Goal: Task Accomplishment & Management: Complete application form

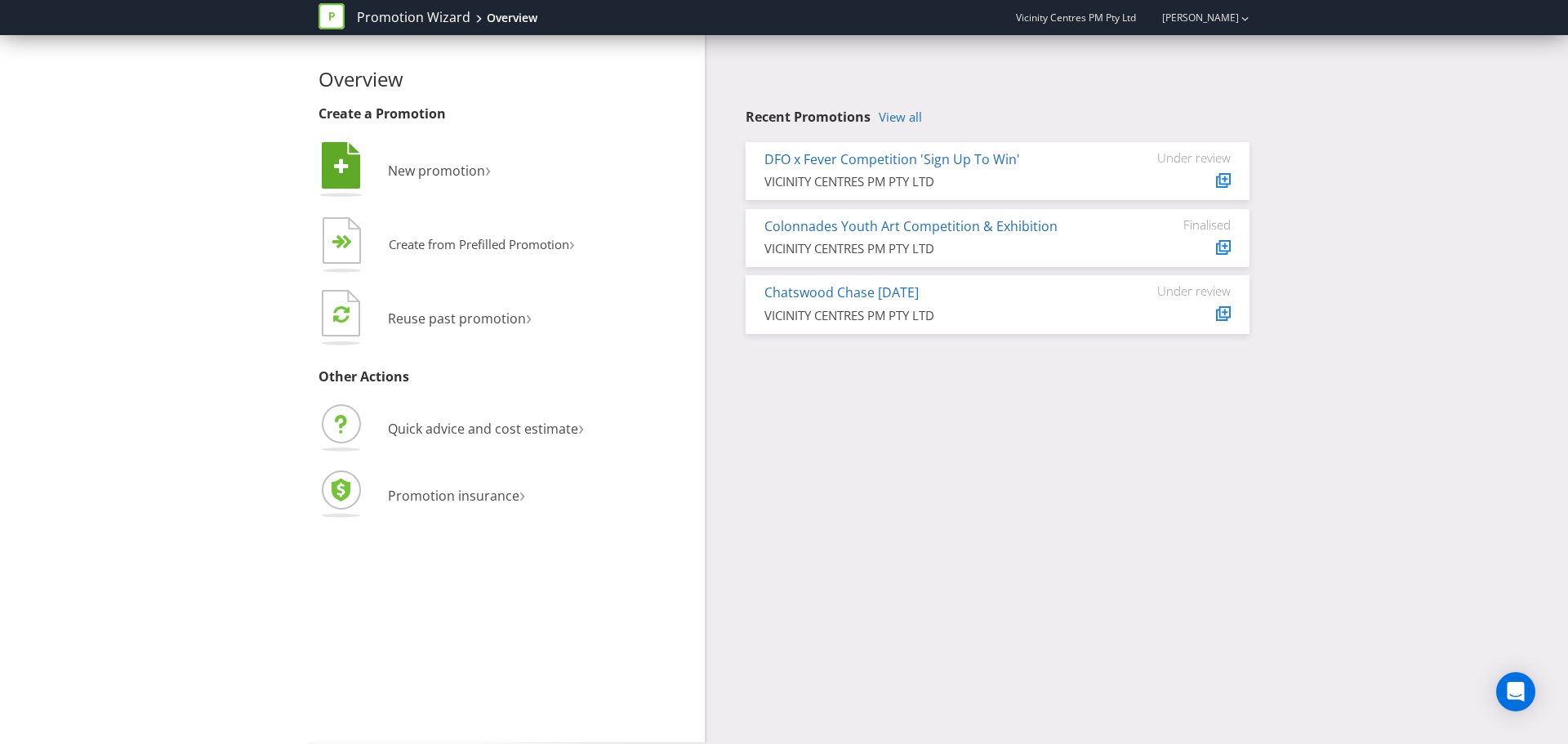
click at [474, 181] on li " New promotion ›" at bounding box center [505, 172] width 374 height 67
click at [466, 166] on span "New promotion" at bounding box center [436, 170] width 97 height 18
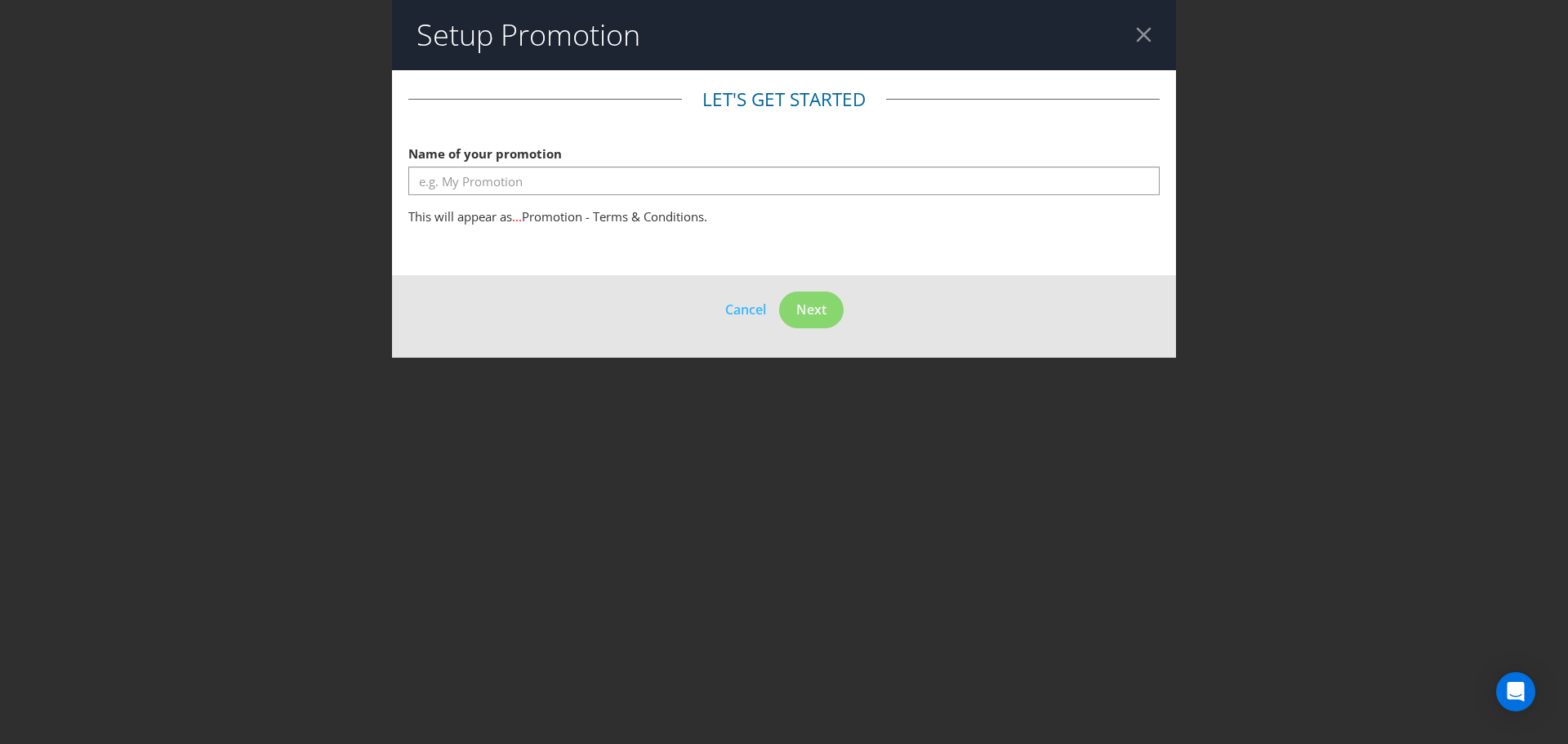
drag, startPoint x: 644, startPoint y: 166, endPoint x: 640, endPoint y: 176, distance: 10.8
click at [644, 166] on div "Name of your promotion" at bounding box center [784, 167] width 751 height 59
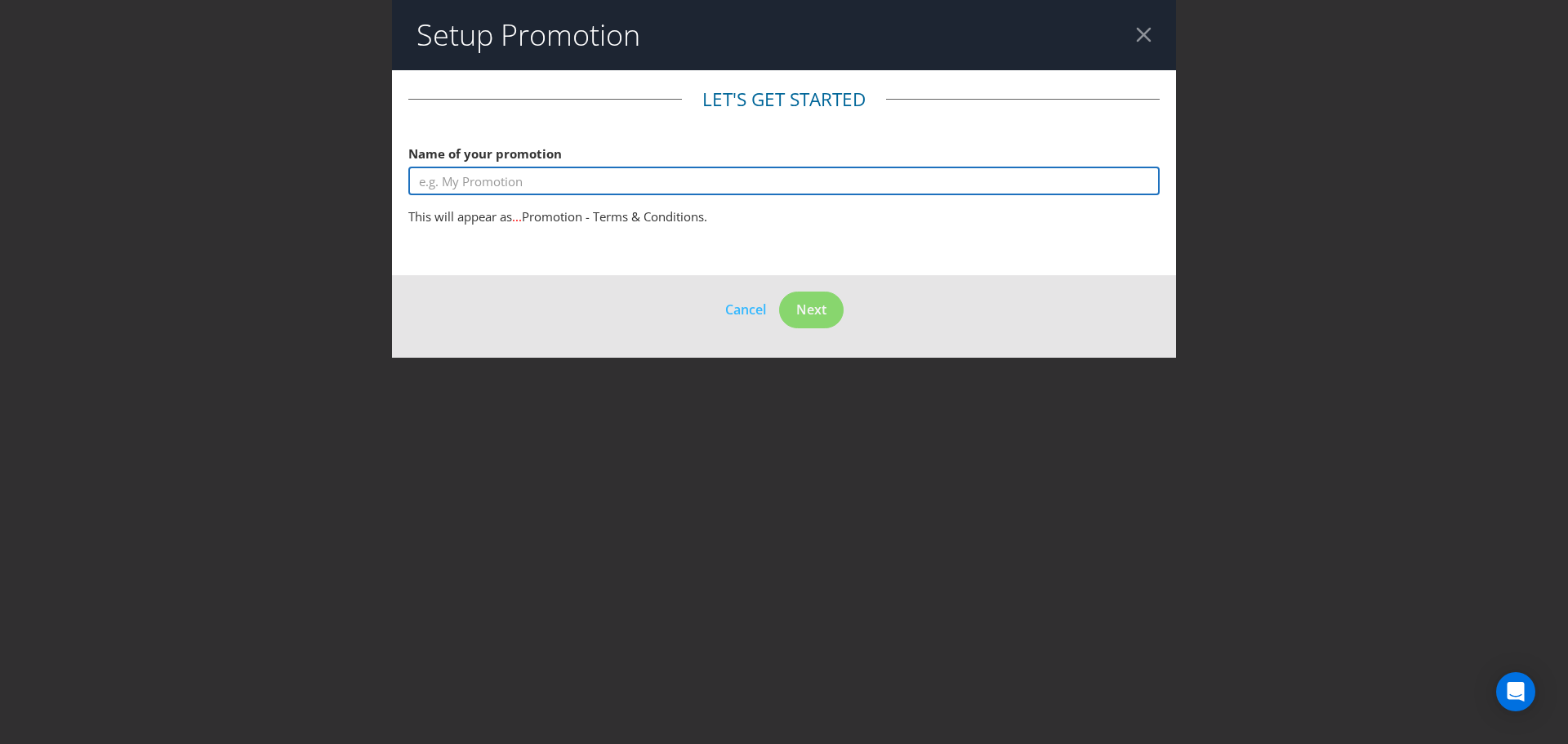
click at [631, 185] on input "text" at bounding box center [784, 181] width 751 height 29
type input "o"
type input "Style Matters Post Event Survey"
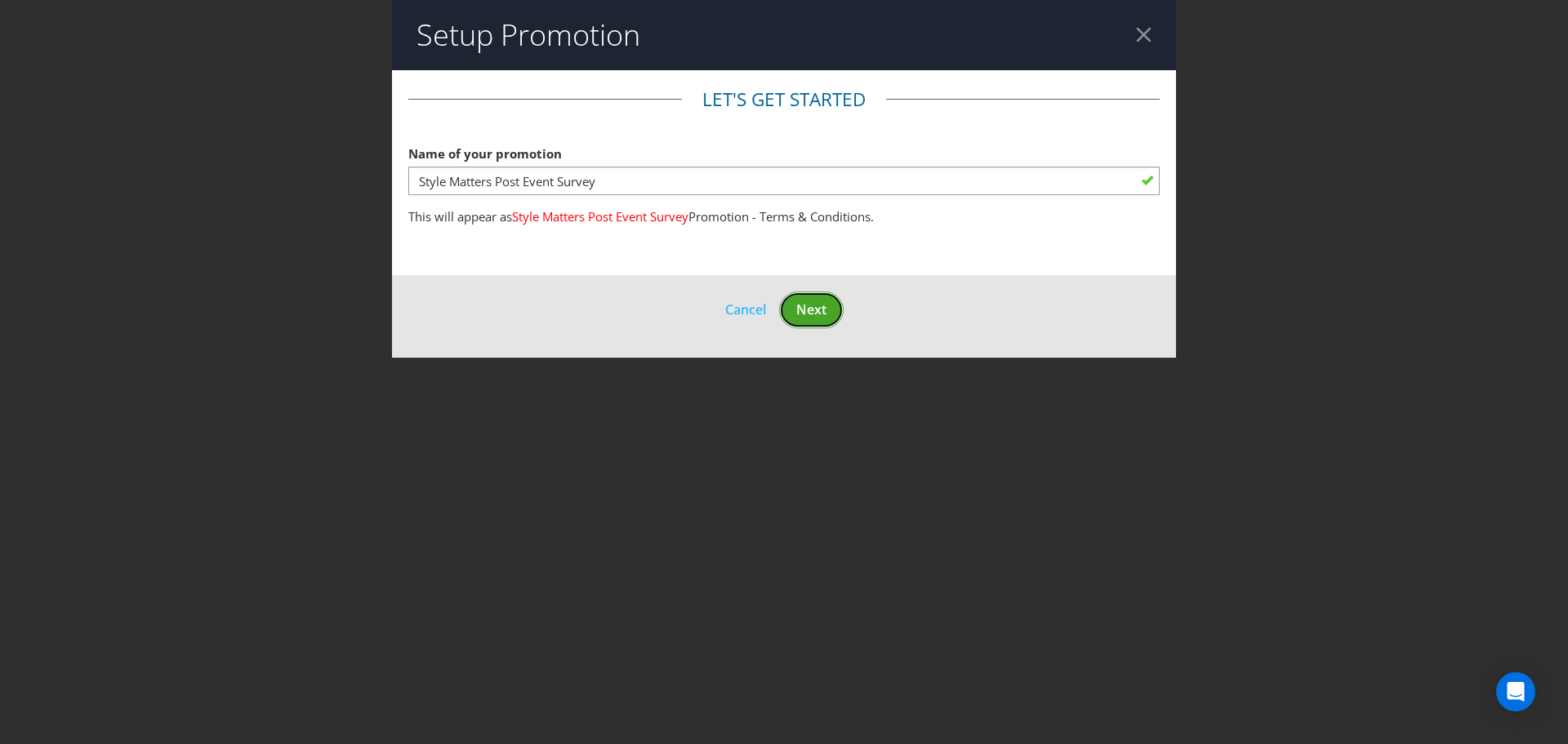
click at [815, 320] on button "Next" at bounding box center [811, 310] width 65 height 37
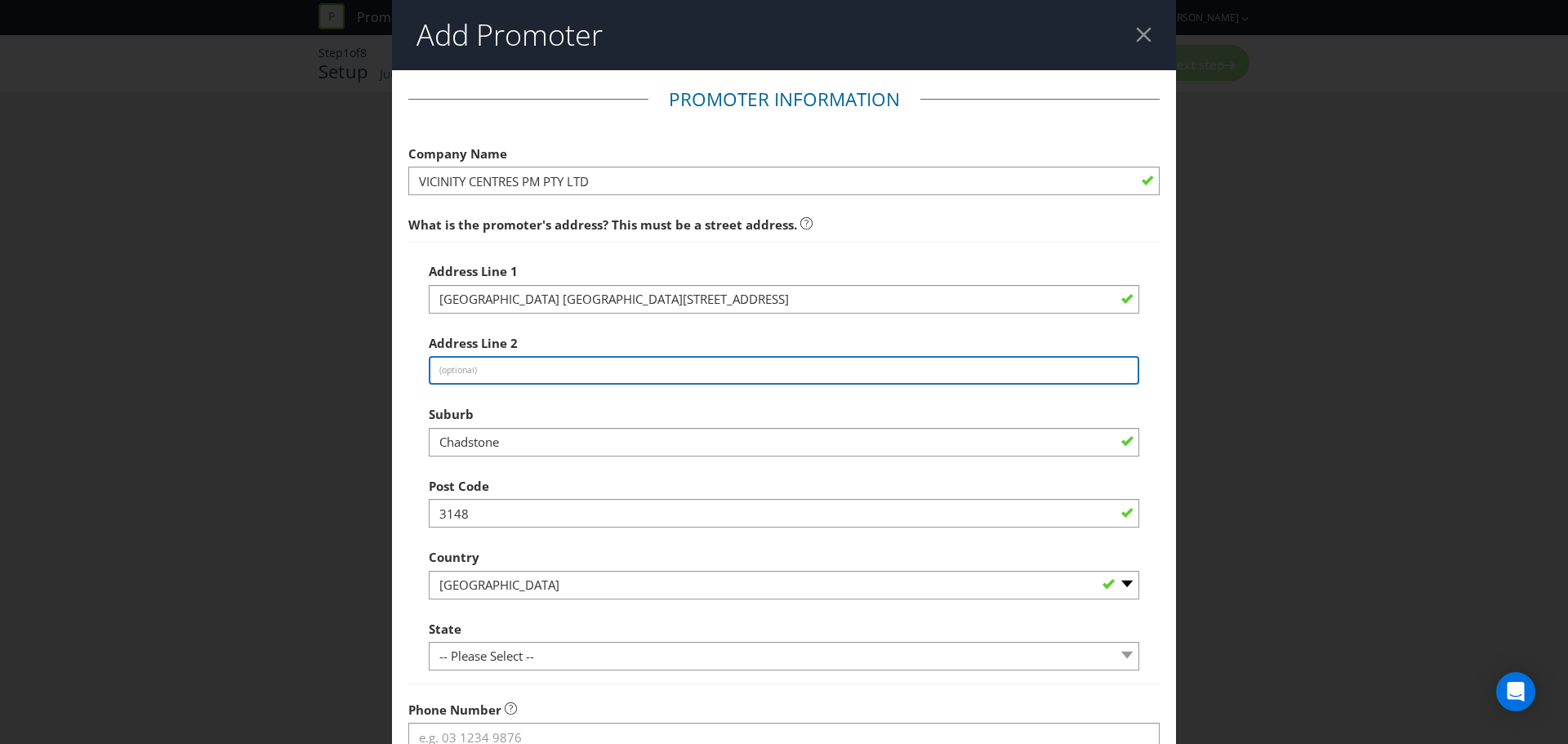
click at [584, 368] on input "text" at bounding box center [784, 371] width 711 height 29
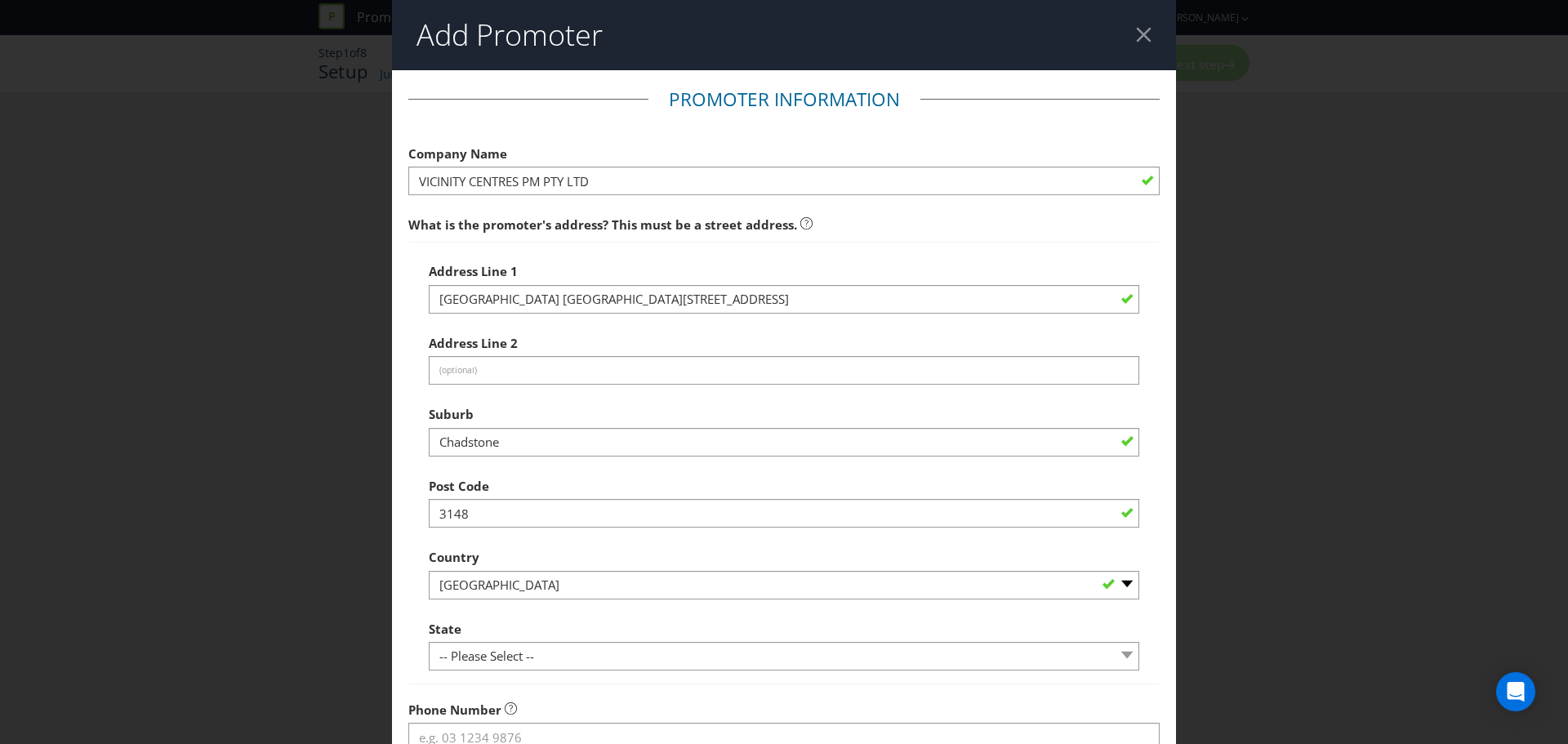
click at [573, 318] on div "Address Line [GEOGRAPHIC_DATA] [GEOGRAPHIC_DATA] Address Line 2 (optional) Subu…" at bounding box center [784, 463] width 711 height 417
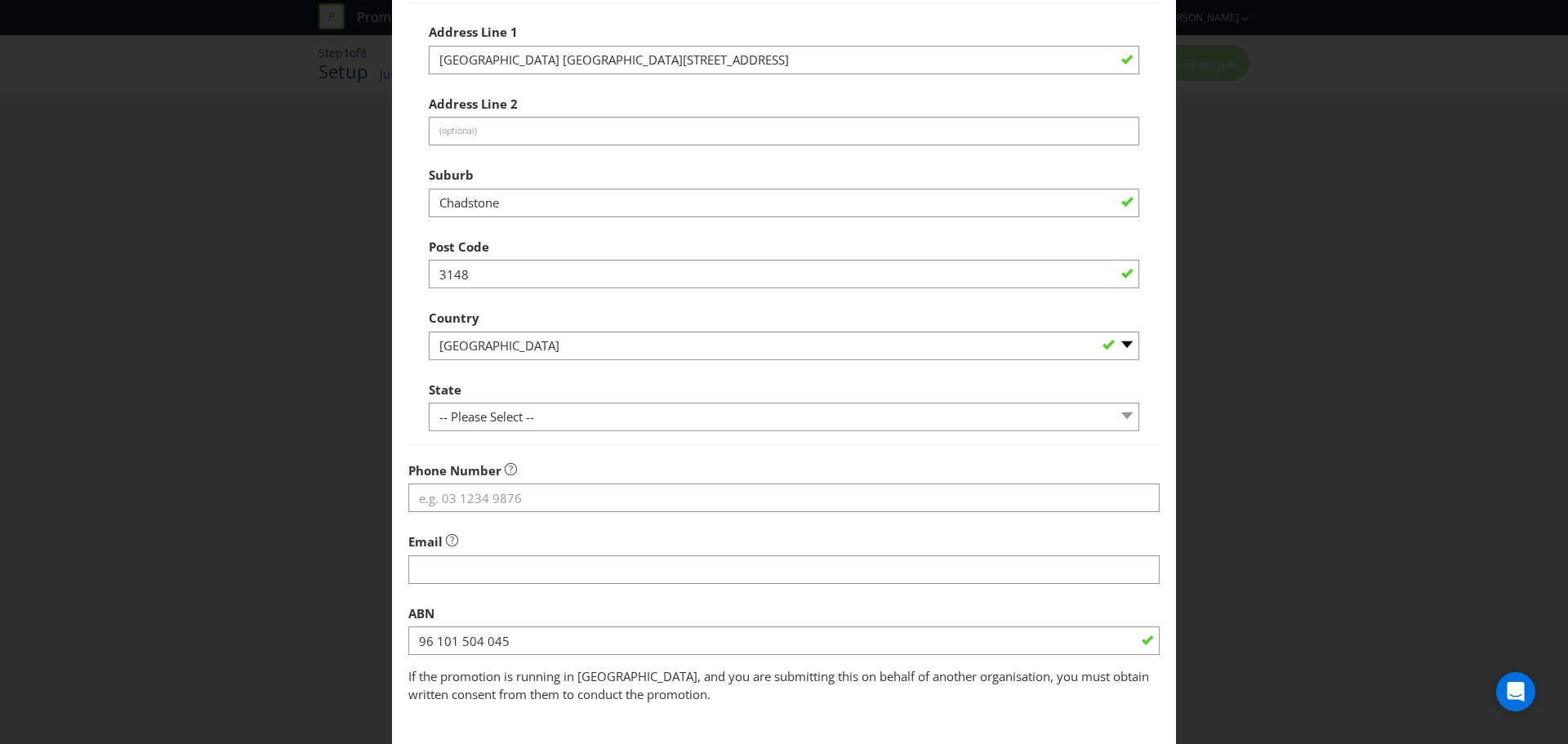
scroll to position [245, 0]
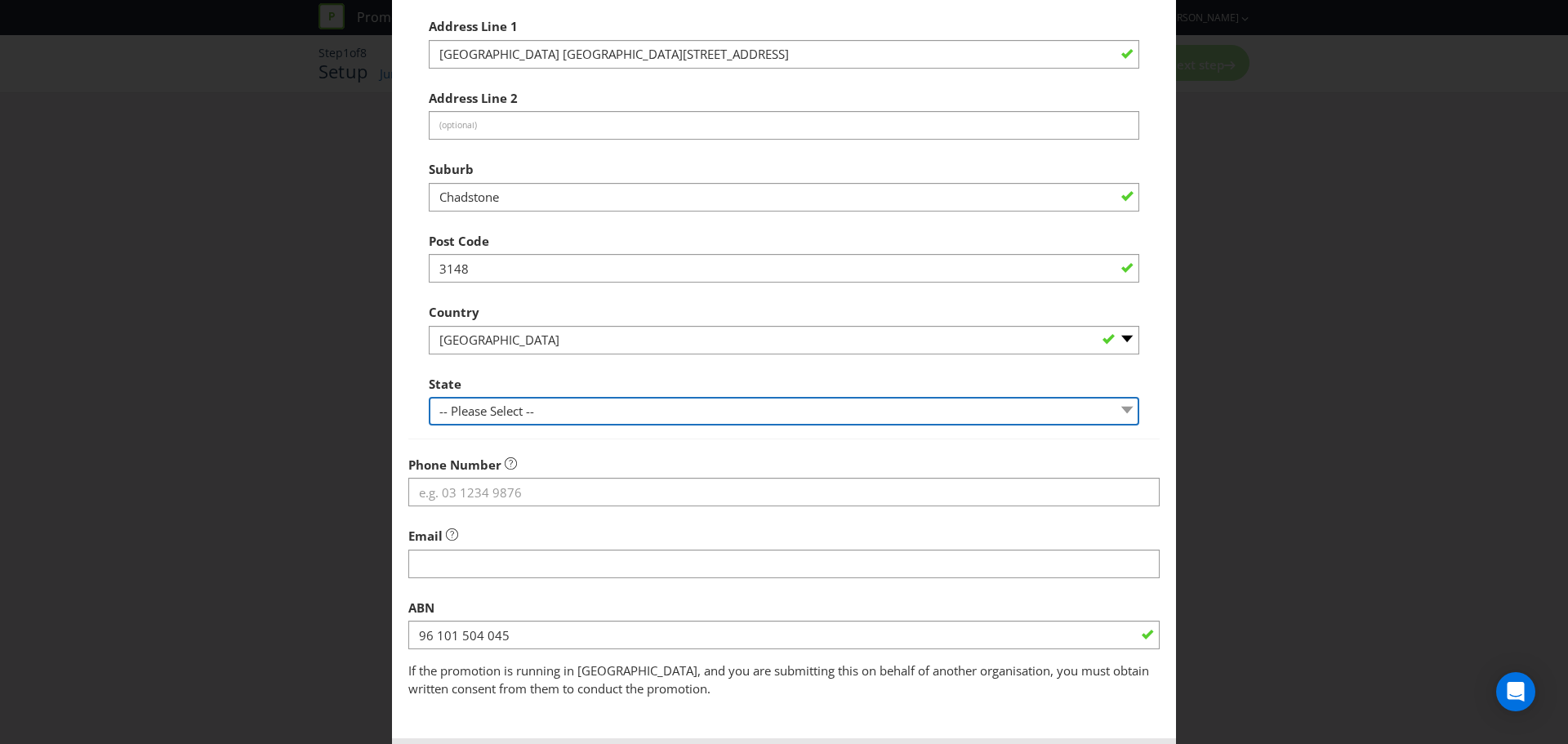
click at [487, 411] on select "-- Please Select -- [GEOGRAPHIC_DATA] [GEOGRAPHIC_DATA] [GEOGRAPHIC_DATA] [GEOG…" at bounding box center [784, 411] width 711 height 29
select select "VIC"
click at [429, 397] on select "-- Please Select -- [GEOGRAPHIC_DATA] [GEOGRAPHIC_DATA] [GEOGRAPHIC_DATA] [GEOG…" at bounding box center [784, 411] width 711 height 29
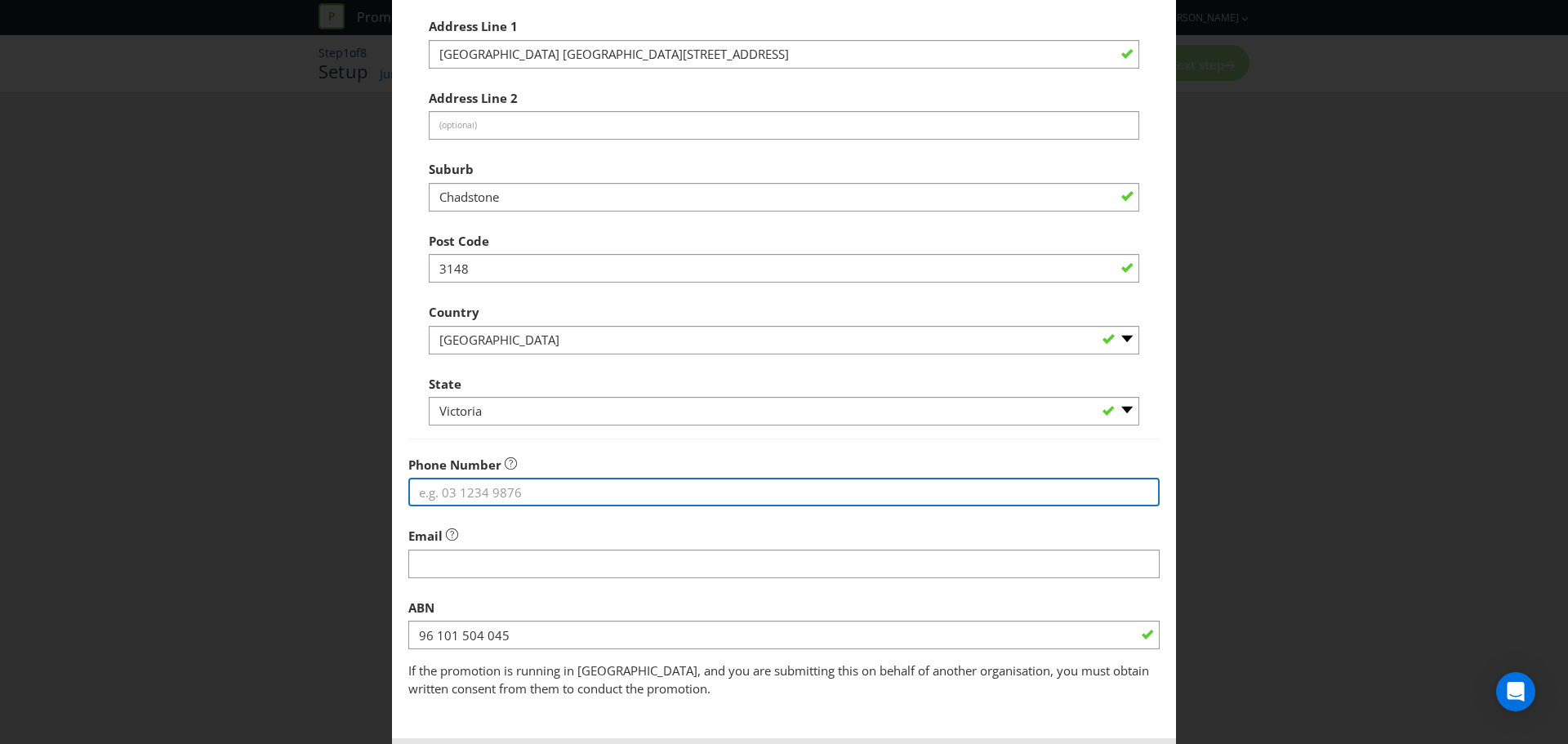
click at [478, 495] on input "tel" at bounding box center [784, 492] width 751 height 29
type input "0401937414"
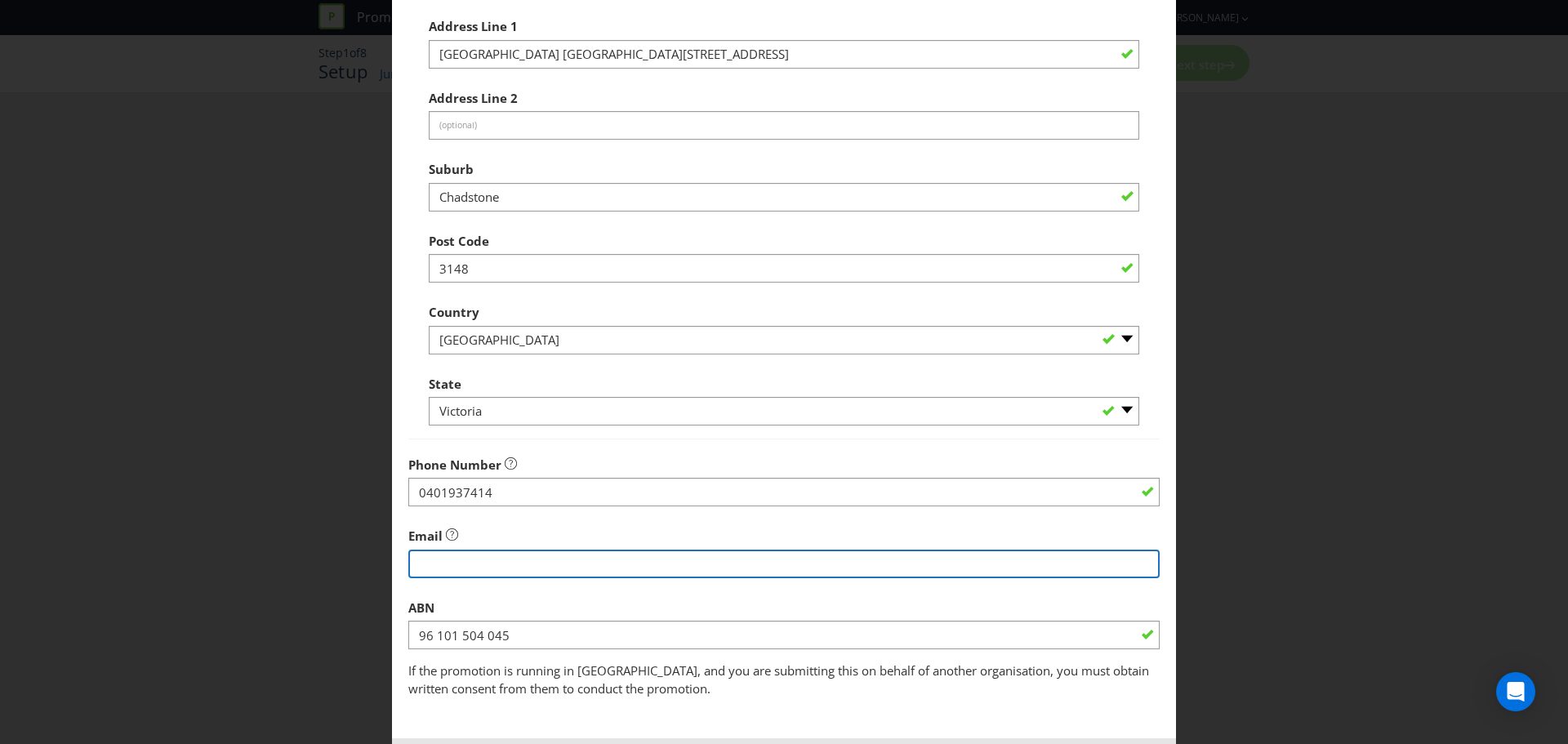
click at [520, 571] on input "string" at bounding box center [784, 565] width 751 height 29
type input "[PERSON_NAME][EMAIL_ADDRESS][DOMAIN_NAME]"
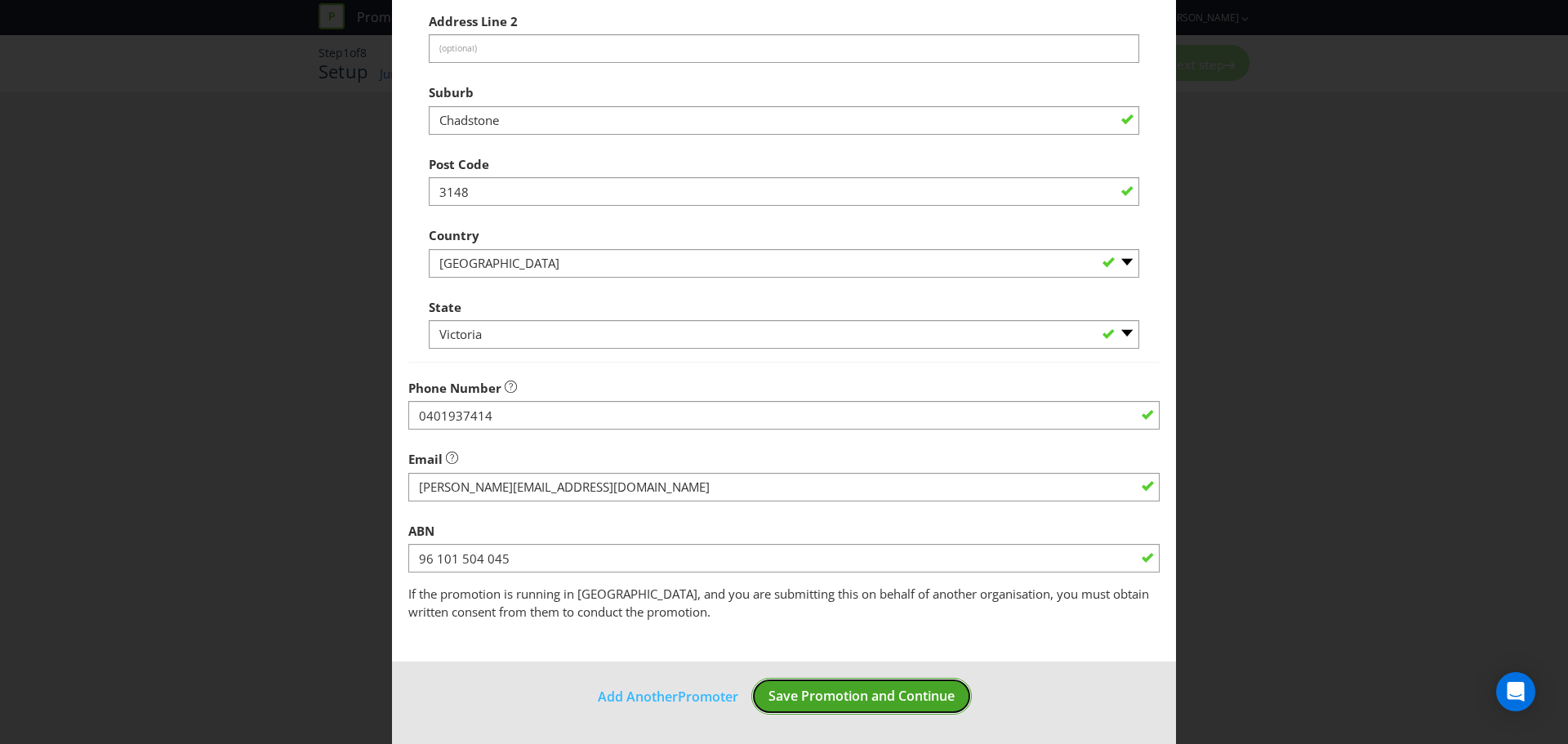
click at [793, 709] on button "Save Promotion and Continue" at bounding box center [861, 697] width 221 height 37
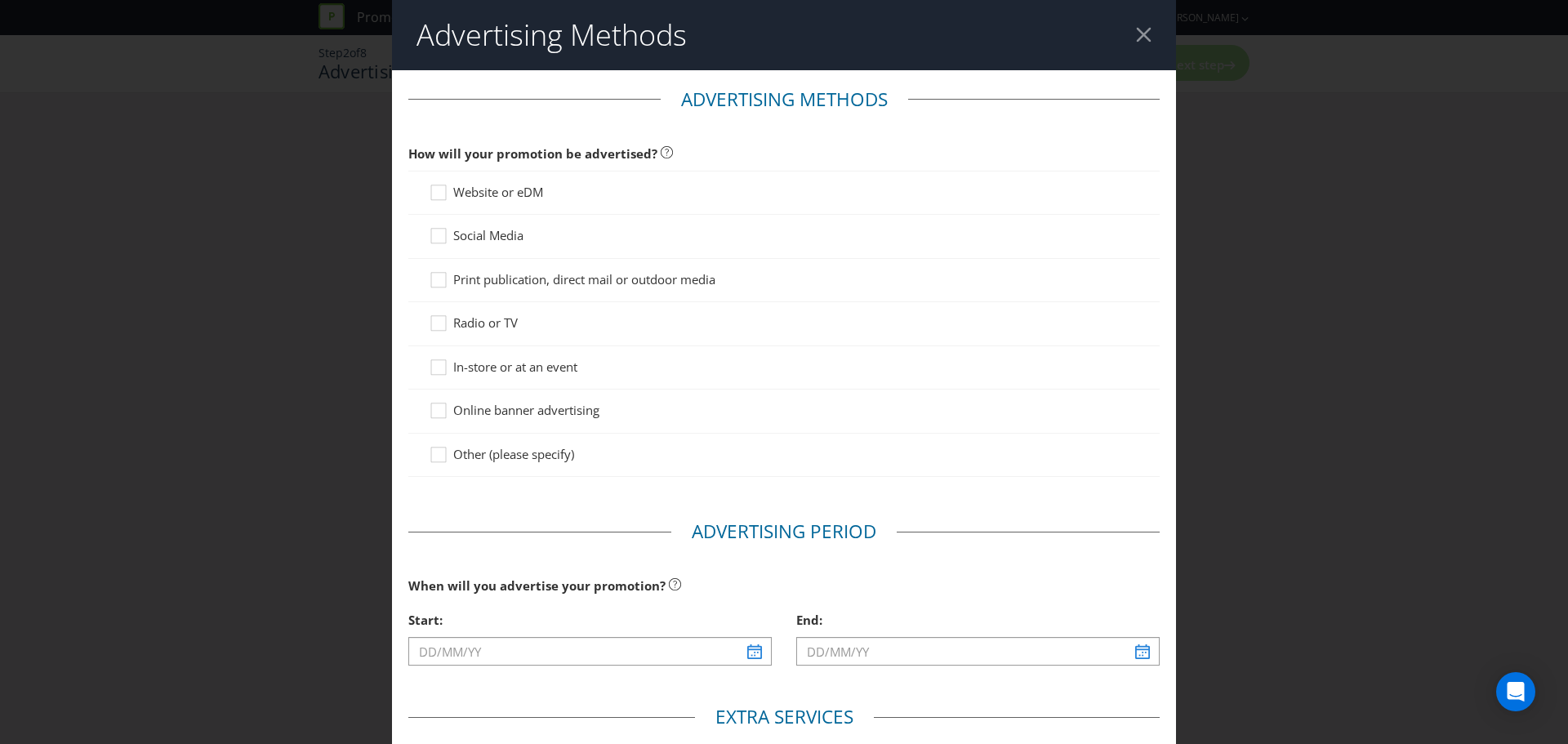
click at [504, 193] on span "Website or eDM" at bounding box center [498, 191] width 90 height 16
click at [0, 0] on input "Website or eDM" at bounding box center [0, 0] width 0 height 0
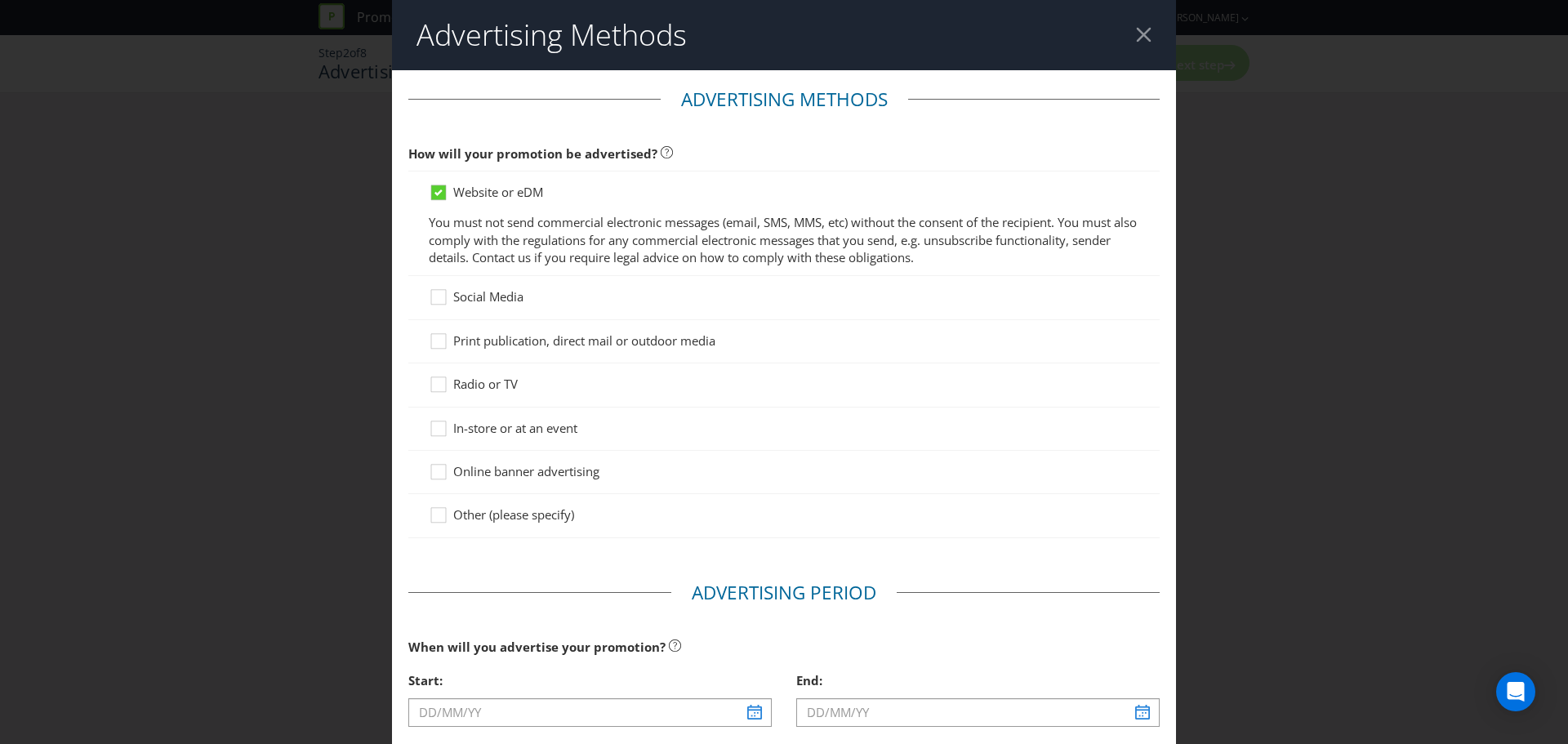
click at [512, 293] on span "Social Media" at bounding box center [488, 296] width 70 height 16
click at [0, 0] on input "Social Media" at bounding box center [0, 0] width 0 height 0
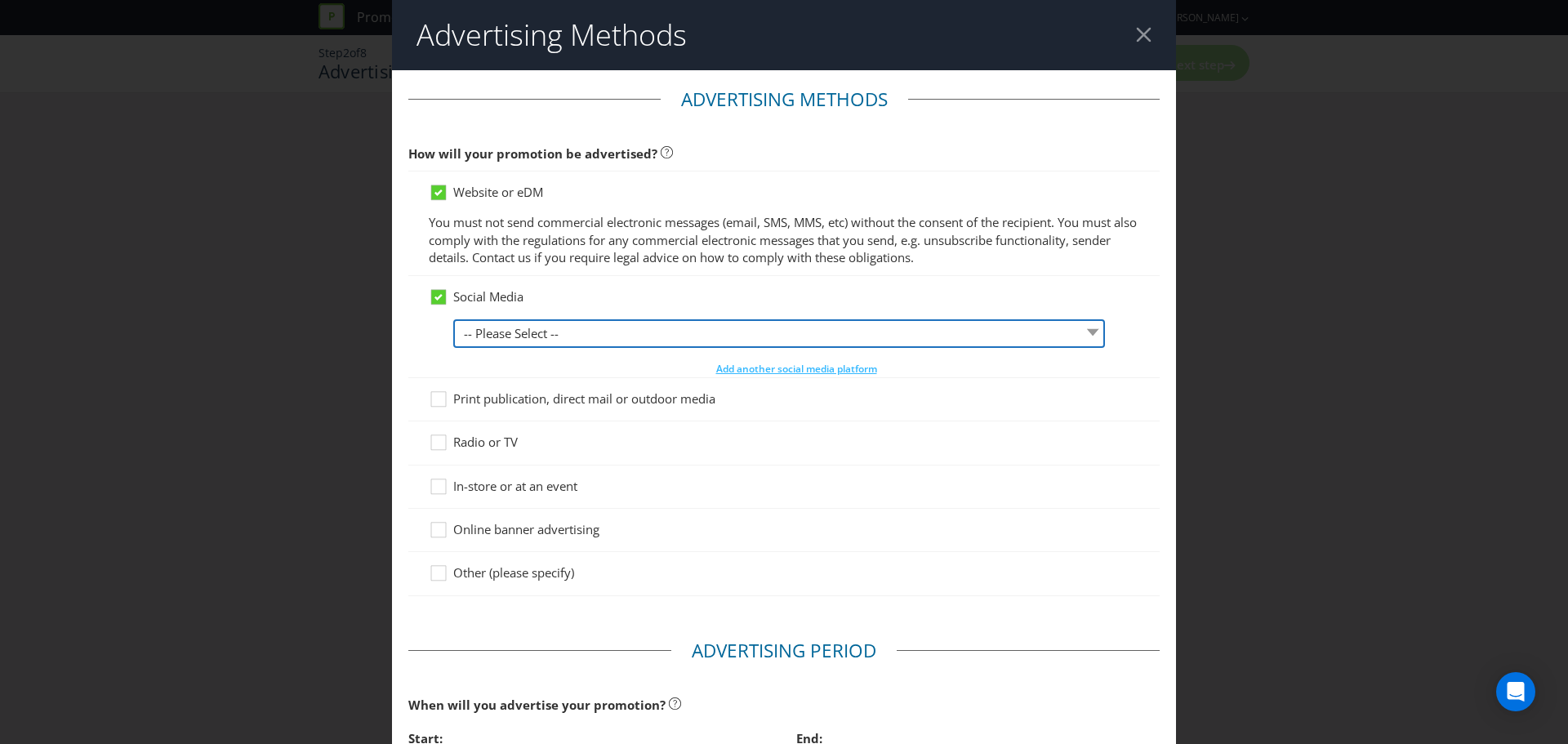
click at [504, 341] on select "-- Please Select -- Facebook X Instagram Snapchat LinkedIn Pinterest Tumblr You…" at bounding box center [779, 334] width 652 height 29
select select "INSTAGRAM"
click at [453, 319] on select "-- Please Select -- Facebook X Instagram Snapchat LinkedIn Pinterest Tumblr You…" at bounding box center [779, 334] width 652 height 29
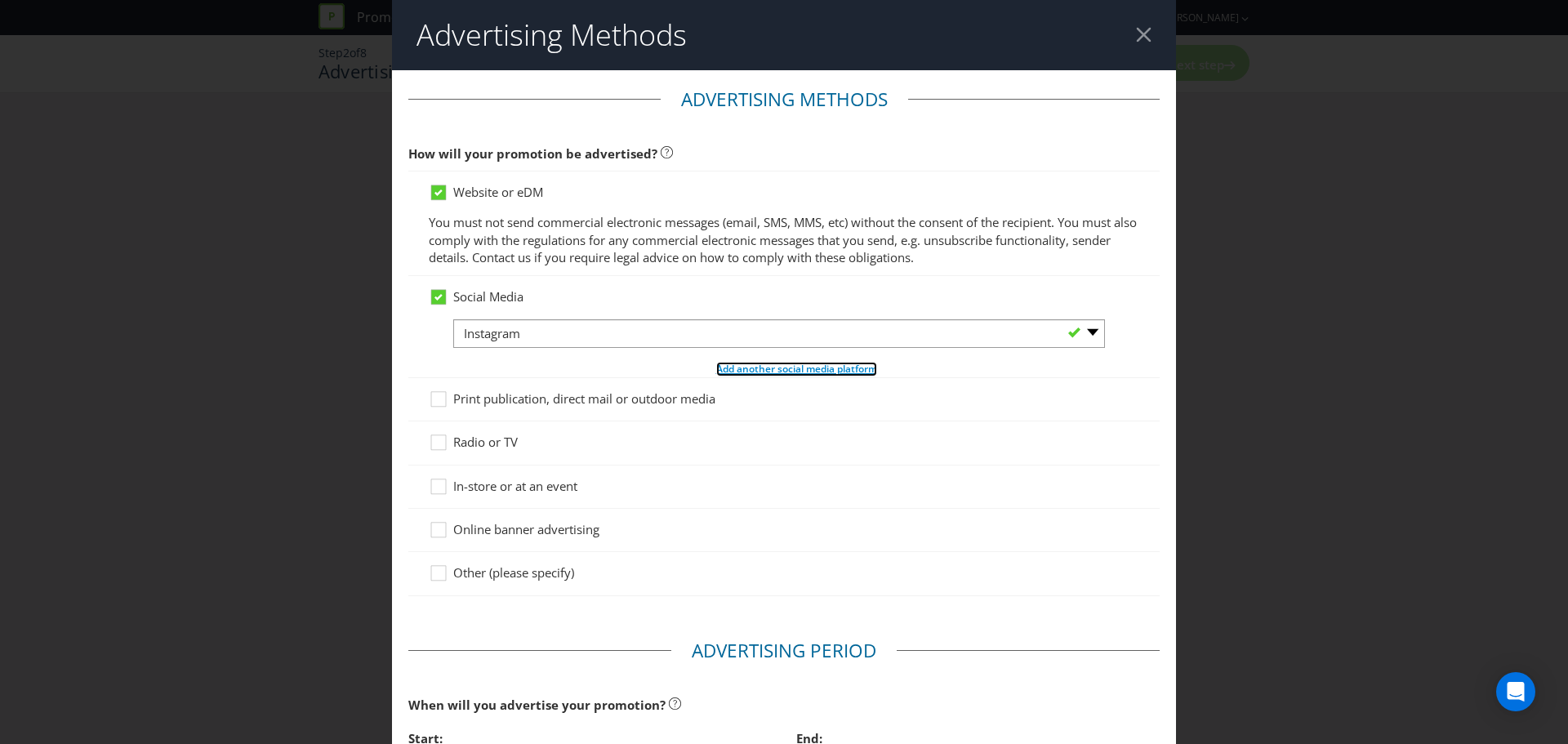
click at [738, 371] on span "Add another social media platform" at bounding box center [796, 369] width 161 height 13
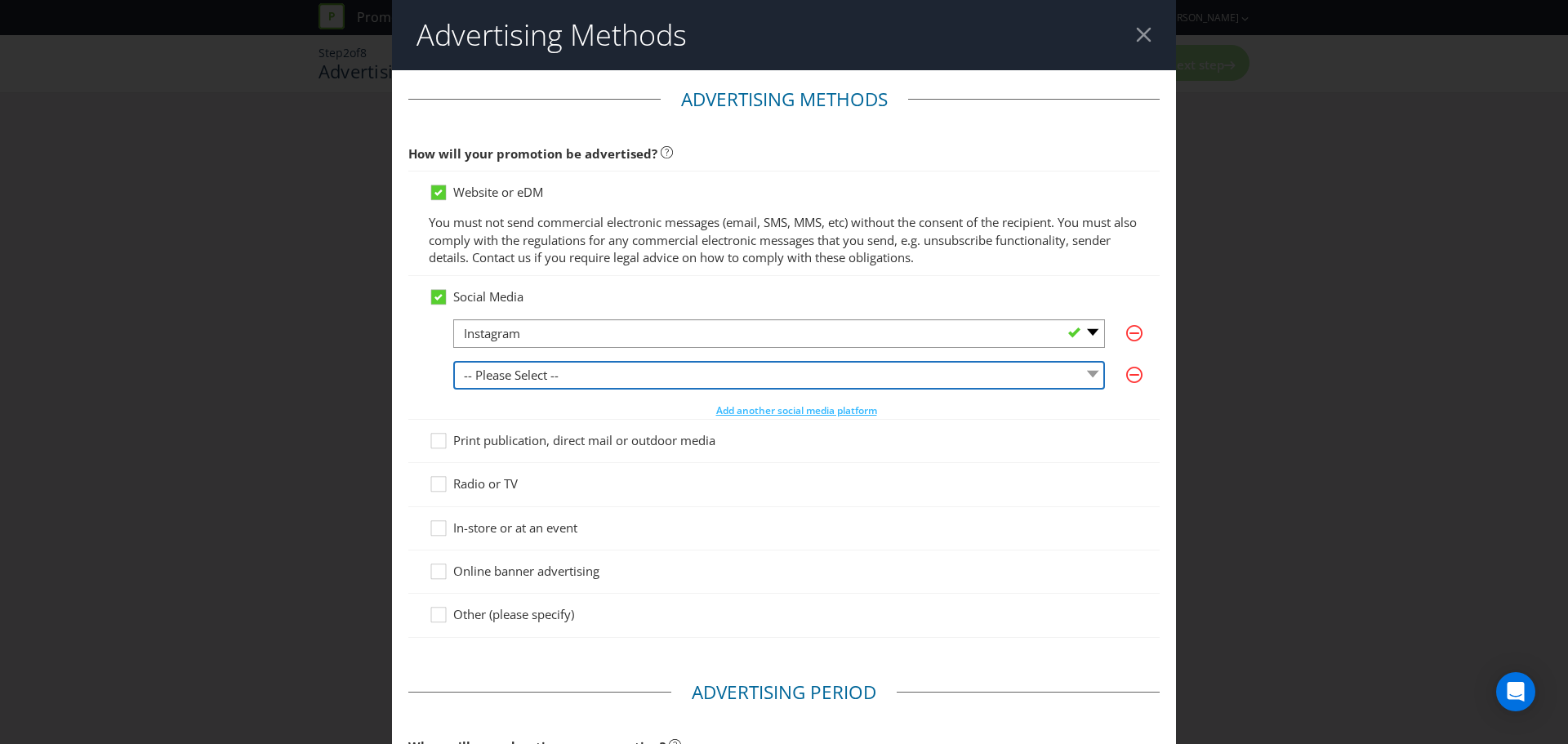
click at [581, 368] on select "-- Please Select -- Facebook X Instagram Snapchat LinkedIn Pinterest Tumblr You…" at bounding box center [779, 376] width 652 height 29
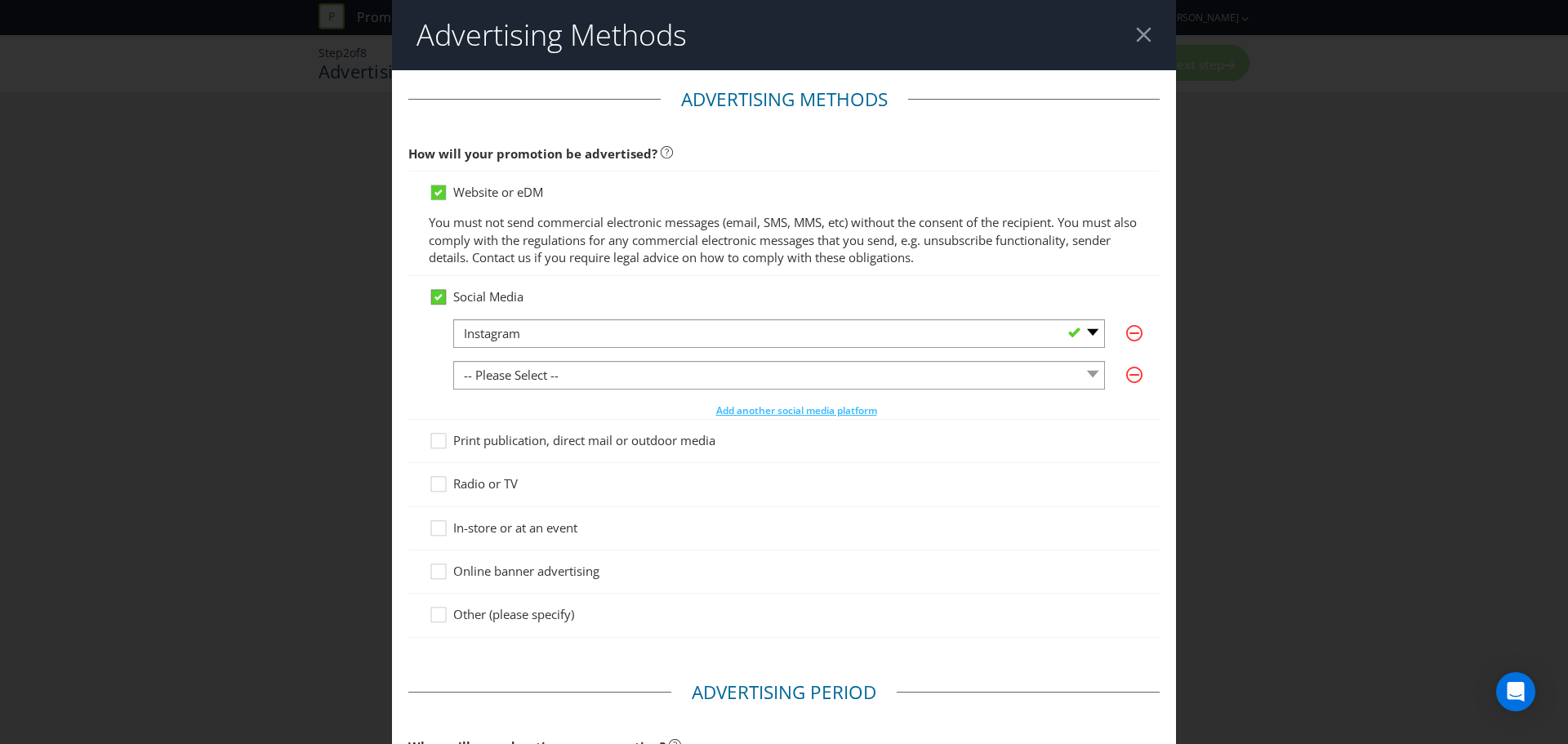
click at [440, 292] on div at bounding box center [439, 292] width 8 height 8
click at [0, 0] on input "Social Media" at bounding box center [0, 0] width 0 height 0
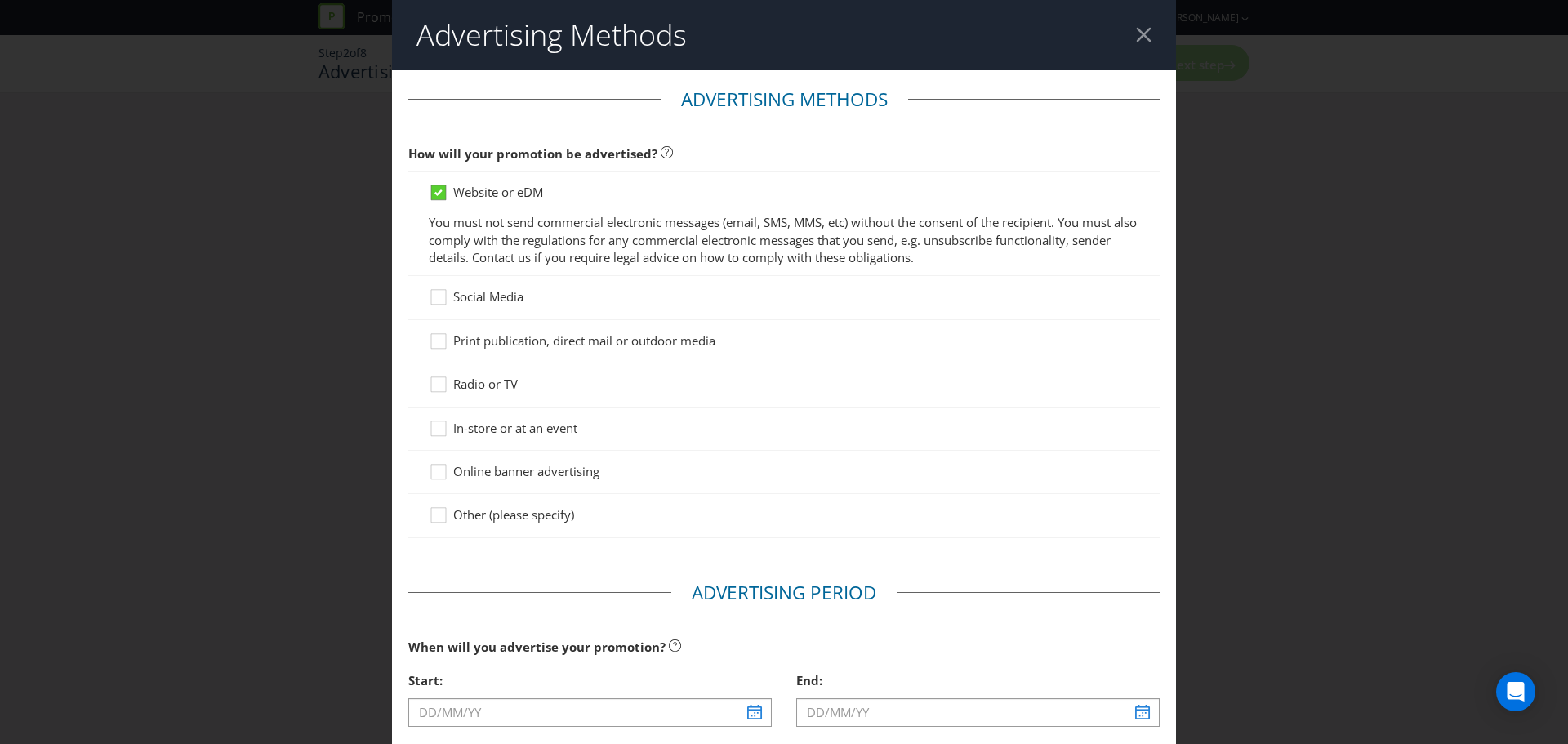
click at [431, 188] on icon at bounding box center [438, 192] width 14 height 14
click at [0, 0] on input "Website or eDM" at bounding box center [0, 0] width 0 height 0
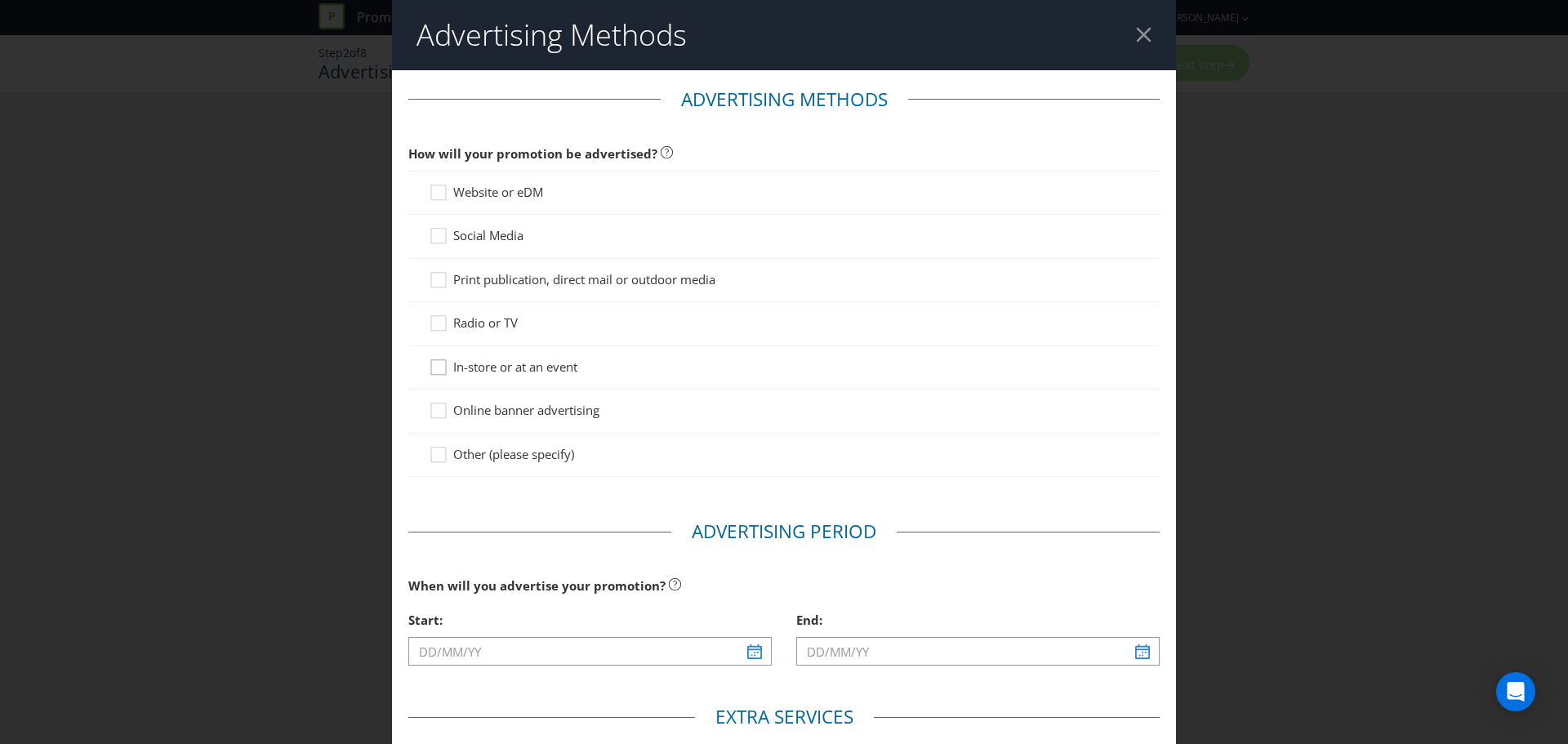
click at [443, 381] on icon at bounding box center [440, 371] width 24 height 24
click at [0, 0] on input "In-store or at an event" at bounding box center [0, 0] width 0 height 0
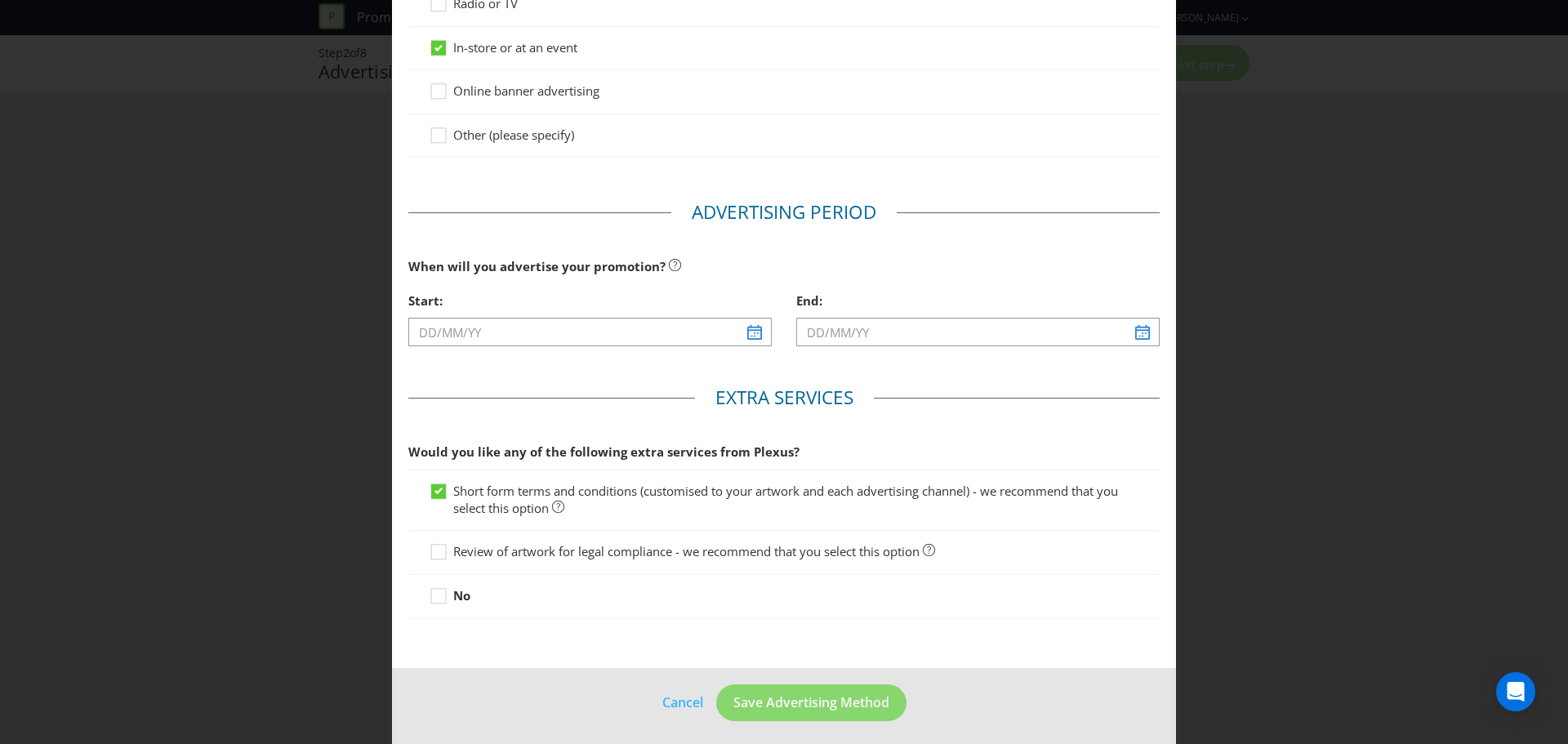
scroll to position [326, 0]
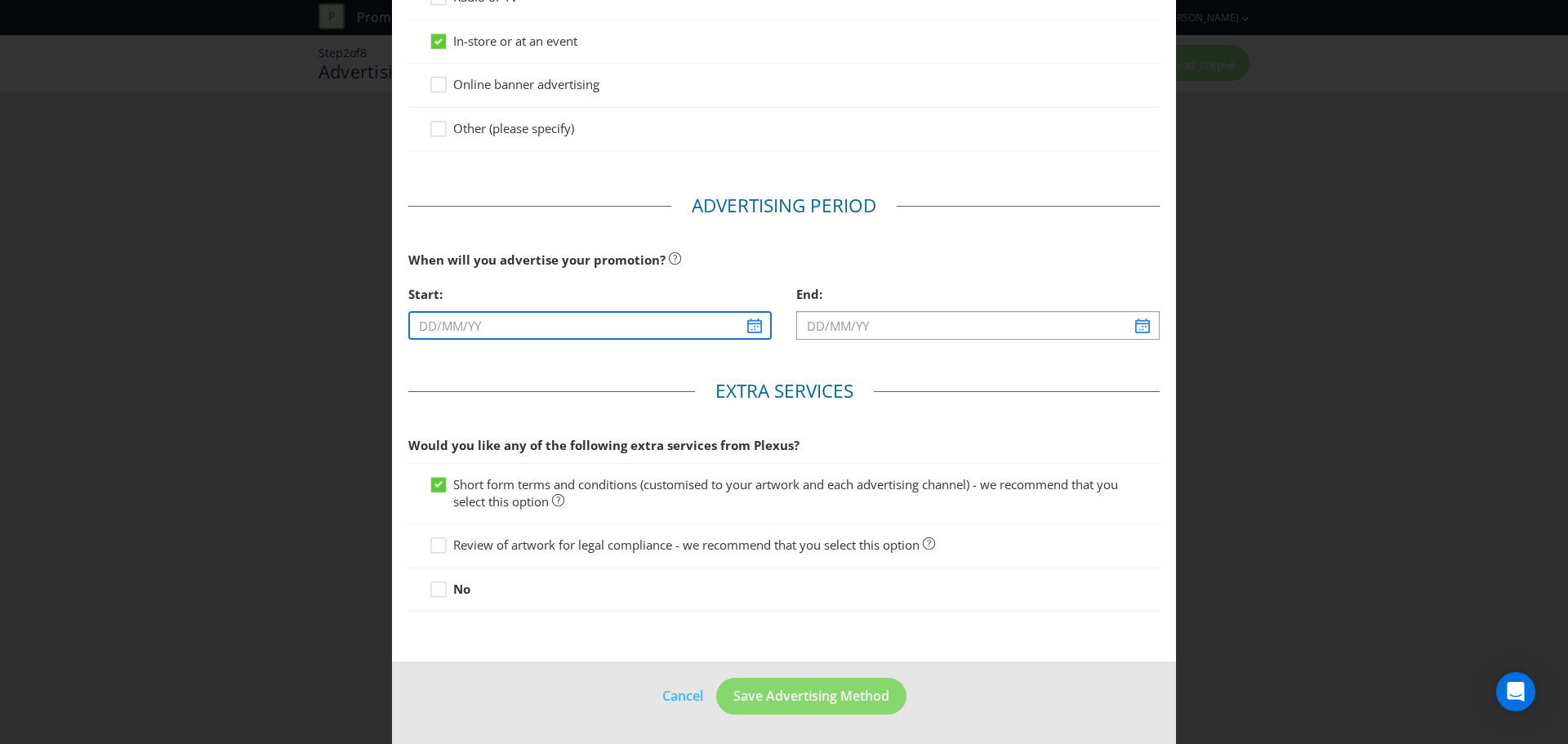
click at [744, 325] on input "text" at bounding box center [589, 325] width 363 height 29
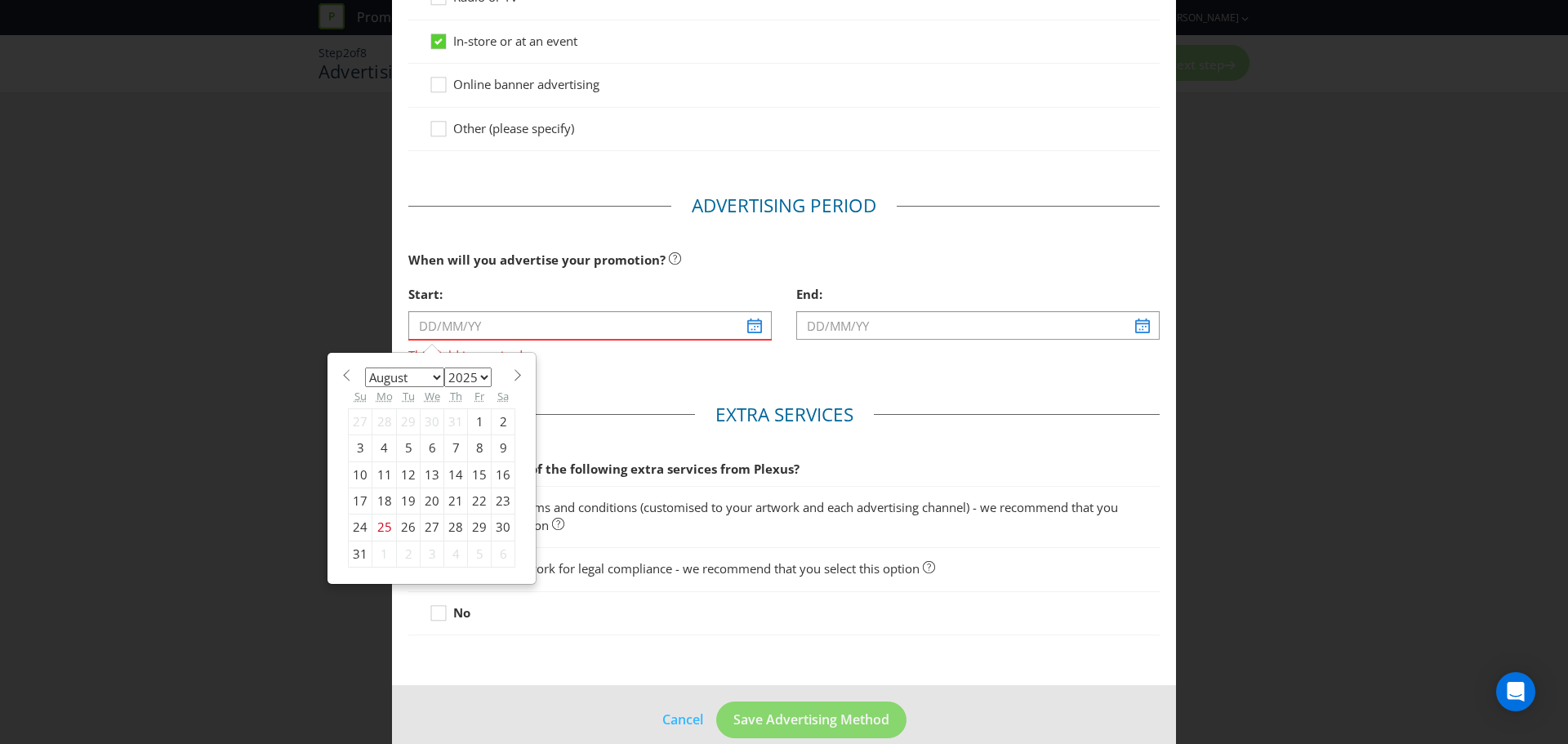
click at [460, 360] on div "January February March April May June July August September October November [D…" at bounding box center [431, 468] width 206 height 229
click at [511, 376] on span at bounding box center [517, 375] width 13 height 13
select select "9"
click at [469, 426] on div "3" at bounding box center [480, 421] width 24 height 26
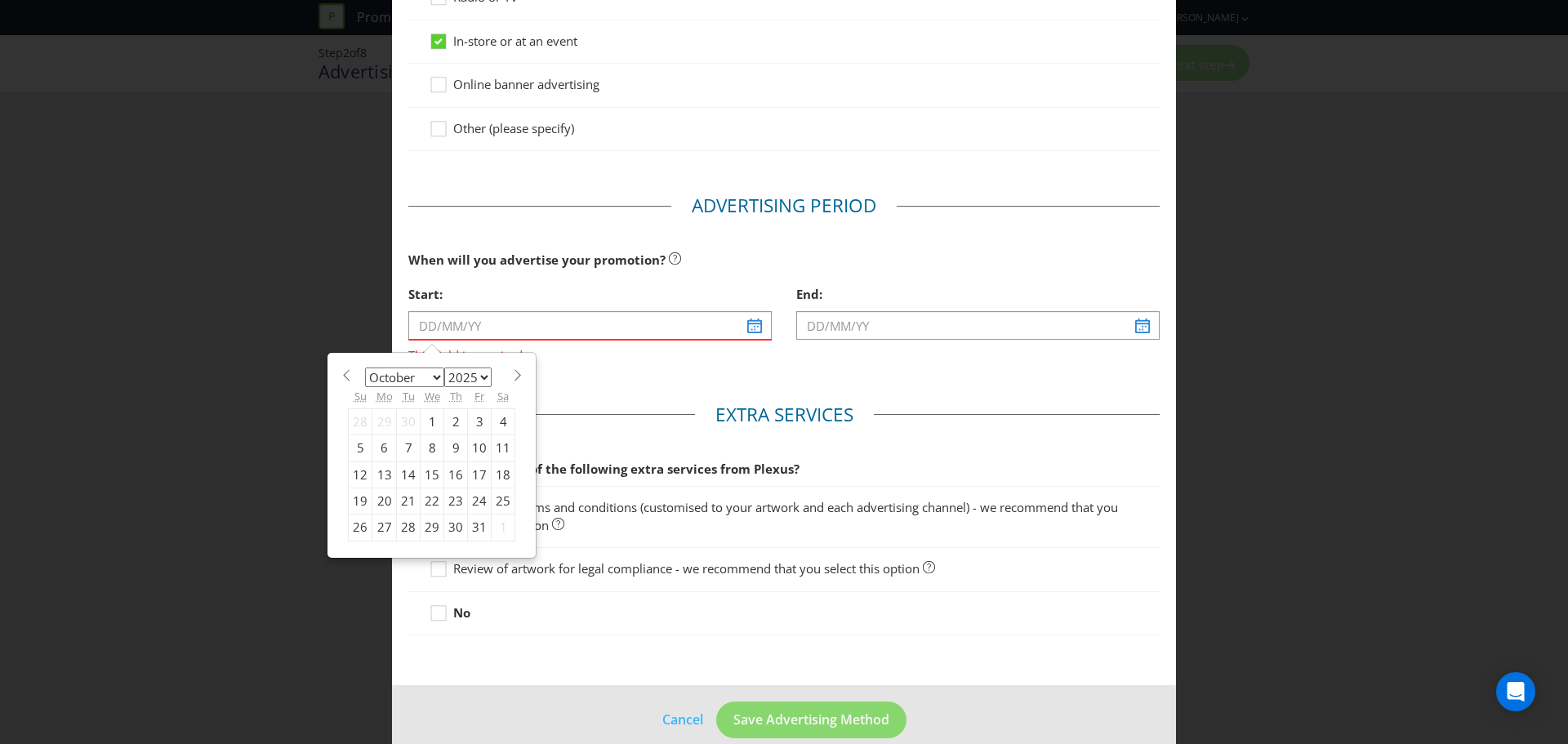
type input "[DATE]"
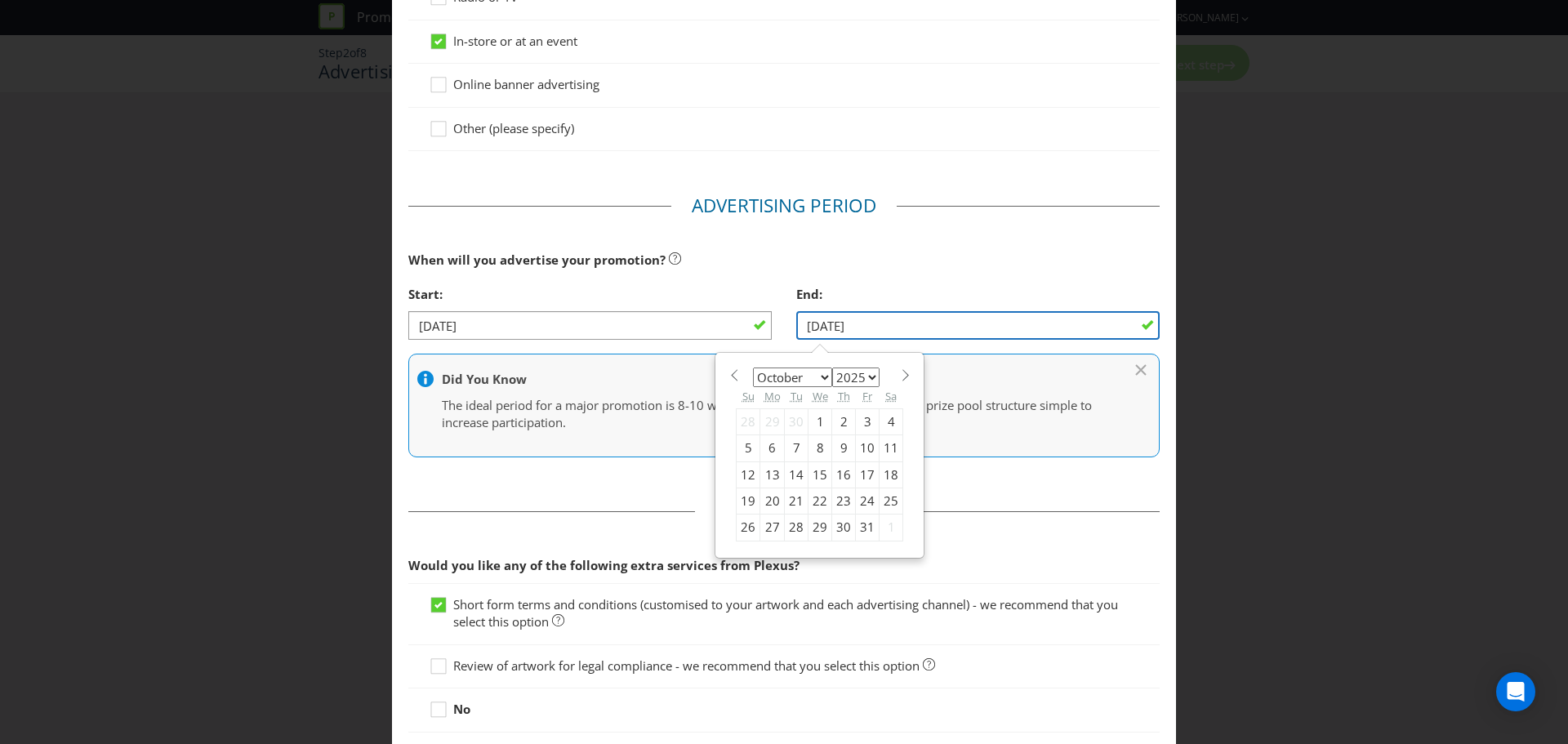
click at [985, 332] on input "[DATE]" at bounding box center [977, 325] width 363 height 29
click at [899, 377] on span at bounding box center [905, 375] width 13 height 13
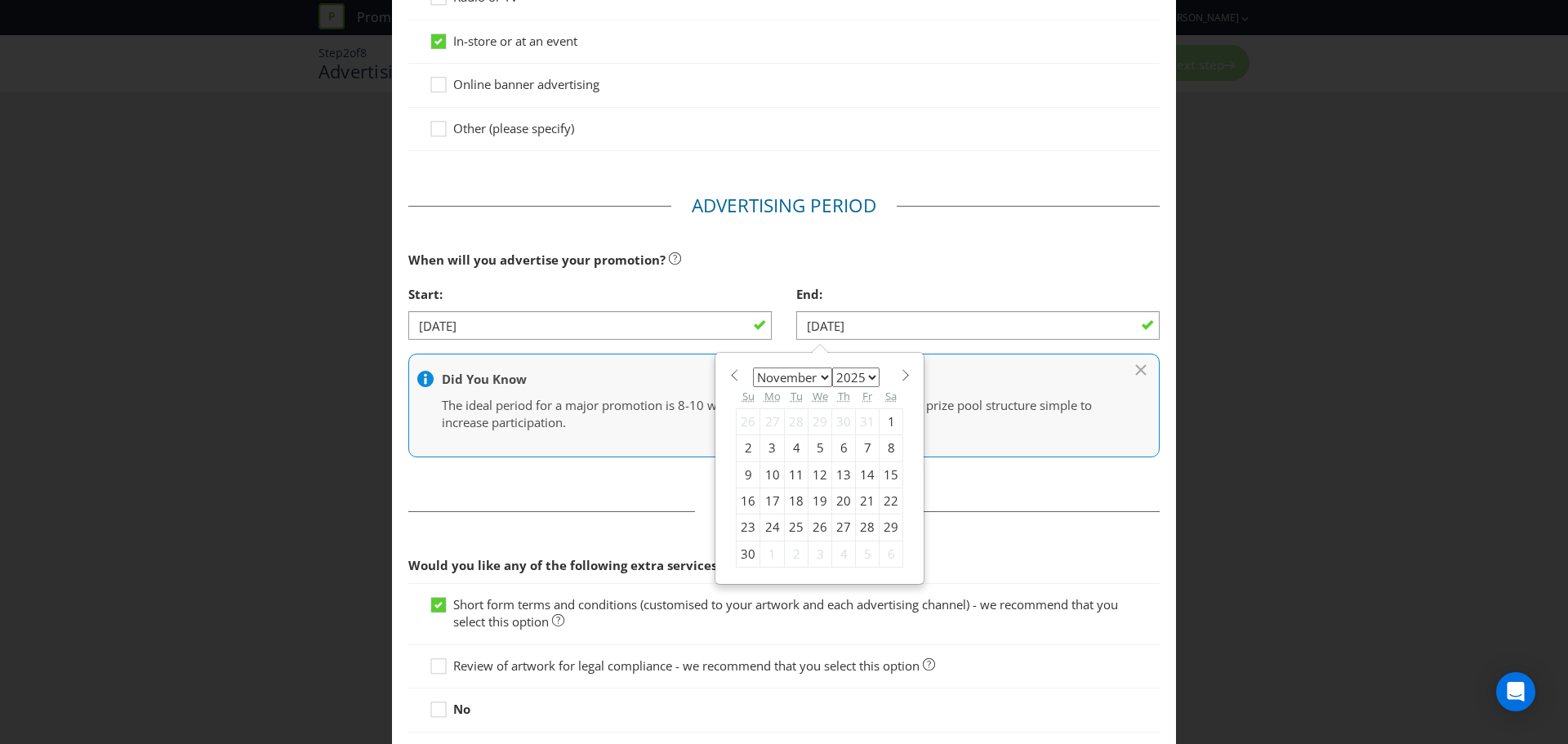
click at [899, 377] on span at bounding box center [905, 375] width 13 height 13
click at [728, 377] on span at bounding box center [733, 375] width 13 height 13
select select "10"
click at [865, 471] on div "14" at bounding box center [867, 474] width 24 height 26
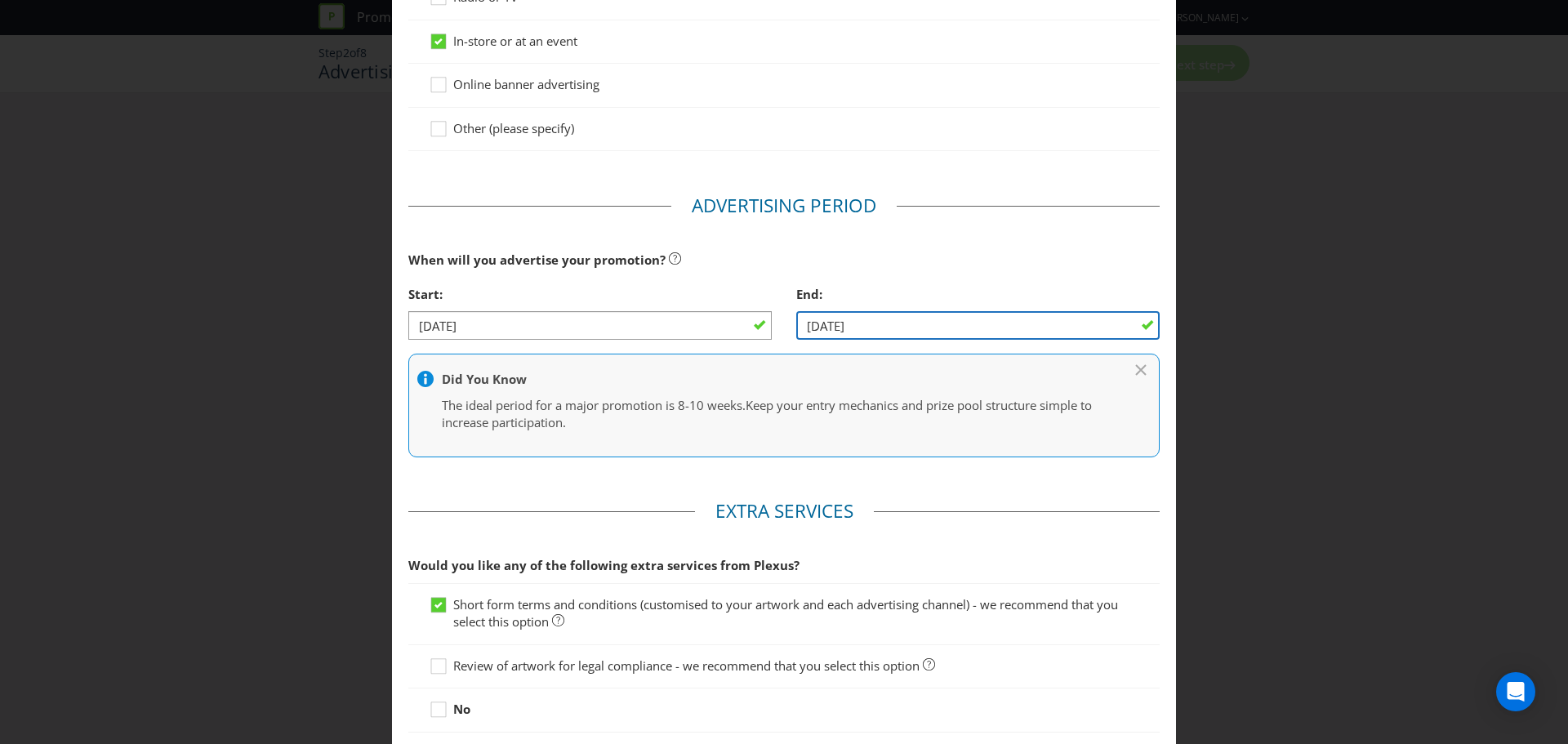
click at [821, 324] on input "[DATE]" at bounding box center [977, 325] width 363 height 29
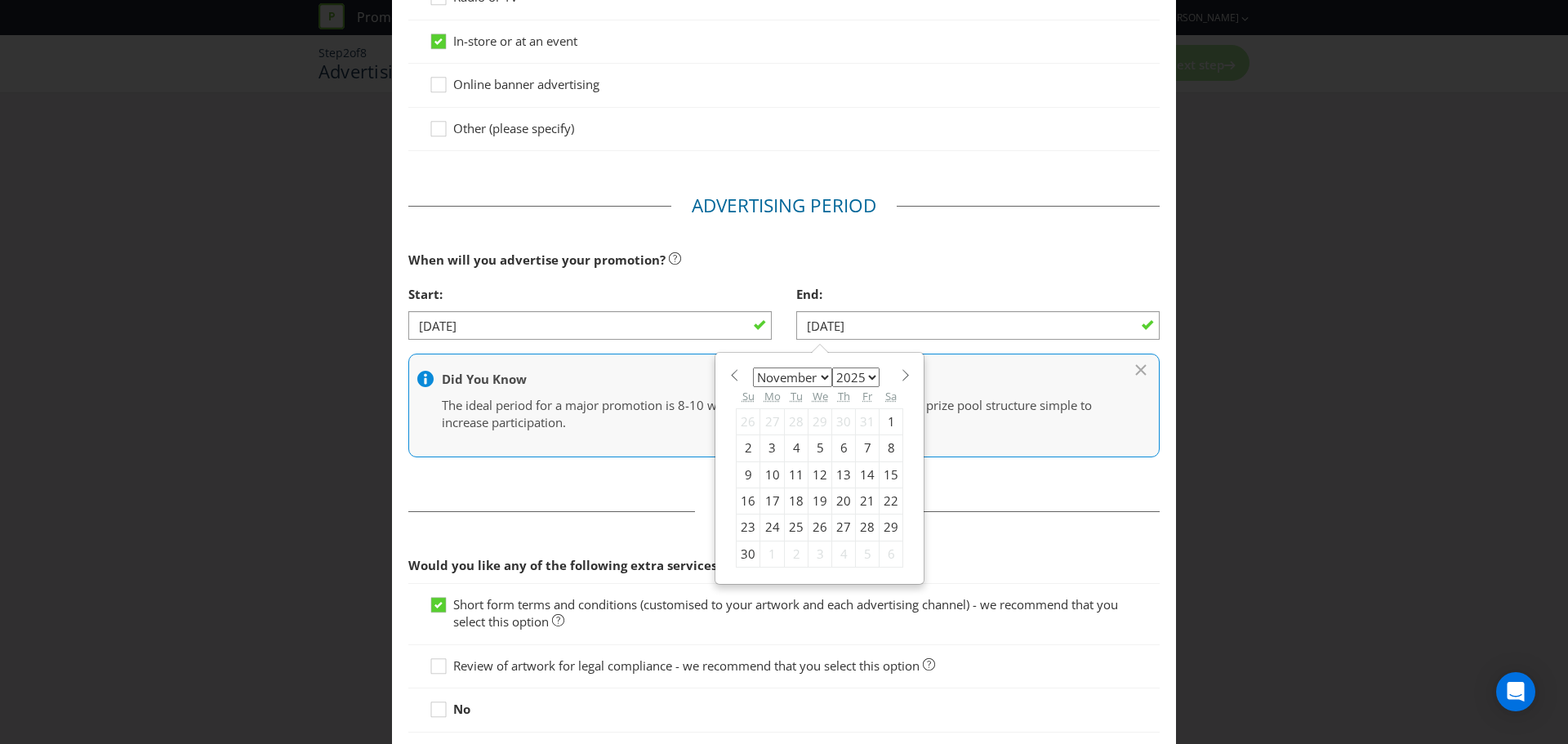
click at [791, 475] on div "11" at bounding box center [797, 474] width 24 height 26
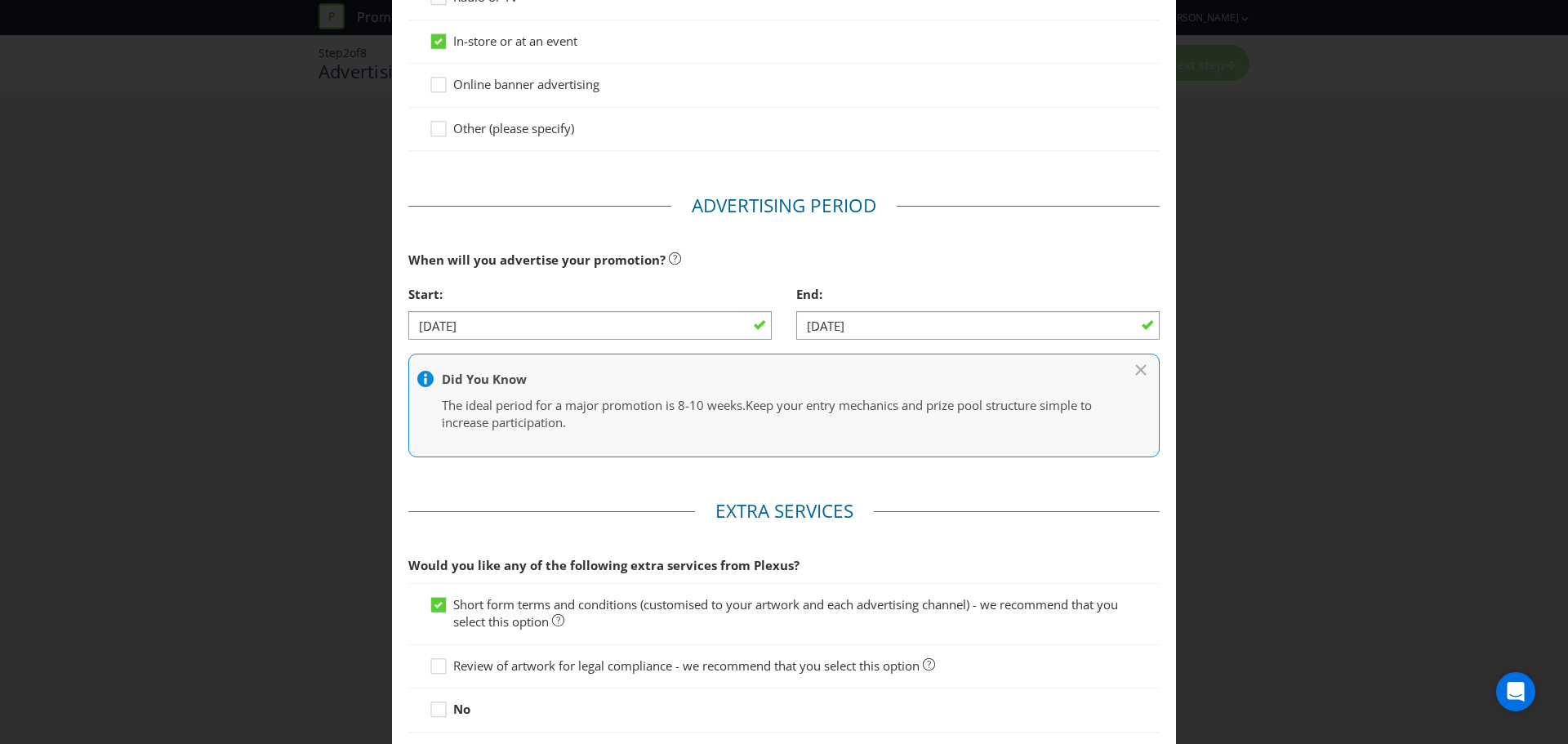
click at [1048, 245] on div "When will you advertise your promotion?" at bounding box center [784, 260] width 751 height 34
click at [843, 331] on input "[DATE]" at bounding box center [977, 325] width 363 height 29
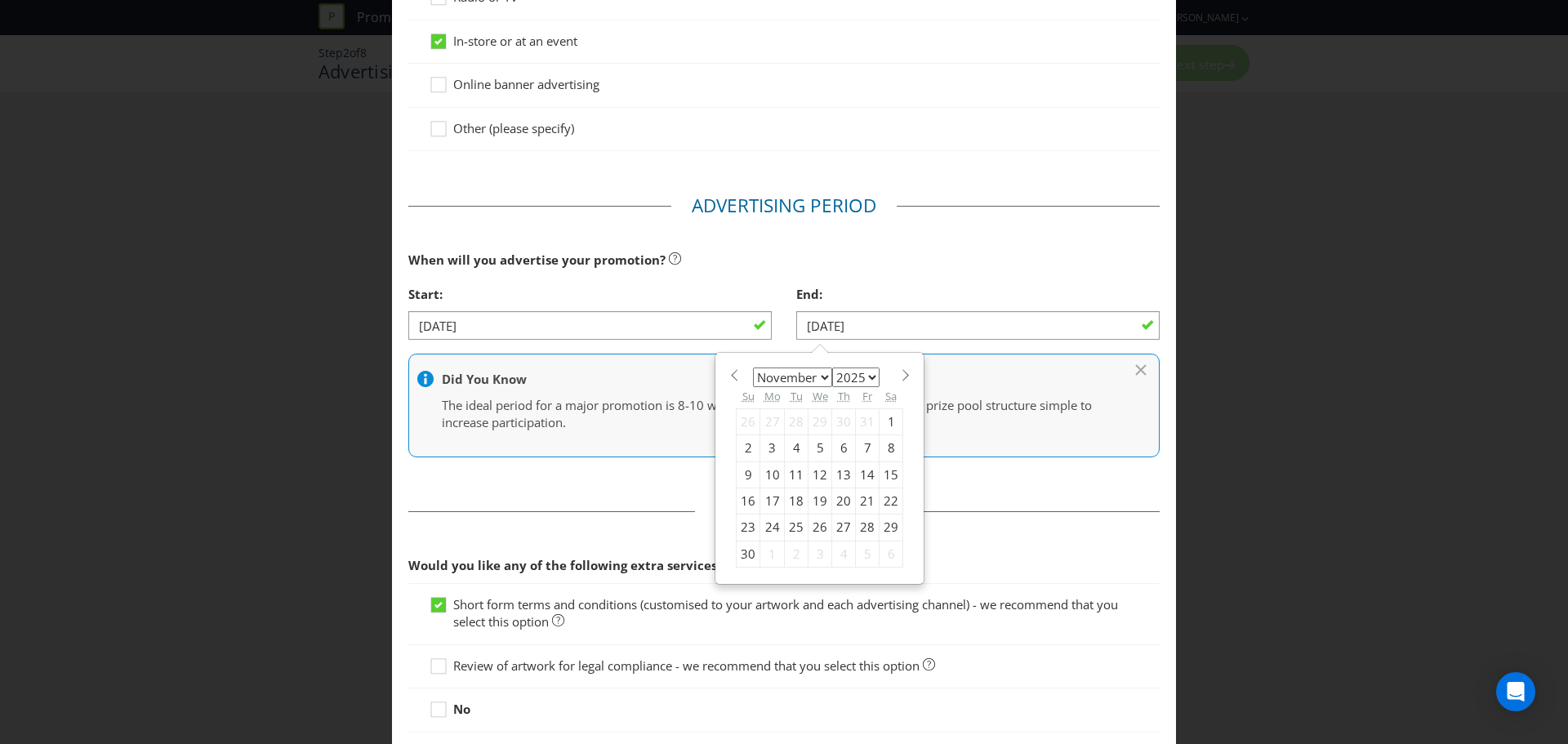
click at [814, 471] on div "12" at bounding box center [820, 474] width 24 height 26
type input "[DATE]"
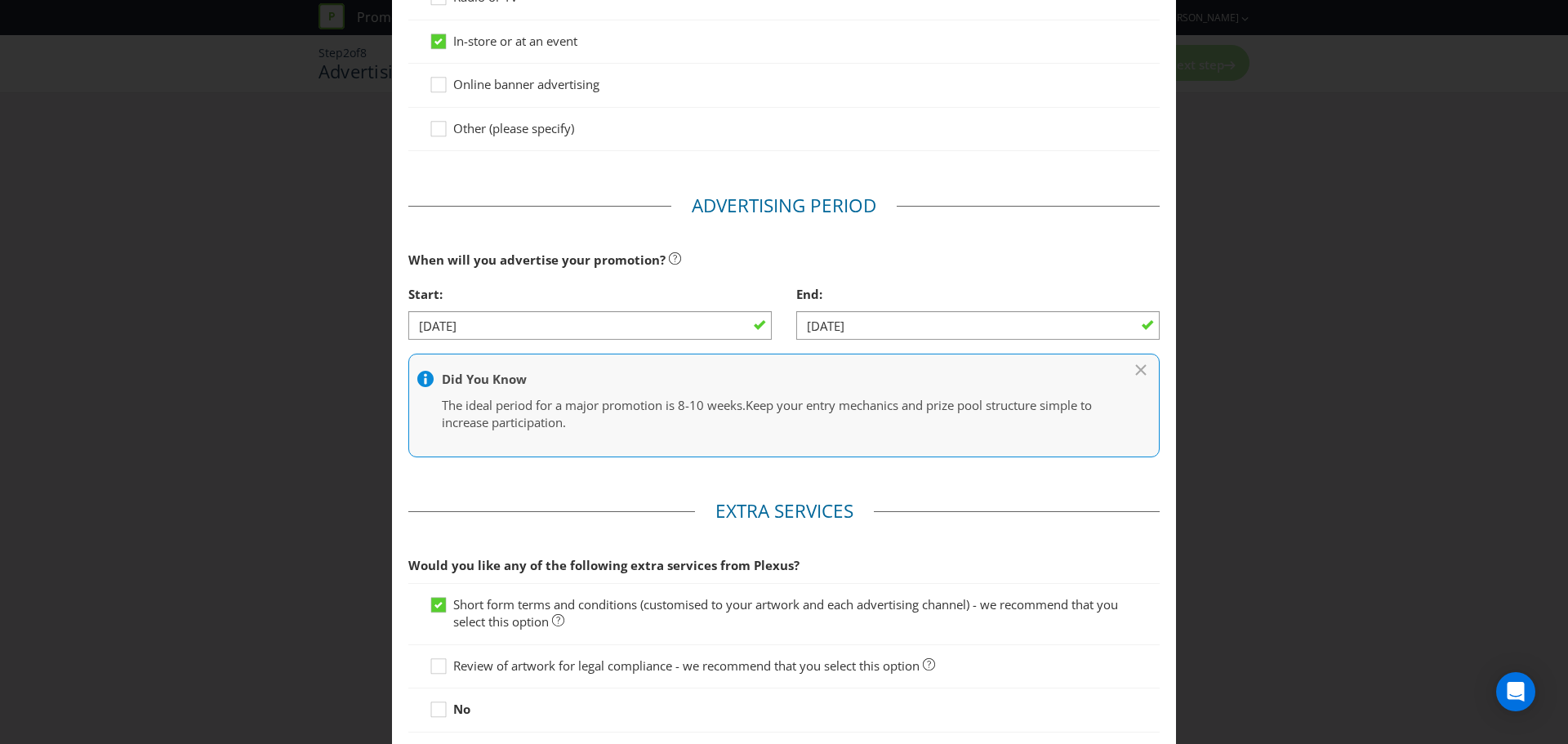
click at [742, 477] on main "Advertising Methods How will your promotion be advertised? Website or eDM Socia…" at bounding box center [783, 264] width 784 height 1038
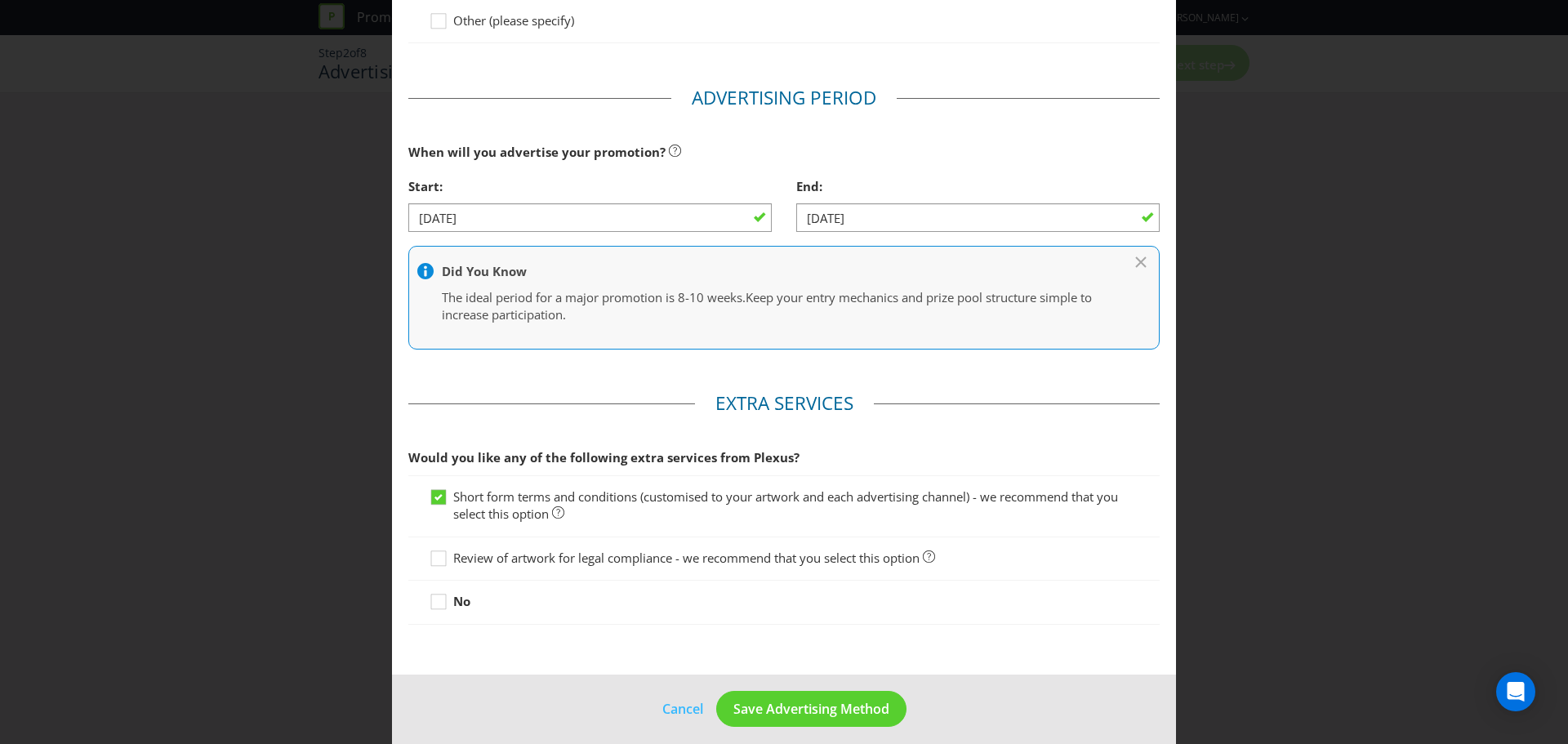
scroll to position [446, 0]
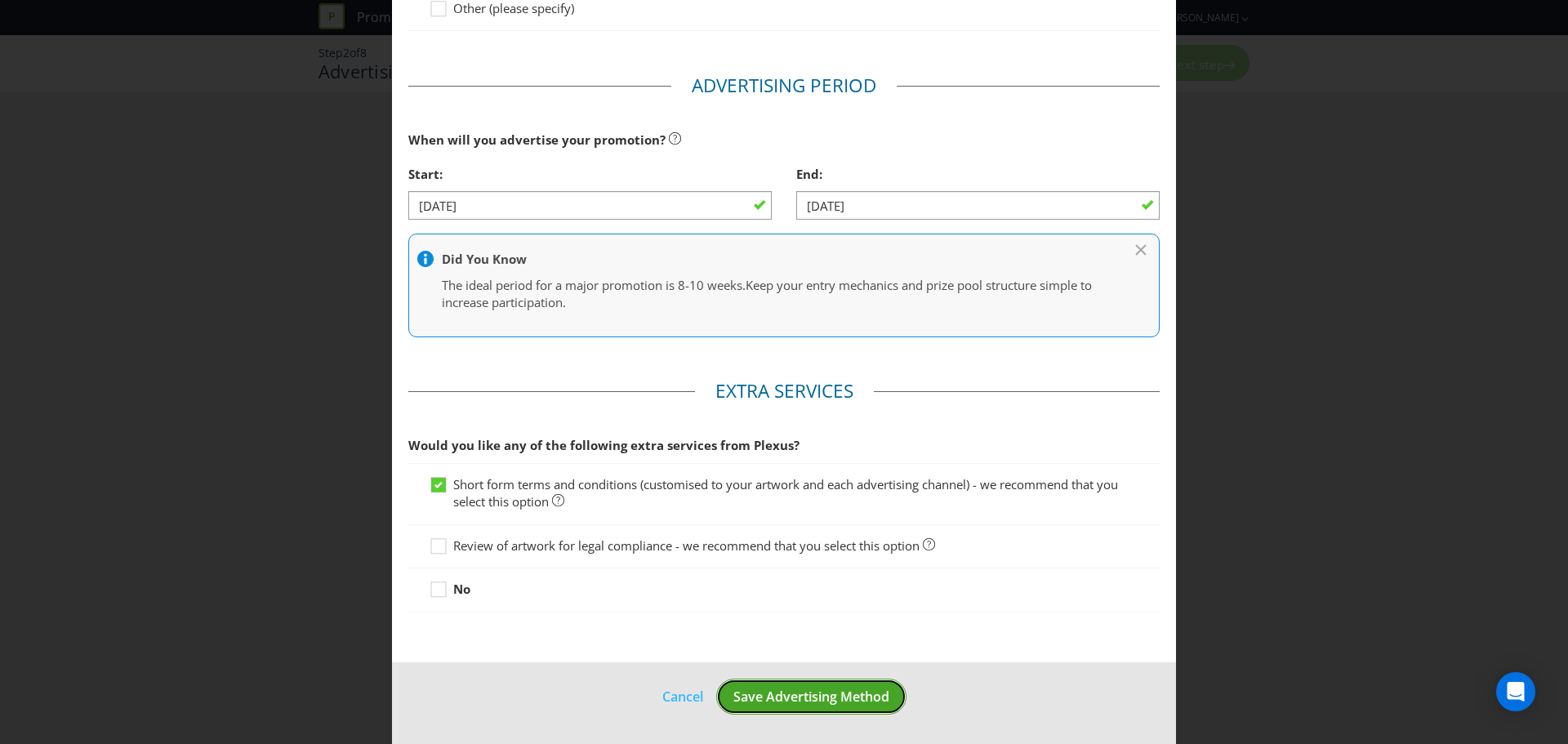
click at [762, 708] on button "Save Advertising Method" at bounding box center [811, 698] width 190 height 37
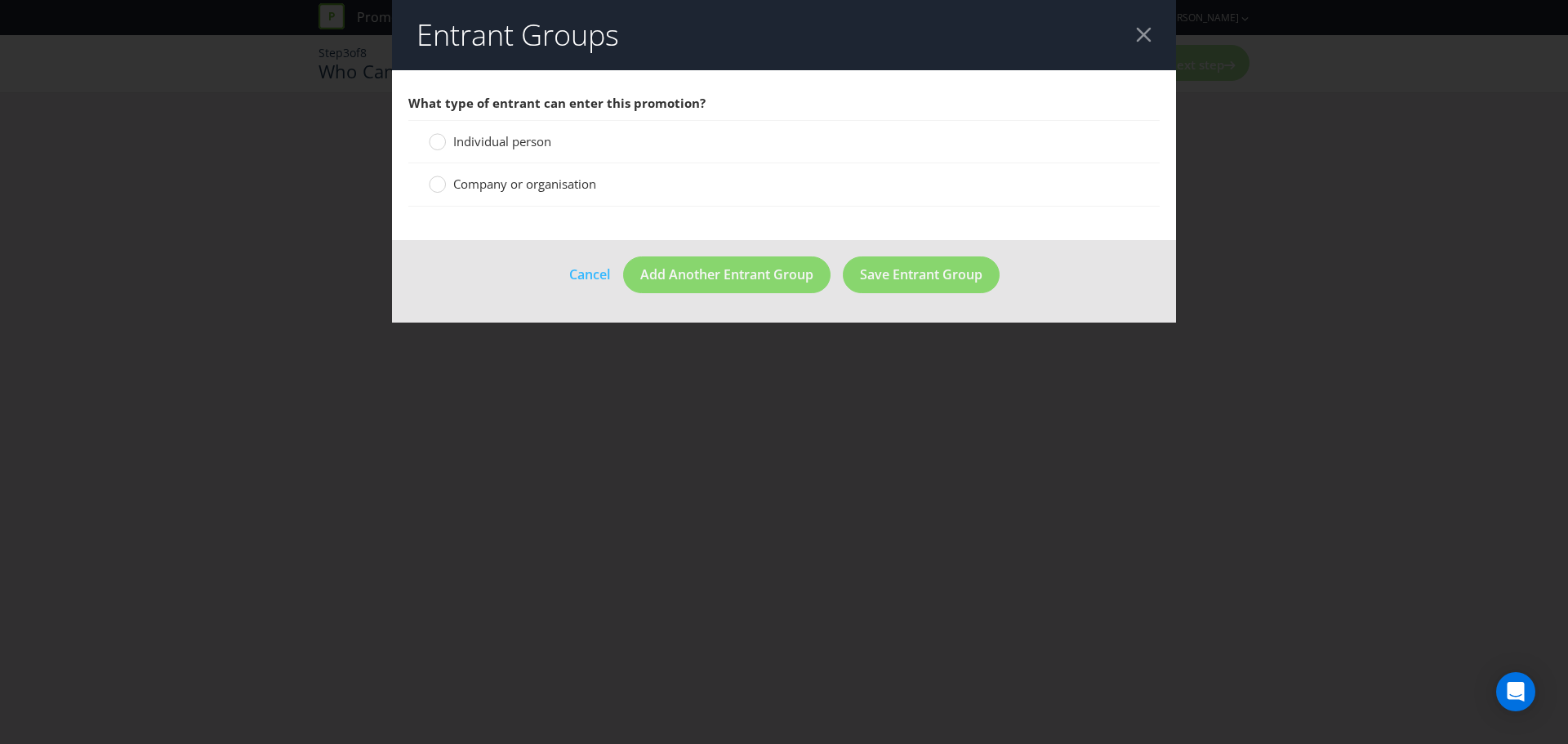
click at [510, 147] on span "Individual person" at bounding box center [502, 141] width 98 height 16
click at [0, 0] on input "Individual person" at bounding box center [0, 0] width 0 height 0
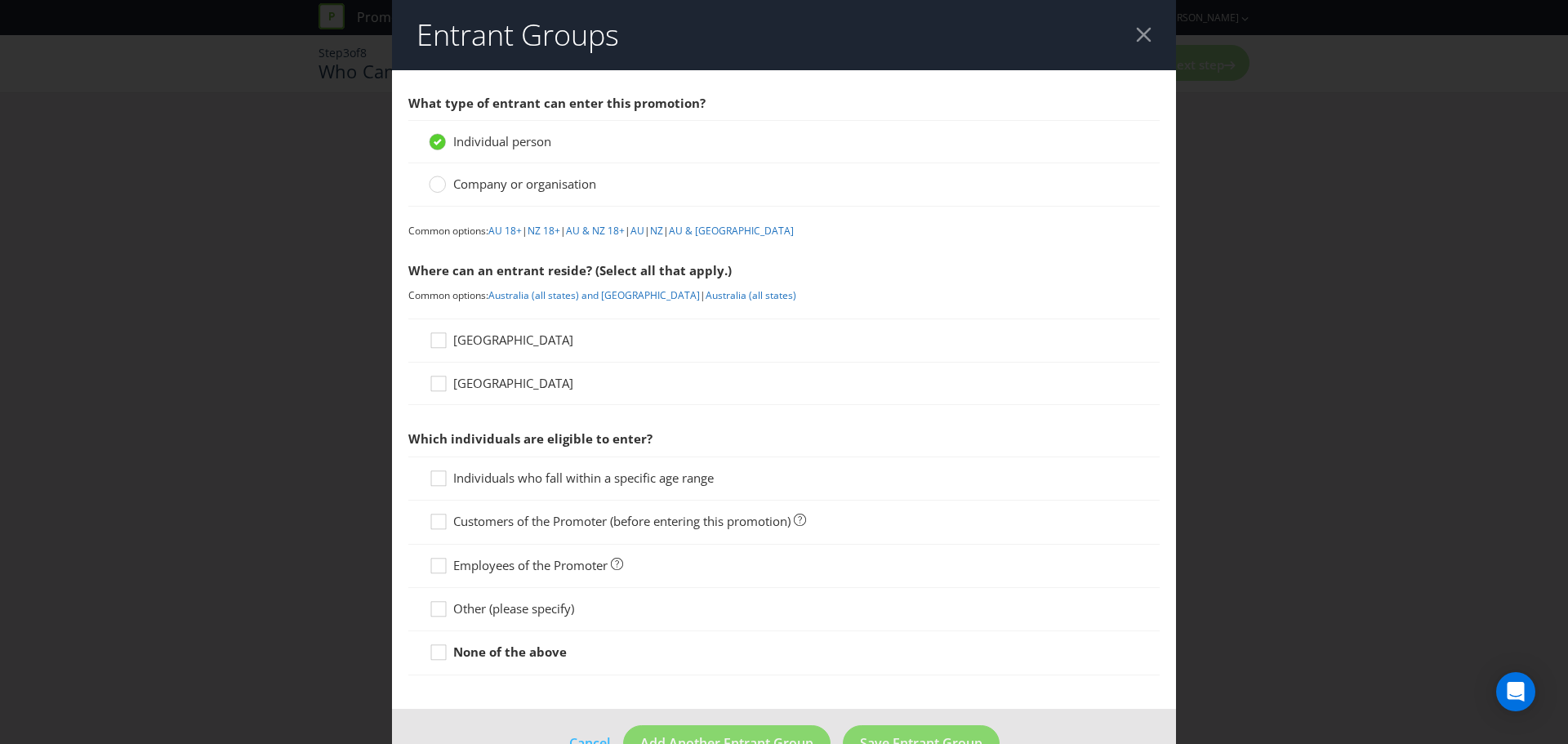
click at [472, 345] on span "[GEOGRAPHIC_DATA]" at bounding box center [513, 340] width 120 height 16
click at [0, 0] on input "[GEOGRAPHIC_DATA]" at bounding box center [0, 0] width 0 height 0
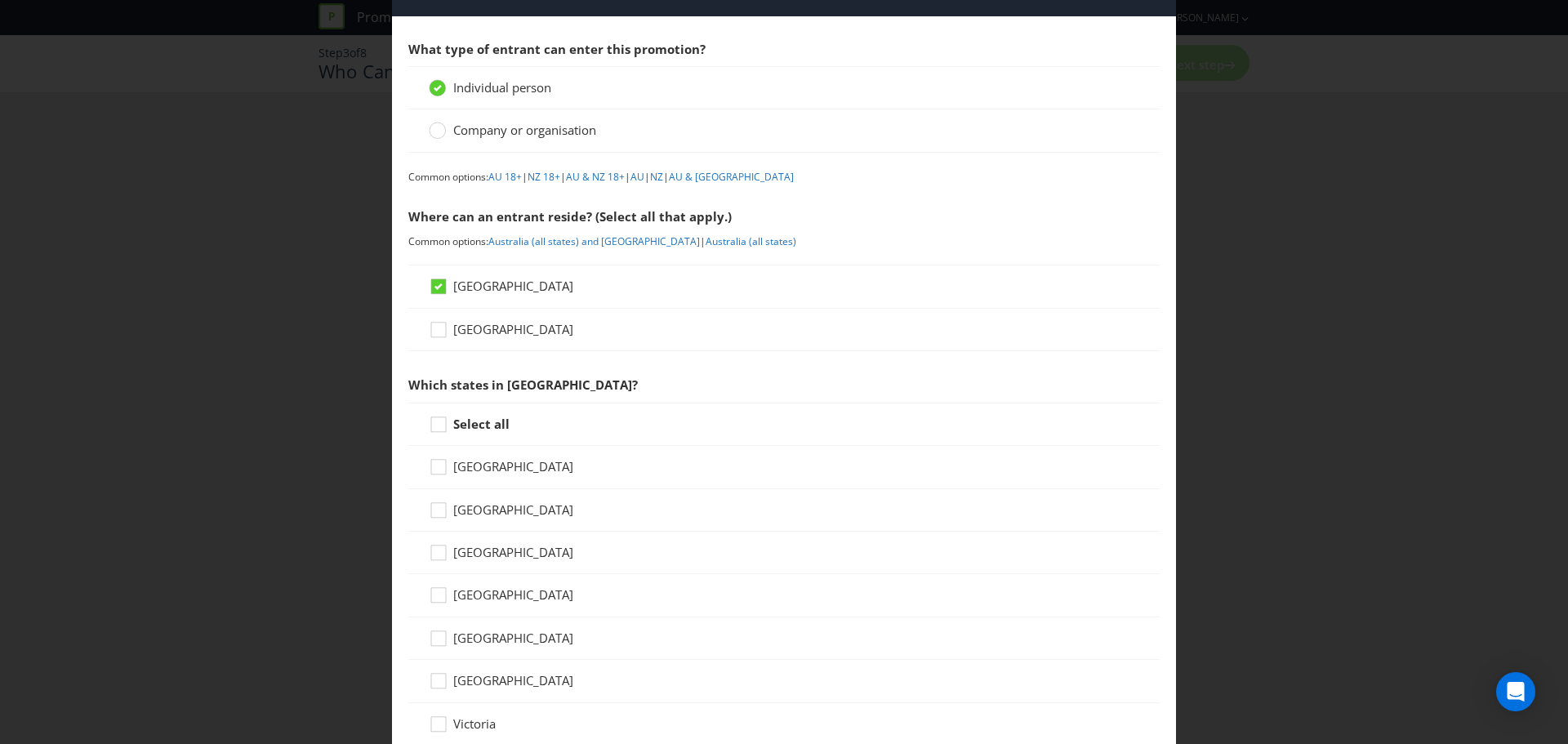
scroll to position [82, 0]
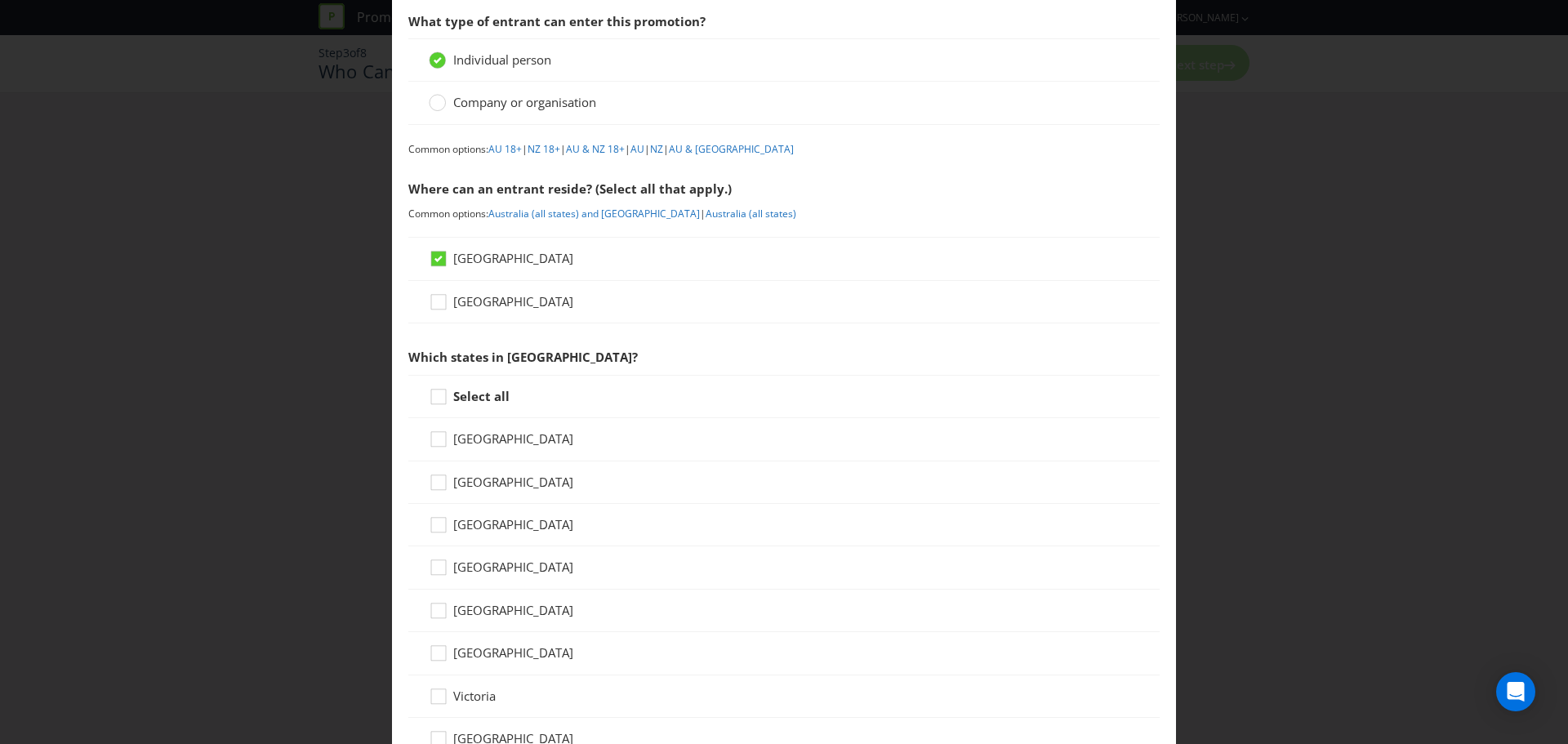
click at [538, 481] on span "[GEOGRAPHIC_DATA]" at bounding box center [513, 481] width 120 height 16
click at [0, 0] on input "[GEOGRAPHIC_DATA]" at bounding box center [0, 0] width 0 height 0
click at [573, 564] on span at bounding box center [575, 566] width 3 height 16
click at [0, 0] on input "[GEOGRAPHIC_DATA]" at bounding box center [0, 0] width 0 height 0
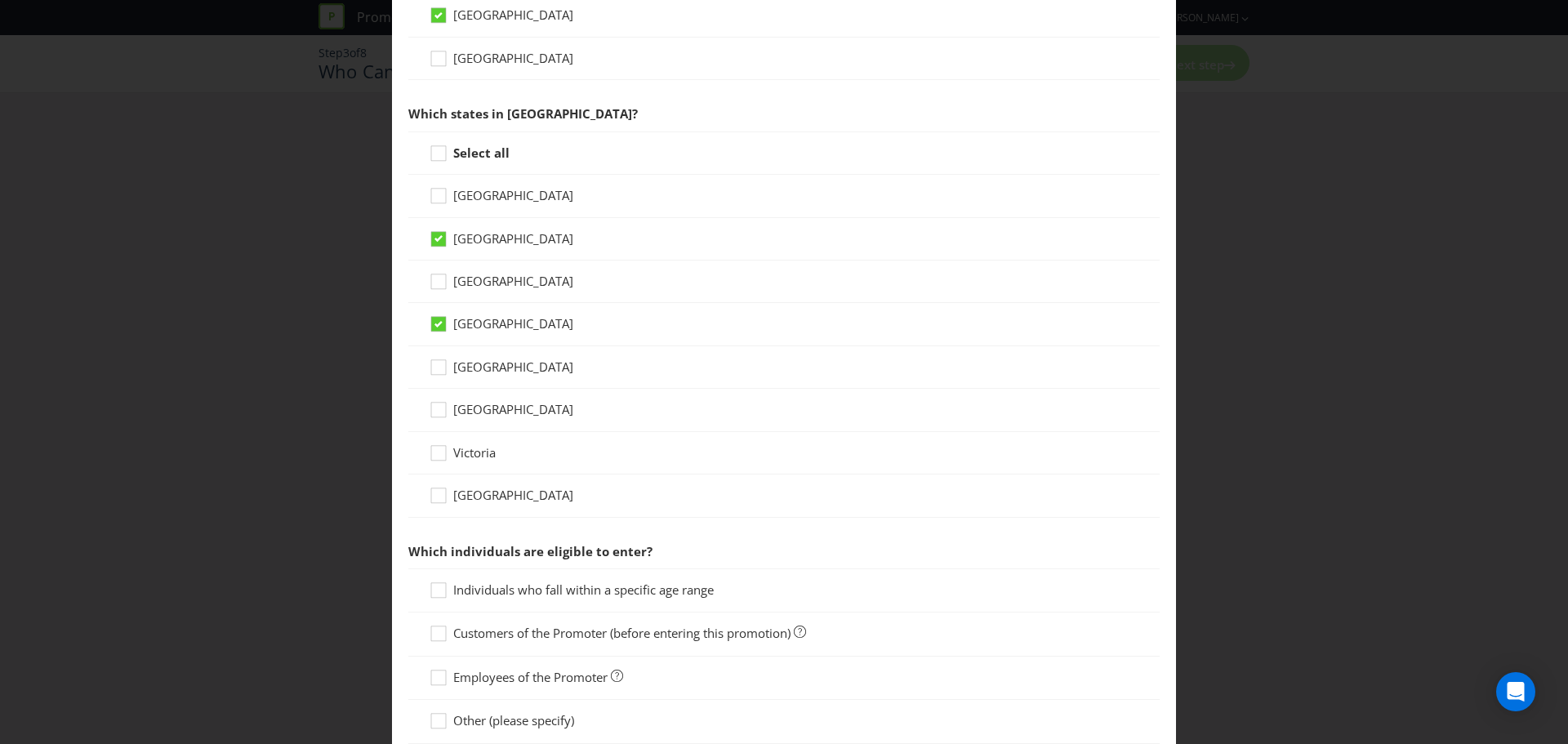
scroll to position [327, 0]
drag, startPoint x: 476, startPoint y: 361, endPoint x: 478, endPoint y: 368, distance: 7.3
click at [477, 361] on span "[GEOGRAPHIC_DATA]" at bounding box center [513, 365] width 120 height 16
click at [0, 0] on input "[GEOGRAPHIC_DATA]" at bounding box center [0, 0] width 0 height 0
click at [487, 450] on span "Victoria" at bounding box center [474, 451] width 42 height 16
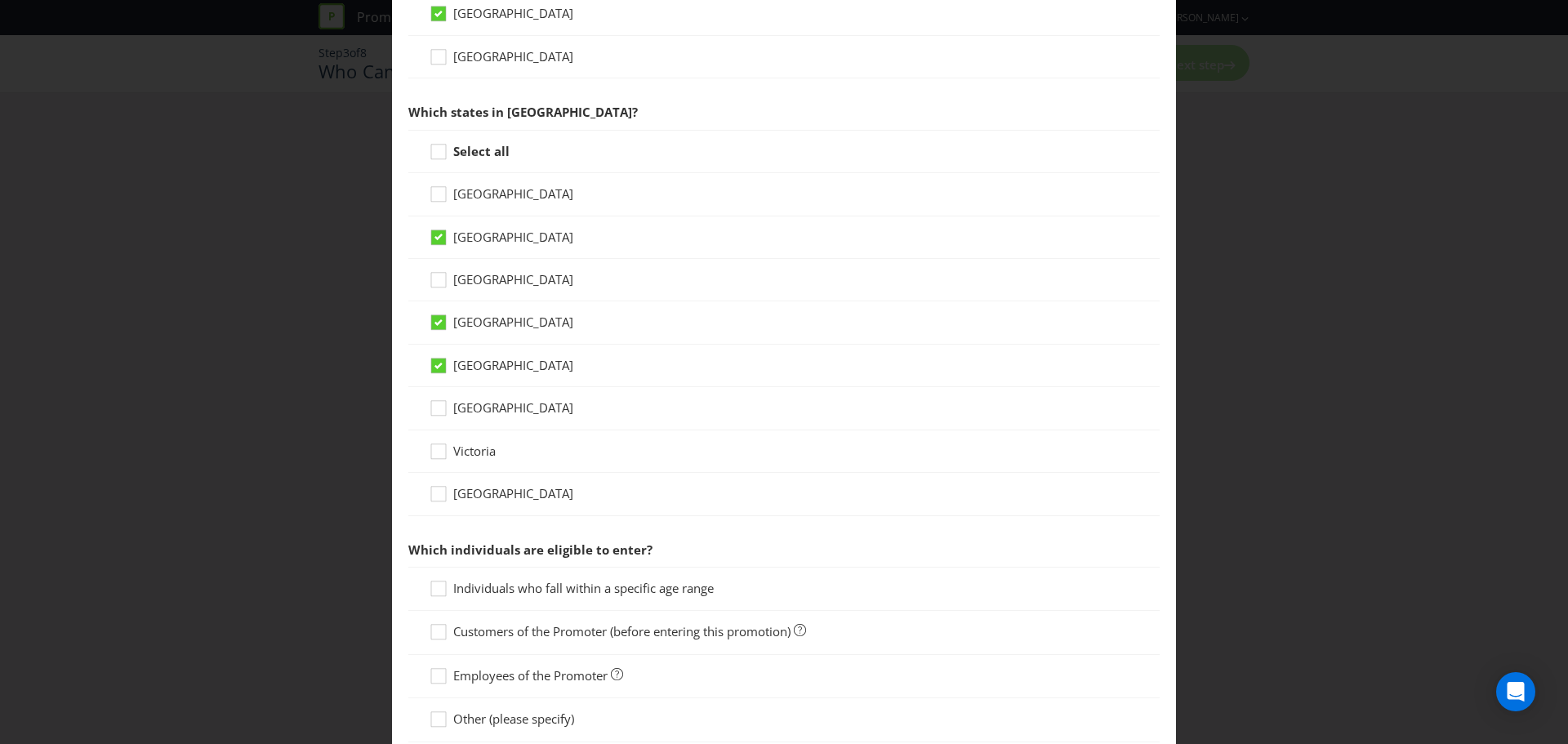
click at [0, 0] on input "Victoria" at bounding box center [0, 0] width 0 height 0
drag, startPoint x: 483, startPoint y: 498, endPoint x: 477, endPoint y: 474, distance: 24.7
click at [481, 498] on span "[GEOGRAPHIC_DATA]" at bounding box center [513, 493] width 120 height 16
click at [465, 409] on span "[GEOGRAPHIC_DATA]" at bounding box center [513, 407] width 120 height 16
click at [0, 0] on input "[GEOGRAPHIC_DATA]" at bounding box center [0, 0] width 0 height 0
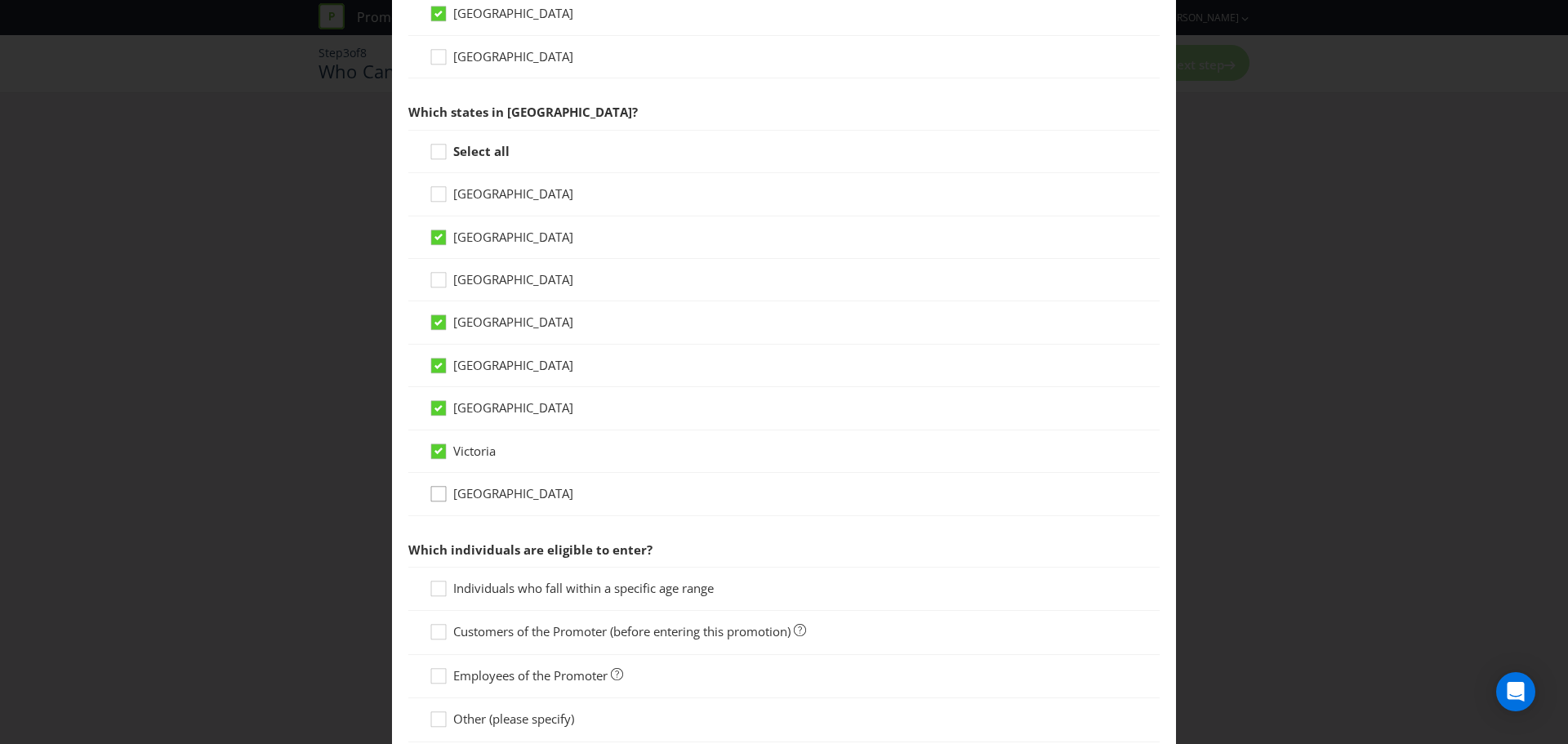
click at [440, 493] on div at bounding box center [439, 489] width 8 height 8
click at [0, 0] on input "[GEOGRAPHIC_DATA]" at bounding box center [0, 0] width 0 height 0
click at [466, 263] on div "[GEOGRAPHIC_DATA]" at bounding box center [784, 280] width 751 height 42
click at [466, 277] on span "[GEOGRAPHIC_DATA]" at bounding box center [513, 279] width 120 height 16
click at [0, 0] on input "[GEOGRAPHIC_DATA]" at bounding box center [0, 0] width 0 height 0
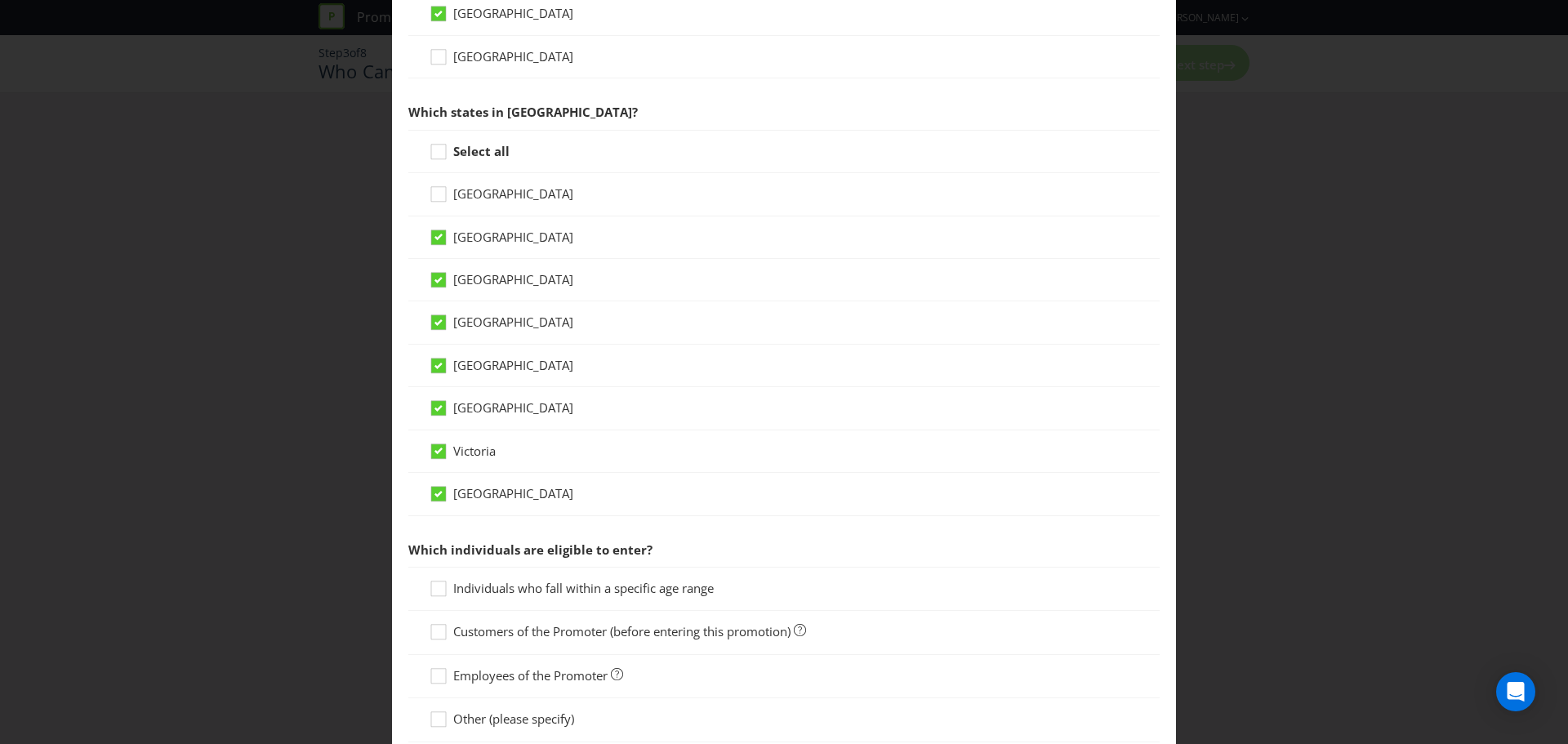
click at [461, 141] on div "Select all" at bounding box center [784, 151] width 751 height 43
click at [456, 147] on strong "Select all" at bounding box center [481, 151] width 56 height 16
click at [0, 0] on input "Select all" at bounding box center [0, 0] width 0 height 0
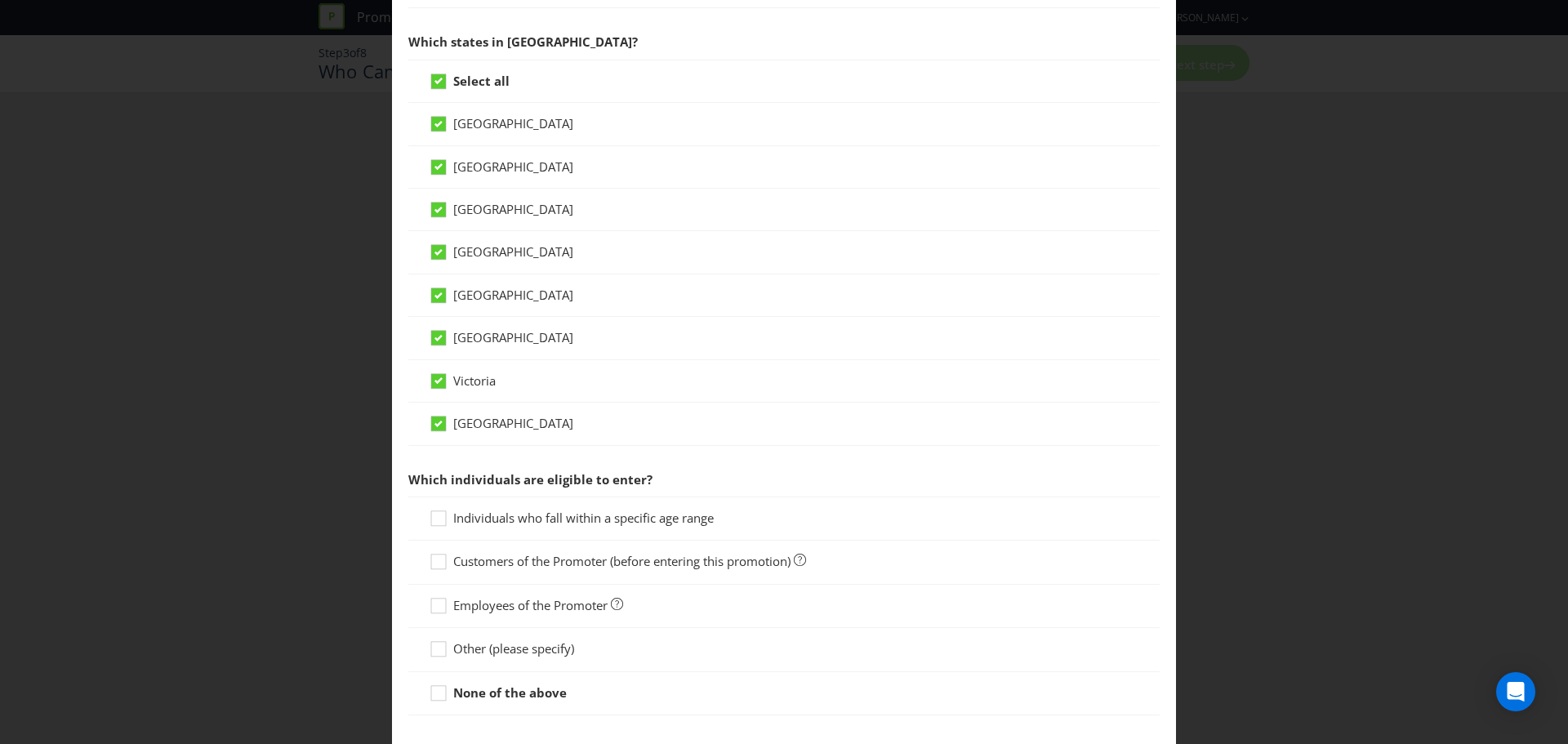
scroll to position [484, 0]
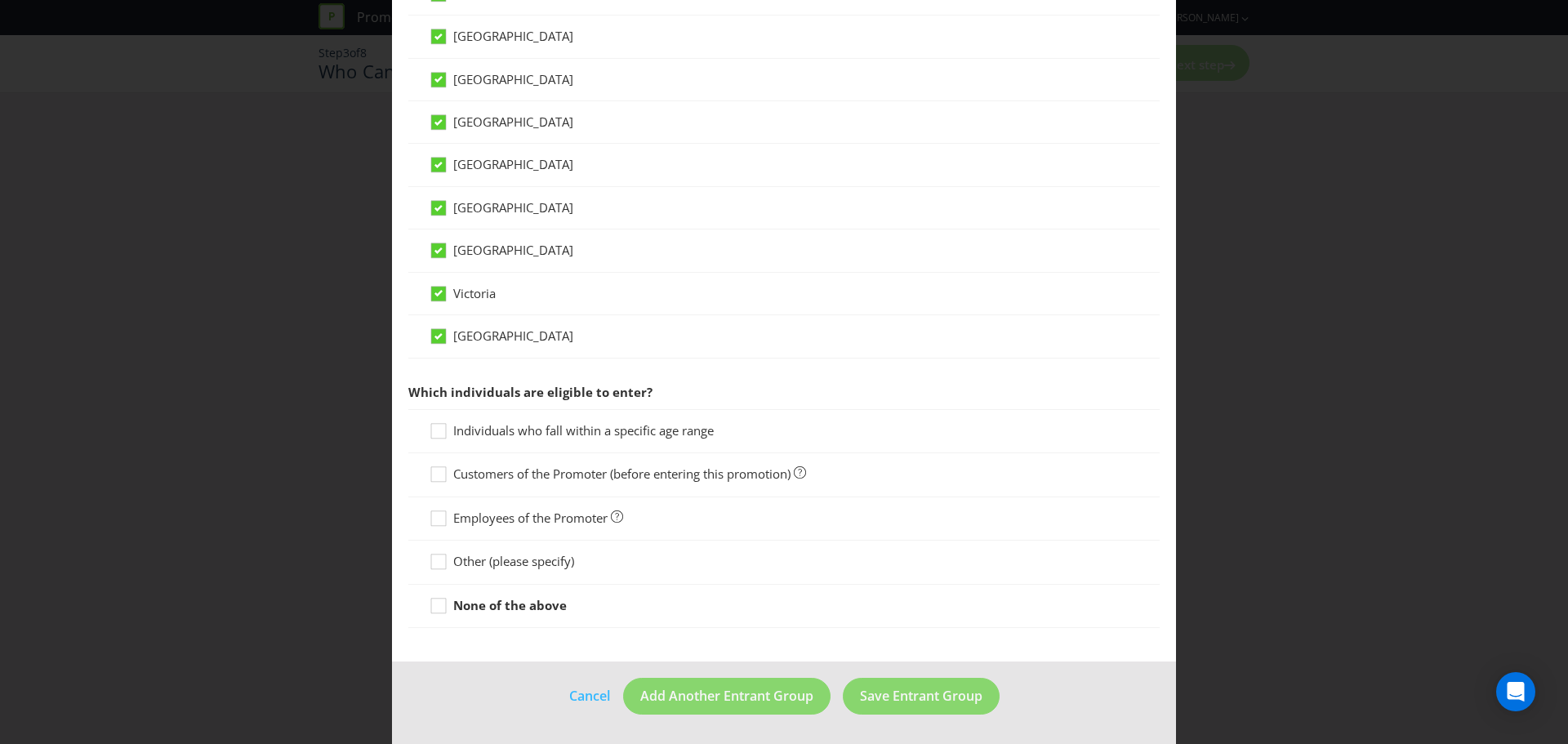
click at [596, 456] on div "Customers of the Promoter (before entering this promotion)" at bounding box center [784, 474] width 751 height 43
click at [591, 474] on span "Customers of the Promoter (before entering this promotion)" at bounding box center [621, 474] width 337 height 16
click at [0, 0] on input "Customers of the Promoter (before entering this promotion)" at bounding box center [0, 0] width 0 height 0
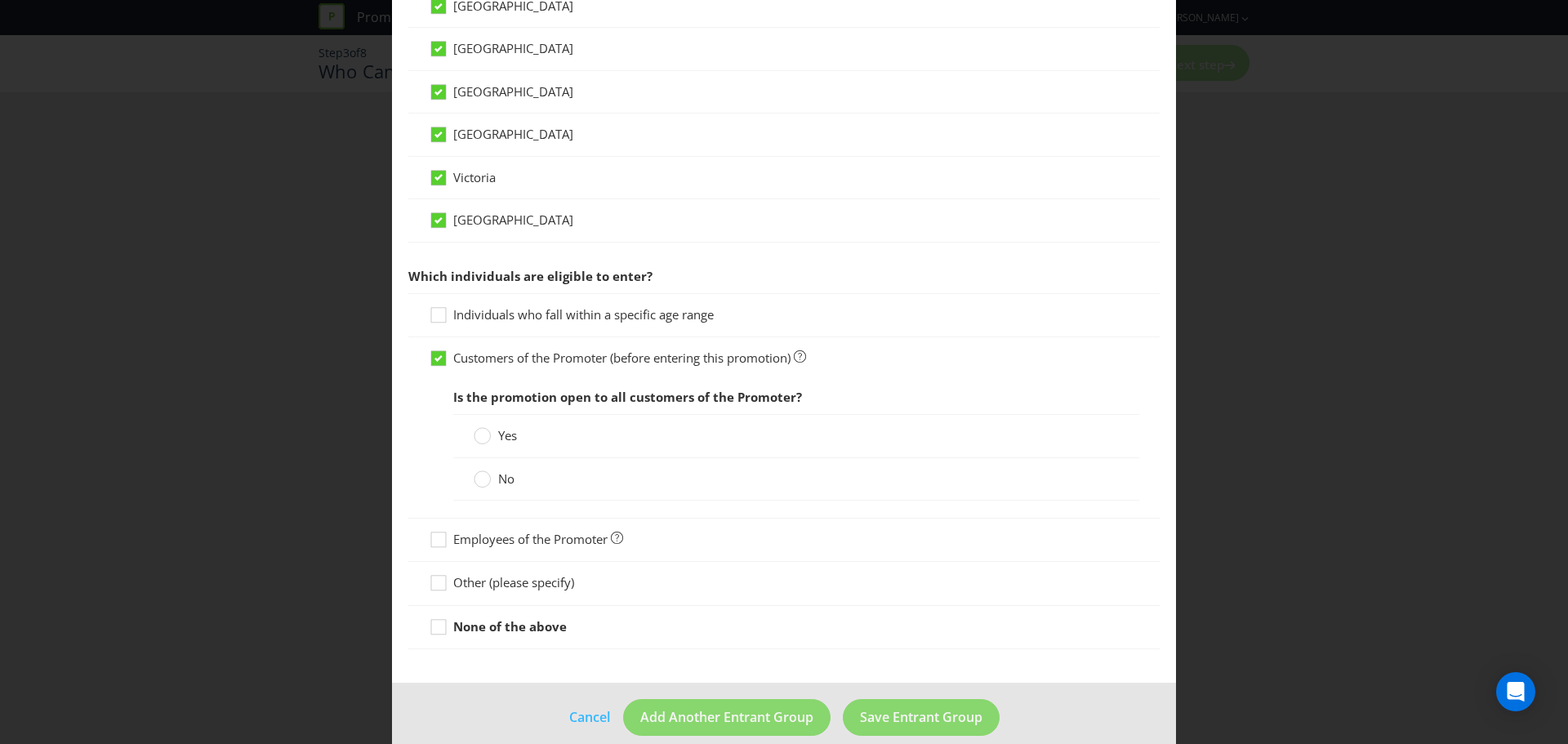
scroll to position [622, 0]
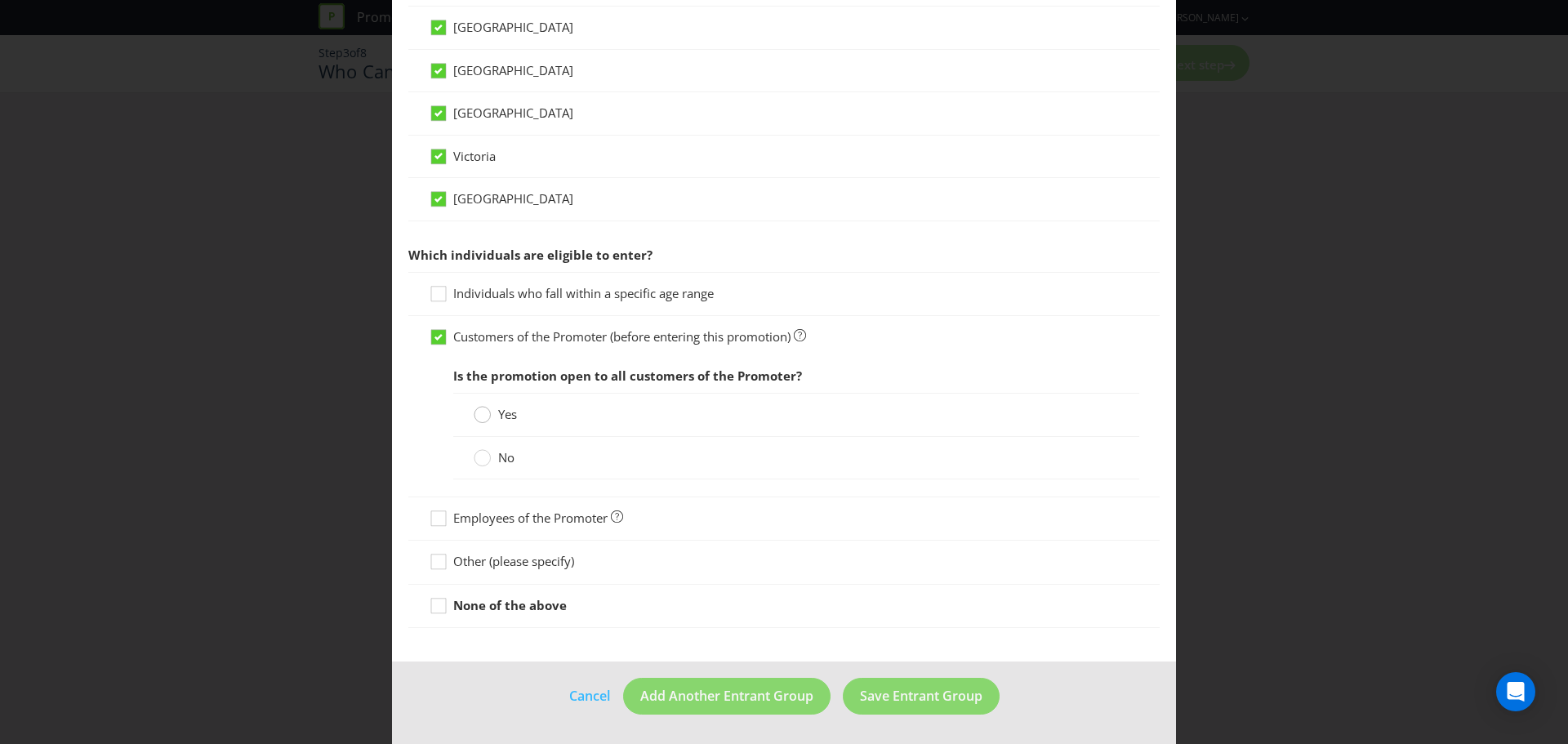
click at [487, 418] on circle at bounding box center [482, 415] width 16 height 16
click at [0, 0] on input "Yes" at bounding box center [0, 0] width 0 height 0
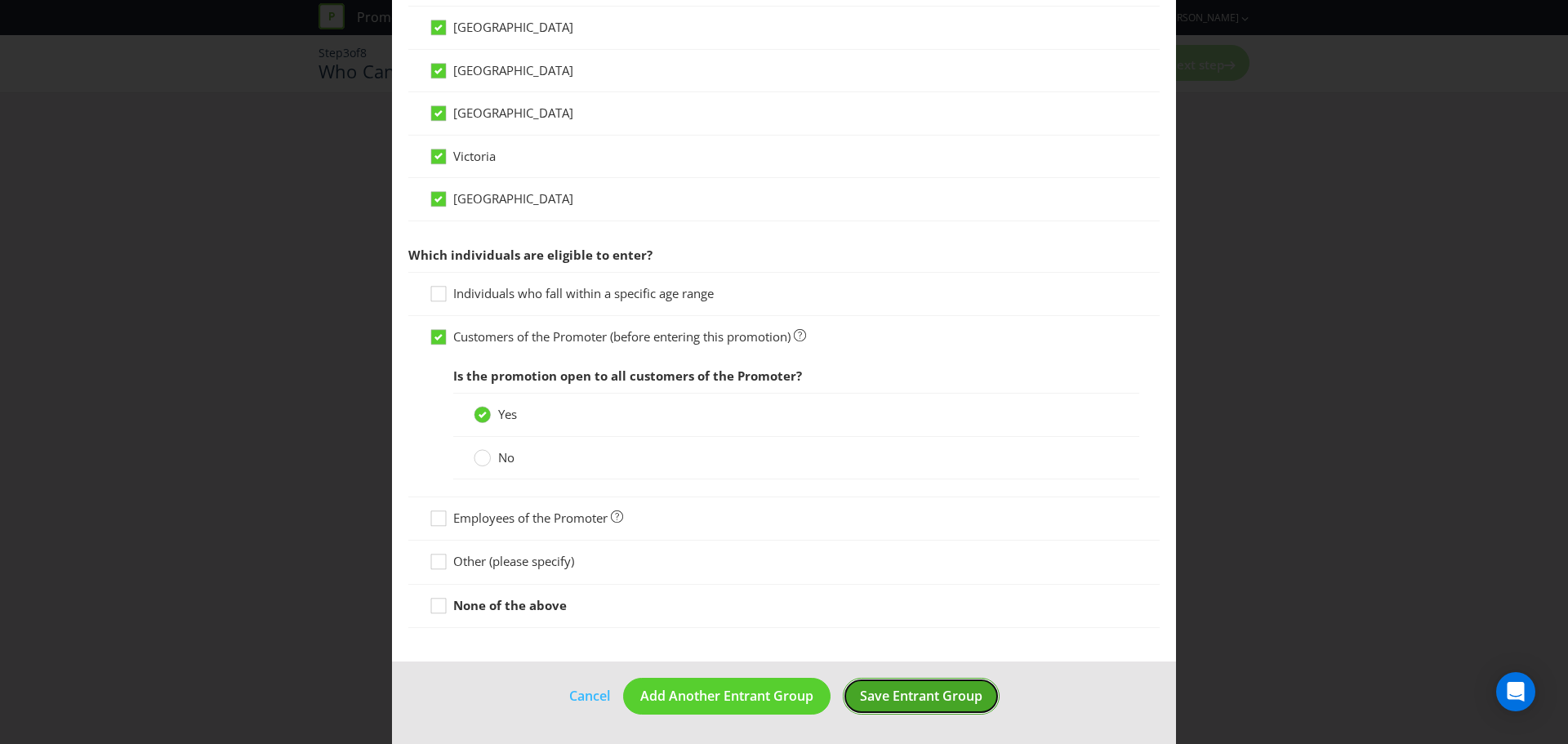
click at [913, 699] on span "Save Entrant Group" at bounding box center [920, 695] width 122 height 18
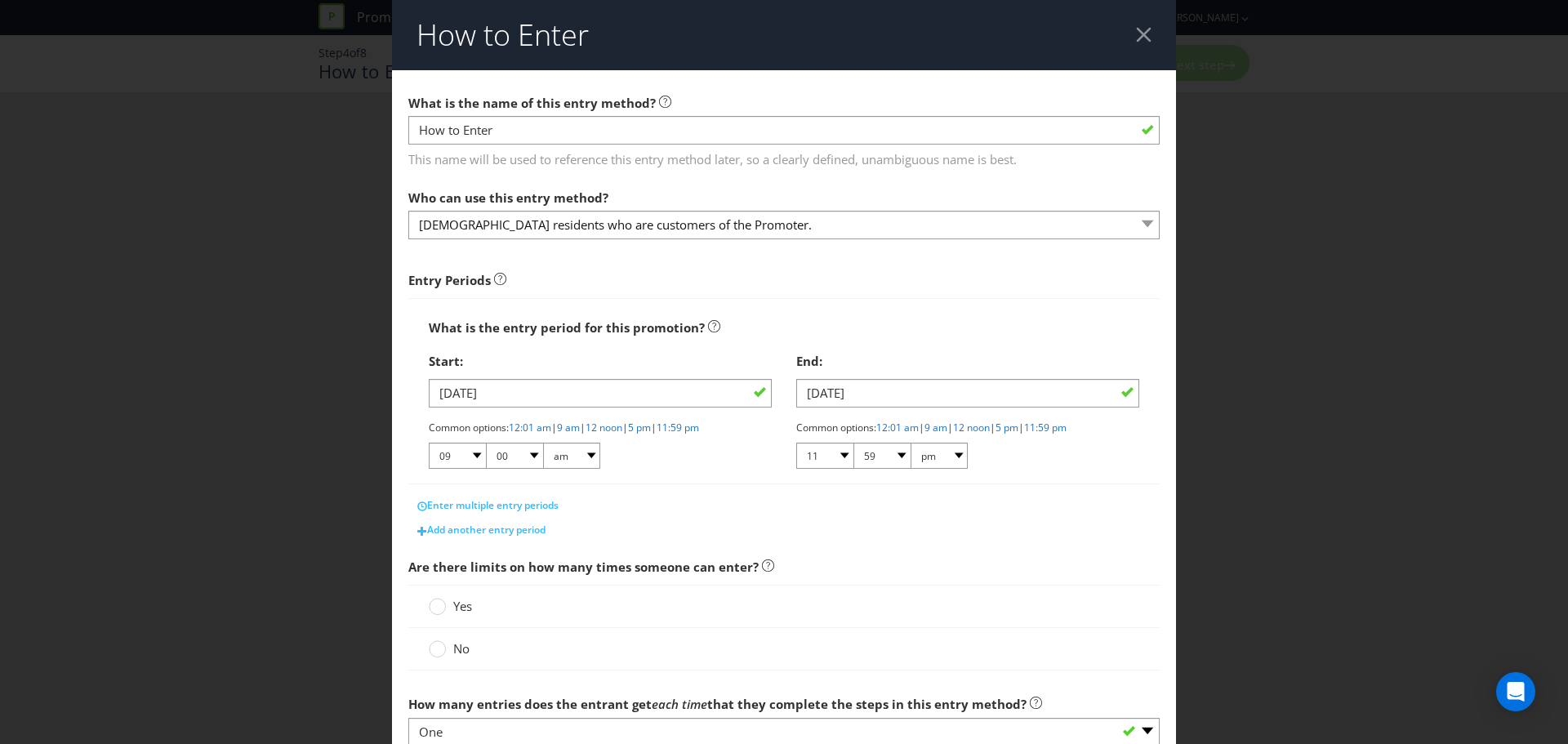
scroll to position [82, 0]
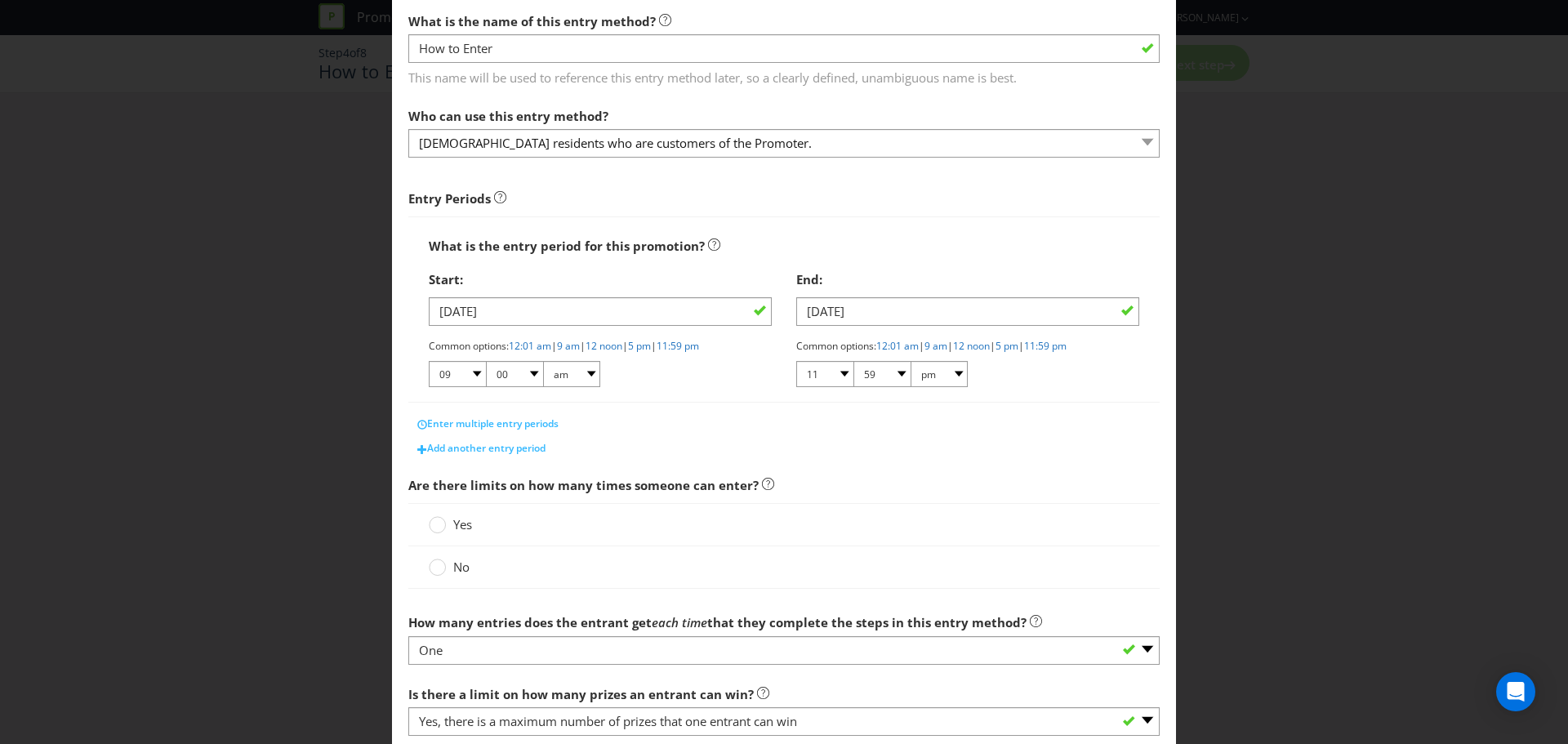
click at [456, 526] on span "Yes" at bounding box center [462, 524] width 19 height 16
click at [0, 0] on input "Yes" at bounding box center [0, 0] width 0 height 0
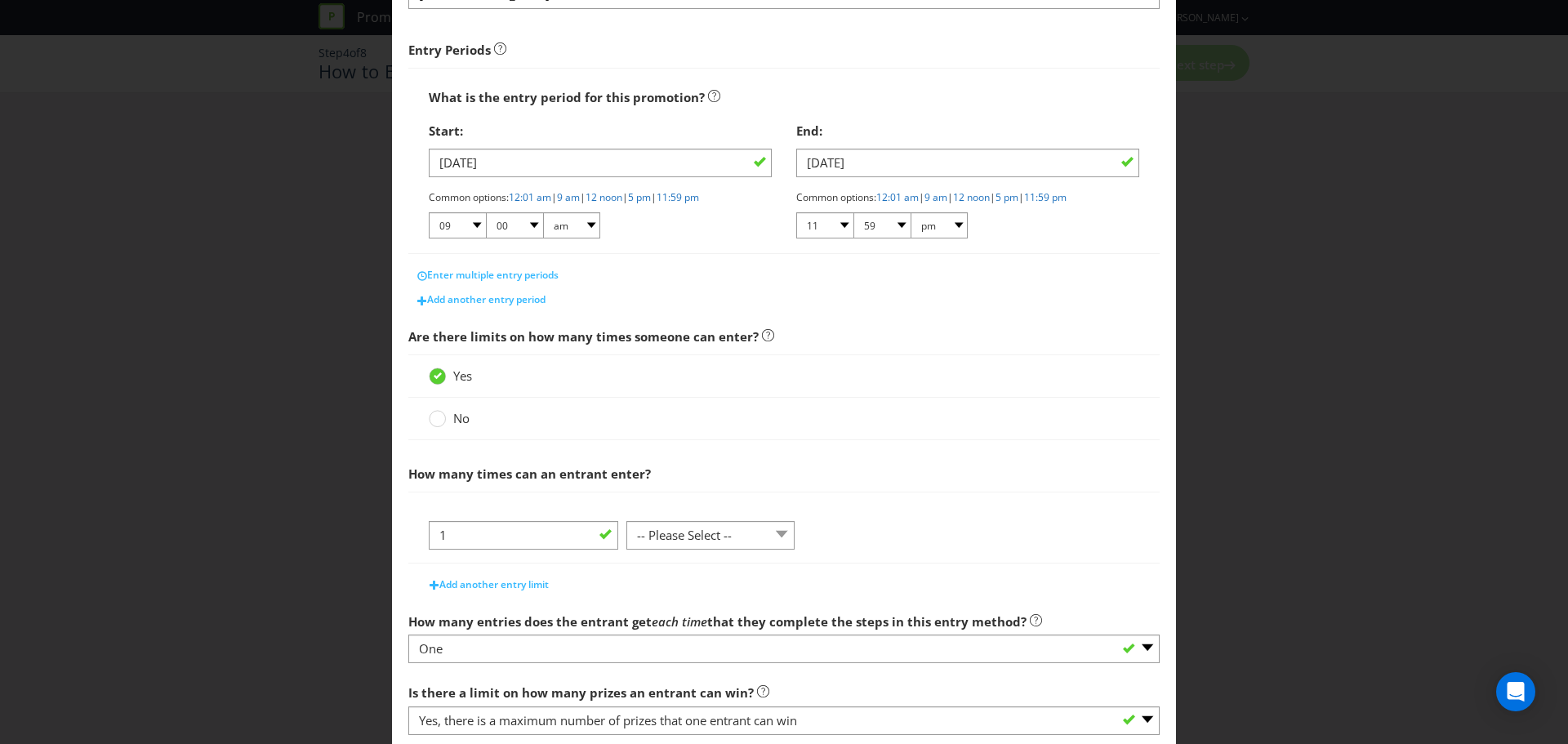
scroll to position [327, 0]
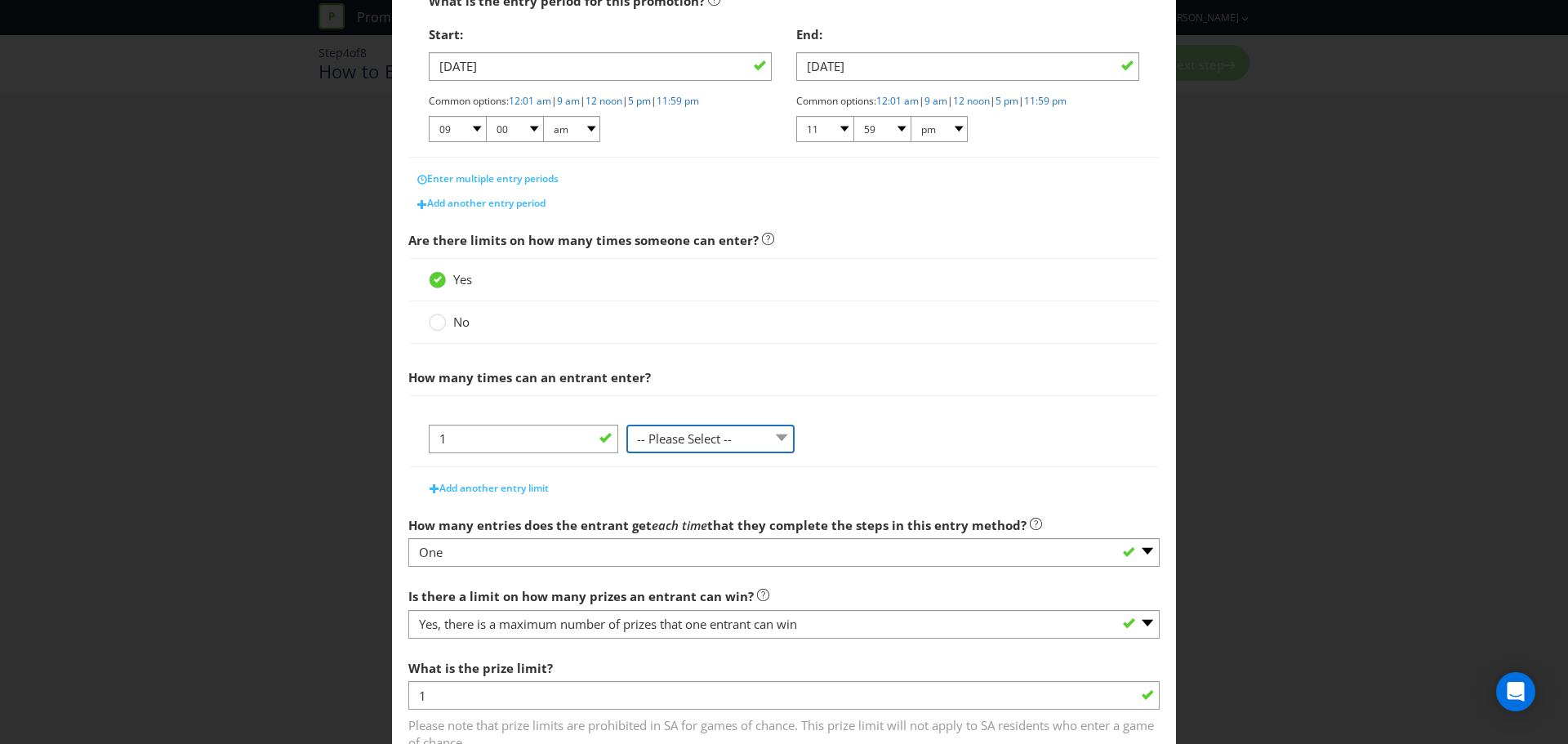
click at [695, 435] on select "-- Please Select -- per person per day per purchase per transaction Other (plea…" at bounding box center [711, 439] width 168 height 29
select select "PER_PERSON"
click at [627, 453] on select "-- Please Select -- per person per day per purchase per transaction Other (plea…" at bounding box center [711, 439] width 168 height 29
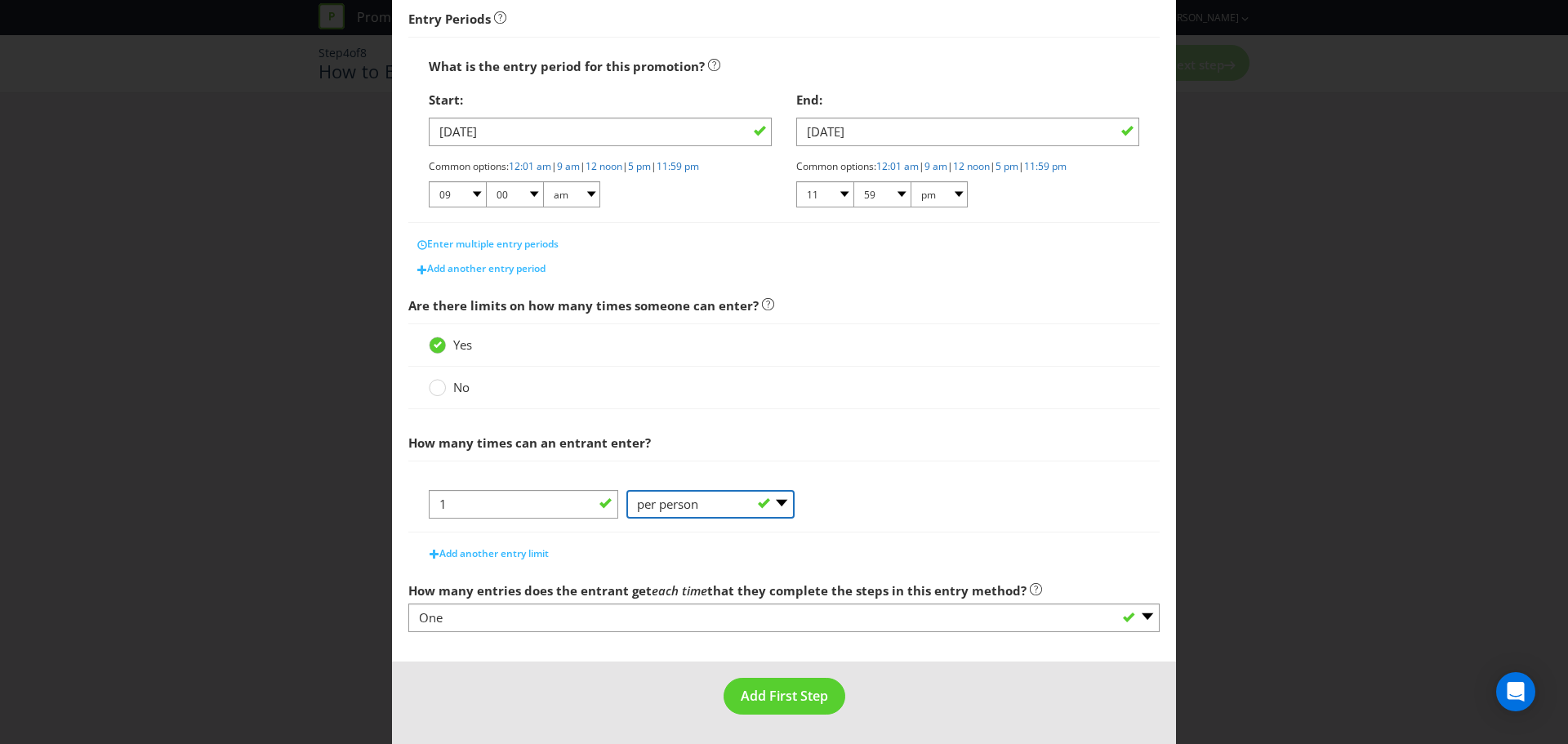
click at [669, 509] on select "-- Please Select -- per person per day per purchase per transaction Other (plea…" at bounding box center [711, 505] width 168 height 29
click at [670, 508] on select "-- Please Select -- per person per day per purchase per transaction Other (plea…" at bounding box center [711, 505] width 168 height 29
click at [568, 506] on input "1" at bounding box center [523, 505] width 189 height 29
click at [693, 554] on div "Add another entry limit" at bounding box center [784, 549] width 751 height 33
click at [664, 503] on select "-- Please Select -- per person per day per purchase per transaction Other (plea…" at bounding box center [711, 505] width 168 height 29
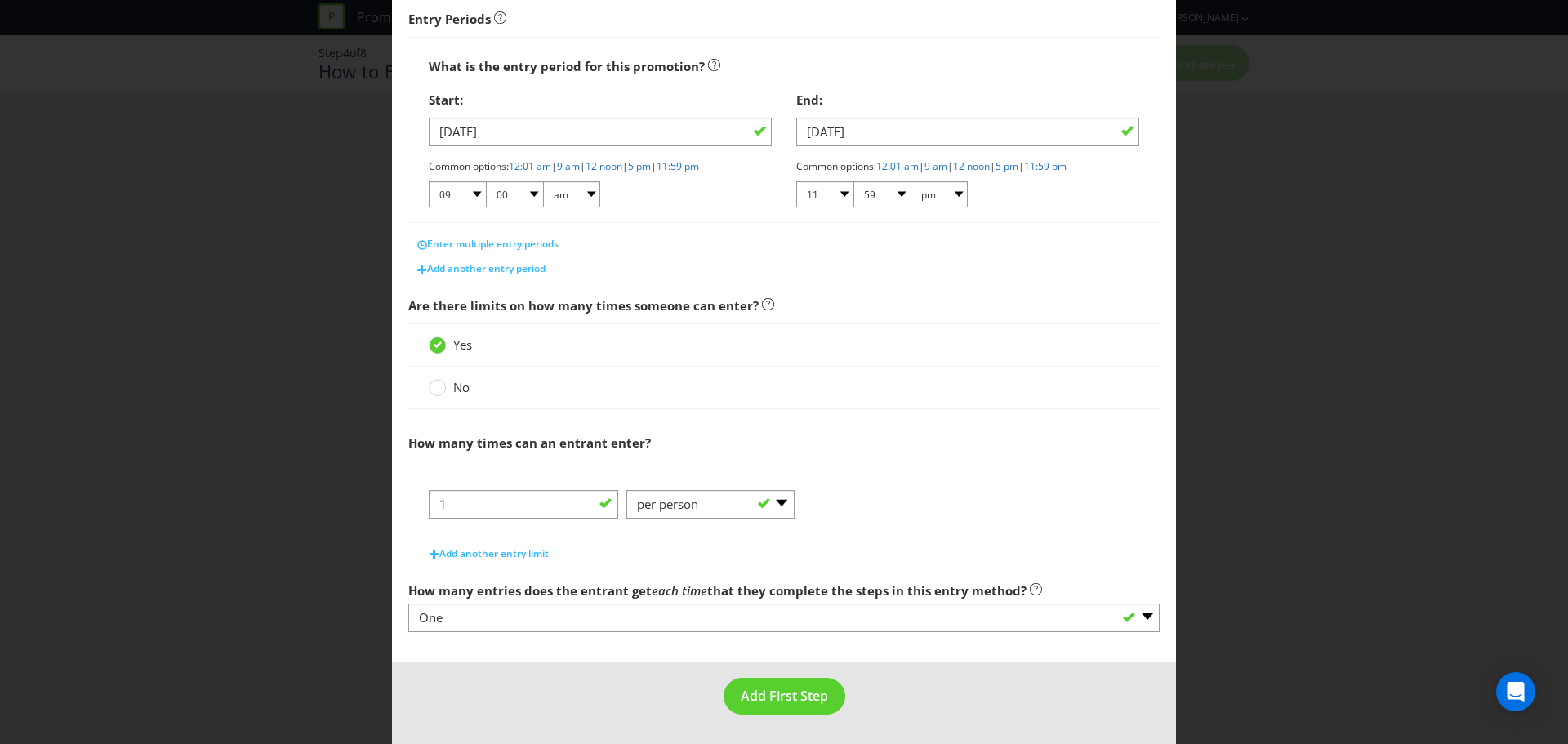
click at [940, 487] on div at bounding box center [784, 481] width 711 height 16
click at [731, 511] on select "-- Please Select -- per person per day per purchase per transaction Other (plea…" at bounding box center [711, 505] width 168 height 29
click at [968, 436] on span "How many times can an entrant enter?" at bounding box center [784, 443] width 751 height 34
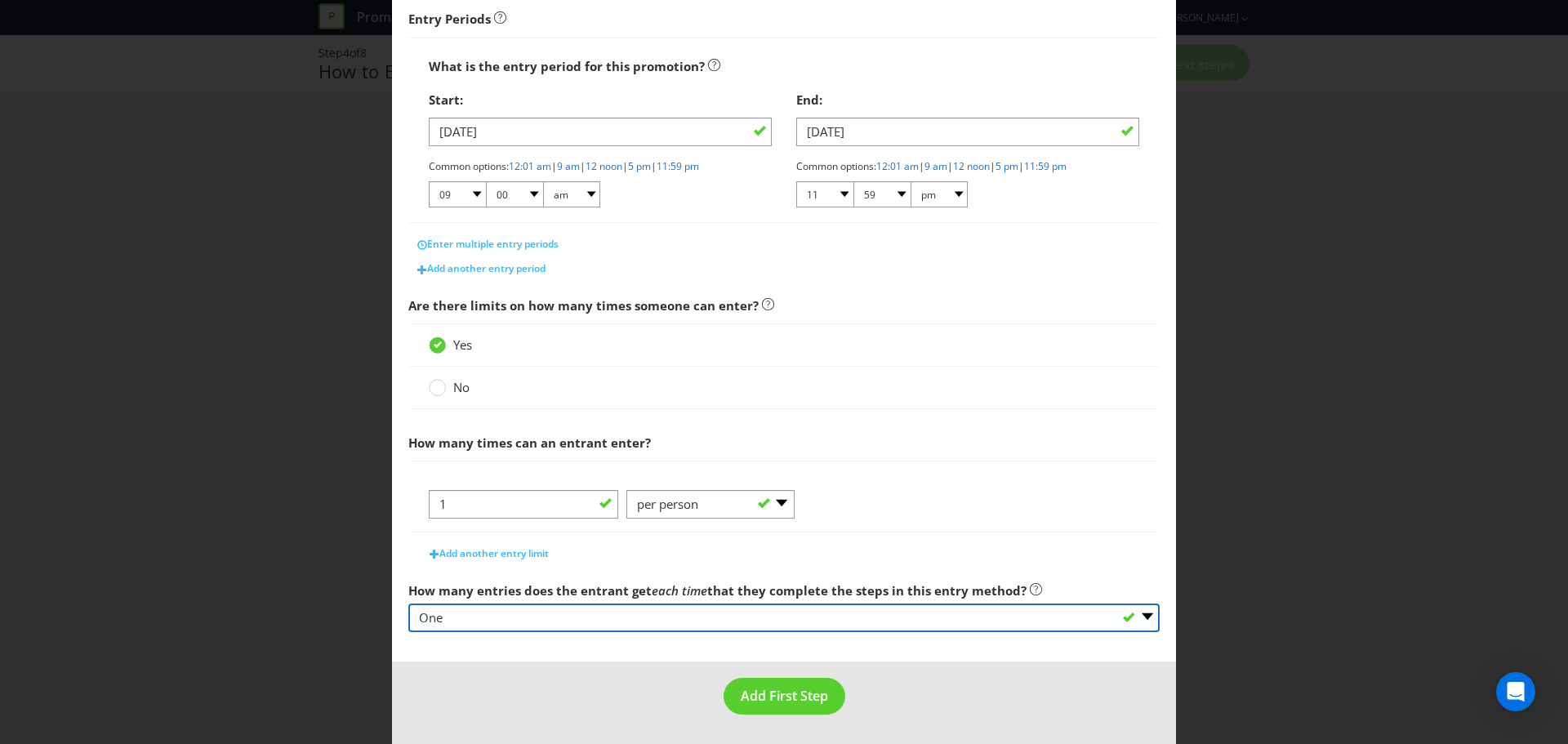
click at [760, 615] on select "-- Please select -- One More than one Other (please specify) Not applicable - g…" at bounding box center [784, 618] width 751 height 29
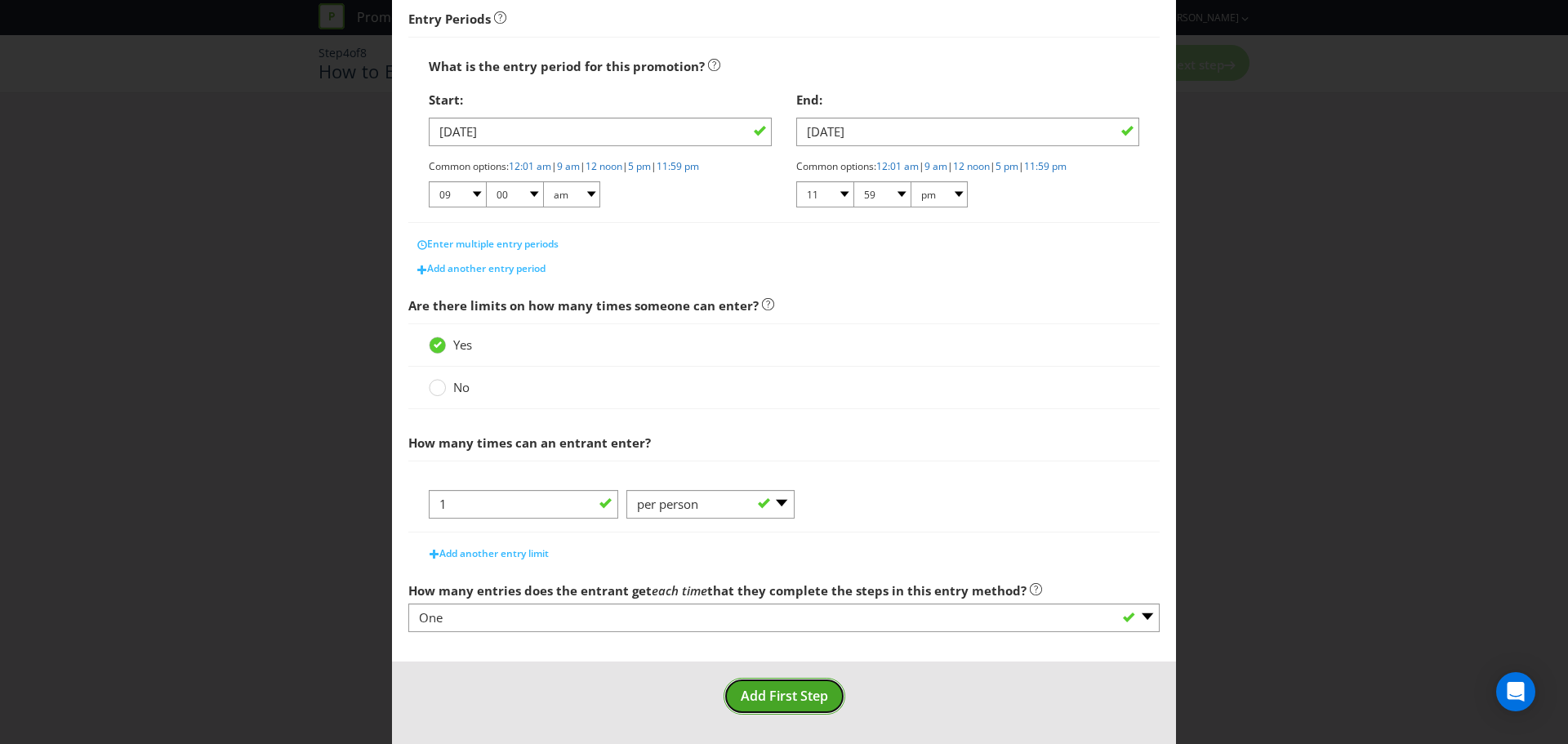
click at [761, 692] on span "Add First Step" at bounding box center [784, 695] width 88 height 18
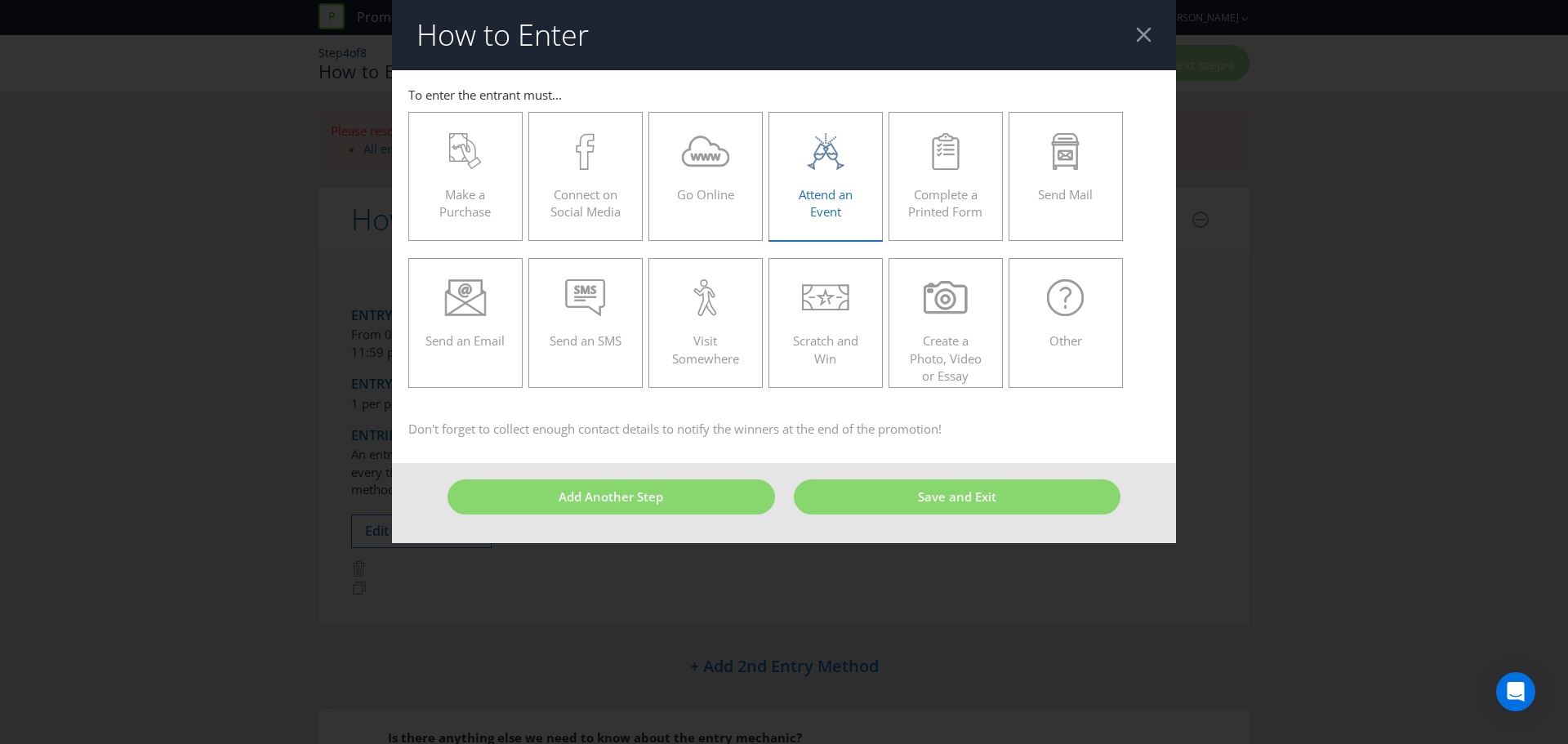
click at [803, 180] on div "Attend an Event" at bounding box center [825, 169] width 80 height 73
click at [0, 0] on input "Attend an Event" at bounding box center [0, 0] width 0 height 0
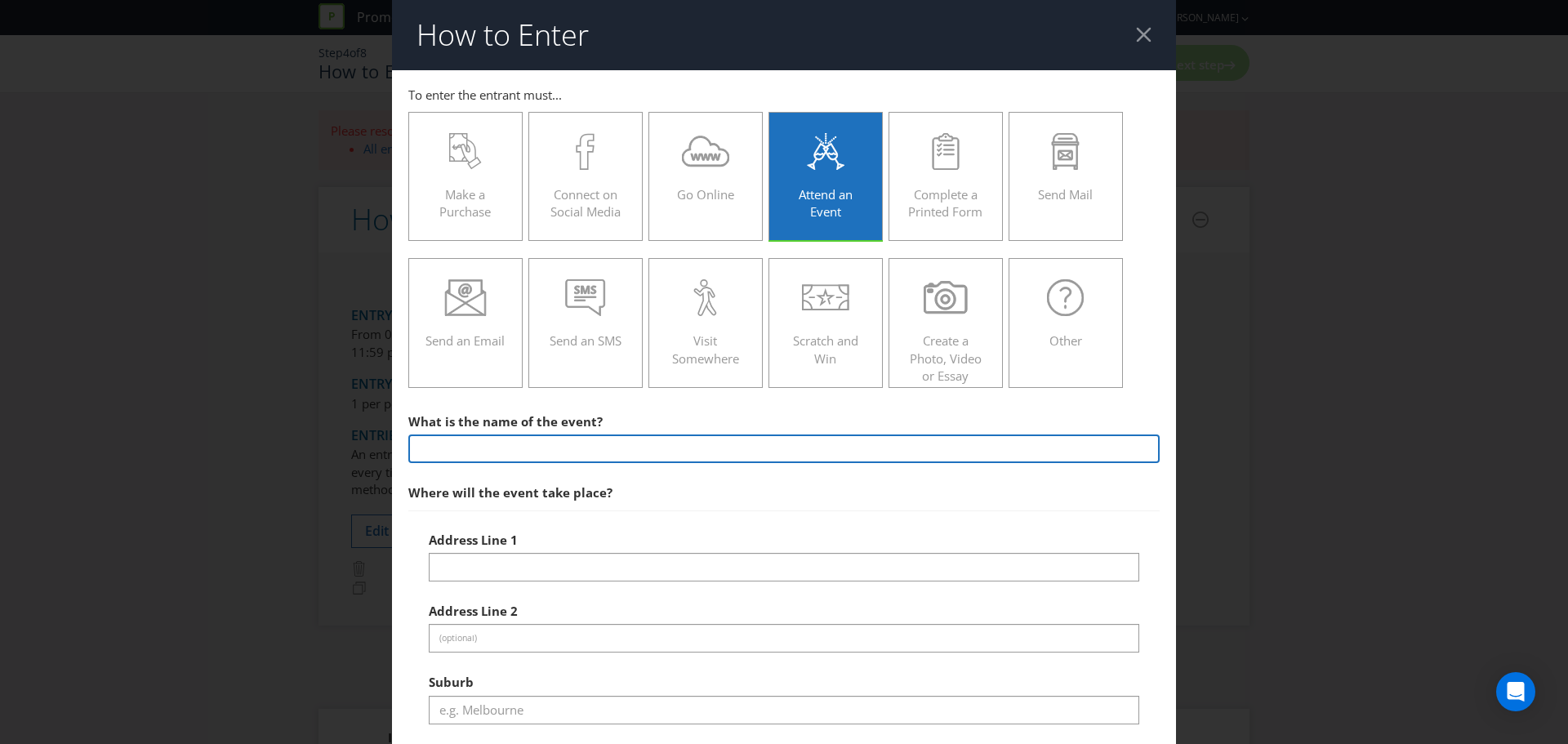
click at [658, 450] on input "text" at bounding box center [784, 449] width 751 height 29
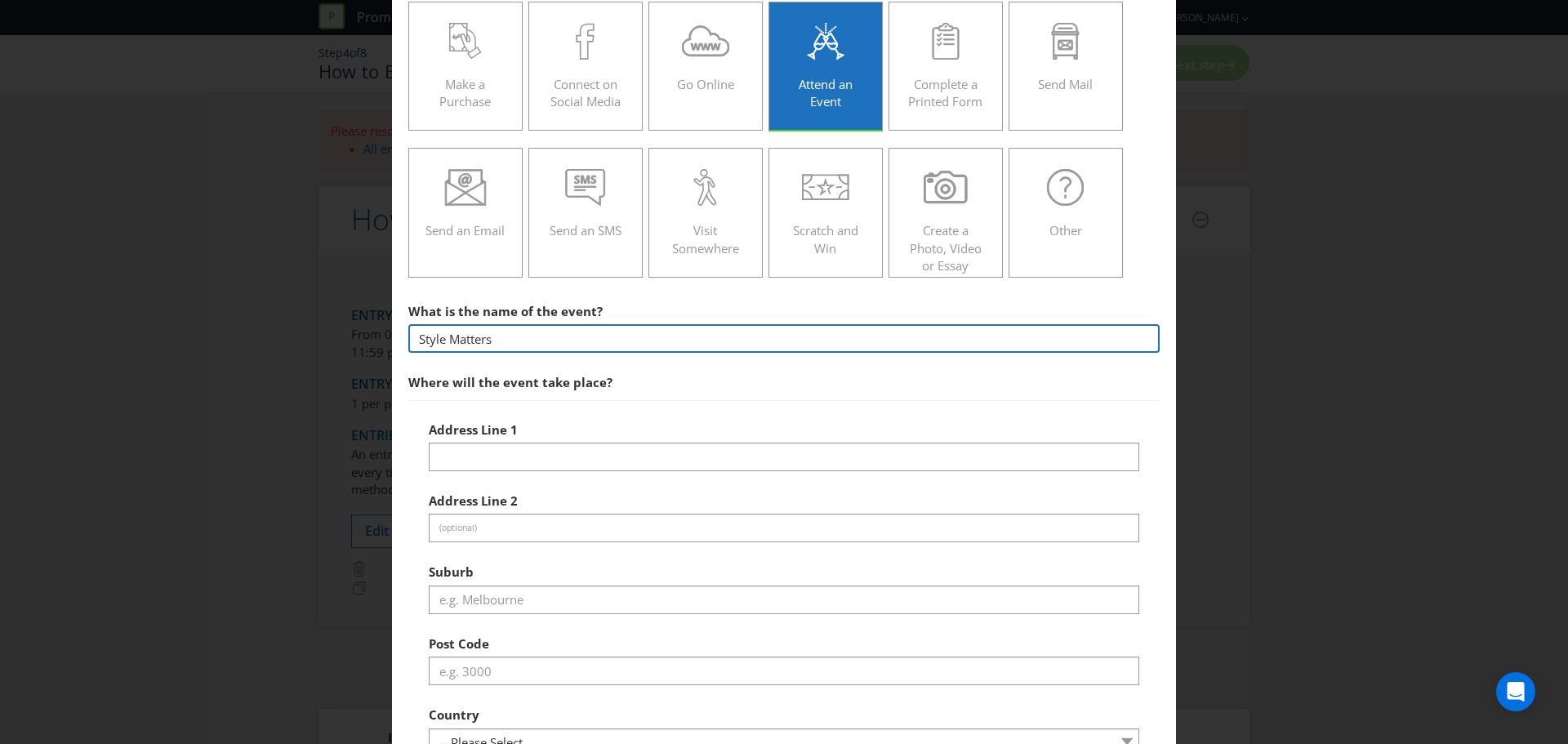
scroll to position [409, 0]
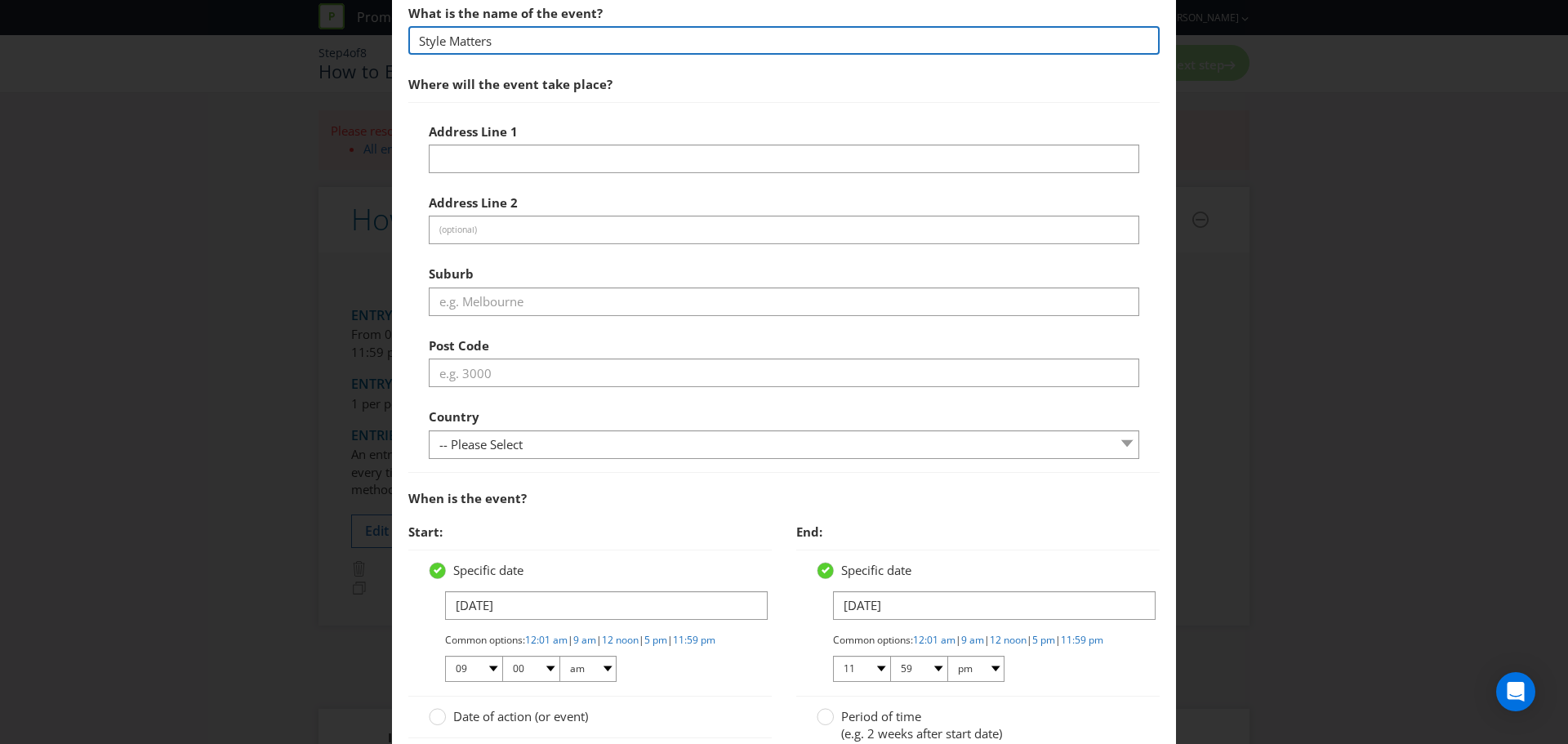
type input "Style Matters"
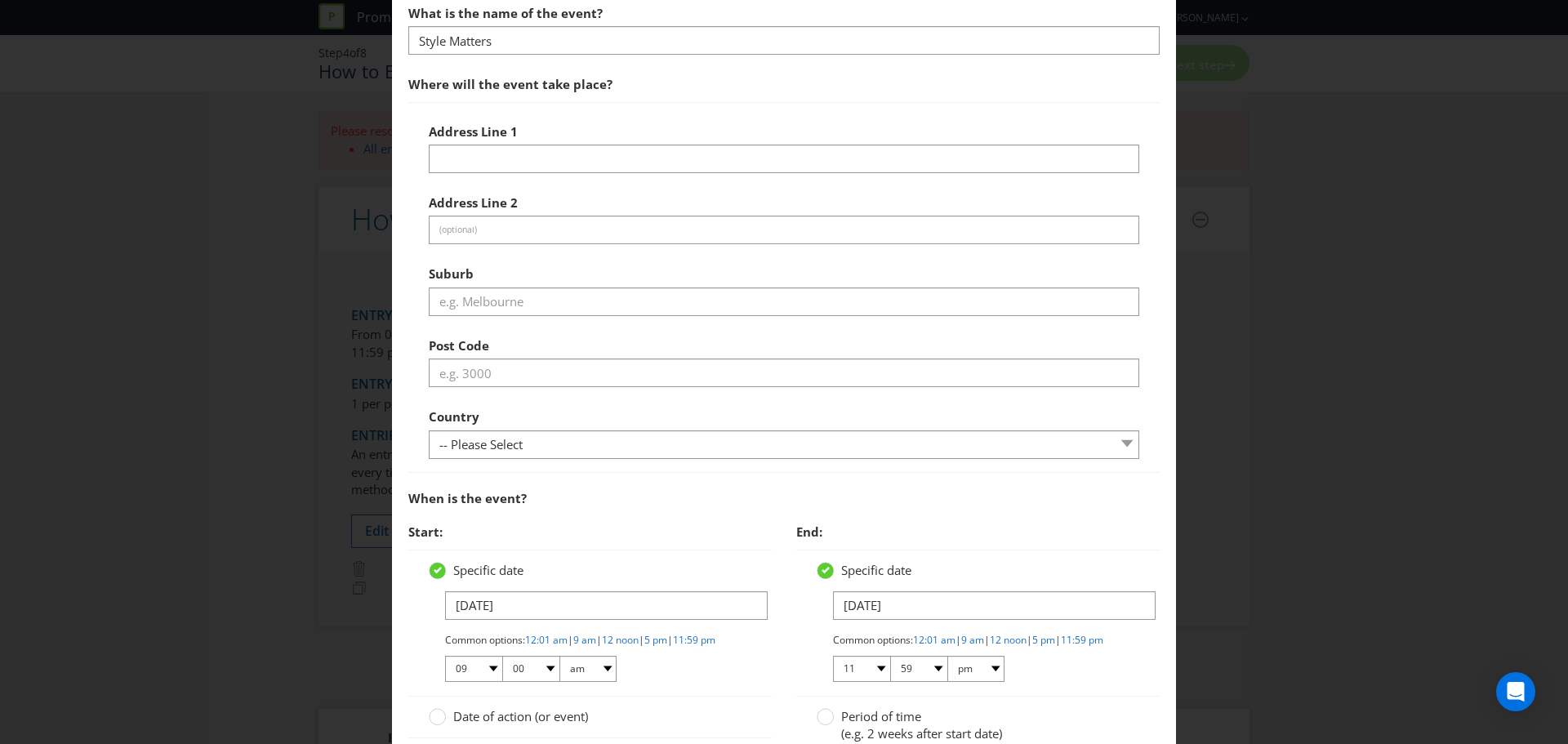
click at [456, 137] on span "Address Line 1" at bounding box center [473, 131] width 89 height 16
click at [456, 141] on label "Address Line 1" at bounding box center [475, 128] width 93 height 25
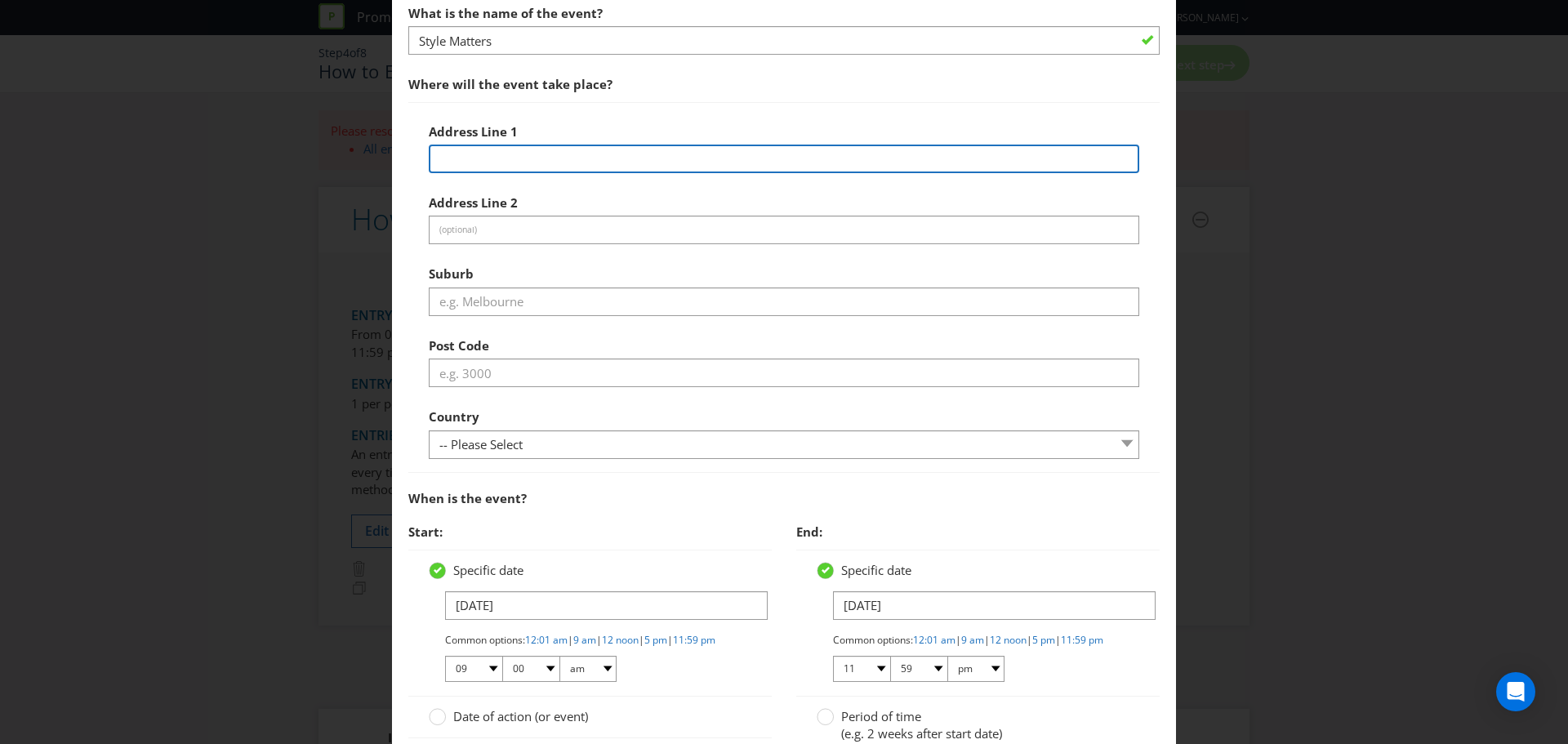
click at [462, 158] on input "text" at bounding box center [784, 159] width 711 height 29
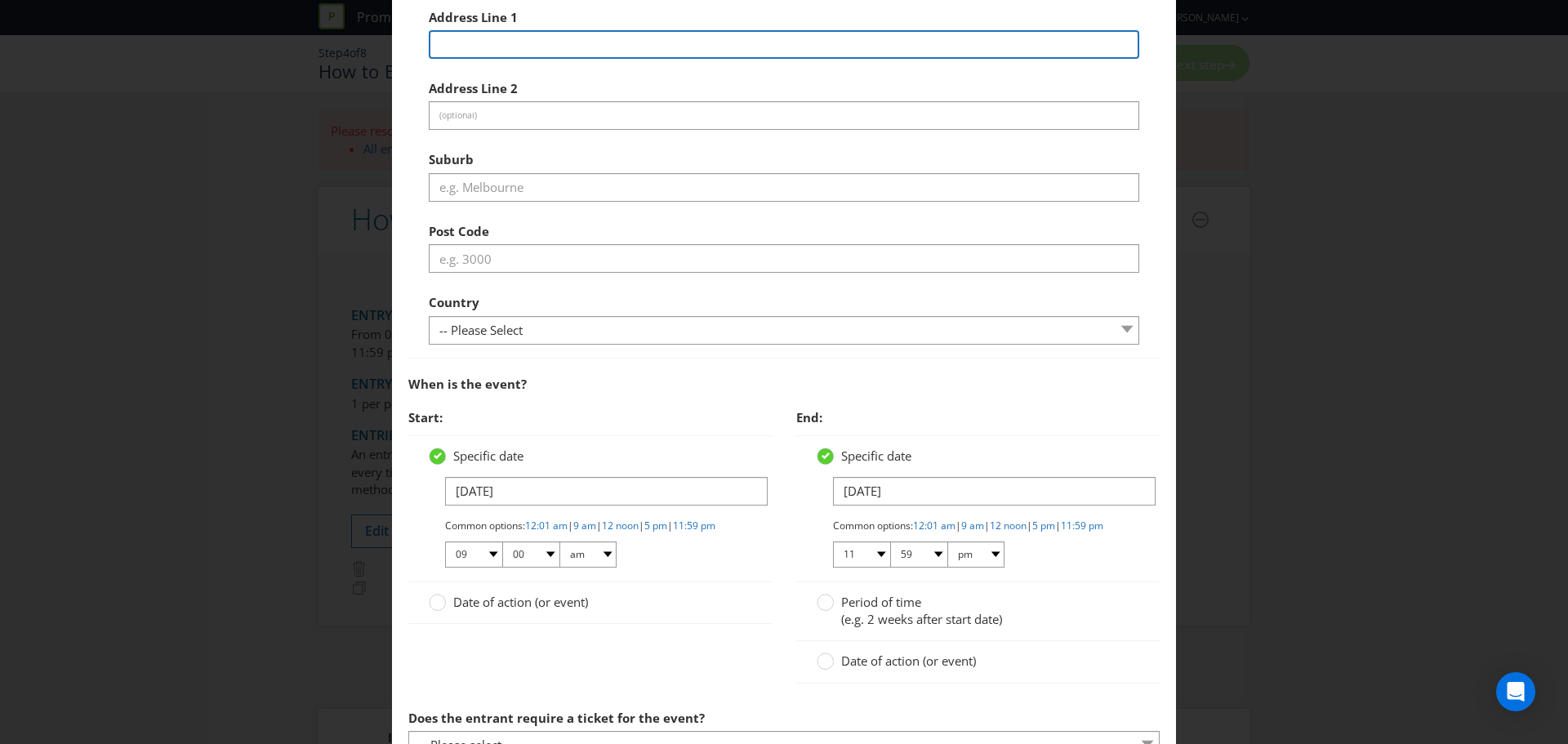
scroll to position [309, 0]
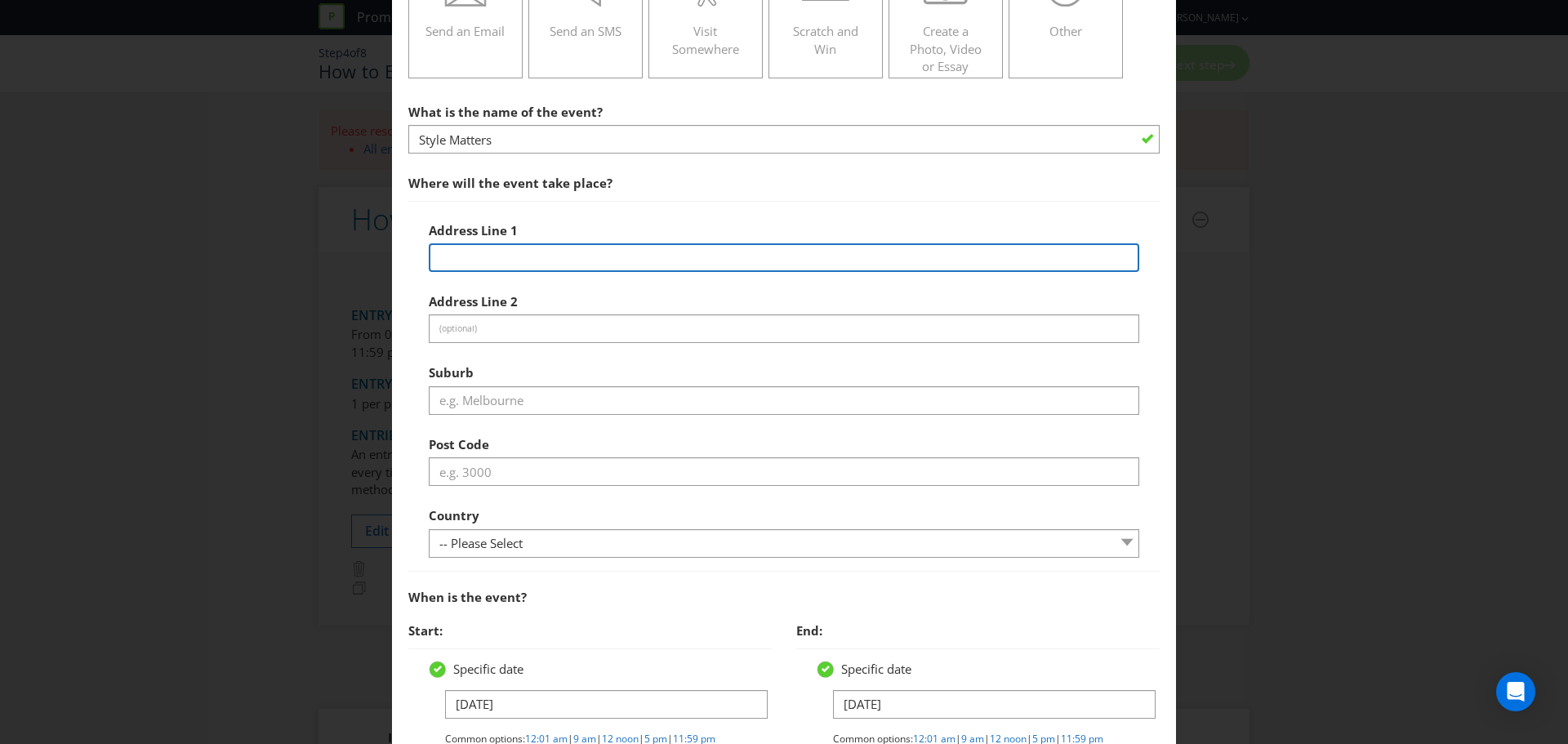
click at [451, 256] on input "text" at bounding box center [784, 258] width 711 height 29
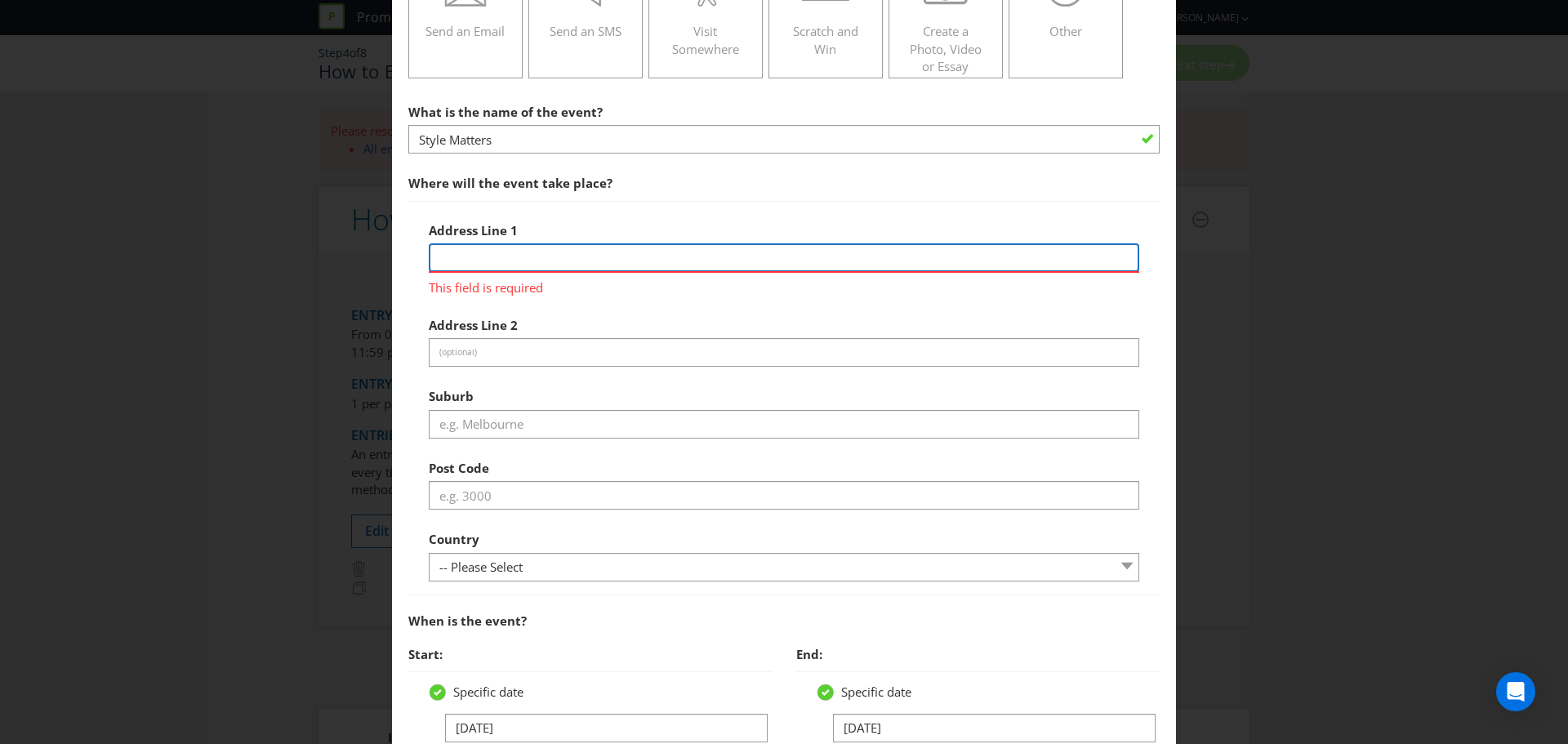
click at [573, 254] on input "text" at bounding box center [784, 258] width 711 height 29
type input "[STREET_ADDRESS]"
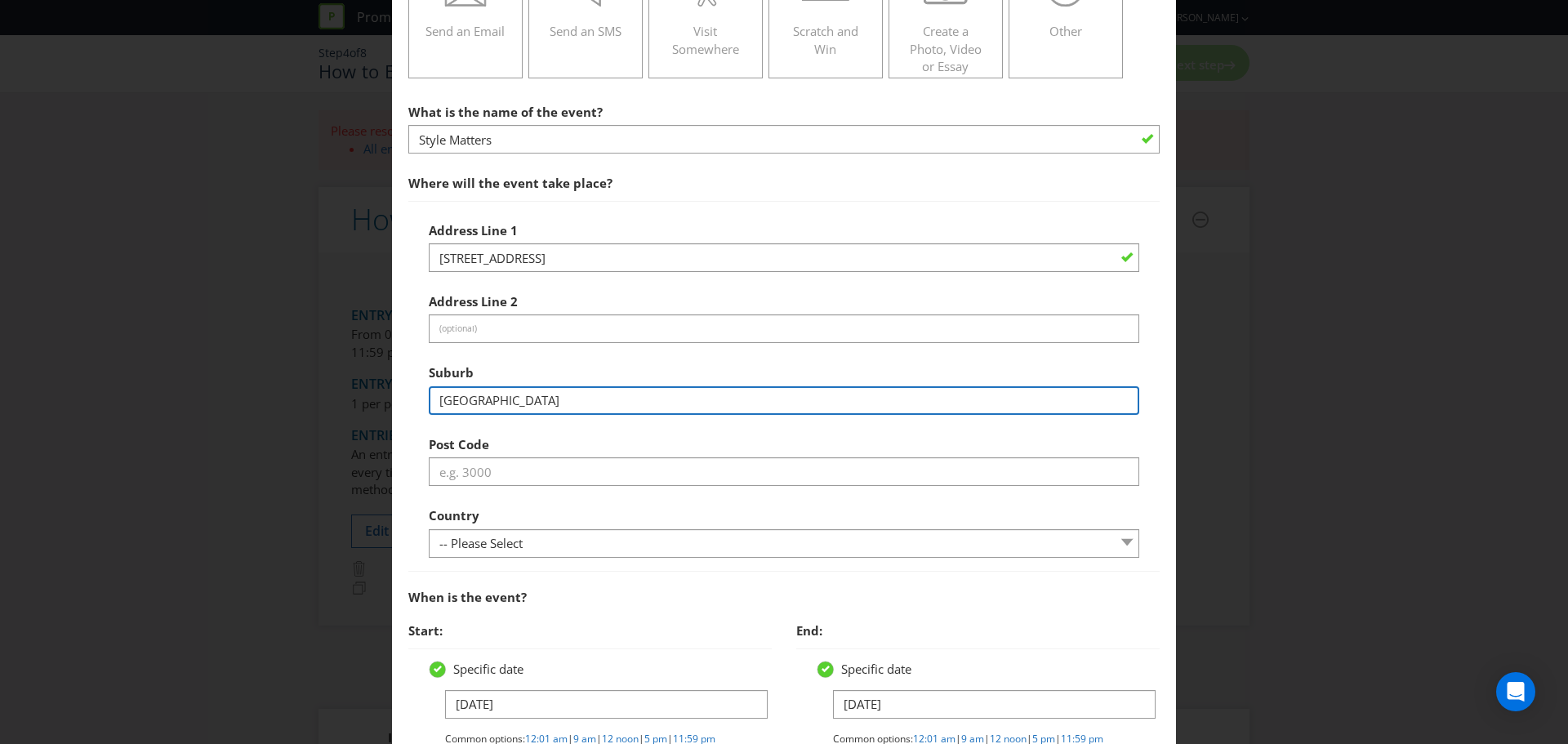
type input "[GEOGRAPHIC_DATA]"
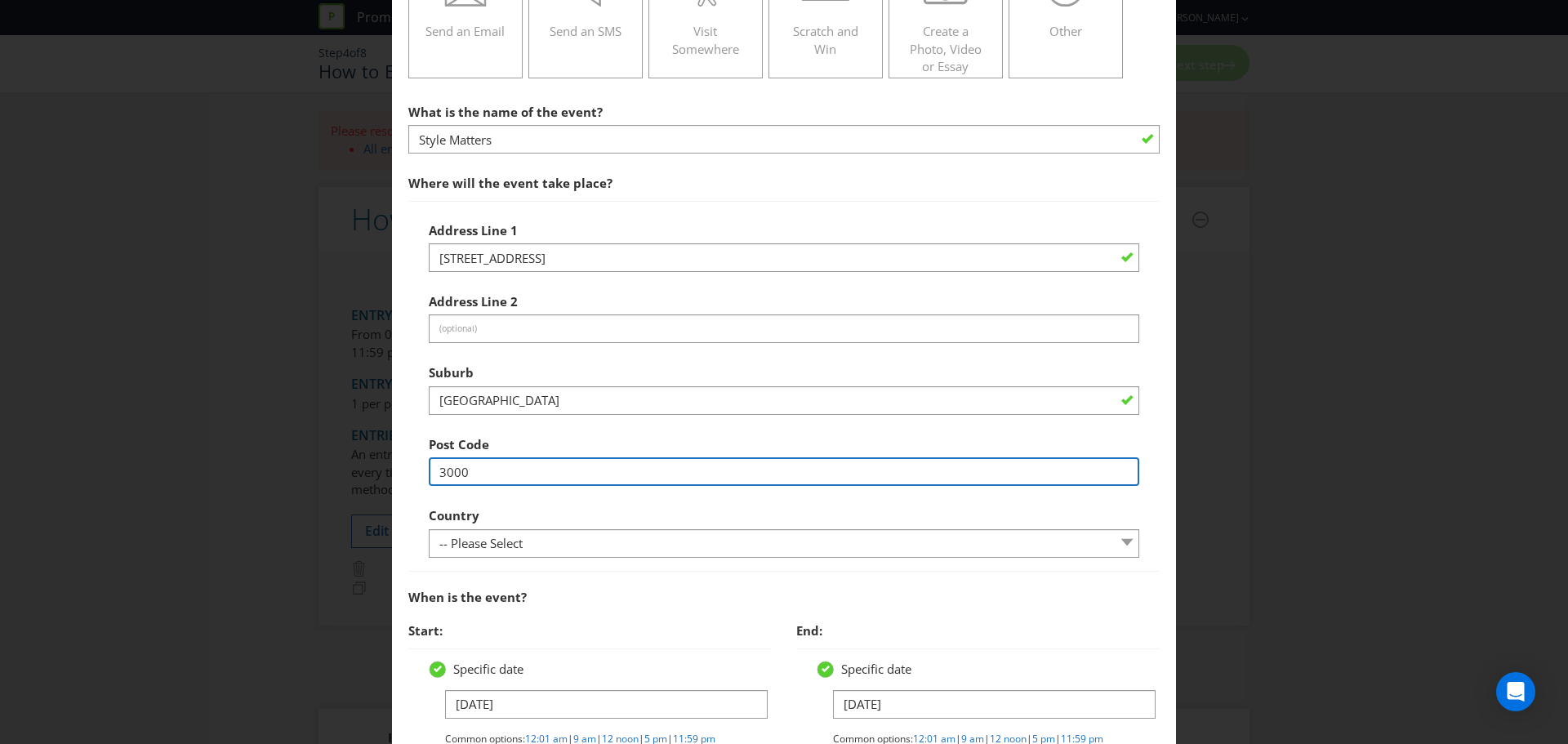
type input "3000"
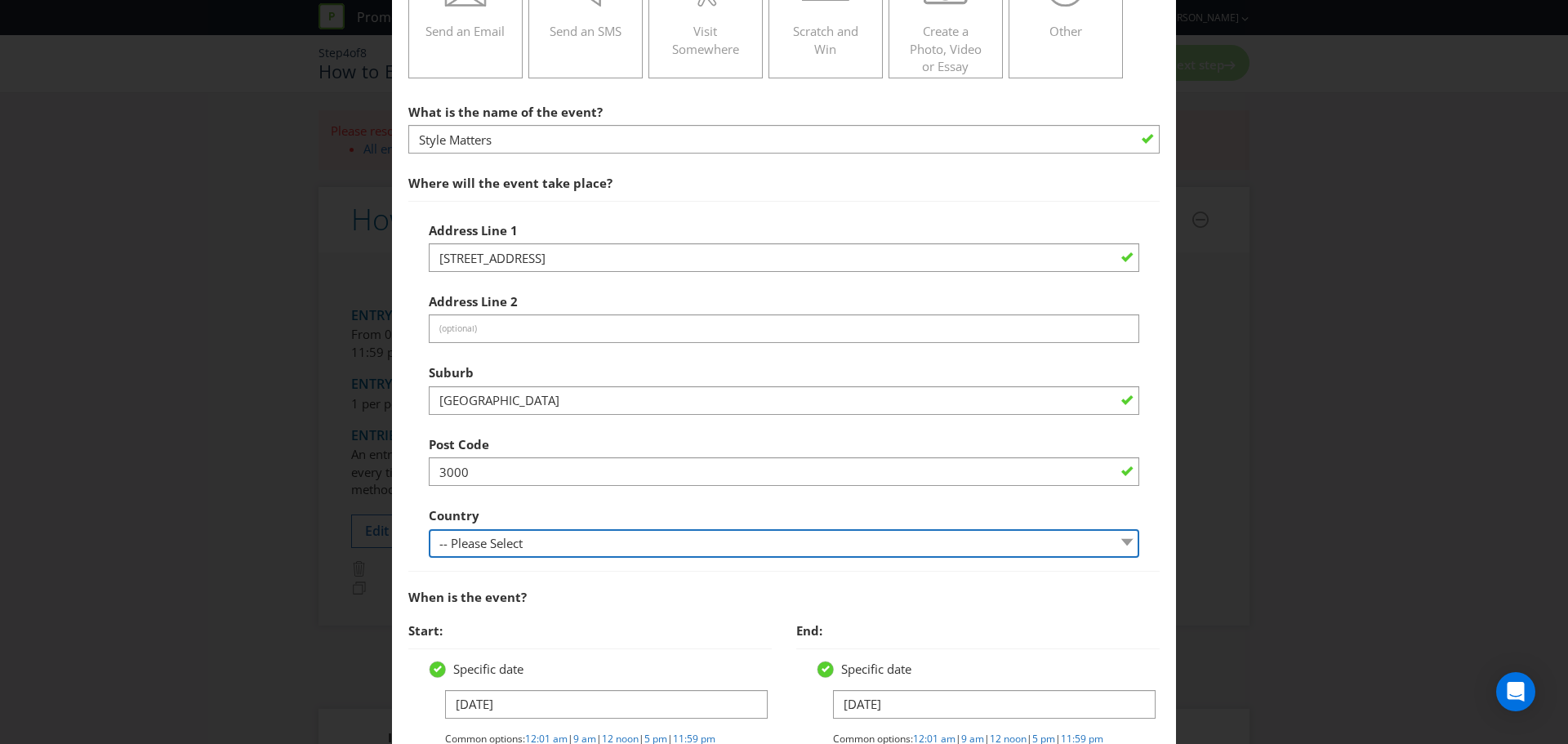
select select "AU"
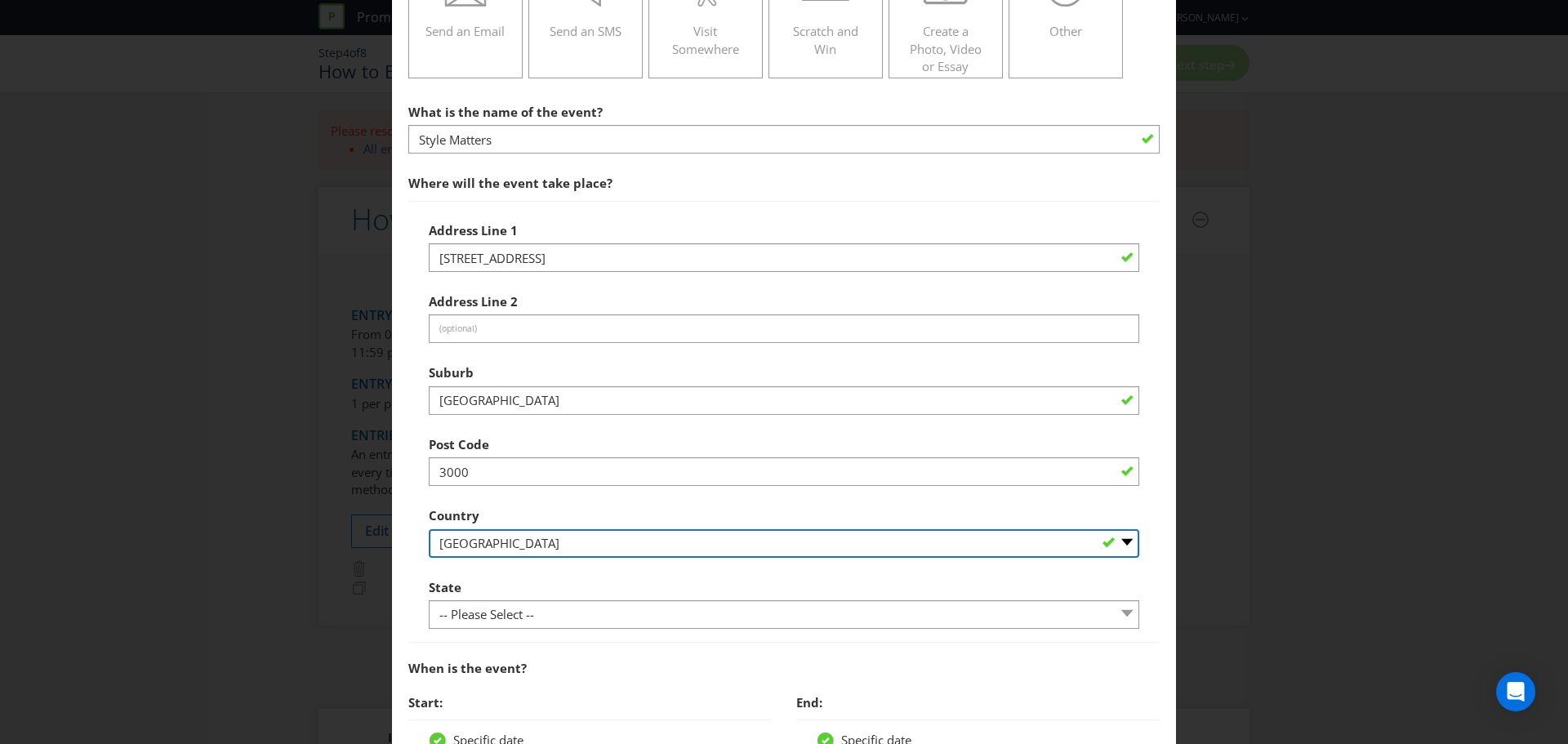
click at [429, 529] on select "-- Please Select [GEOGRAPHIC_DATA] [GEOGRAPHIC_DATA]" at bounding box center [784, 543] width 711 height 29
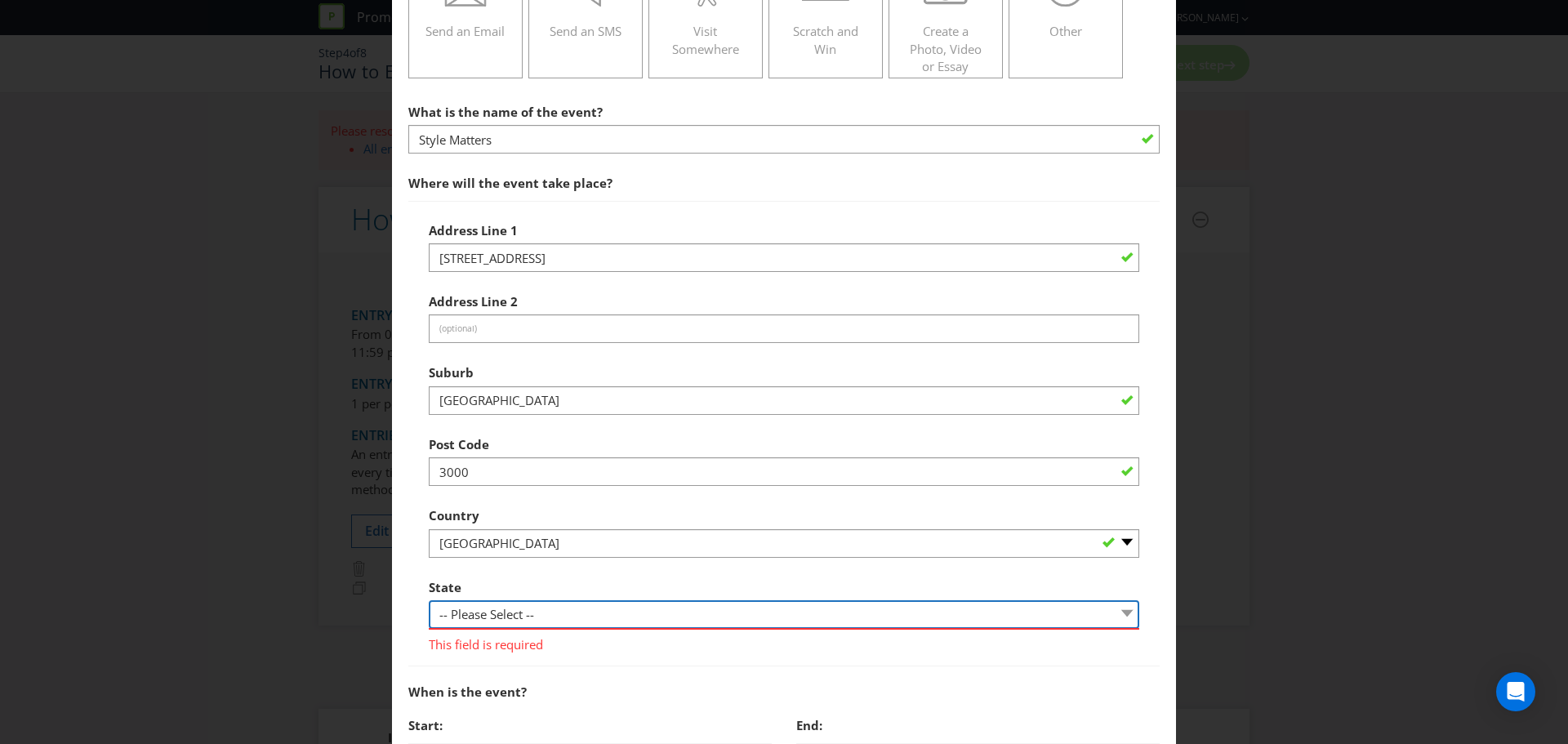
select select "VIC"
click at [429, 601] on select "-- Please Select -- [GEOGRAPHIC_DATA] [GEOGRAPHIC_DATA] [GEOGRAPHIC_DATA] [GEOG…" at bounding box center [784, 615] width 711 height 29
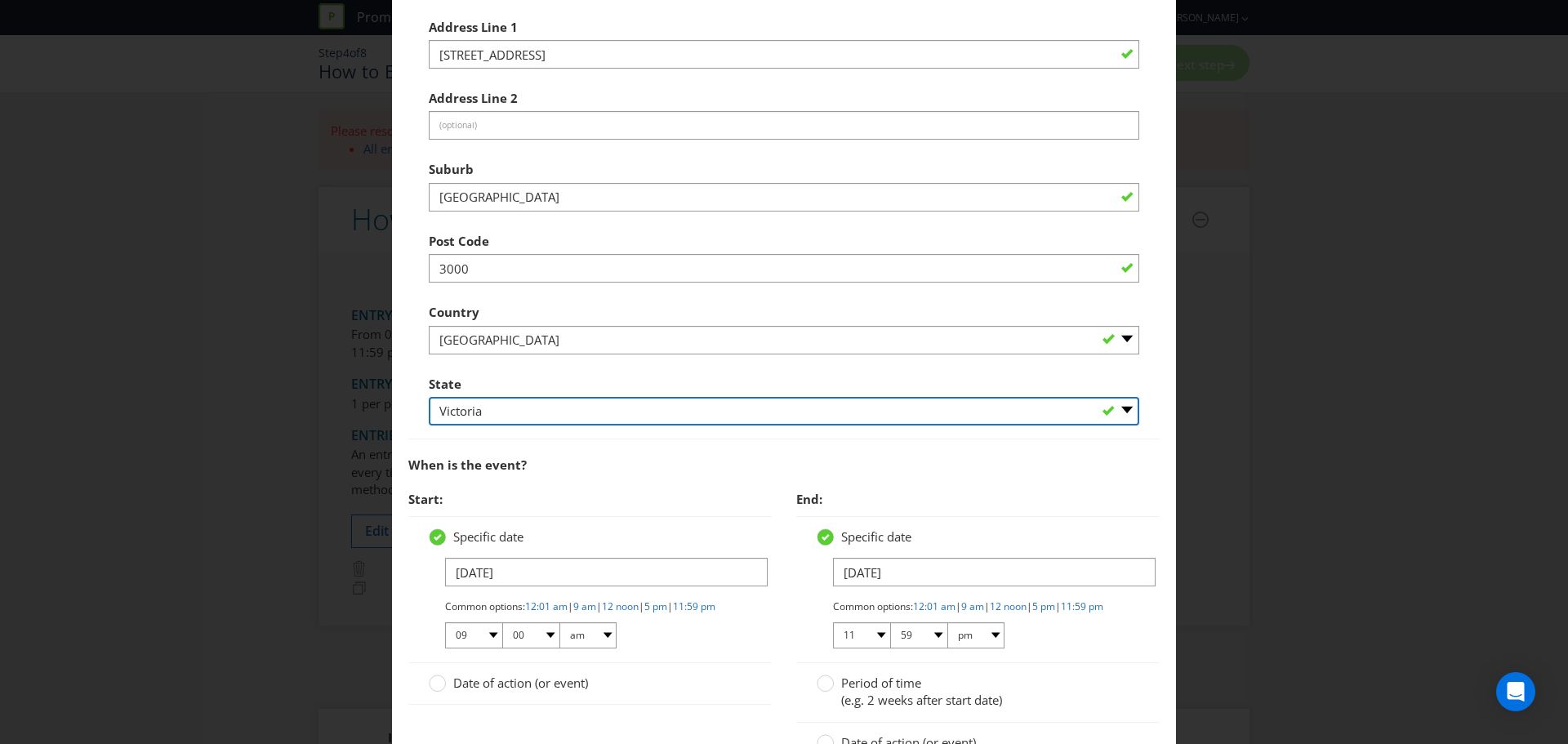
scroll to position [554, 0]
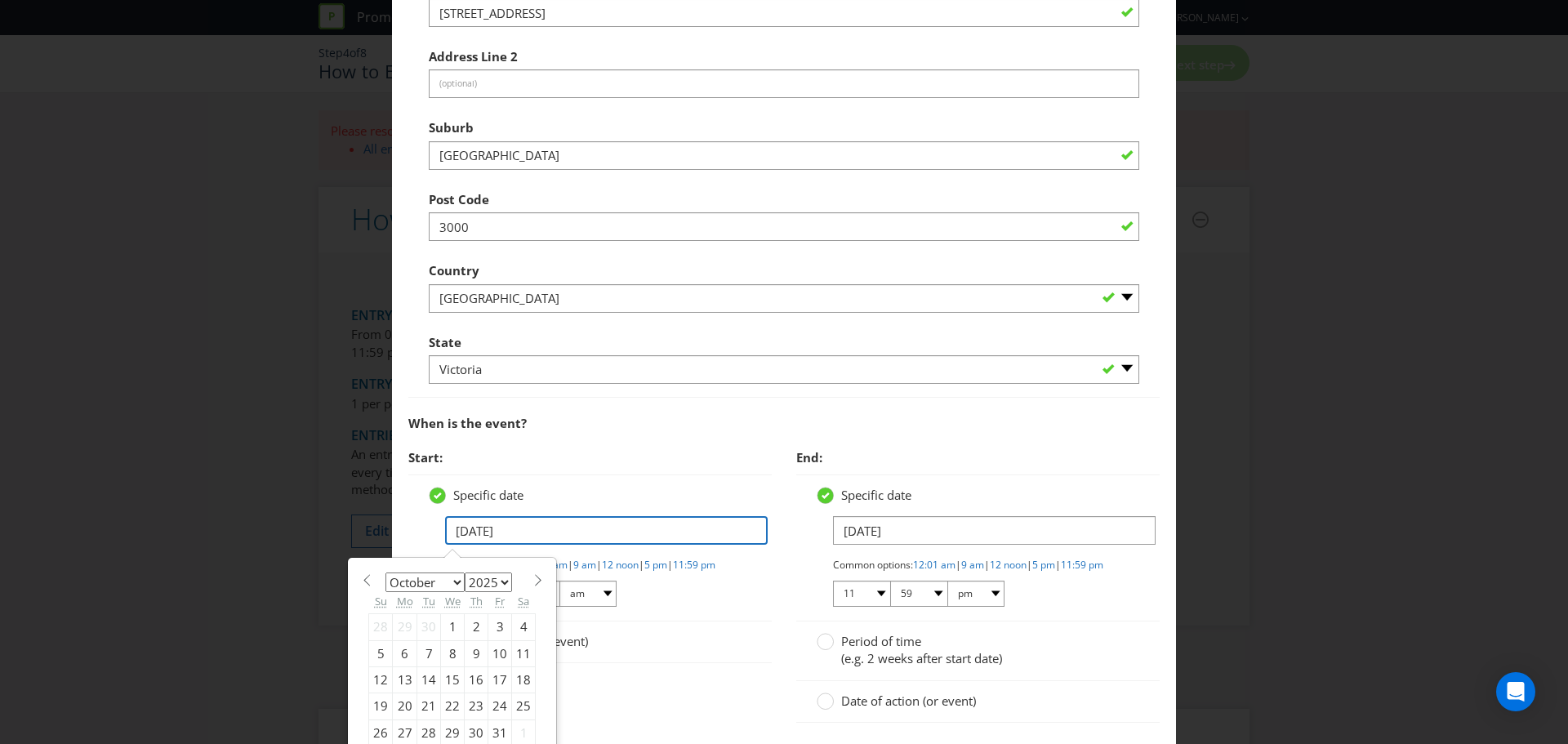
click at [471, 527] on input "[DATE]" at bounding box center [605, 531] width 323 height 29
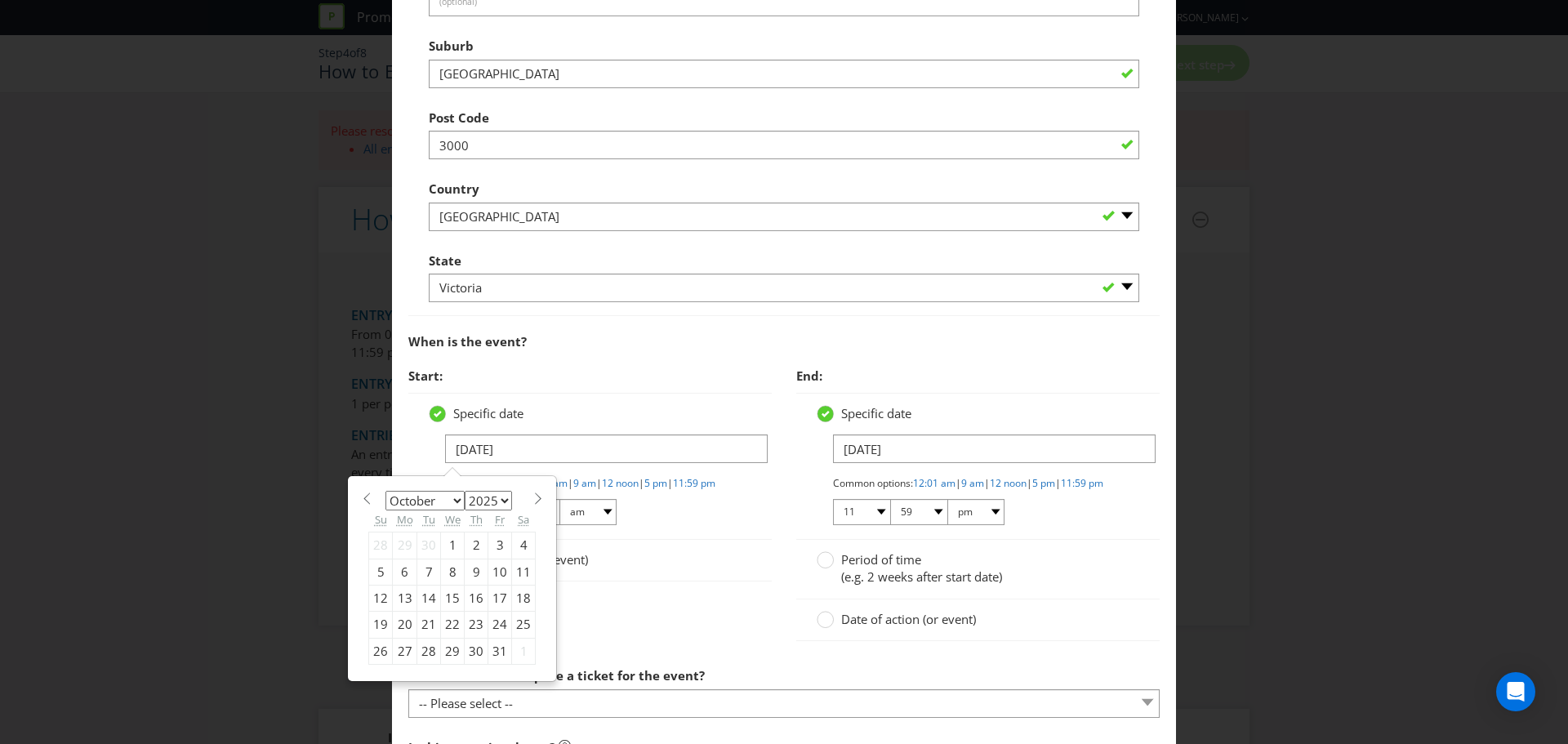
click at [492, 595] on div "17" at bounding box center [500, 597] width 24 height 26
type input "[DATE]"
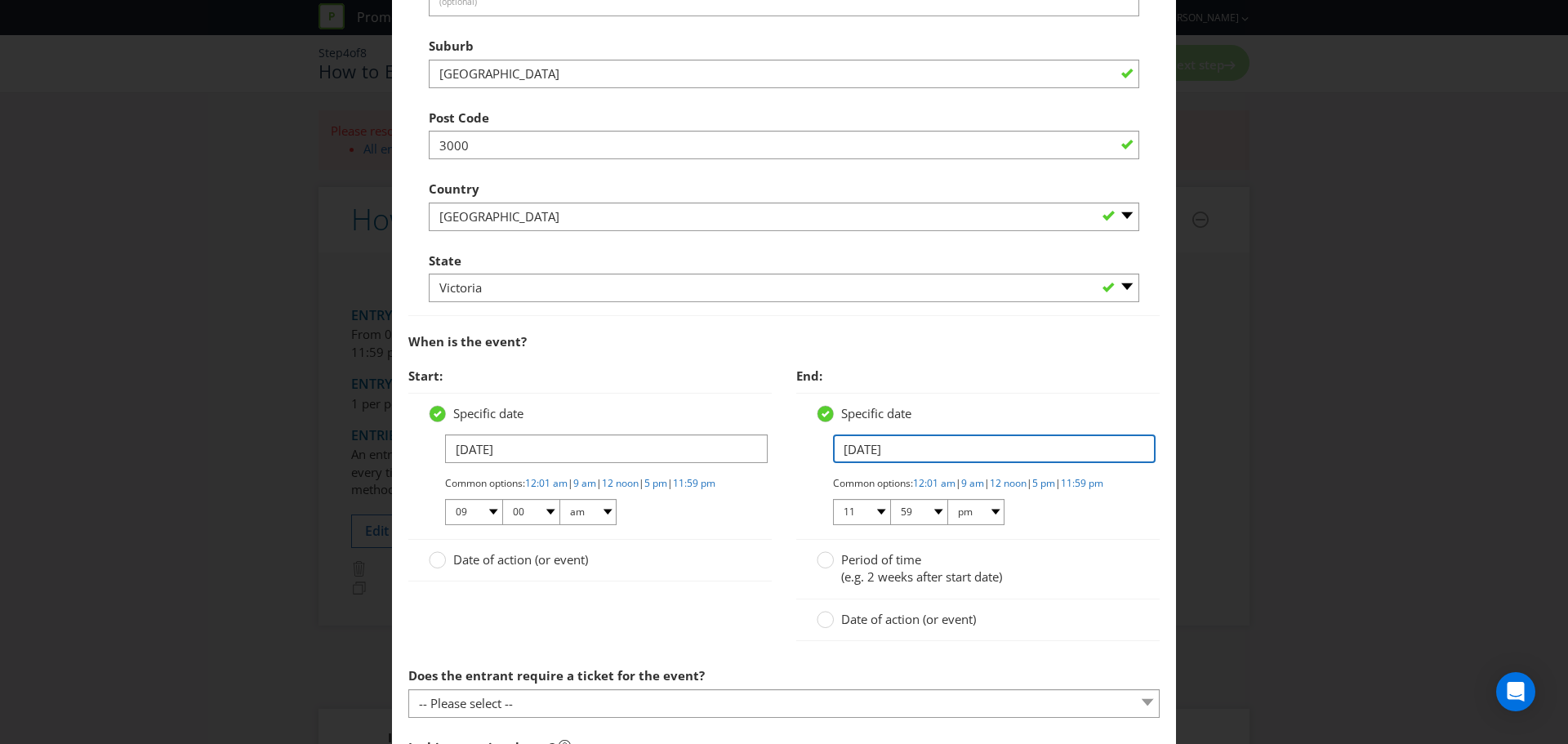
click at [848, 444] on input "[DATE]" at bounding box center [994, 449] width 323 height 29
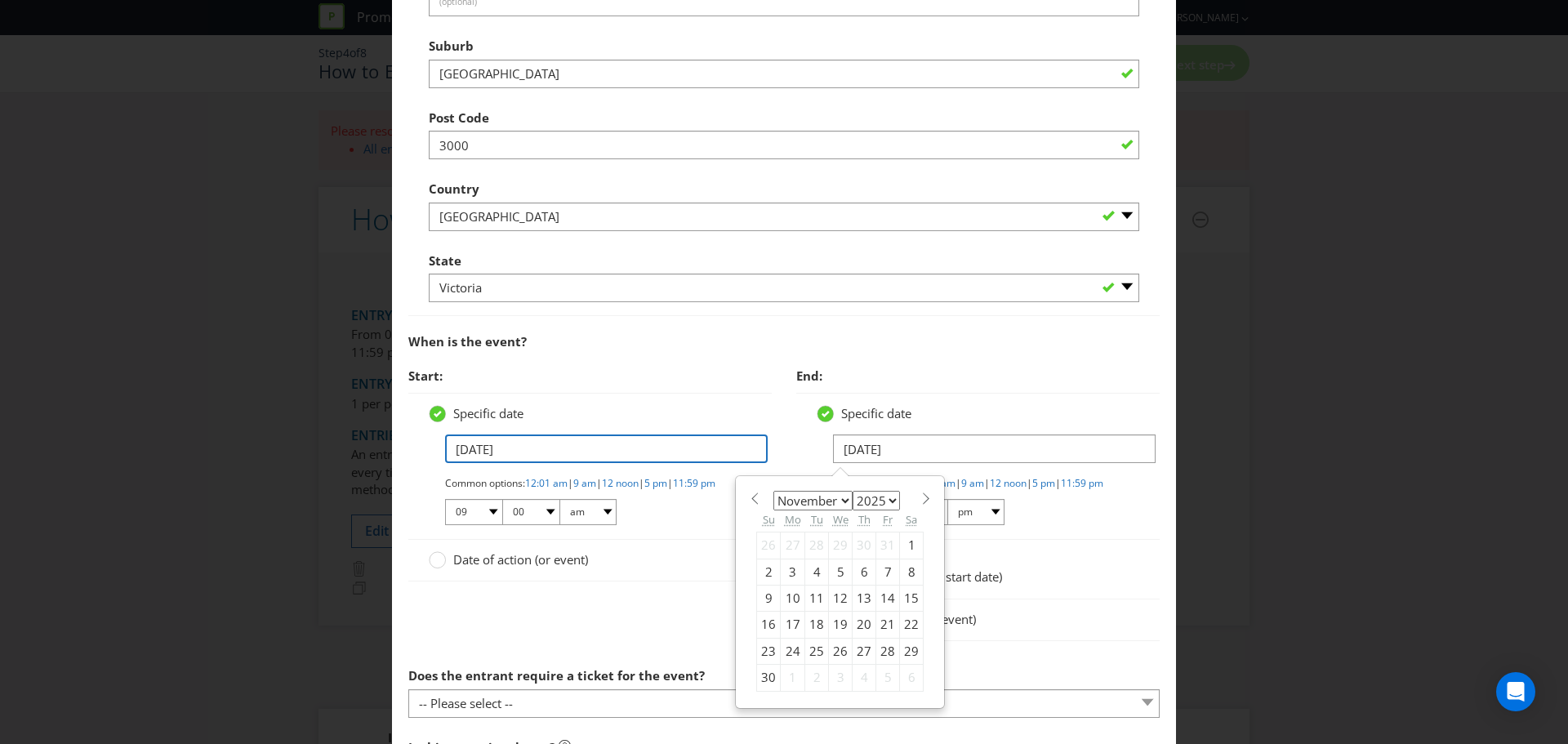
click at [663, 450] on input "[DATE]" at bounding box center [605, 449] width 323 height 29
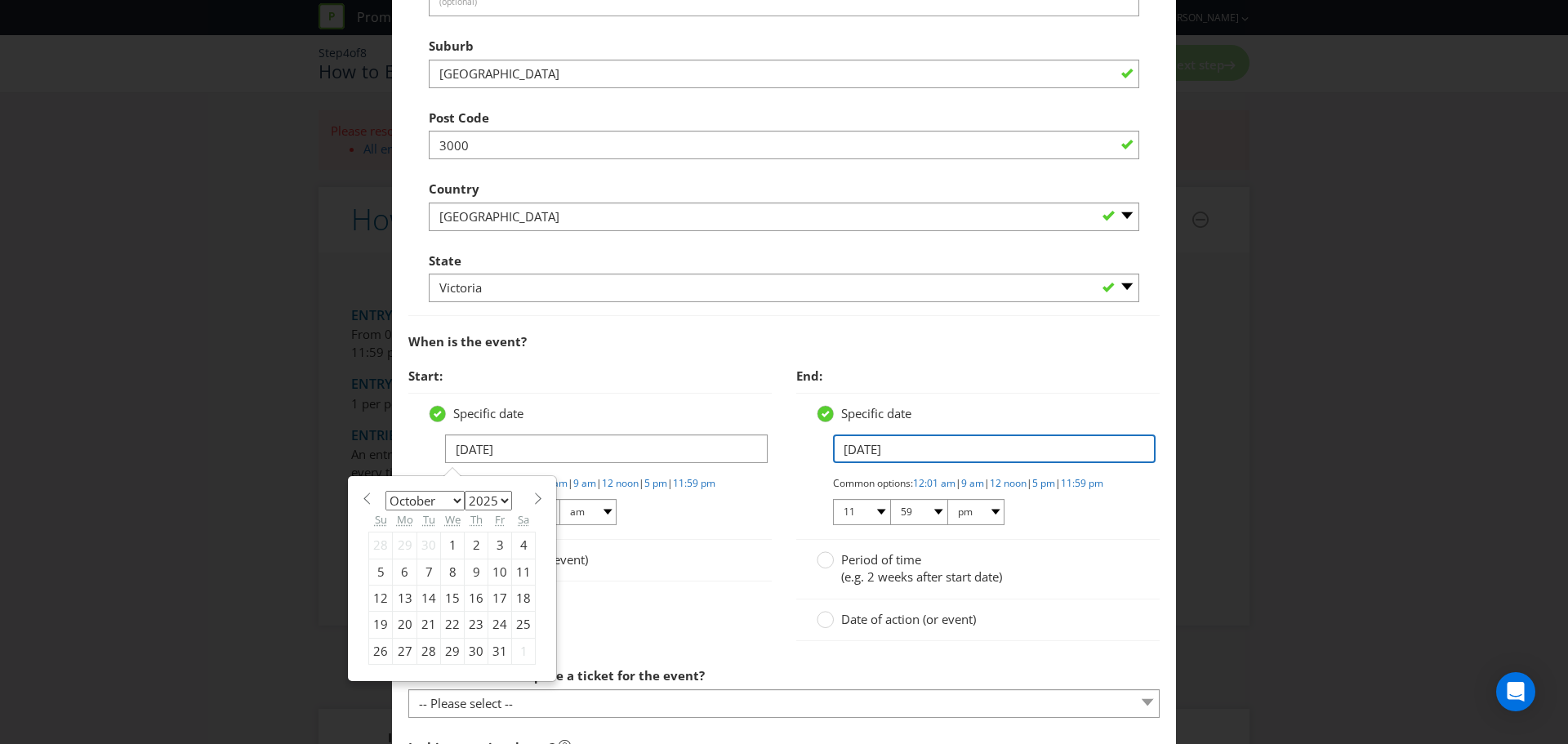
click at [869, 452] on input "[DATE]" at bounding box center [994, 449] width 323 height 29
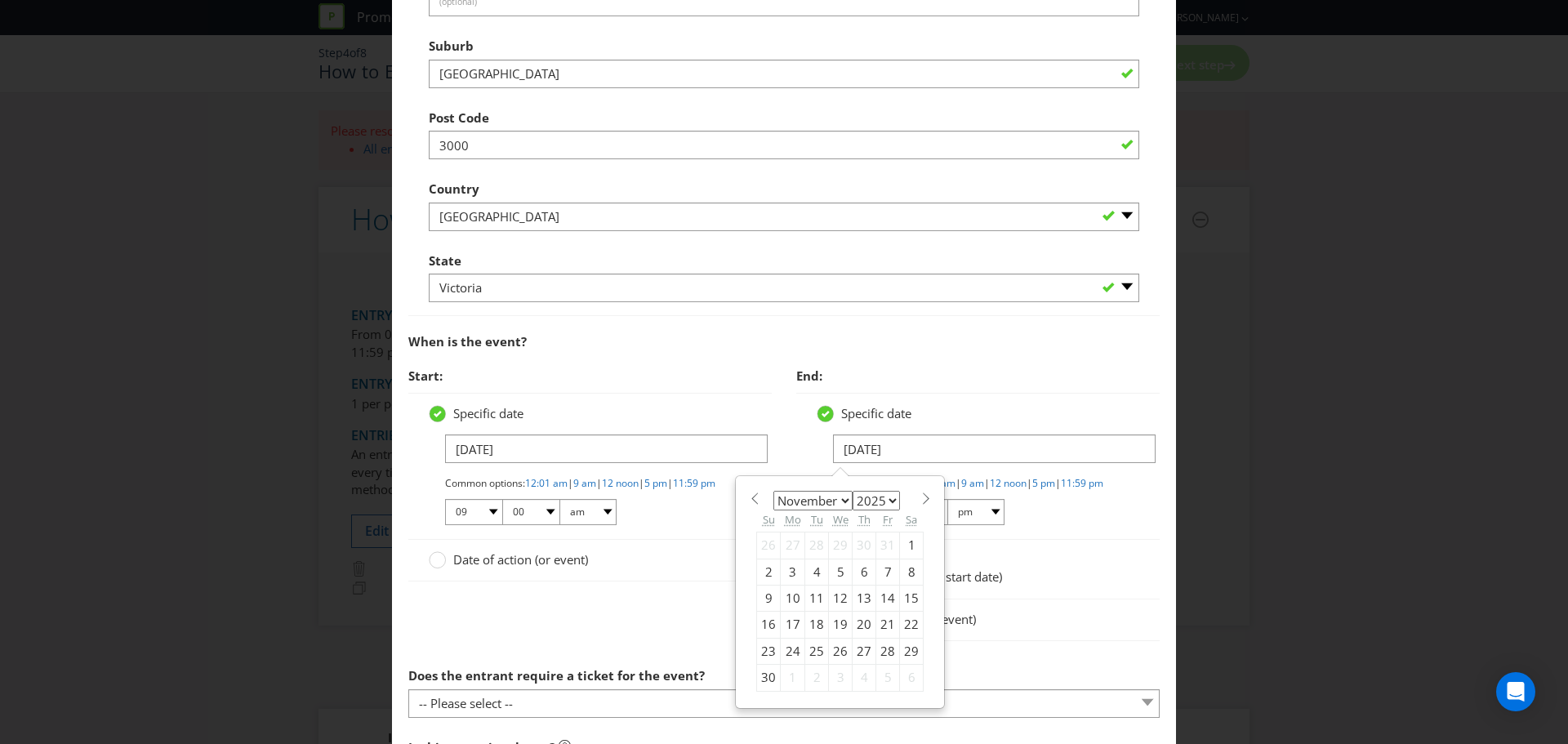
click at [748, 501] on span at bounding box center [754, 499] width 13 height 13
select select "9"
click at [900, 574] on div "11" at bounding box center [912, 571] width 24 height 26
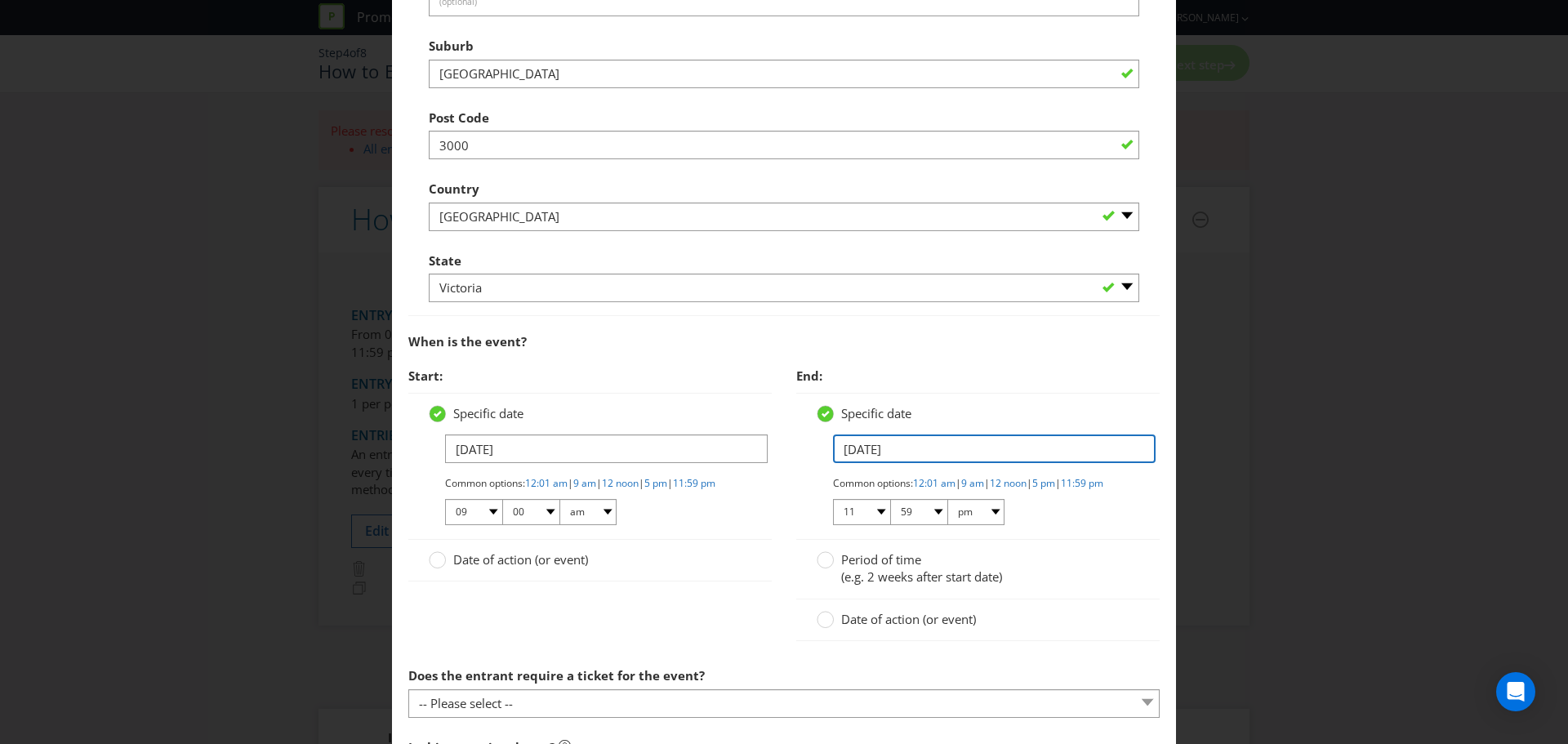
click at [896, 457] on input "[DATE]" at bounding box center [994, 449] width 323 height 29
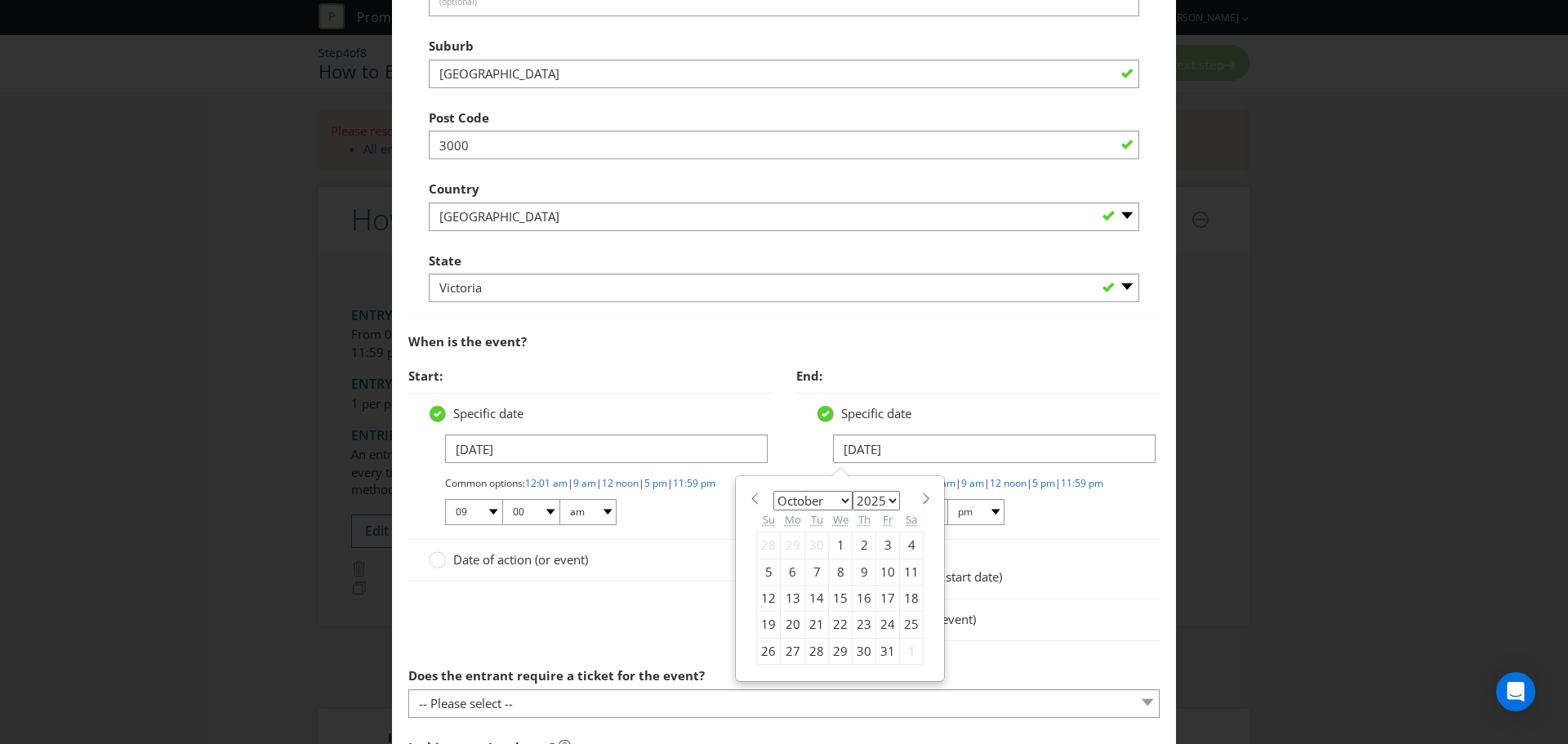
click at [901, 598] on div "18" at bounding box center [912, 597] width 24 height 26
type input "[DATE]"
click at [766, 568] on div "Start: Specific date [DATE] Common options: 12:01 am | 9 am | 12 noon | 5 pm | …" at bounding box center [589, 479] width 388 height 240
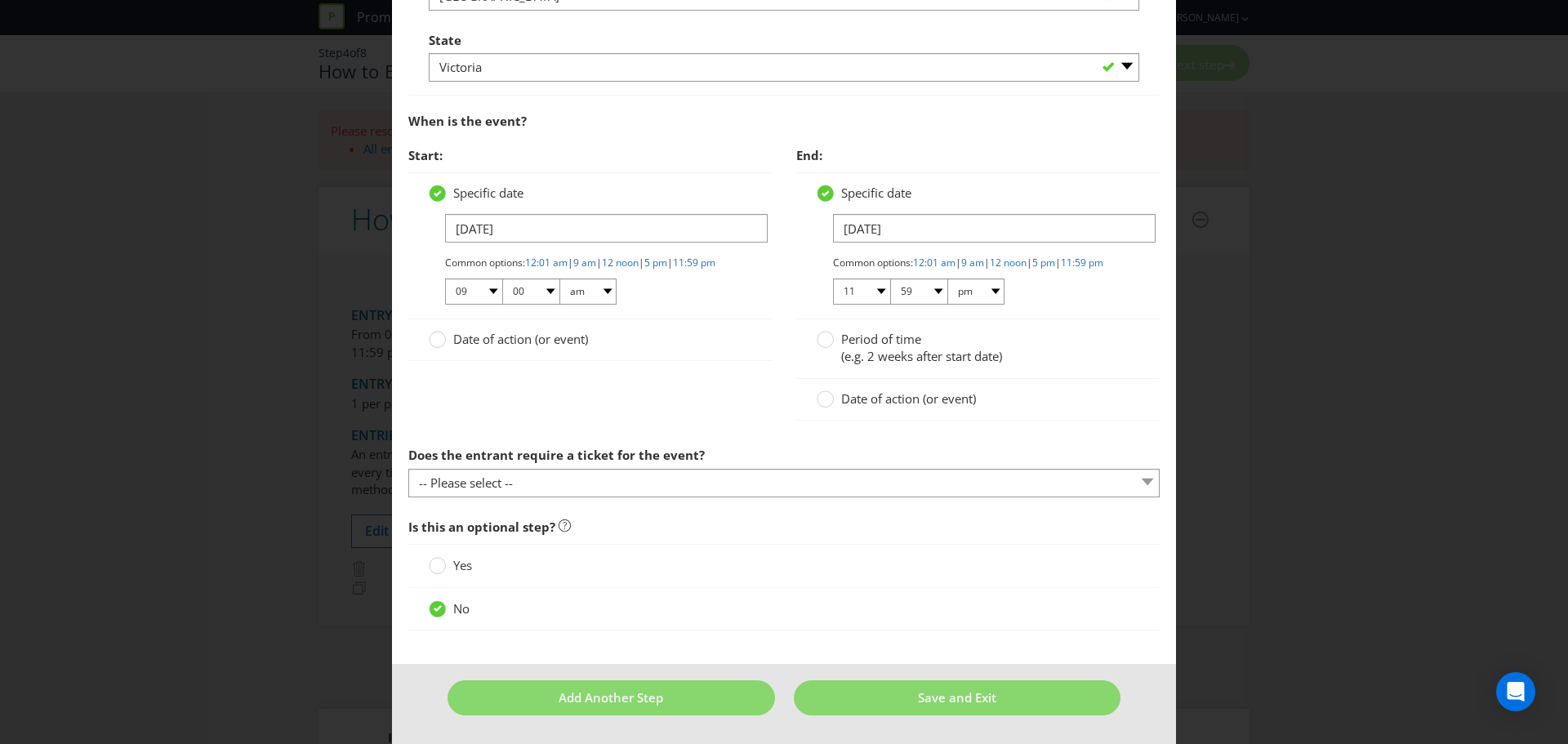
scroll to position [872, 0]
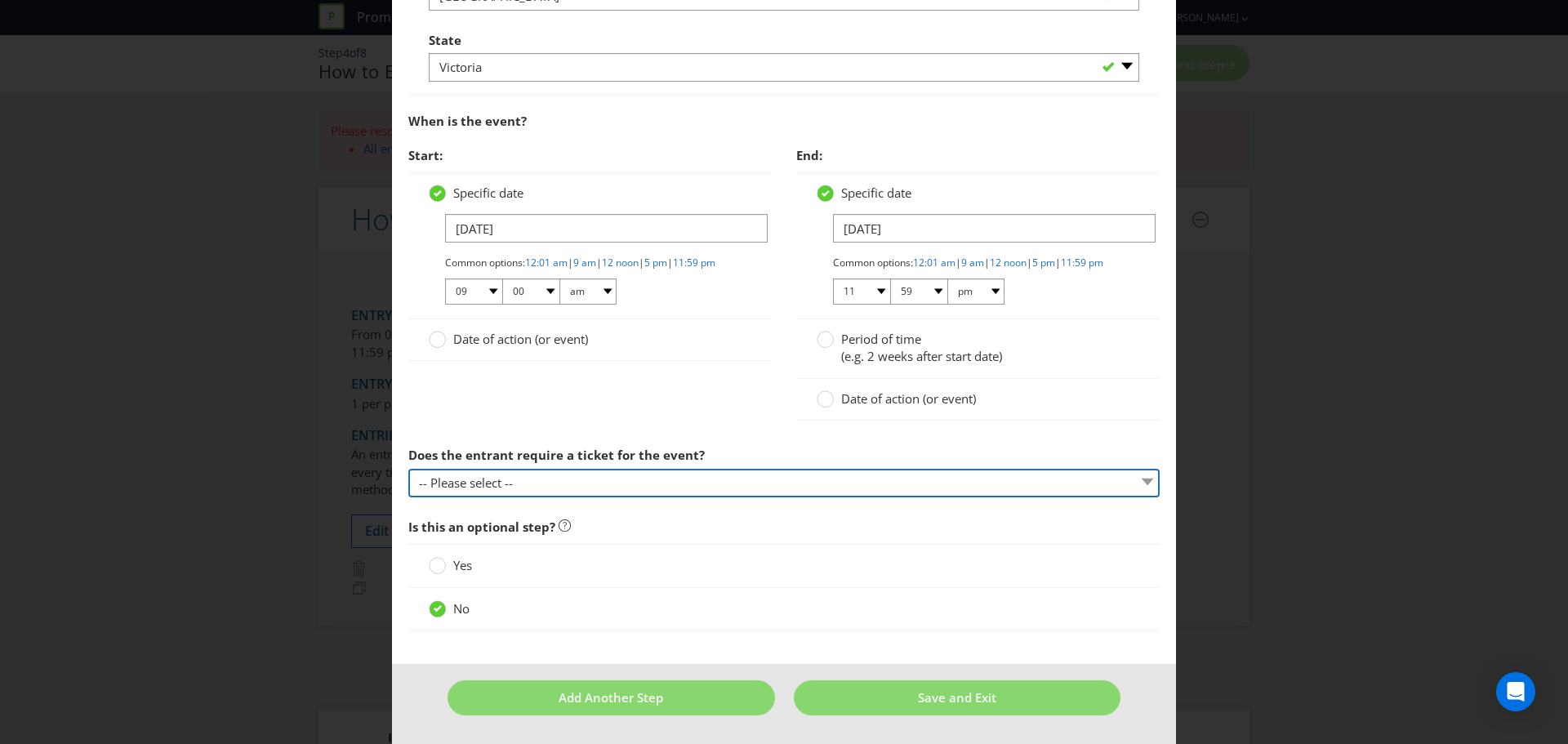
click at [597, 488] on select "-- Please select -- Yes, they must buy a ticket Yes, but tickets are free No ti…" at bounding box center [784, 484] width 751 height 29
select select "YES_FREE"
click at [408, 469] on select "-- Please select -- Yes, they must buy a ticket Yes, but tickets are free No ti…" at bounding box center [784, 484] width 751 height 29
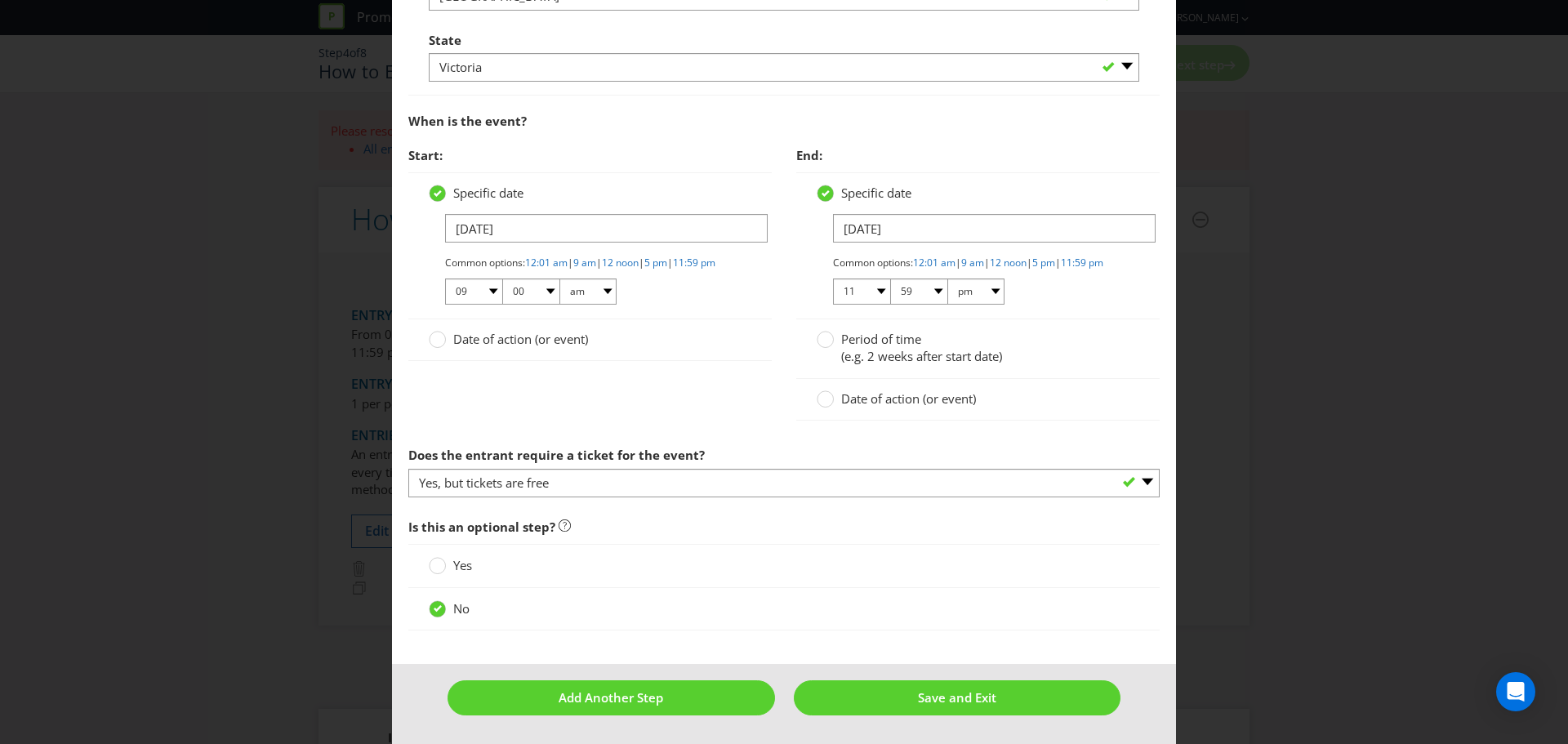
click at [623, 513] on span "Is this an optional step?" at bounding box center [784, 527] width 751 height 34
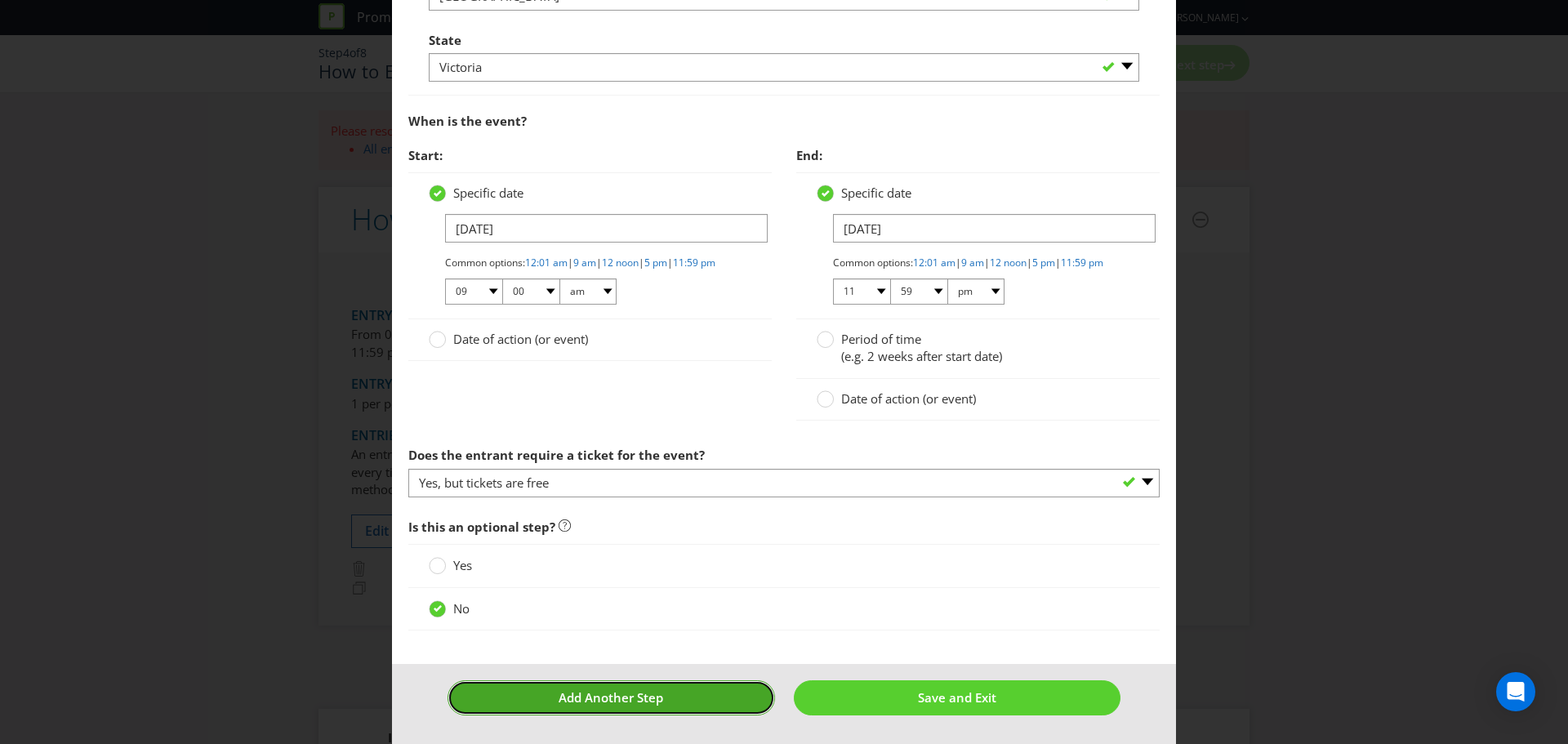
click at [651, 700] on span "Add Another Step" at bounding box center [611, 697] width 104 height 16
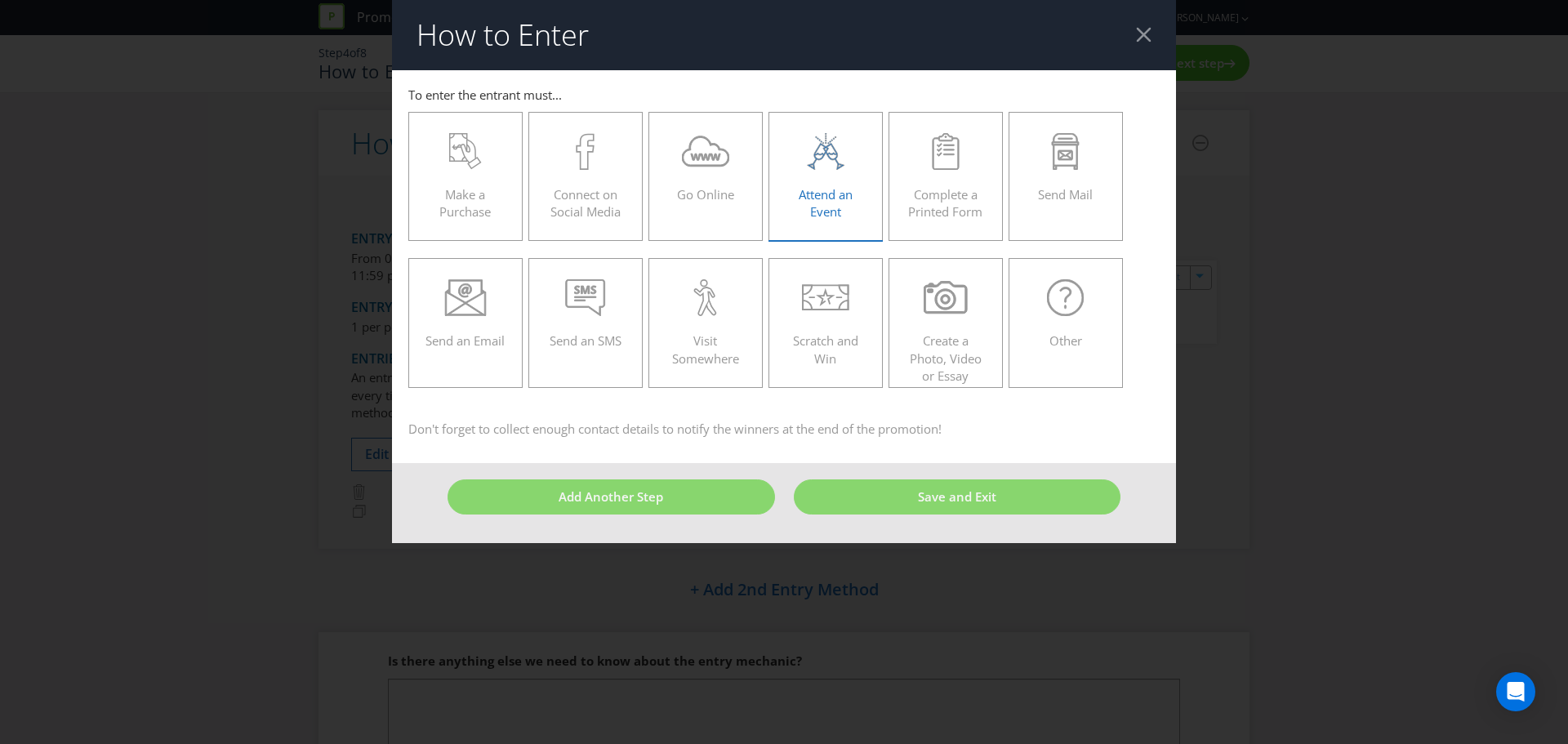
click at [847, 154] on icon at bounding box center [825, 152] width 44 height 37
click at [0, 0] on input "Attend an Event" at bounding box center [0, 0] width 0 height 0
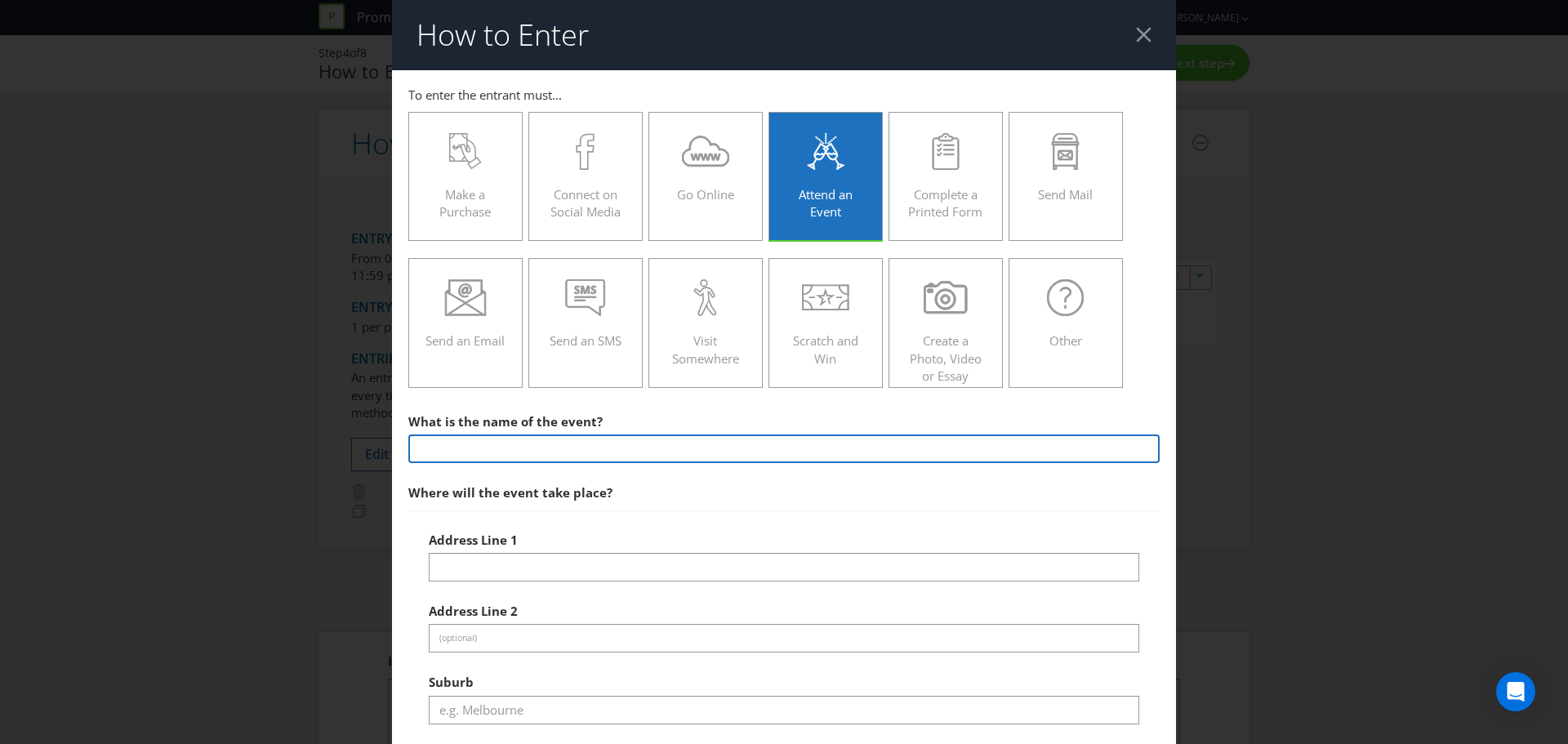
click at [594, 454] on input "text" at bounding box center [784, 449] width 751 height 29
type input "Style Matters"
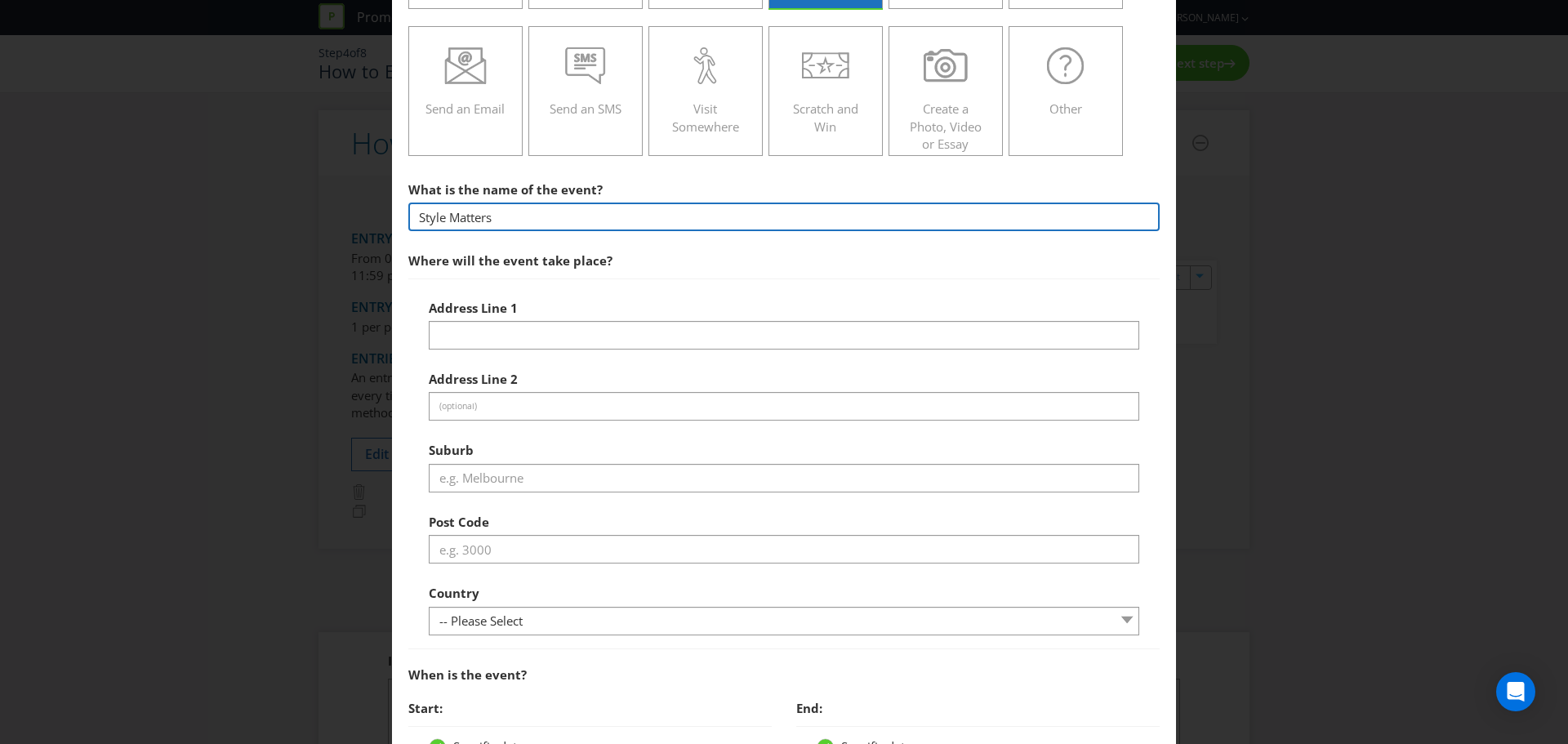
scroll to position [228, 0]
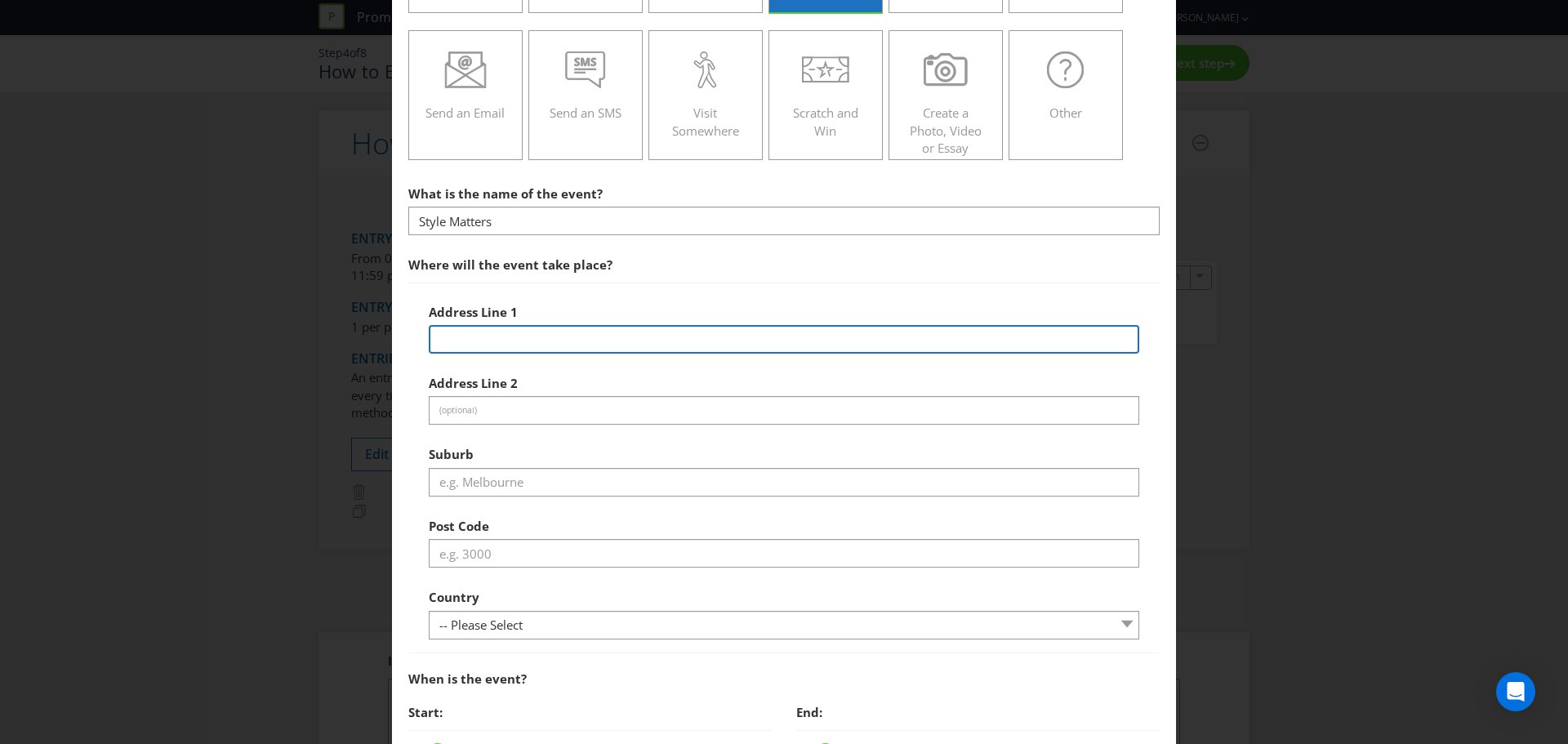
click at [503, 336] on input "text" at bounding box center [784, 340] width 711 height 29
type input "[STREET_ADDRESS][PERSON_NAME]"
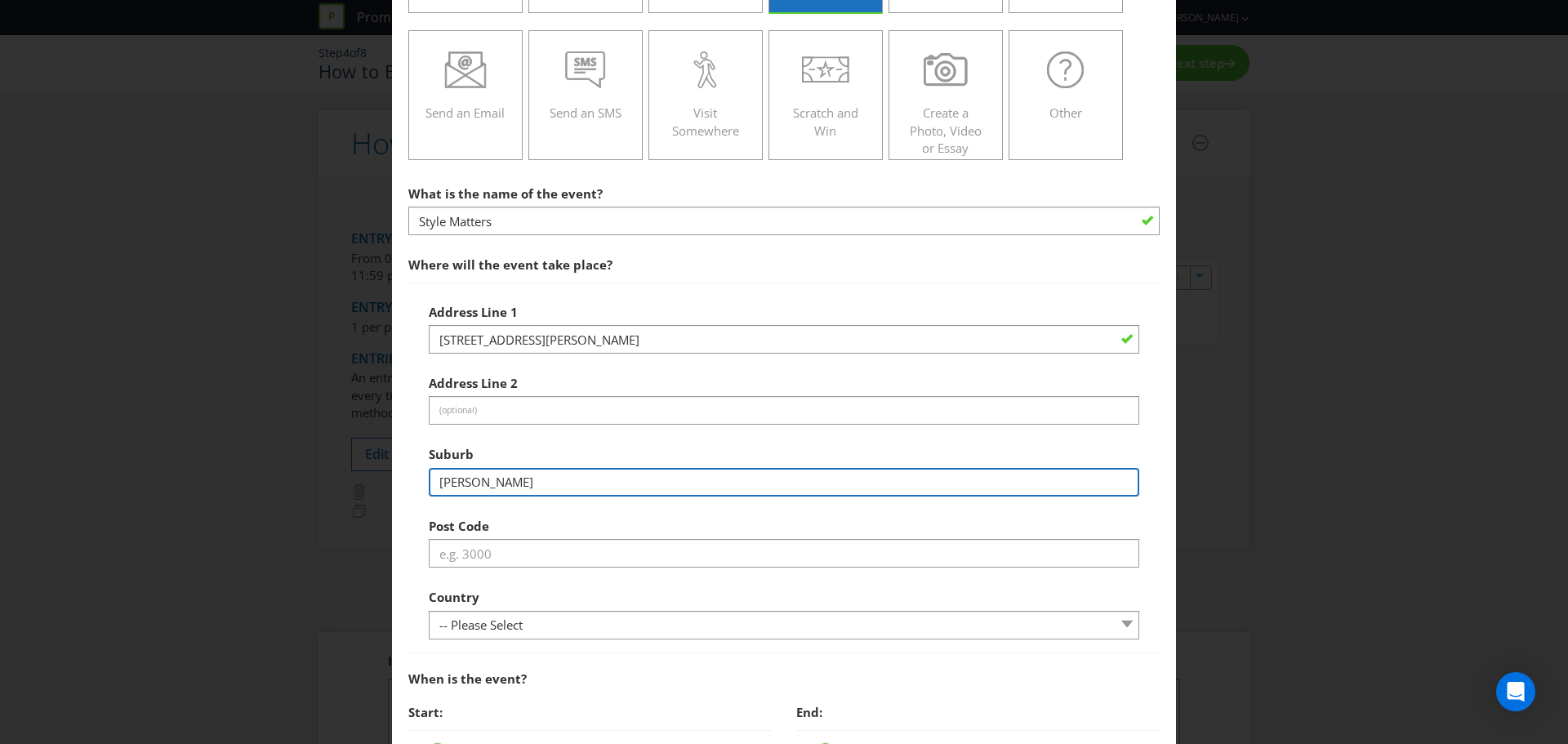
type input "[PERSON_NAME]"
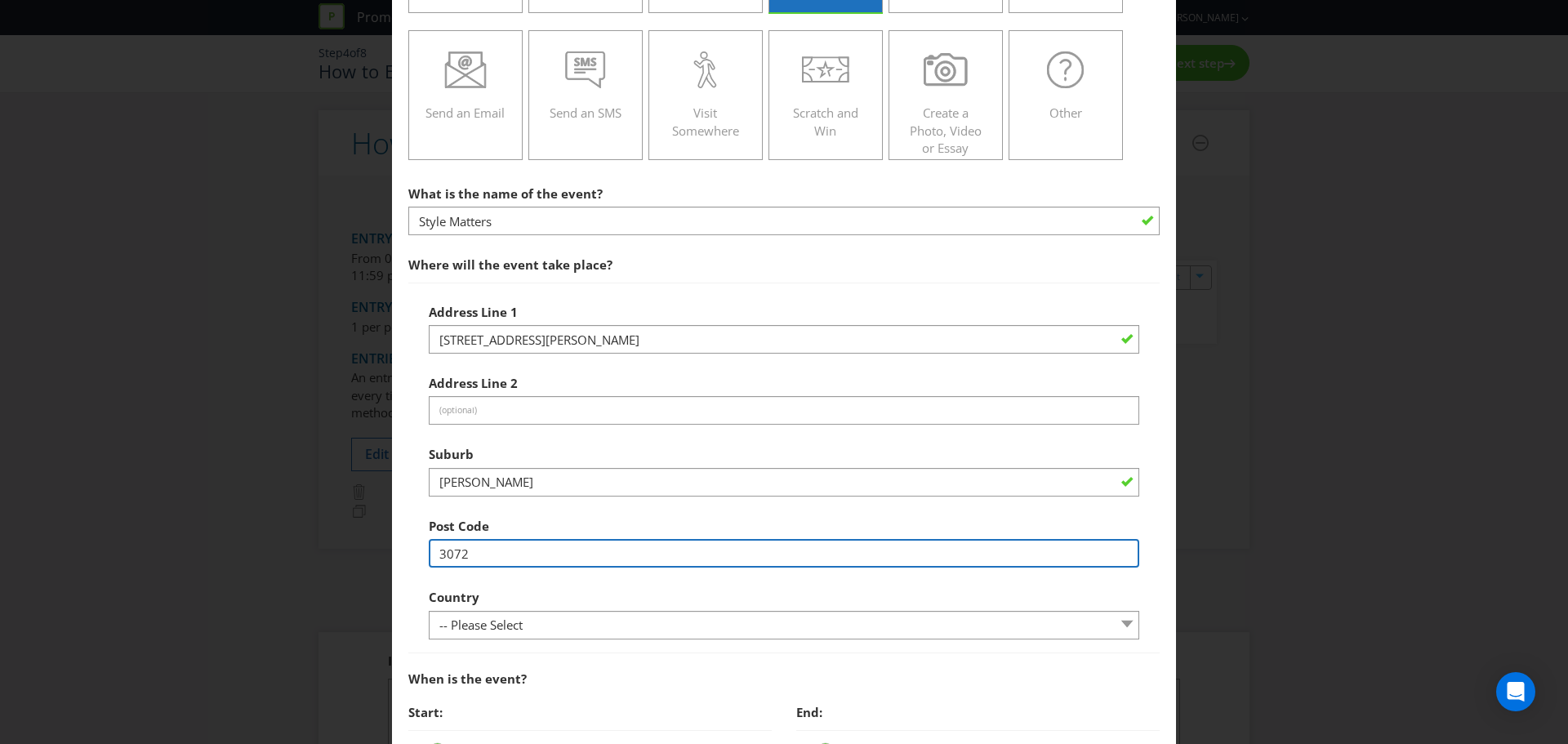
type input "3072"
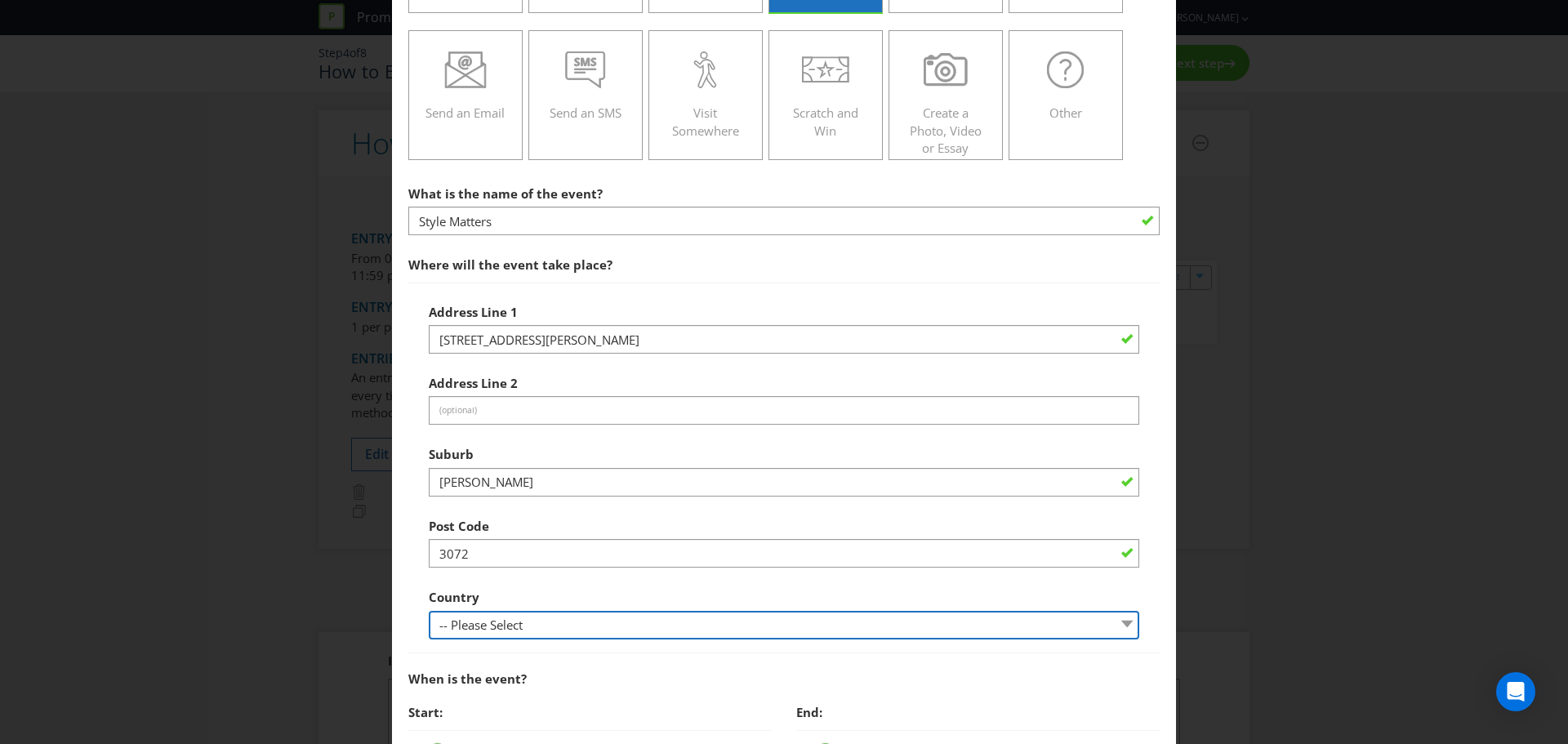
select select "AU"
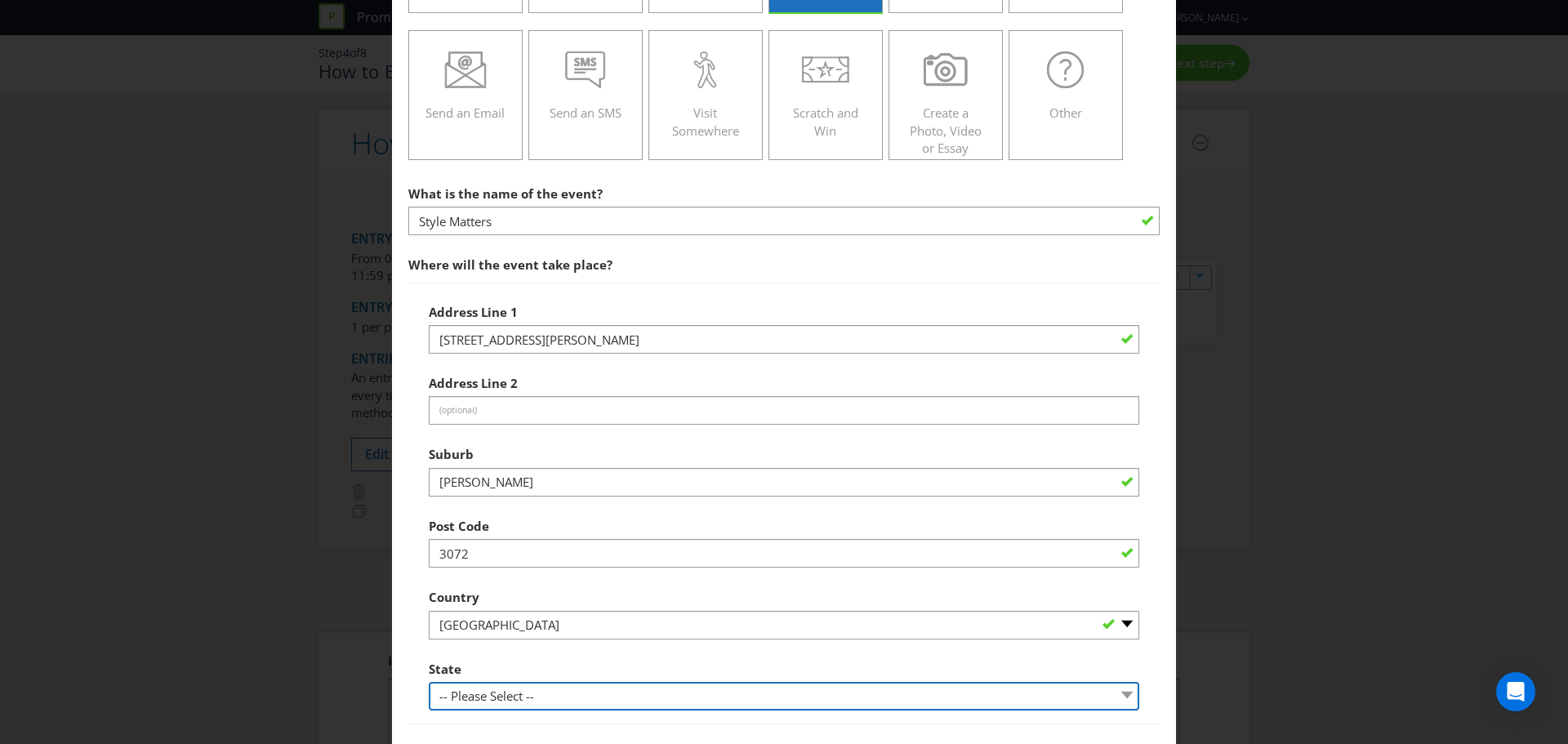
select select "VIC"
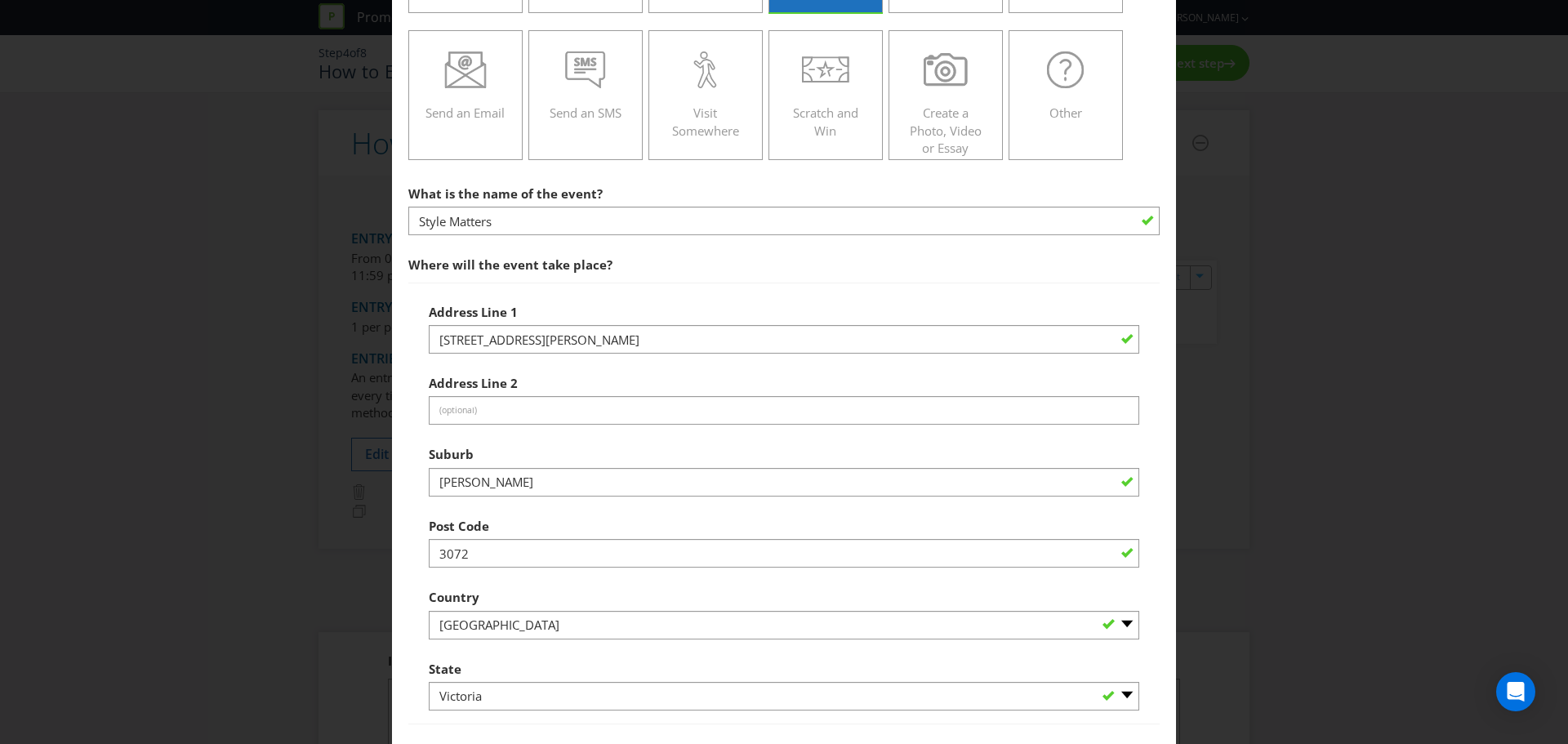
scroll to position [678, 0]
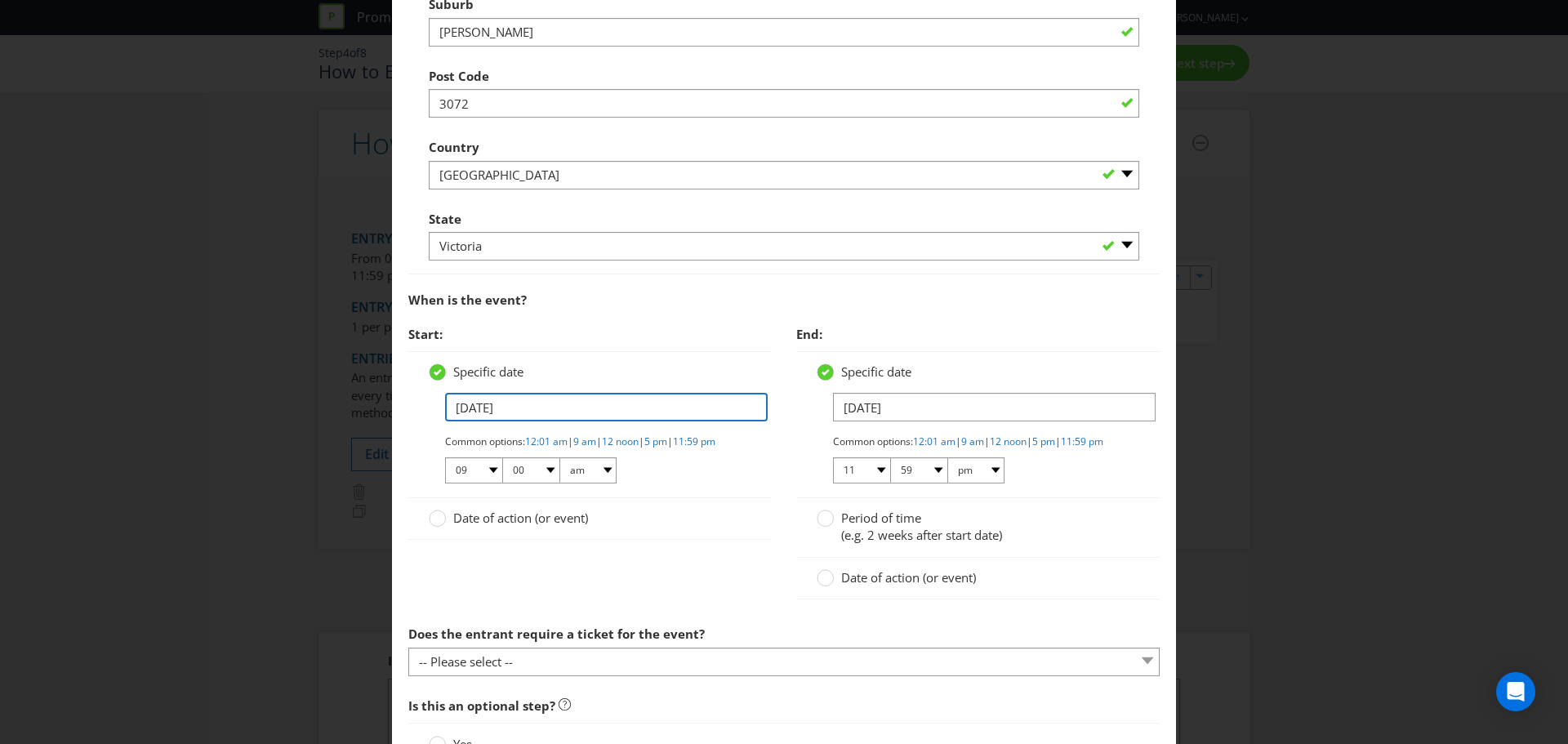
click at [499, 411] on input "[DATE]" at bounding box center [605, 407] width 323 height 29
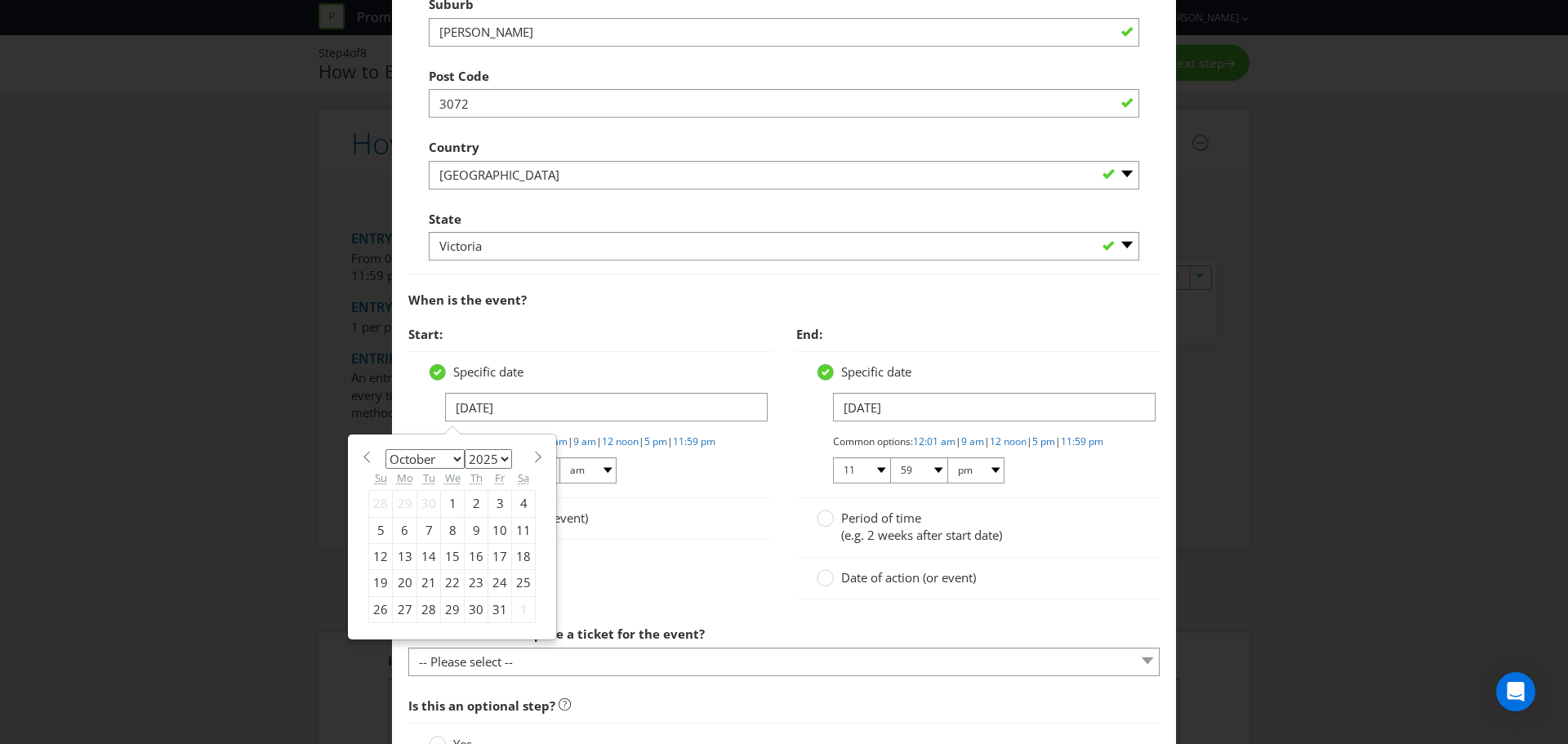
click at [488, 530] on div "10" at bounding box center [500, 530] width 24 height 26
type input "[DATE]"
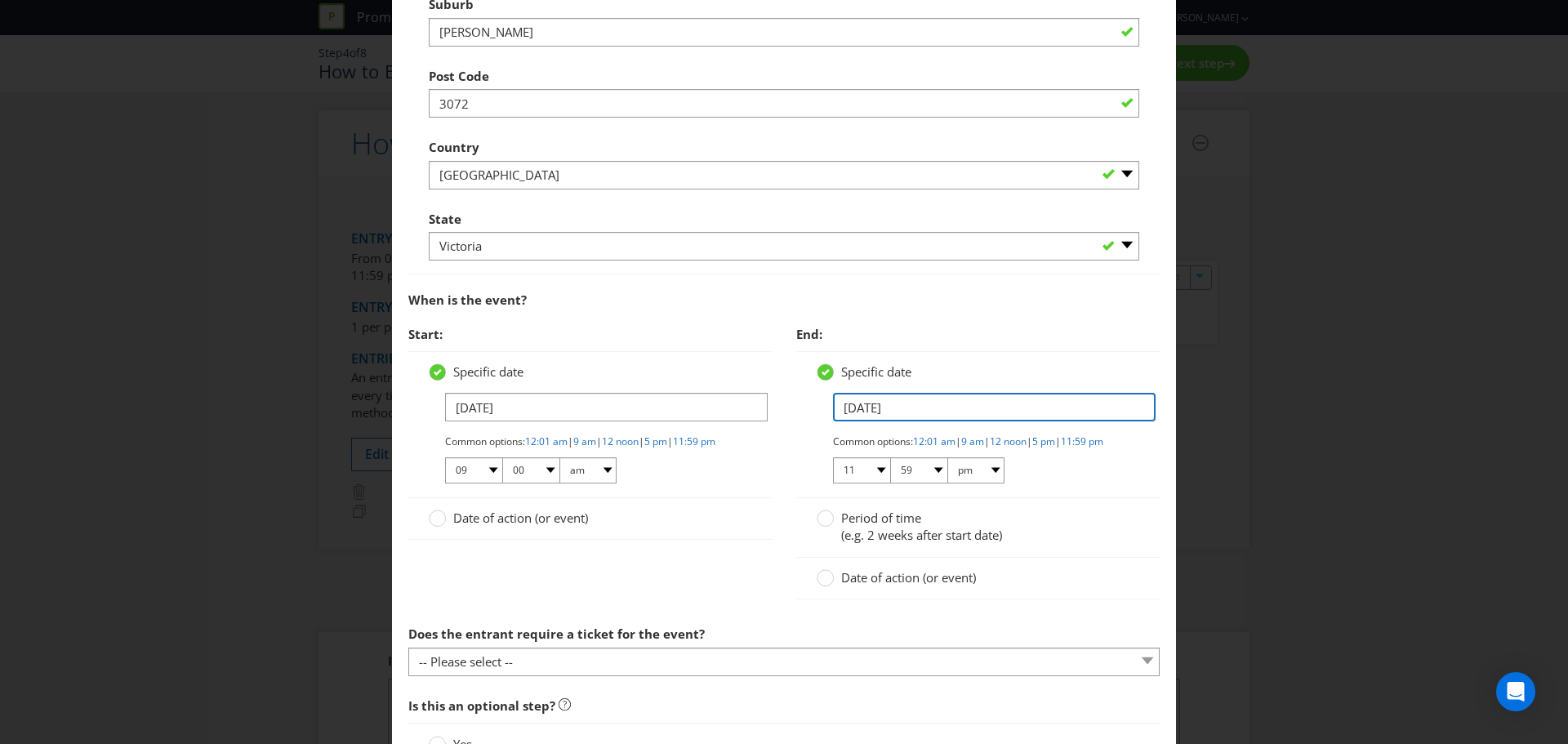
click at [853, 404] on input "[DATE]" at bounding box center [994, 407] width 323 height 29
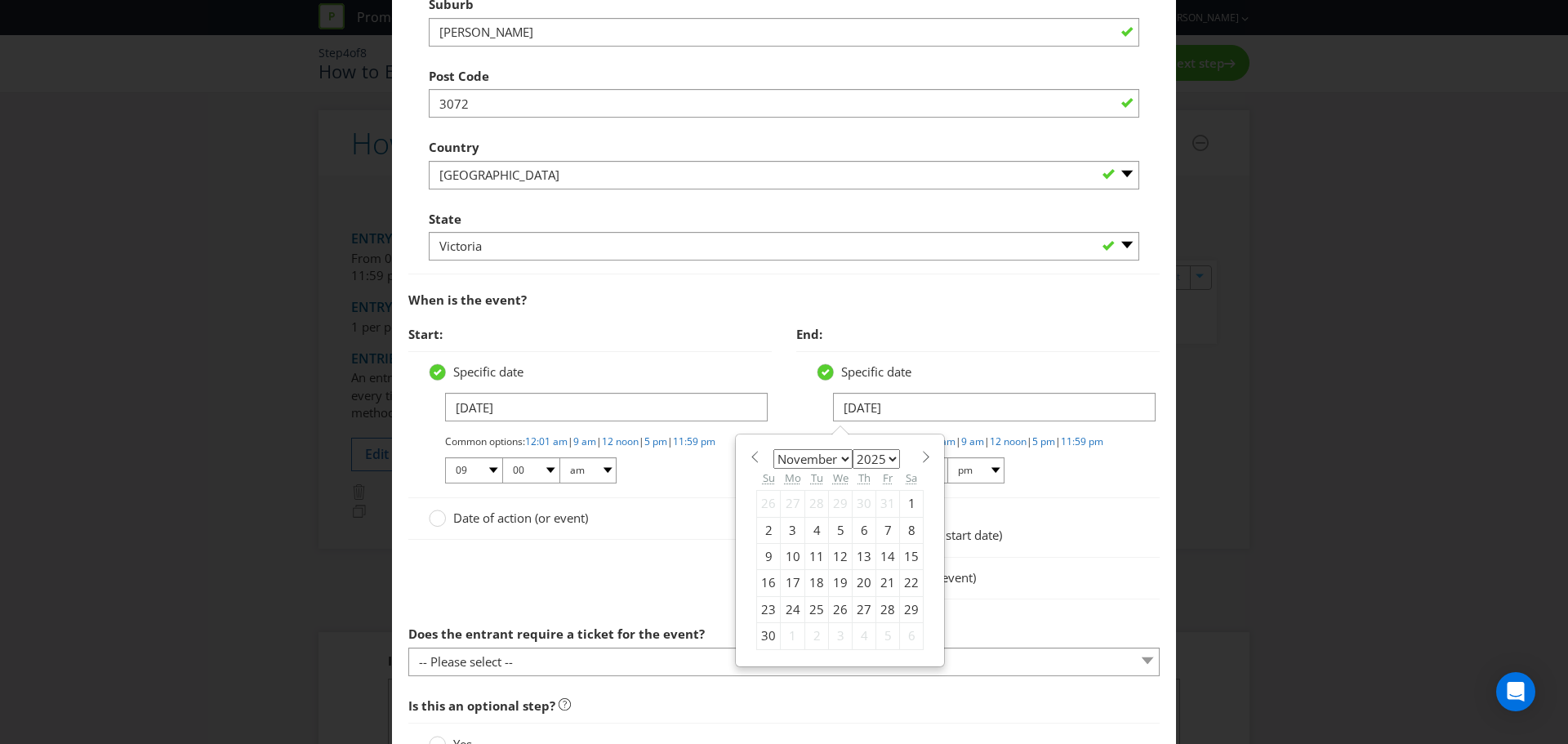
click at [739, 445] on div "January February March April May June July August September October November [D…" at bounding box center [840, 550] width 206 height 229
click at [740, 454] on div "January February March April May June July August September October November [D…" at bounding box center [840, 550] width 206 height 229
click at [751, 458] on span at bounding box center [754, 457] width 13 height 13
select select "9"
click at [904, 525] on div "11" at bounding box center [912, 530] width 24 height 26
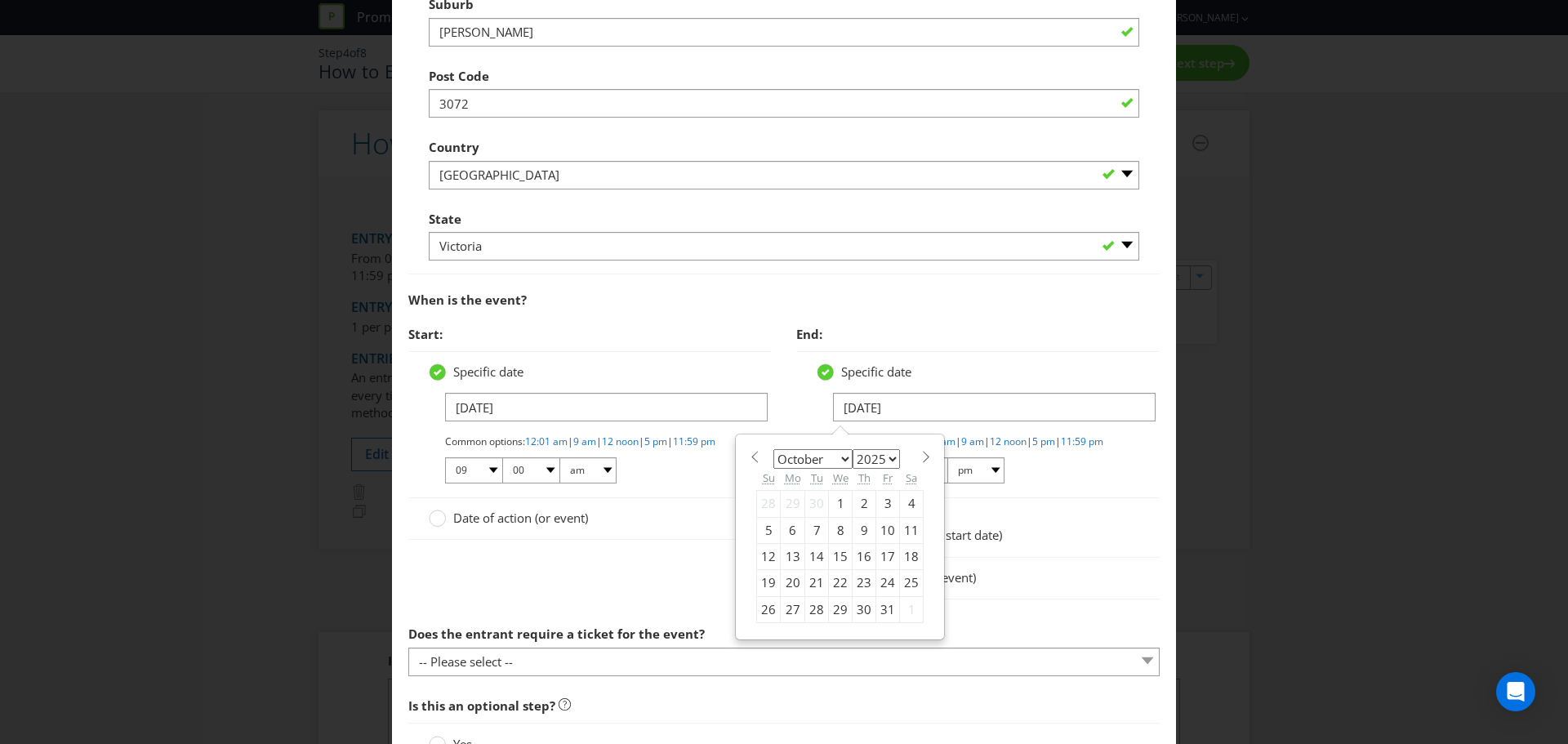
type input "[DATE]"
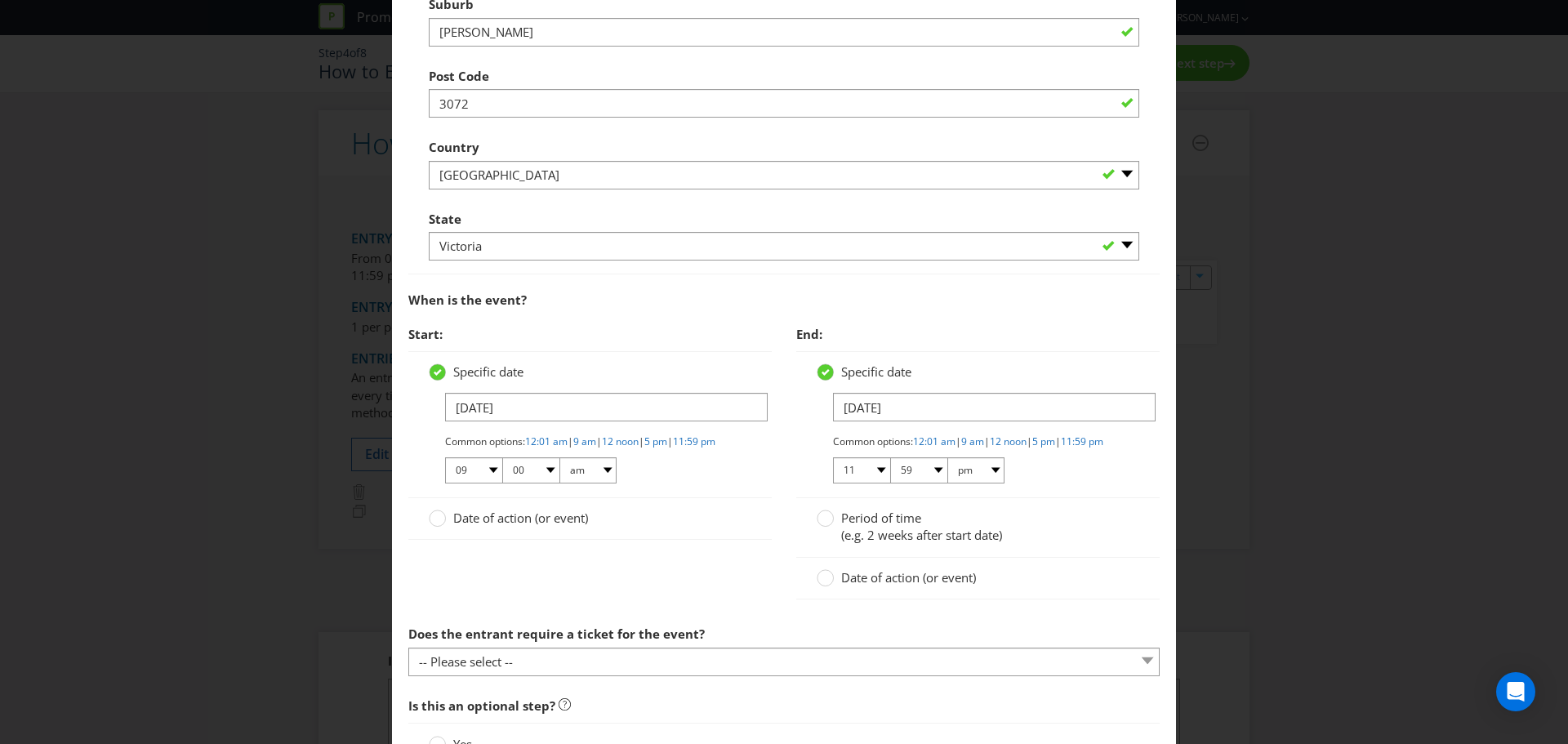
click at [771, 582] on div "Start: Specific date [DATE] Common options: 12:01 am | 9 am | 12 noon | 5 pm | …" at bounding box center [783, 468] width 776 height 300
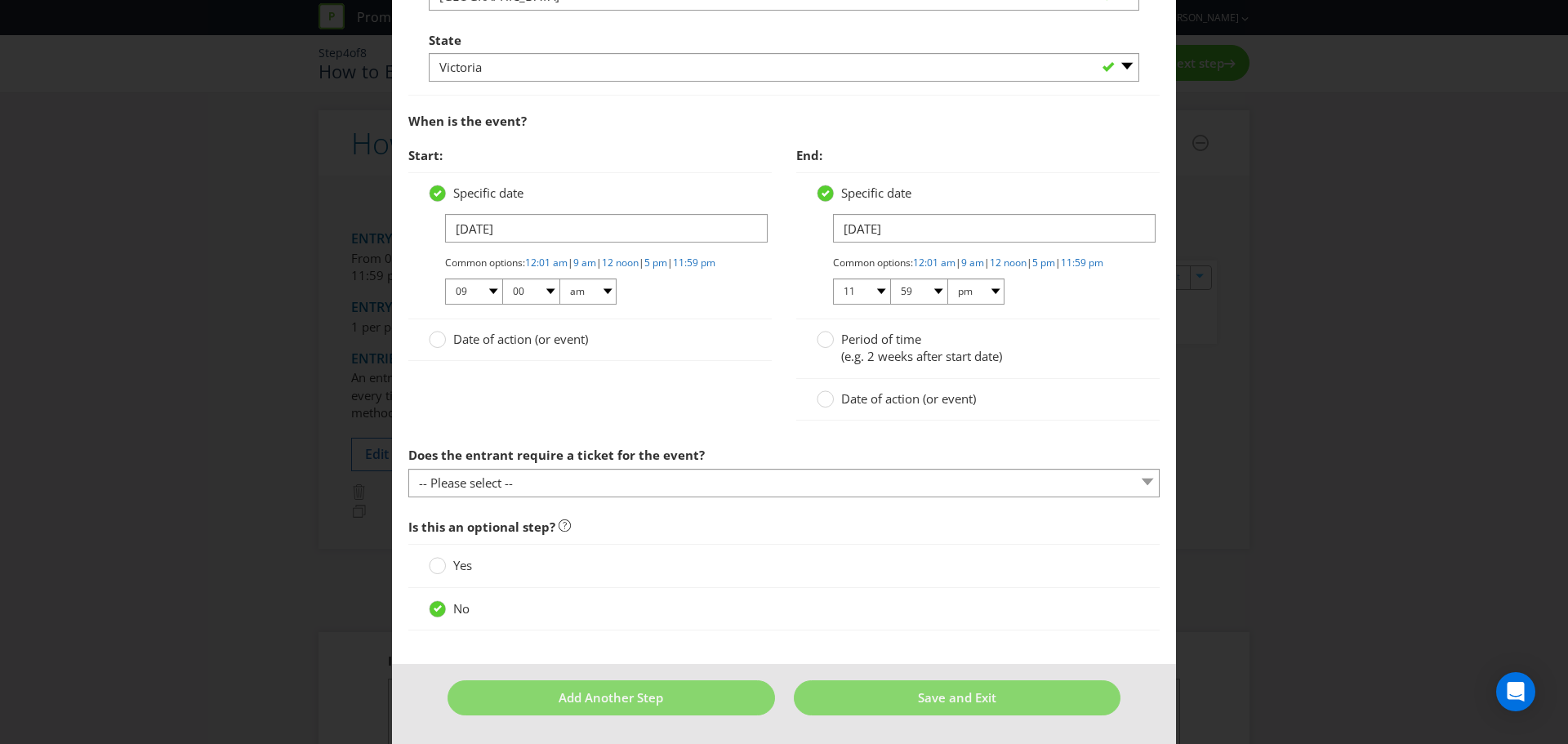
scroll to position [872, 0]
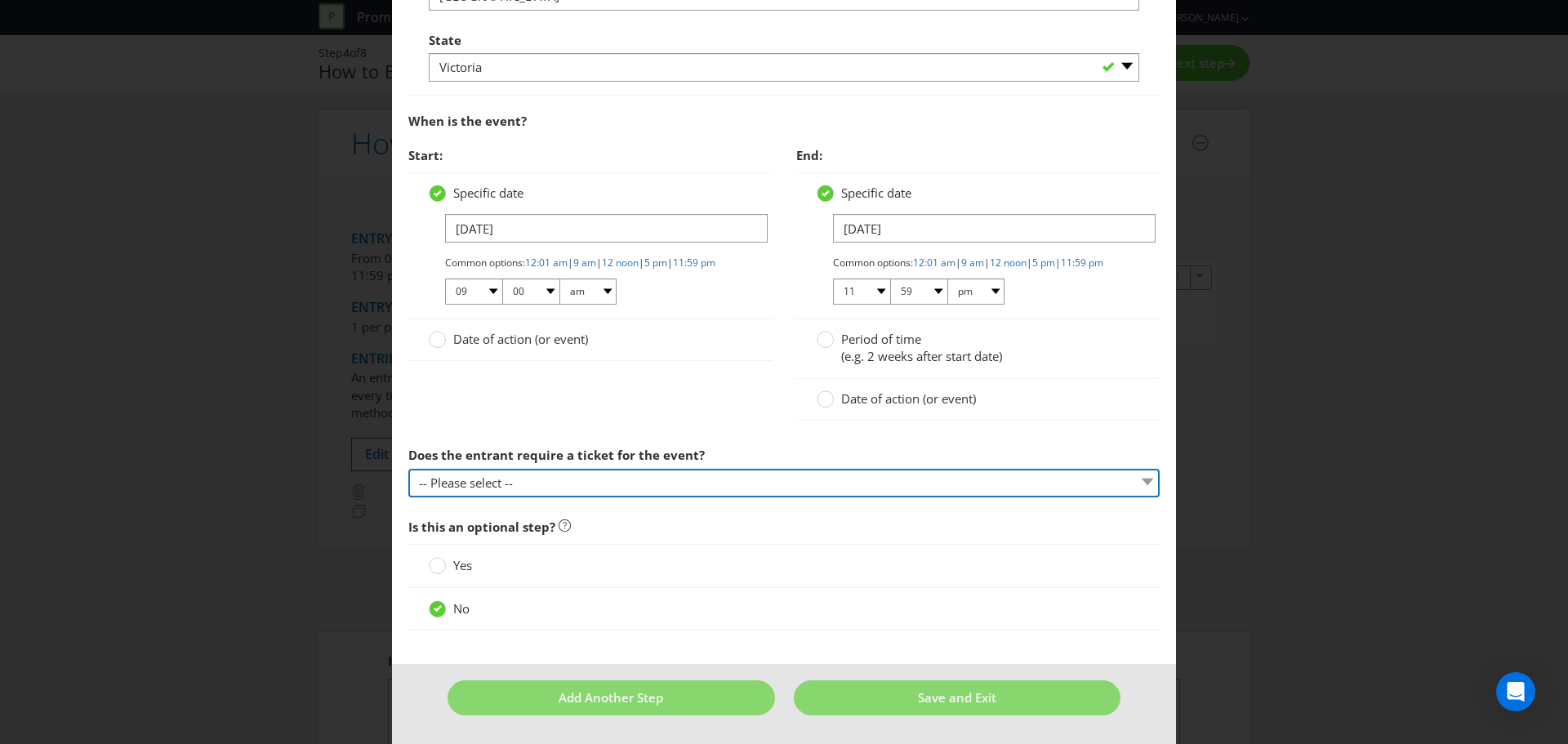
click at [588, 479] on select "-- Please select -- Yes, they must buy a ticket Yes, but tickets are free No ti…" at bounding box center [784, 484] width 751 height 29
select select "YES_FREE"
click at [408, 469] on select "-- Please select -- Yes, they must buy a ticket Yes, but tickets are free No ti…" at bounding box center [784, 484] width 751 height 29
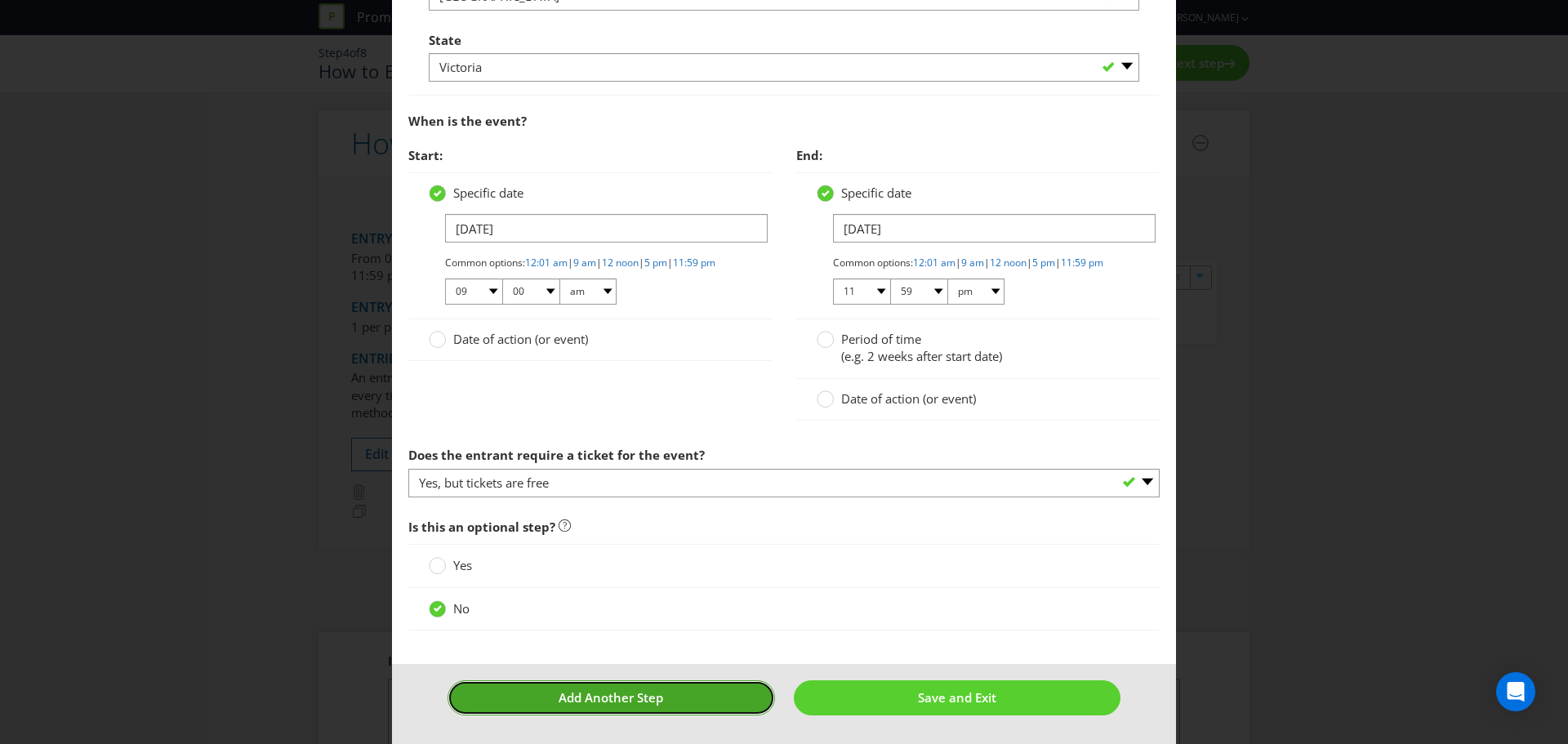
click at [558, 691] on span "Add Another Step" at bounding box center [611, 697] width 104 height 16
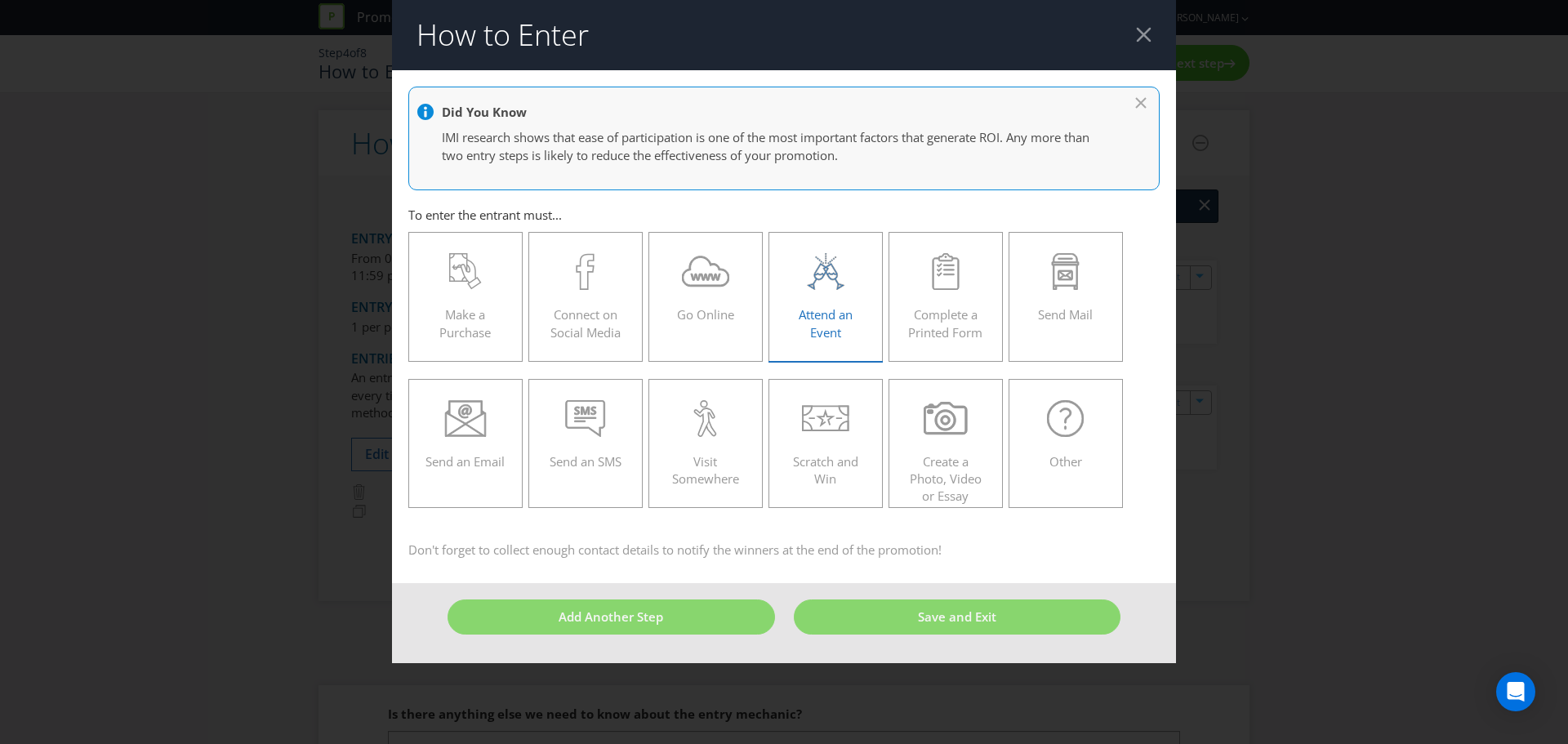
click at [813, 281] on icon at bounding box center [825, 272] width 44 height 37
click at [0, 0] on input "Attend an Event" at bounding box center [0, 0] width 0 height 0
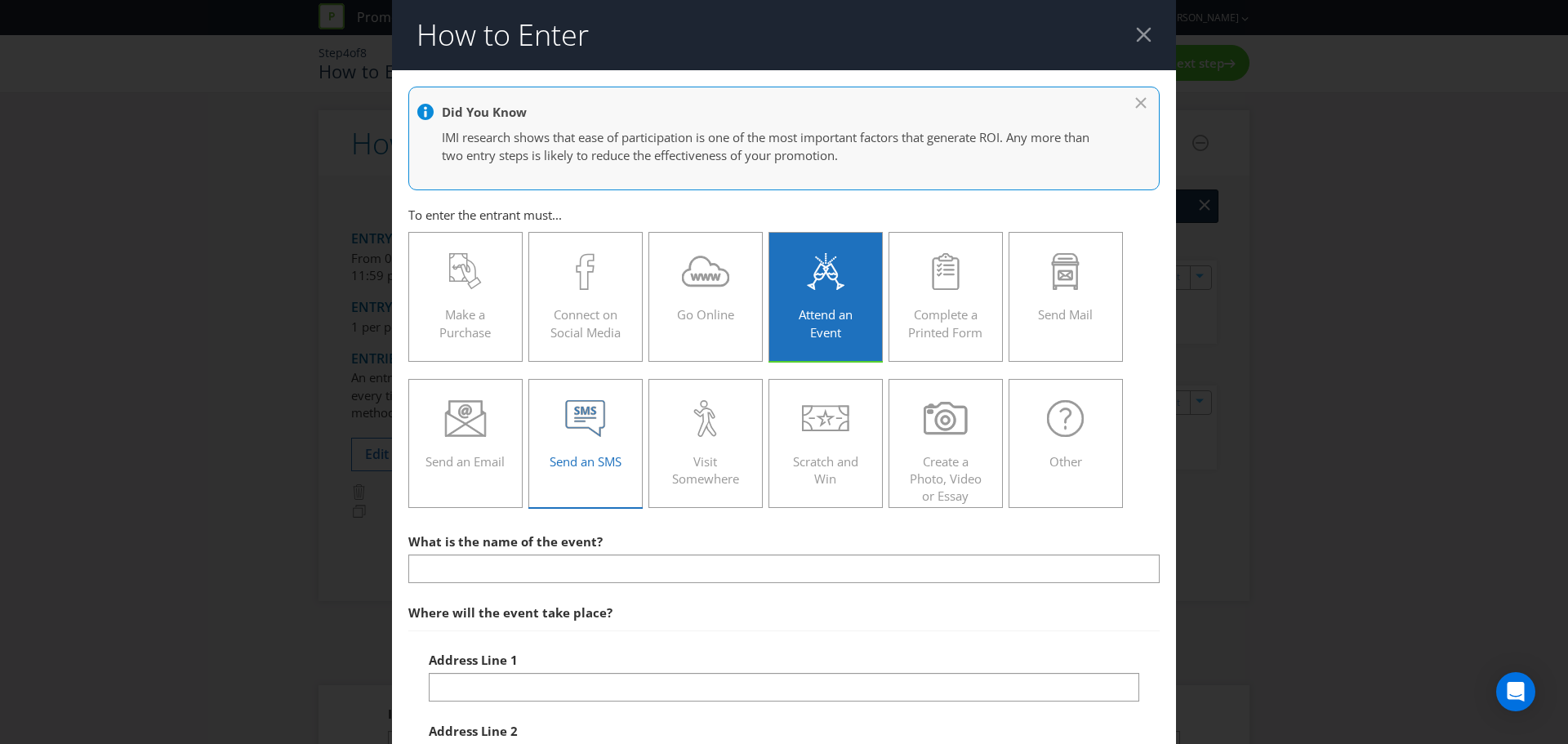
scroll to position [245, 0]
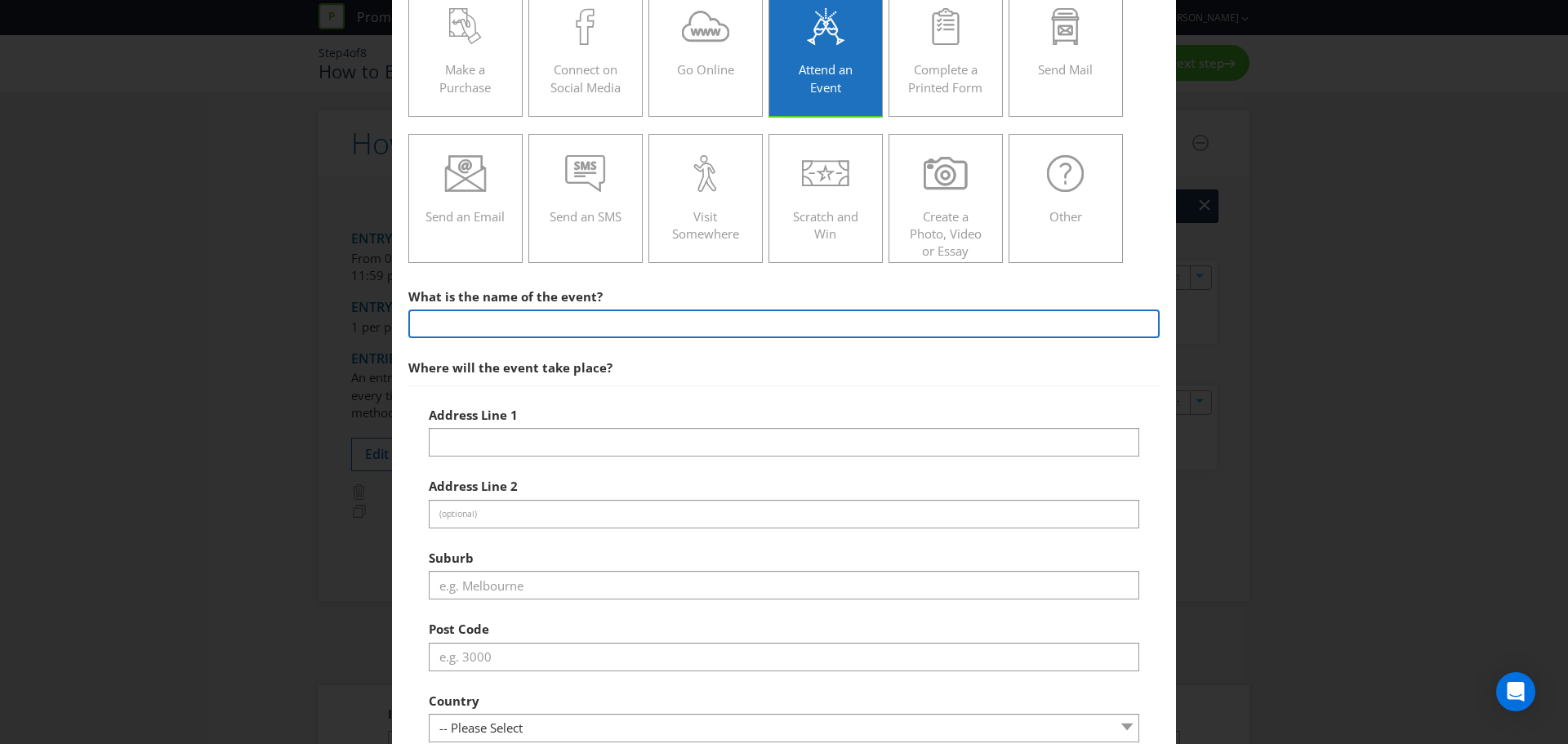
click at [482, 324] on input "text" at bounding box center [784, 324] width 751 height 29
type input "Style Matters"
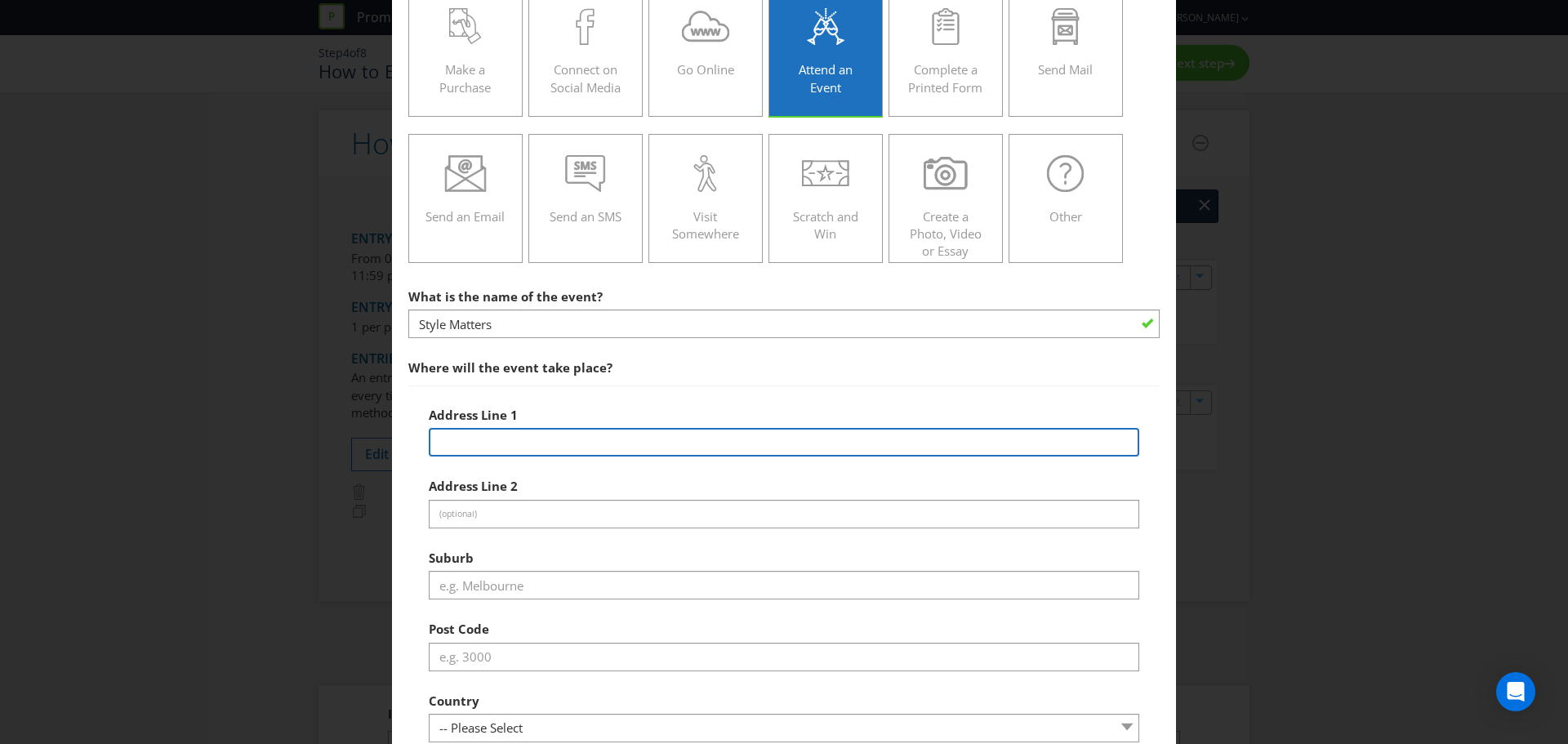
click at [499, 448] on input "text" at bounding box center [784, 442] width 711 height 29
type input "T"
type input "[STREET_ADDRESS]"
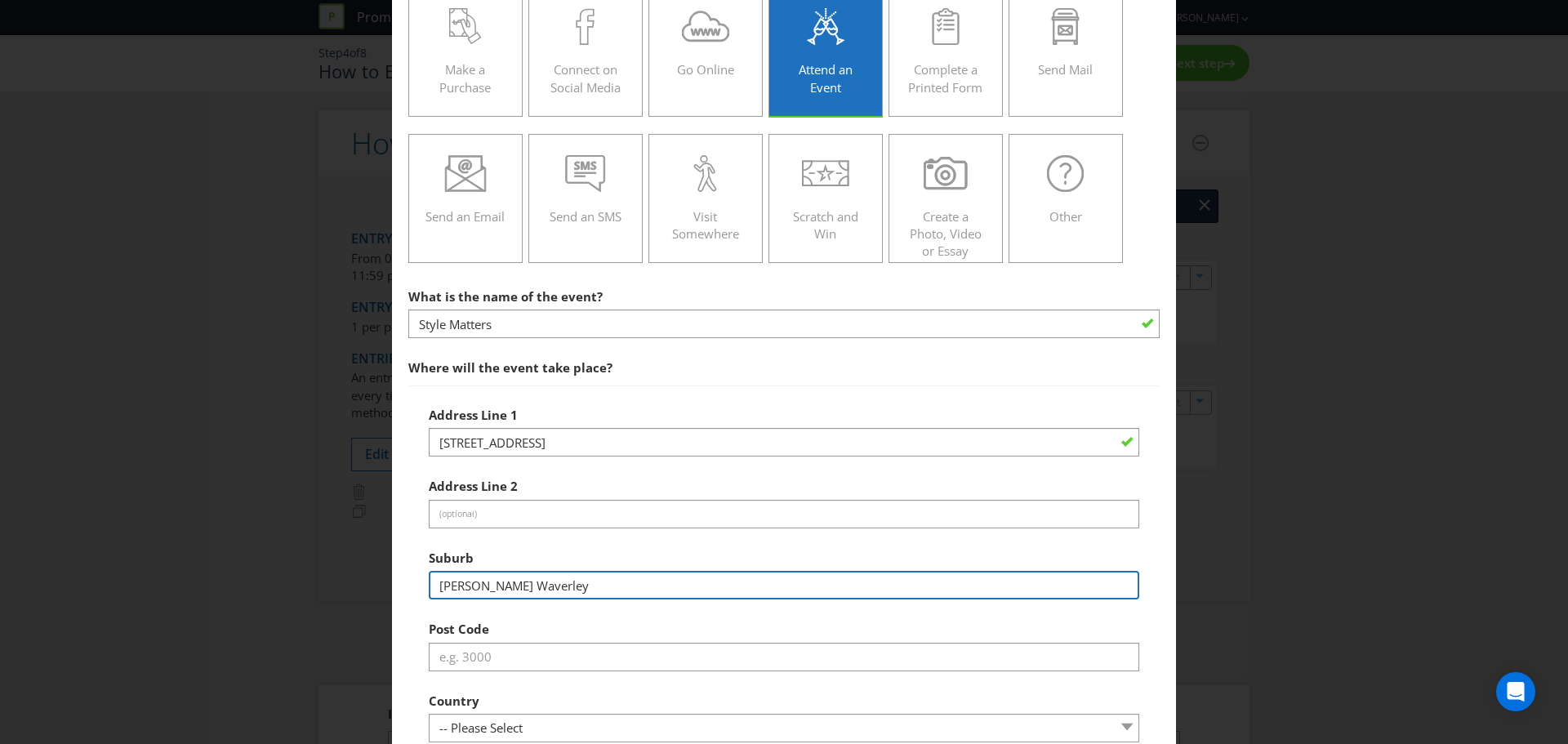
type input "[PERSON_NAME] Waverley"
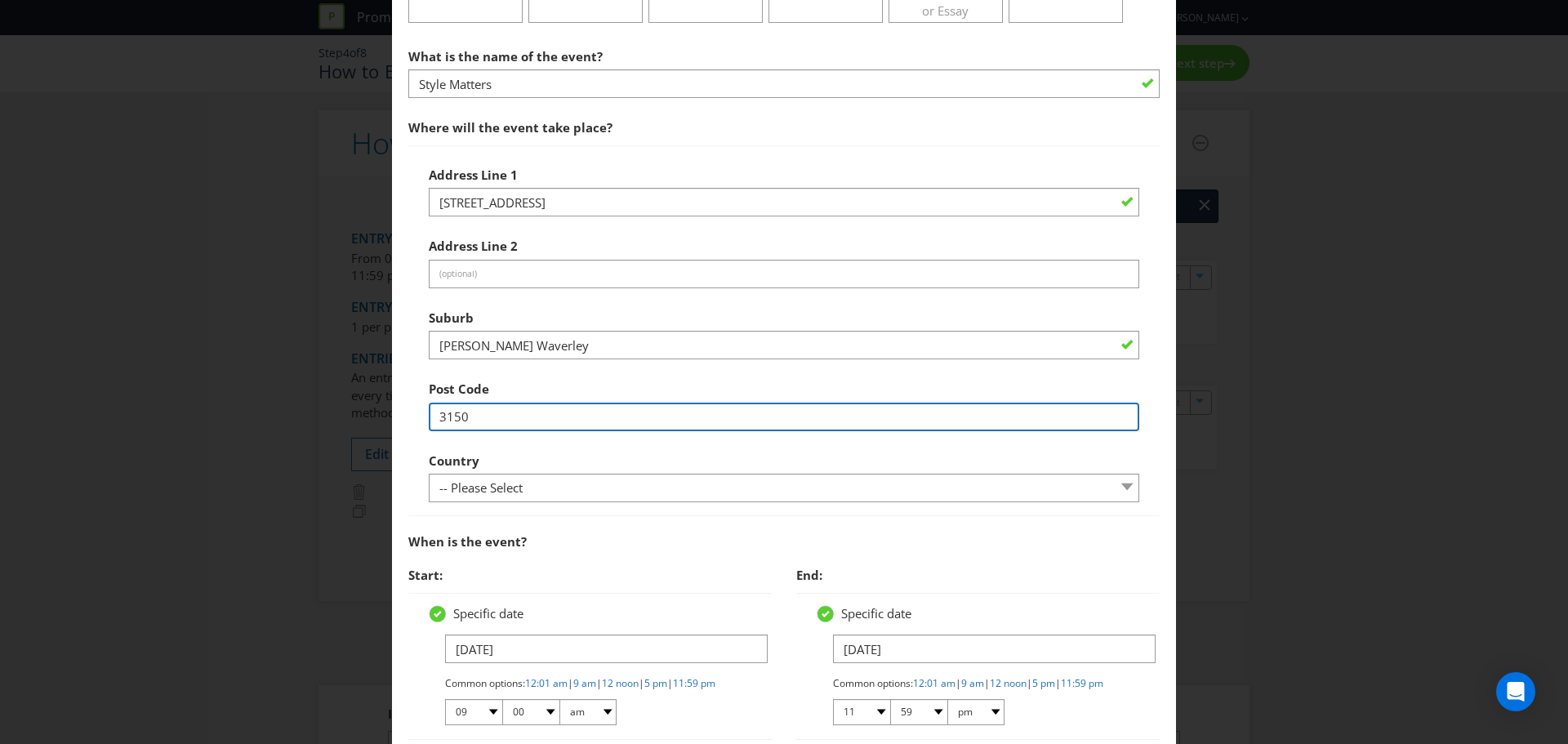
type input "3150"
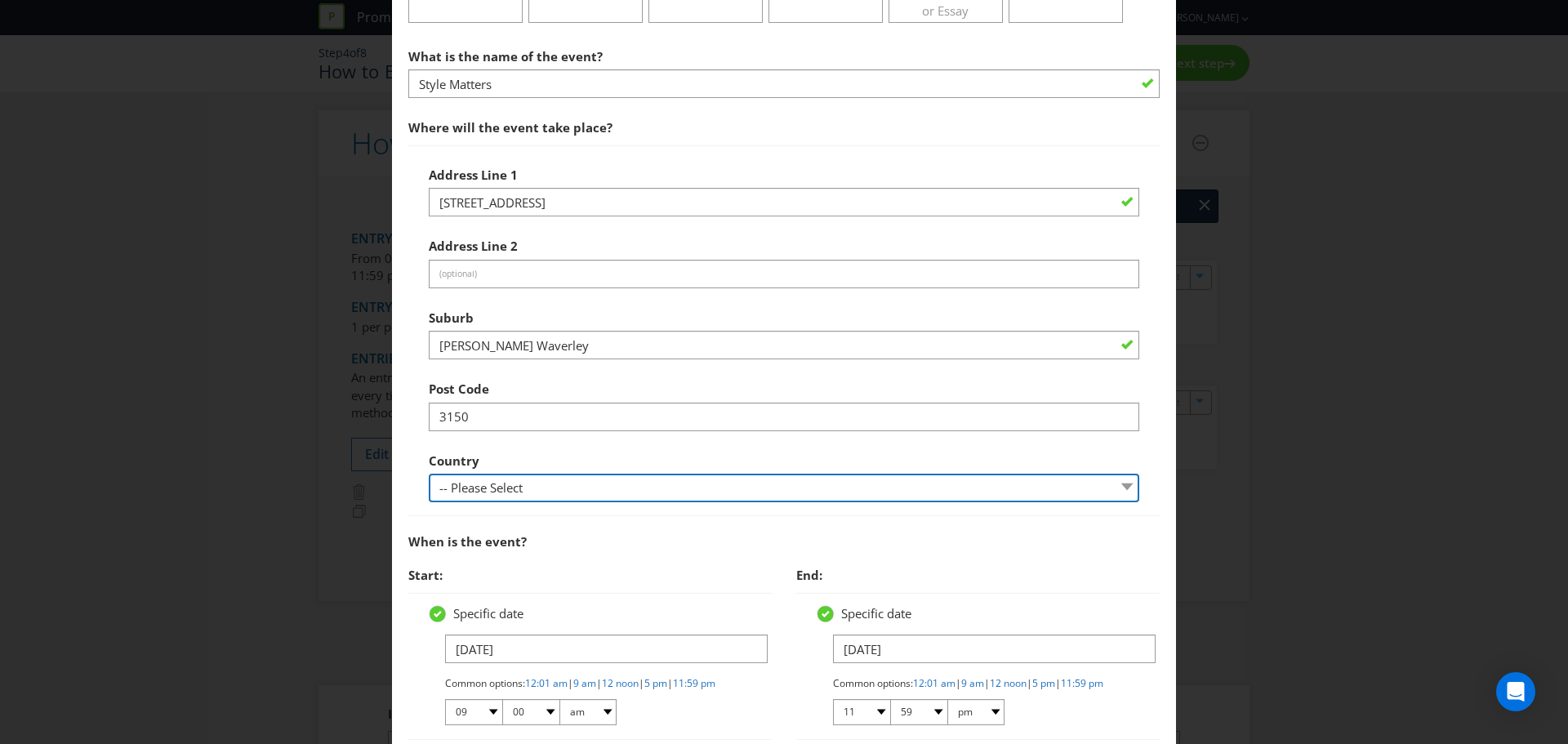
scroll to position [490, 0]
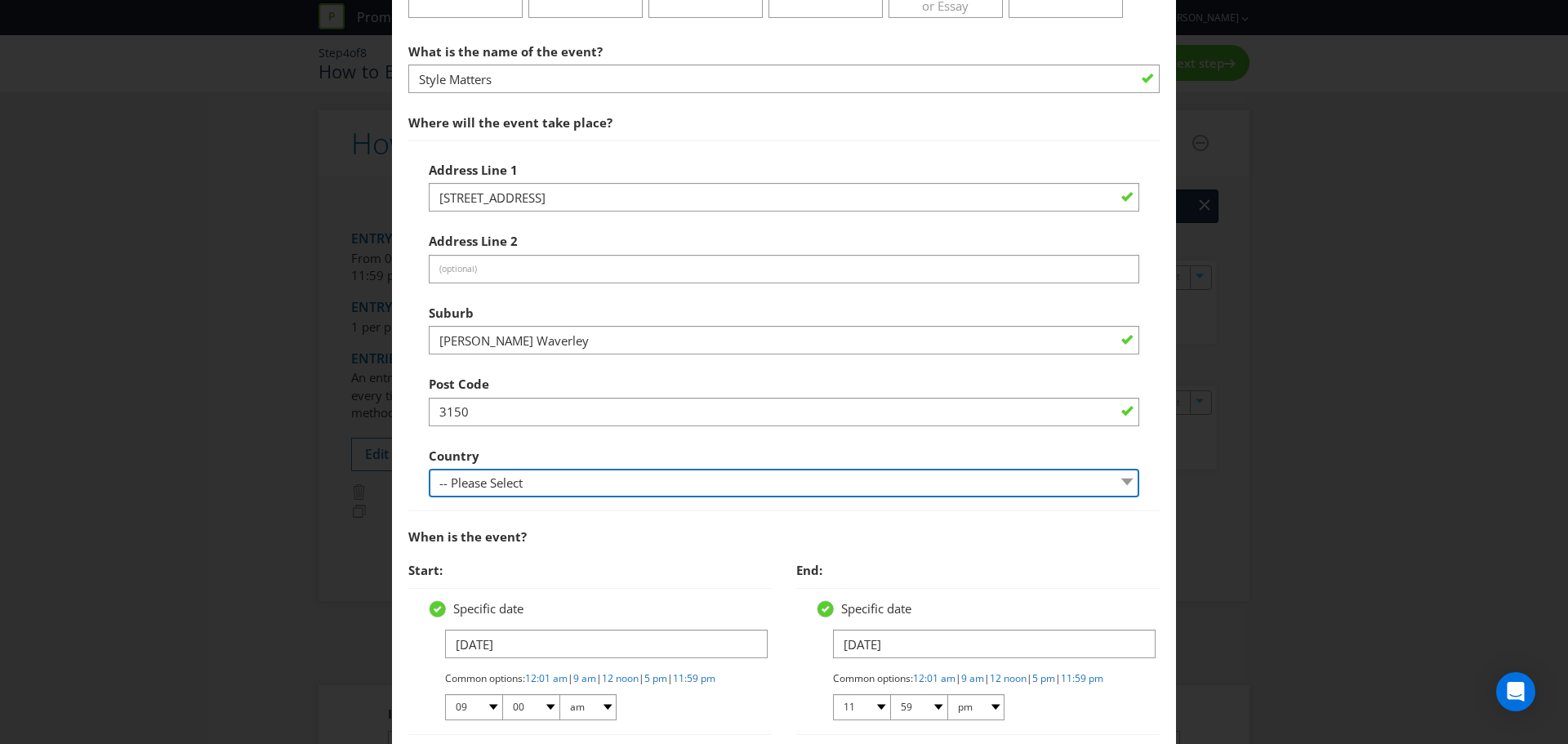
select select "AU"
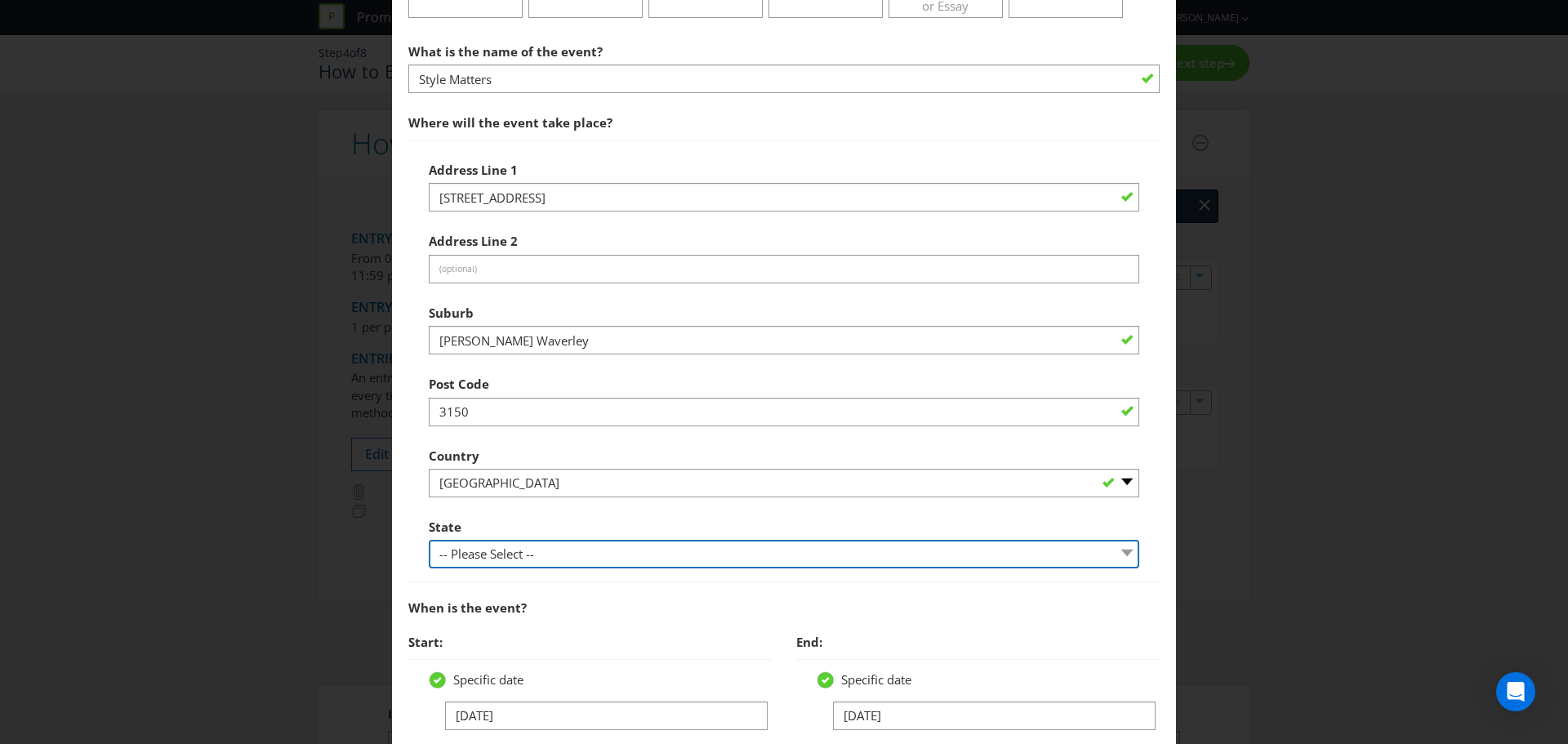
select select "VIC"
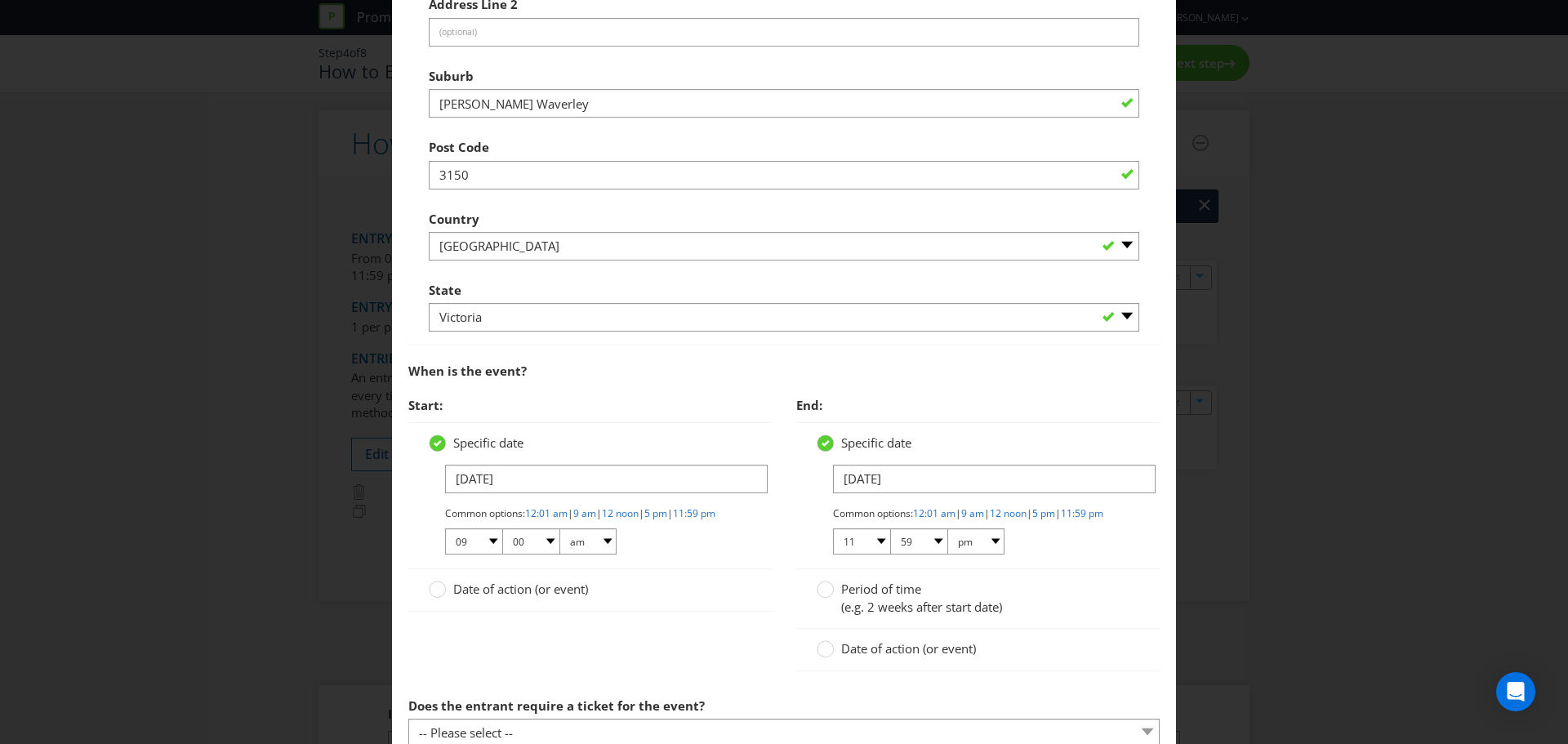
scroll to position [736, 0]
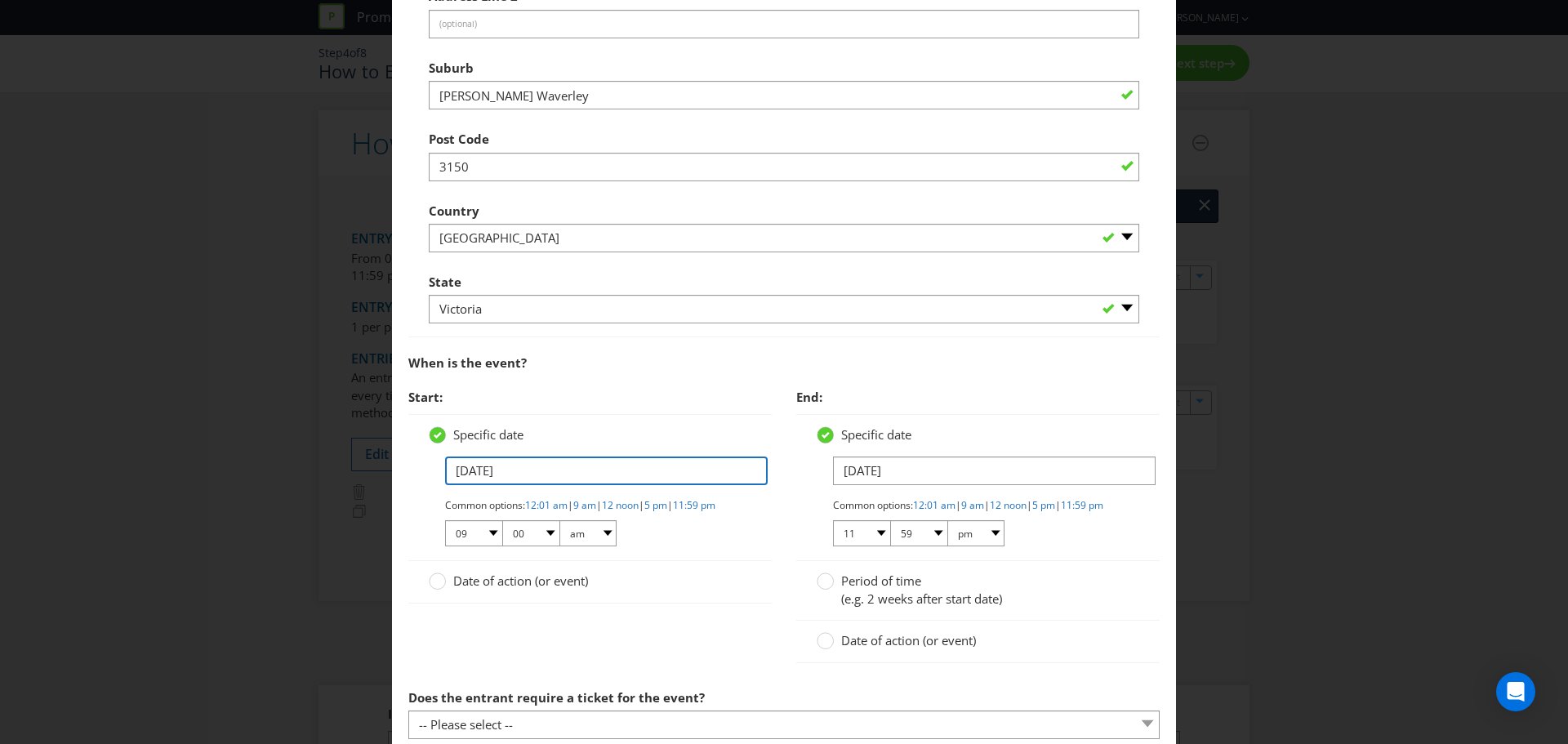
click at [464, 470] on input "[DATE]" at bounding box center [605, 471] width 323 height 29
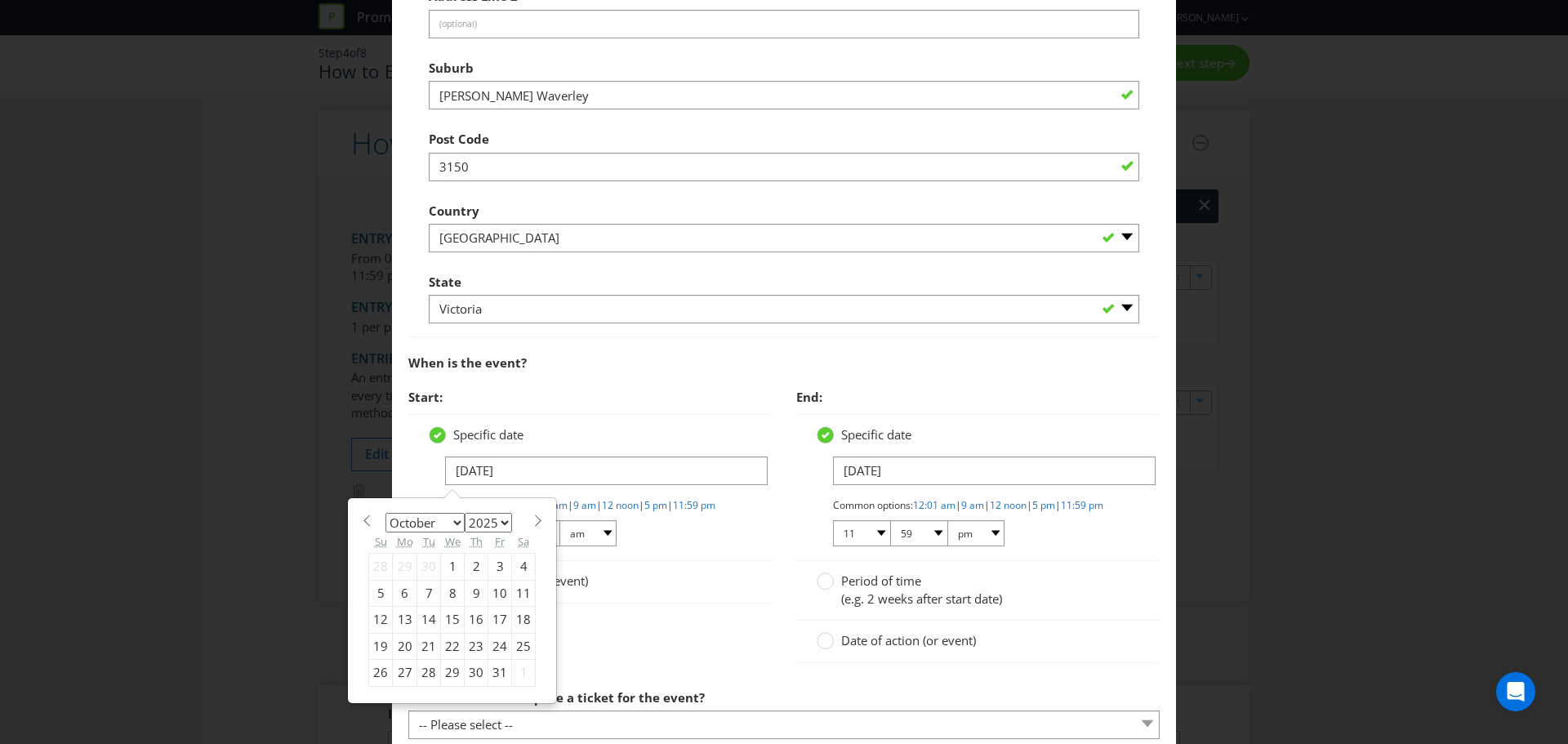
click at [499, 569] on div "3" at bounding box center [500, 566] width 24 height 26
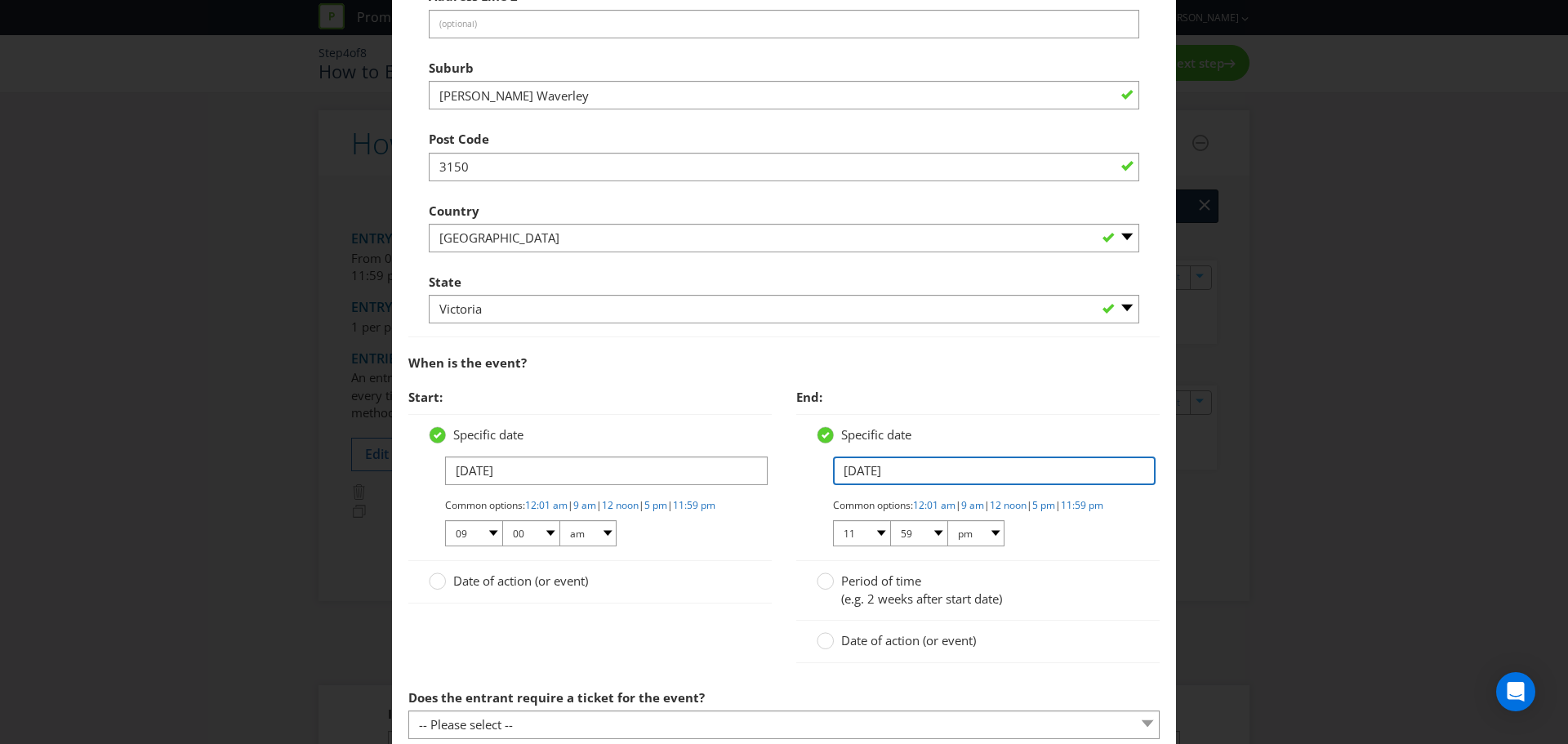
click at [846, 473] on input "[DATE]" at bounding box center [994, 471] width 323 height 29
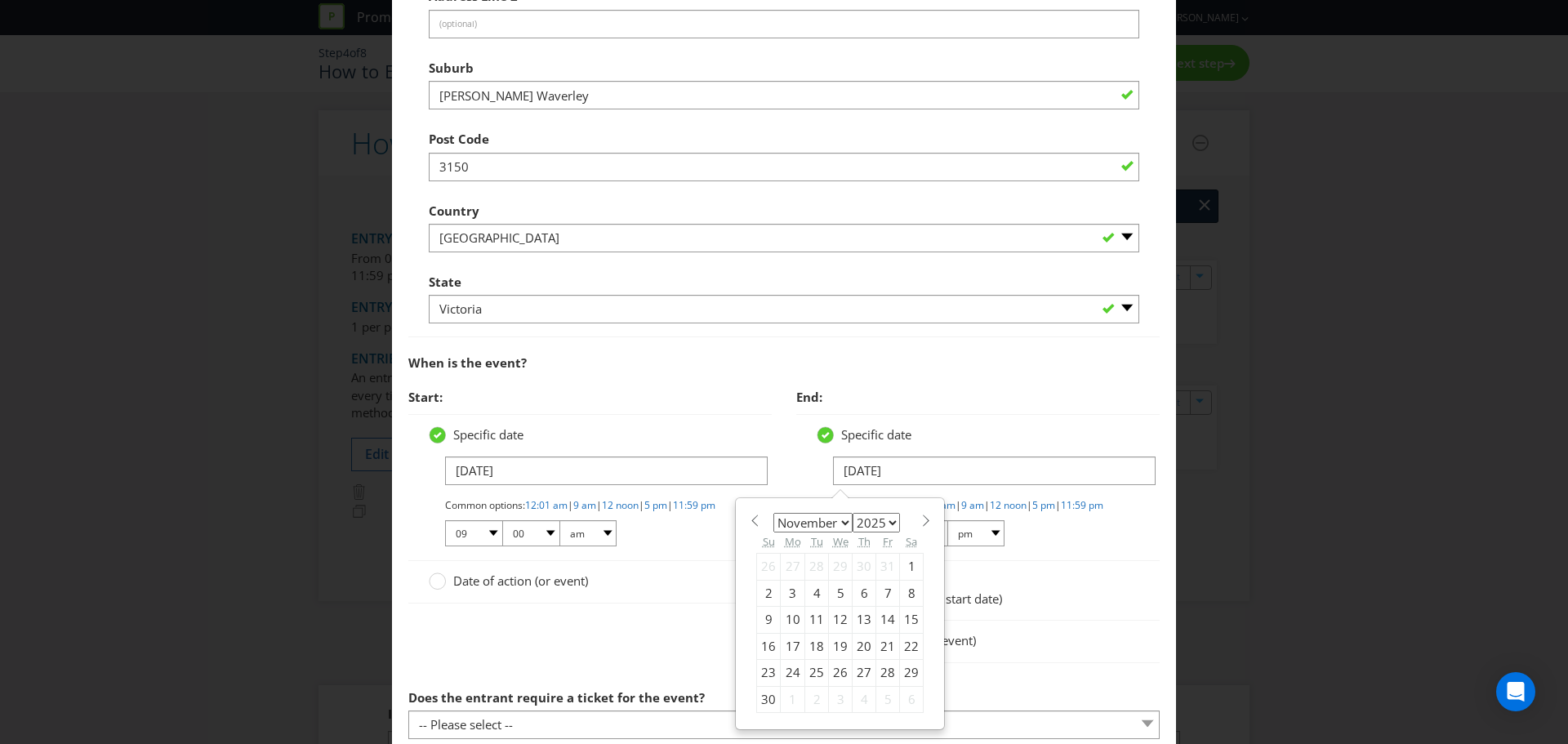
click at [748, 525] on span at bounding box center [754, 521] width 13 height 13
select select "9"
click at [905, 565] on div "4" at bounding box center [912, 566] width 24 height 26
type input "[DATE]"
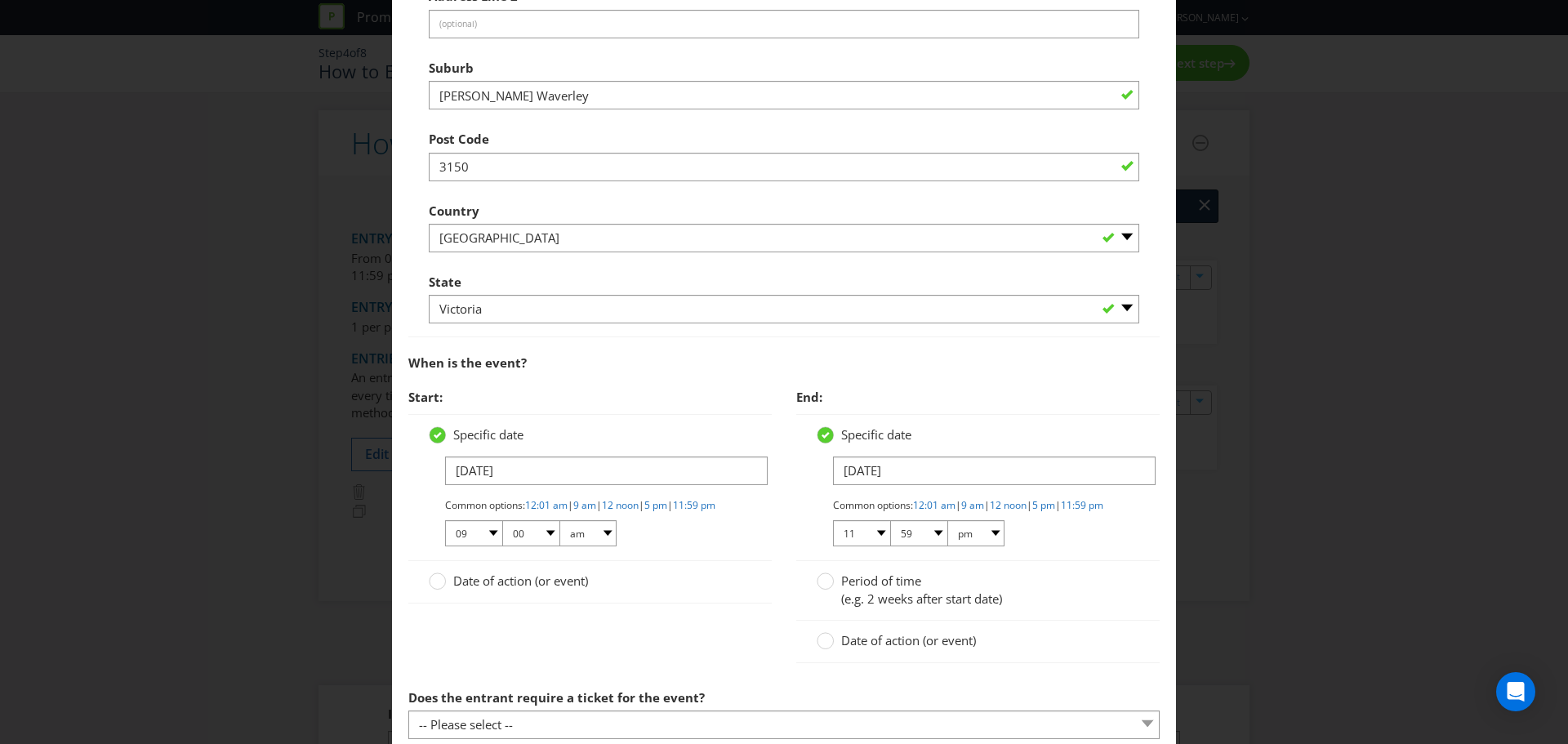
click at [733, 579] on div "Date of action (or event)" at bounding box center [589, 581] width 363 height 41
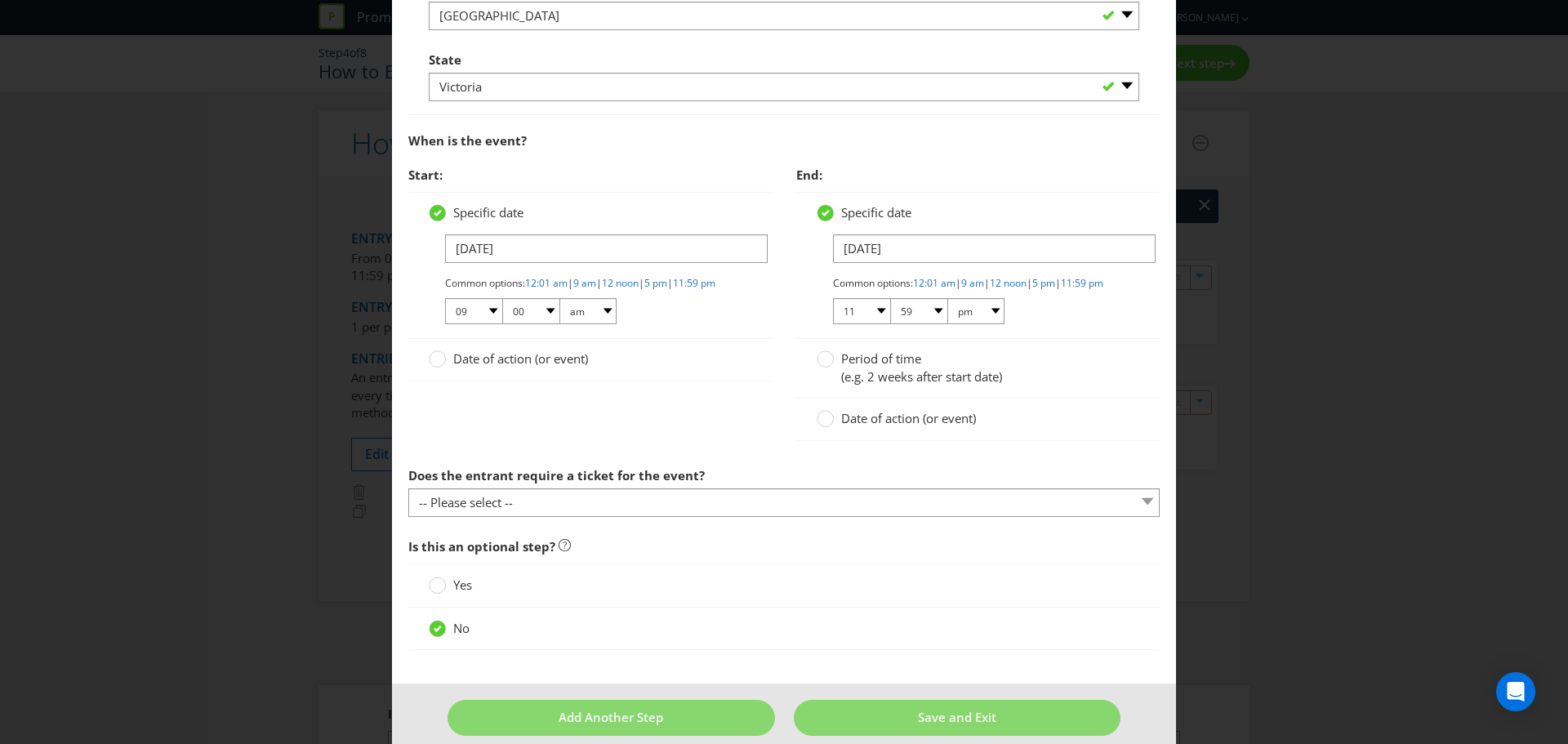
scroll to position [981, 0]
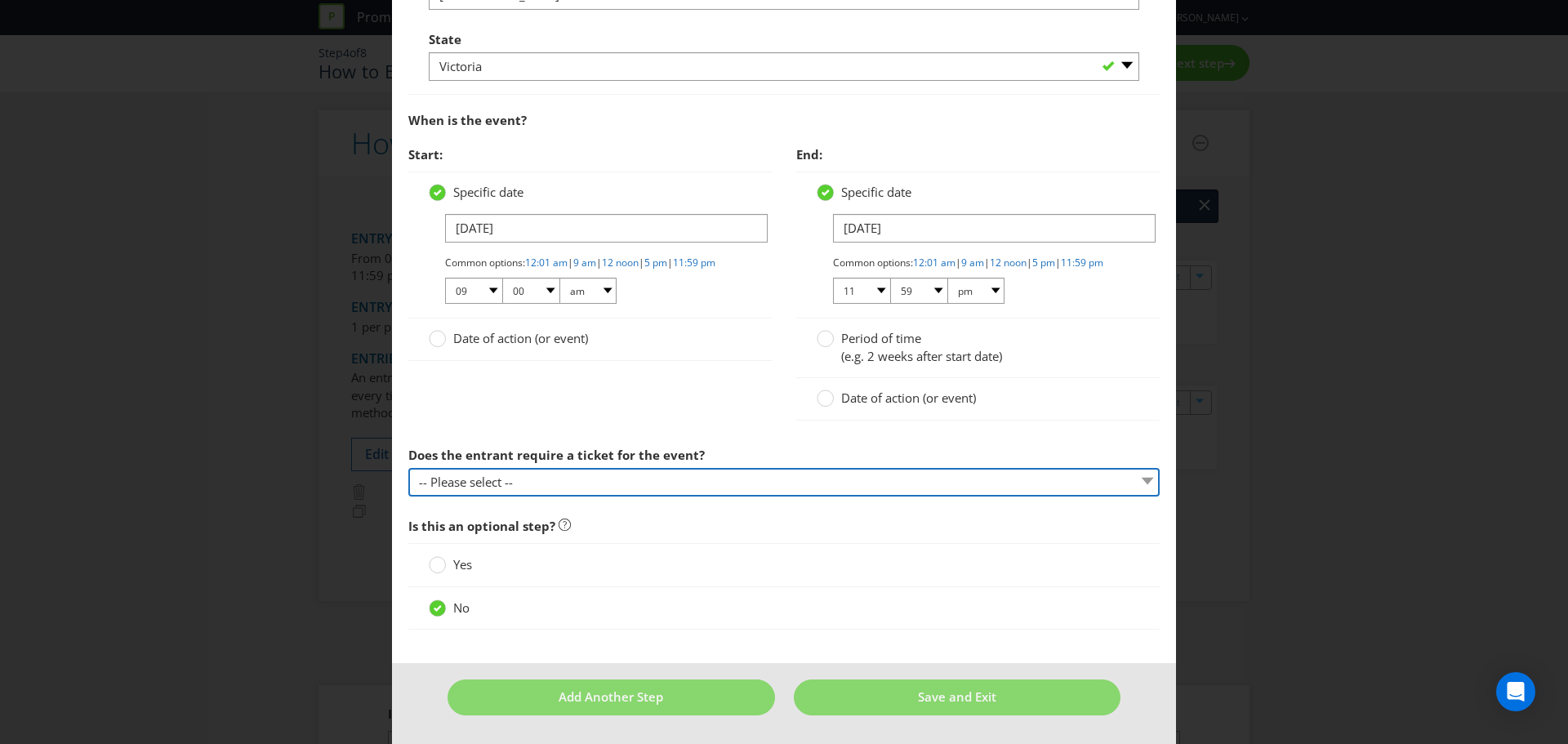
click at [592, 497] on select "-- Please select -- Yes, they must buy a ticket Yes, but tickets are free No ti…" at bounding box center [784, 483] width 751 height 29
select select "YES_FREE"
click at [408, 479] on select "-- Please select -- Yes, they must buy a ticket Yes, but tickets are free No ti…" at bounding box center [784, 483] width 751 height 29
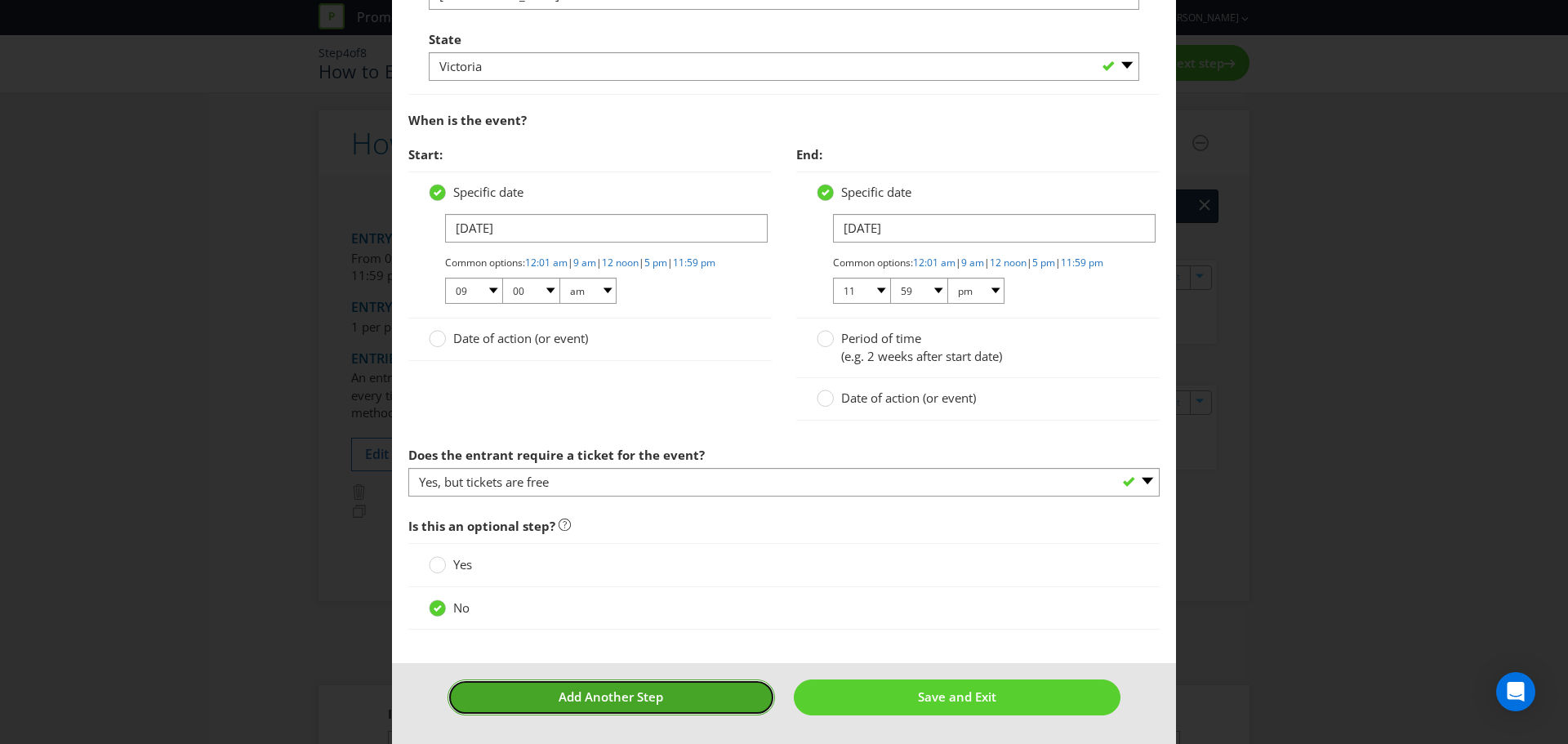
click at [632, 704] on span "Add Another Step" at bounding box center [611, 696] width 104 height 16
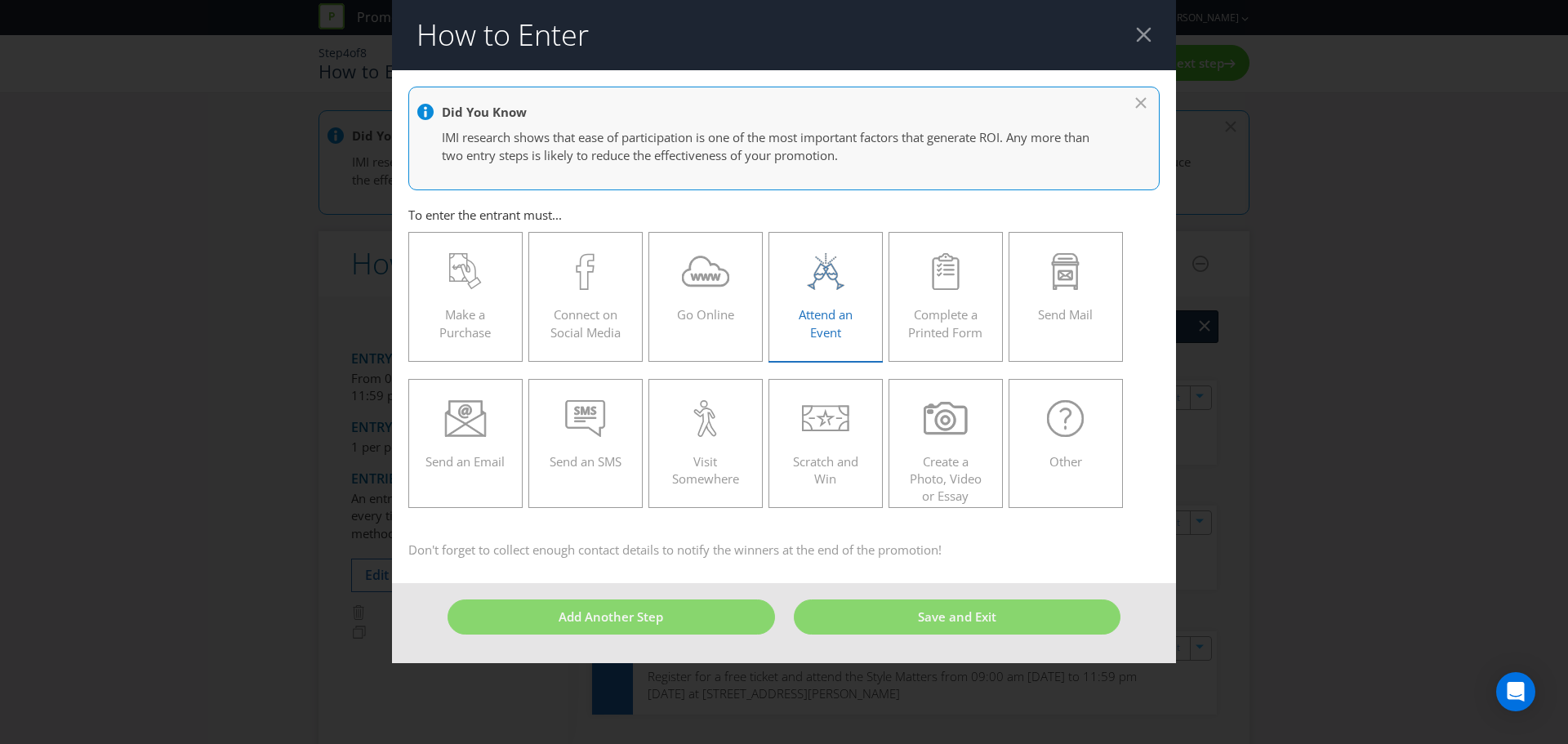
click at [842, 304] on div "Attend an Event" at bounding box center [825, 290] width 80 height 73
click at [0, 0] on input "Attend an Event" at bounding box center [0, 0] width 0 height 0
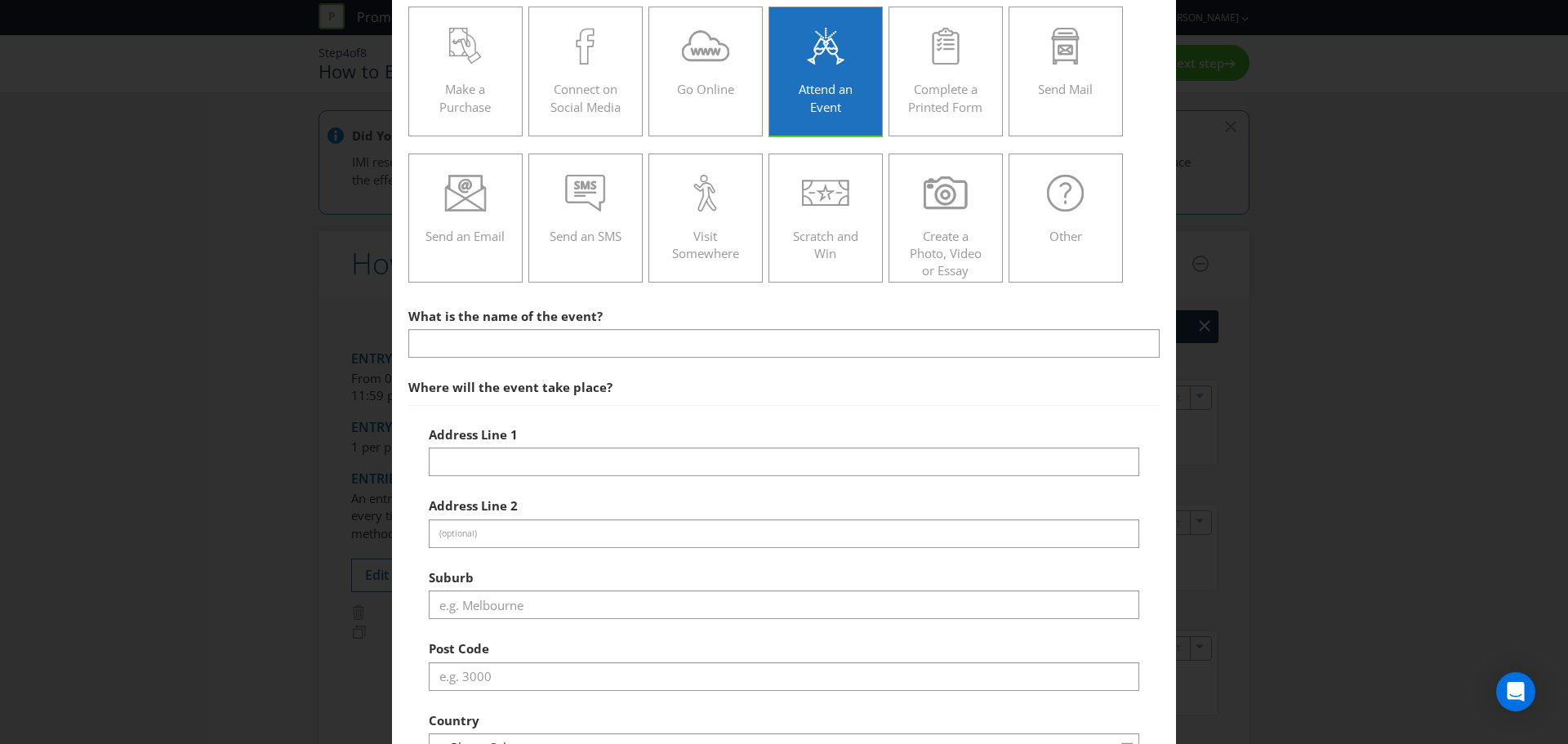
scroll to position [245, 0]
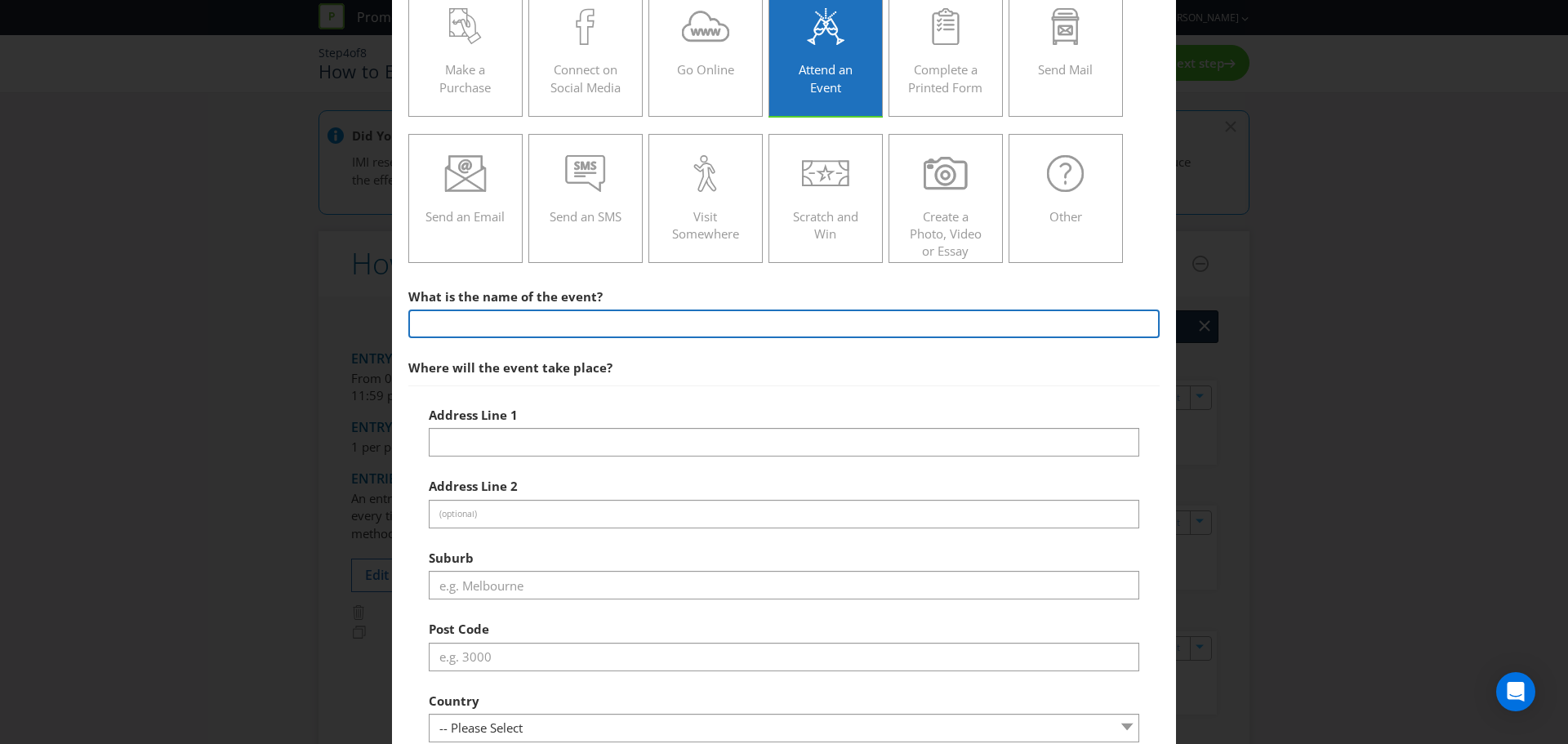
click at [491, 318] on input "text" at bounding box center [784, 324] width 751 height 29
type input "Style Matters"
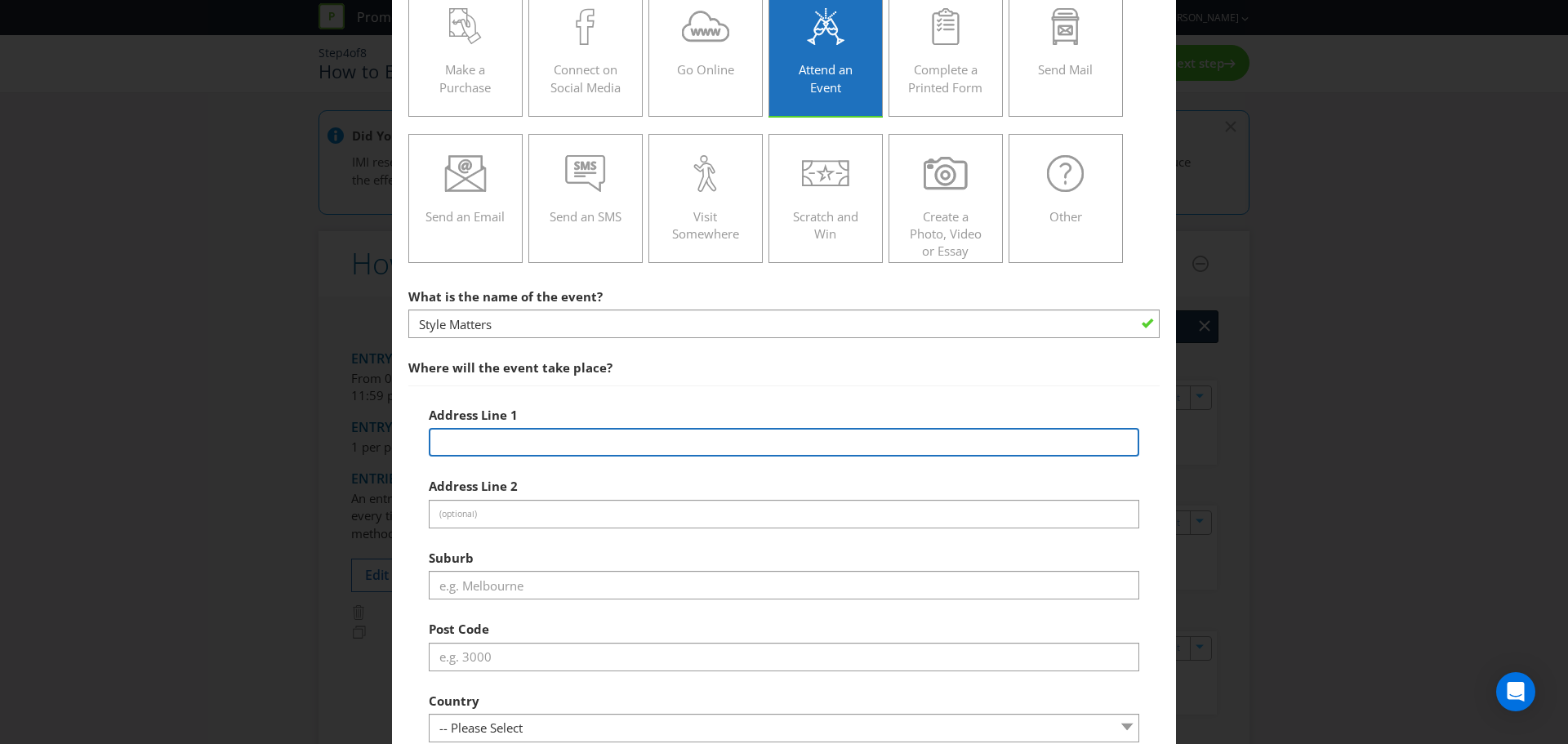
click at [520, 435] on input "text" at bounding box center [784, 442] width 711 height 29
type input "[STREET_ADDRESS]"
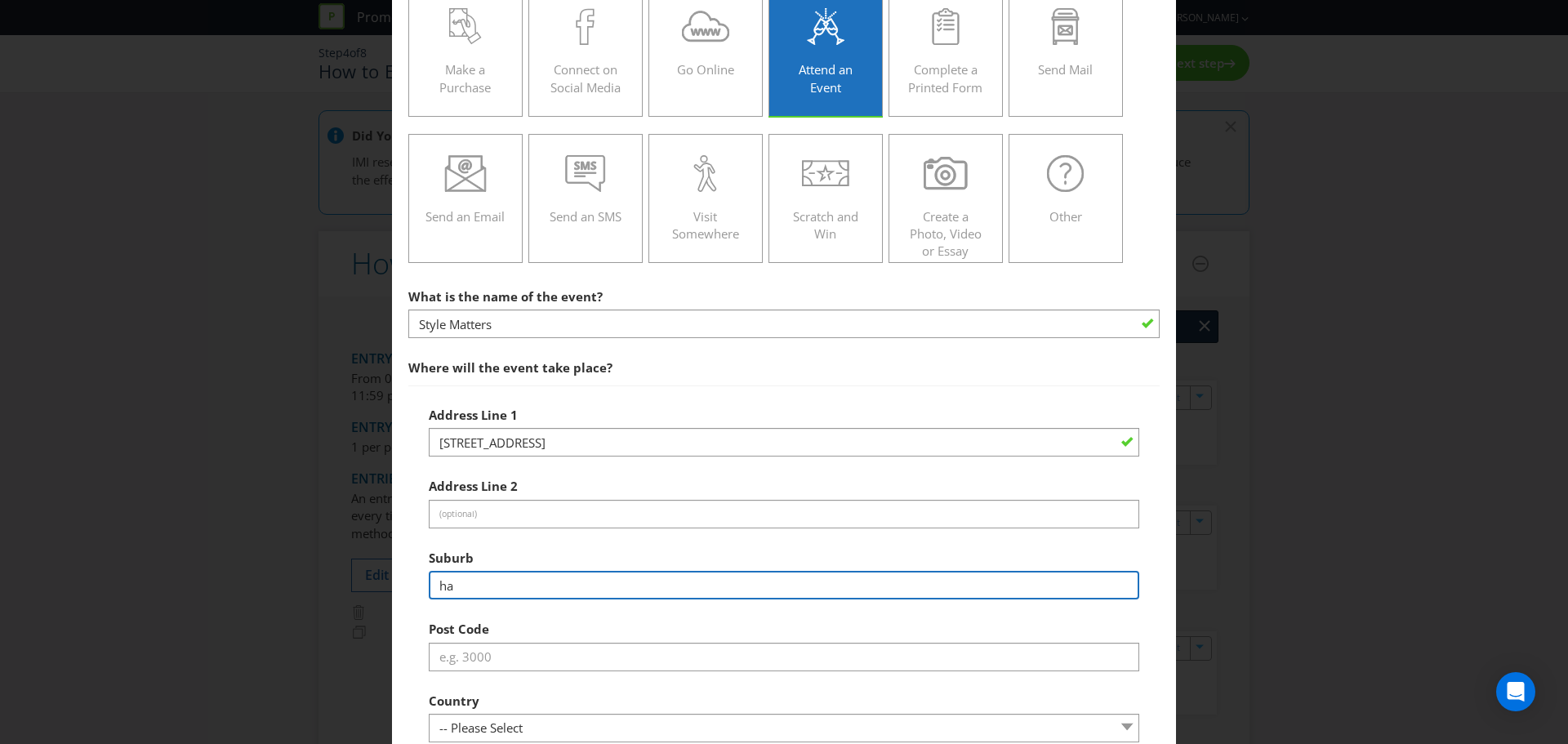
type input "h"
type input "Chatswood"
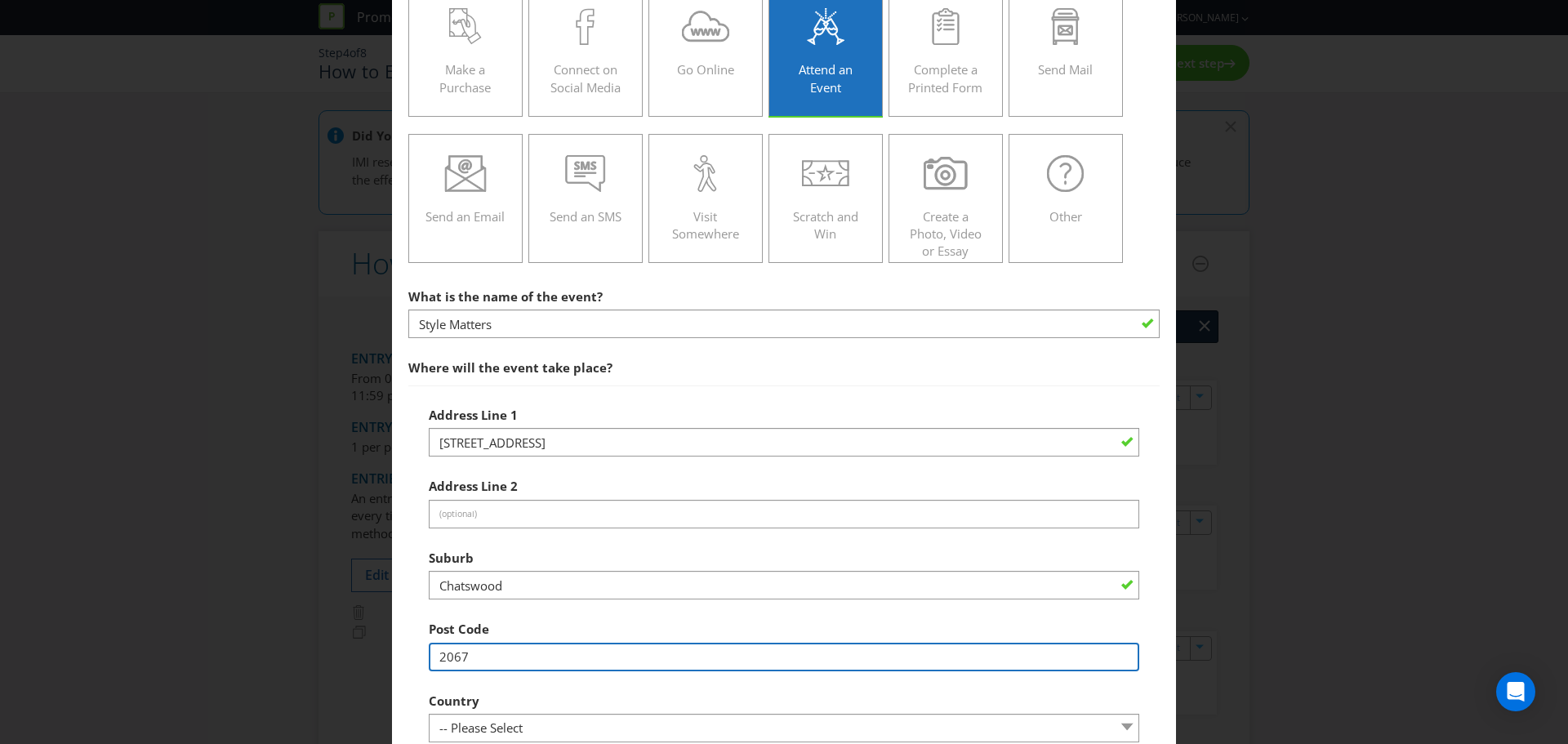
type input "2067"
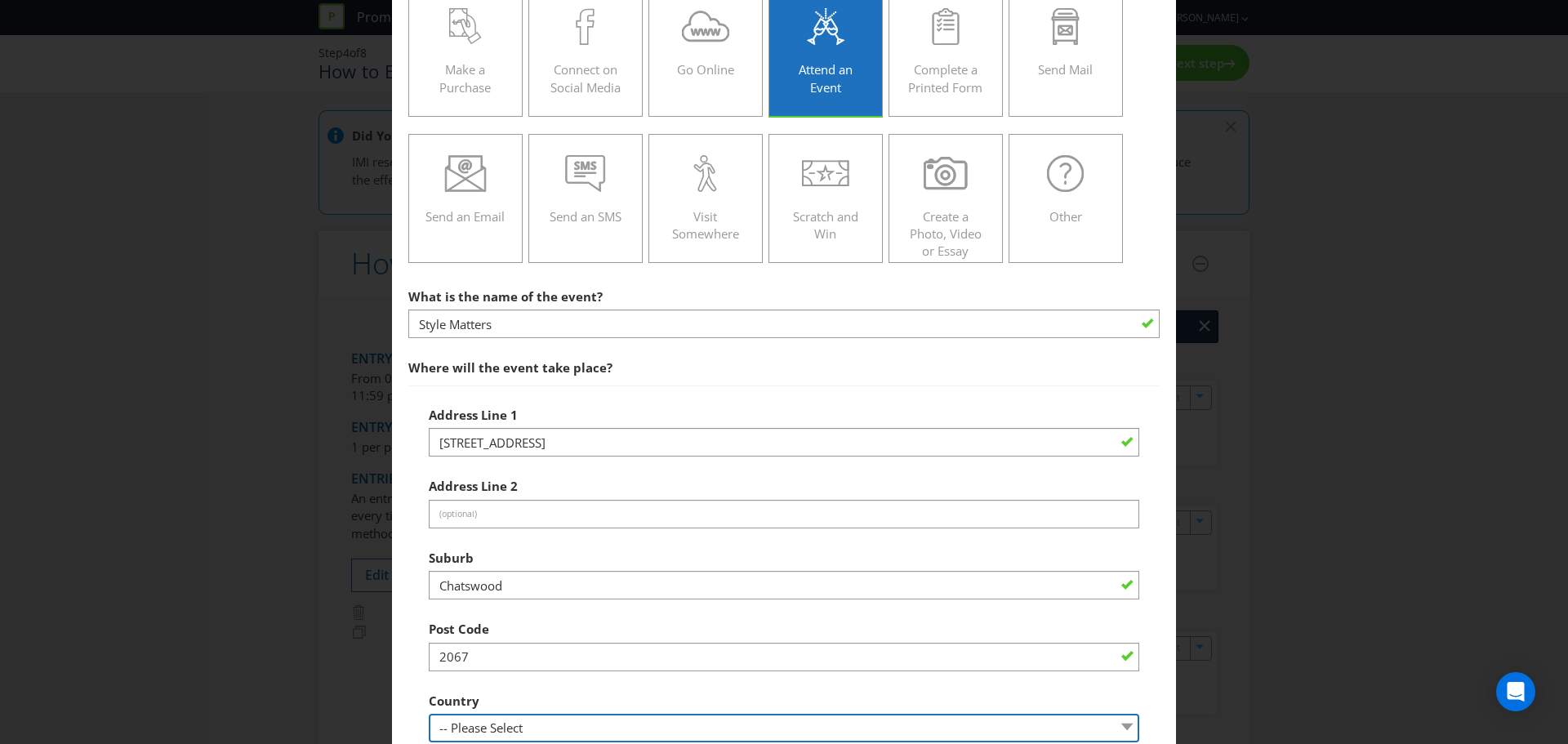
select select "AU"
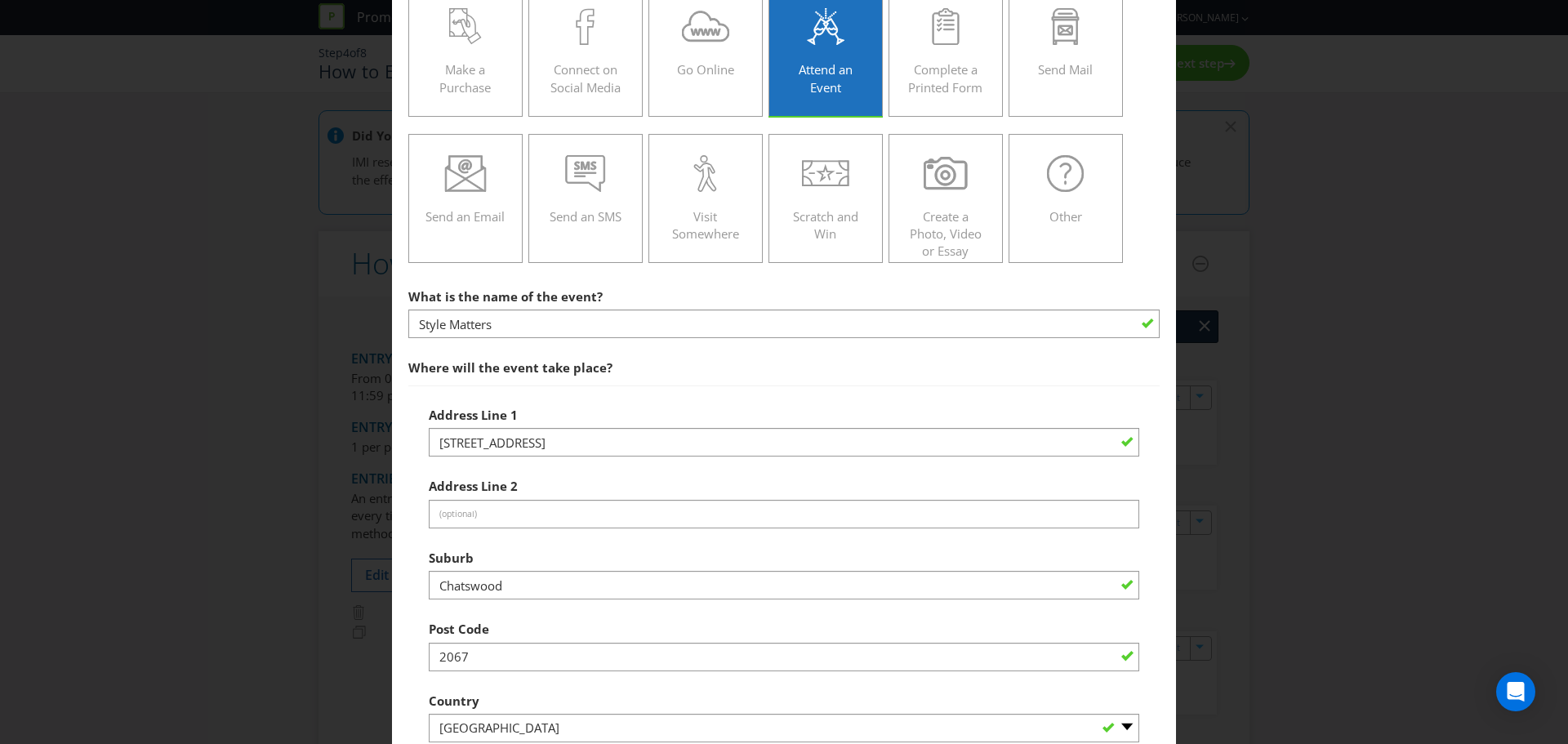
scroll to position [672, 0]
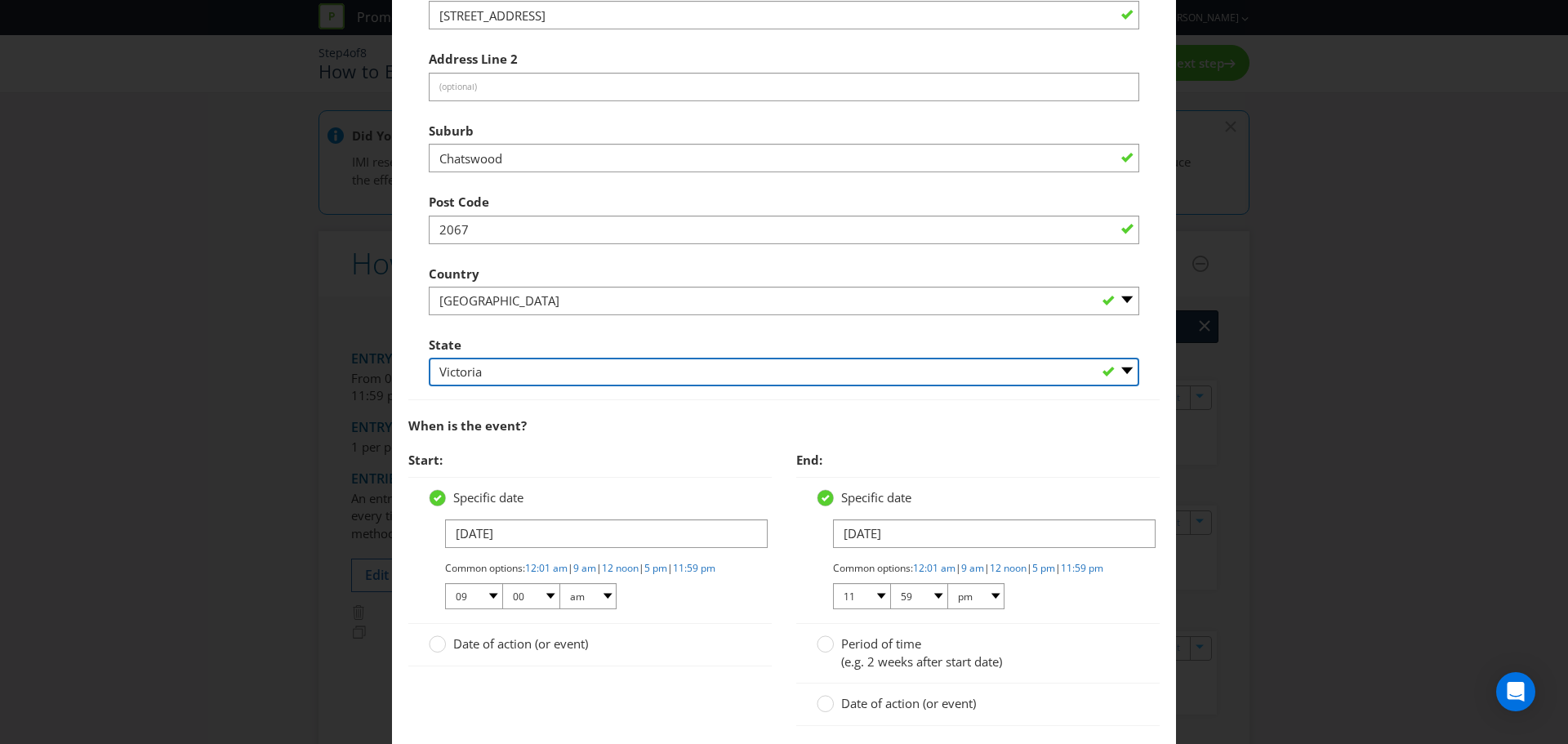
click at [525, 382] on select "-- Please Select -- [GEOGRAPHIC_DATA] [GEOGRAPHIC_DATA] [GEOGRAPHIC_DATA] [GEOG…" at bounding box center [784, 372] width 711 height 29
select select "[GEOGRAPHIC_DATA]"
click at [429, 358] on select "-- Please Select -- [GEOGRAPHIC_DATA] [GEOGRAPHIC_DATA] [GEOGRAPHIC_DATA] [GEOG…" at bounding box center [784, 372] width 711 height 29
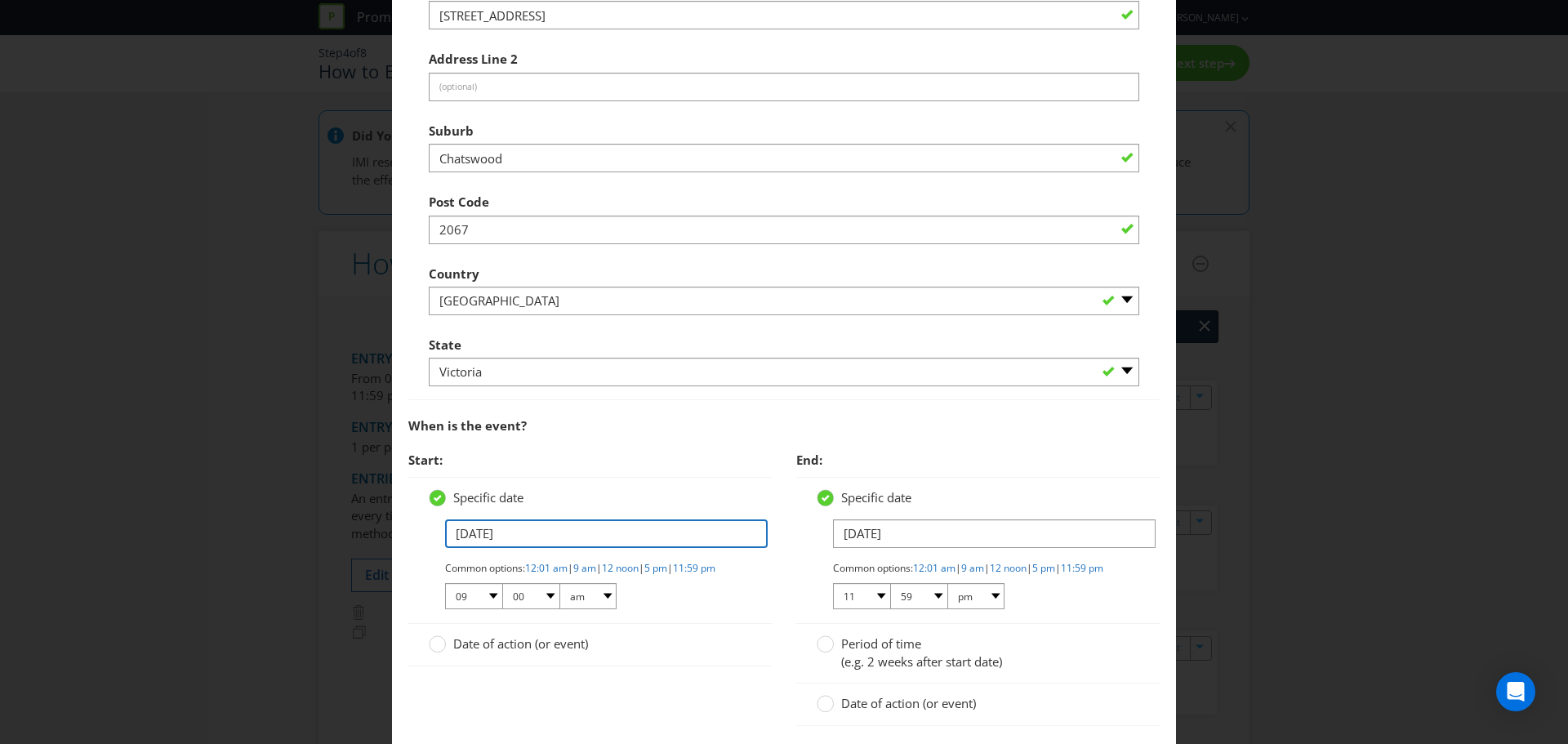
click at [477, 535] on input "[DATE]" at bounding box center [605, 534] width 323 height 29
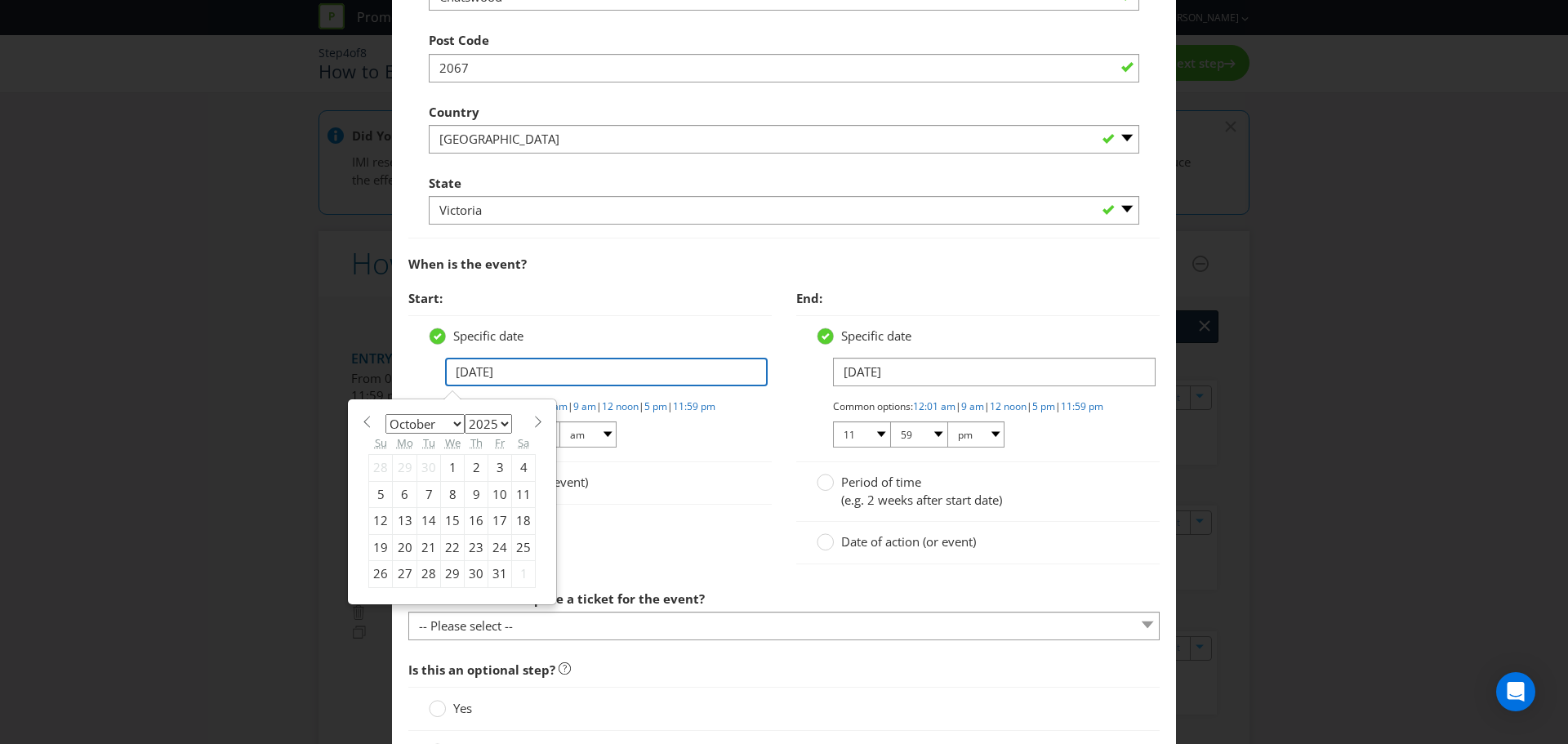
scroll to position [836, 0]
click at [536, 420] on span at bounding box center [537, 420] width 13 height 13
select select "10"
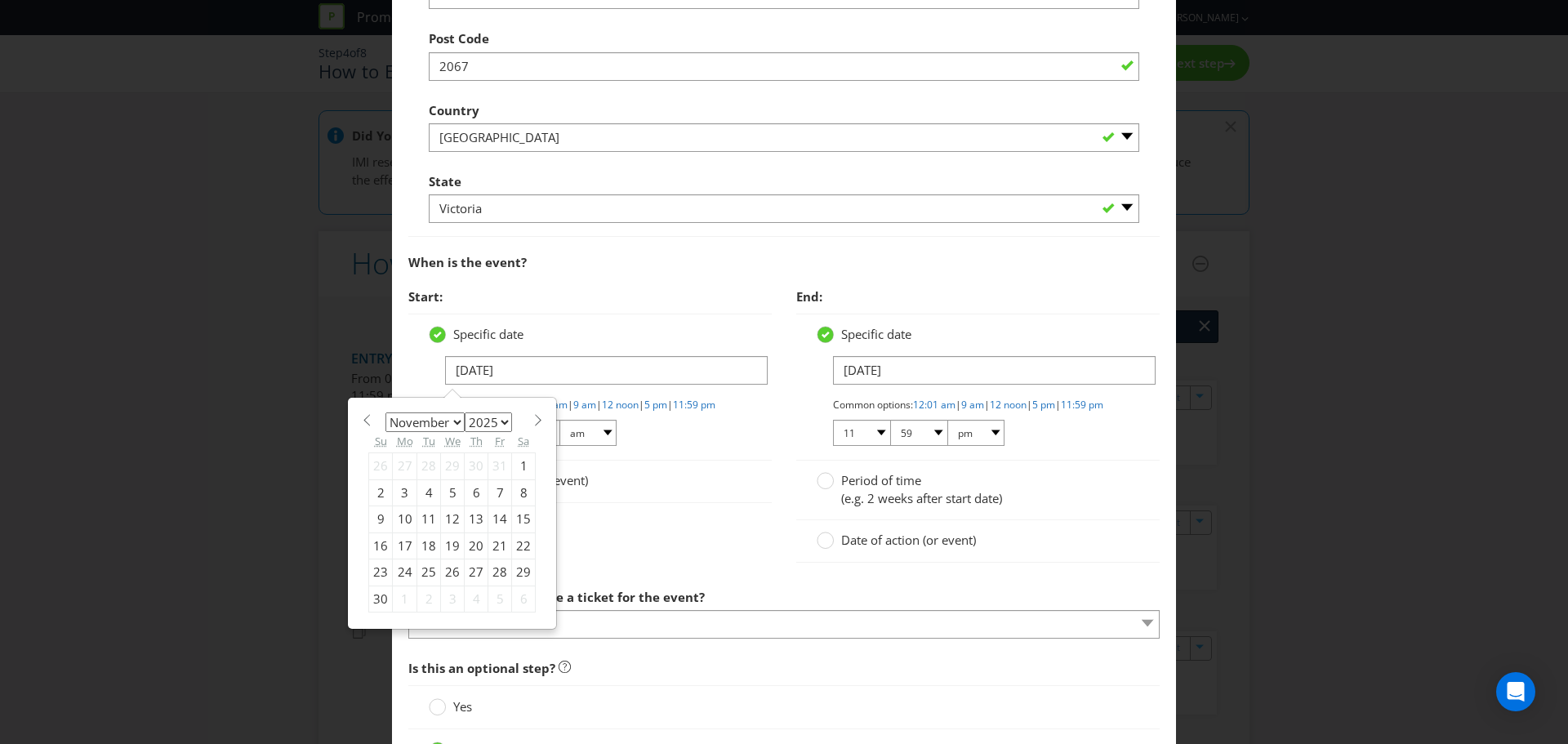
click at [495, 486] on div "7" at bounding box center [500, 492] width 24 height 26
type input "[DATE]"
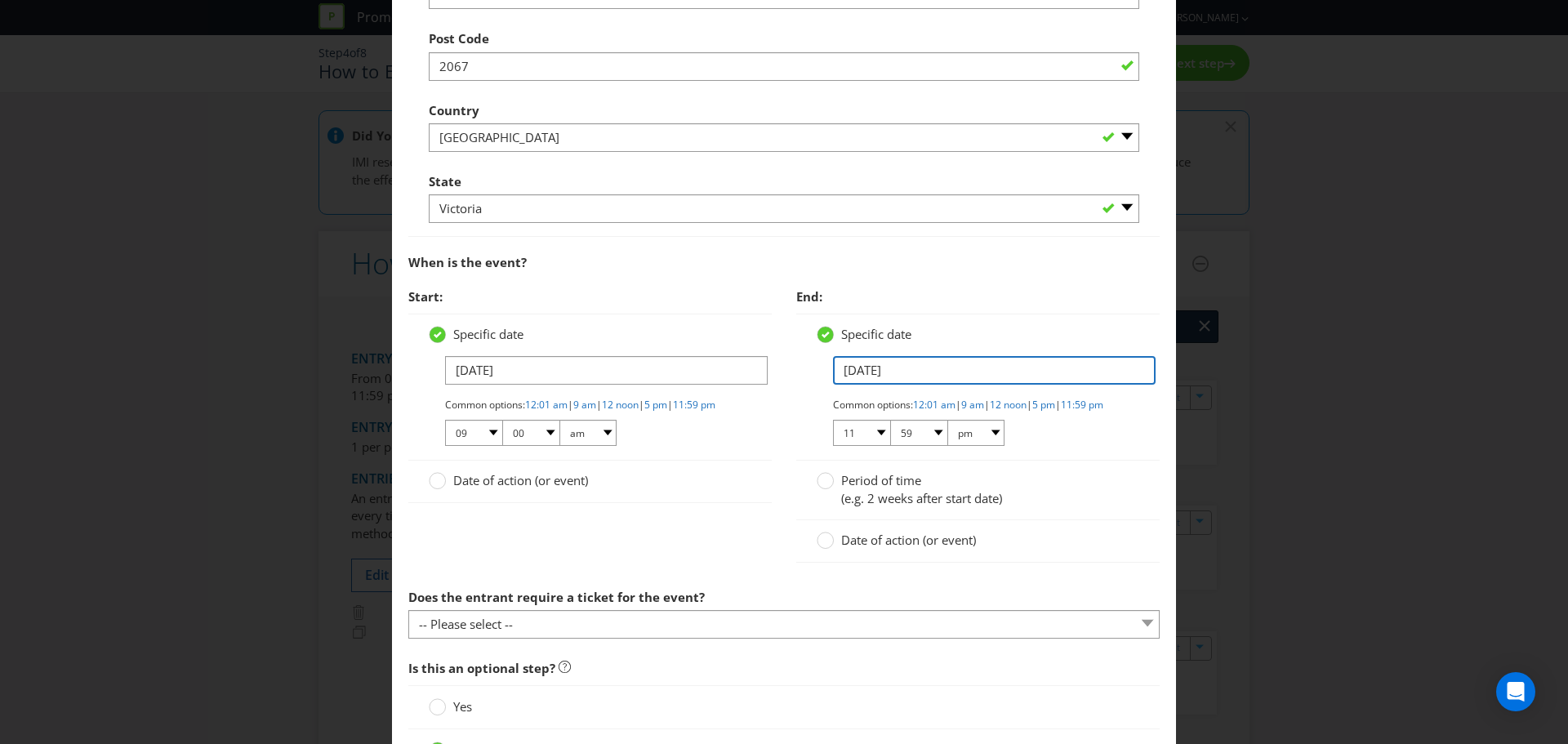
click at [860, 377] on input "[DATE]" at bounding box center [994, 371] width 323 height 29
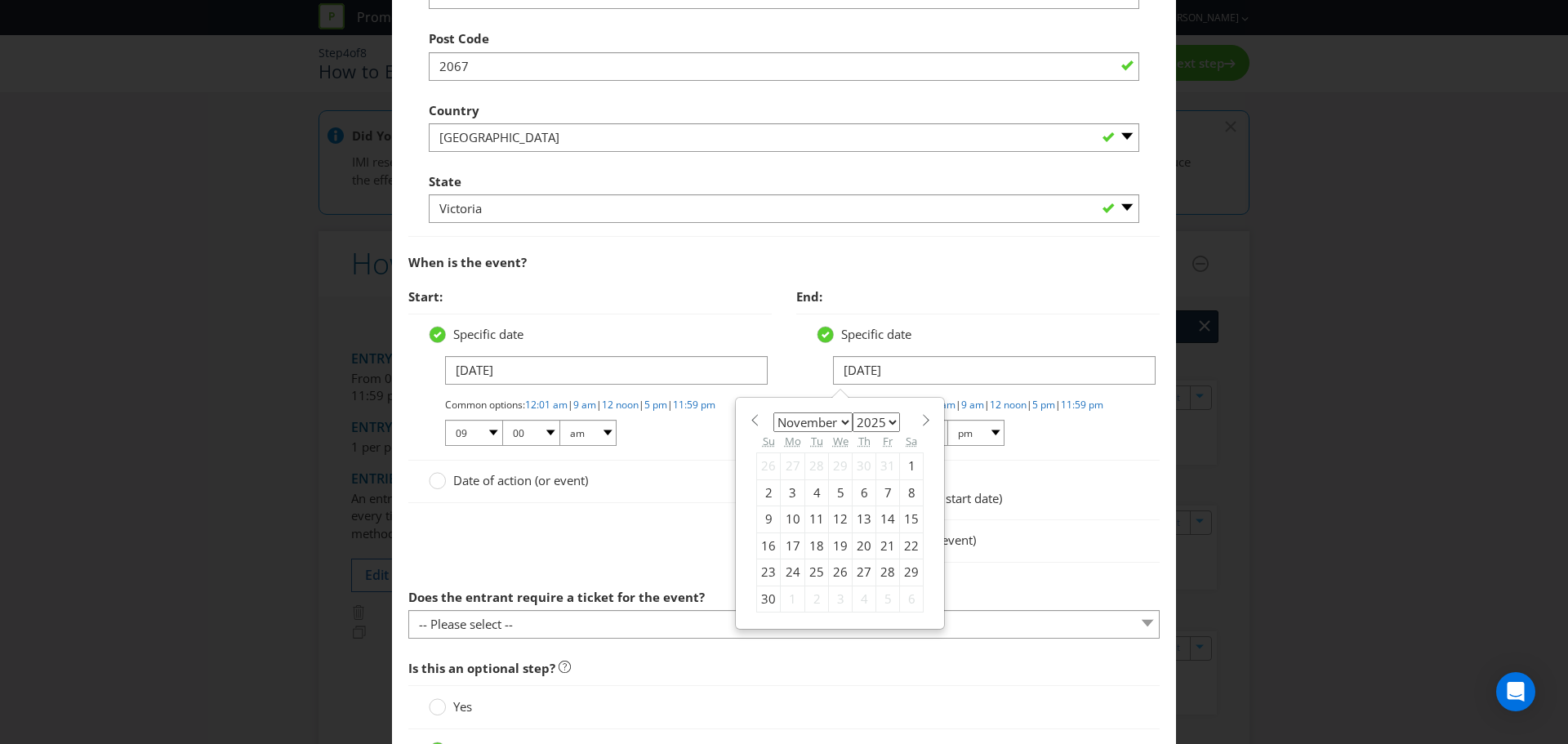
click at [907, 489] on div "8" at bounding box center [912, 492] width 24 height 26
type input "[DATE]"
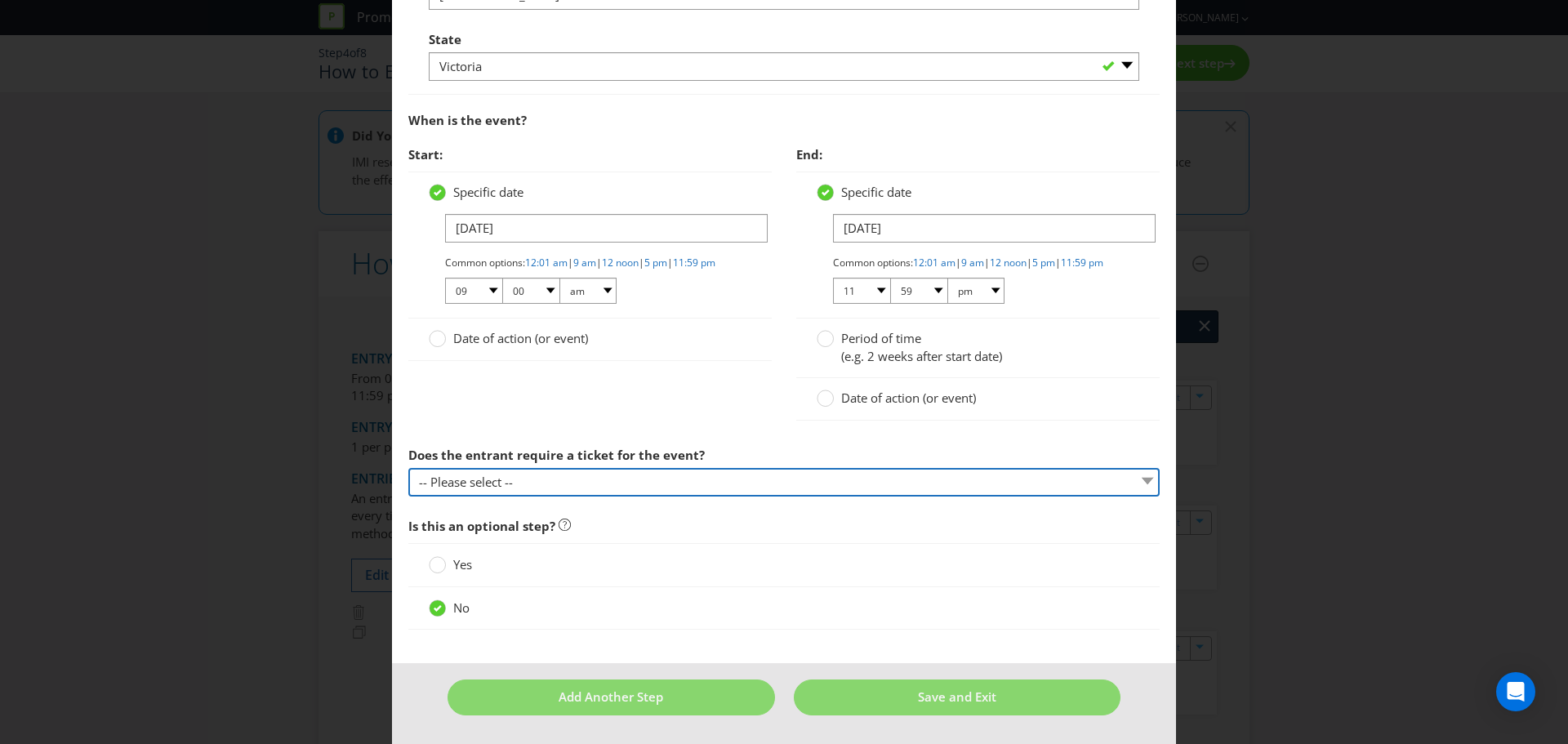
click at [637, 478] on select "-- Please select -- Yes, they must buy a ticket Yes, but tickets are free No ti…" at bounding box center [784, 483] width 751 height 29
select select "YES_FREE"
click at [408, 468] on select "-- Please select -- Yes, they must buy a ticket Yes, but tickets are free No ti…" at bounding box center [784, 483] width 751 height 29
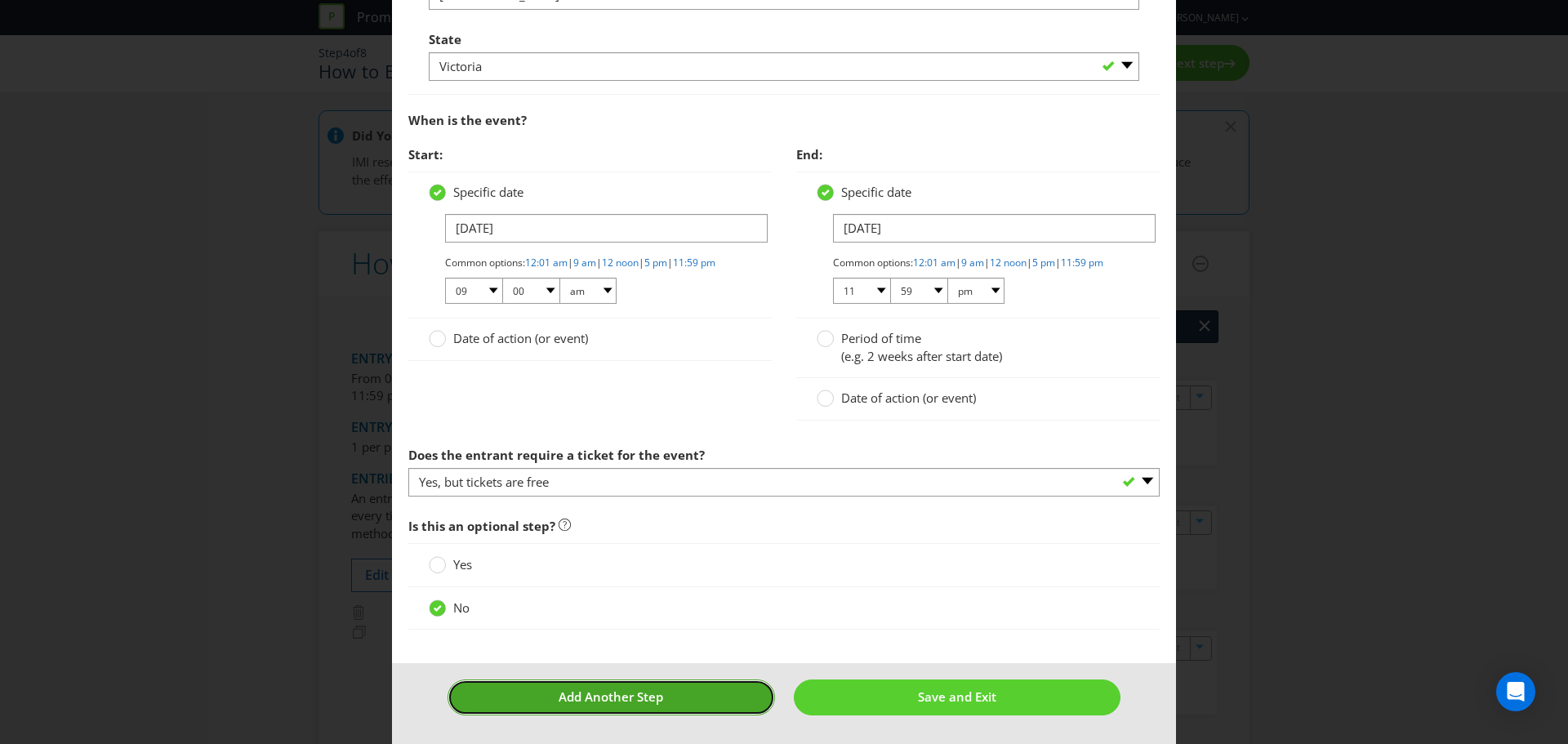
click at [648, 702] on span "Add Another Step" at bounding box center [611, 696] width 104 height 16
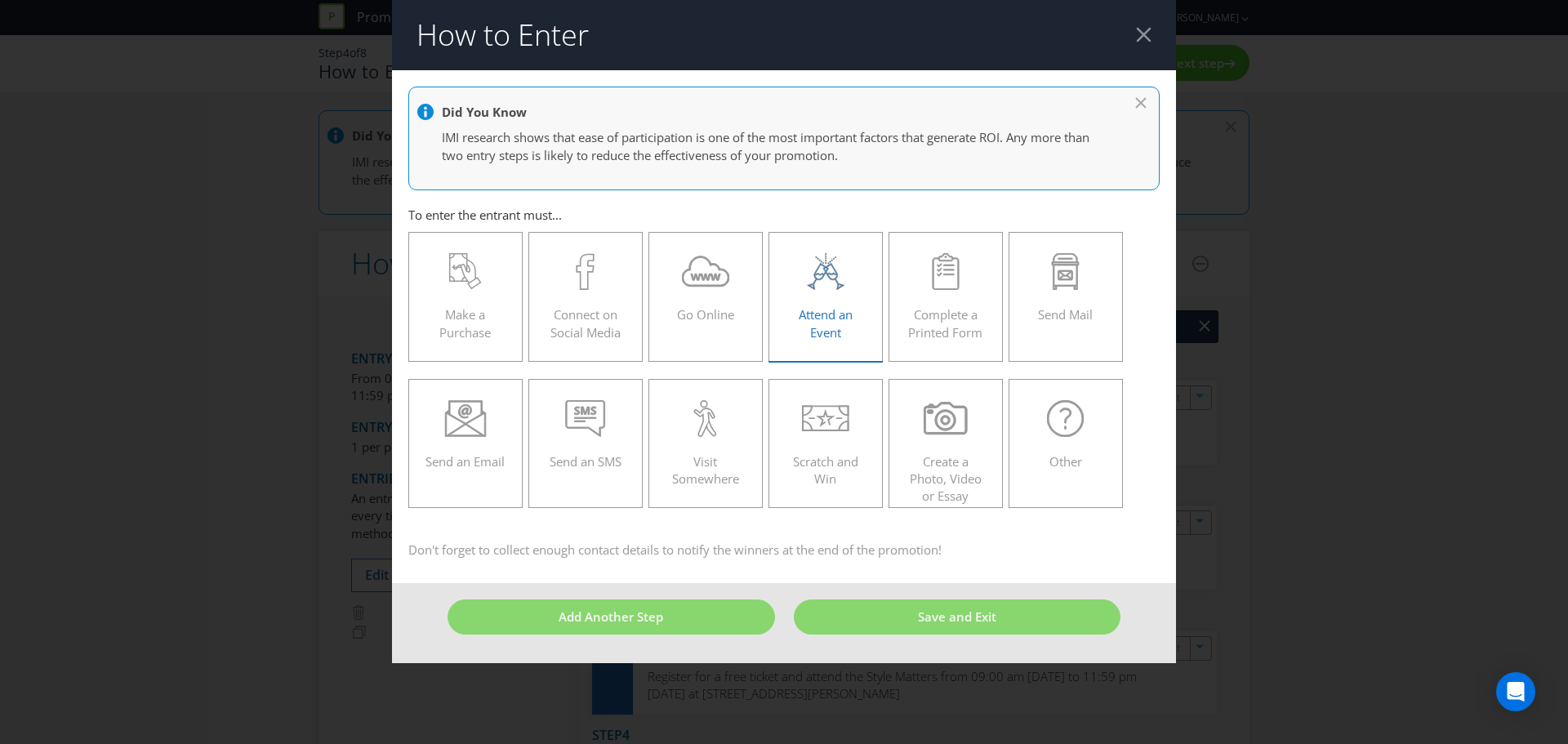
click at [852, 308] on span "Attend an Event" at bounding box center [825, 324] width 54 height 34
click at [0, 0] on input "Attend an Event" at bounding box center [0, 0] width 0 height 0
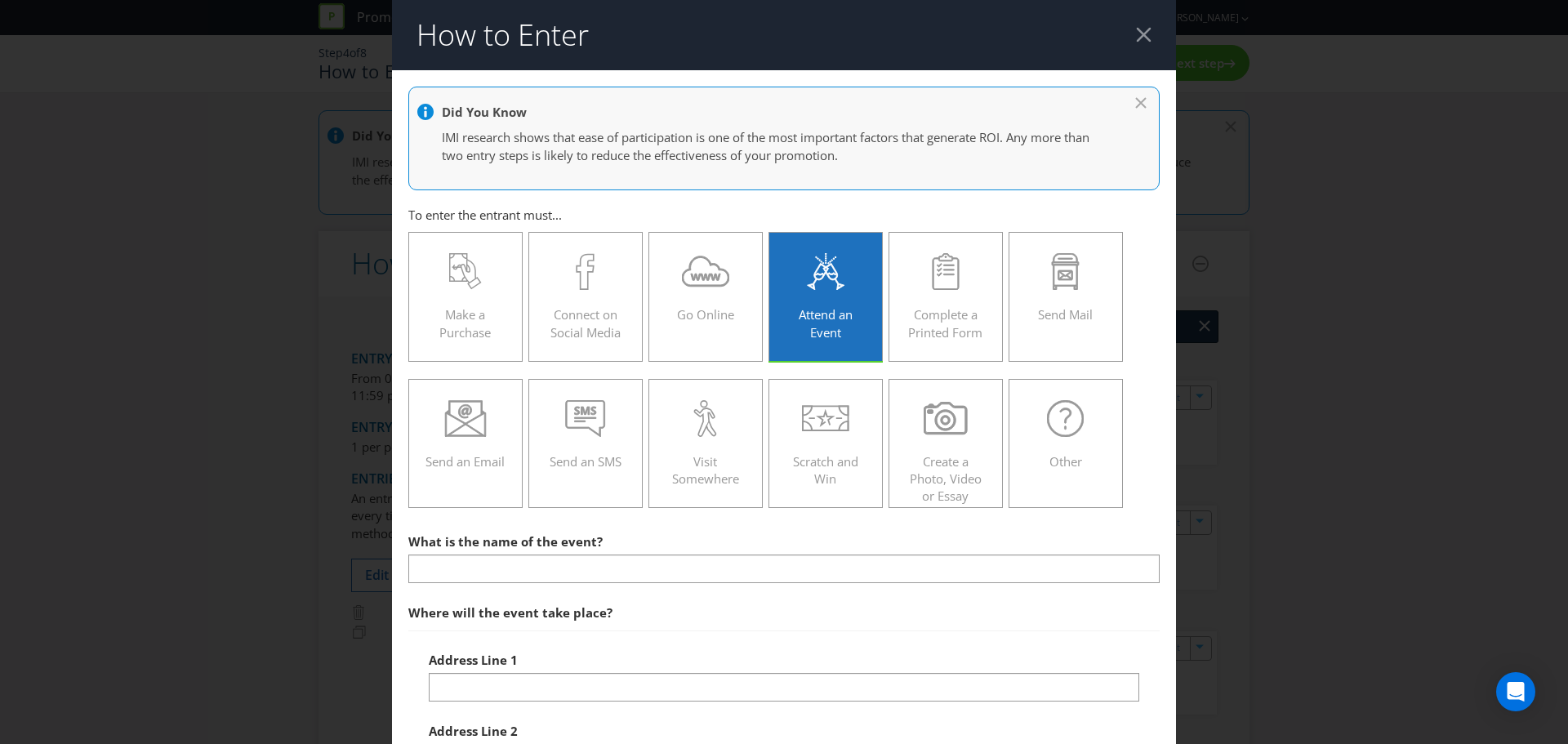
click at [600, 552] on div "What is the name of the event?" at bounding box center [784, 554] width 751 height 59
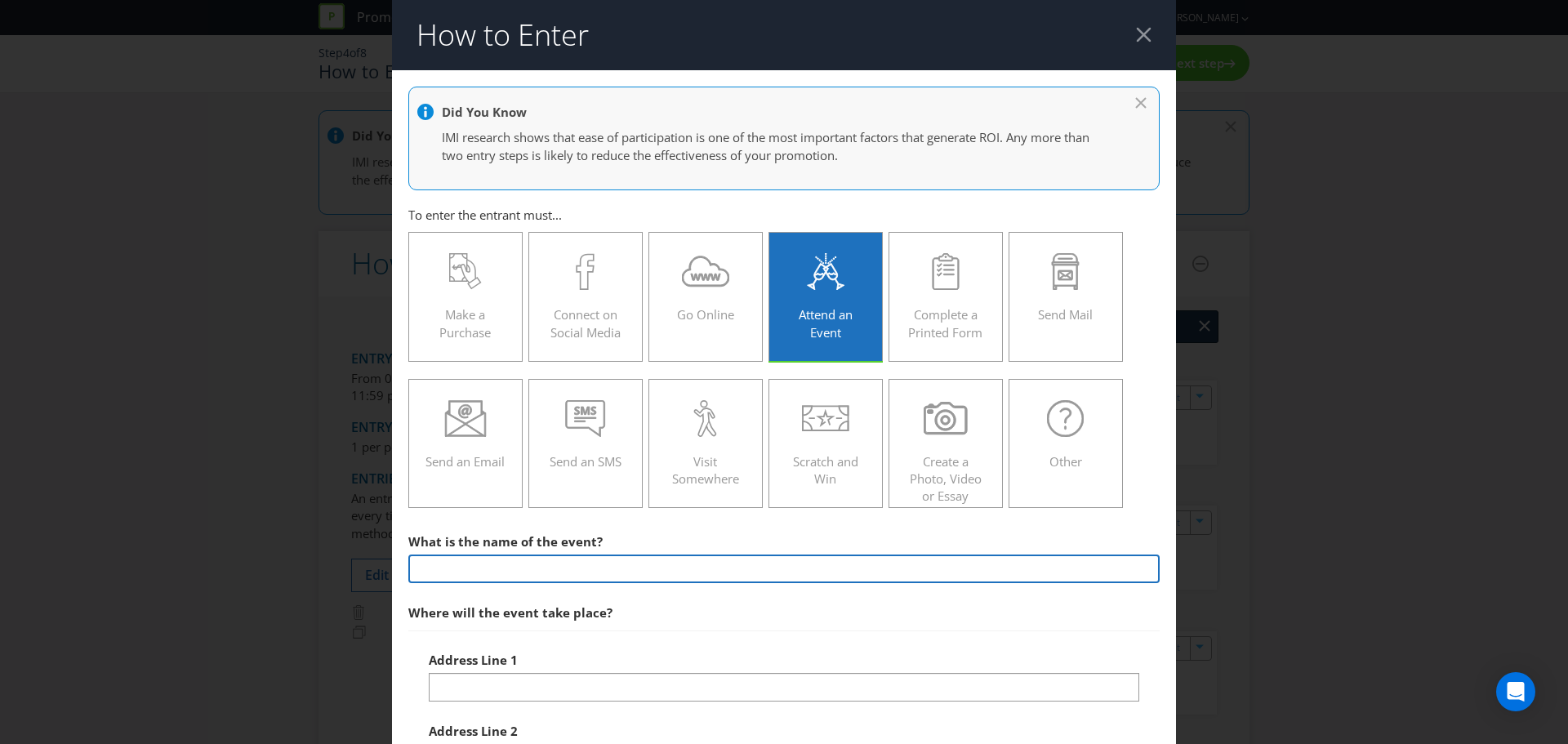
click at [598, 567] on input "text" at bounding box center [784, 569] width 751 height 29
click at [537, 581] on input "text" at bounding box center [784, 569] width 751 height 29
type input "Style Matters"
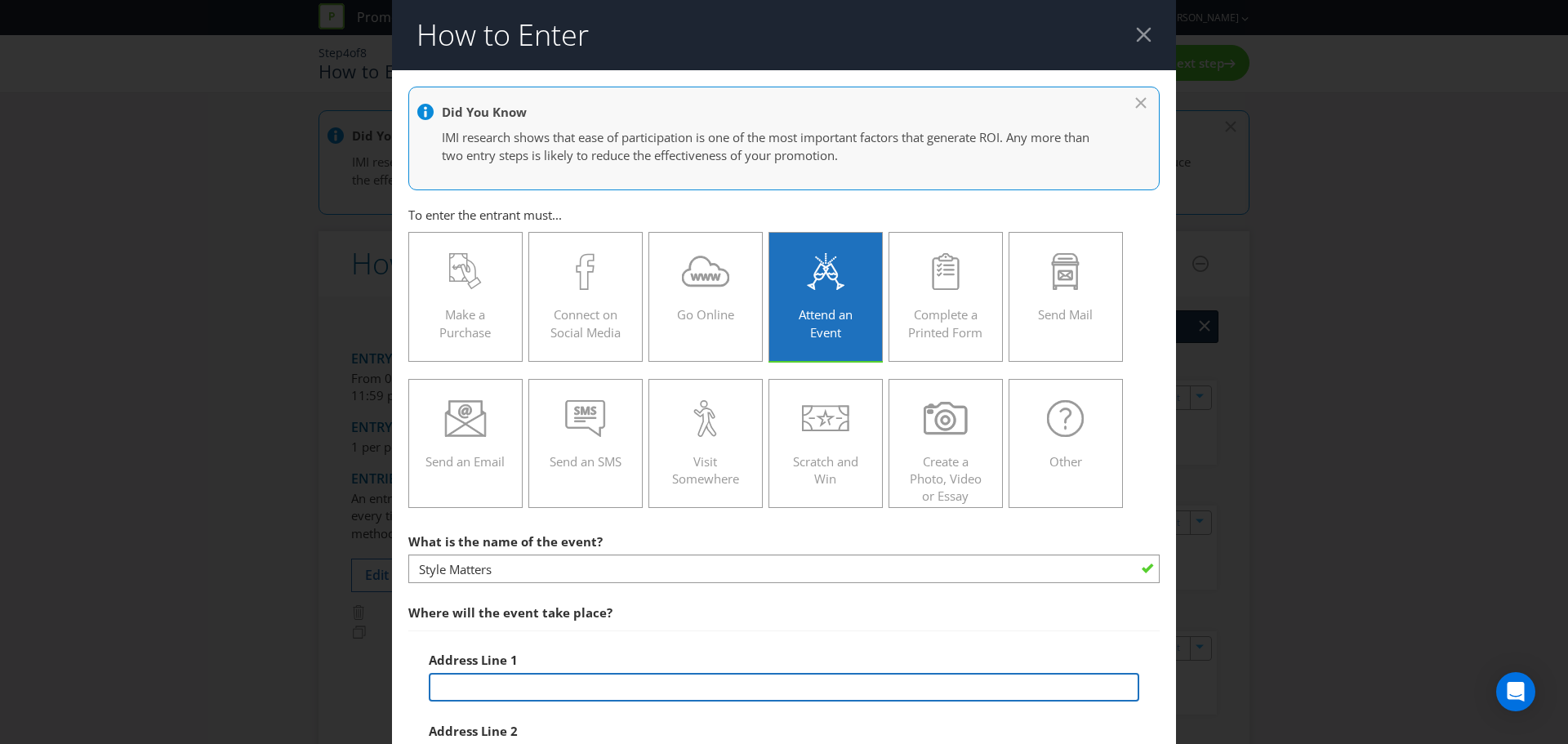
scroll to position [245, 0]
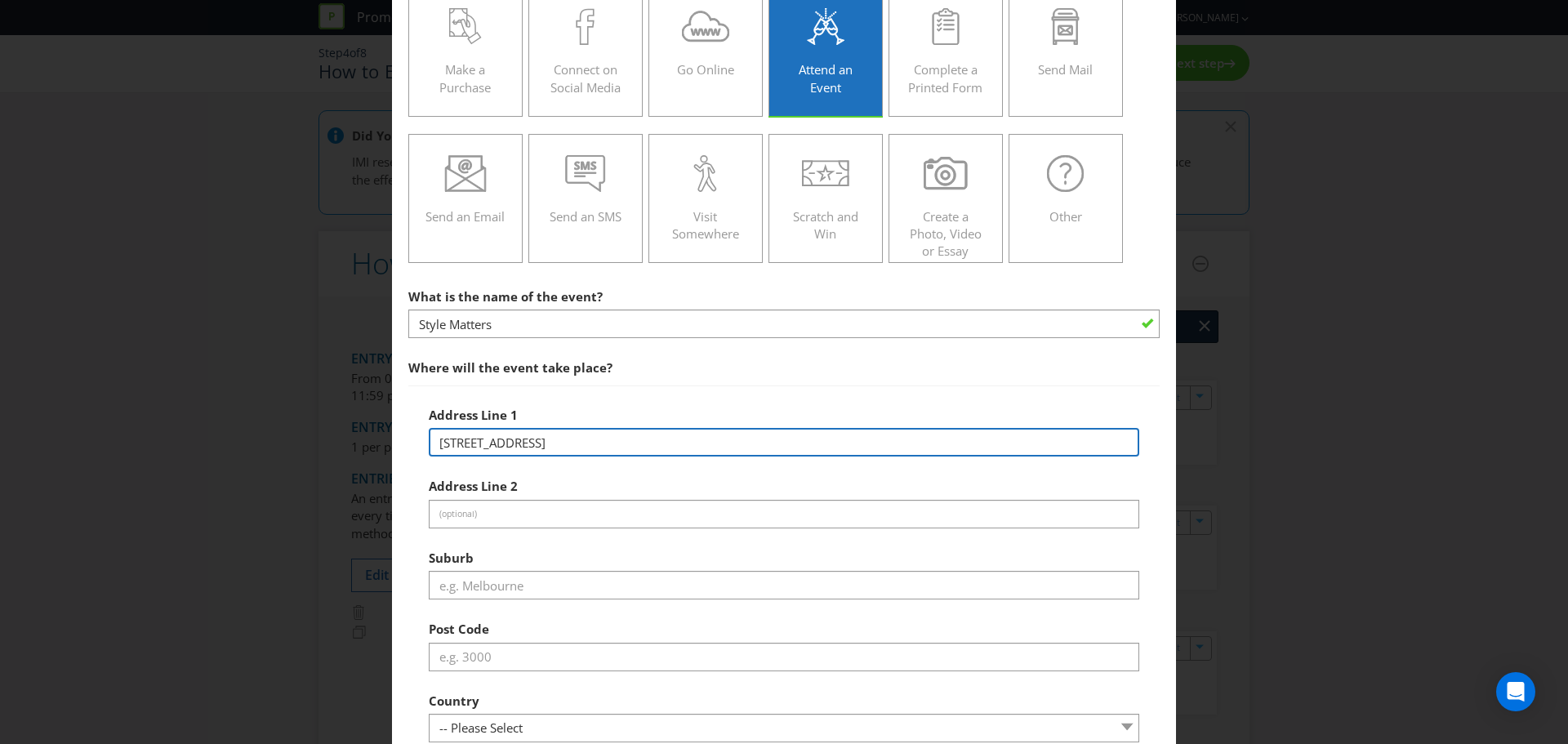
type input "[STREET_ADDRESS]"
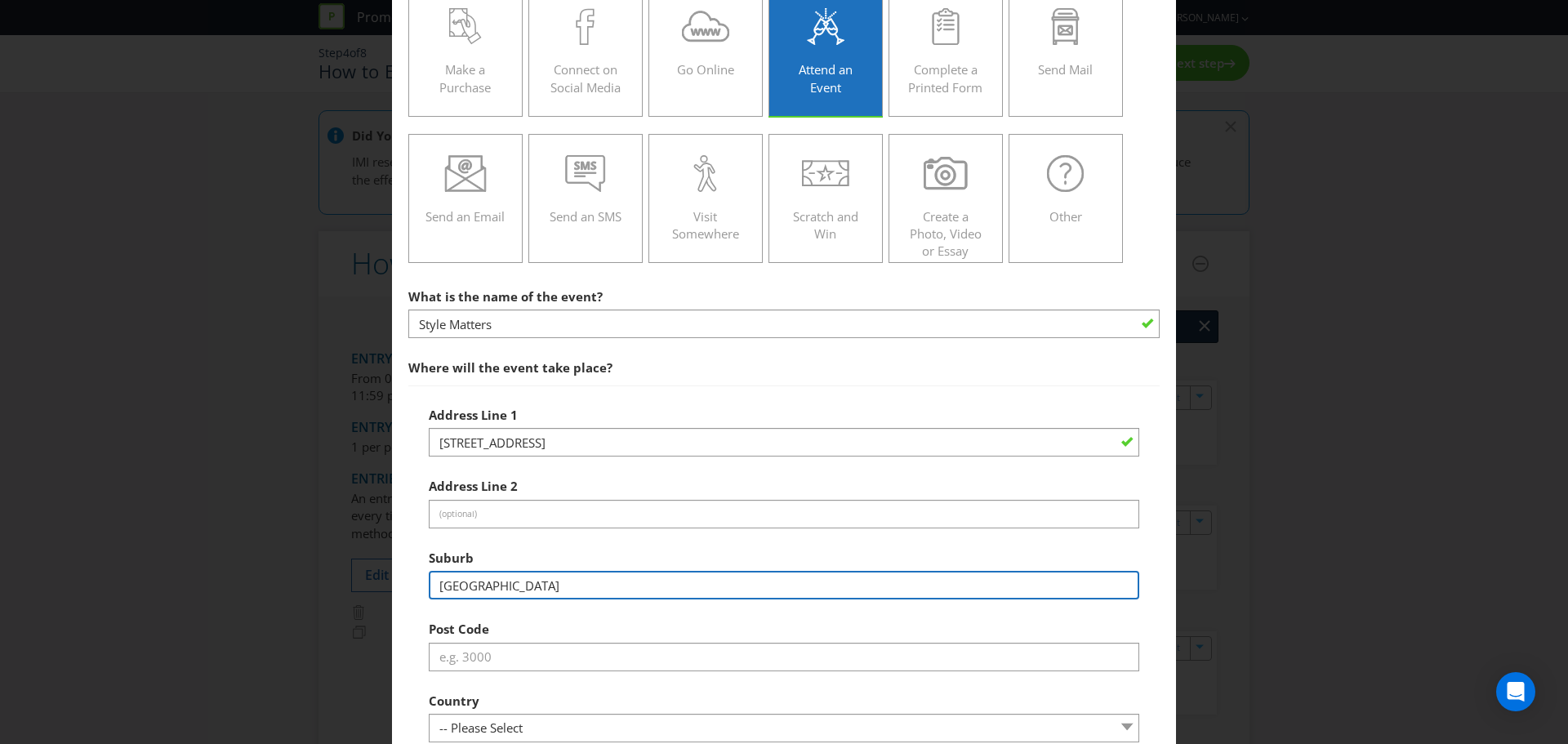
type input "[GEOGRAPHIC_DATA]"
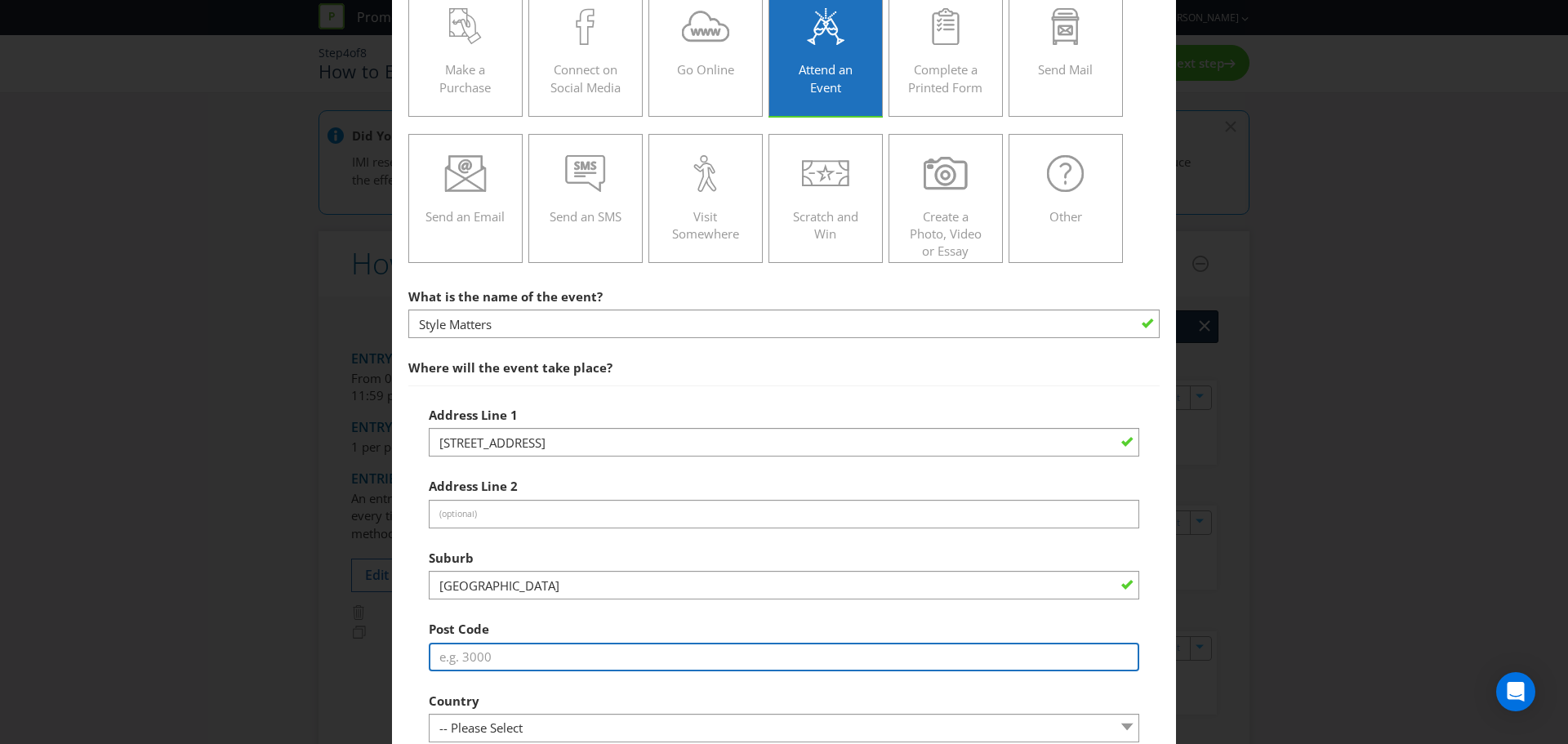
type input "5"
type input "4000"
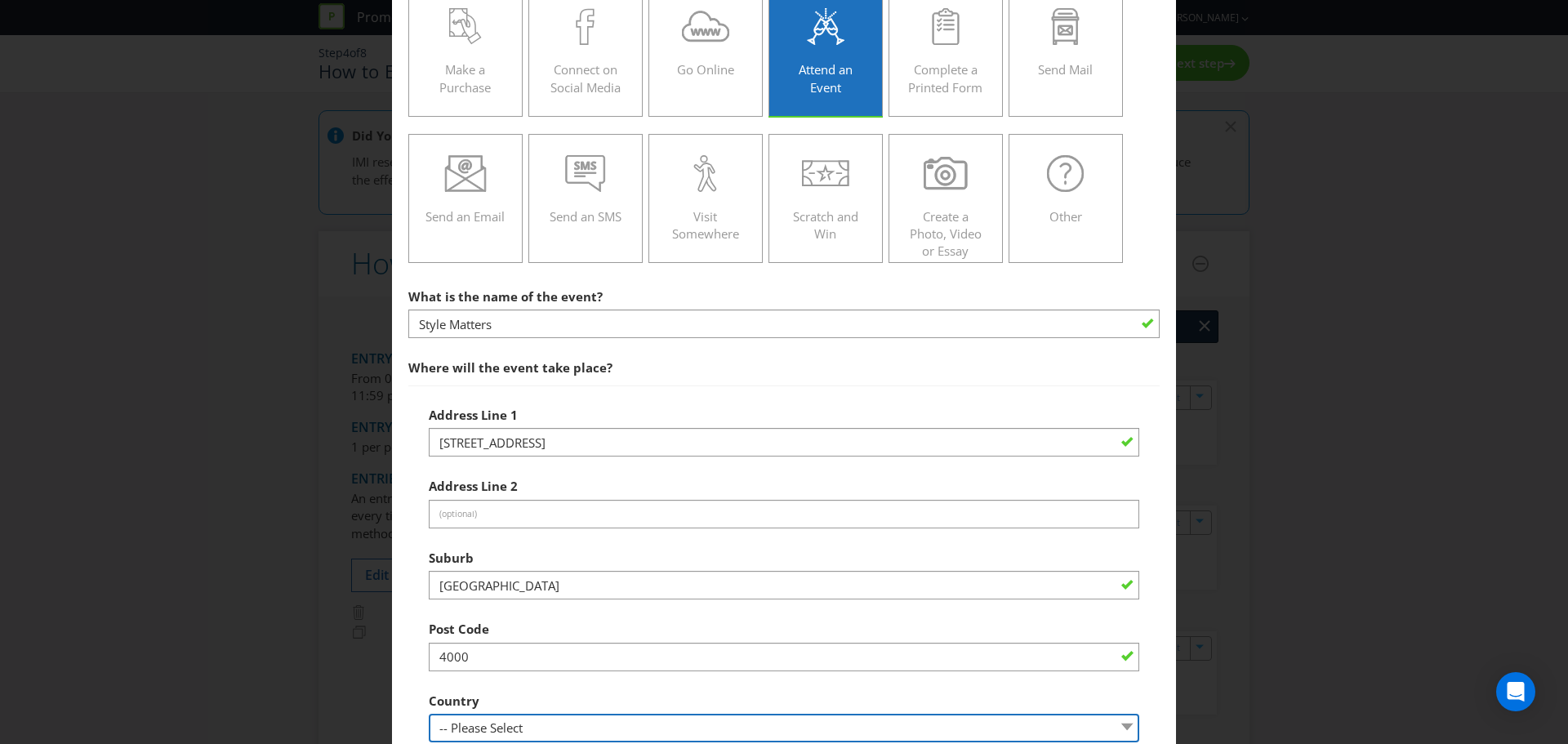
select select "AU"
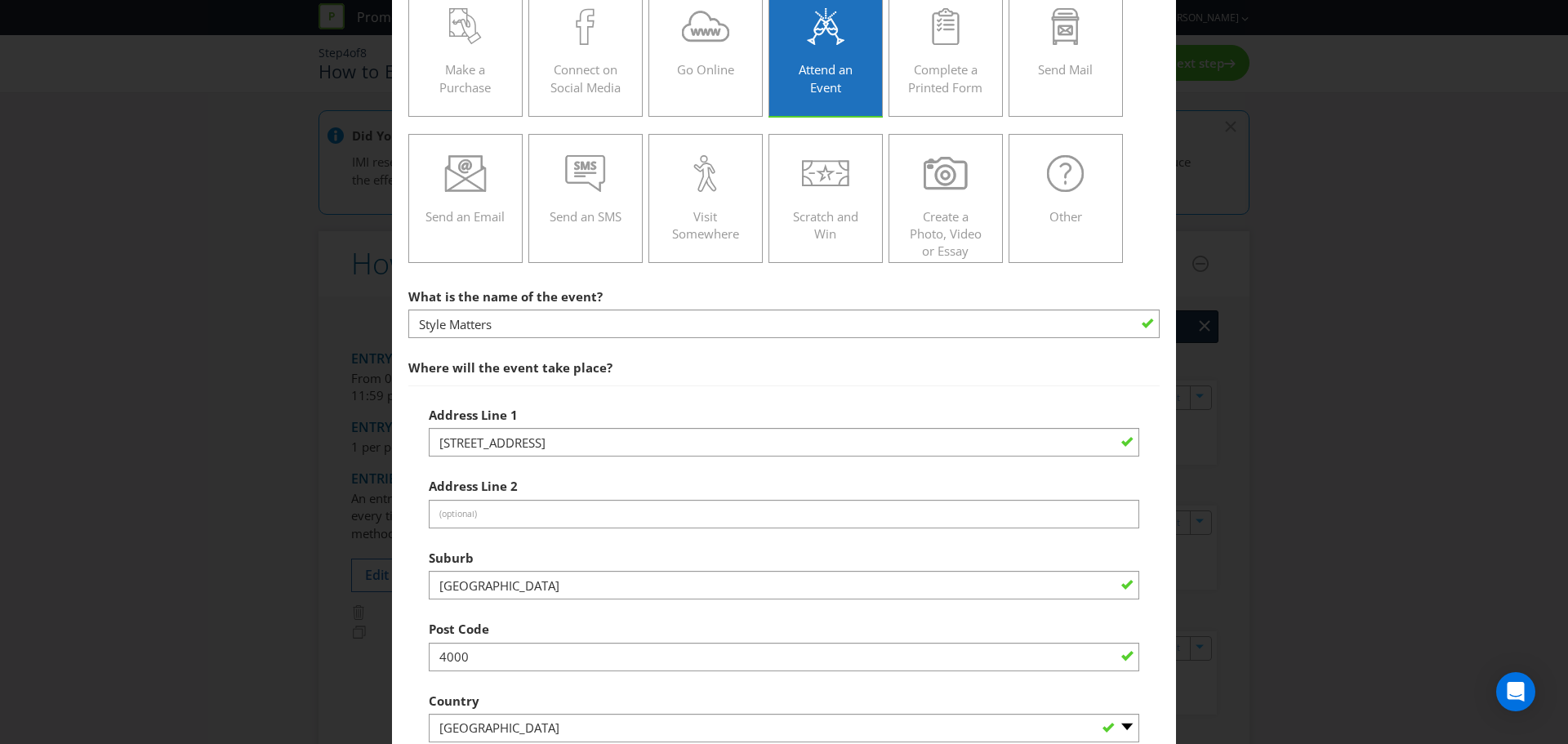
scroll to position [672, 0]
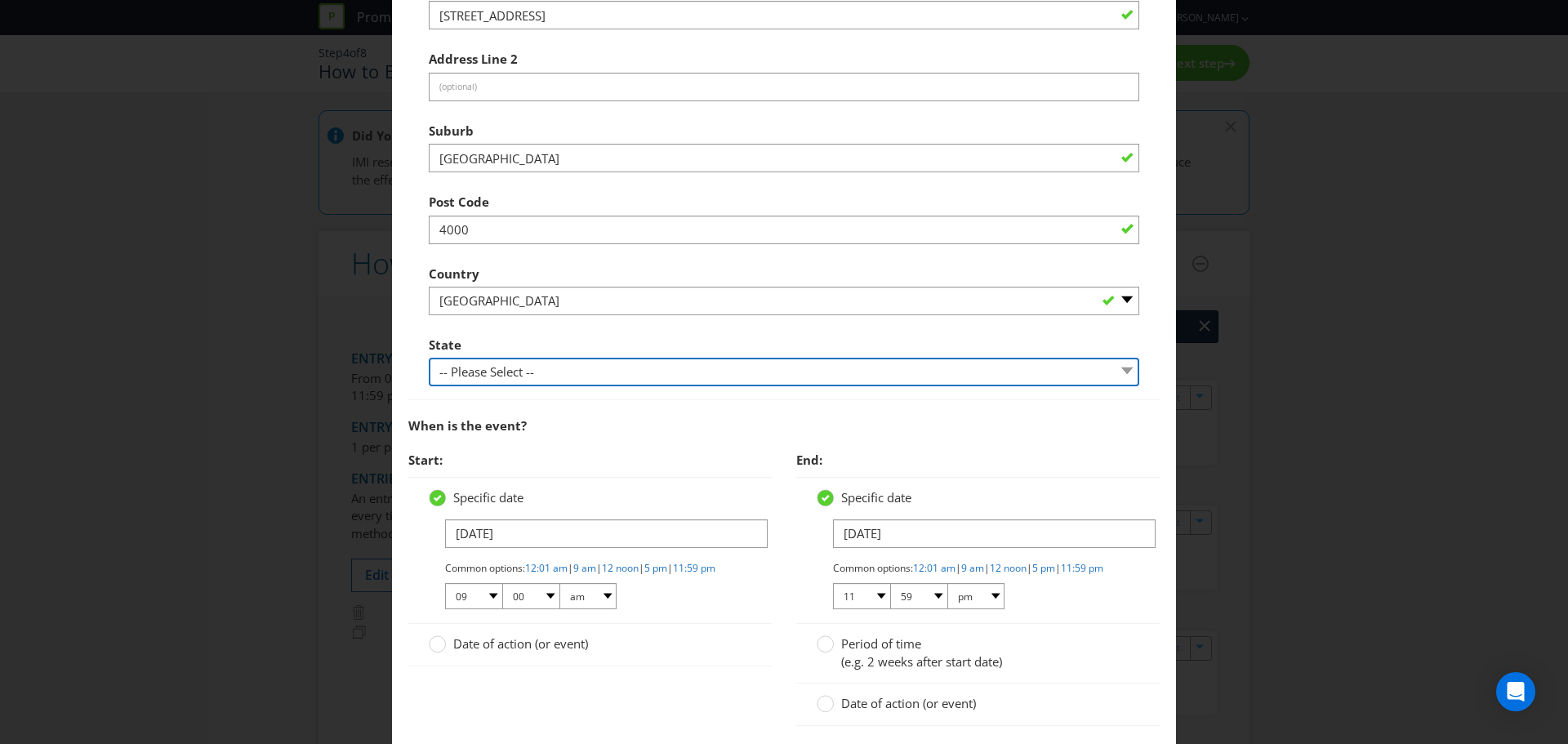
select select "QLD"
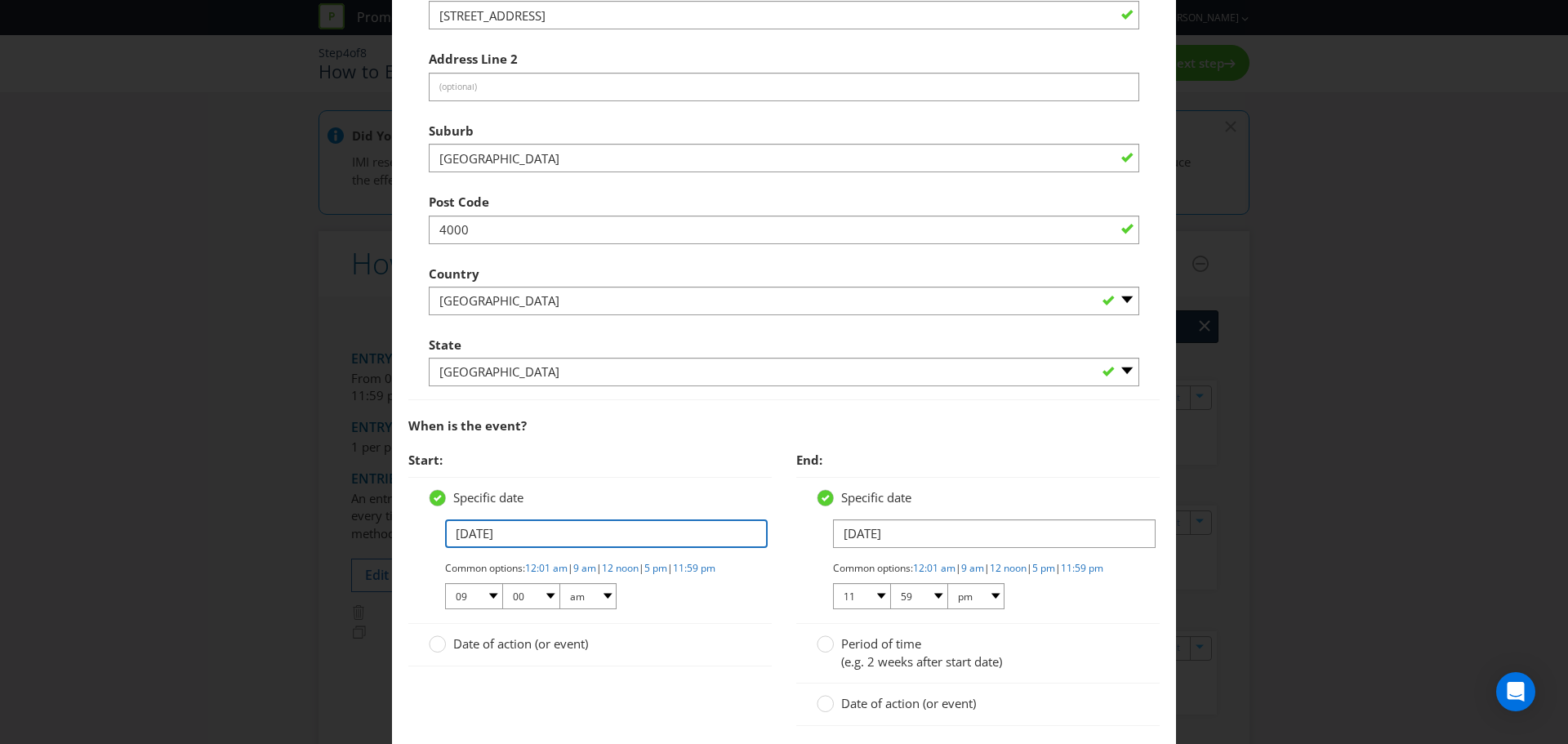
click at [453, 538] on input "[DATE]" at bounding box center [605, 534] width 323 height 29
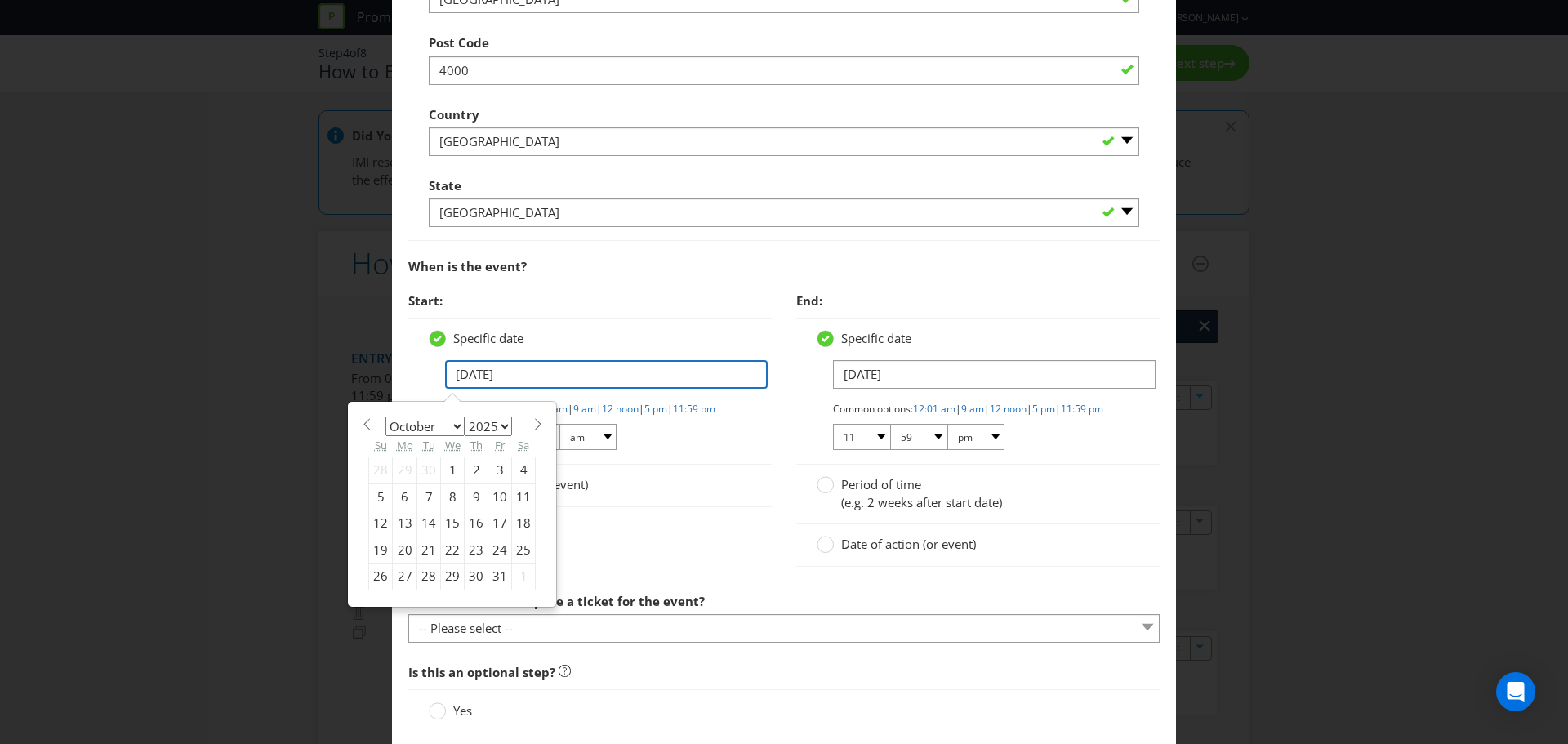
scroll to position [836, 0]
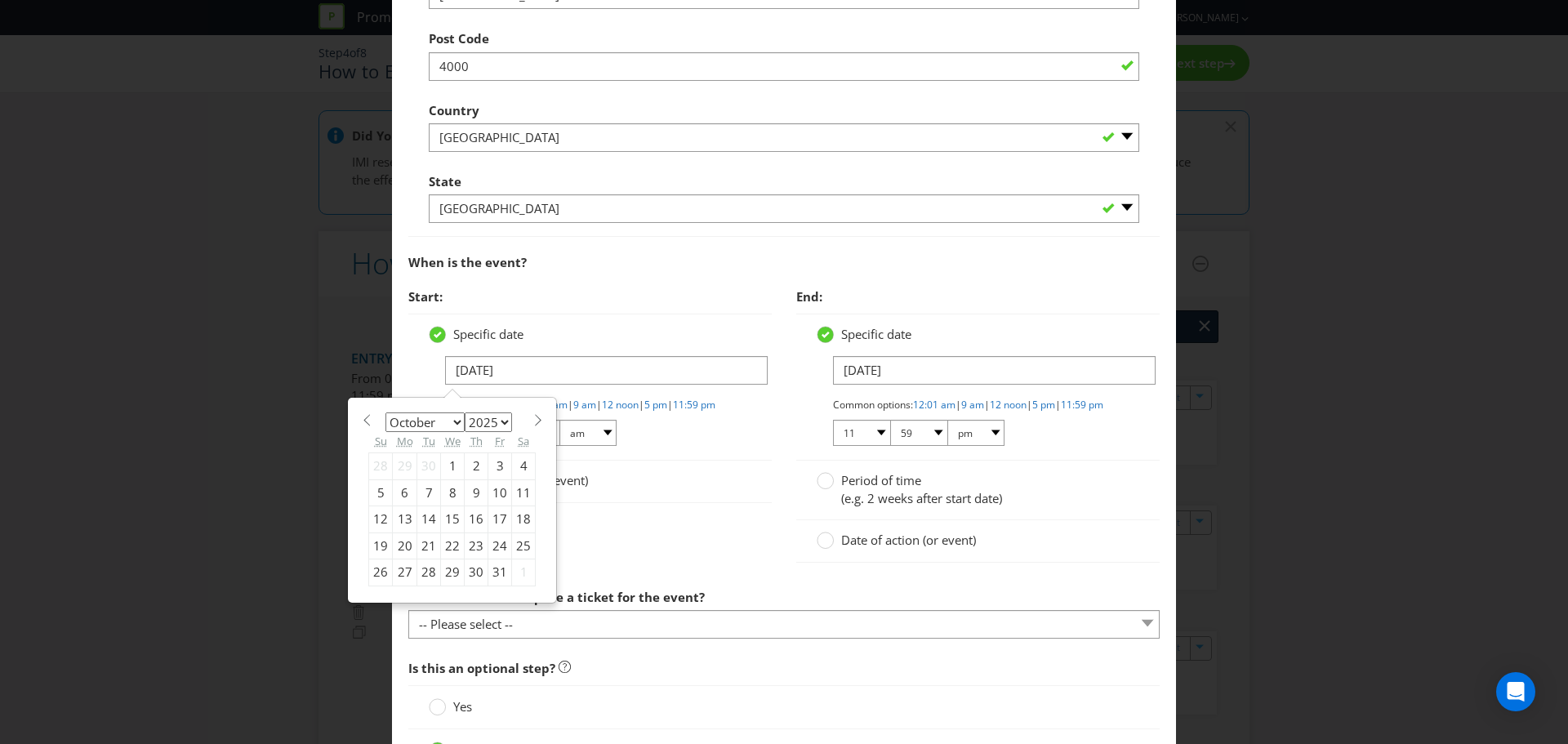
click at [531, 422] on span at bounding box center [537, 420] width 13 height 13
select select "10"
click at [496, 491] on div "7" at bounding box center [500, 492] width 24 height 26
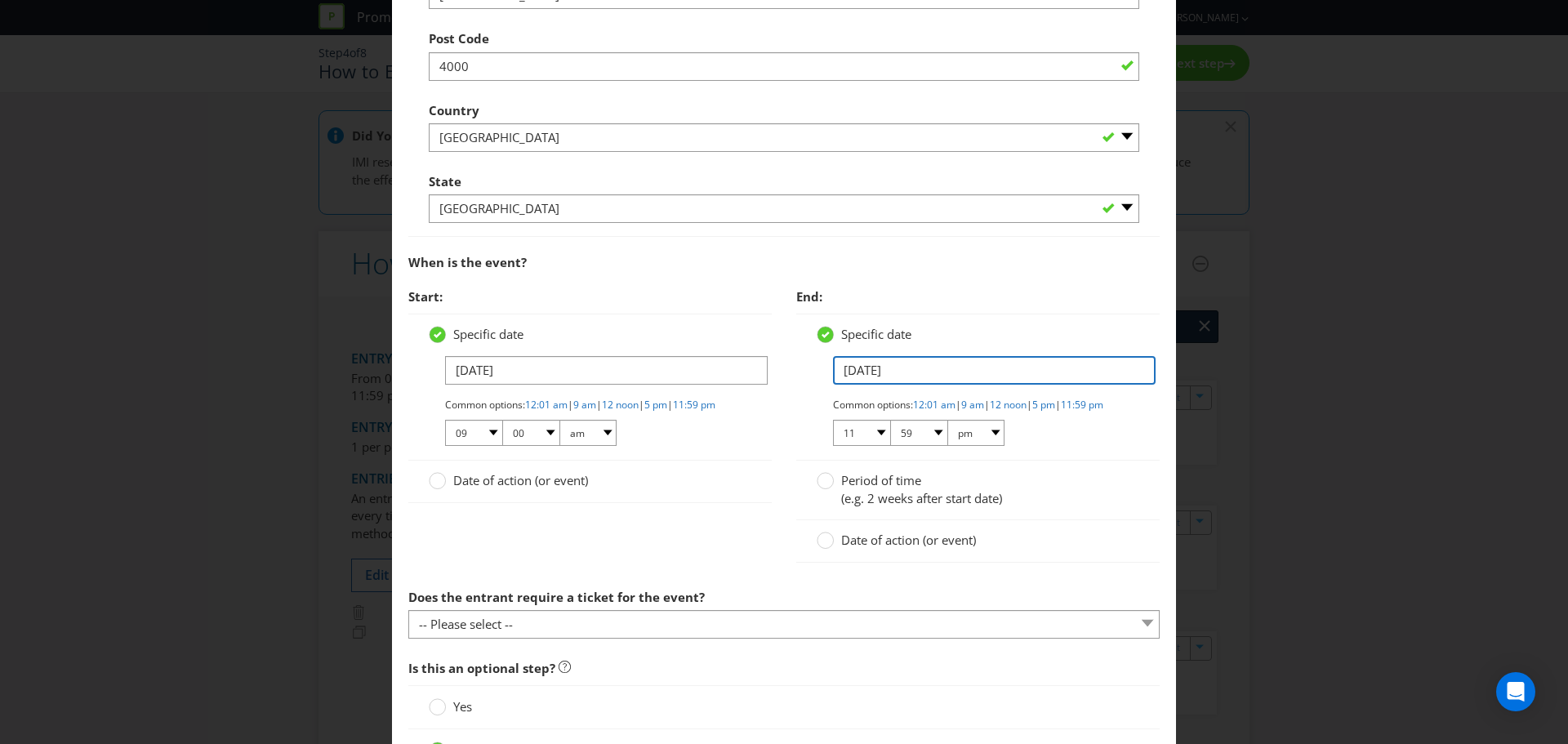
click at [872, 370] on input "[DATE]" at bounding box center [994, 371] width 323 height 29
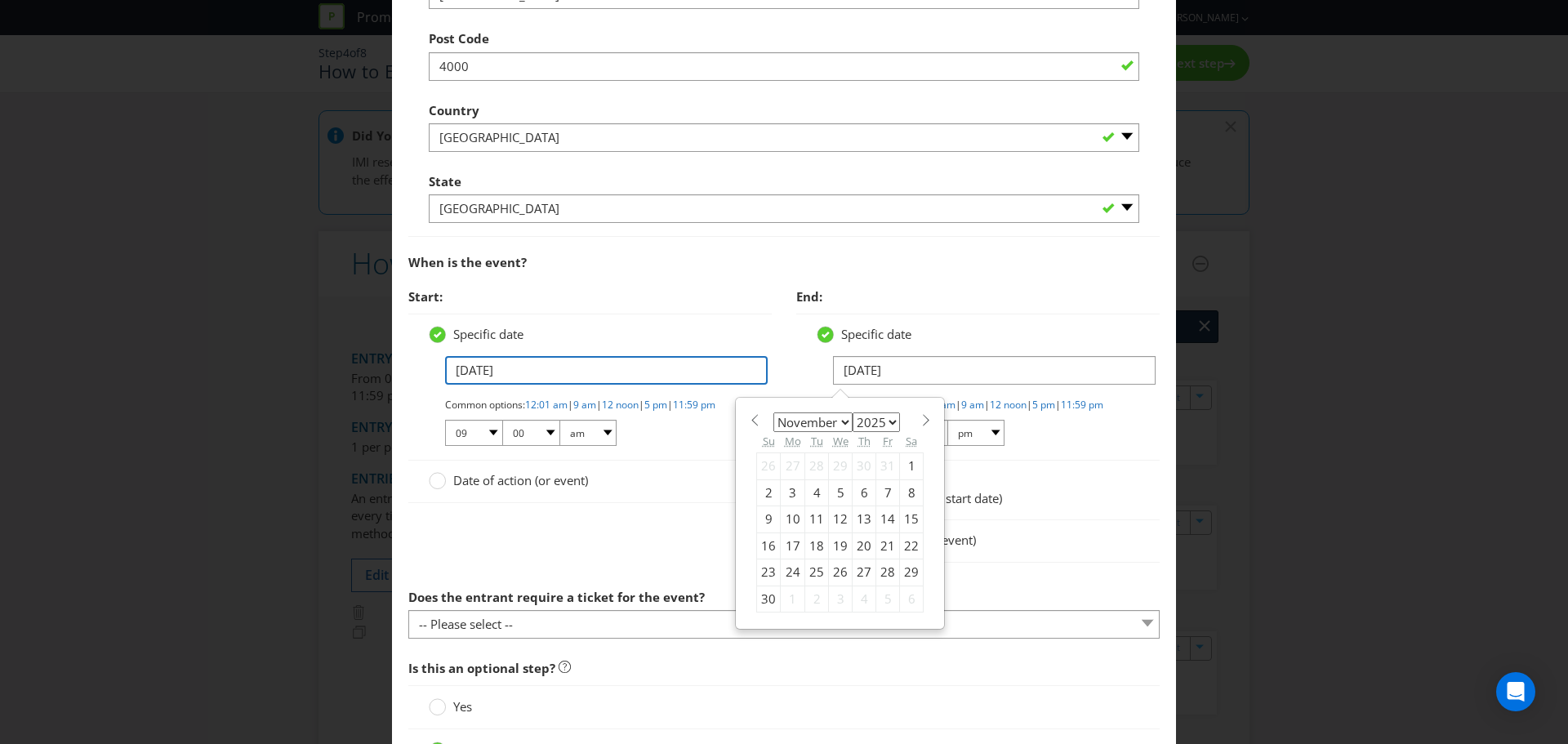
click at [570, 380] on input "[DATE]" at bounding box center [605, 371] width 323 height 29
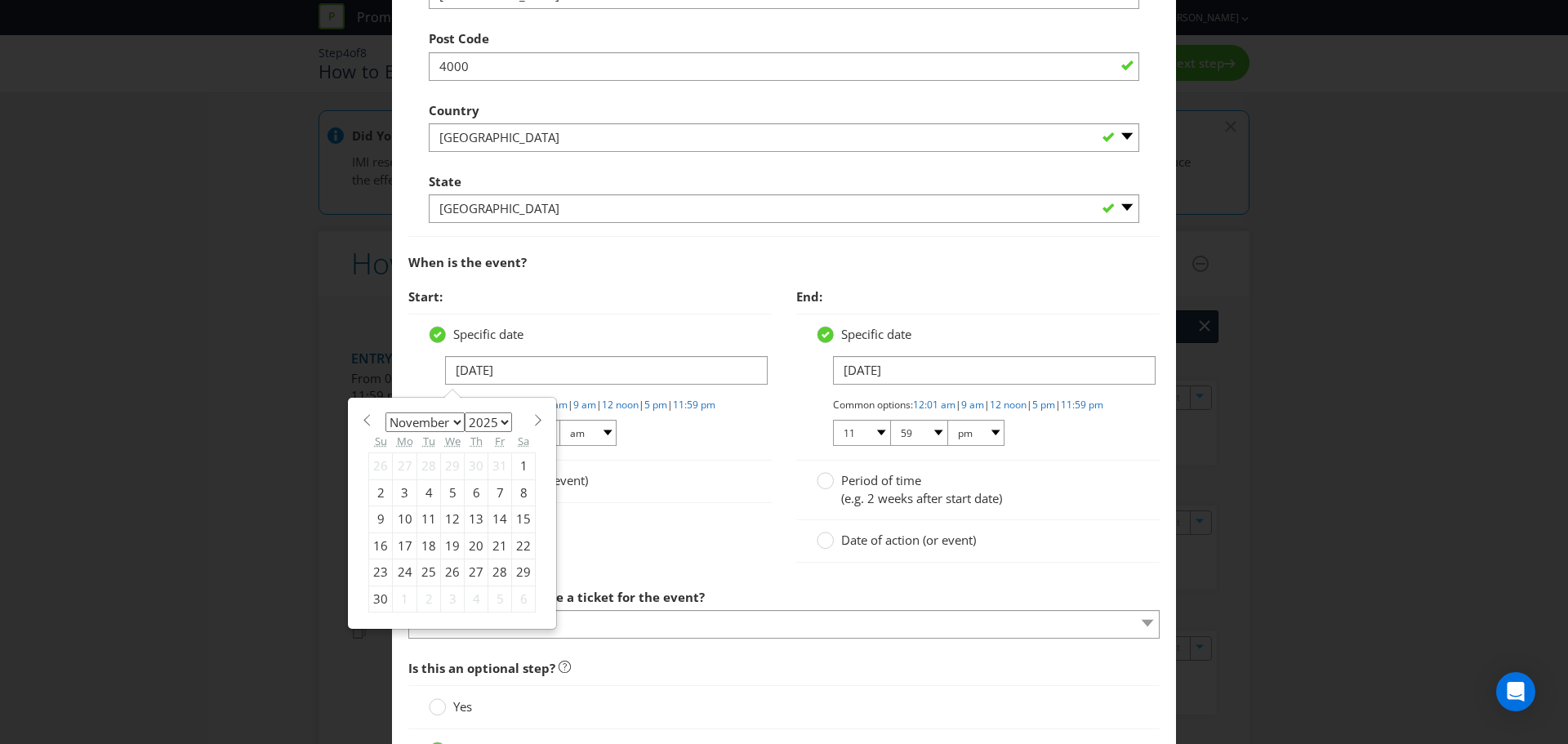
click at [515, 466] on div "1" at bounding box center [524, 466] width 24 height 26
click at [529, 375] on input "[DATE]" at bounding box center [605, 371] width 323 height 29
click at [489, 466] on div "31" at bounding box center [500, 466] width 24 height 26
type input "[DATE]"
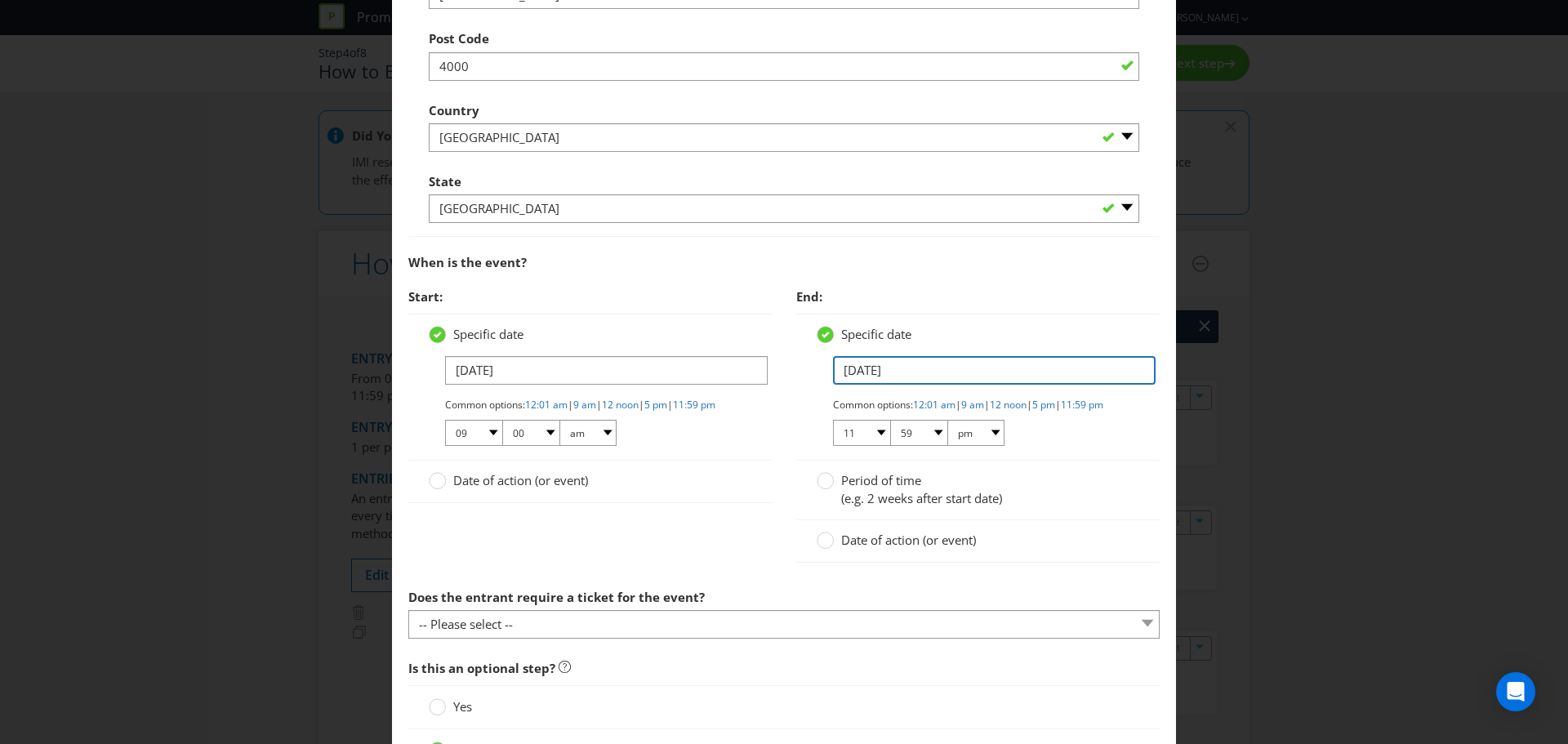
click at [840, 372] on input "[DATE]" at bounding box center [994, 371] width 323 height 29
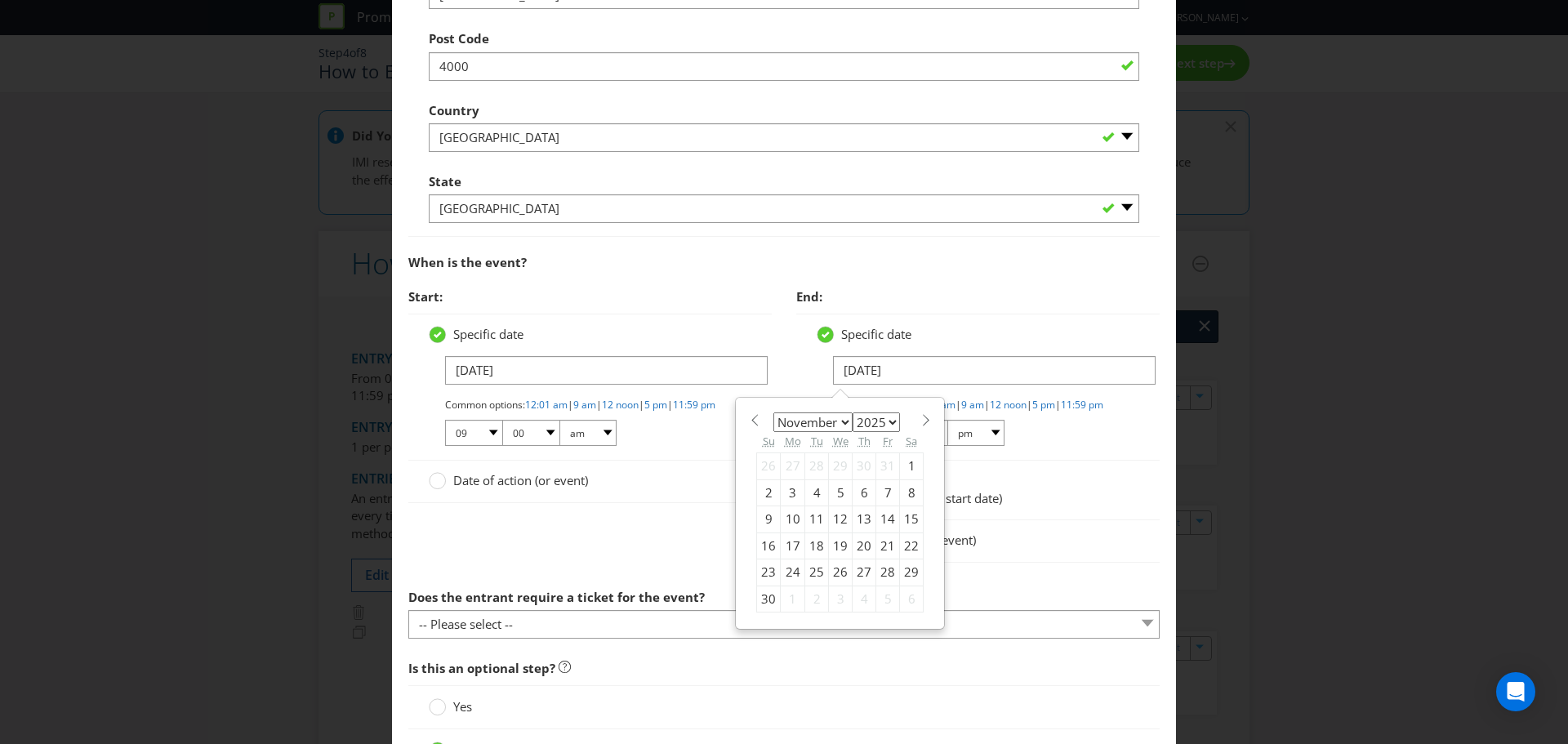
click at [876, 461] on div "31" at bounding box center [888, 466] width 24 height 26
type input "[DATE]"
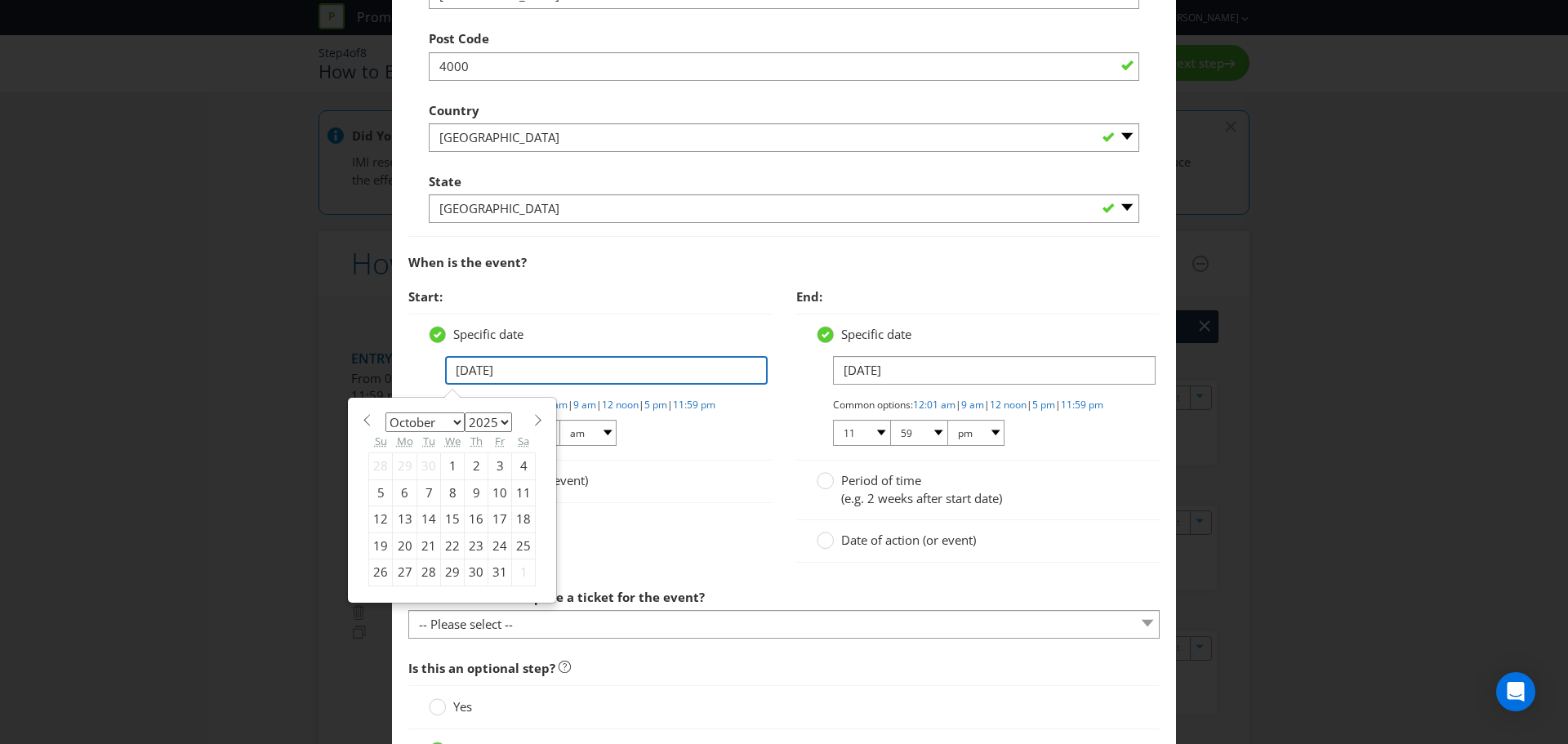
click at [475, 370] on input "[DATE]" at bounding box center [605, 371] width 323 height 29
click at [686, 521] on div "Start: Specific date [DATE] January February March April May June July August S…" at bounding box center [589, 400] width 388 height 240
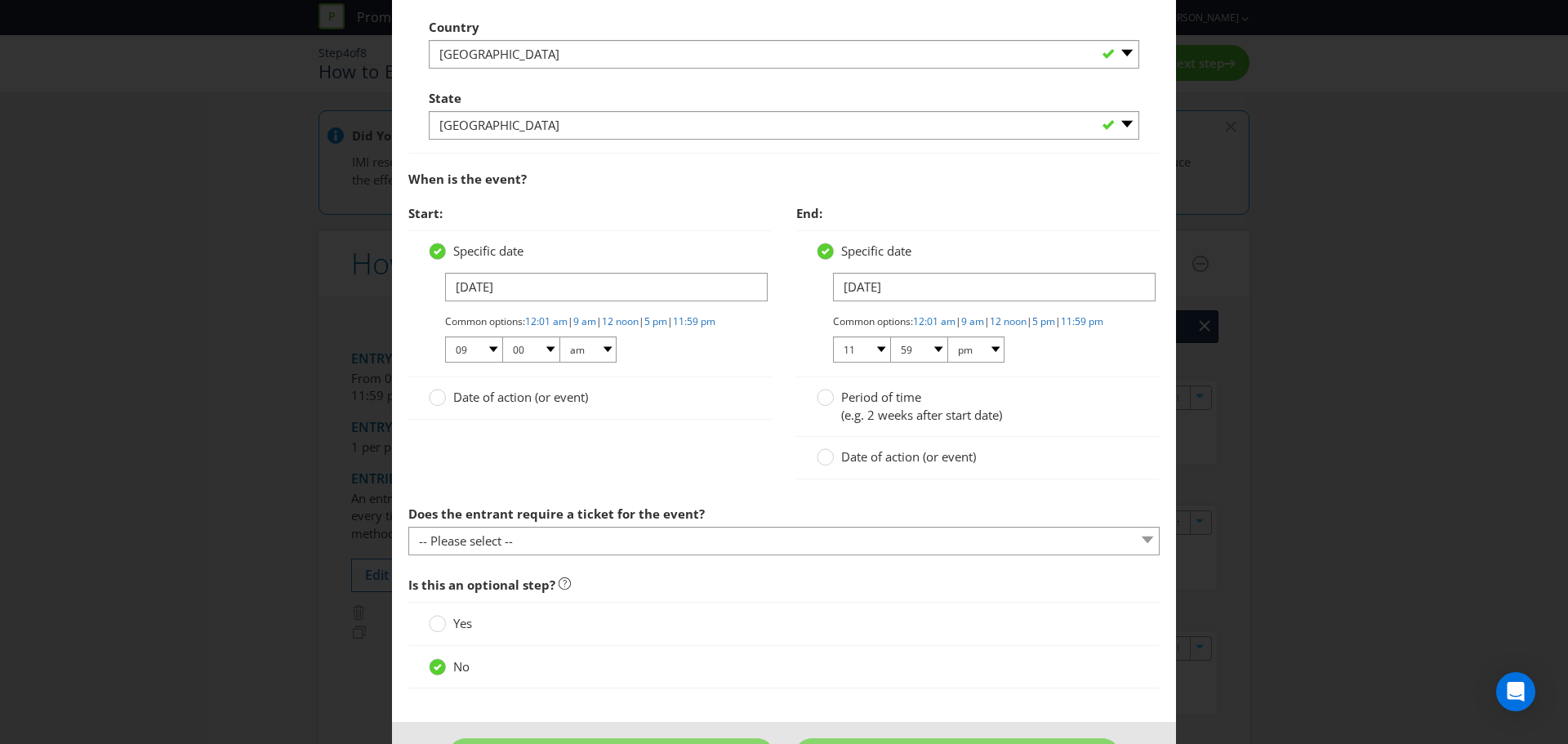
scroll to position [992, 0]
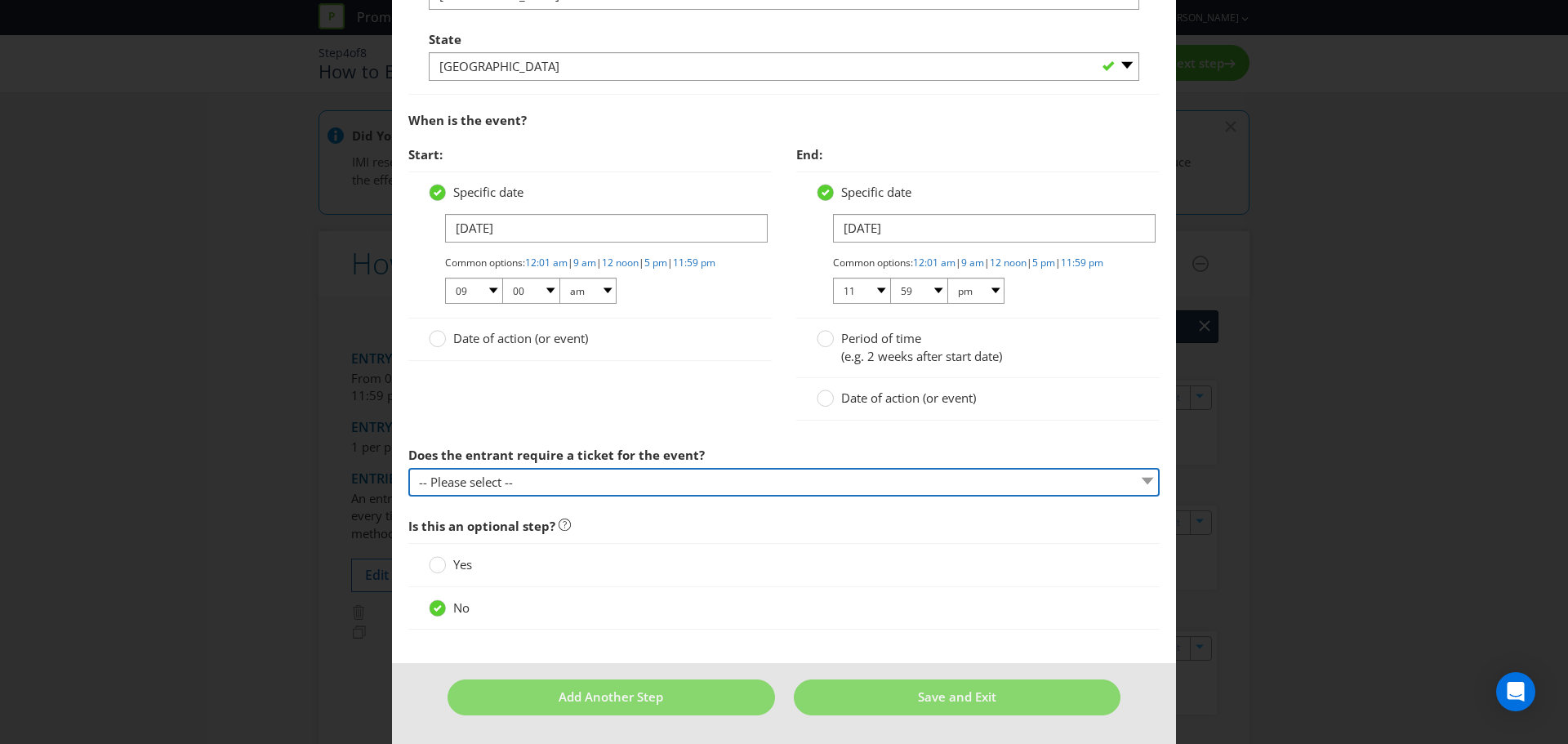
click at [552, 484] on select "-- Please select -- Yes, they must buy a ticket Yes, but tickets are free No ti…" at bounding box center [784, 483] width 751 height 29
select select "YES_FREE"
click at [408, 468] on select "-- Please select -- Yes, they must buy a ticket Yes, but tickets are free No ti…" at bounding box center [784, 483] width 751 height 29
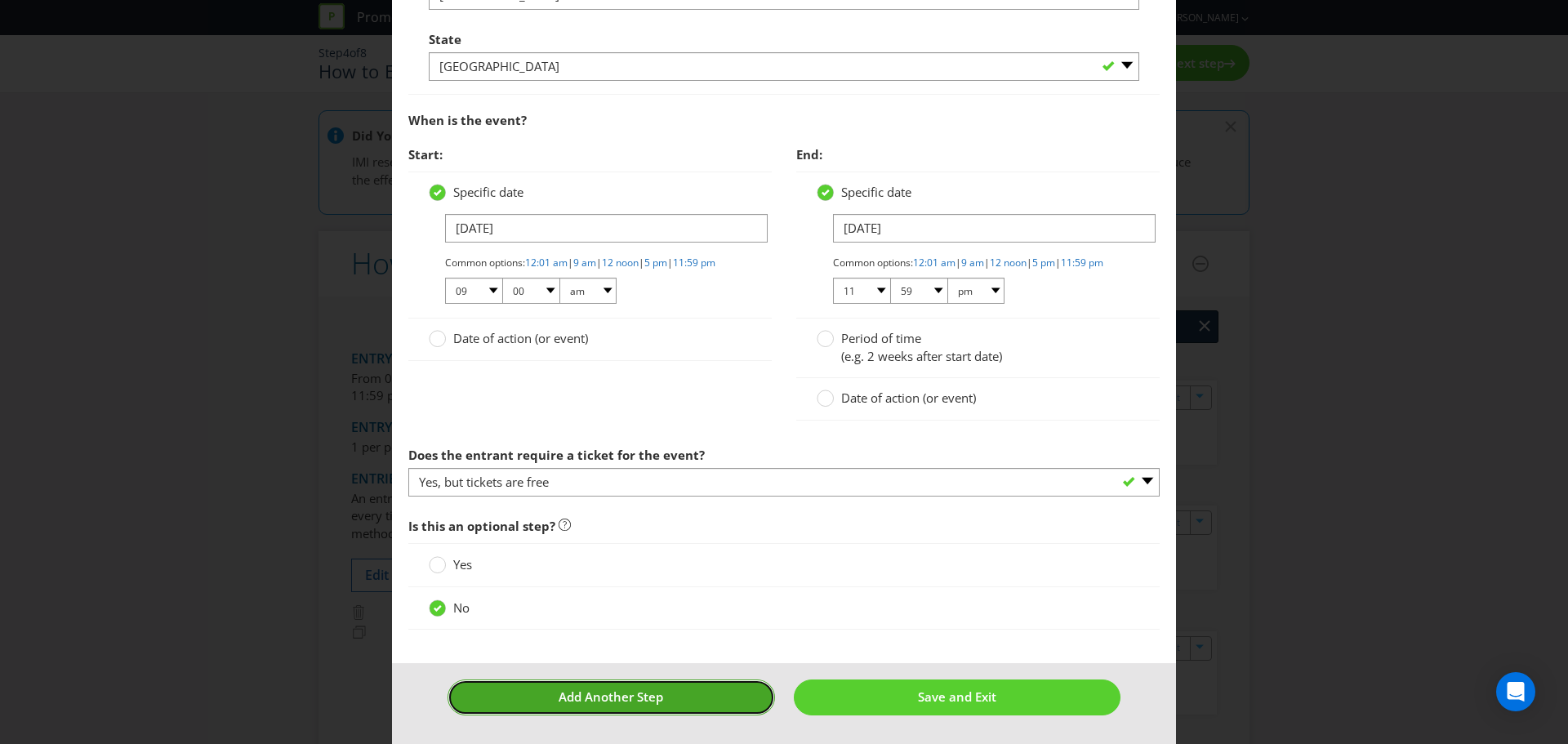
click at [644, 715] on button "Add Another Step" at bounding box center [611, 698] width 328 height 35
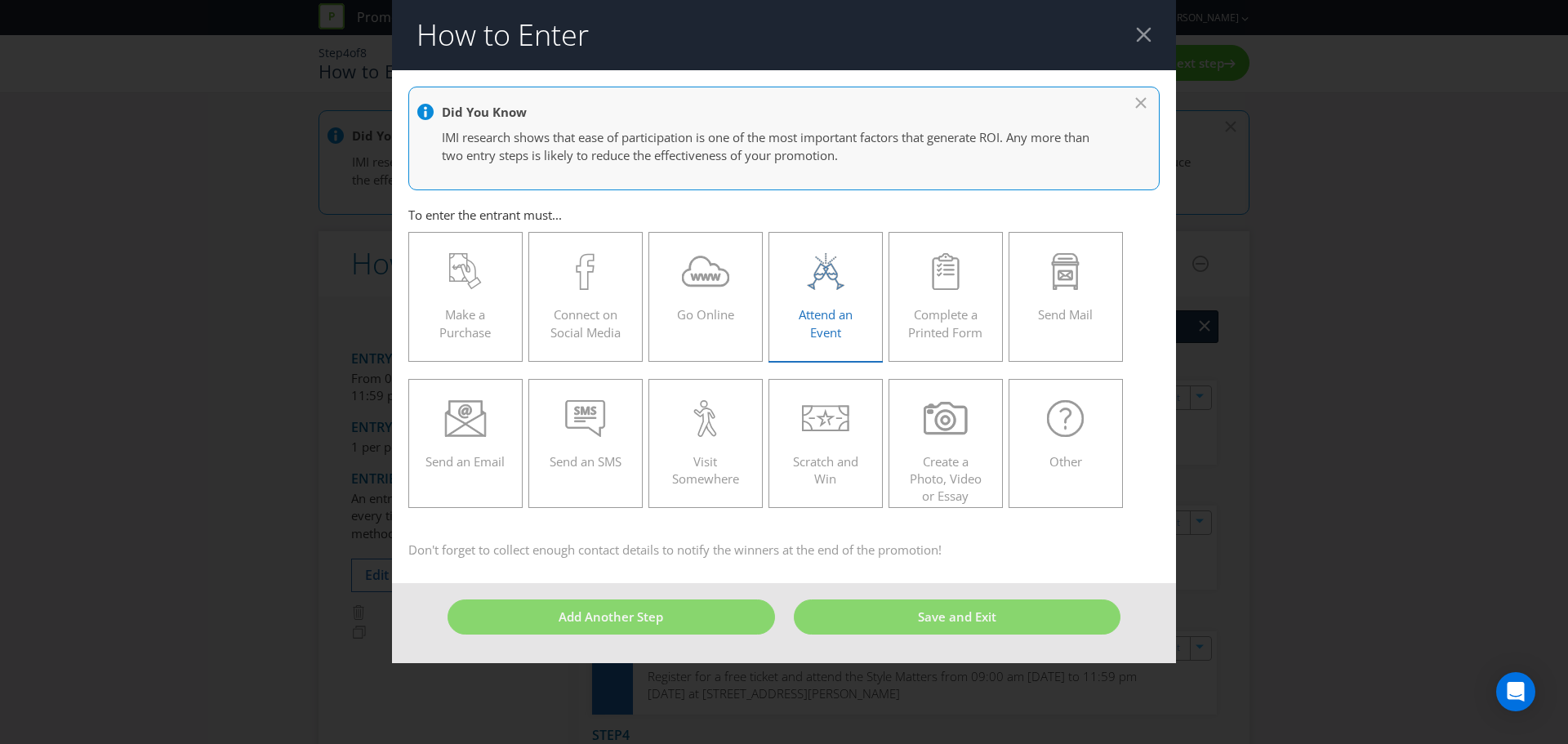
click at [799, 312] on span "Attend an Event" at bounding box center [825, 324] width 54 height 34
click at [0, 0] on input "Attend an Event" at bounding box center [0, 0] width 0 height 0
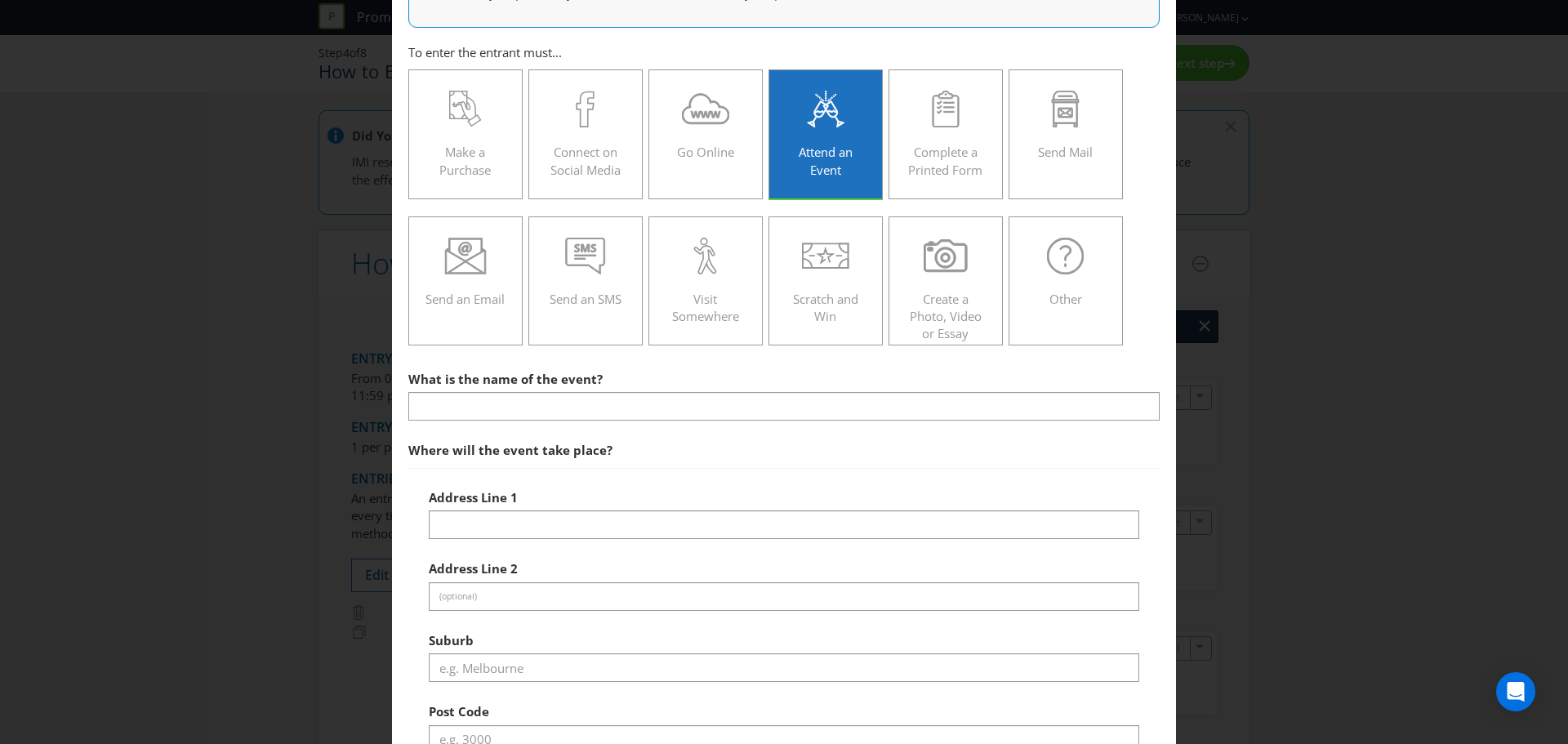
scroll to position [163, 0]
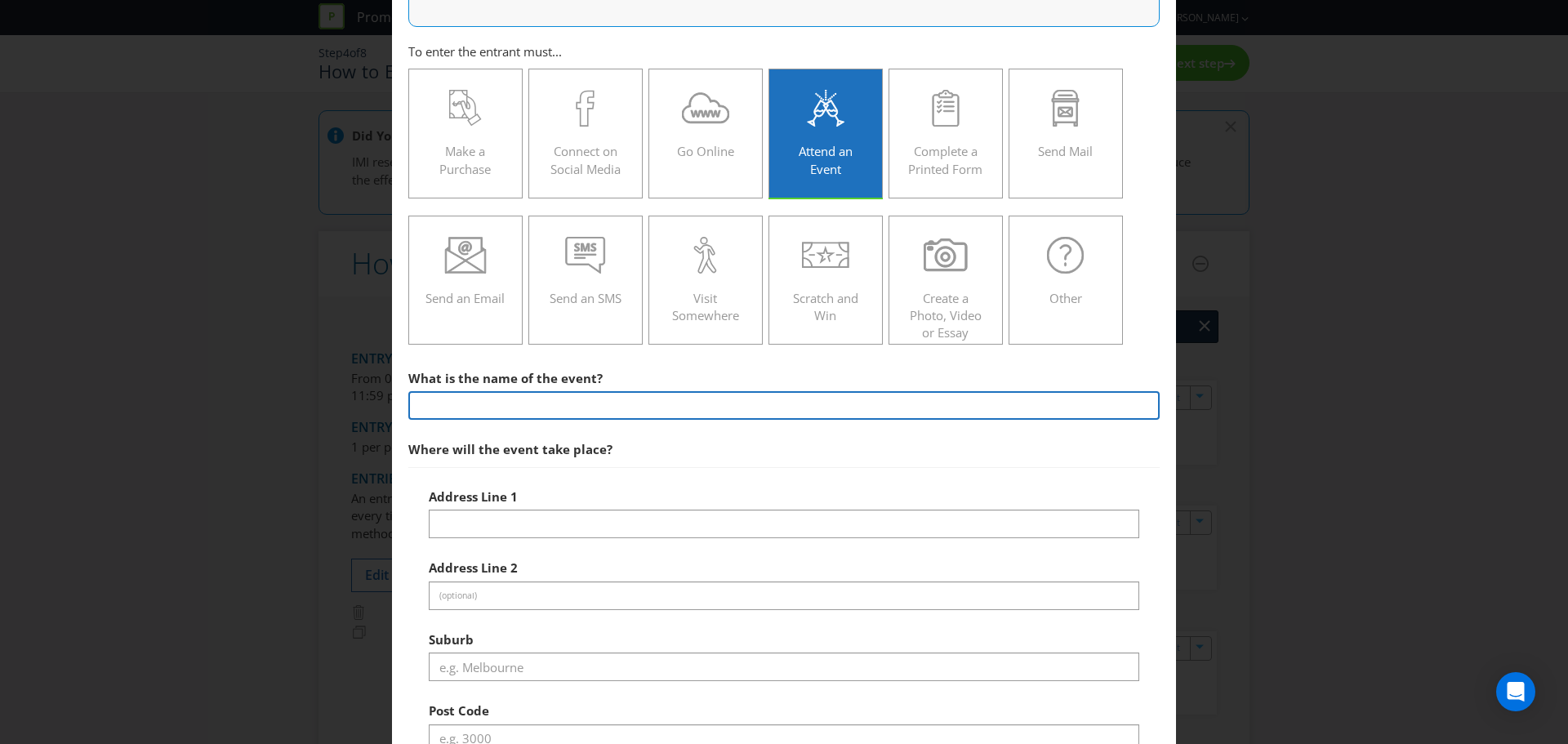
click at [482, 397] on input "text" at bounding box center [784, 405] width 751 height 29
type input "Style Matters"
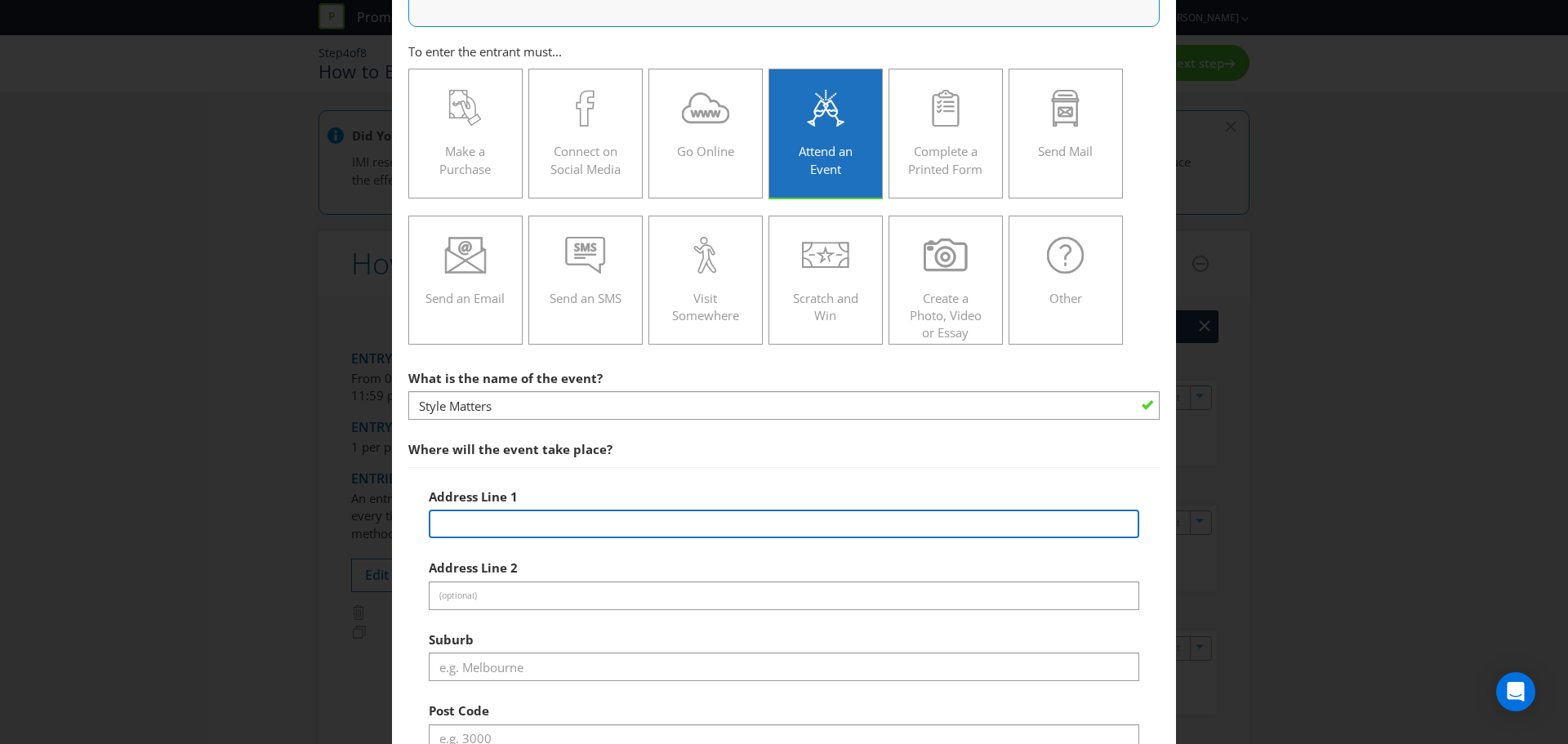
click at [495, 525] on input "text" at bounding box center [784, 524] width 711 height 29
click at [593, 526] on input "[STREET_ADDRESS][PERSON_NAME]" at bounding box center [784, 524] width 711 height 29
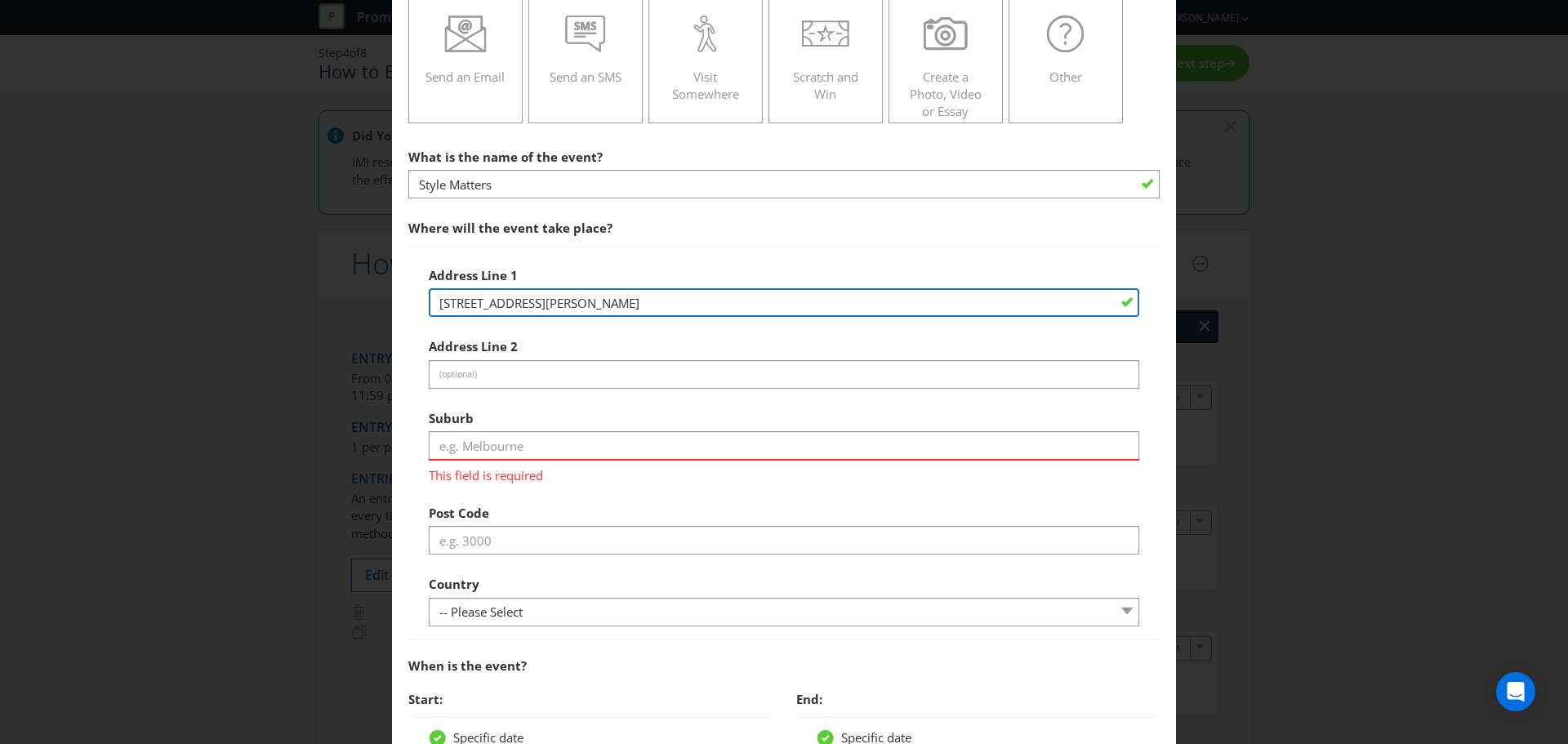
scroll to position [409, 0]
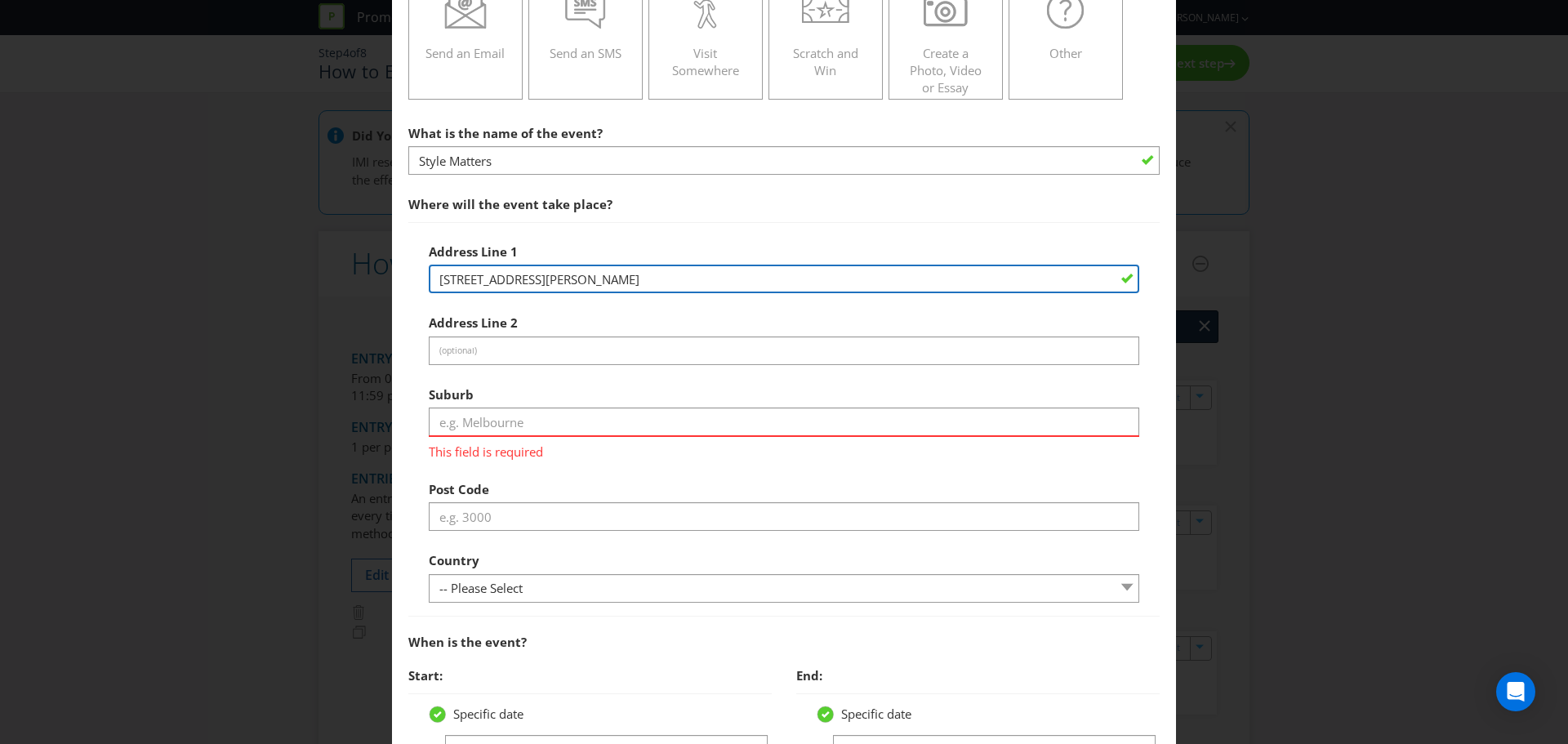
type input "[STREET_ADDRESS][PERSON_NAME]"
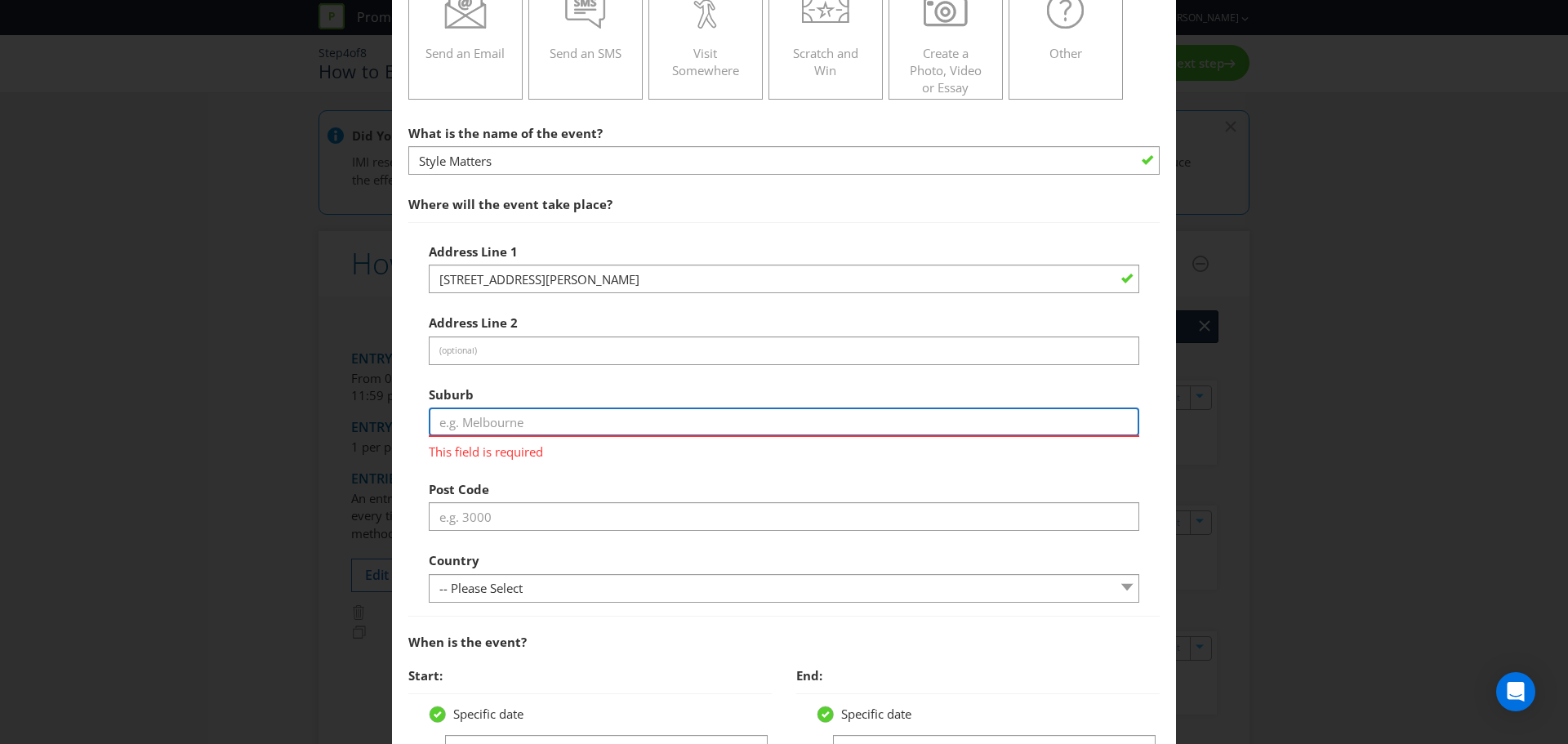
click at [524, 423] on input "text" at bounding box center [784, 422] width 711 height 29
type input "[GEOGRAPHIC_DATA]"
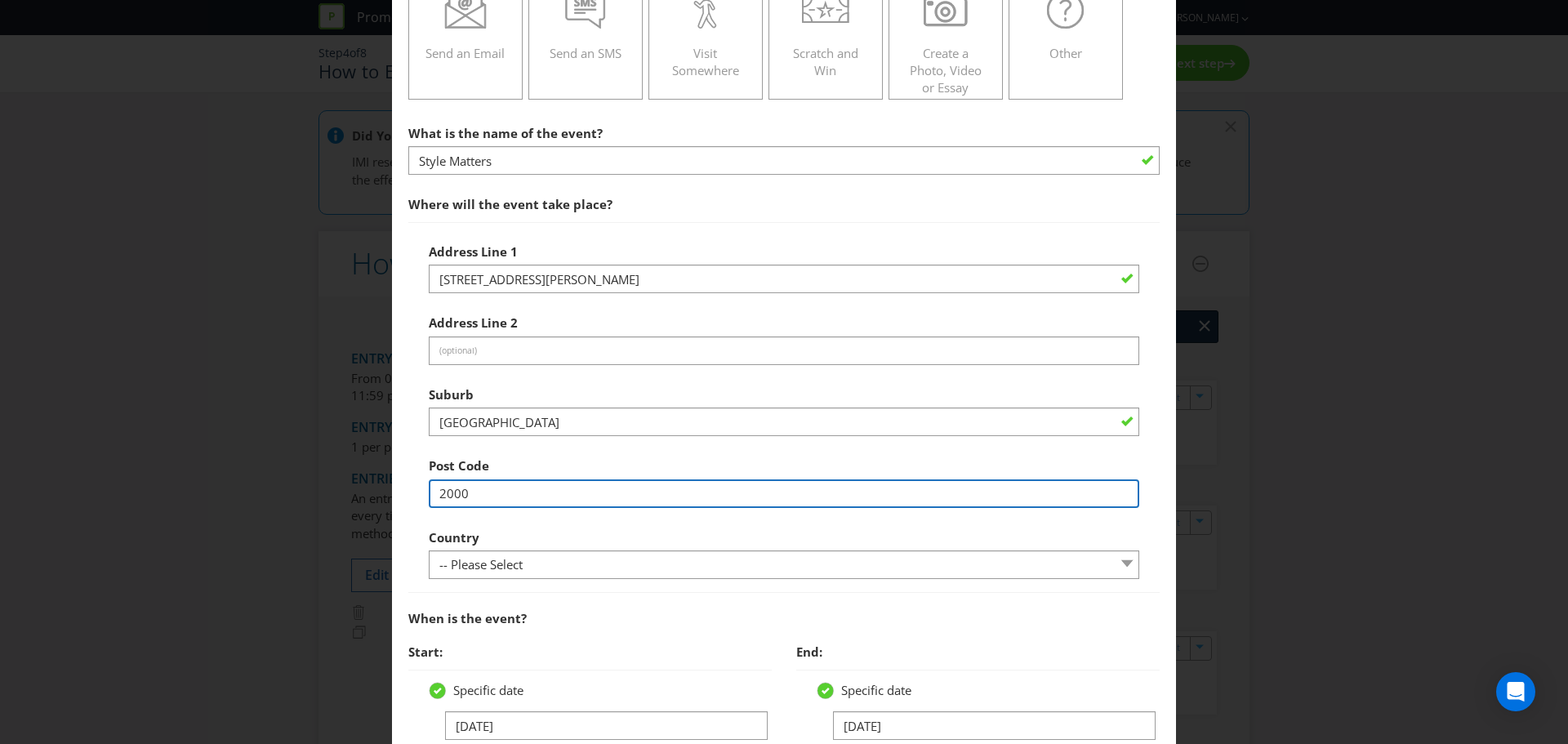
type input "2000"
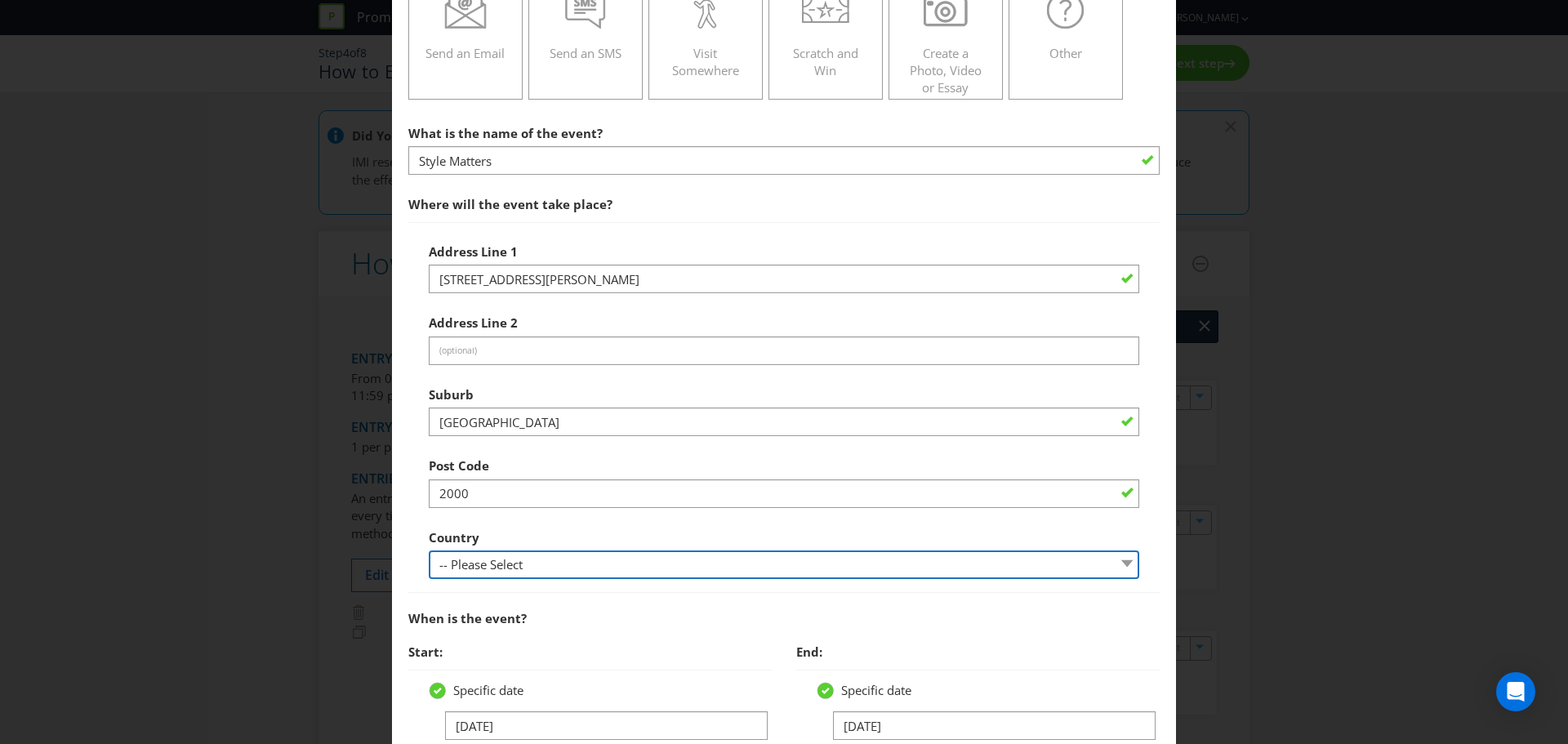
select select "AU"
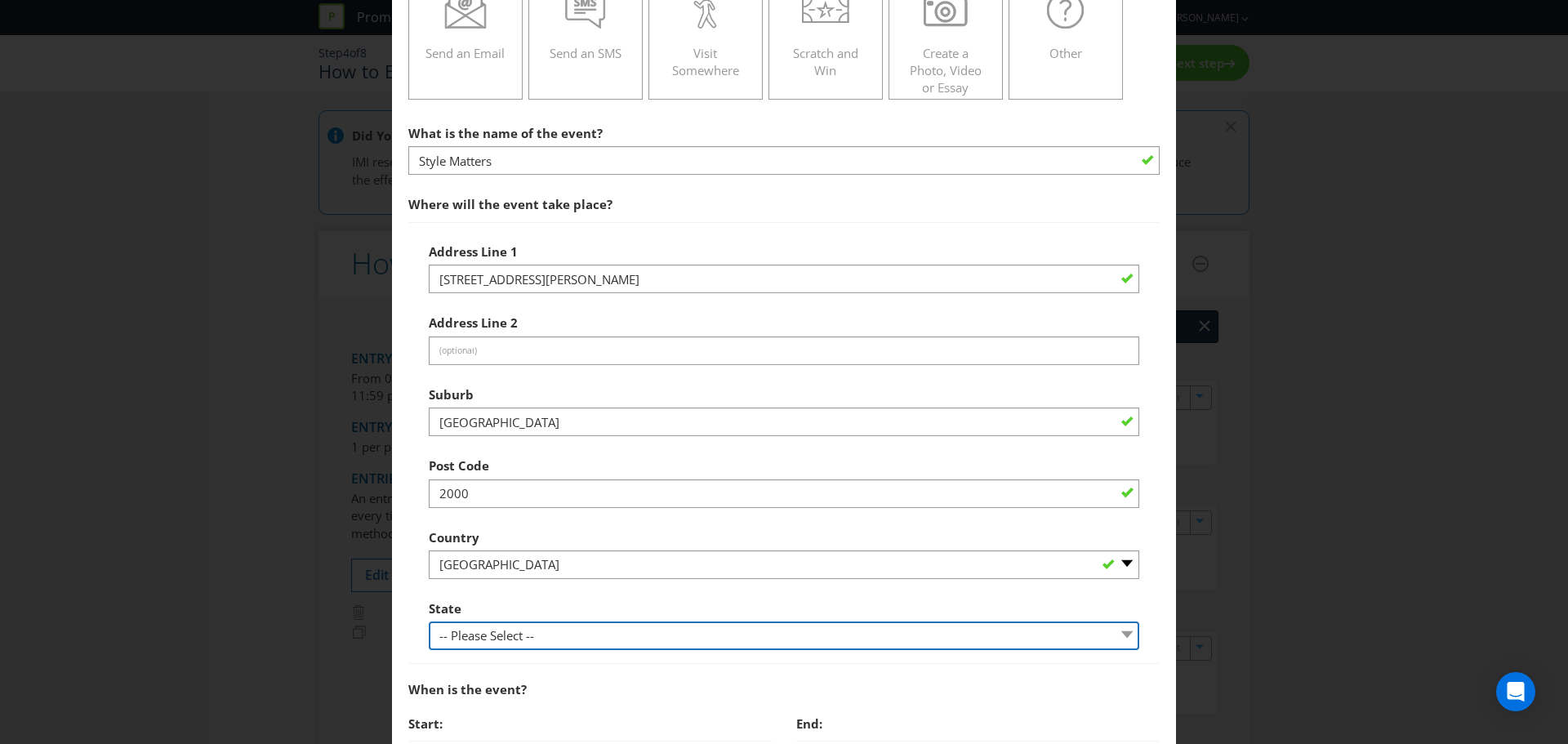
select select "[GEOGRAPHIC_DATA]"
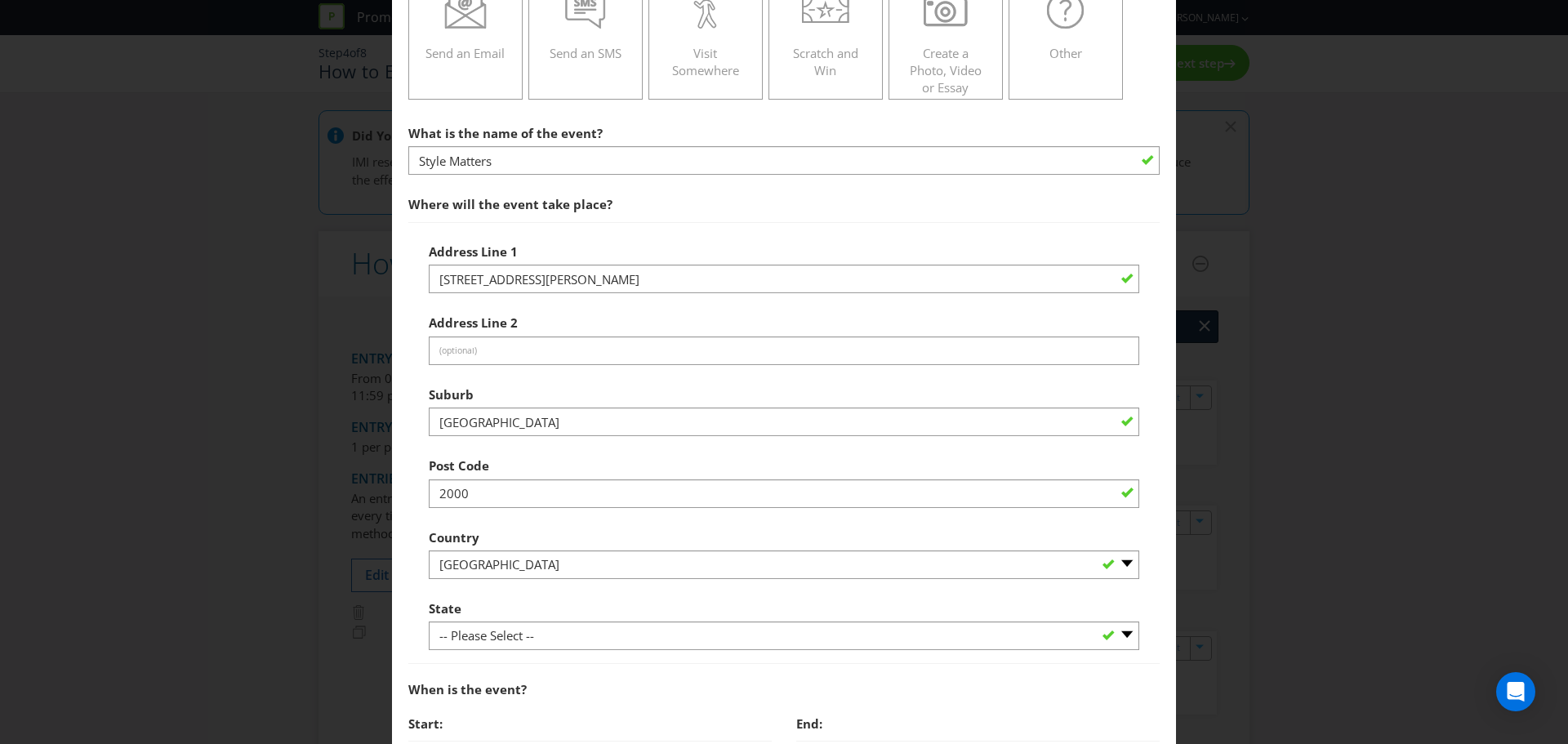
scroll to position [798, 0]
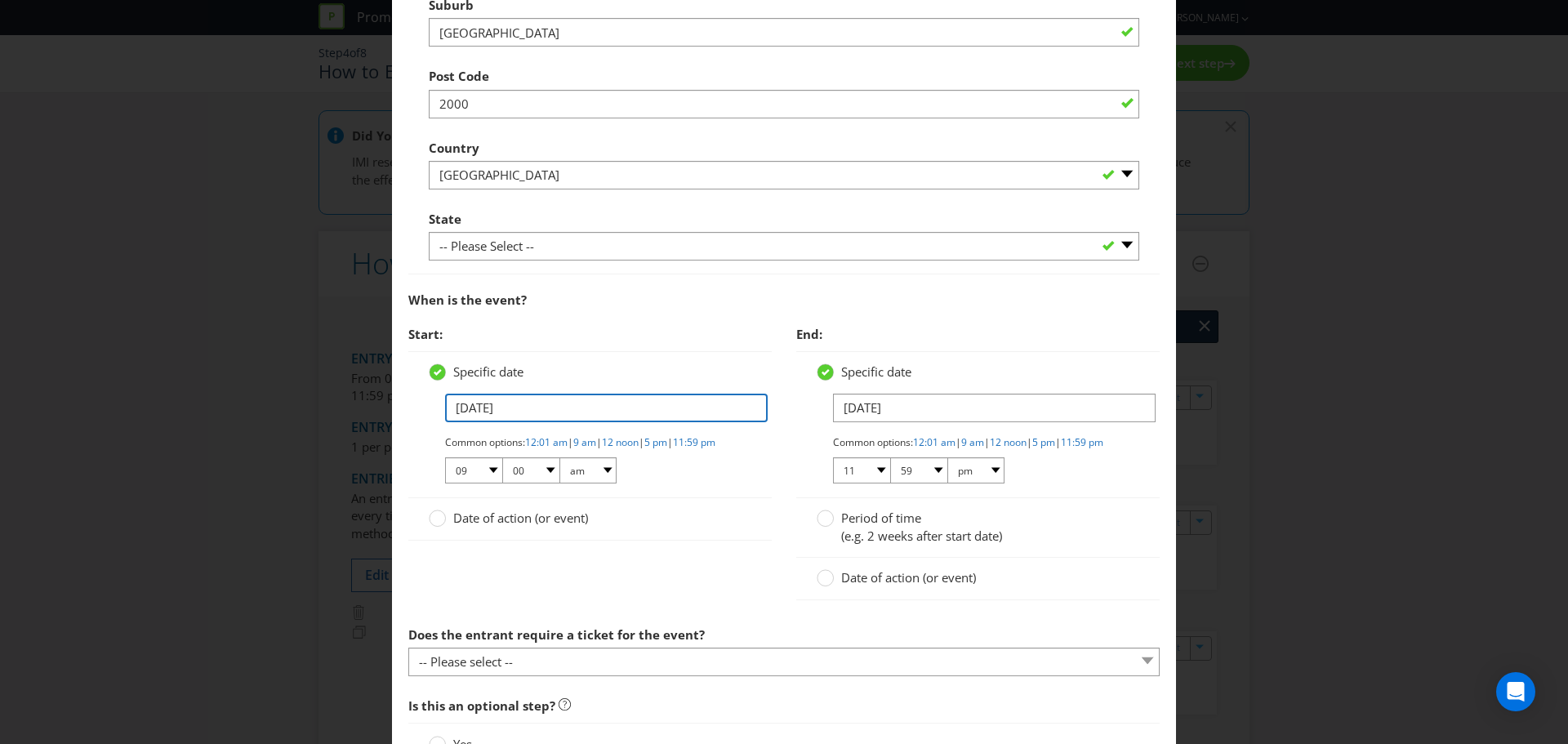
click at [470, 409] on input "[DATE]" at bounding box center [605, 408] width 323 height 29
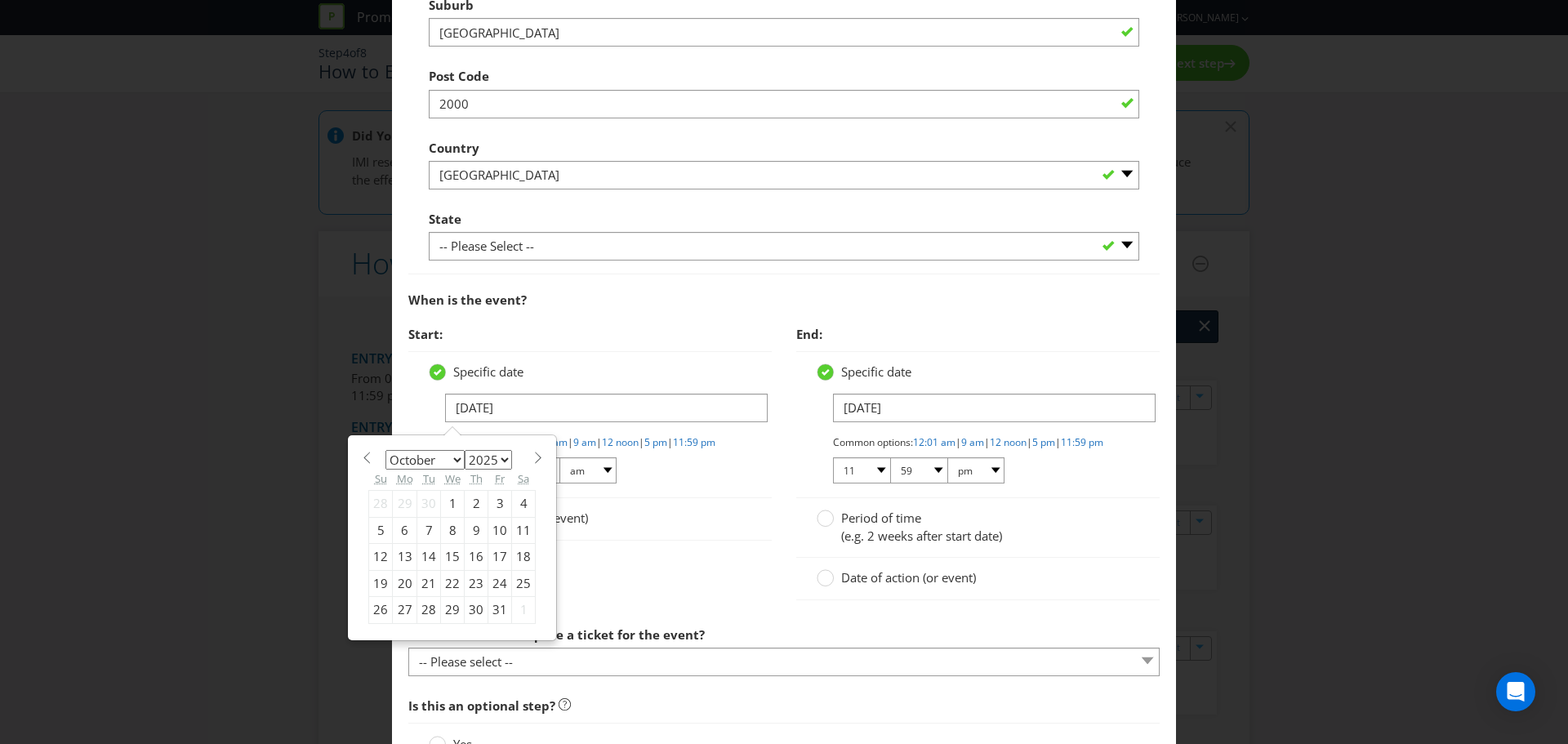
click at [499, 581] on div "24" at bounding box center [500, 583] width 24 height 26
type input "[DATE]"
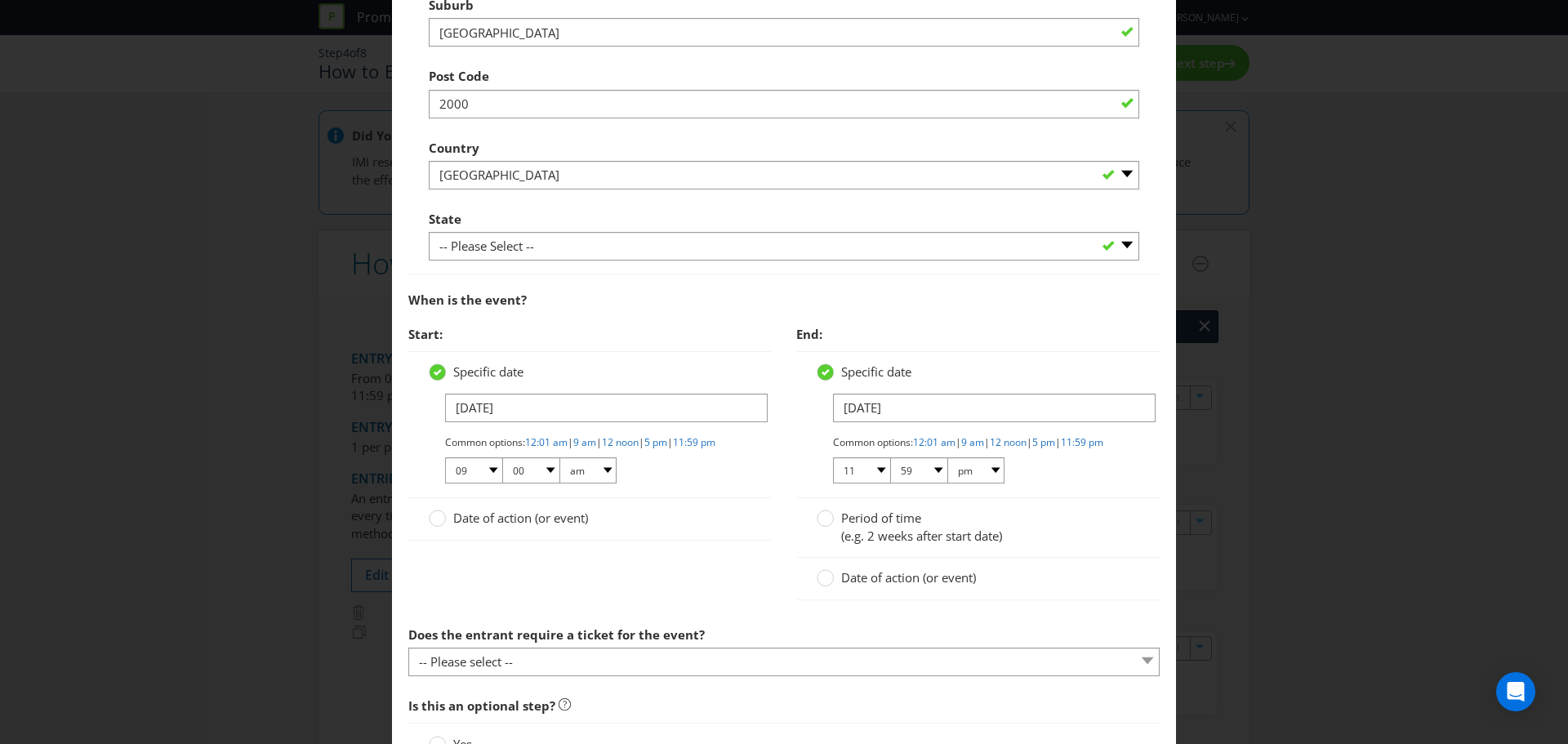
click at [1027, 387] on div "Specific date [DATE] Common options: 12:01 am | 9 am | 12 noon | 5 pm | 11:59 p…" at bounding box center [978, 424] width 323 height 121
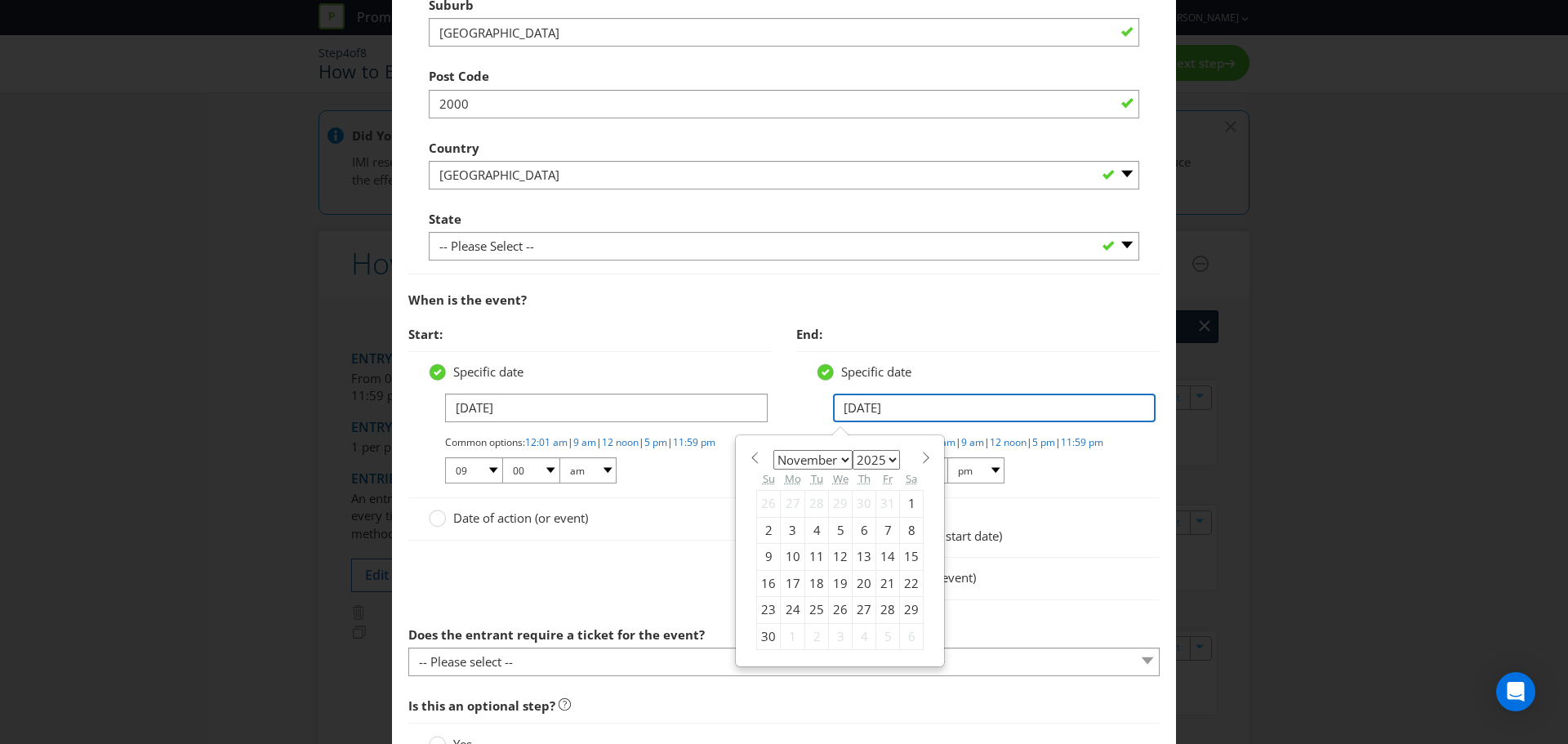
click at [1018, 400] on input "[DATE]" at bounding box center [994, 408] width 323 height 29
click at [748, 464] on div "January February March April May June July August September October November [D…" at bounding box center [840, 551] width 184 height 215
click at [748, 463] on span at bounding box center [754, 458] width 13 height 13
select select "9"
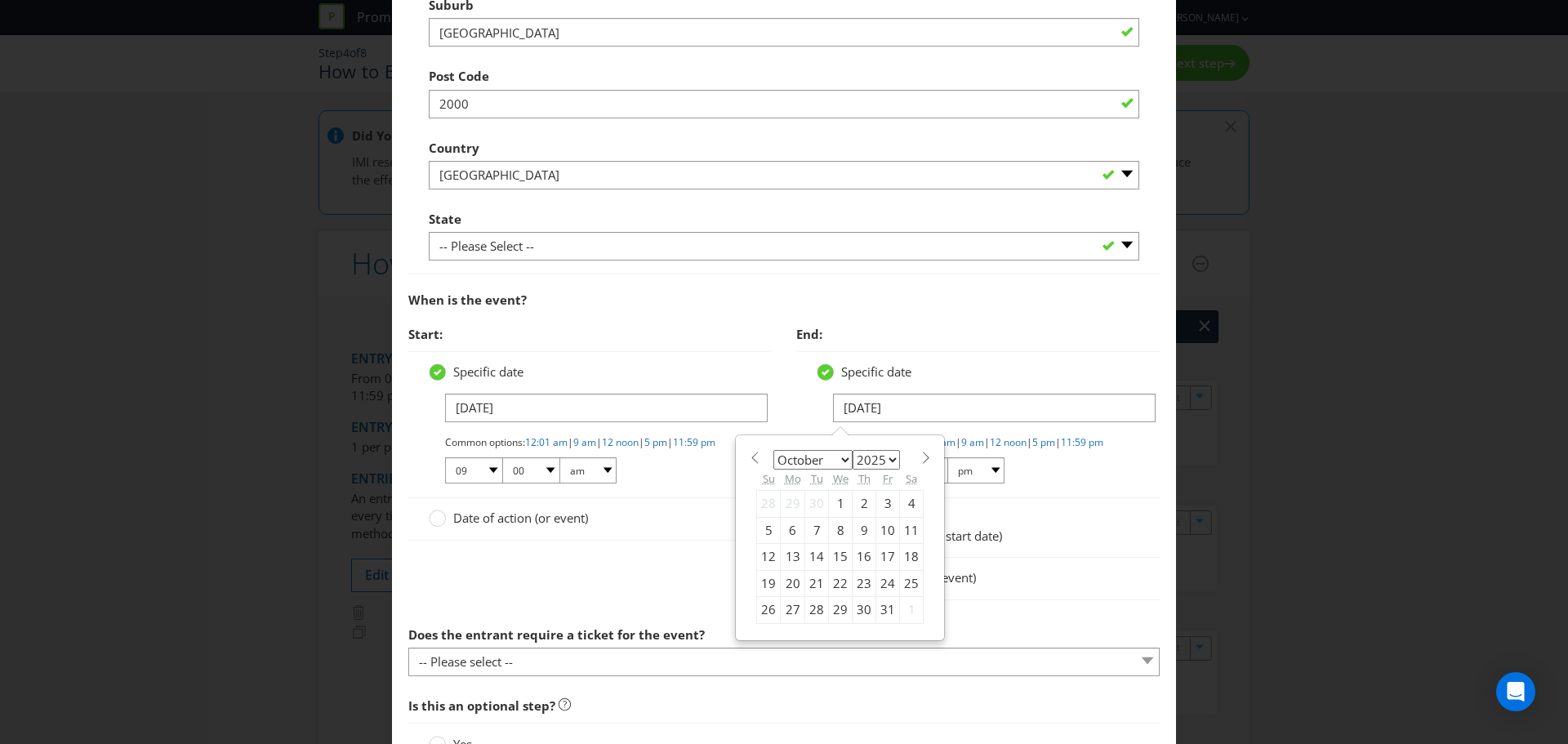
click at [900, 585] on div "25" at bounding box center [912, 583] width 24 height 26
type input "[DATE]"
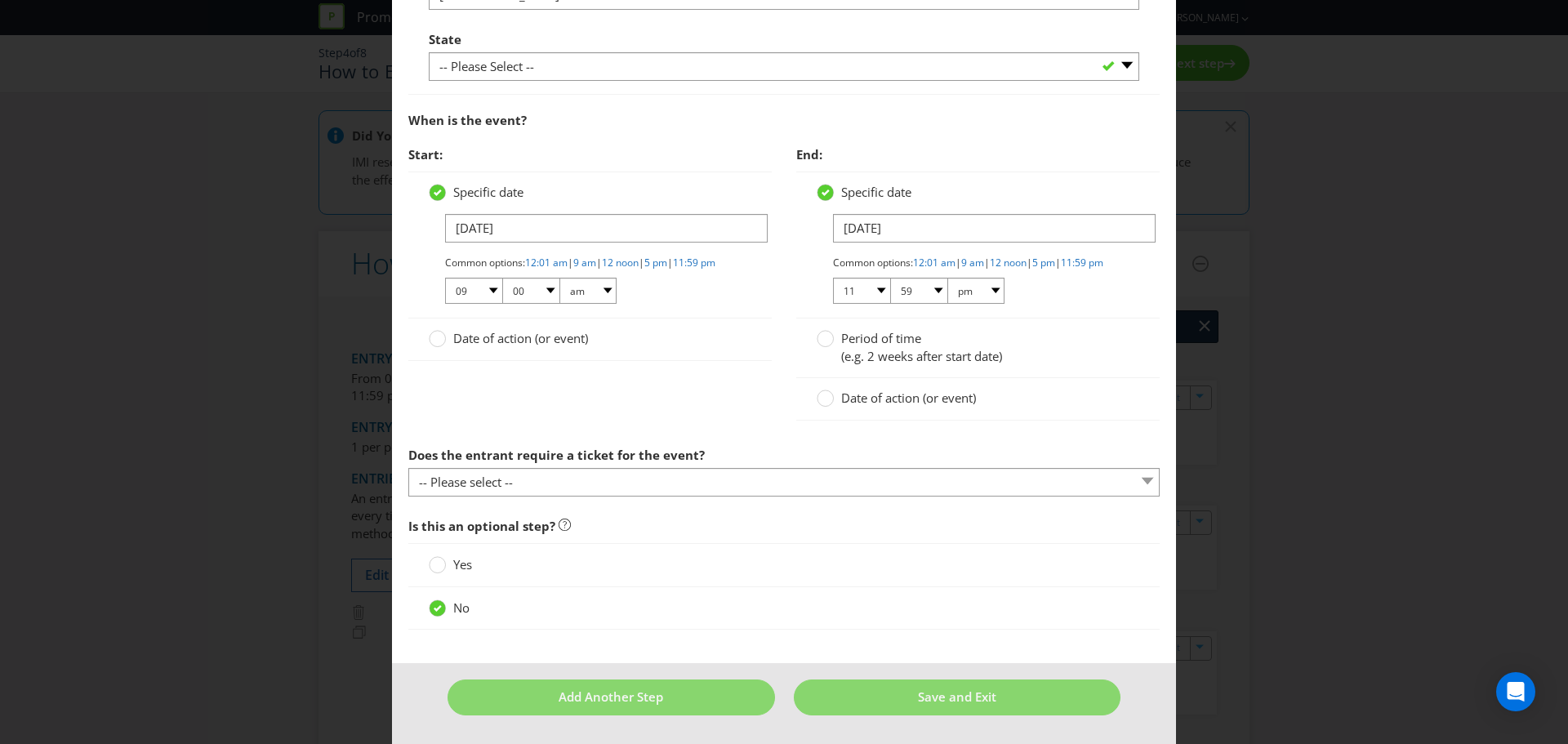
scroll to position [992, 0]
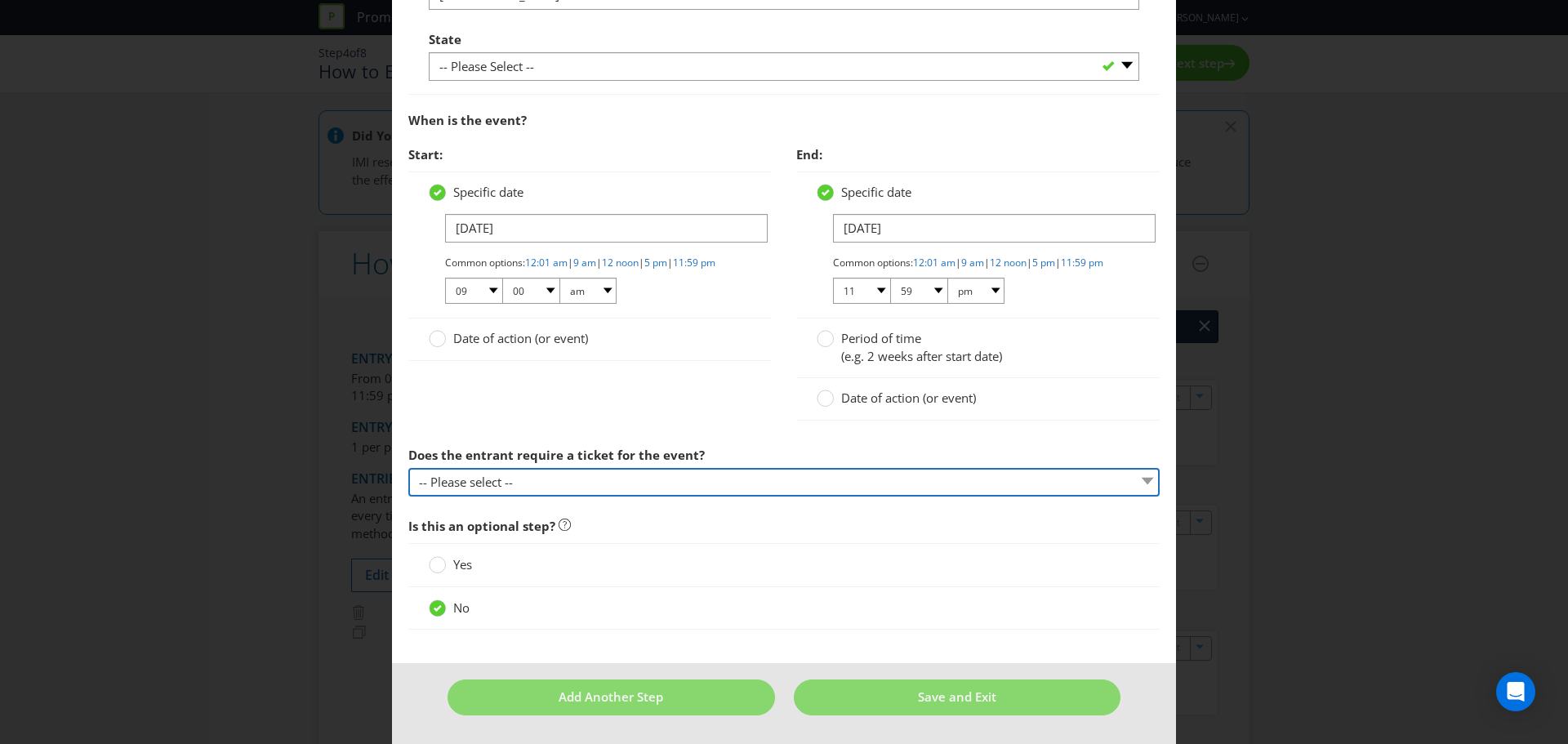
click at [556, 482] on select "-- Please select -- Yes, they must buy a ticket Yes, but tickets are free No ti…" at bounding box center [784, 483] width 751 height 29
select select "YES_FREE"
click at [408, 468] on select "-- Please select -- Yes, they must buy a ticket Yes, but tickets are free No ti…" at bounding box center [784, 483] width 751 height 29
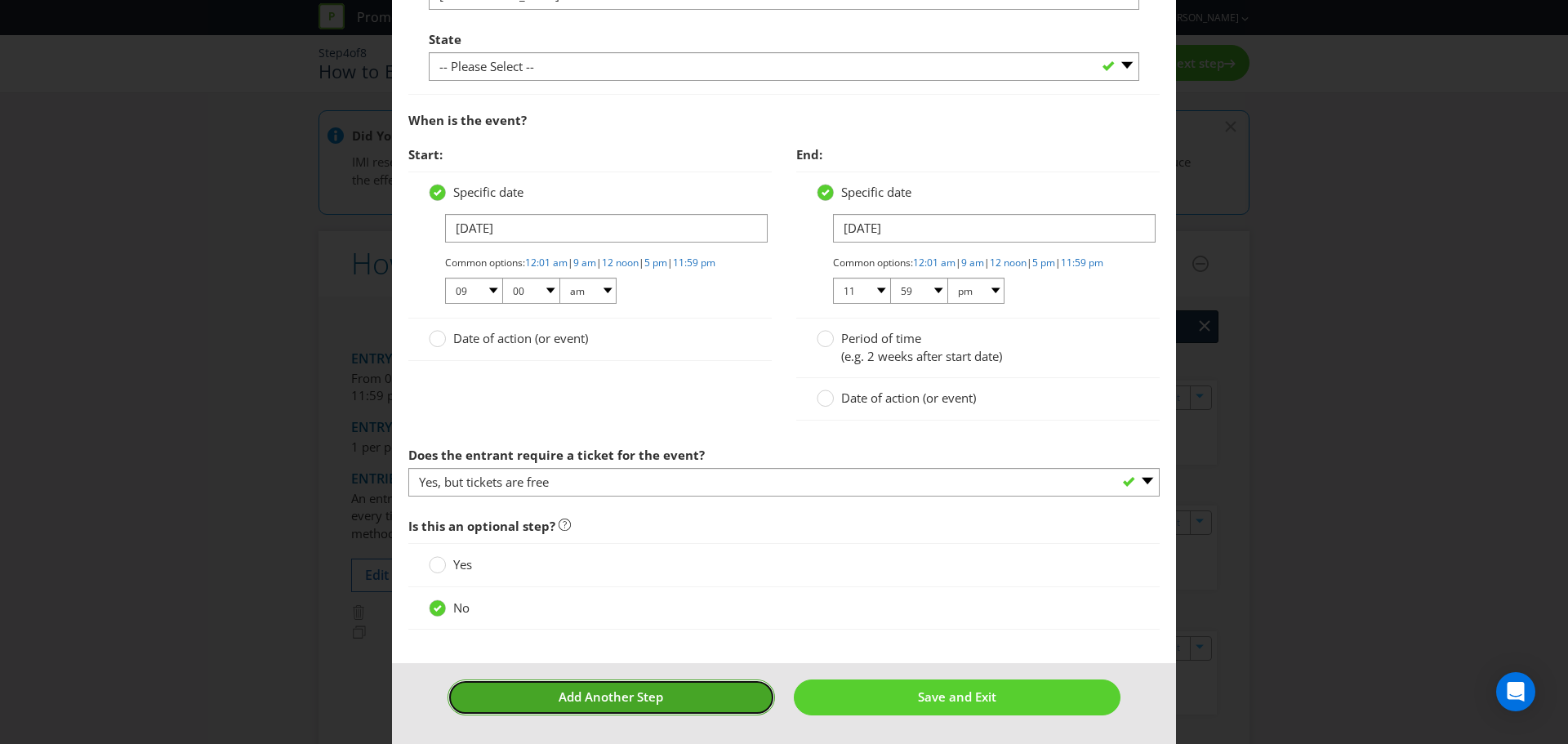
click at [589, 701] on span "Add Another Step" at bounding box center [611, 696] width 104 height 16
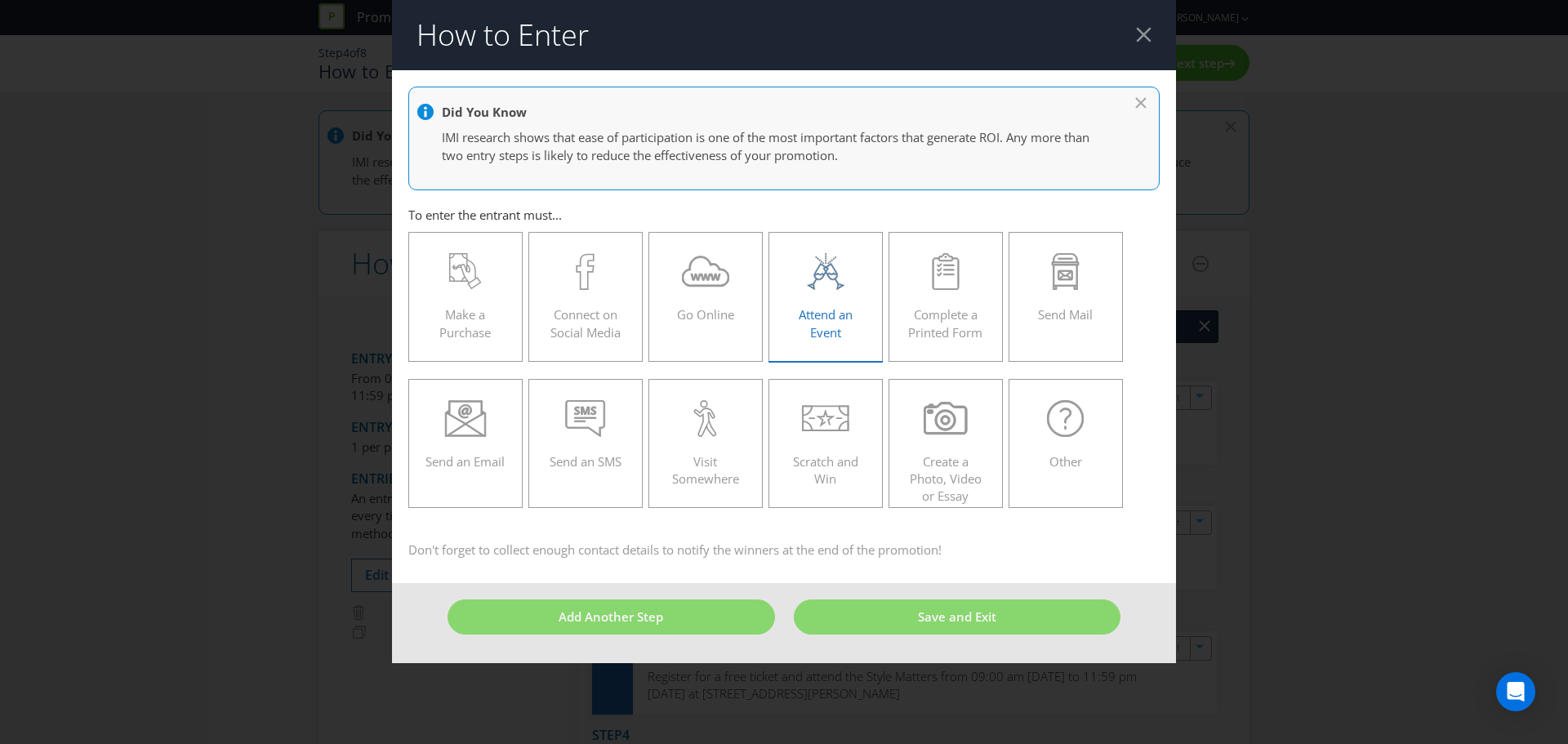
click at [831, 254] on icon at bounding box center [825, 272] width 44 height 37
click at [0, 0] on input "Attend an Event" at bounding box center [0, 0] width 0 height 0
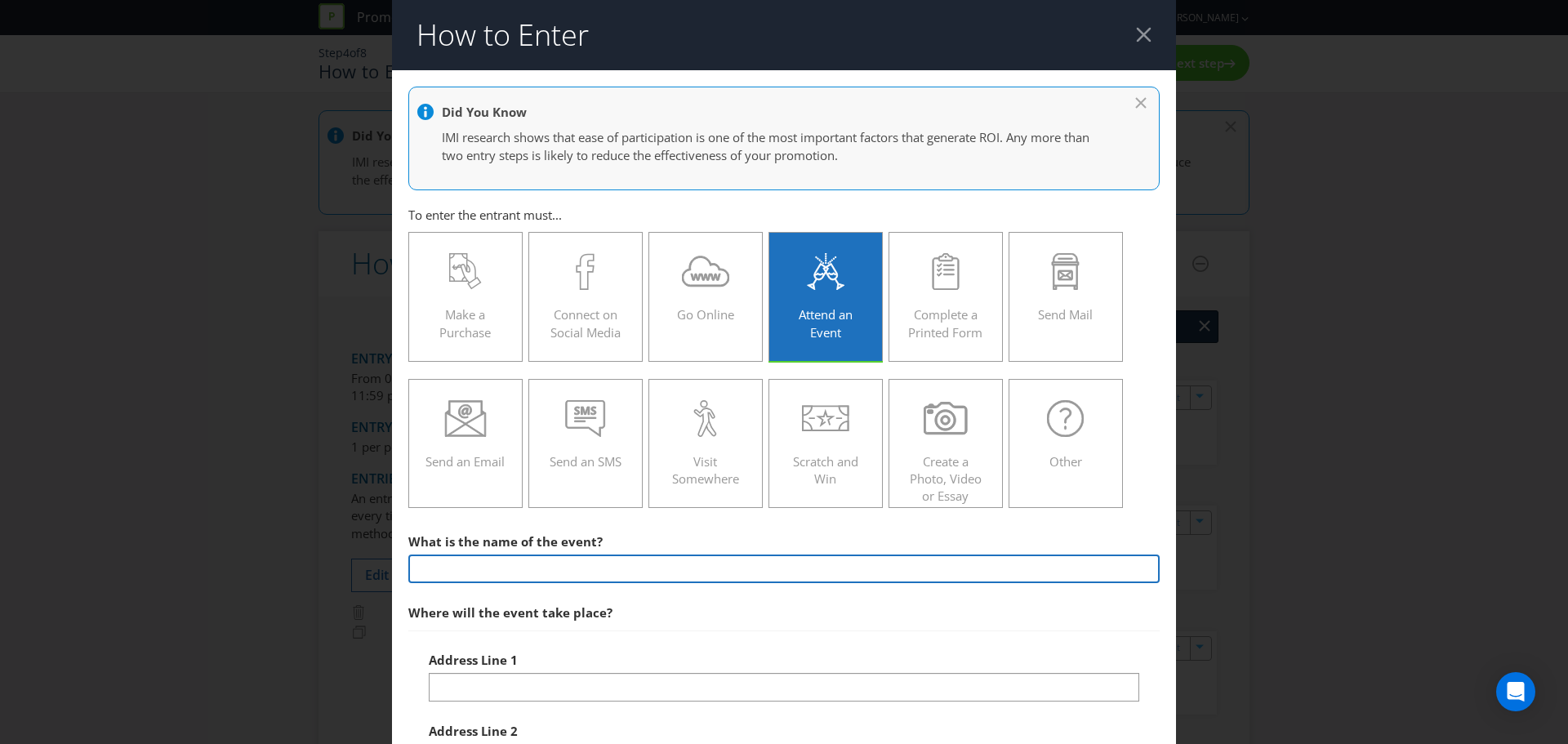
click at [474, 558] on input "text" at bounding box center [784, 569] width 751 height 29
type input "Style Matters"
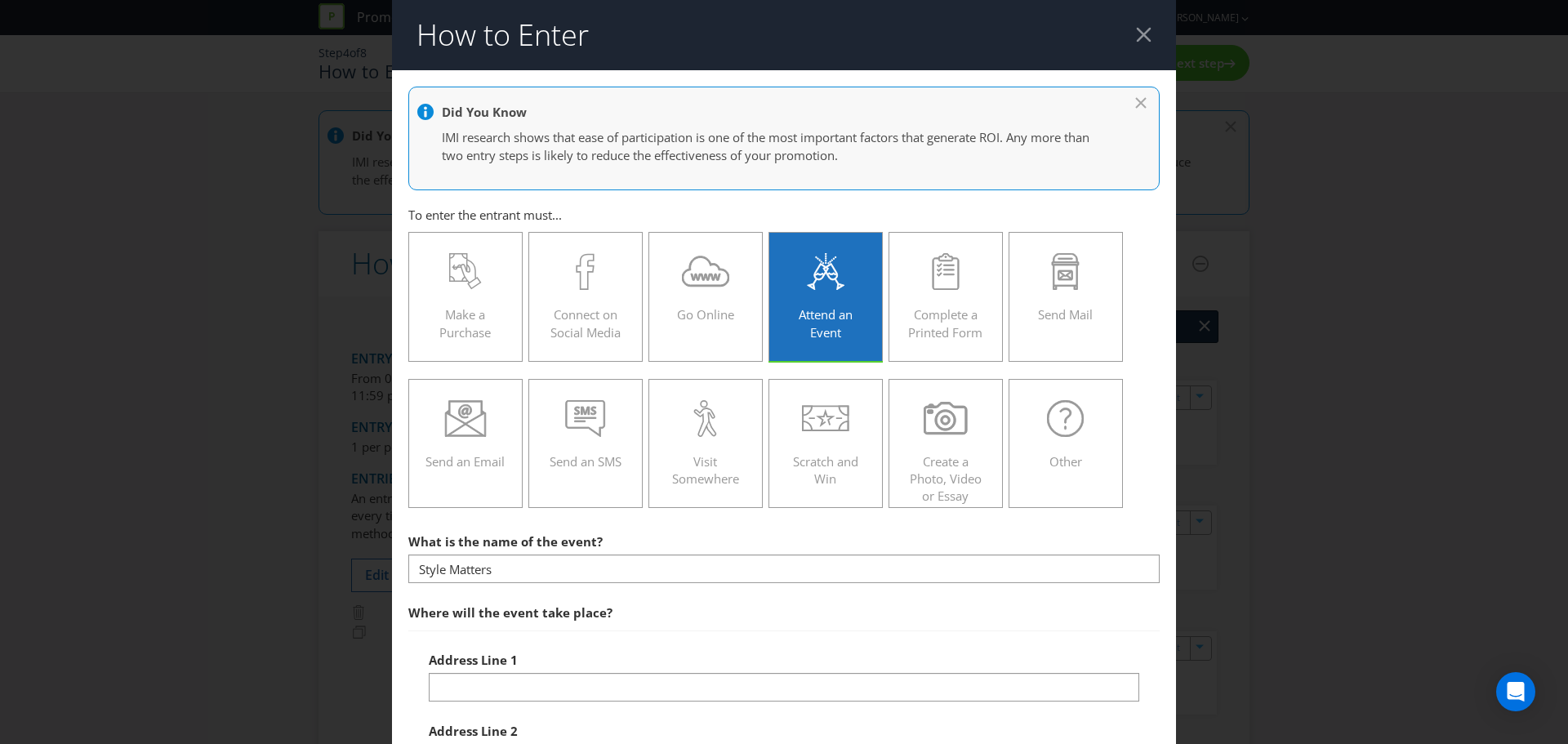
click at [506, 664] on span "Address Line 1" at bounding box center [473, 660] width 89 height 16
click at [506, 672] on div "Address Line 1" at bounding box center [784, 673] width 711 height 59
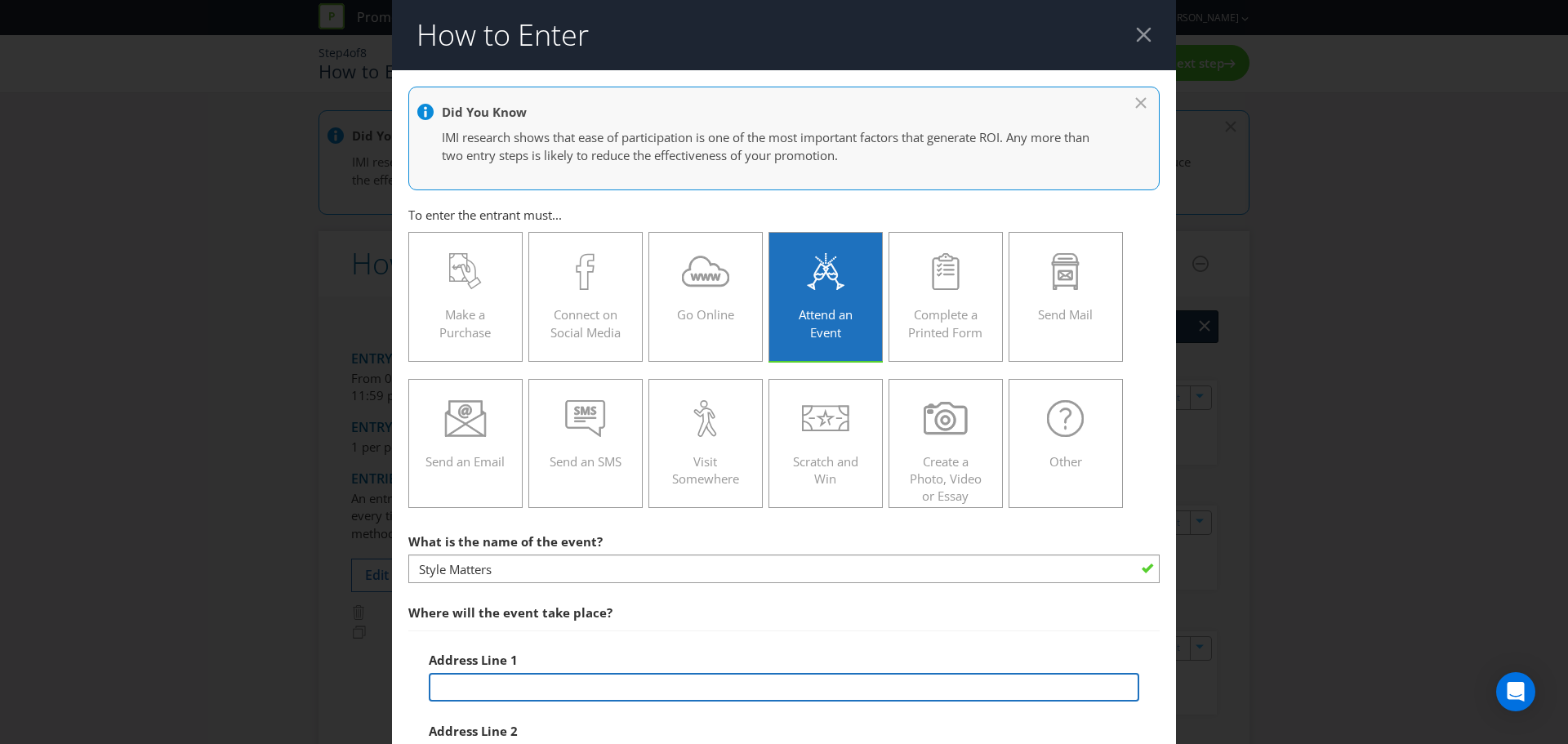
click at [523, 678] on input "text" at bounding box center [784, 688] width 711 height 29
type input "[STREET_ADDRESS]"
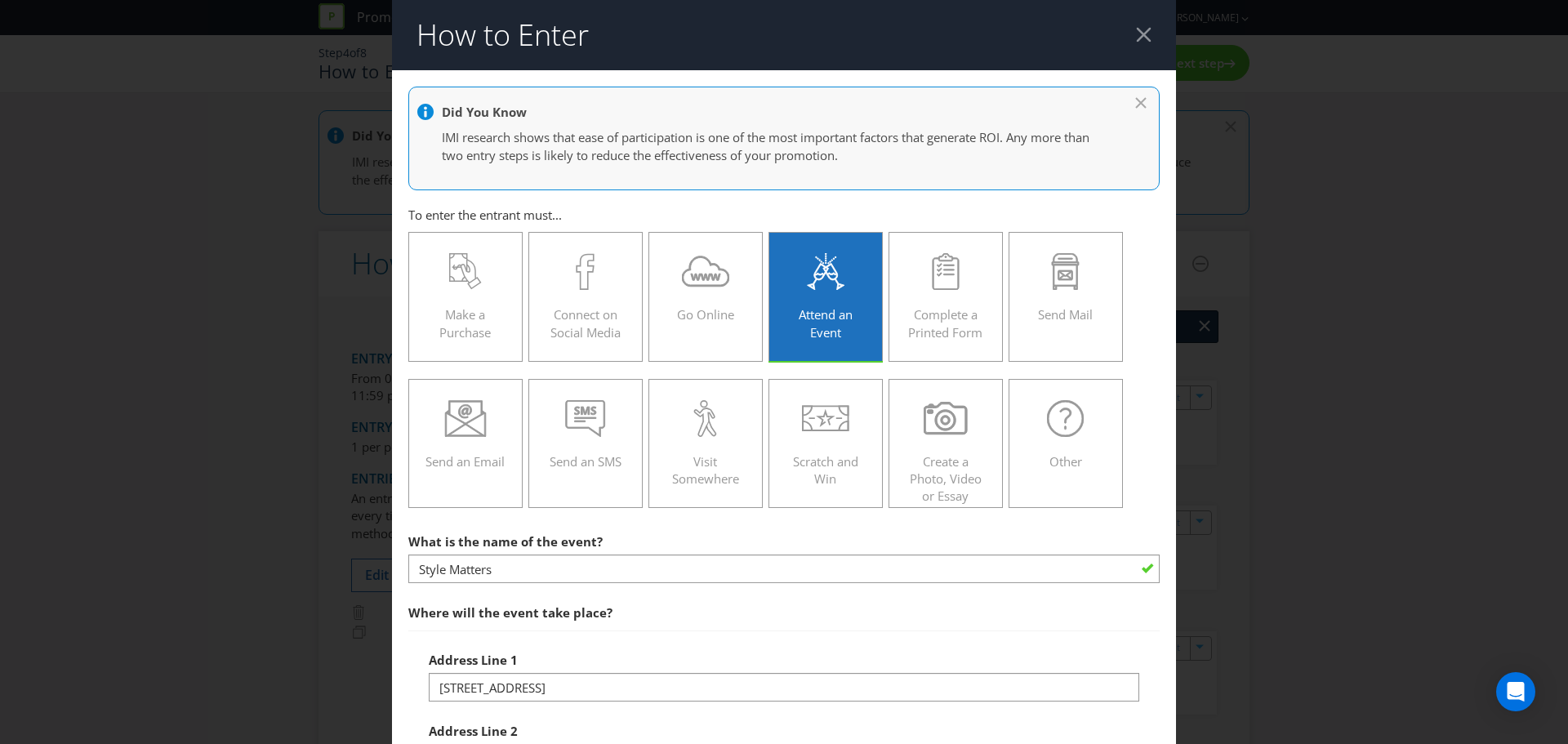
scroll to position [388, 0]
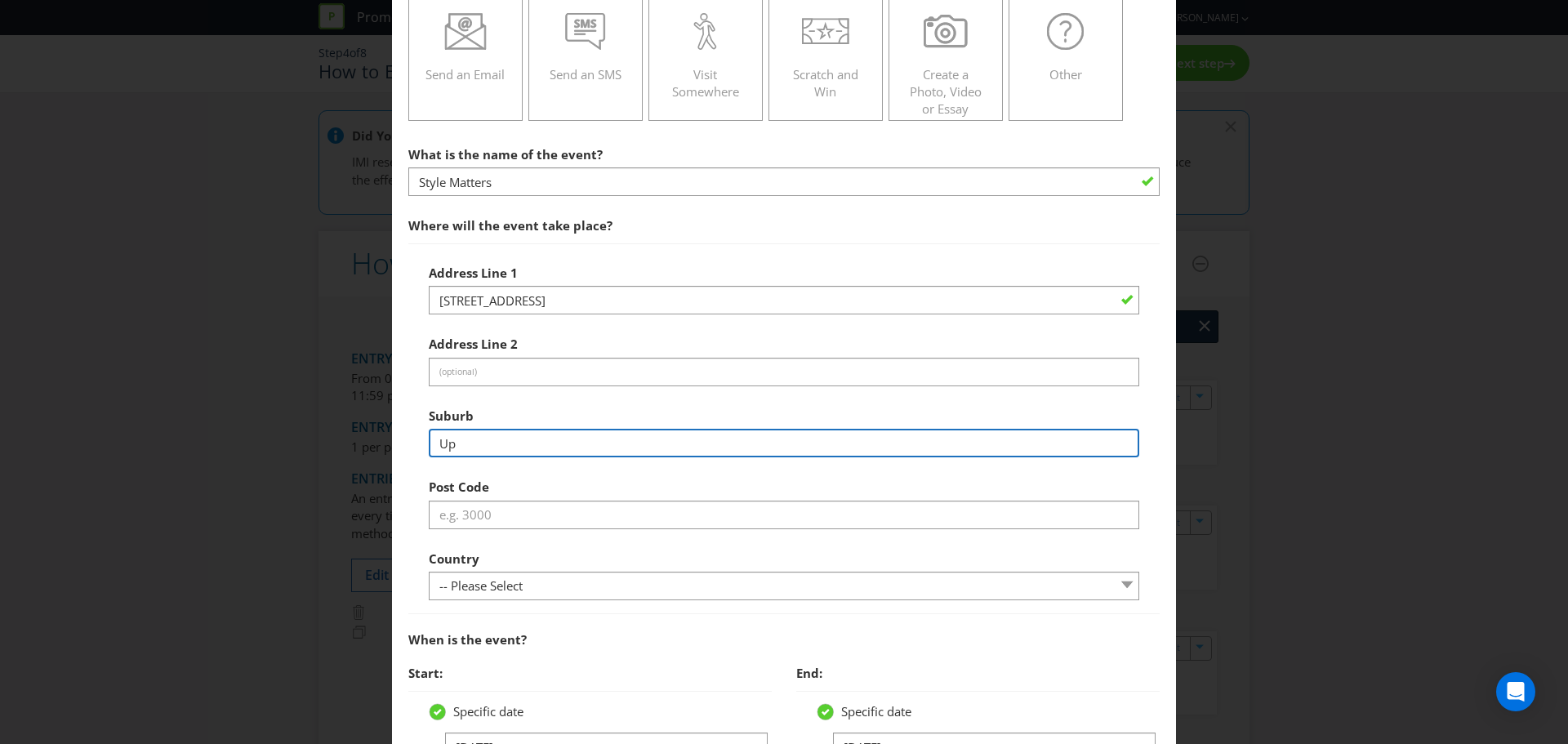
type input "U"
type input "[GEOGRAPHIC_DATA]"
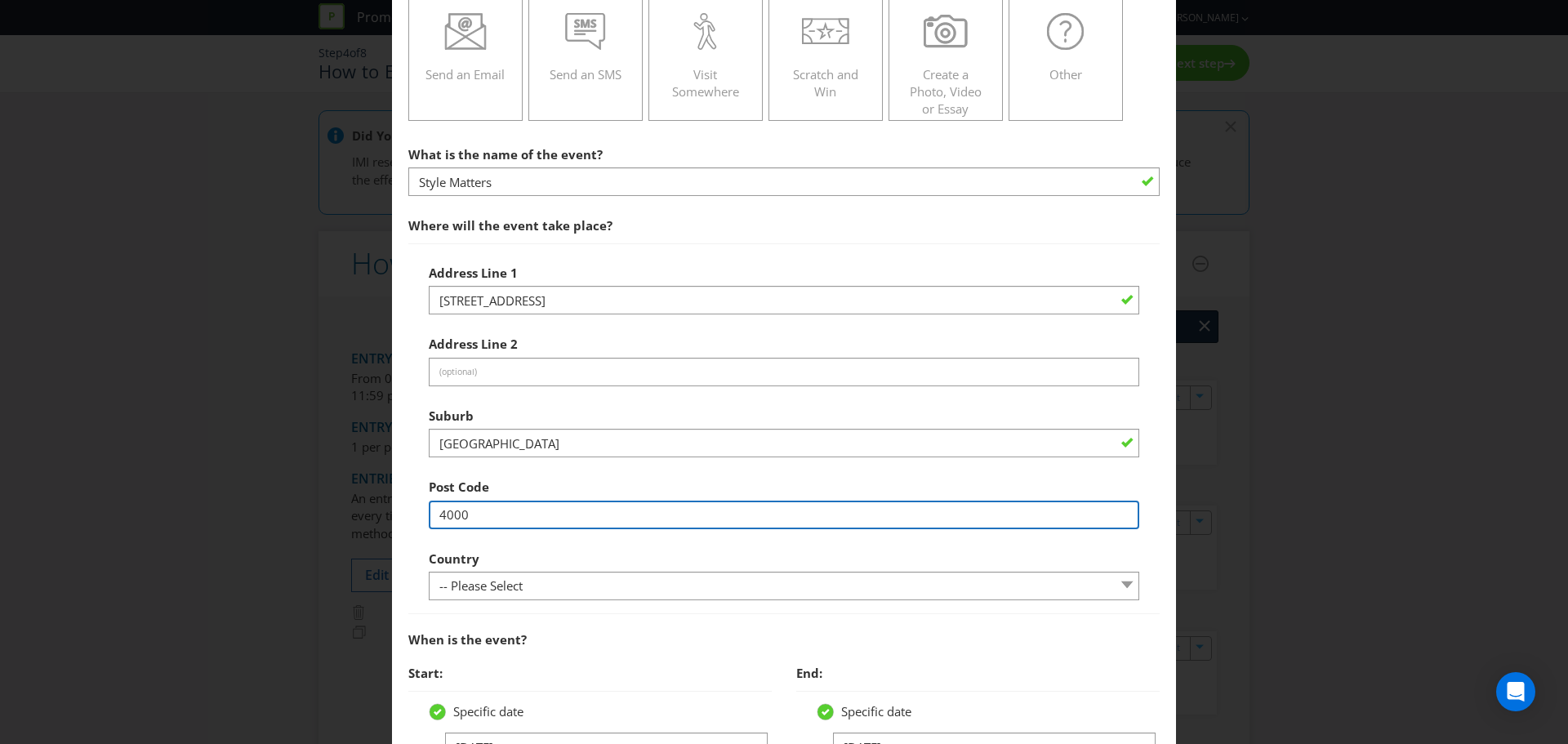
type input "4000"
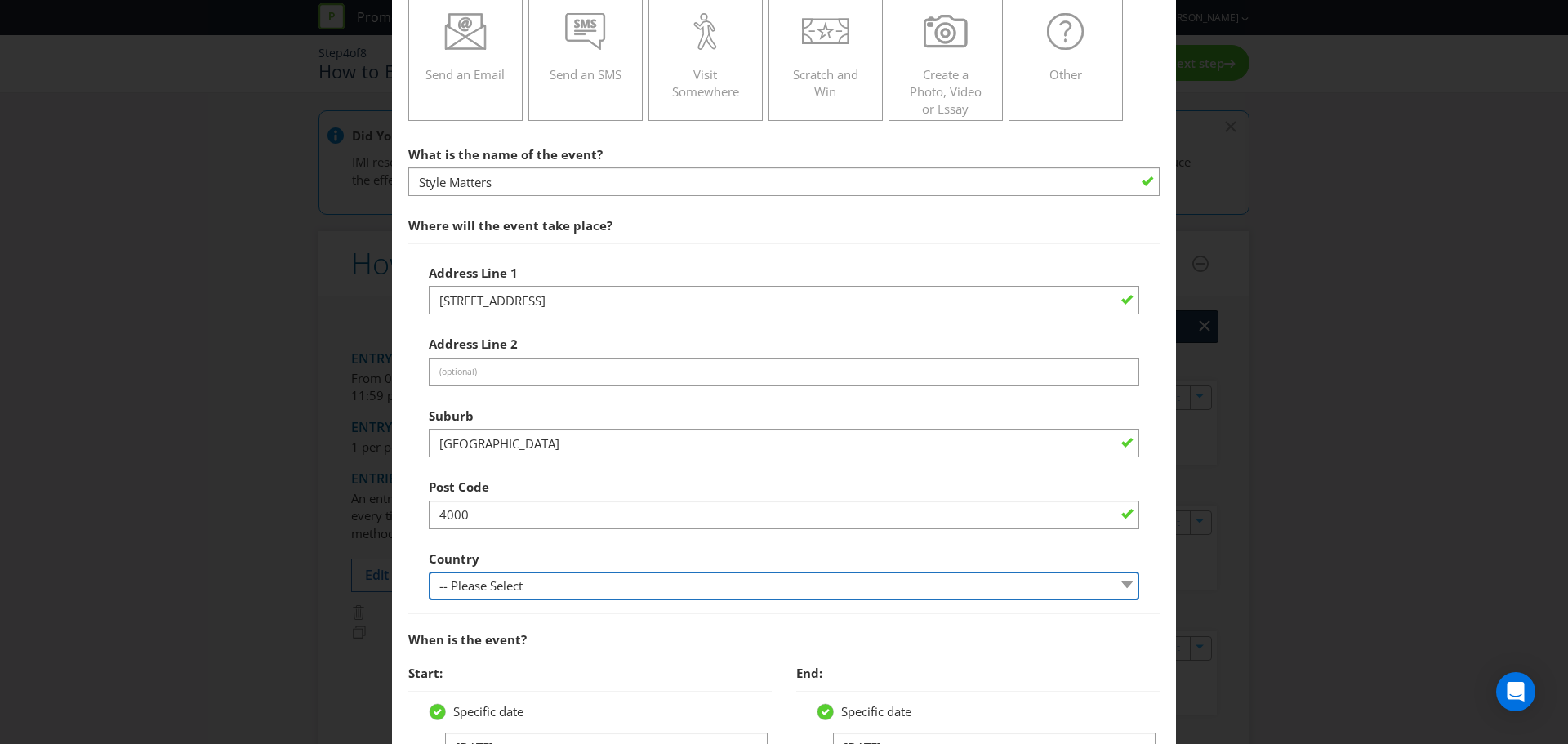
select select "AU"
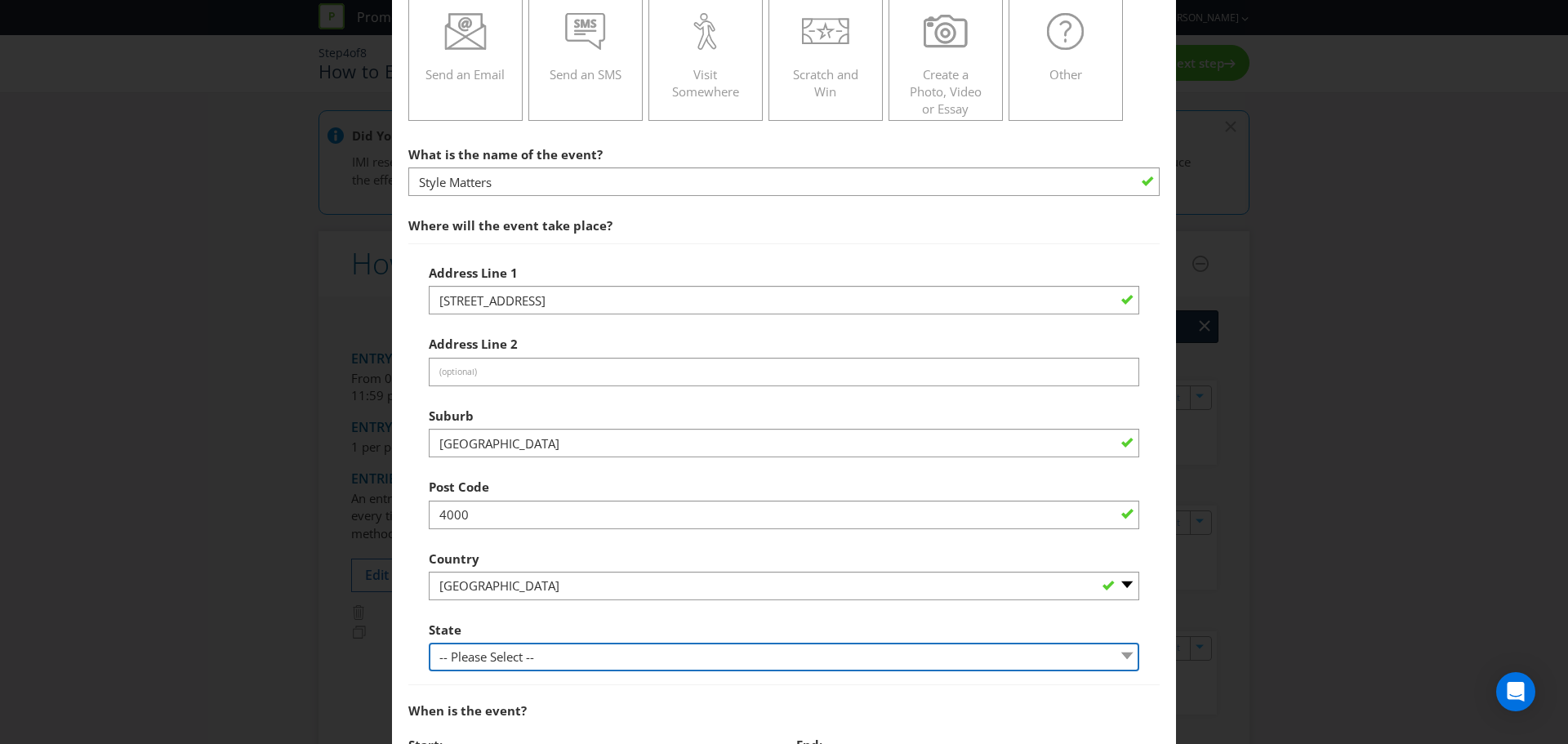
select select "QLD"
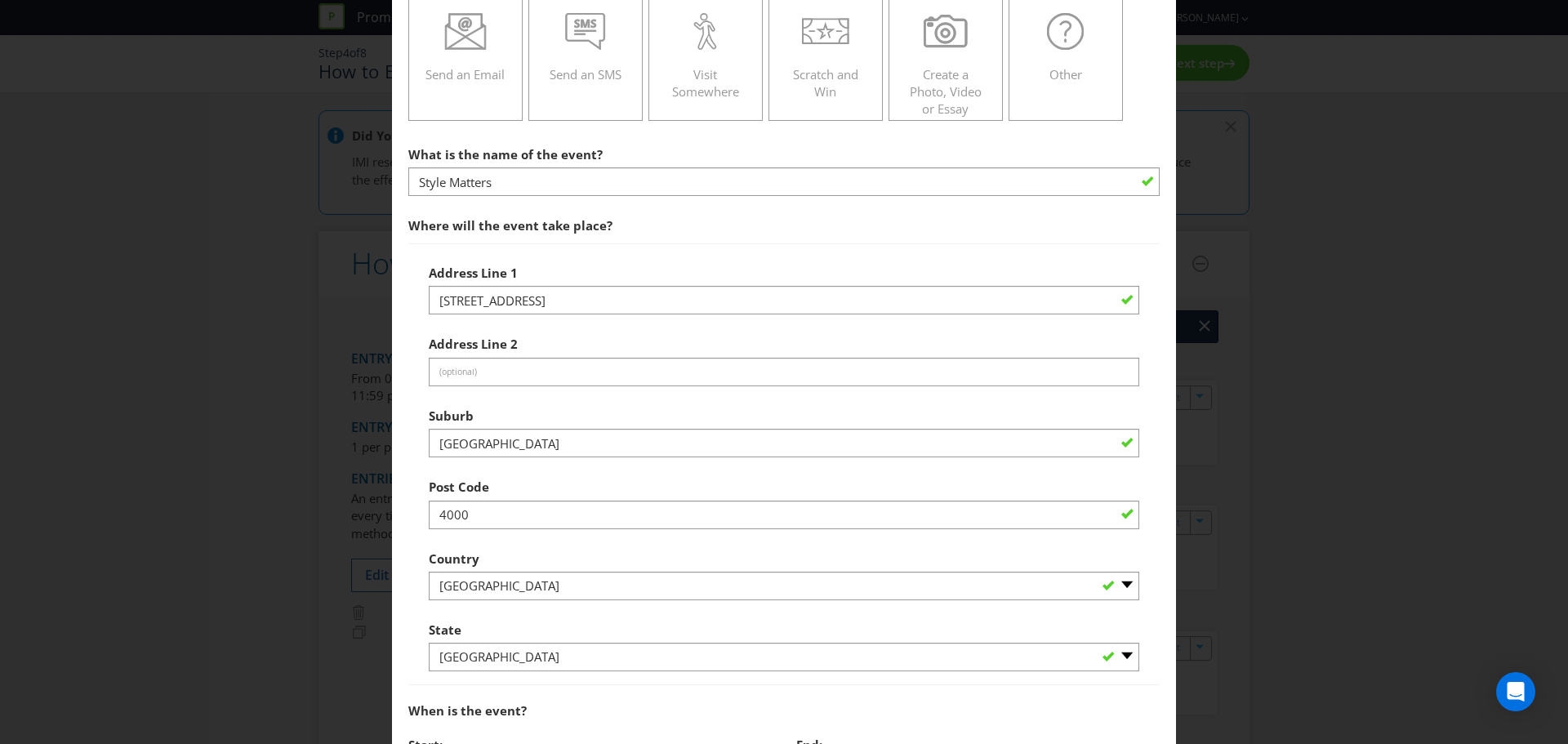
scroll to position [798, 0]
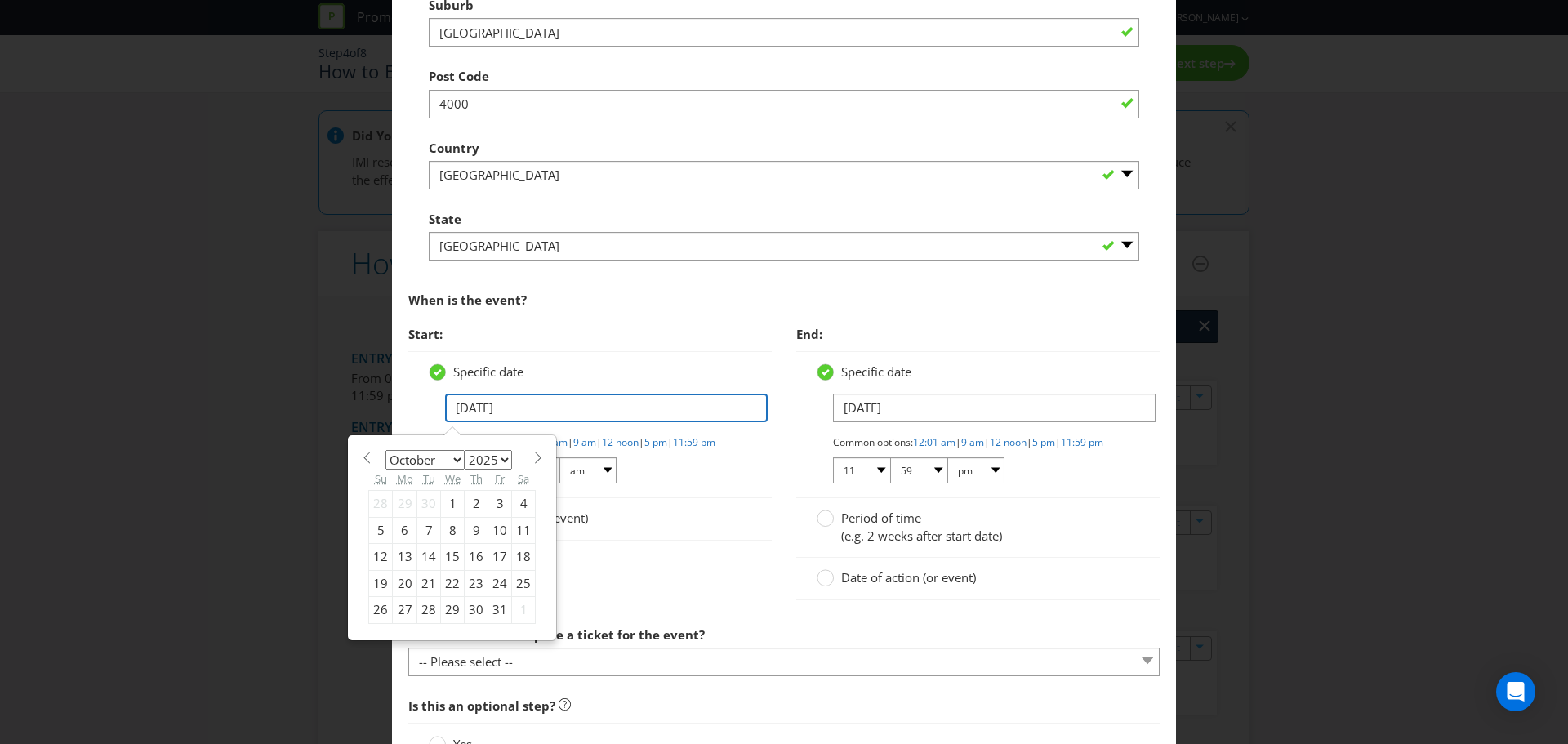
click at [456, 415] on input "[DATE]" at bounding box center [605, 408] width 323 height 29
click at [536, 463] on span at bounding box center [537, 458] width 13 height 13
select select "10"
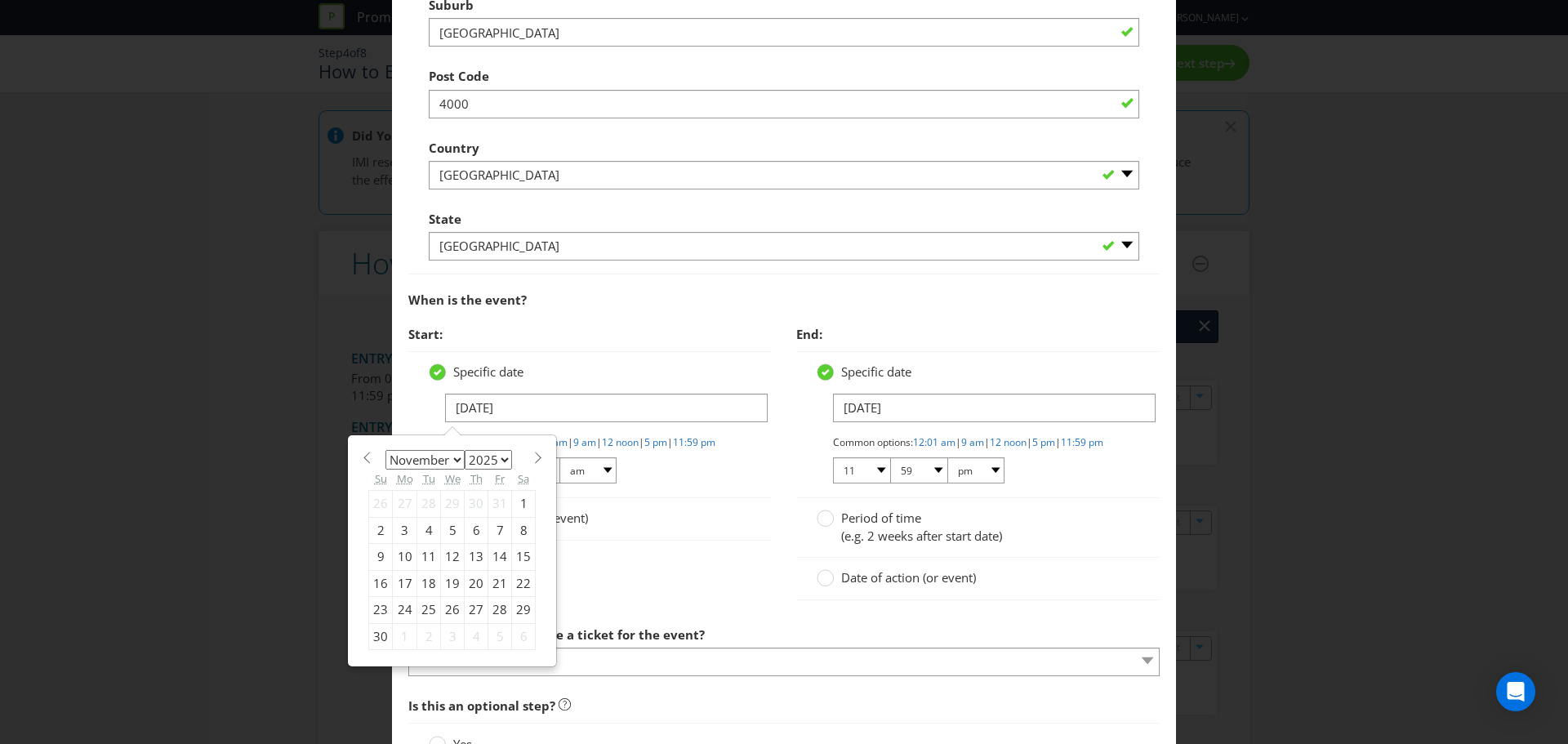
click at [513, 498] on div "1" at bounding box center [524, 504] width 24 height 26
type input "[DATE]"
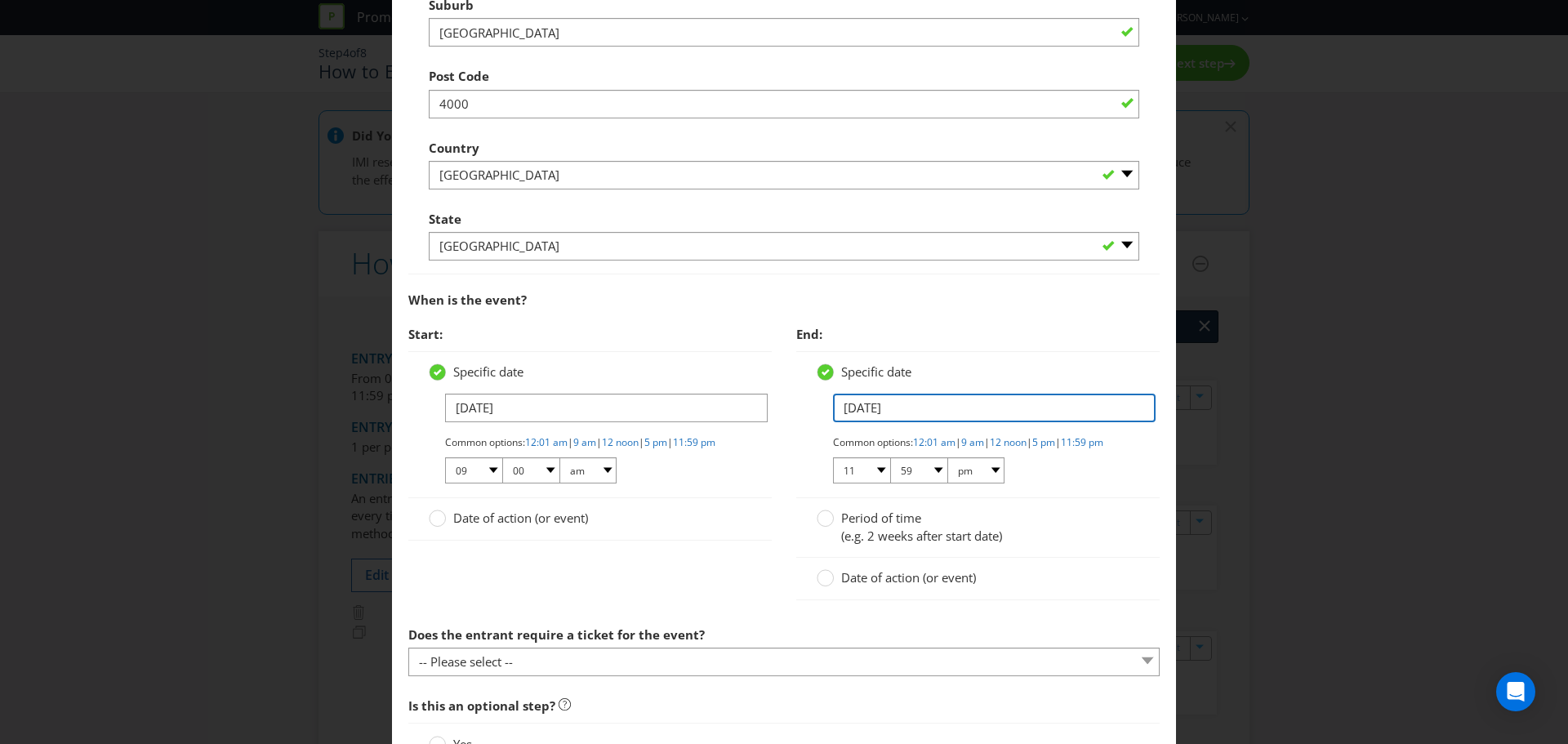
click at [842, 407] on input "[DATE]" at bounding box center [994, 408] width 323 height 29
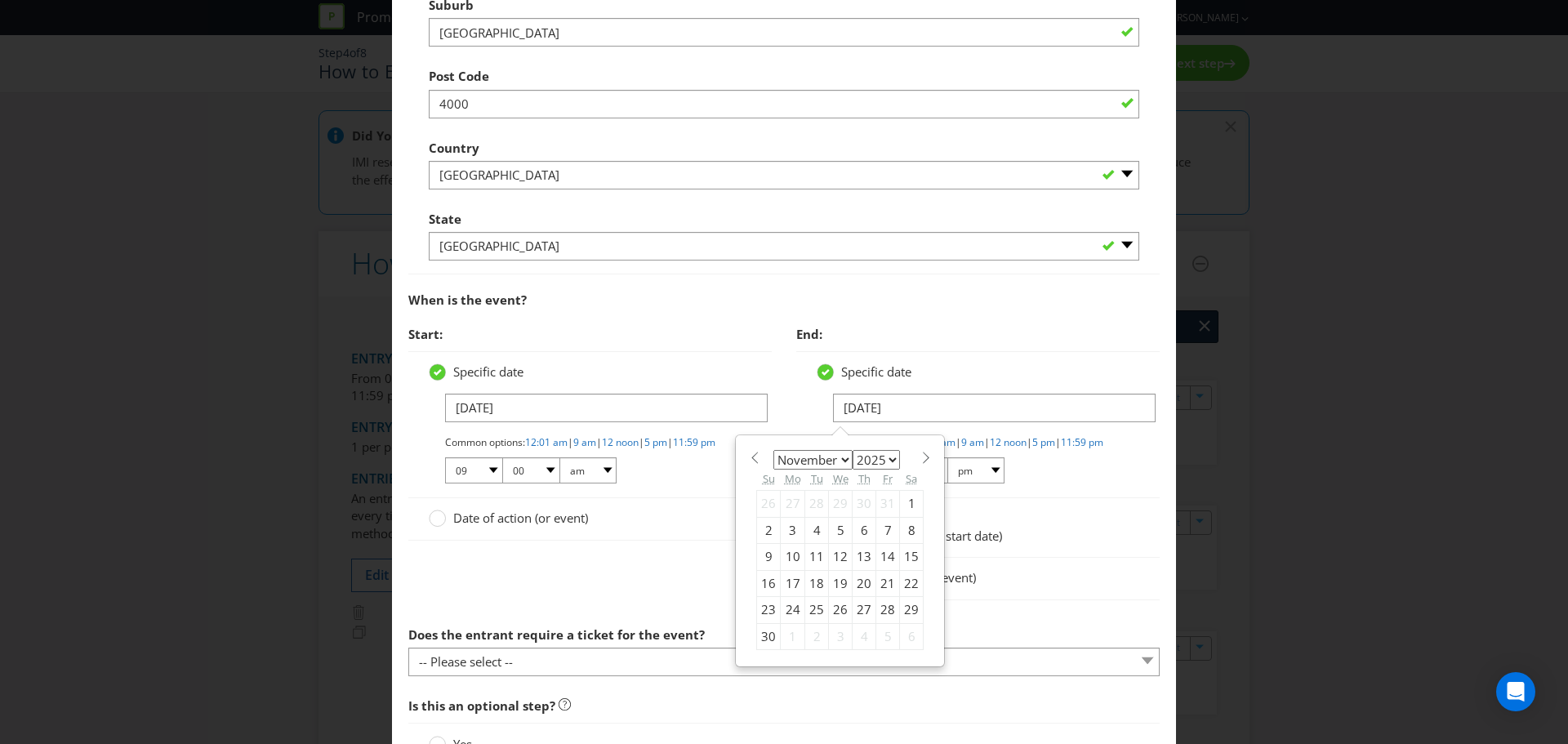
click at [900, 502] on div "1" at bounding box center [912, 504] width 24 height 26
type input "[DATE]"
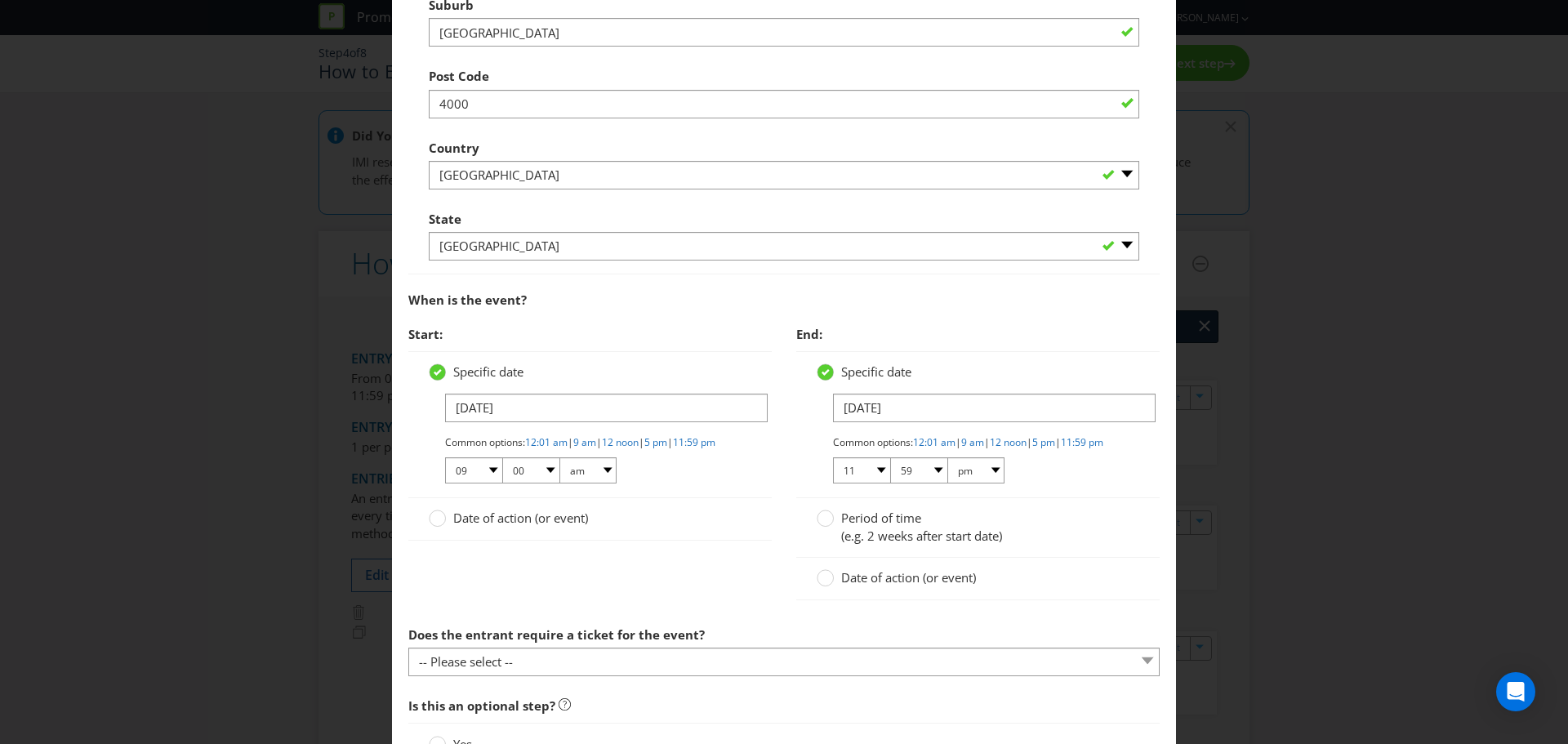
click at [689, 550] on div at bounding box center [589, 546] width 363 height 8
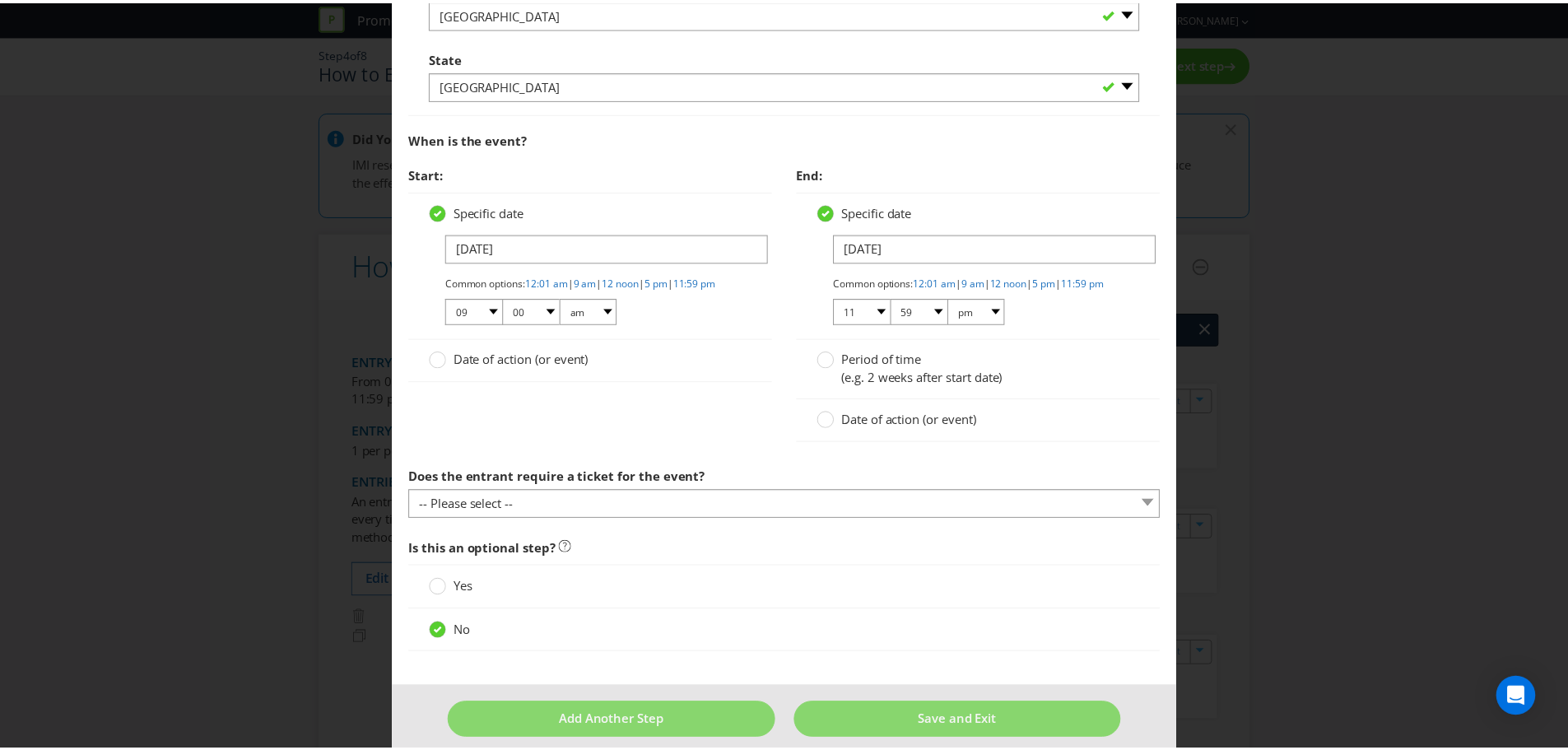
scroll to position [969, 0]
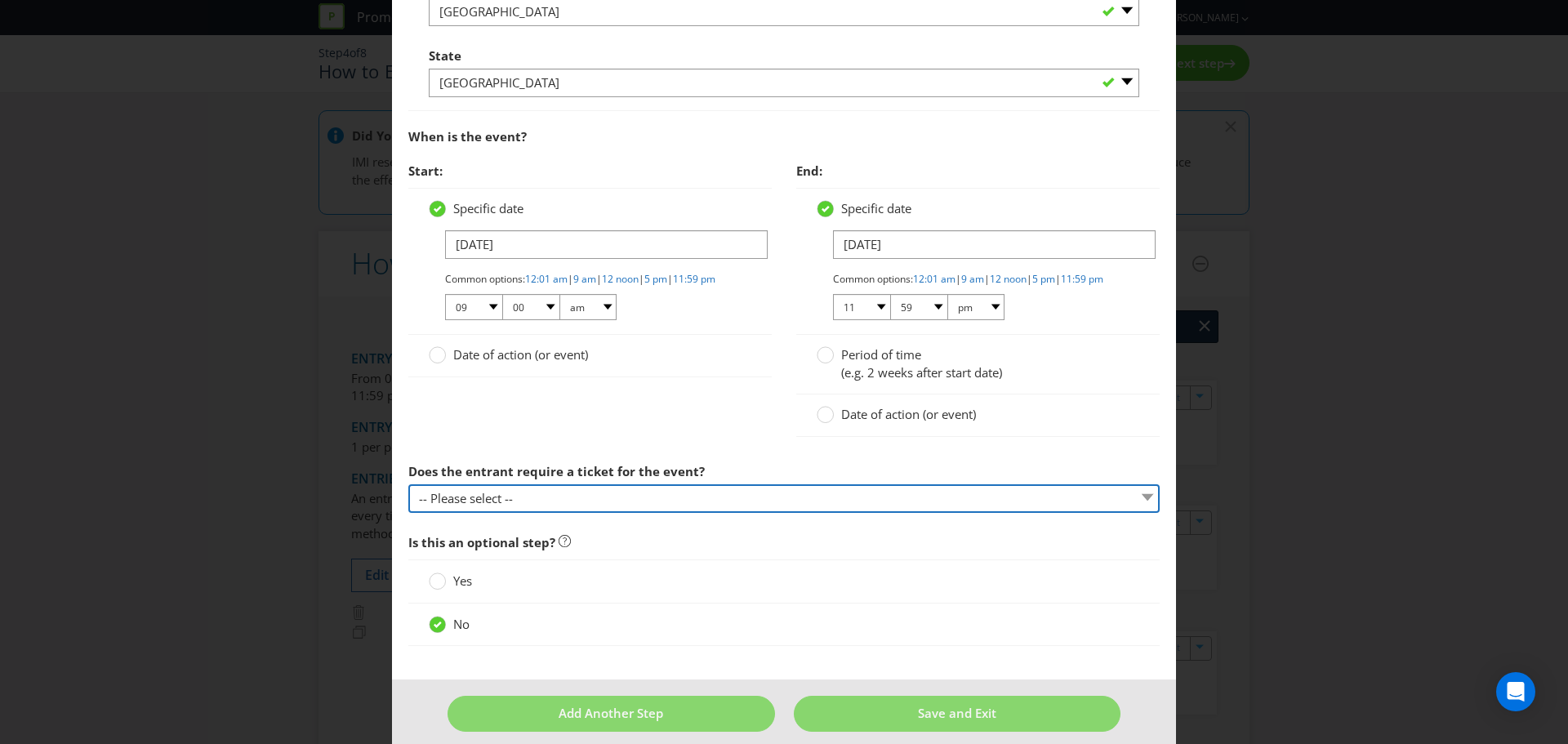
click at [621, 510] on select "-- Please select -- Yes, they must buy a ticket Yes, but tickets are free No ti…" at bounding box center [784, 499] width 751 height 29
select select "YES_FREE"
click at [408, 498] on select "-- Please select -- Yes, they must buy a ticket Yes, but tickets are free No ti…" at bounding box center [784, 499] width 751 height 29
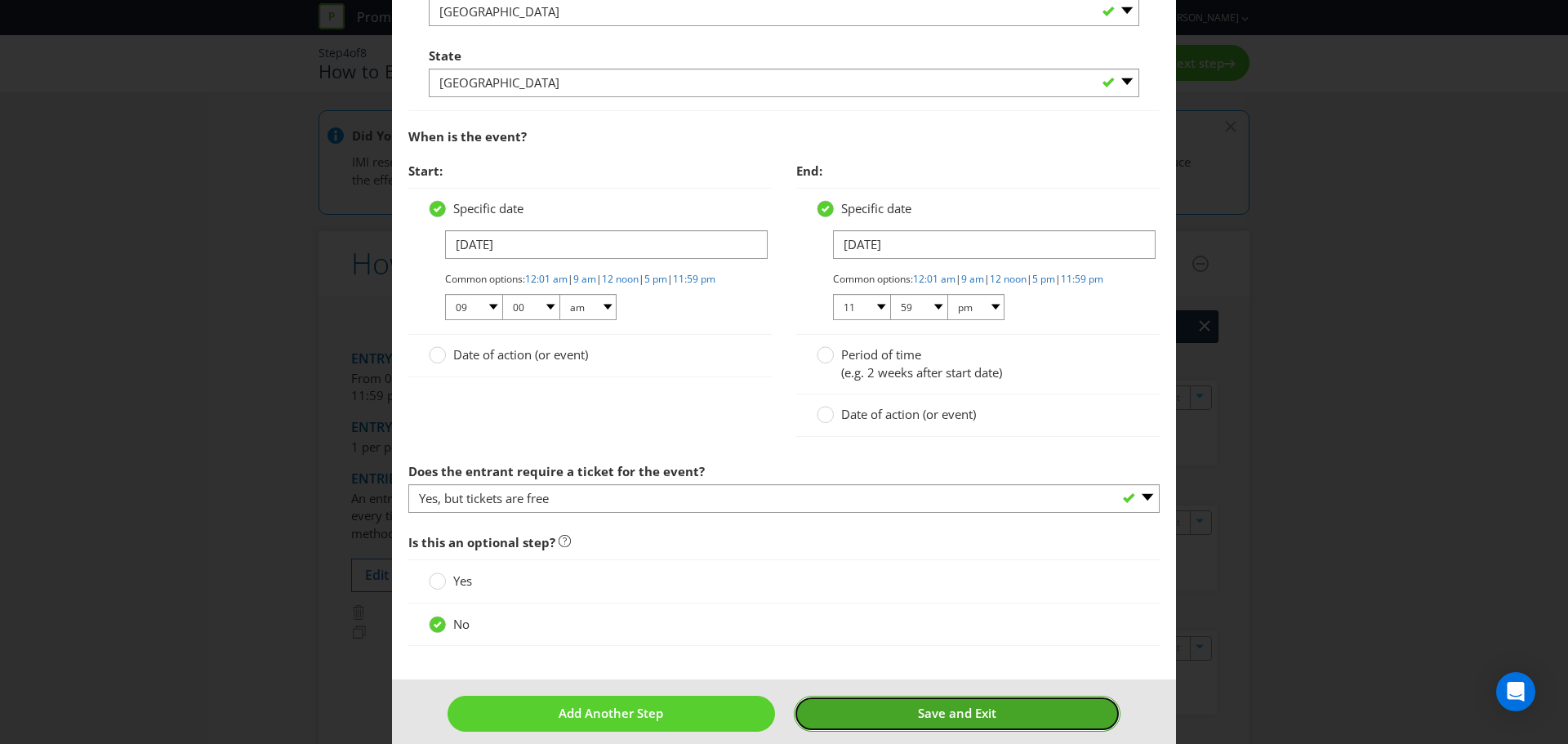
click at [994, 719] on button "Save and Exit" at bounding box center [957, 714] width 328 height 35
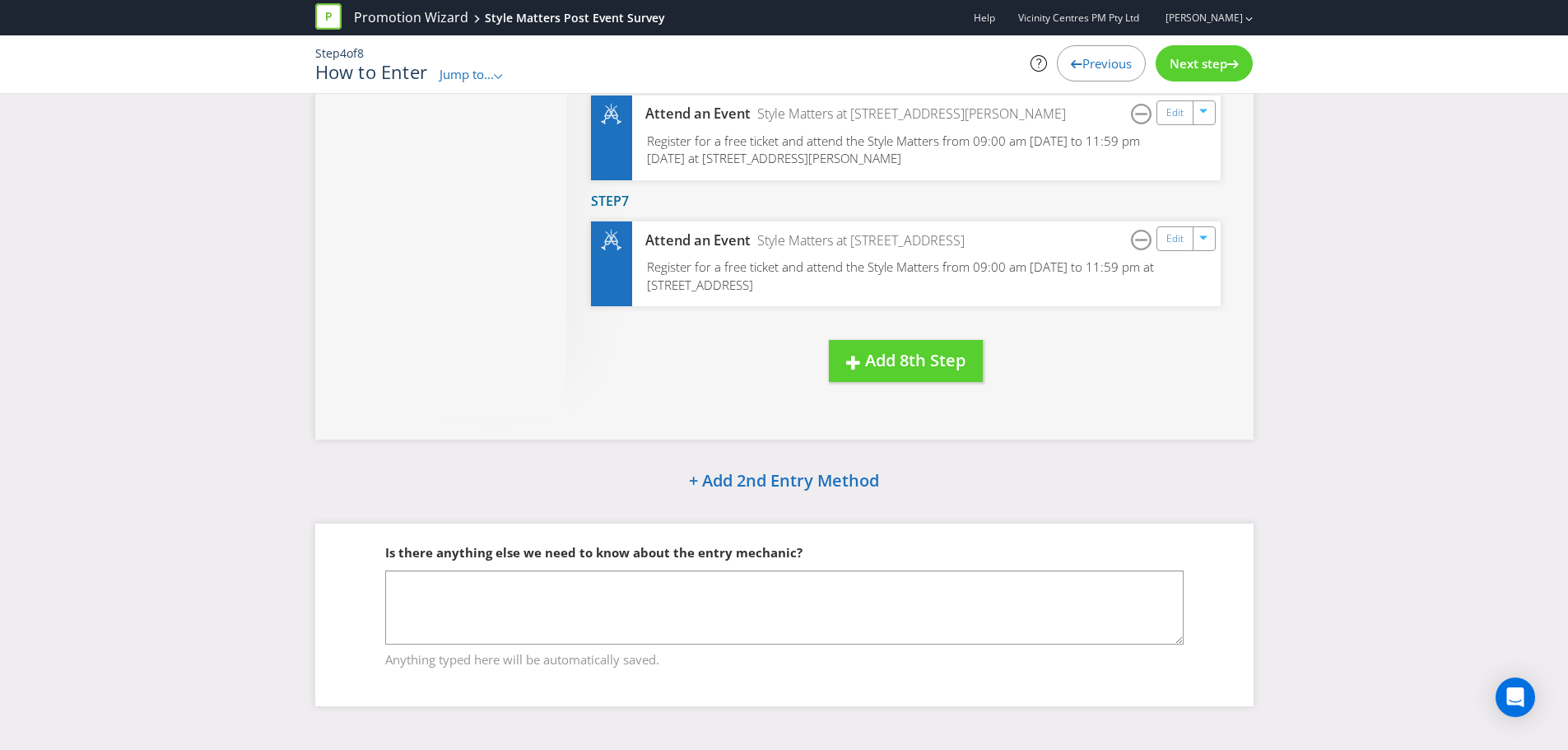
scroll to position [921, 0]
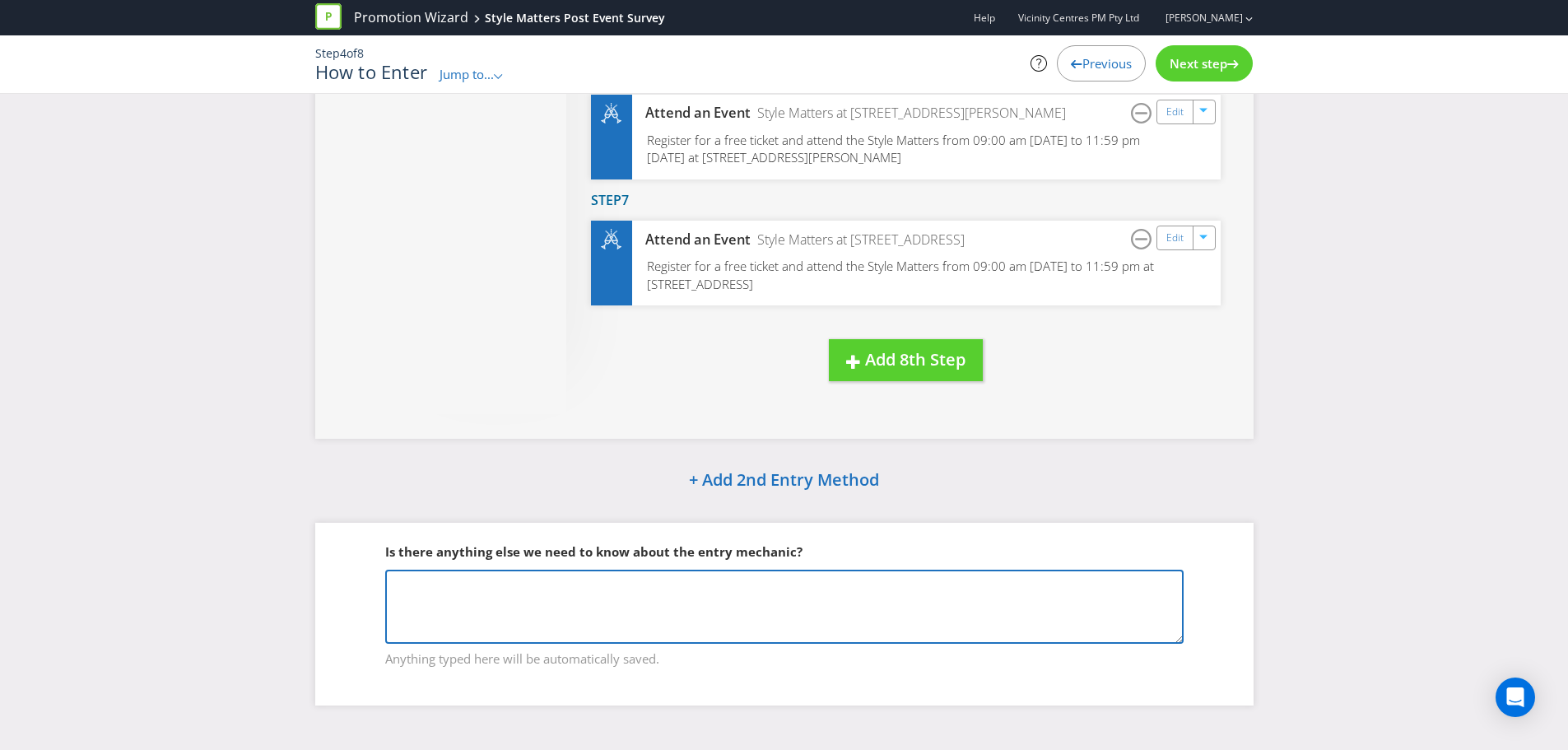
click at [689, 587] on textarea at bounding box center [784, 606] width 799 height 74
type textarea "T"
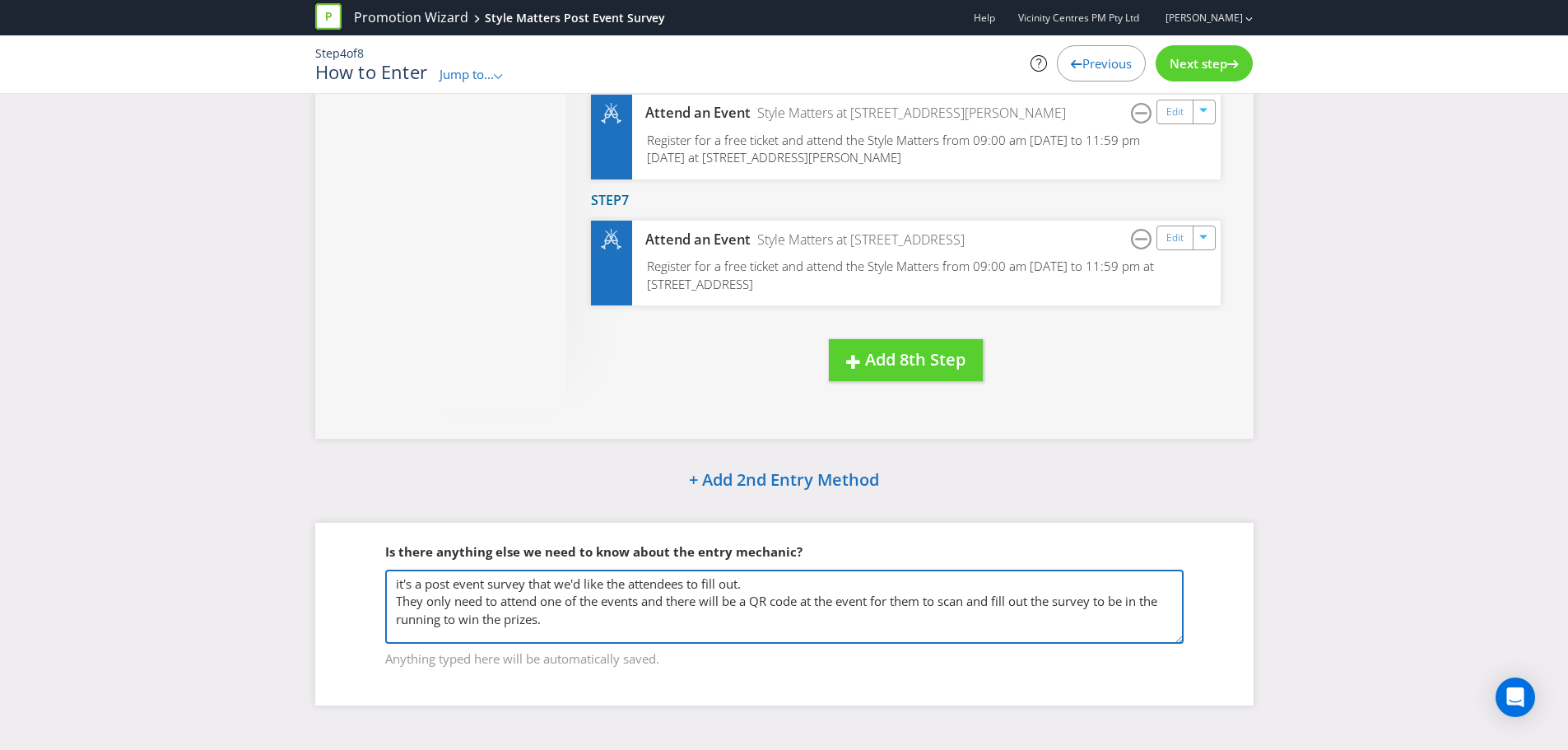
type textarea "it's a post event survey that we'd like the attendees to fill out. They only ne…"
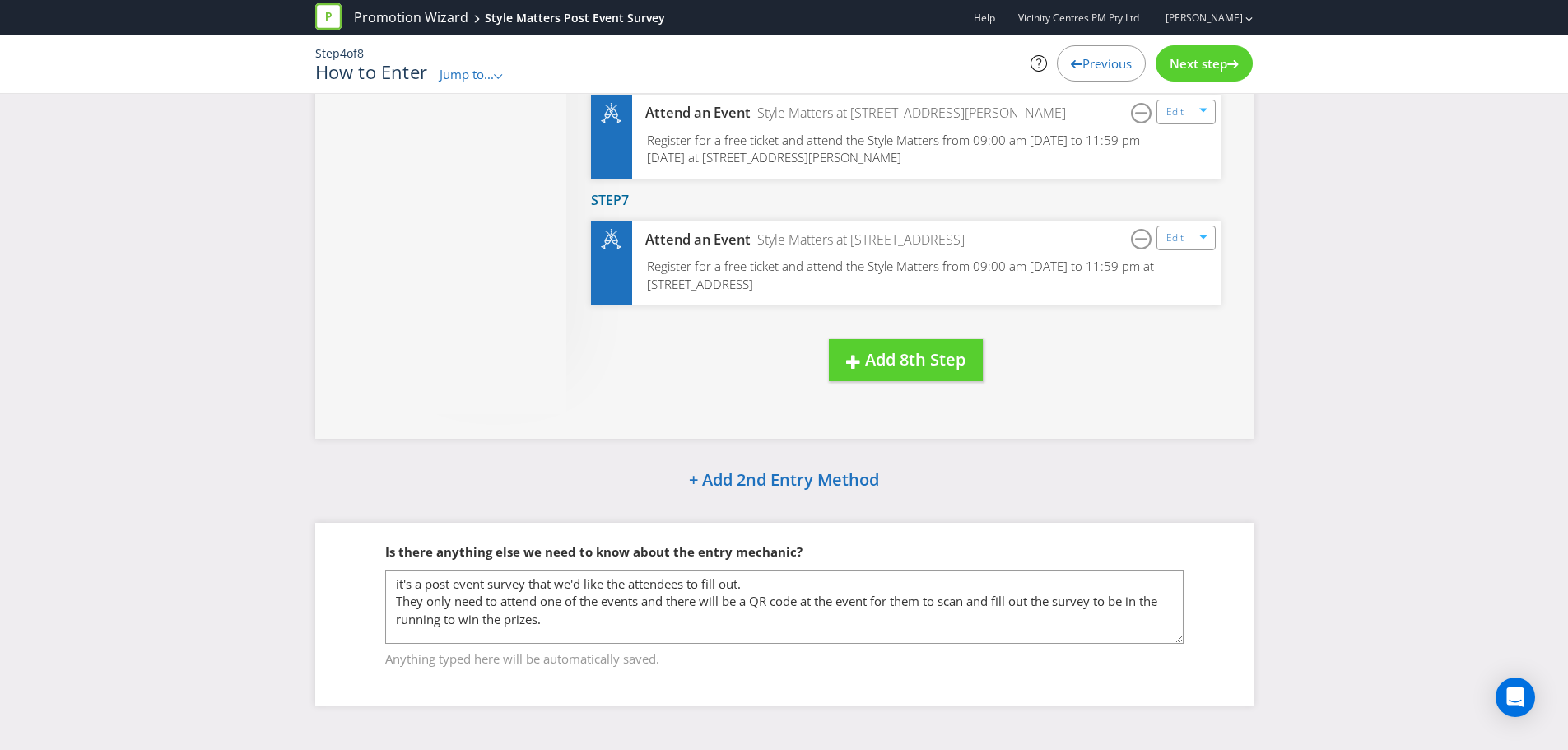
click at [1220, 89] on div "Step 4 of 8 How to Enter Jump to... .st0{fill-rule:evenodd;clip-rule:evenodd;} …" at bounding box center [784, 65] width 963 height 58
click at [1220, 68] on span "Next step" at bounding box center [1199, 63] width 58 height 16
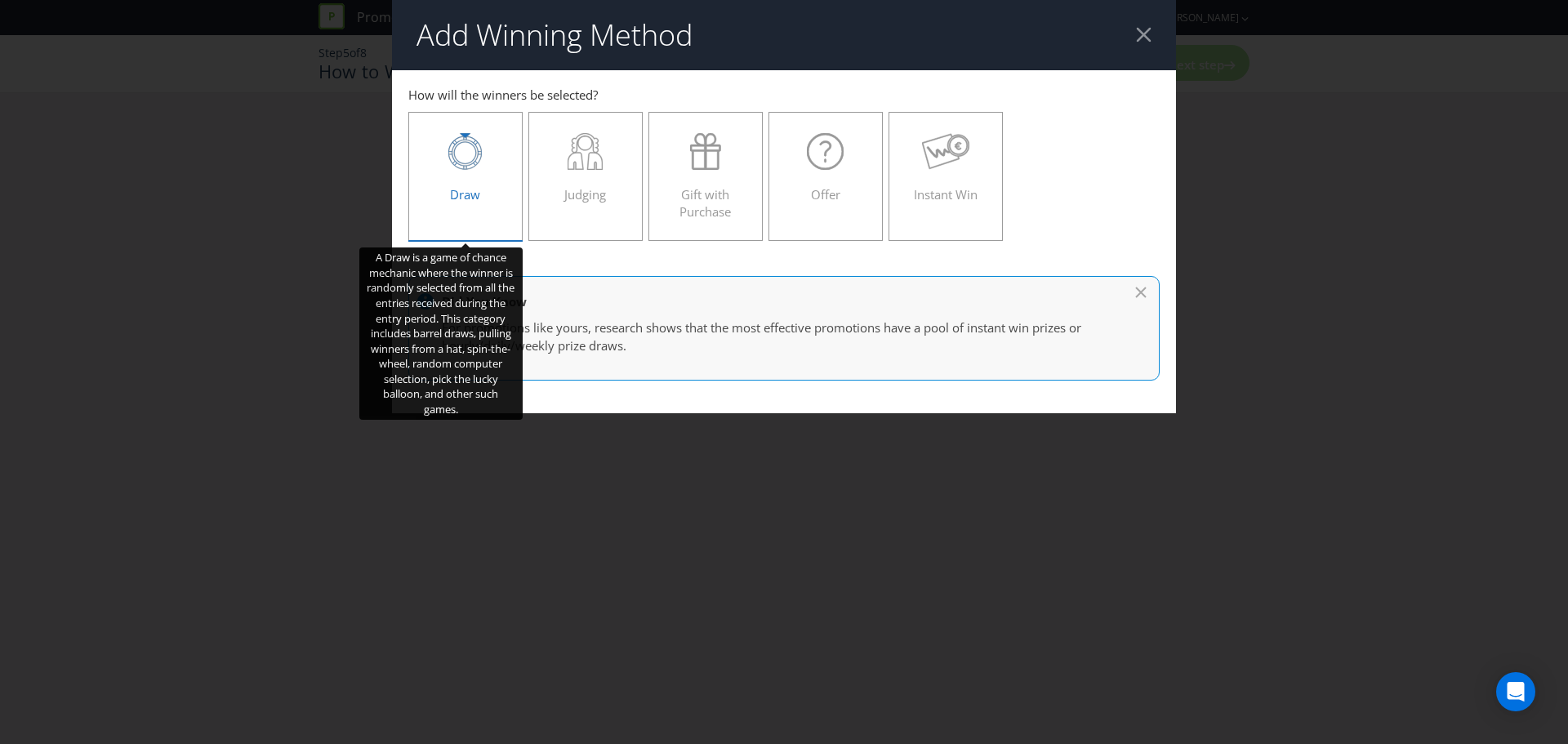
click at [496, 172] on div "Draw" at bounding box center [465, 169] width 80 height 73
click at [0, 0] on input "Draw" at bounding box center [0, 0] width 0 height 0
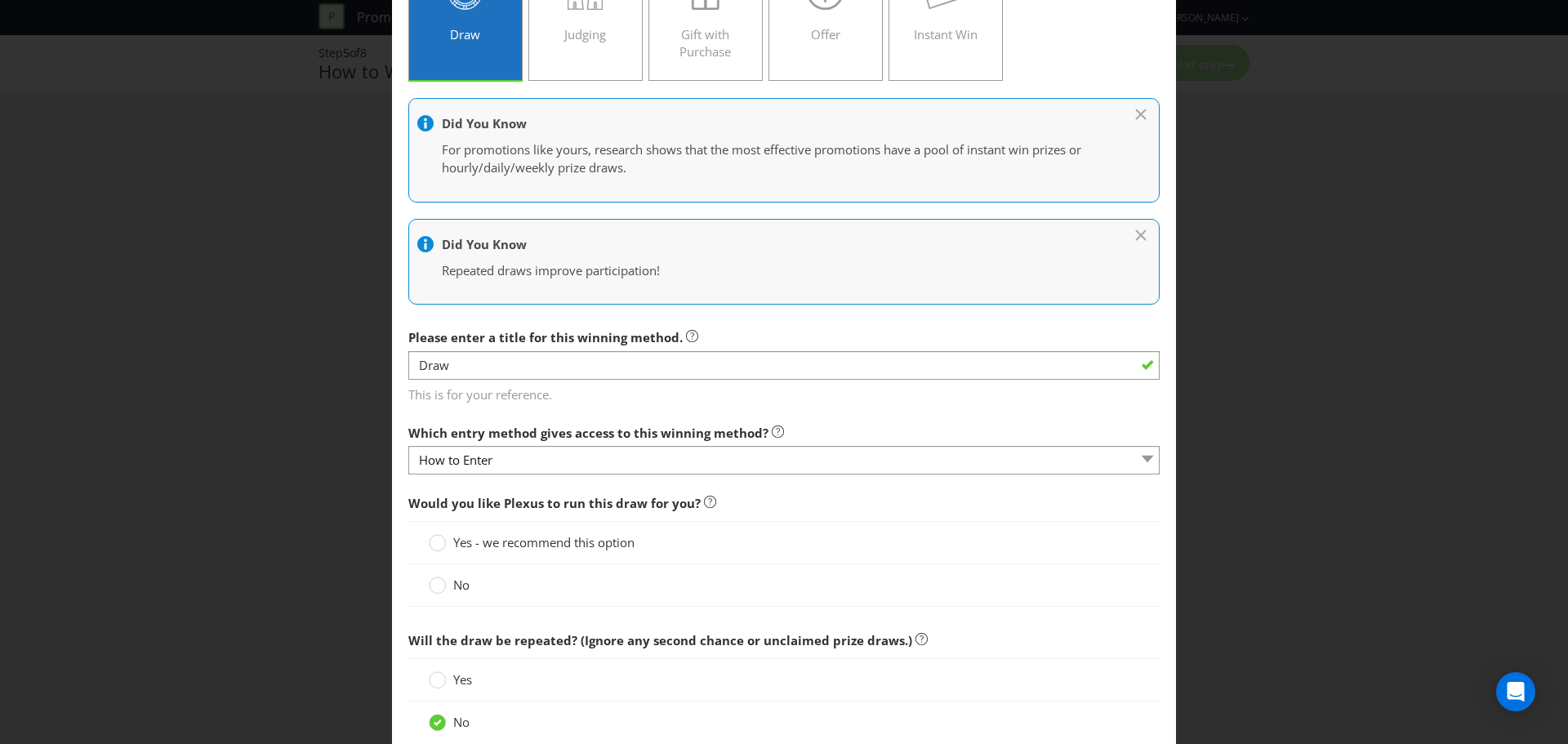
scroll to position [163, 0]
click at [552, 533] on span "Yes - we recommend this option" at bounding box center [543, 538] width 181 height 16
click at [0, 0] on input "Yes - we recommend this option" at bounding box center [0, 0] width 0 height 0
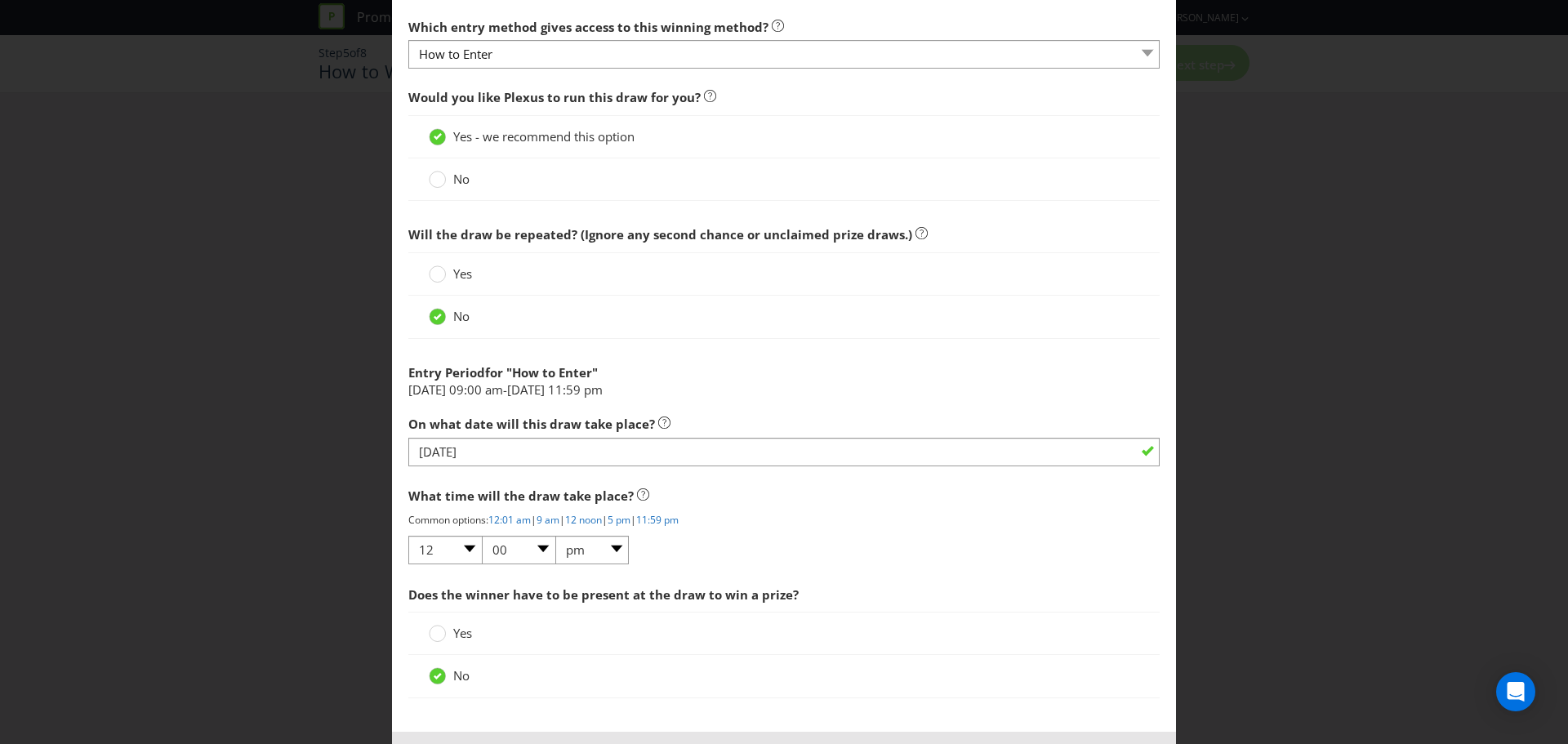
scroll to position [572, 0]
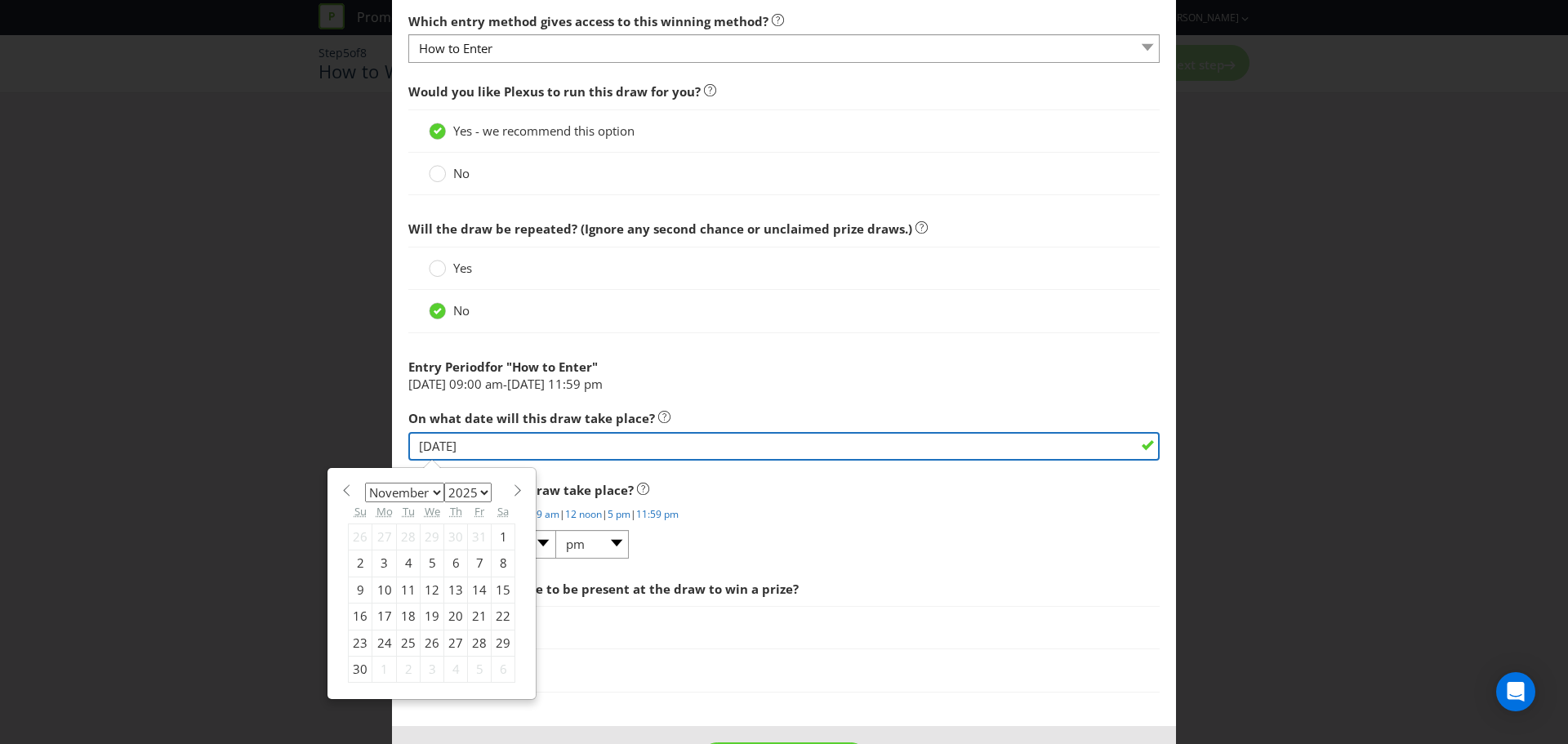
click at [493, 443] on input "[DATE]" at bounding box center [784, 447] width 751 height 29
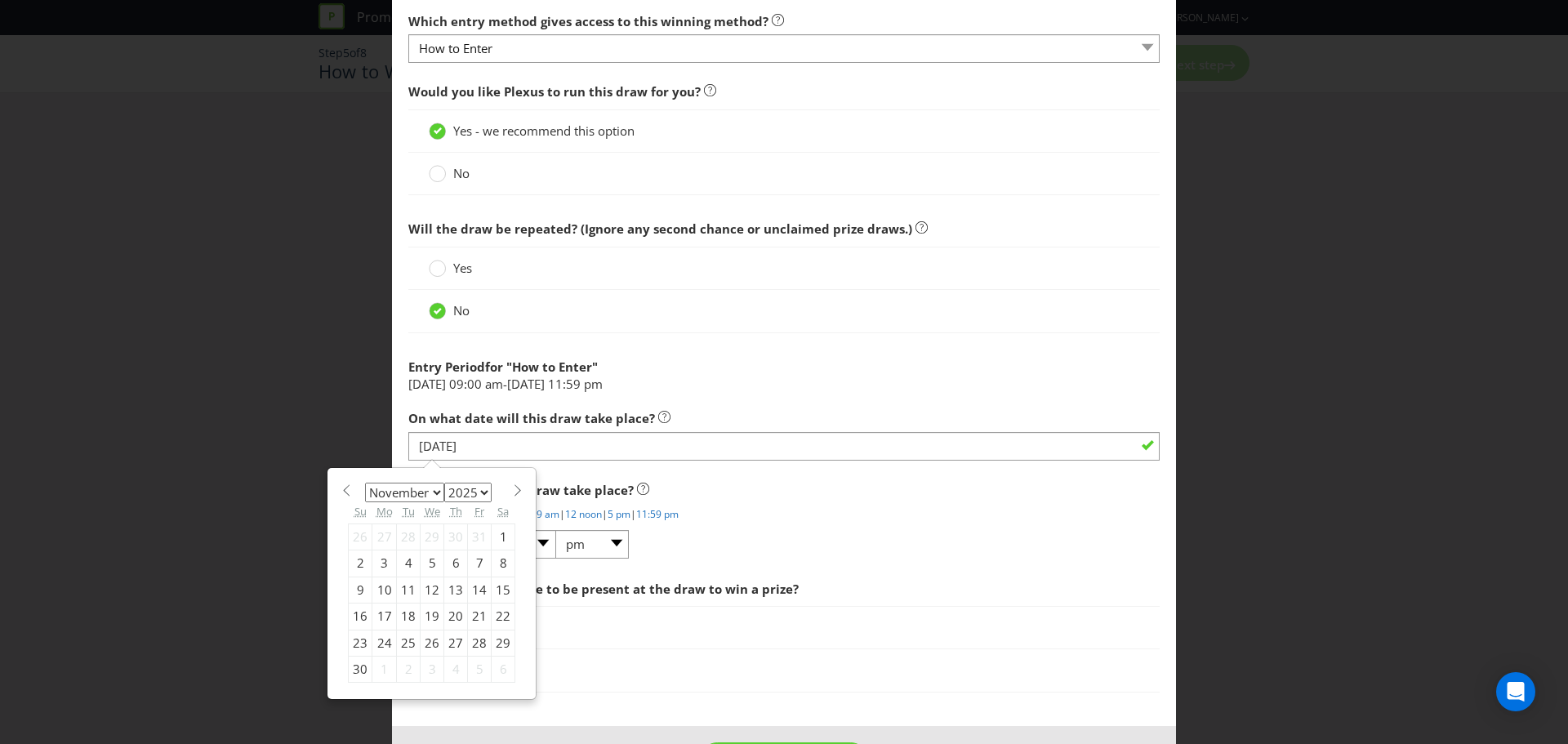
click at [867, 551] on div "What time will the draw take place? Common options: 12:01 am | 9 am | 12 noon |…" at bounding box center [784, 517] width 751 height 87
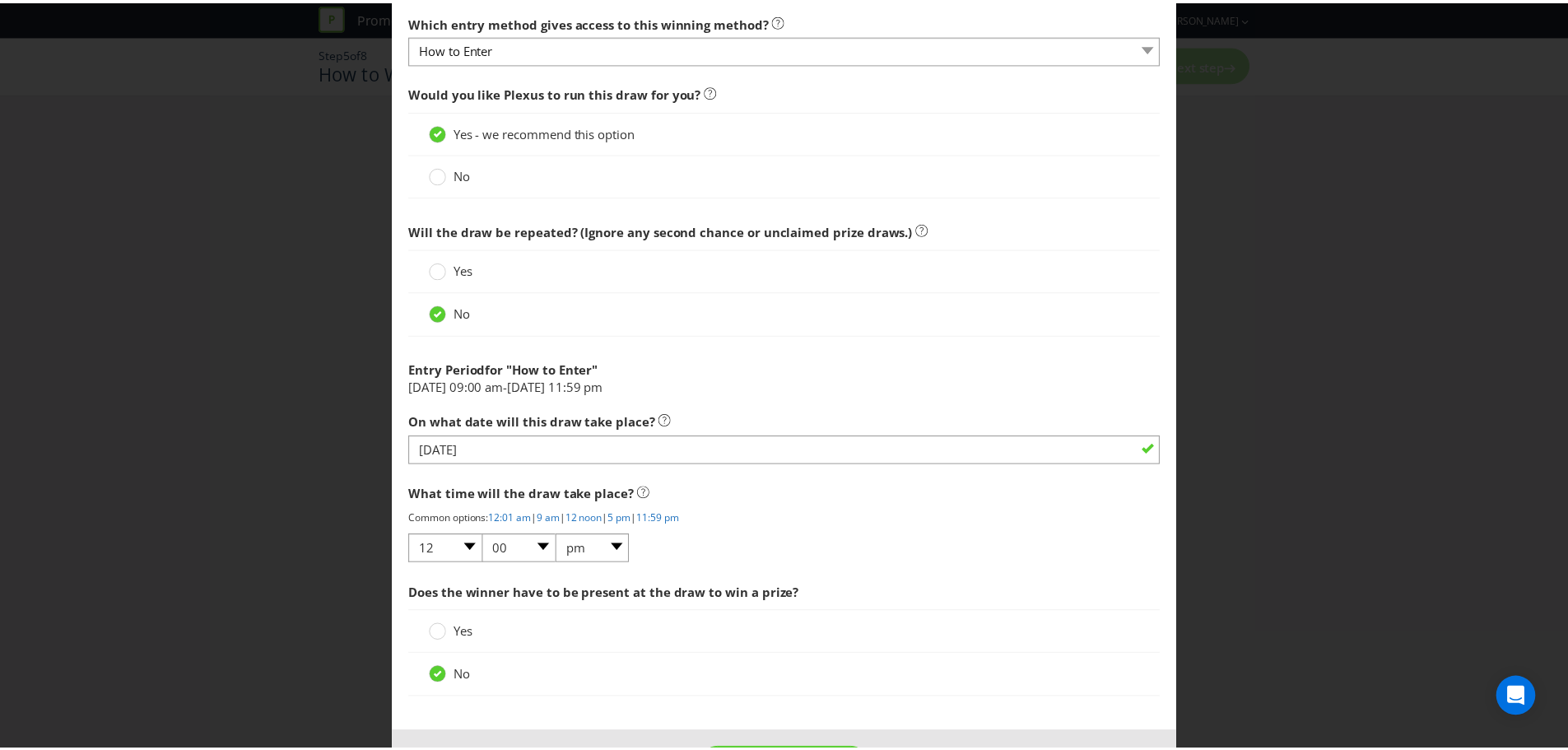
scroll to position [641, 0]
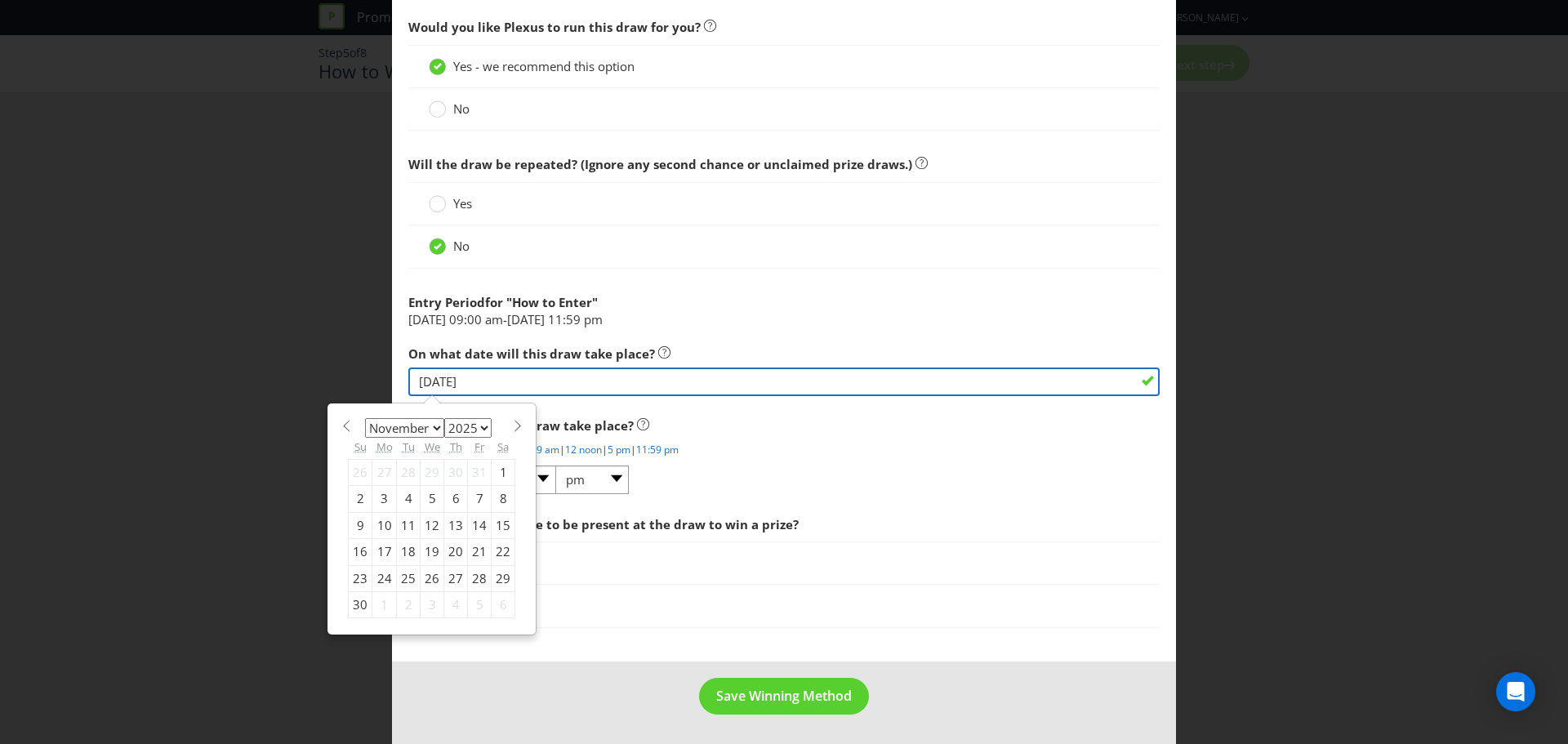
click at [461, 377] on input "[DATE]" at bounding box center [784, 382] width 751 height 29
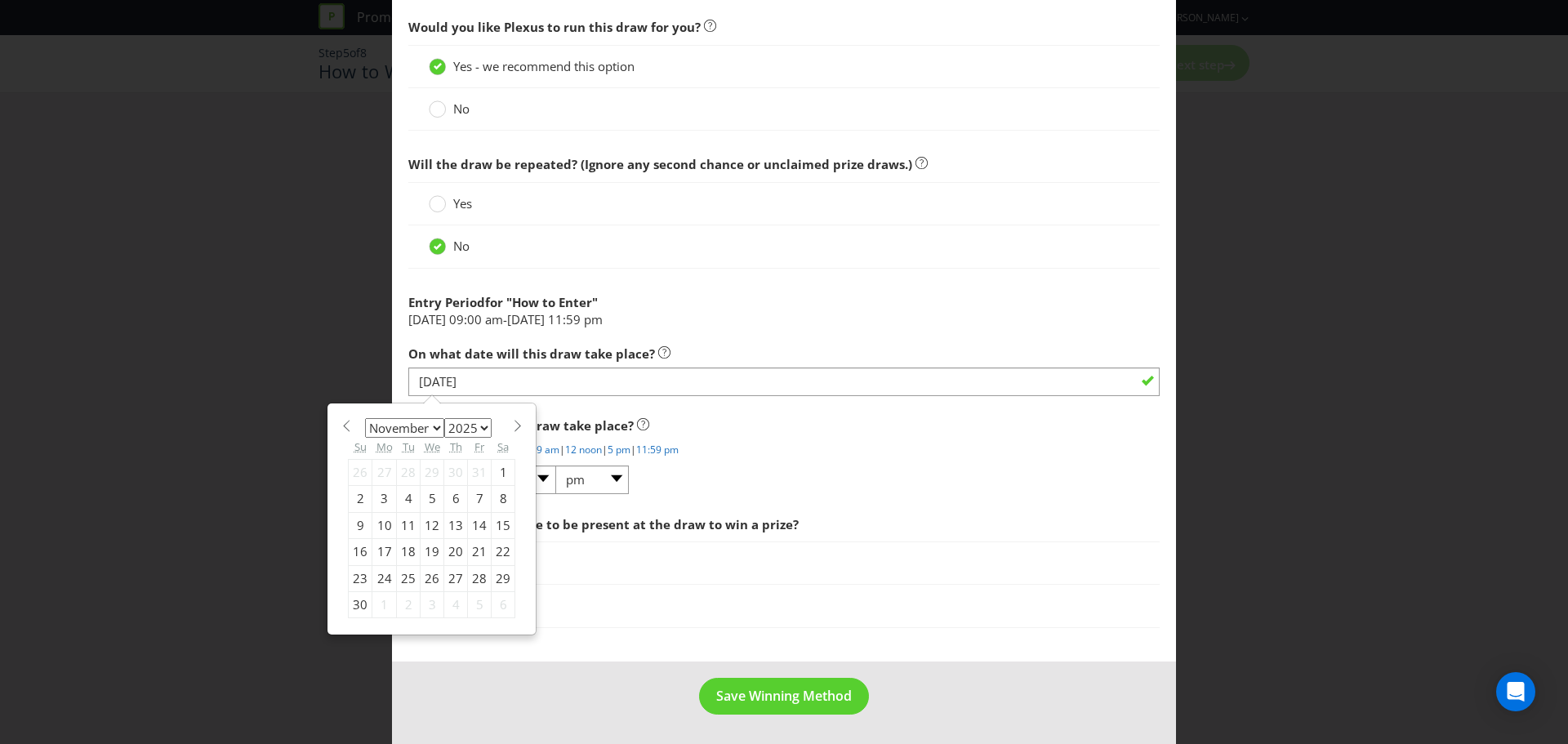
click at [869, 465] on div "What time will the draw take place? Common options: 12:01 am | 9 am | 12 noon |…" at bounding box center [784, 452] width 751 height 87
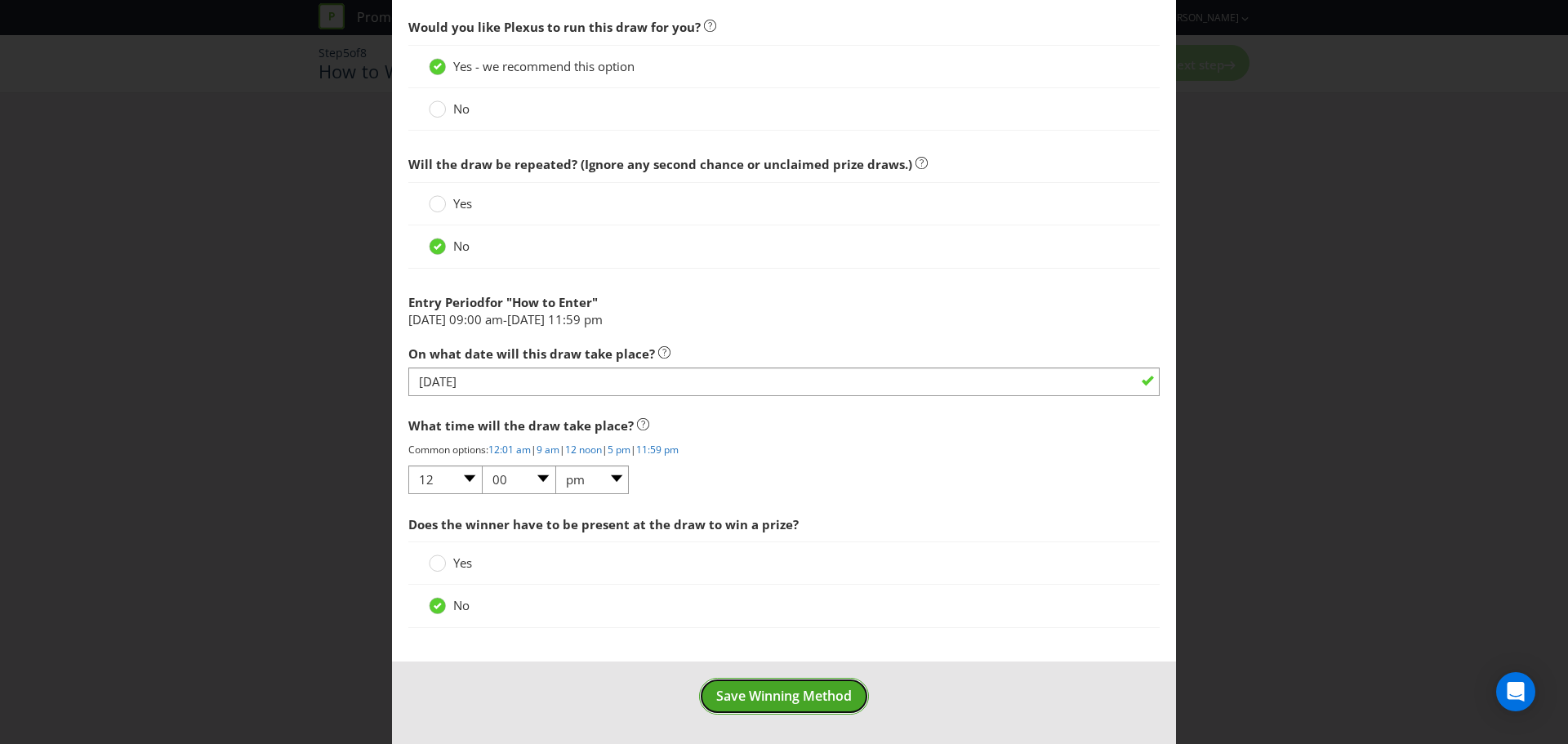
click at [792, 690] on span "Save Winning Method" at bounding box center [783, 695] width 136 height 18
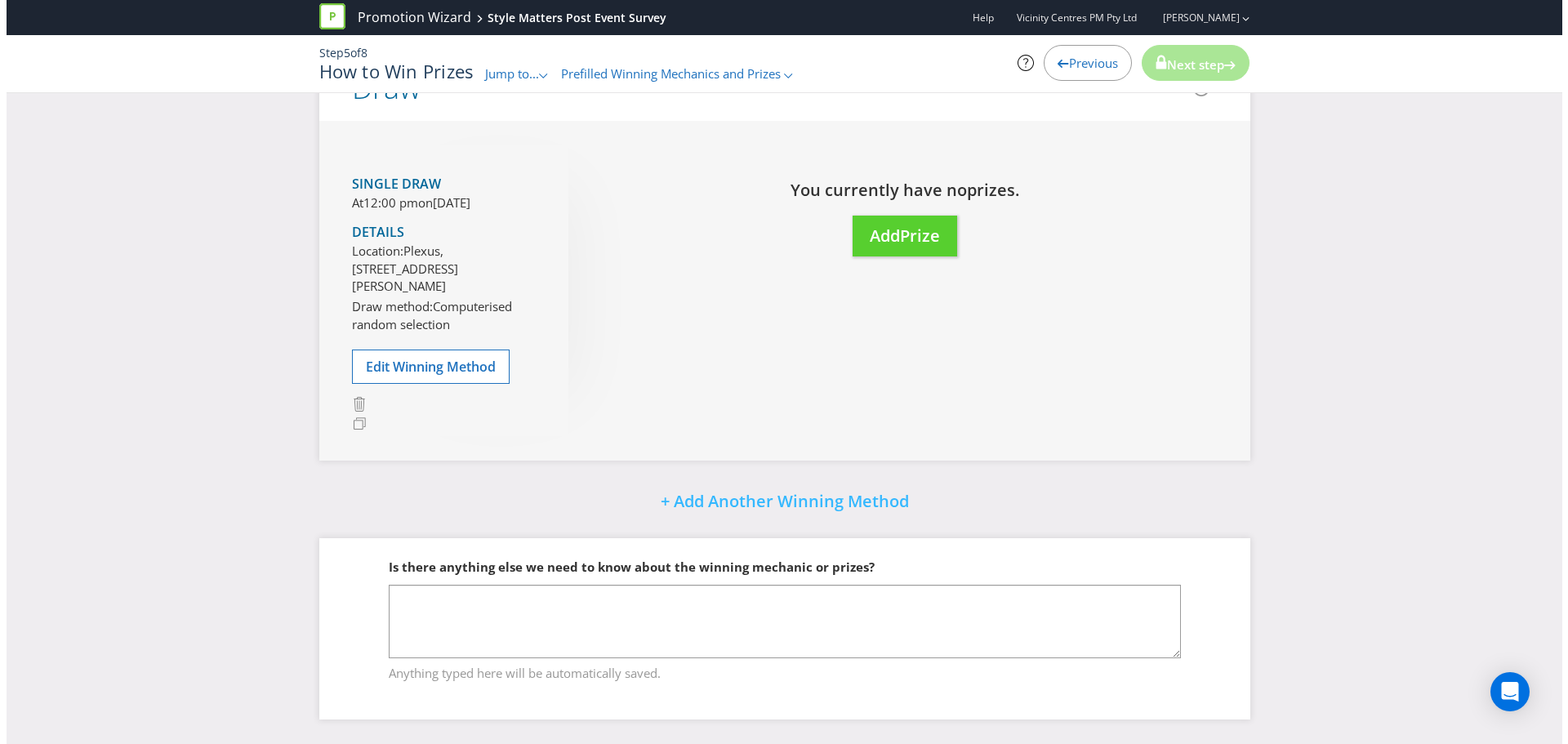
scroll to position [67, 0]
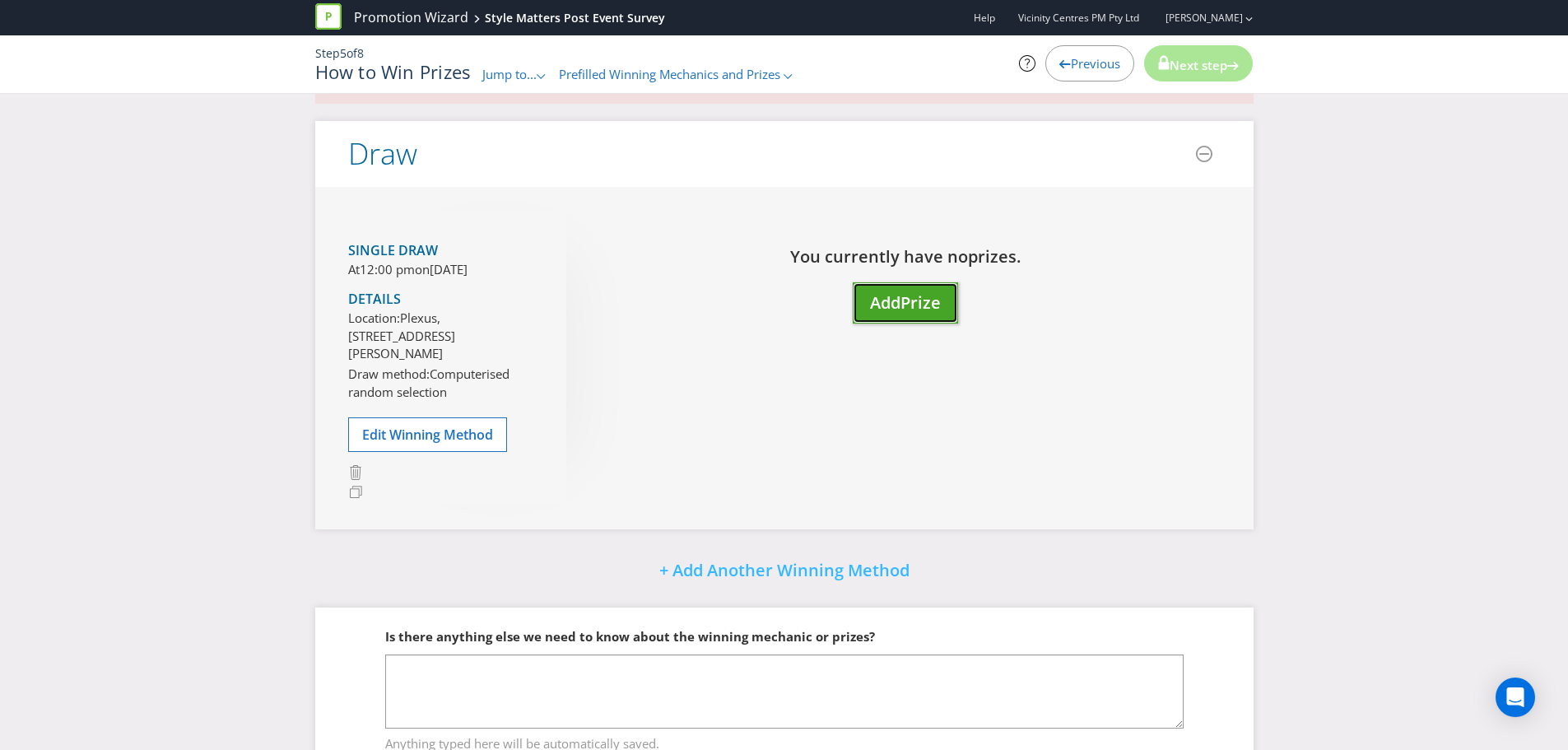
click at [890, 298] on span "Add" at bounding box center [885, 302] width 31 height 22
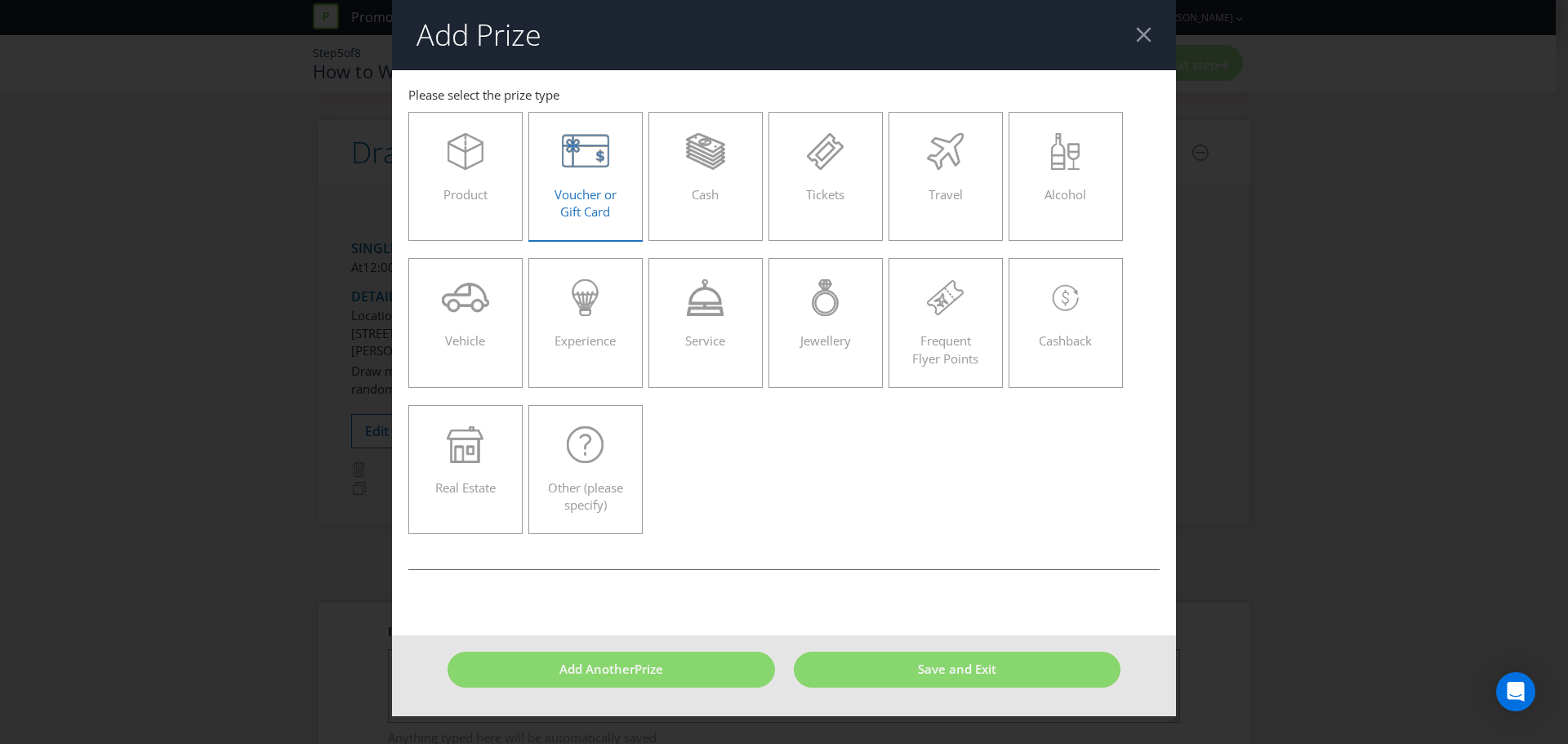
click at [593, 148] on icon at bounding box center [585, 152] width 48 height 37
click at [0, 0] on input "Voucher or Gift Card" at bounding box center [0, 0] width 0 height 0
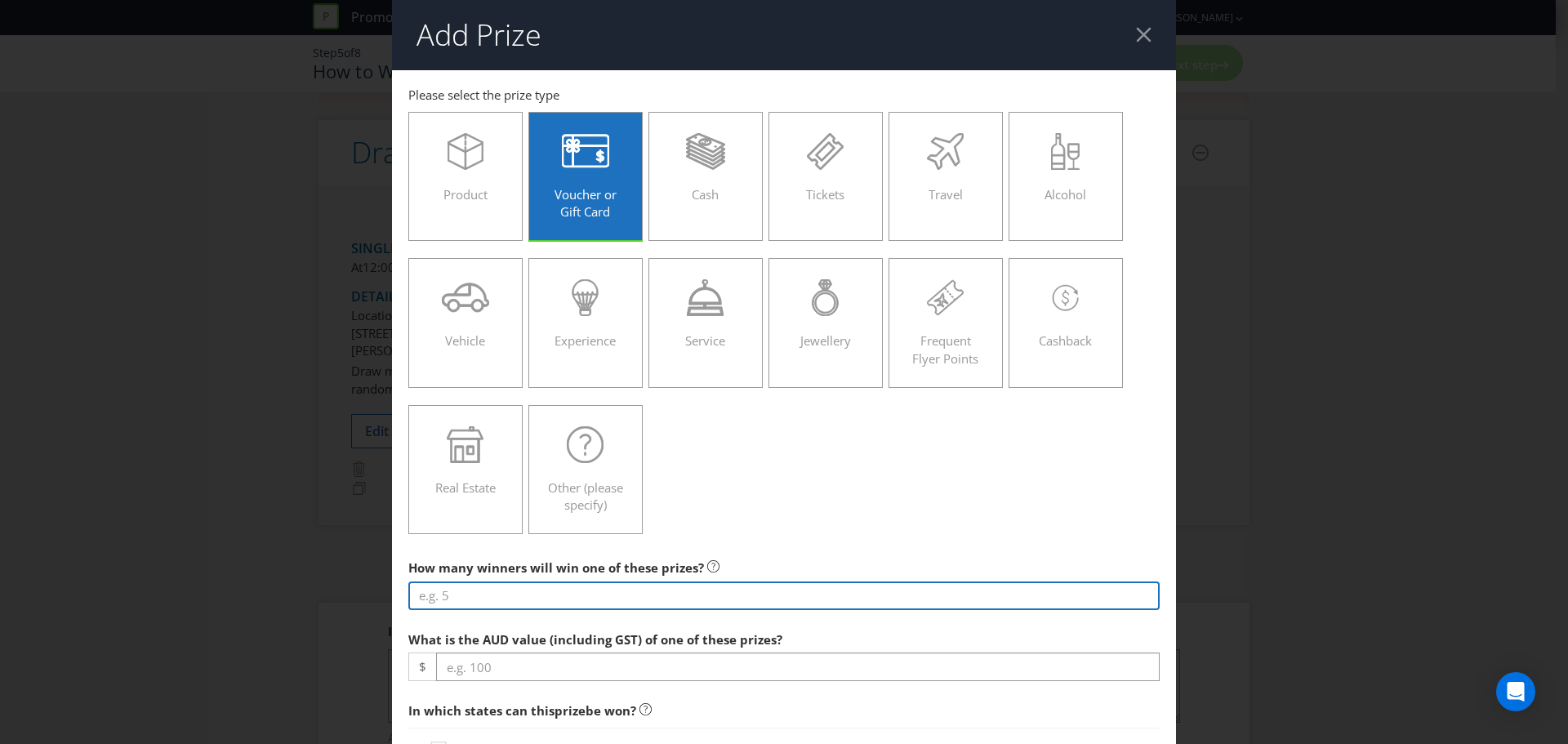
click at [540, 600] on input "number" at bounding box center [784, 596] width 751 height 29
type input "20"
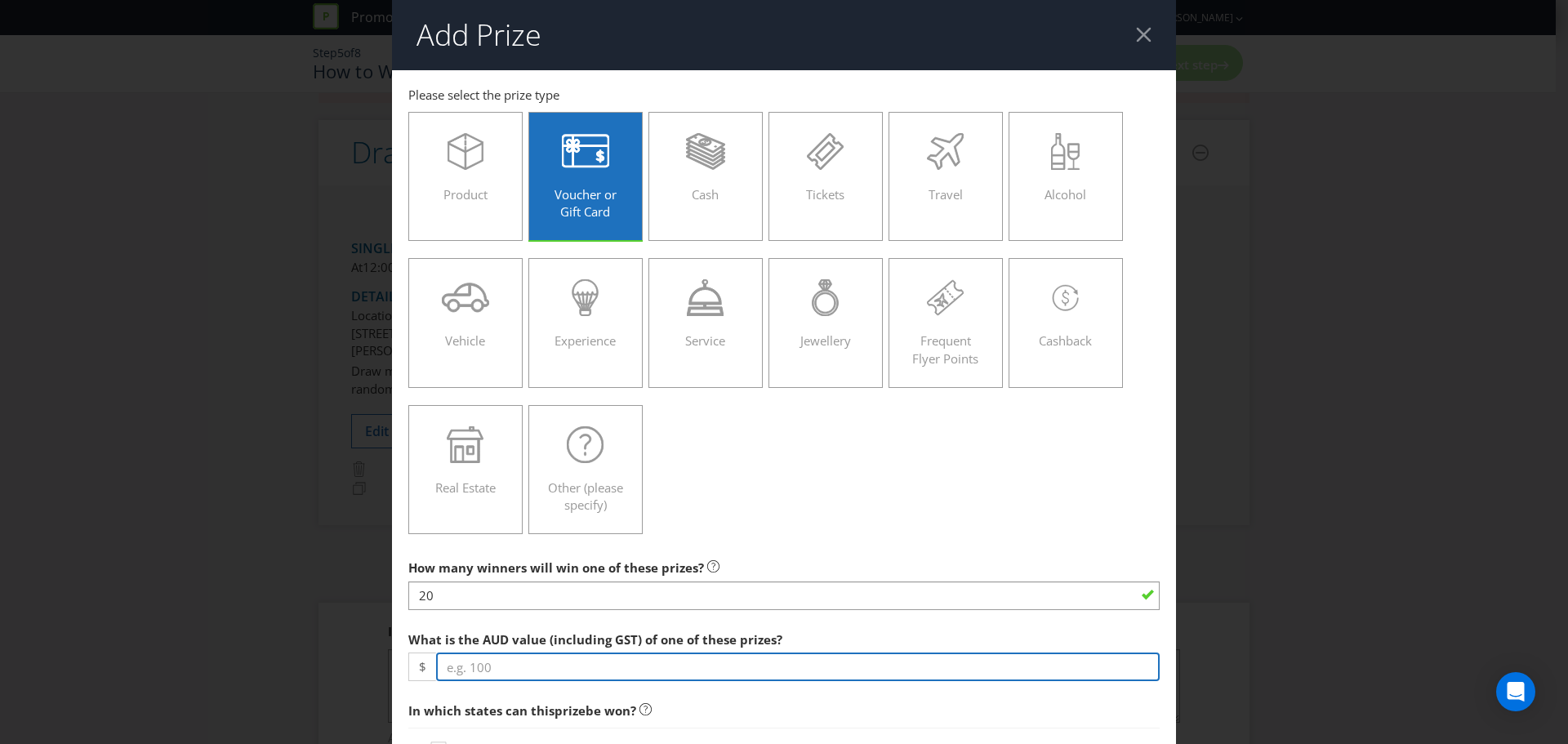
click at [493, 676] on input "number" at bounding box center [797, 667] width 723 height 29
type input "100"
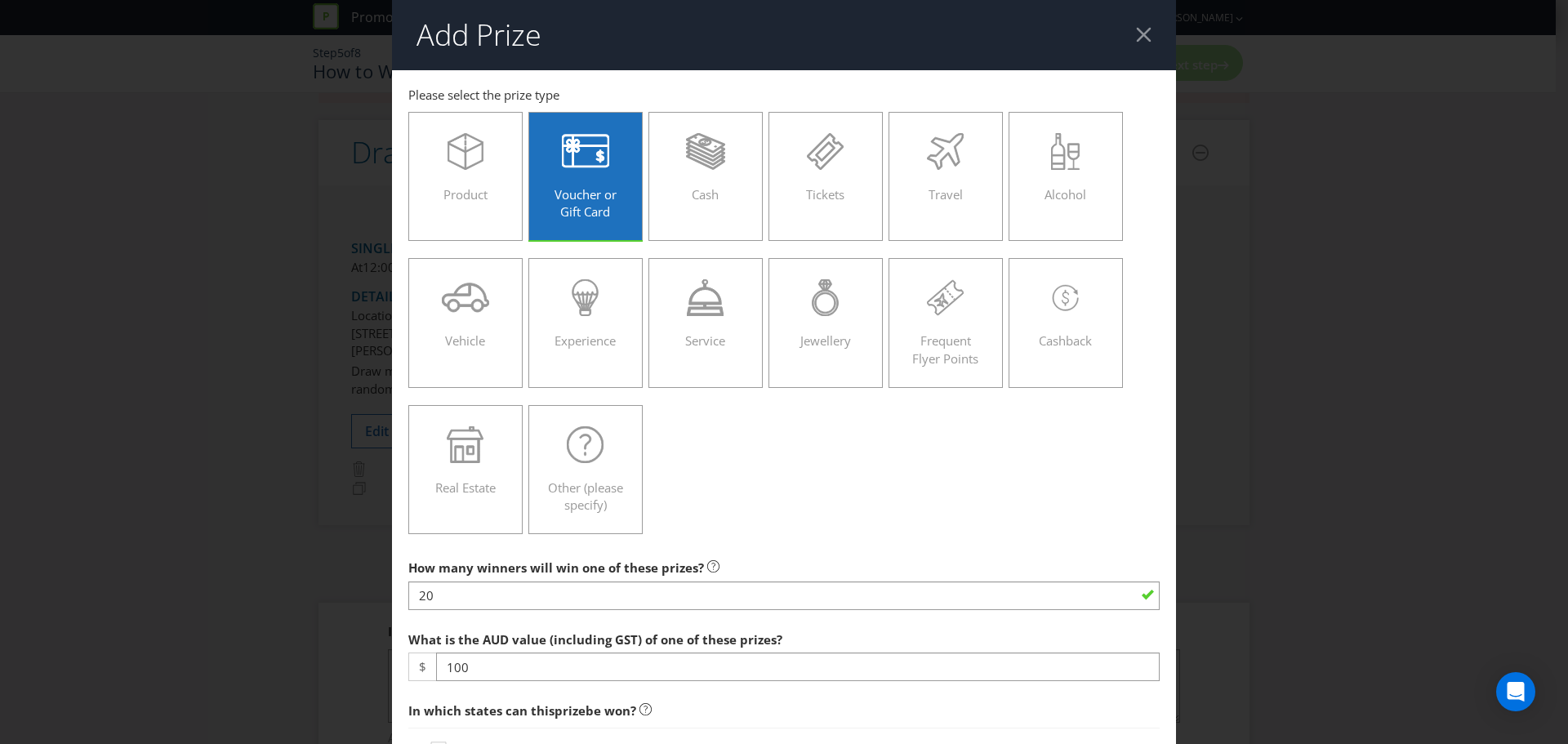
click at [816, 516] on div "Product Voucher or Gift Card Cash Tickets Travel Alcohol Vehicle Experience Ser…" at bounding box center [784, 324] width 751 height 440
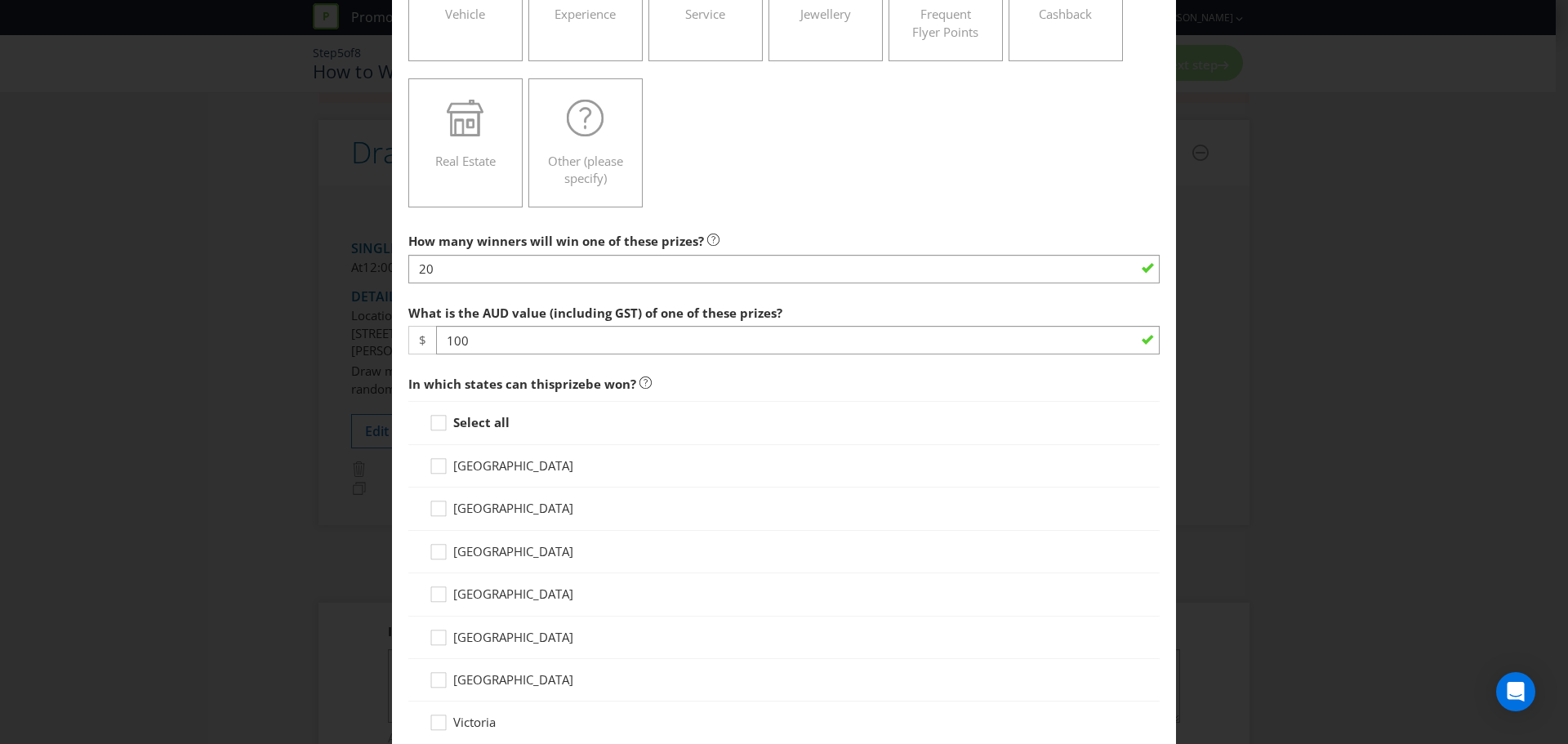
scroll to position [409, 0]
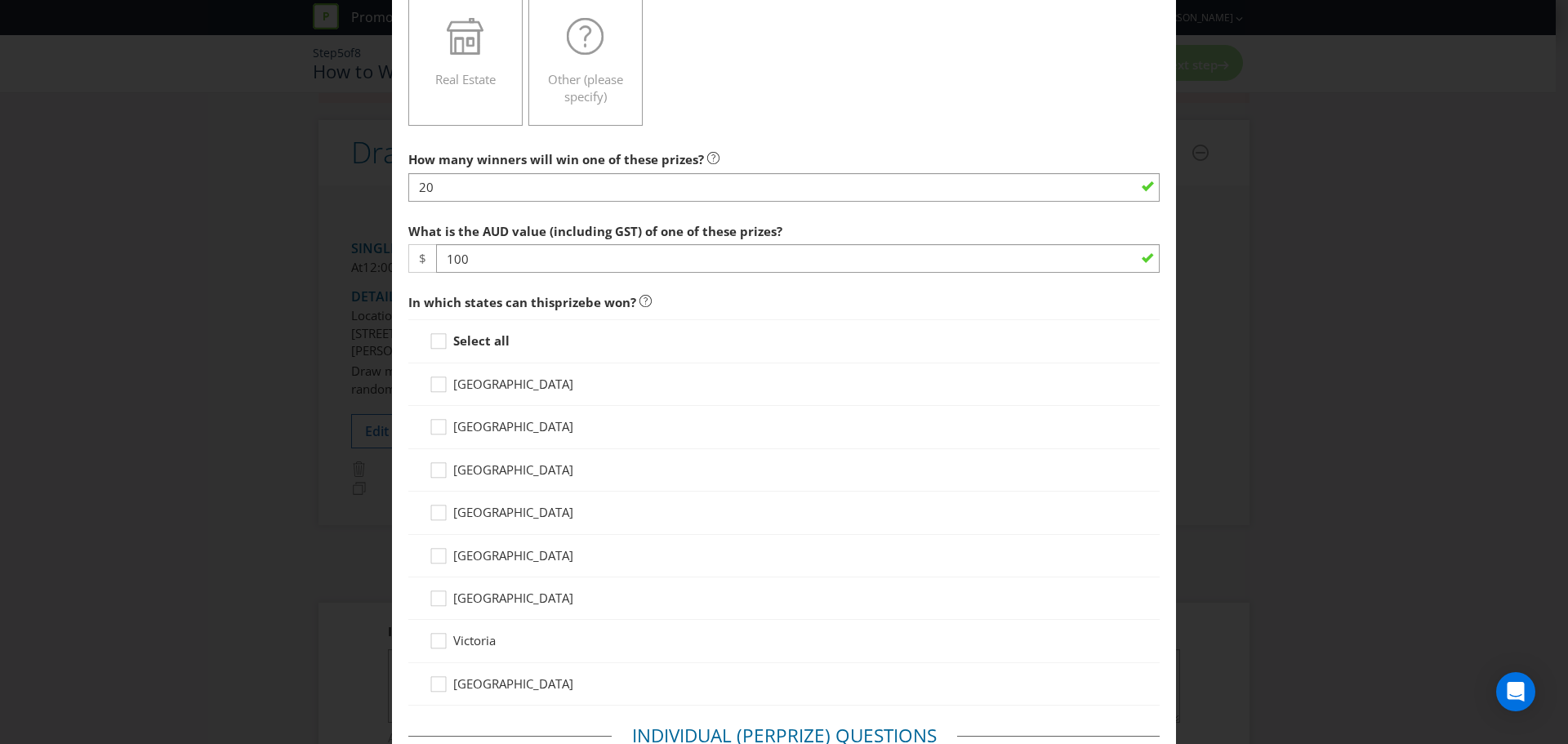
click at [487, 341] on strong "Select all" at bounding box center [481, 340] width 56 height 16
click at [0, 0] on input "Select all" at bounding box center [0, 0] width 0 height 0
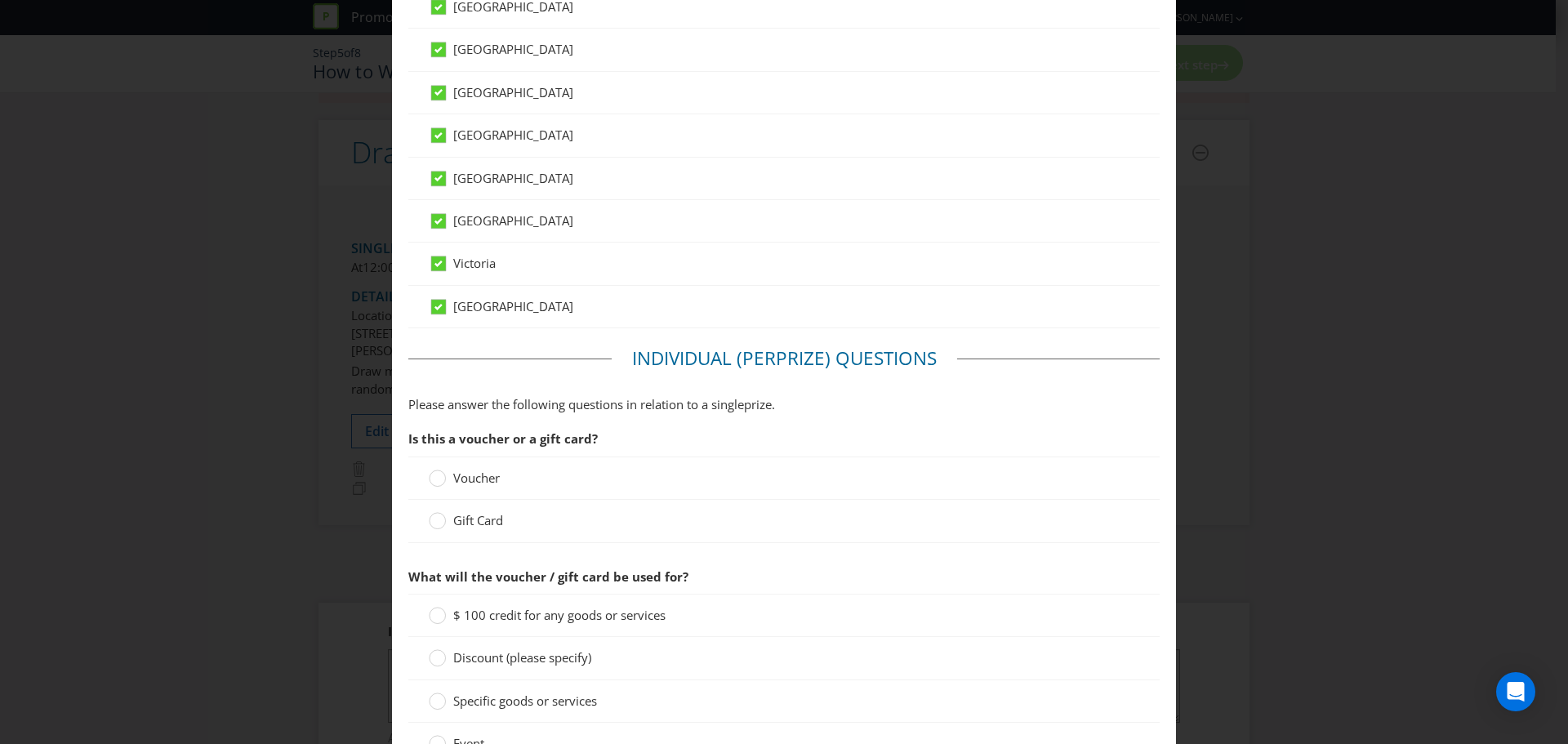
scroll to position [817, 0]
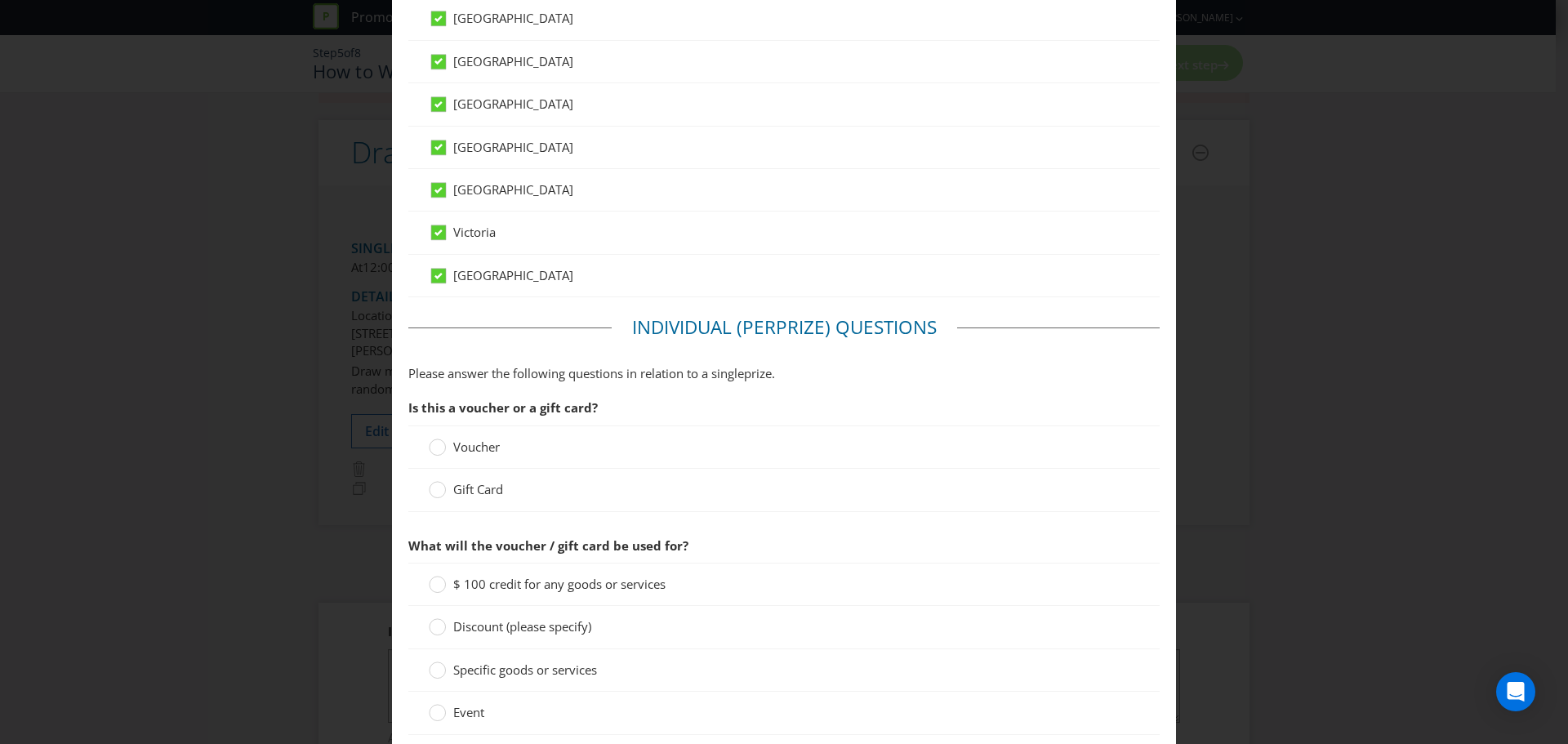
click at [454, 494] on span "Gift Card" at bounding box center [477, 489] width 50 height 16
click at [0, 0] on input "Gift Card" at bounding box center [0, 0] width 0 height 0
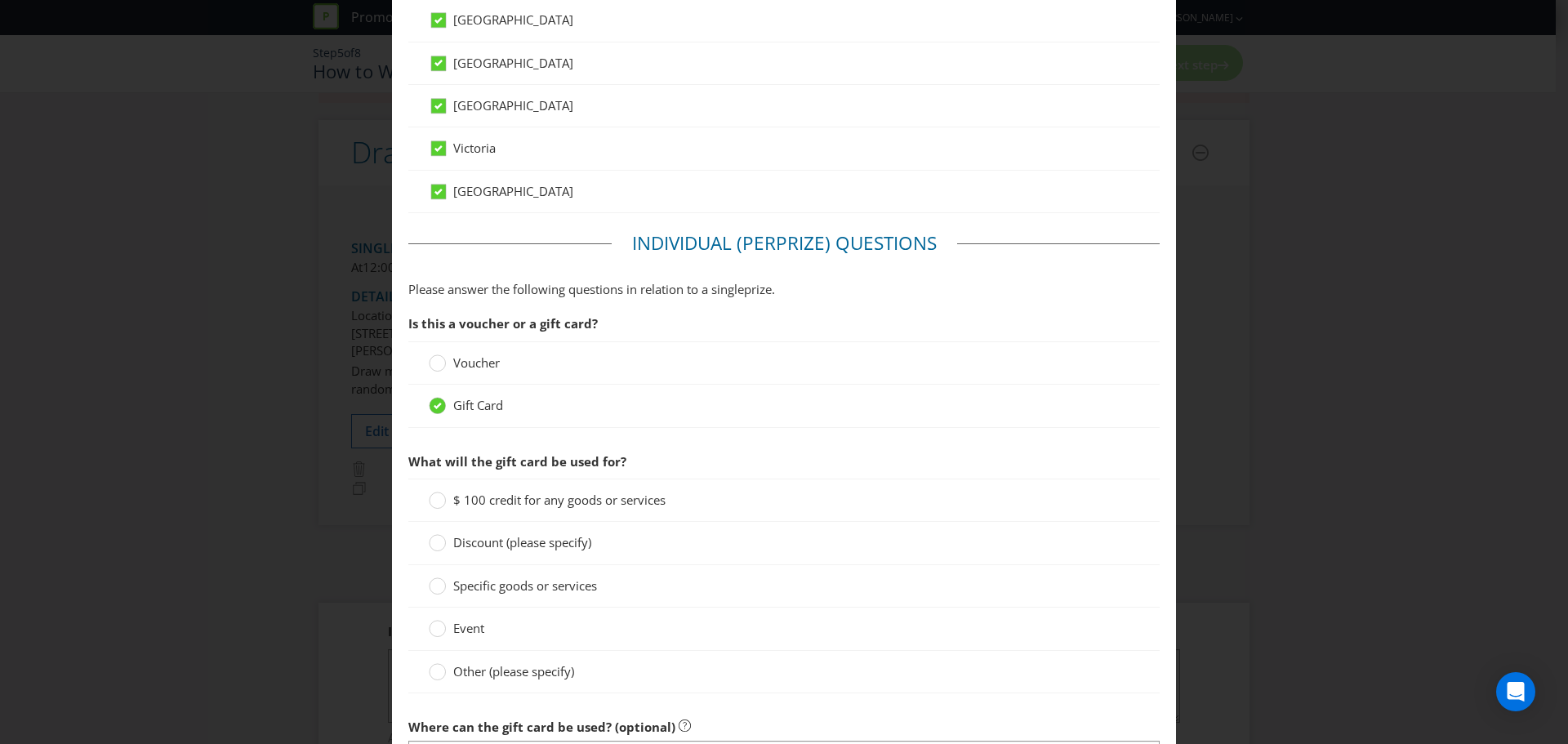
scroll to position [981, 0]
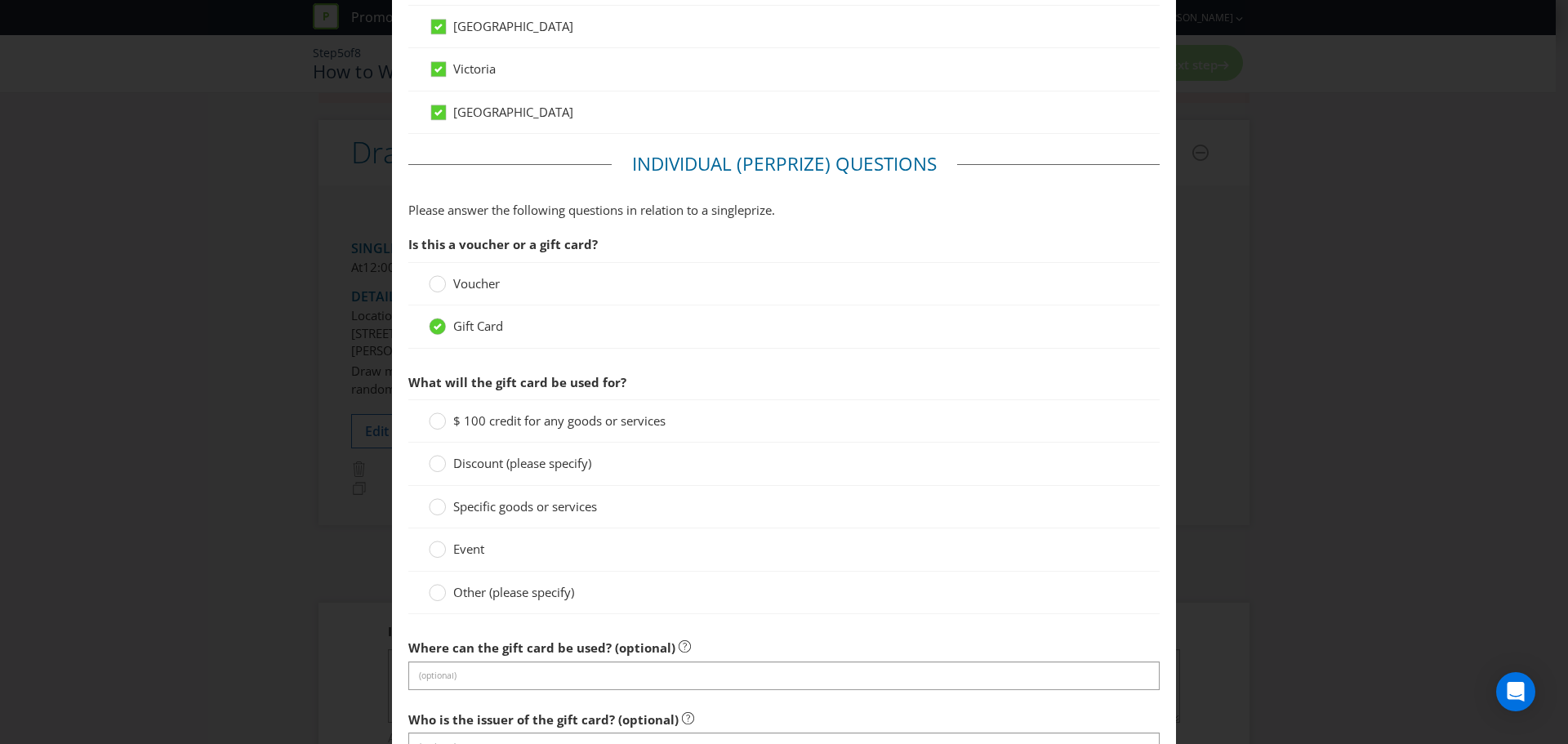
click at [601, 419] on span "$ 100 credit for any goods or services" at bounding box center [559, 420] width 212 height 16
click at [0, 0] on input "$ 100 credit for any goods or services" at bounding box center [0, 0] width 0 height 0
click at [577, 506] on span "Specific goods or services" at bounding box center [525, 506] width 144 height 16
click at [0, 0] on input "Specific goods or services" at bounding box center [0, 0] width 0 height 0
click at [528, 415] on span "$ 100 credit for any goods or services" at bounding box center [559, 420] width 212 height 16
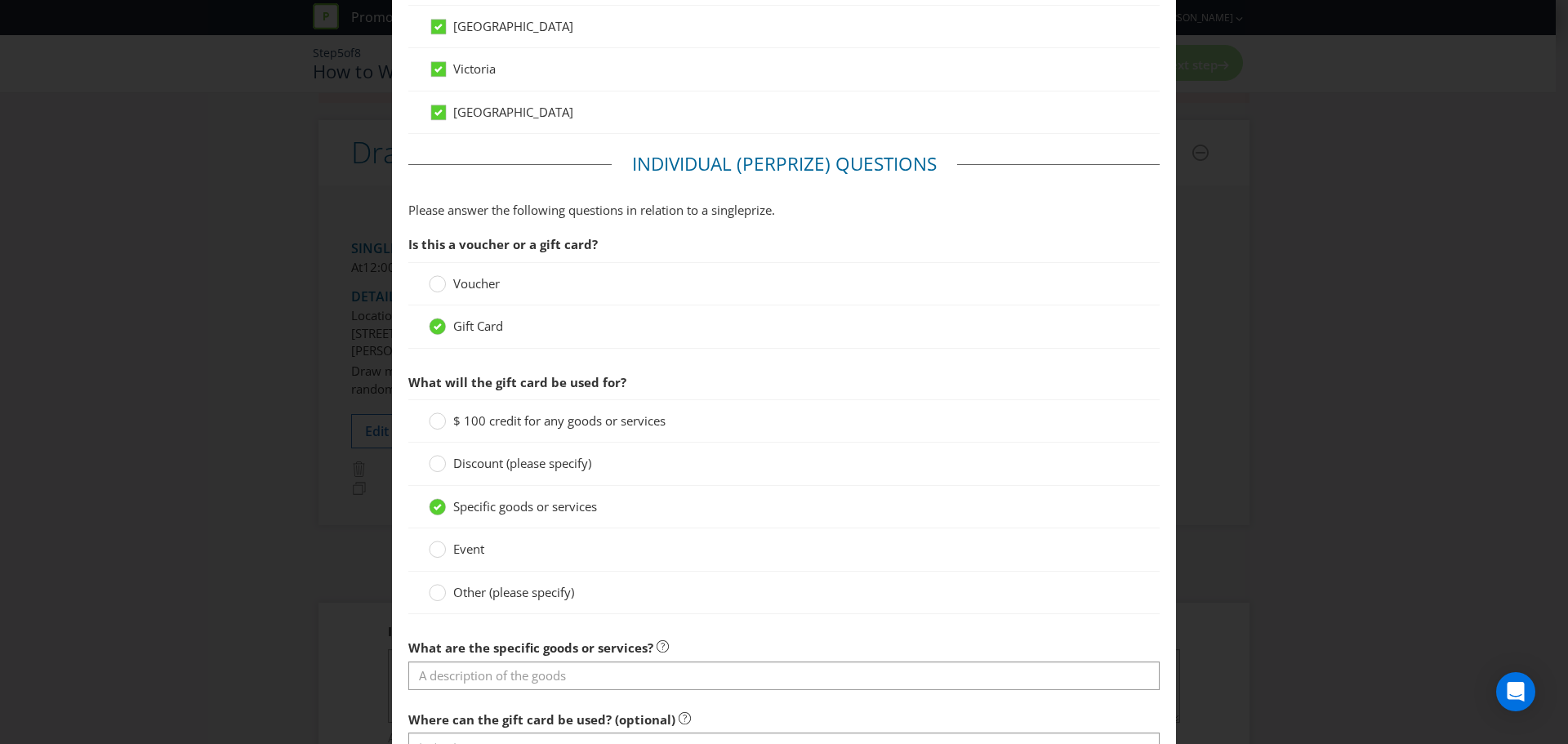
click at [0, 0] on input "$ 100 credit for any goods or services" at bounding box center [0, 0] width 0 height 0
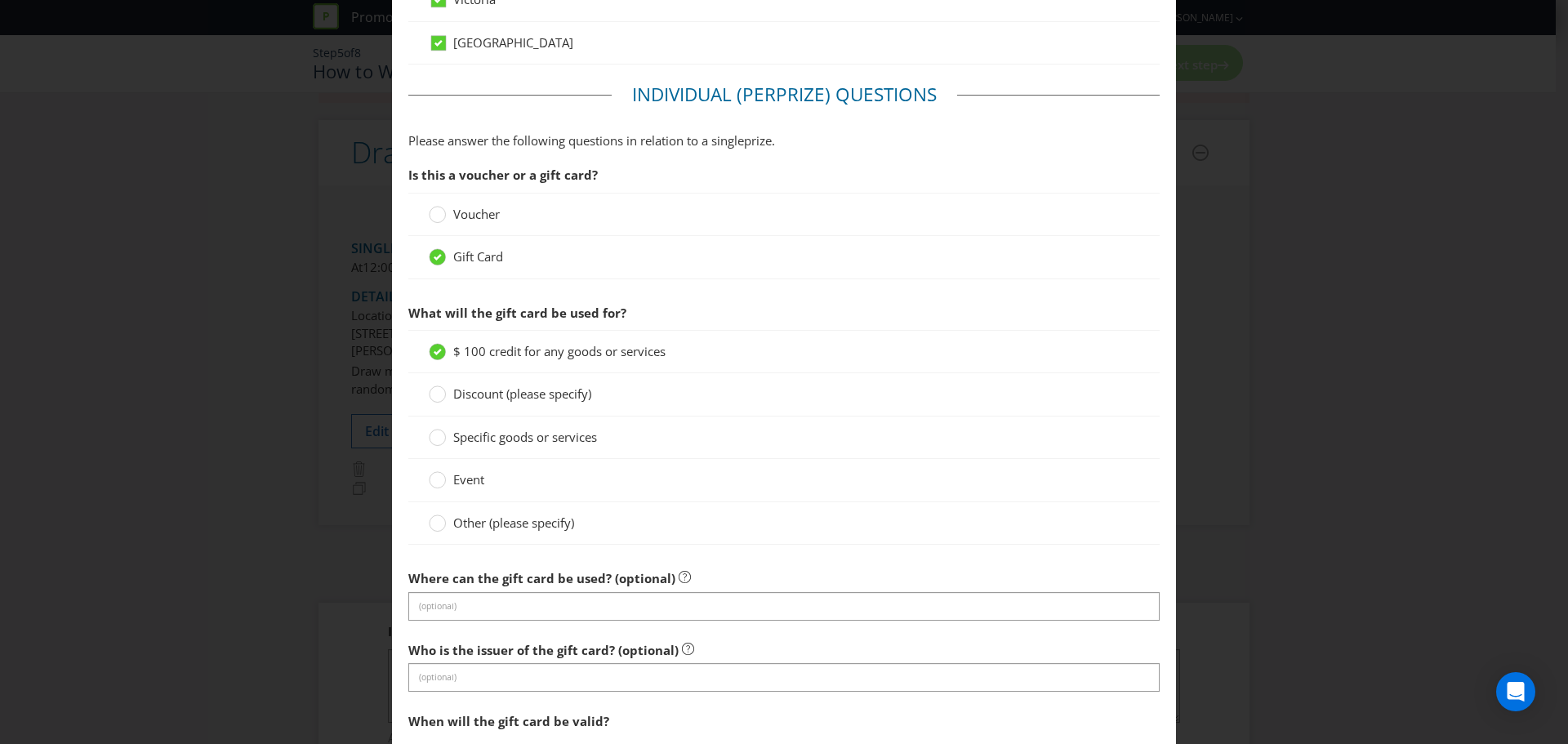
scroll to position [1144, 0]
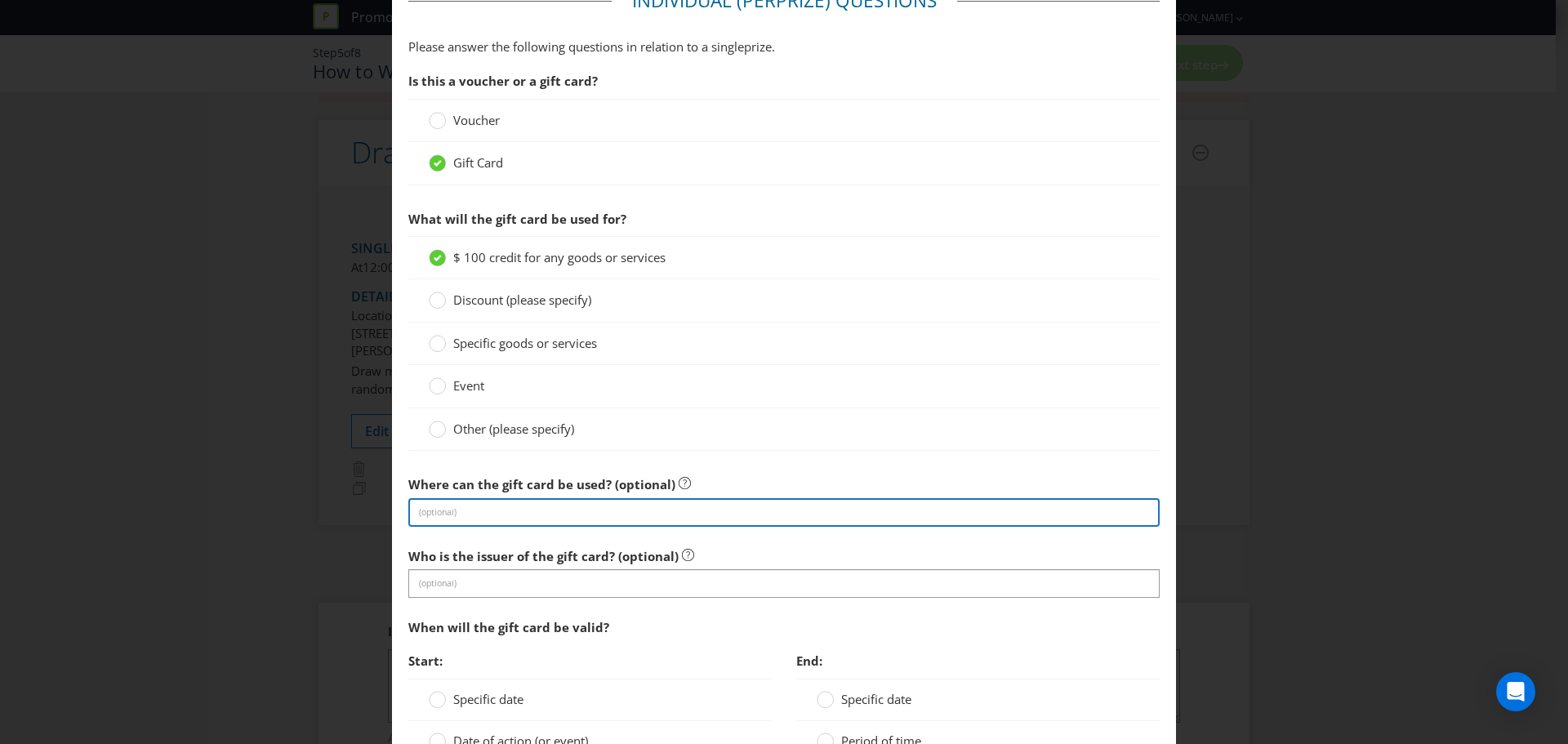
click at [562, 508] on input "text" at bounding box center [784, 512] width 751 height 29
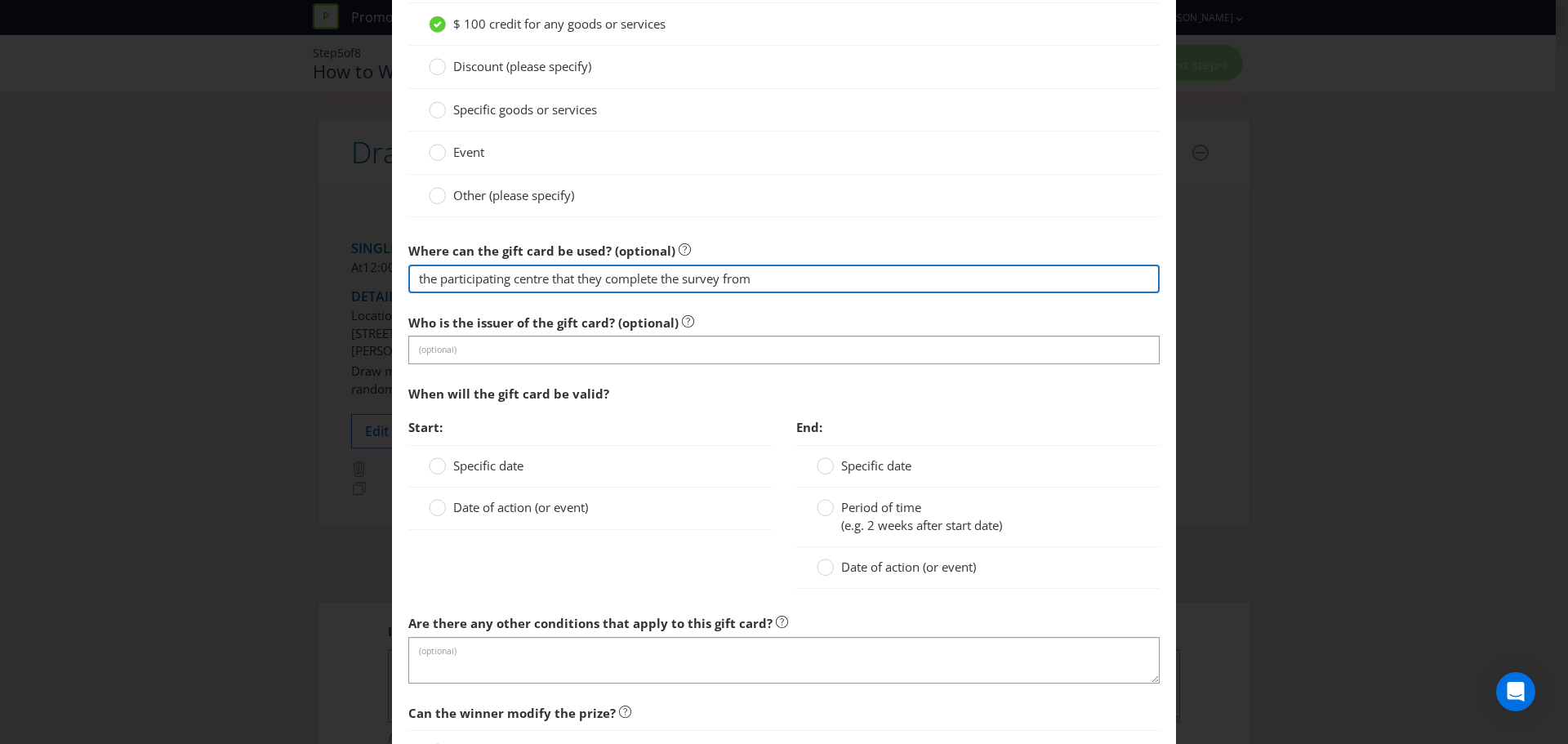
scroll to position [1389, 0]
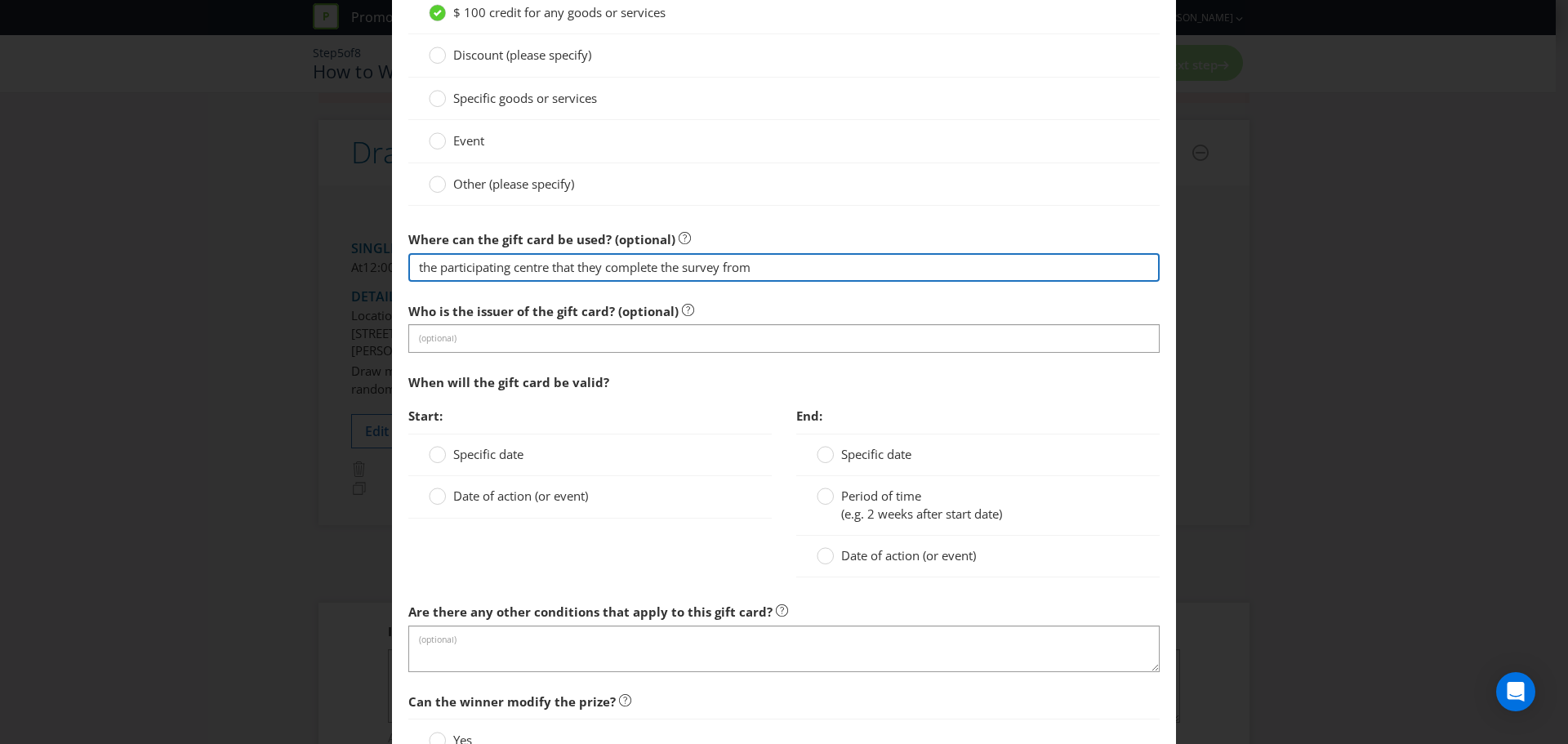
type input "the participating centre that they complete the survey from"
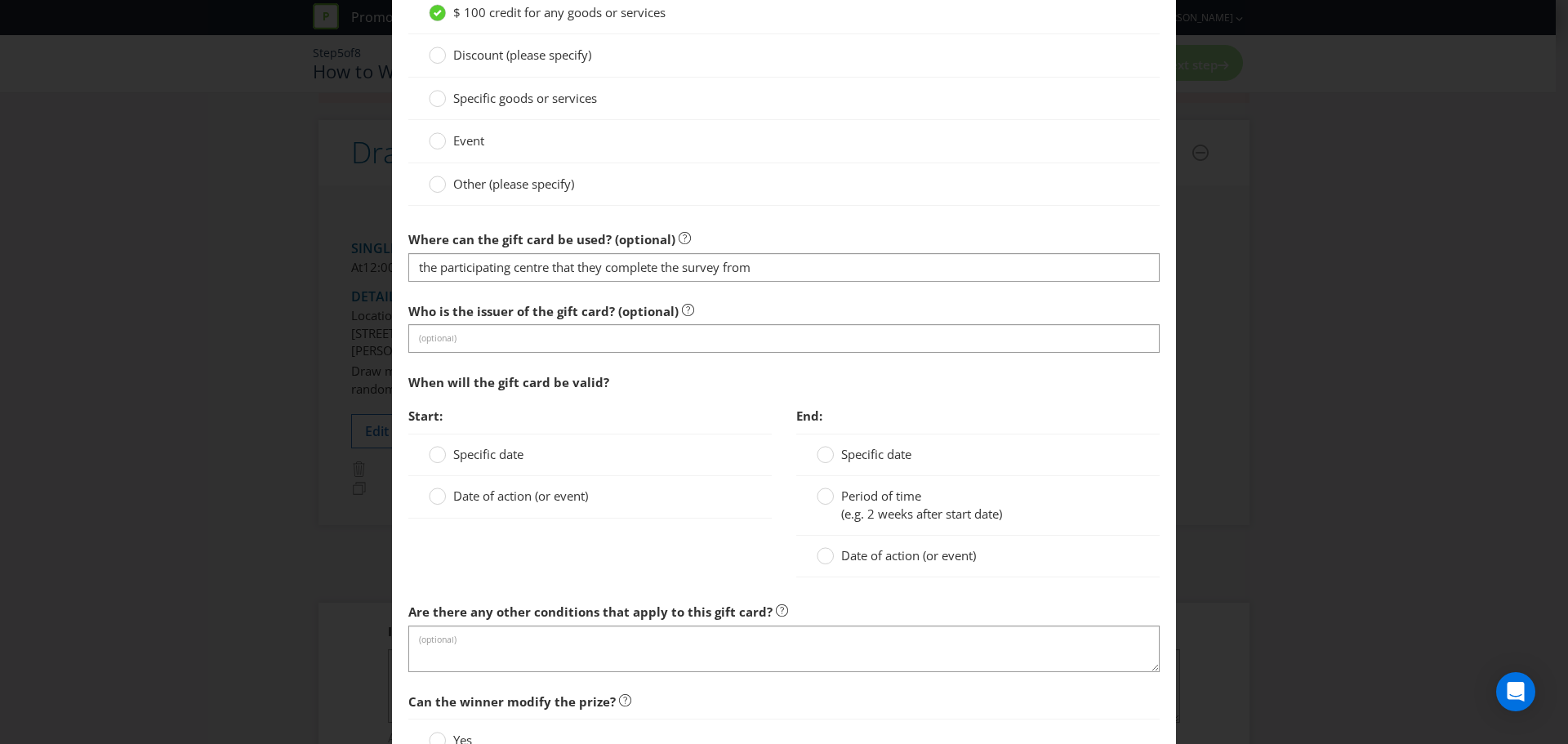
click at [504, 448] on span "Specific date" at bounding box center [488, 453] width 70 height 16
click at [0, 0] on input "Specific date" at bounding box center [0, 0] width 0 height 0
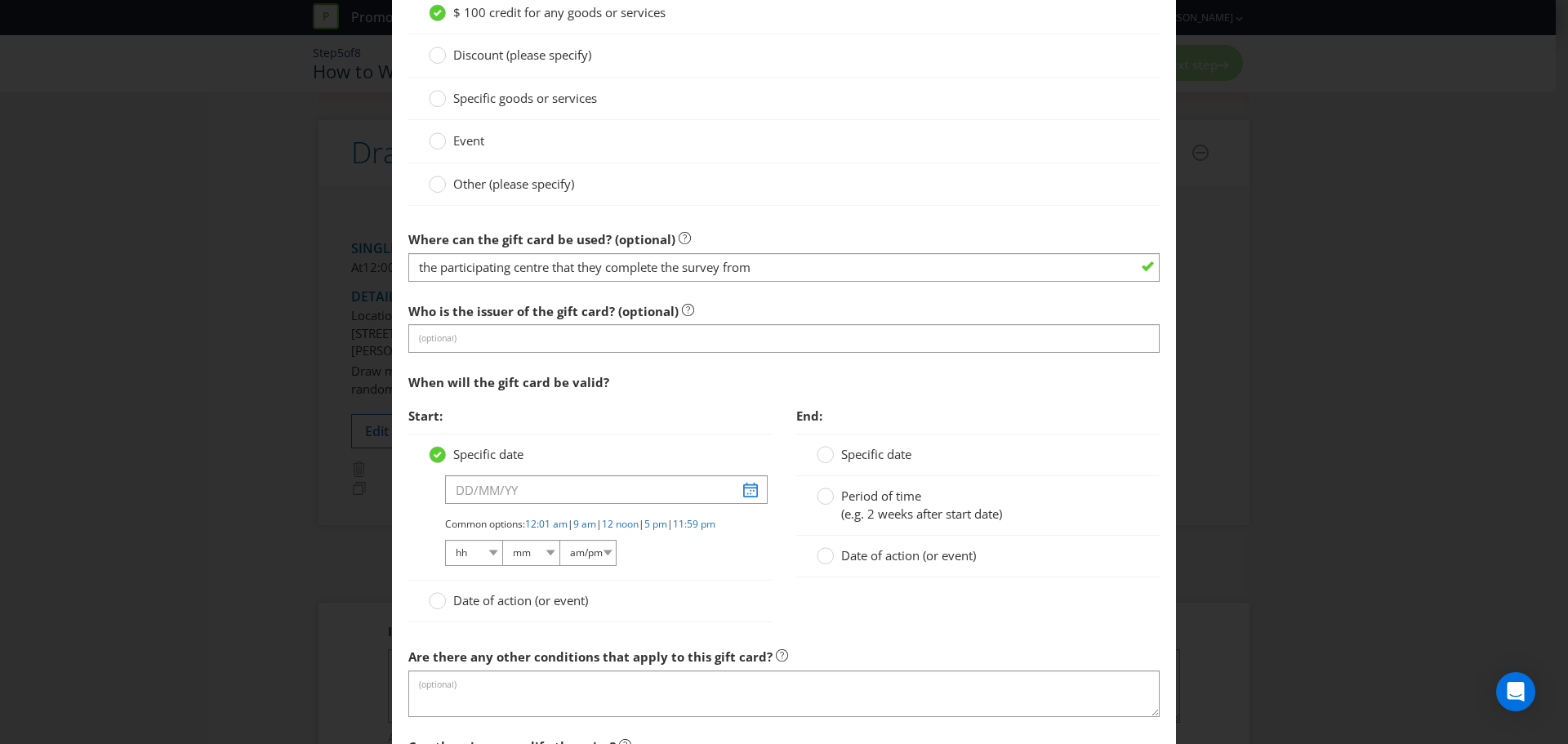
click at [537, 608] on span "Date of action (or event)" at bounding box center [520, 600] width 135 height 16
click at [0, 0] on input "Date of action (or event)" at bounding box center [0, 0] width 0 height 0
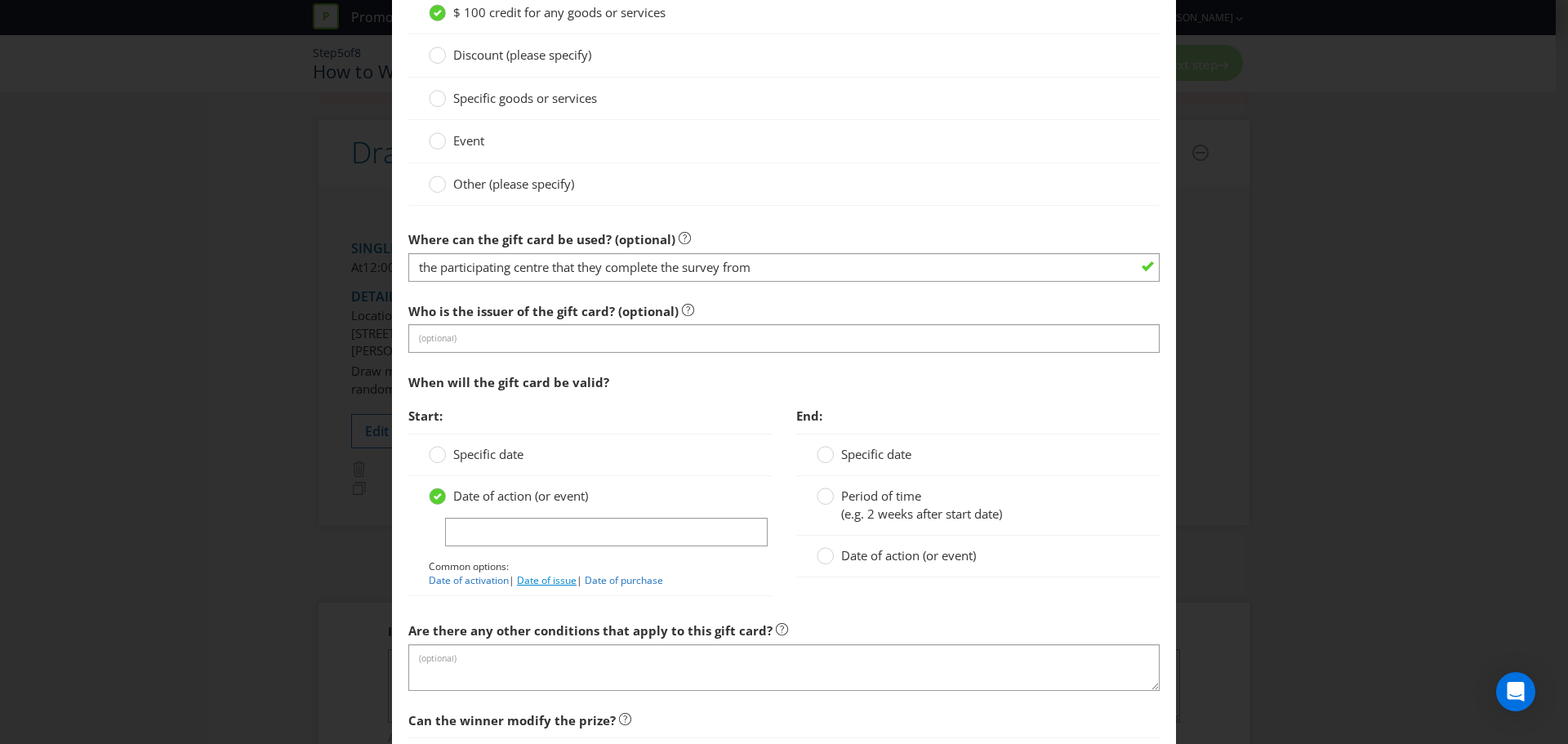
click at [547, 581] on link "Date of issue" at bounding box center [547, 581] width 60 height 13
click at [533, 523] on input "Date of issue" at bounding box center [605, 533] width 323 height 29
click at [534, 520] on input "Date of issue" at bounding box center [605, 533] width 323 height 29
click at [535, 520] on input "Date of issue" at bounding box center [605, 533] width 323 height 29
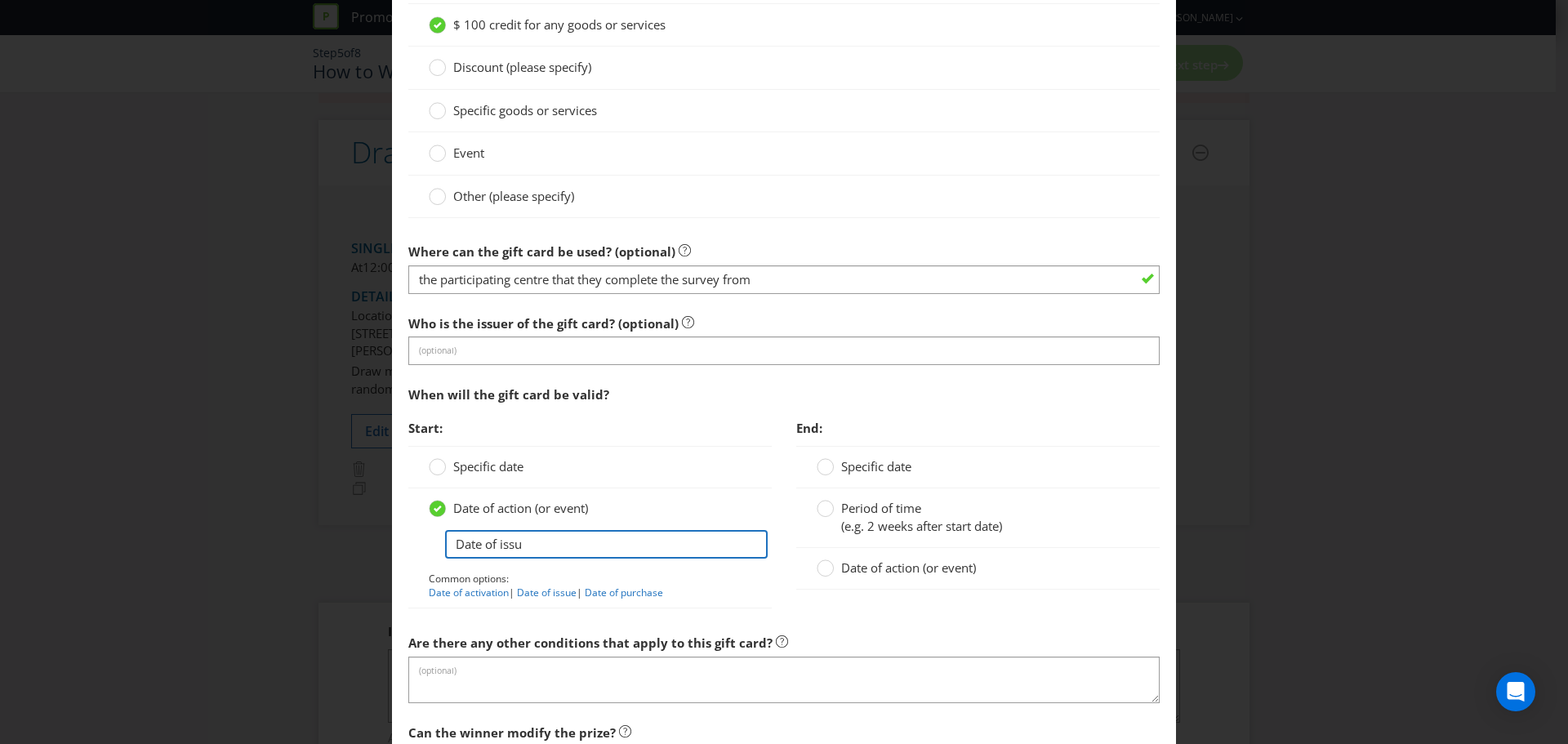
scroll to position [1470, 0]
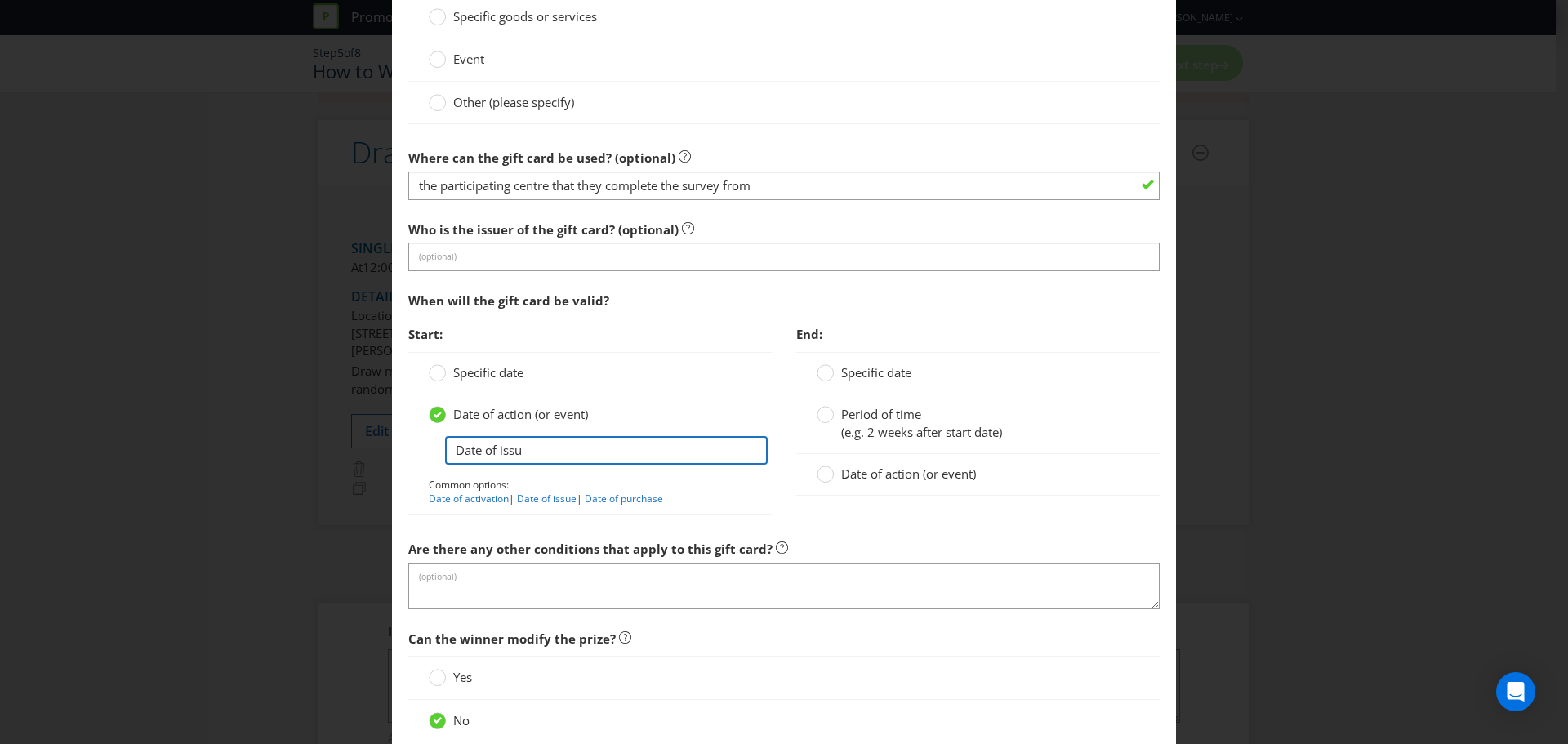
type input "Date of issu"
click at [483, 368] on span "Specific date" at bounding box center [488, 372] width 70 height 16
click at [0, 0] on input "Specific date" at bounding box center [0, 0] width 0 height 0
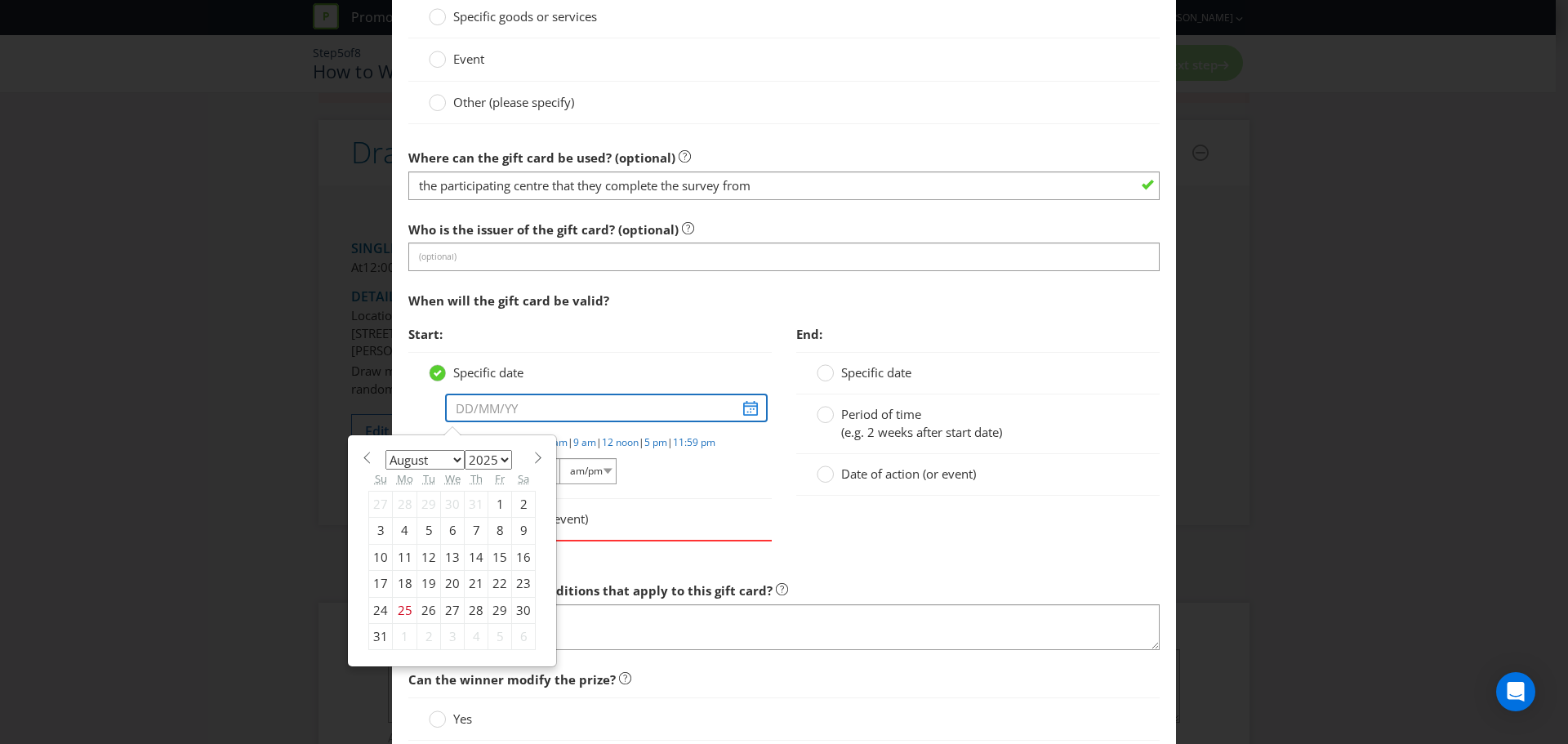
click at [478, 397] on input "text" at bounding box center [605, 408] width 323 height 29
click at [552, 449] on p "Common options: 12:01 am | 9 am | 12 noon | 5 pm | 11:59 pm" at bounding box center [598, 442] width 307 height 13
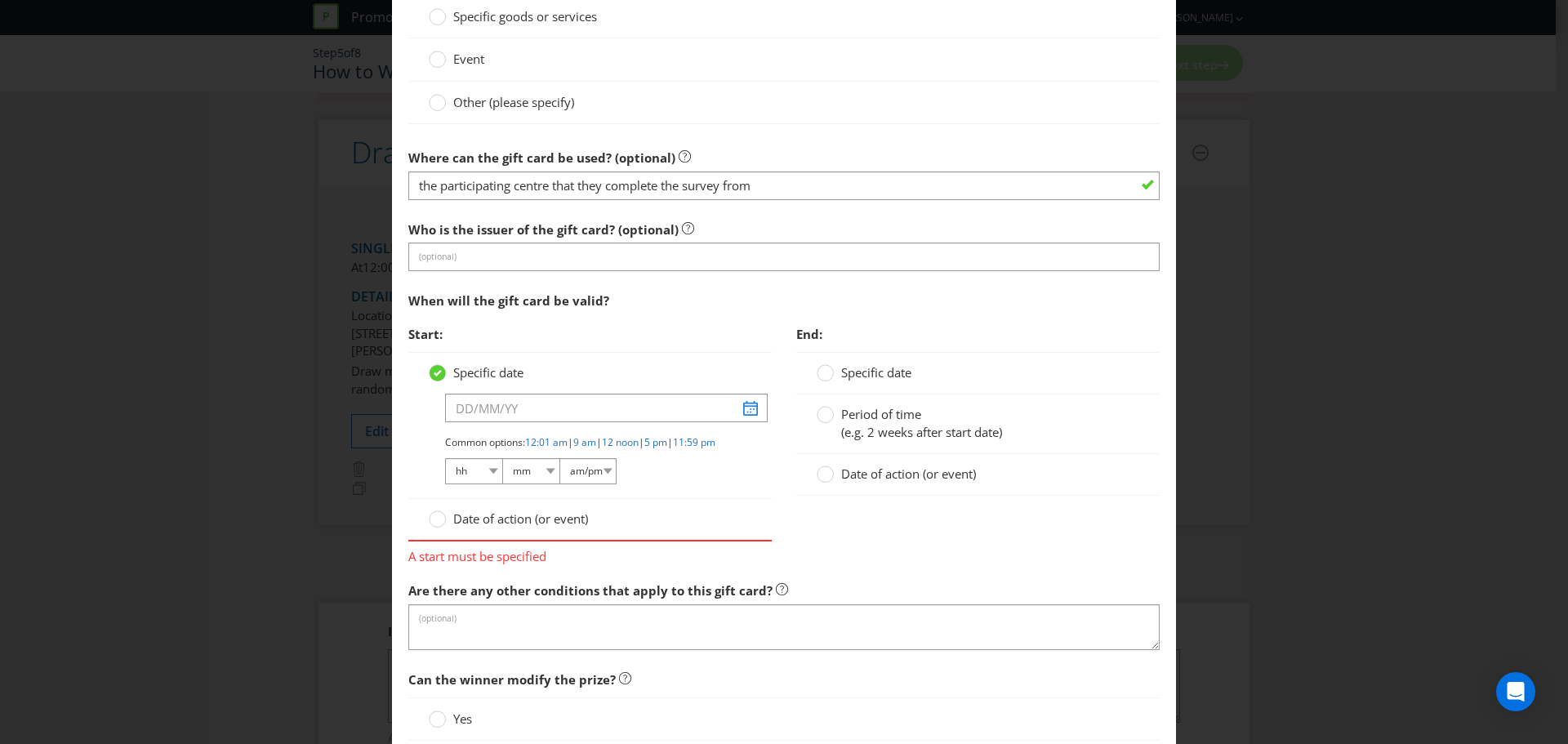
click at [568, 423] on div at bounding box center [589, 422] width 323 height 2
click at [567, 413] on input "text" at bounding box center [605, 408] width 323 height 29
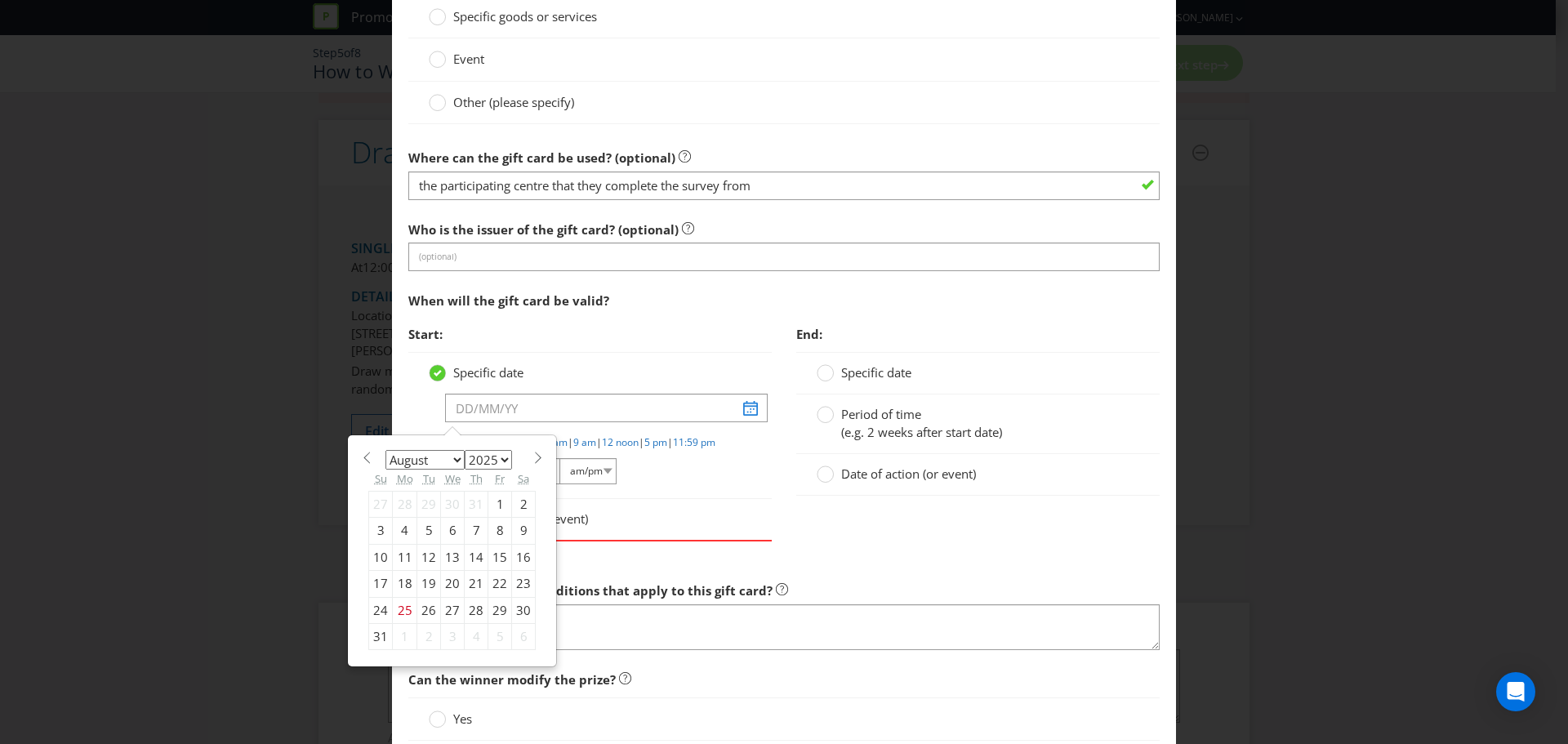
click at [733, 513] on div "Date of action (or event)" at bounding box center [589, 519] width 363 height 41
click at [659, 402] on input "text" at bounding box center [605, 408] width 323 height 29
click at [533, 452] on span at bounding box center [537, 458] width 13 height 13
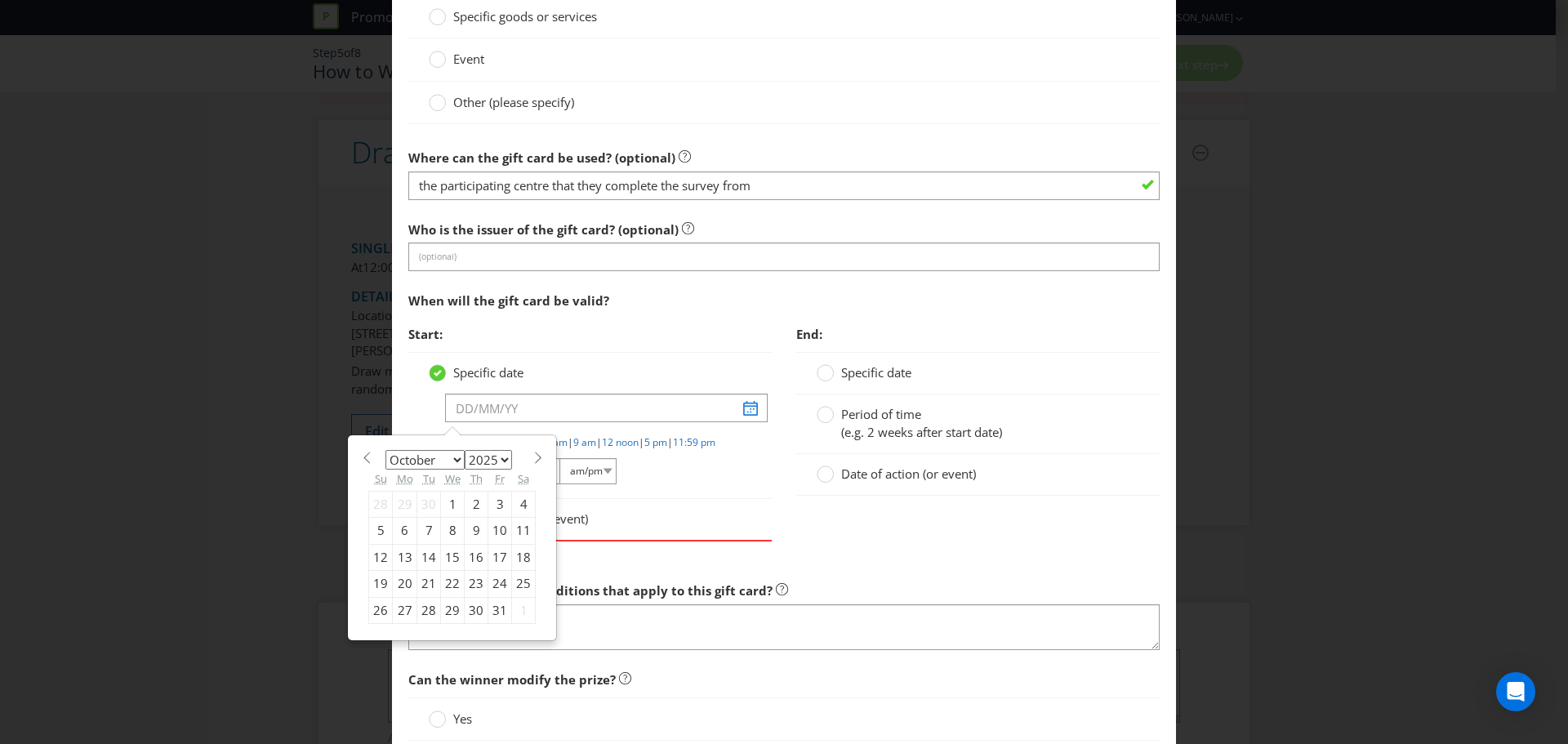
select select "10"
click at [519, 507] on div "1" at bounding box center [524, 504] width 24 height 26
type input "[DATE]"
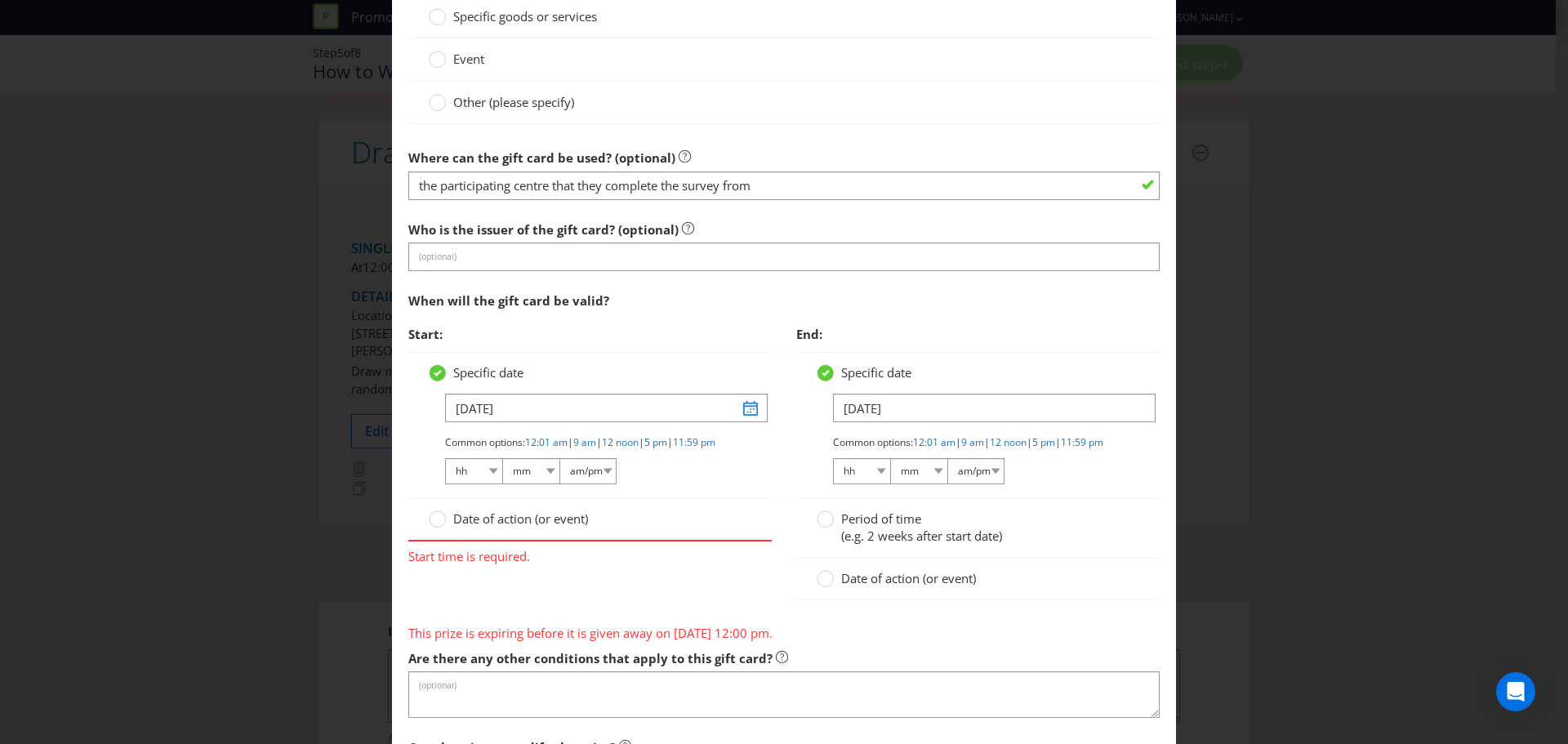
click at [893, 586] on span "Date of action (or event)" at bounding box center [909, 578] width 135 height 16
click at [0, 0] on input "Date of action (or event)" at bounding box center [0, 0] width 0 height 0
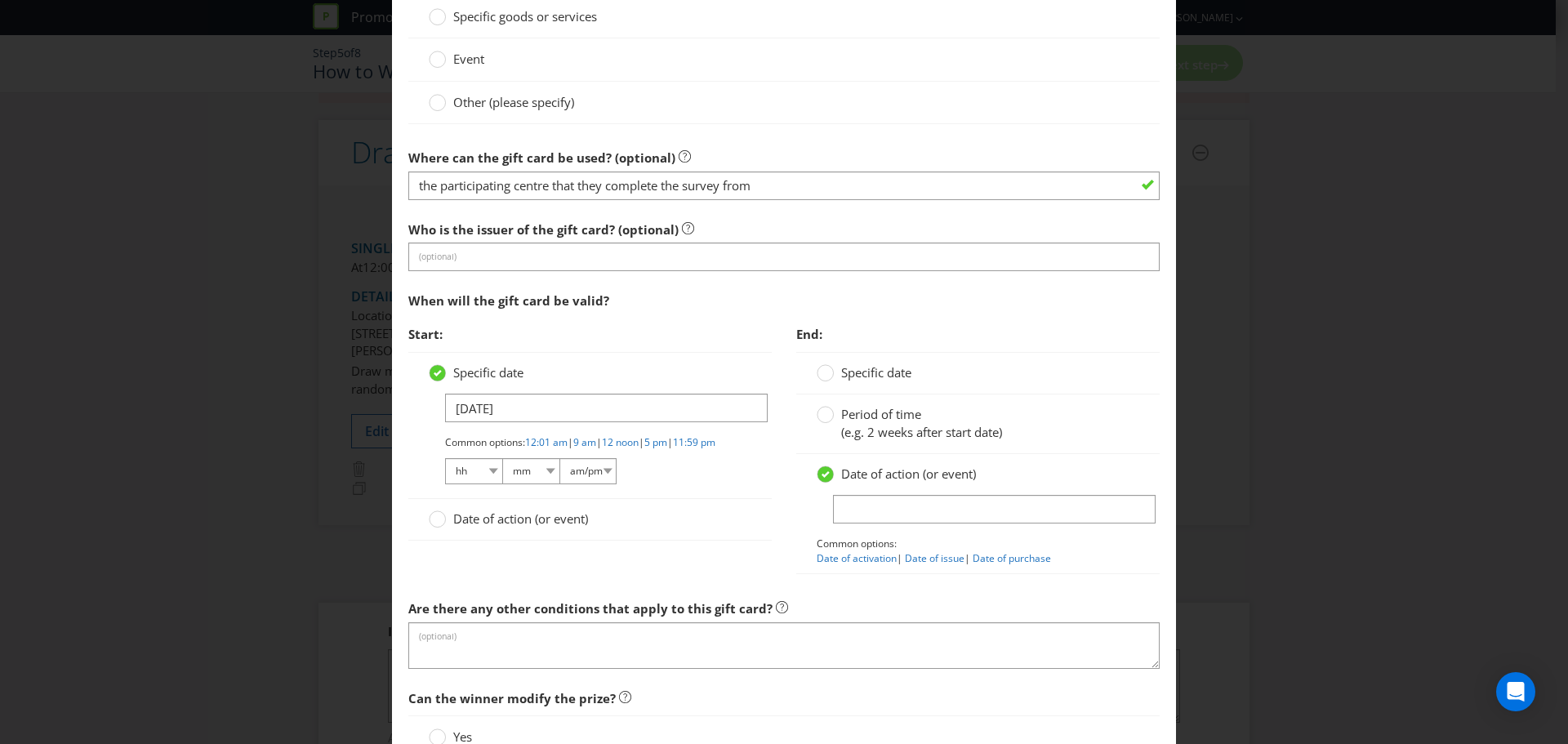
click at [470, 527] on span "Date of action (or event)" at bounding box center [520, 518] width 135 height 16
click at [0, 0] on input "Date of action (or event)" at bounding box center [0, 0] width 0 height 0
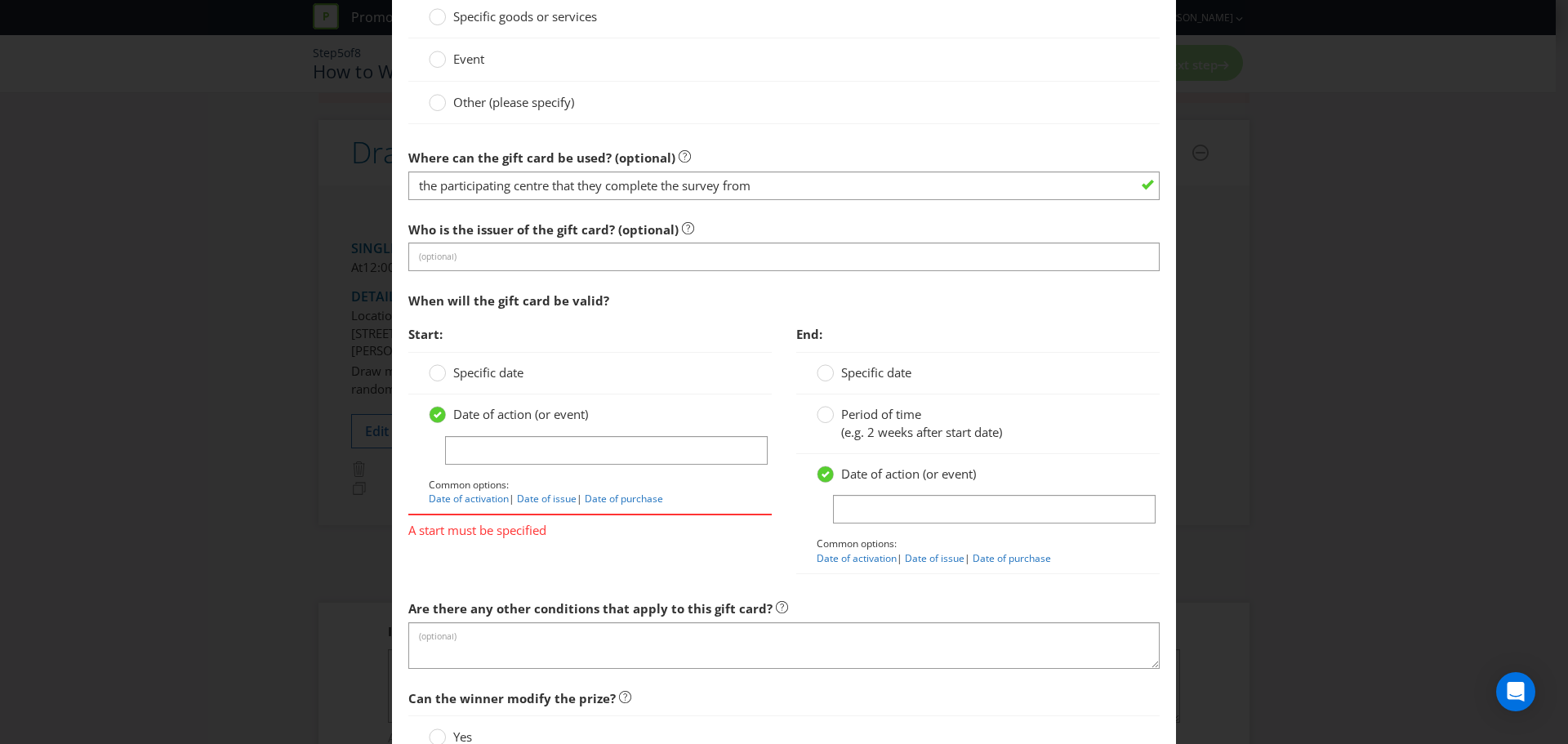
click at [591, 590] on div "Start: Specific date Date of action (or event) Common options: Date of activati…" at bounding box center [783, 454] width 776 height 274
click at [477, 498] on link "Date of activation" at bounding box center [468, 499] width 80 height 13
type input "Date of activation"
click at [574, 562] on div "Start: Specific date Date of action (or event) Date of activation Common option…" at bounding box center [783, 454] width 776 height 274
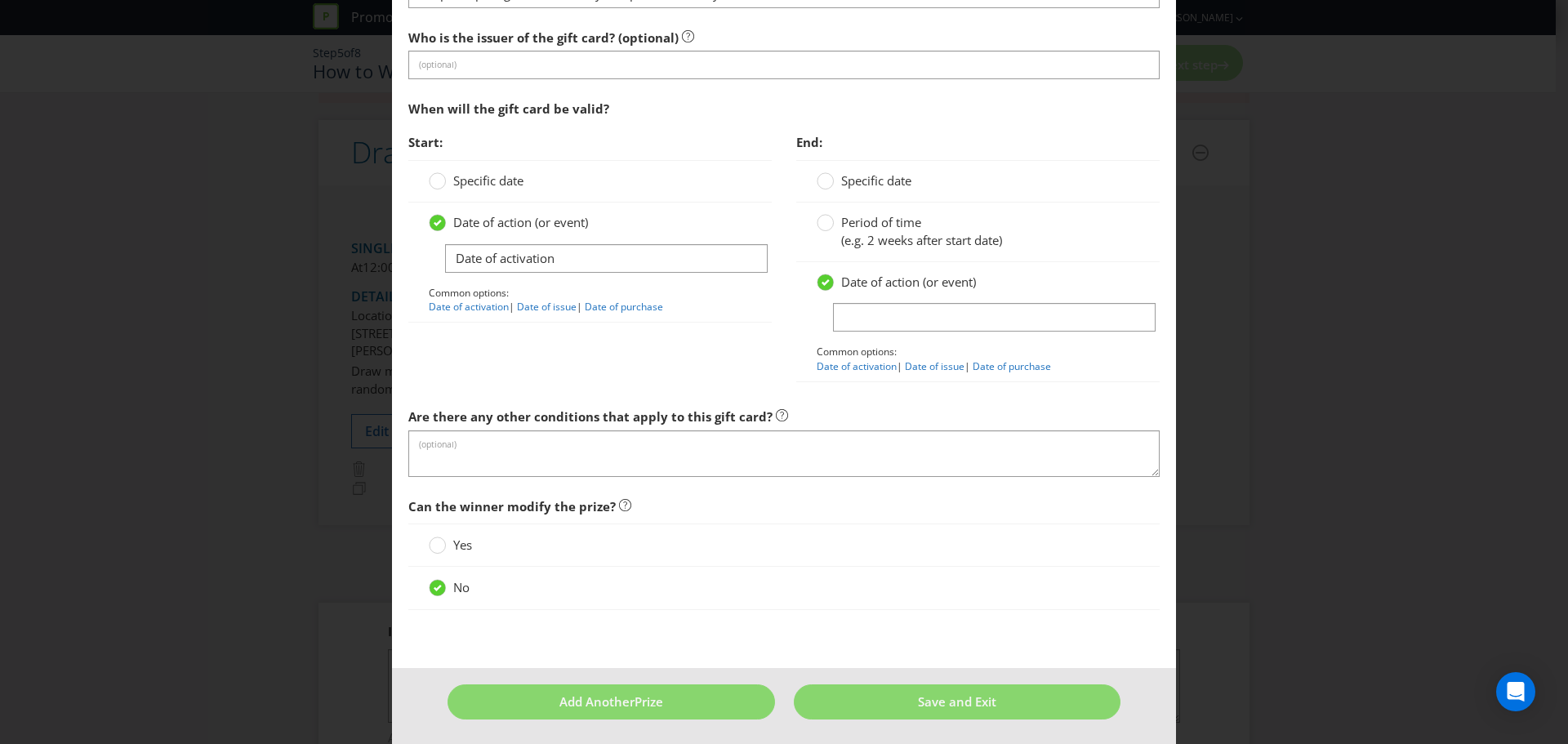
scroll to position [1667, 0]
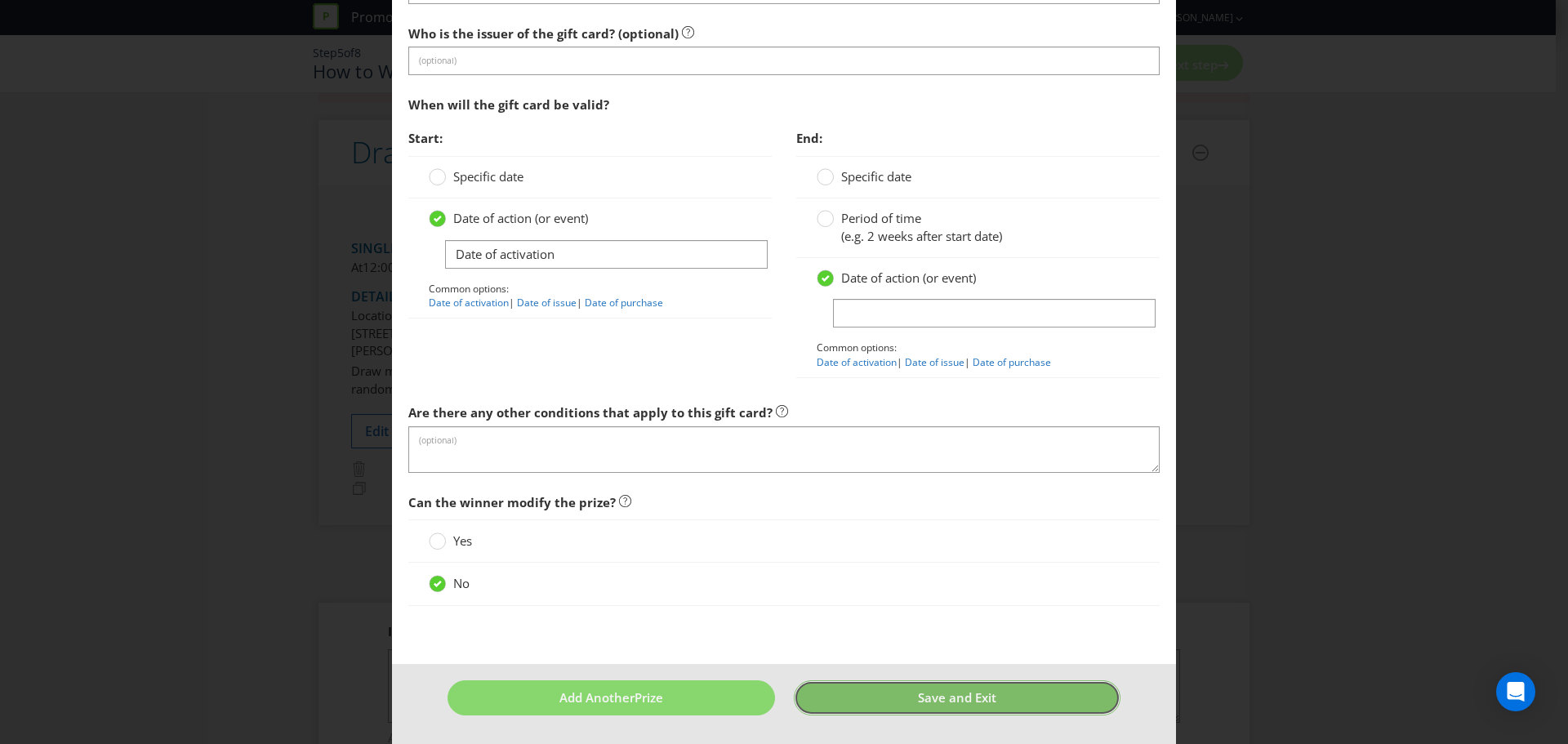
click at [903, 695] on button "Save and Exit" at bounding box center [957, 699] width 328 height 35
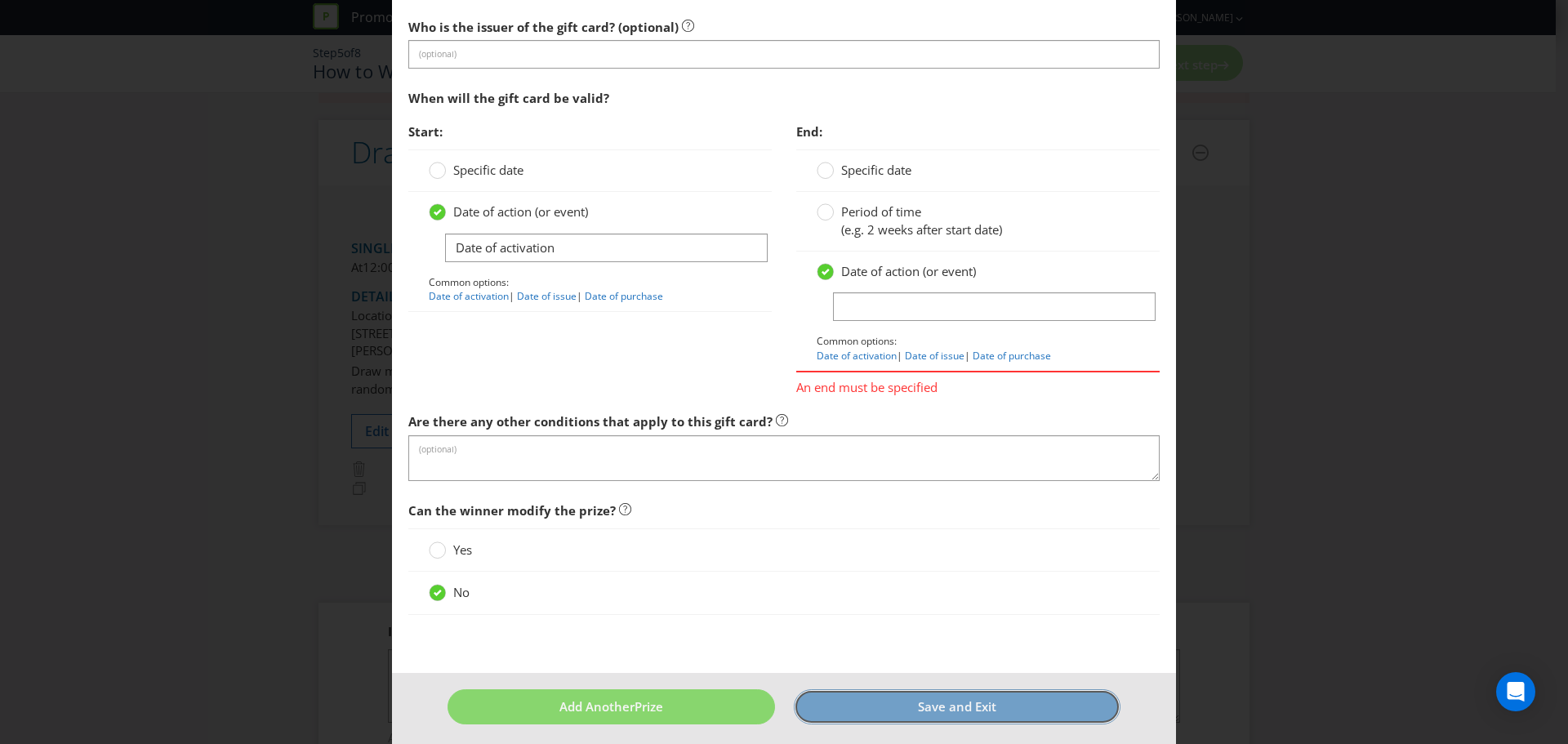
scroll to position [1683, 0]
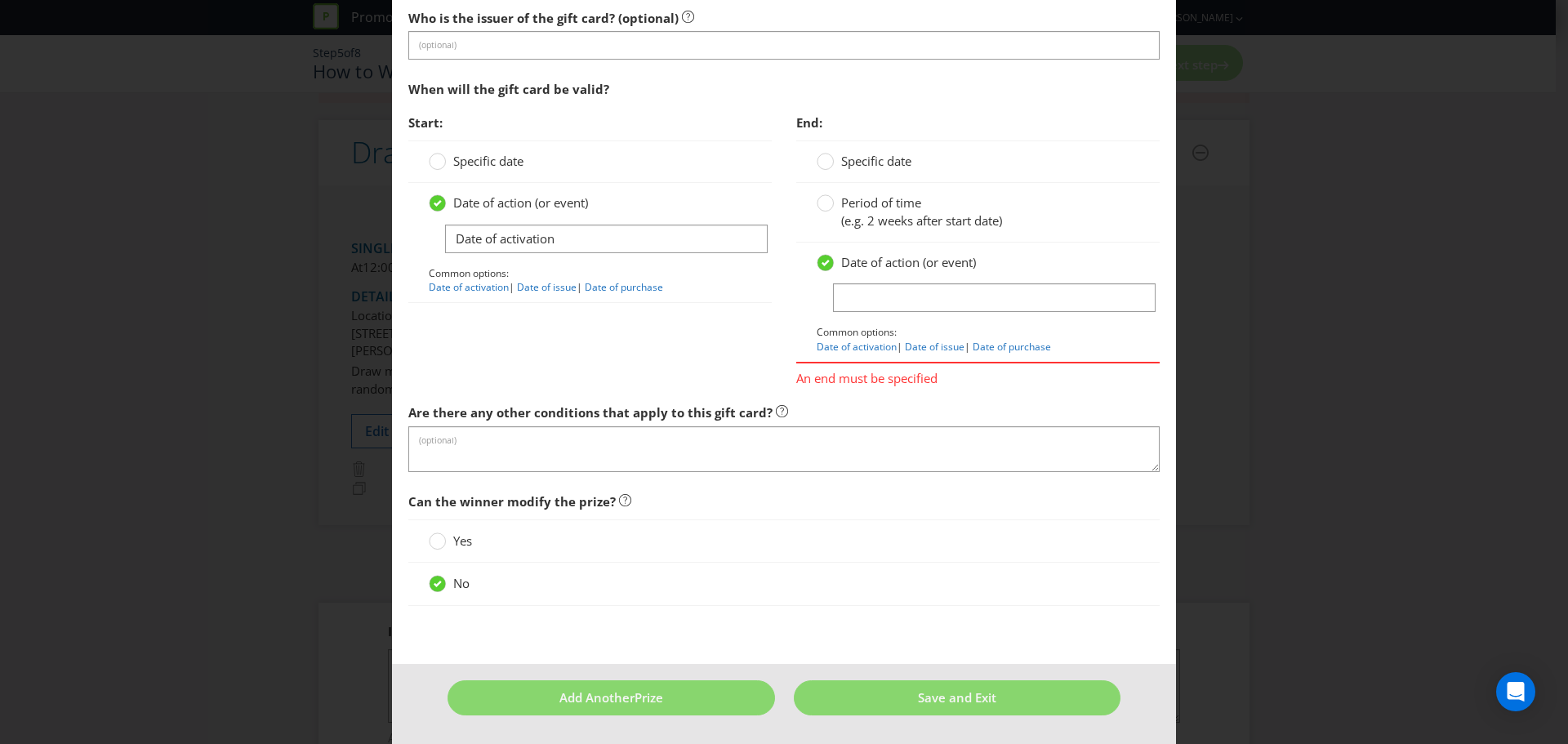
click at [893, 212] on span "(e.g. 2 weeks after start date)" at bounding box center [921, 220] width 161 height 16
click at [0, 0] on input "Period of time (e.g. 2 weeks after start date)" at bounding box center [0, 0] width 0 height 0
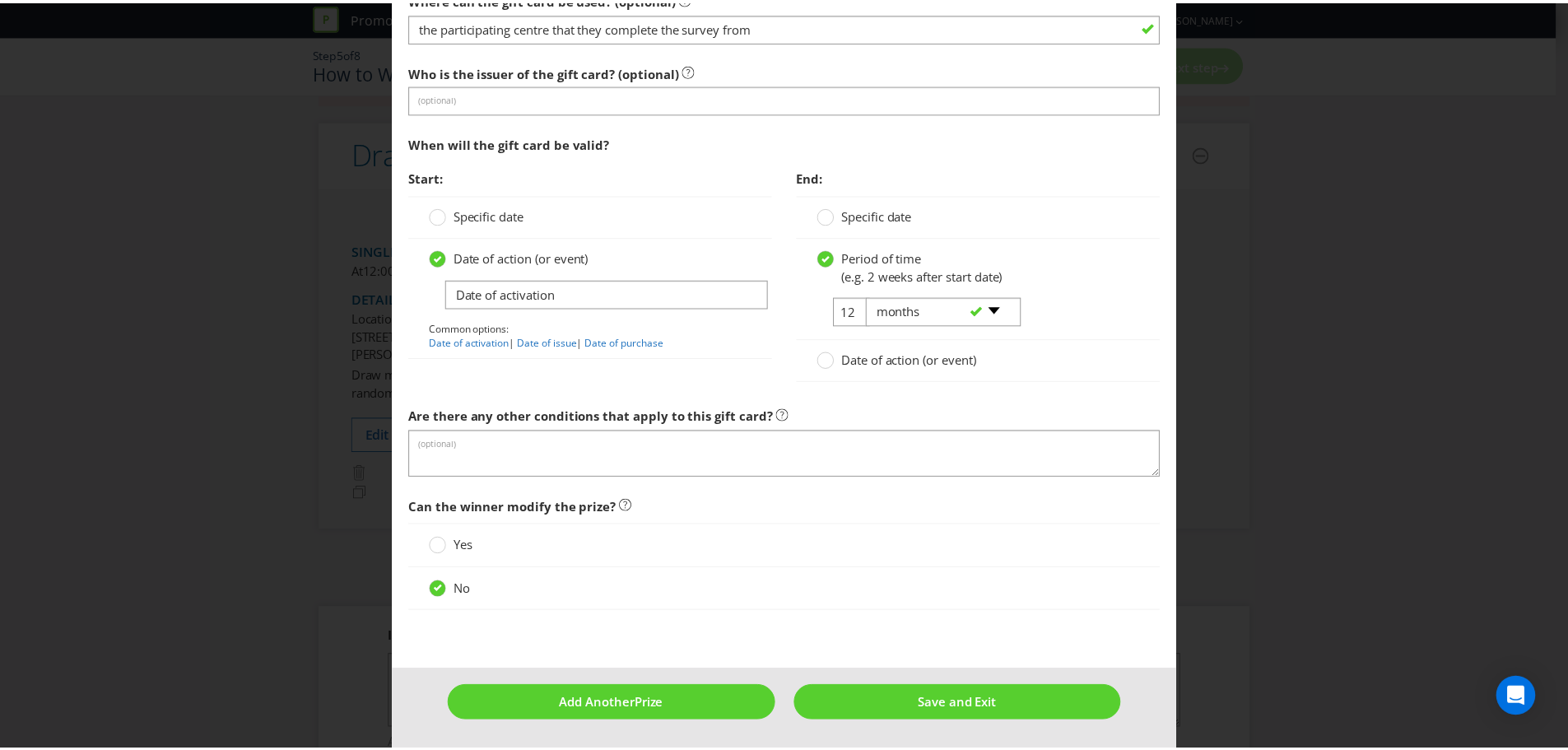
scroll to position [1643, 0]
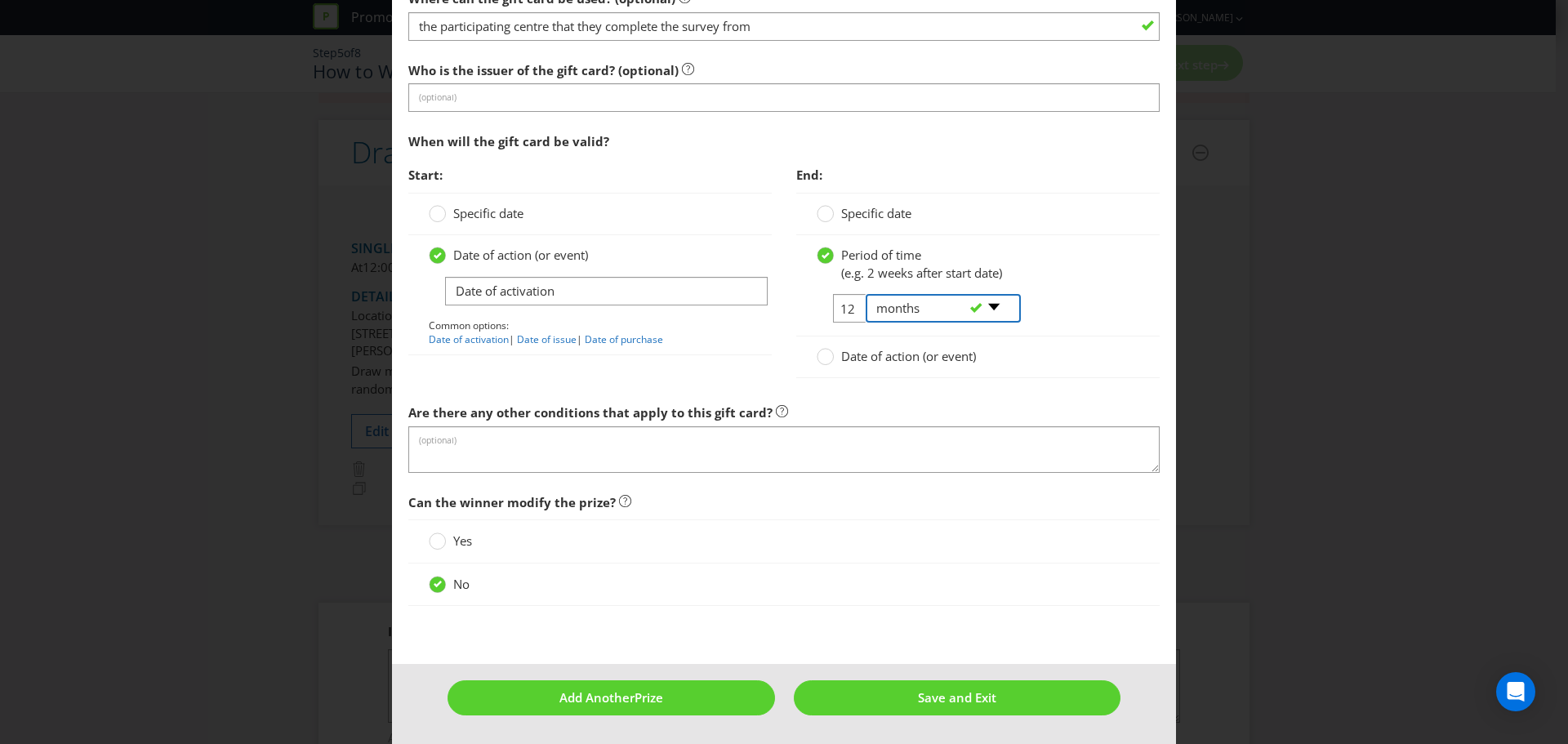
click at [866, 305] on select "-- Please select -- days weeks months years" at bounding box center [943, 308] width 155 height 29
select select "YEARS"
click at [866, 294] on select "-- Please select -- days weeks months years" at bounding box center [943, 308] width 155 height 29
click at [841, 311] on input "12" at bounding box center [851, 308] width 37 height 29
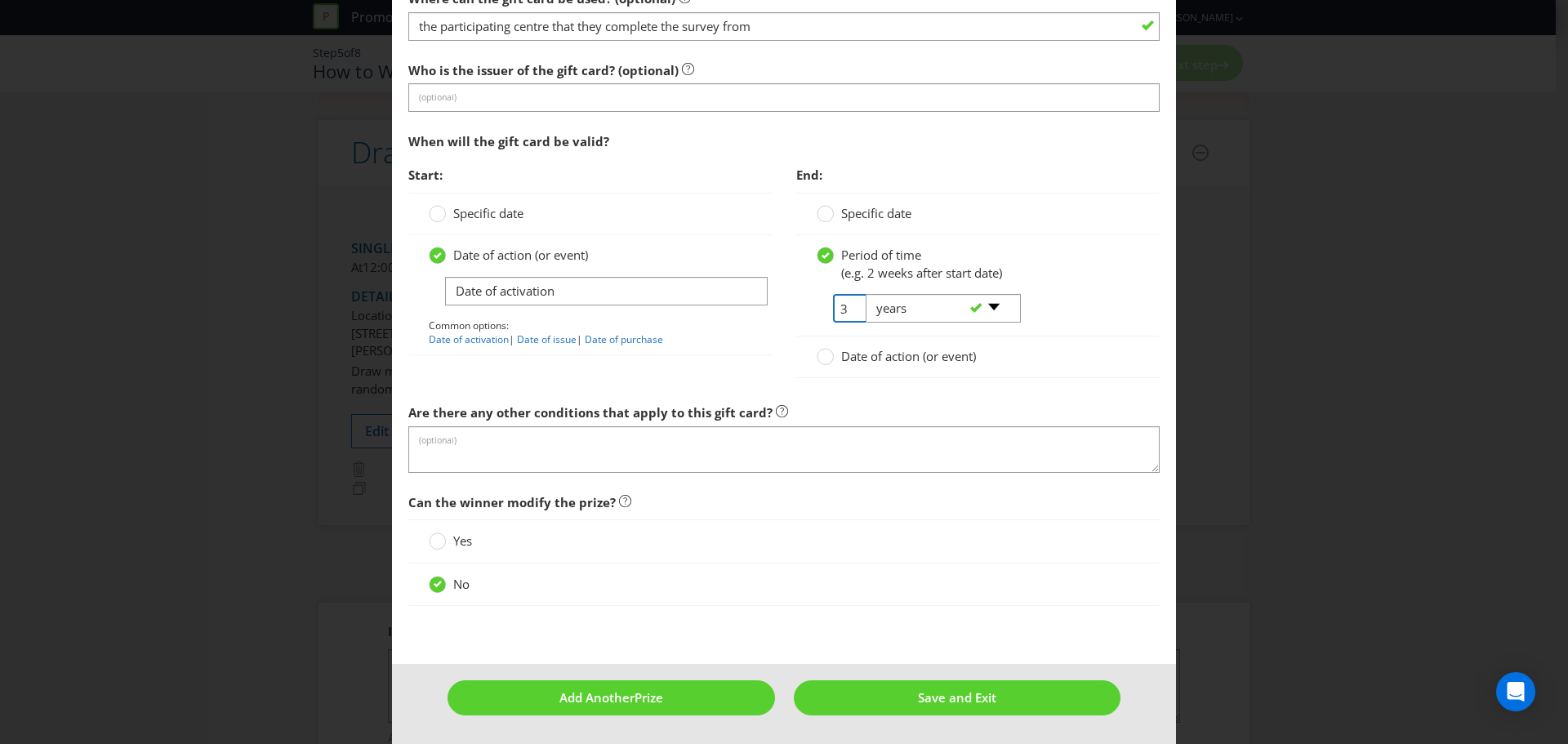
type input "3"
click at [747, 311] on div "Date of action (or event) Date of activation Common options: Date of activation…" at bounding box center [589, 295] width 363 height 120
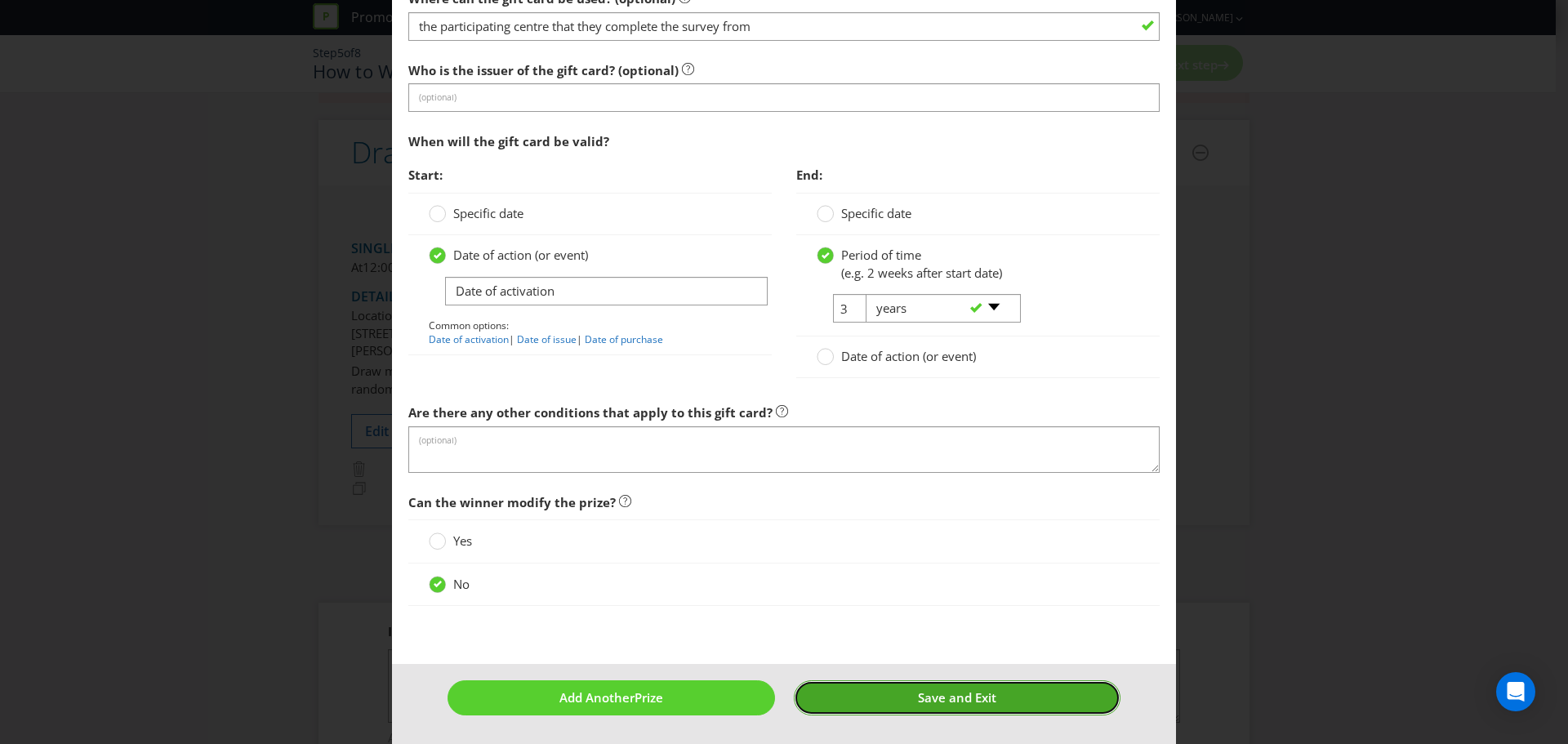
click at [869, 712] on button "Save and Exit" at bounding box center [957, 699] width 328 height 35
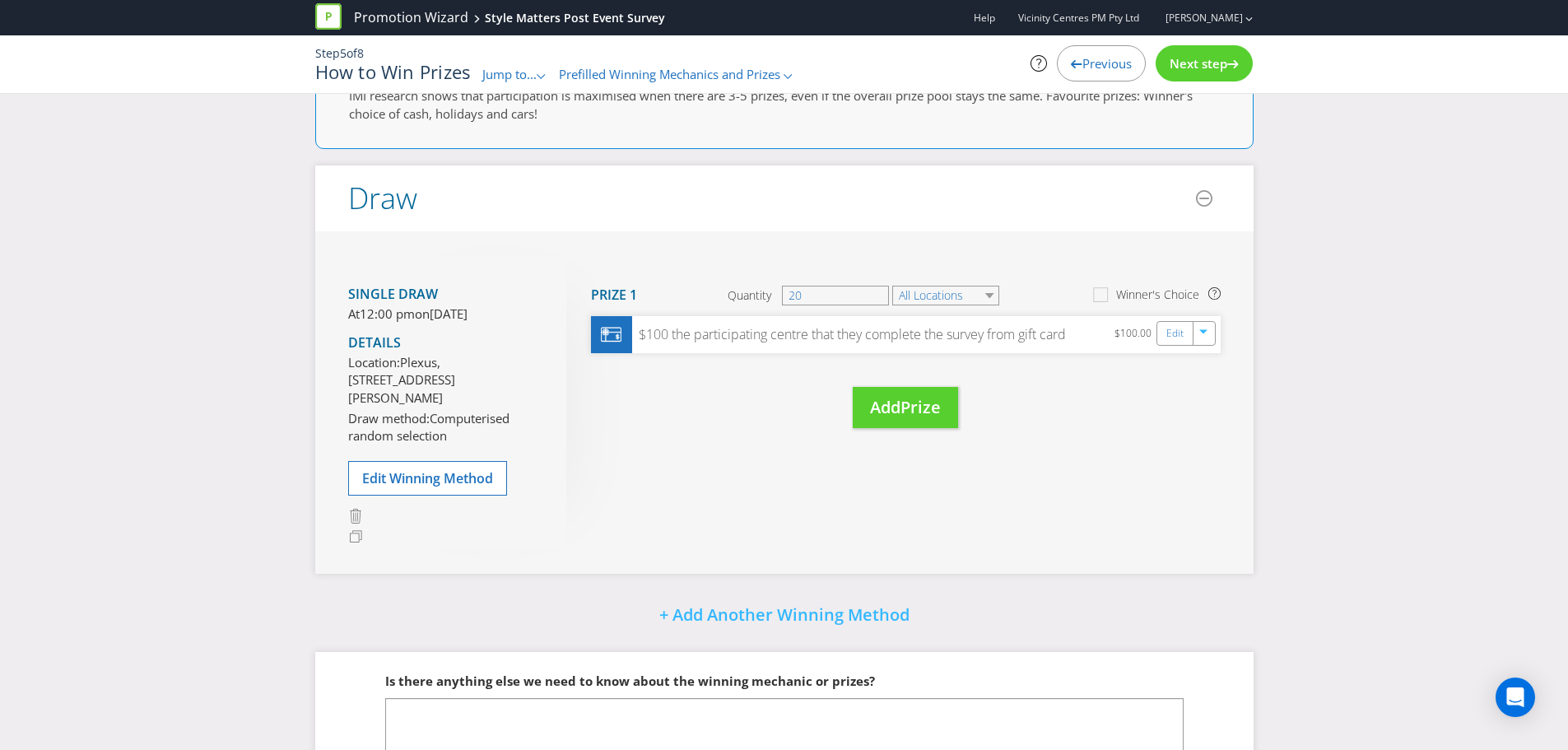
click at [1206, 57] on span "Next step" at bounding box center [1199, 63] width 58 height 16
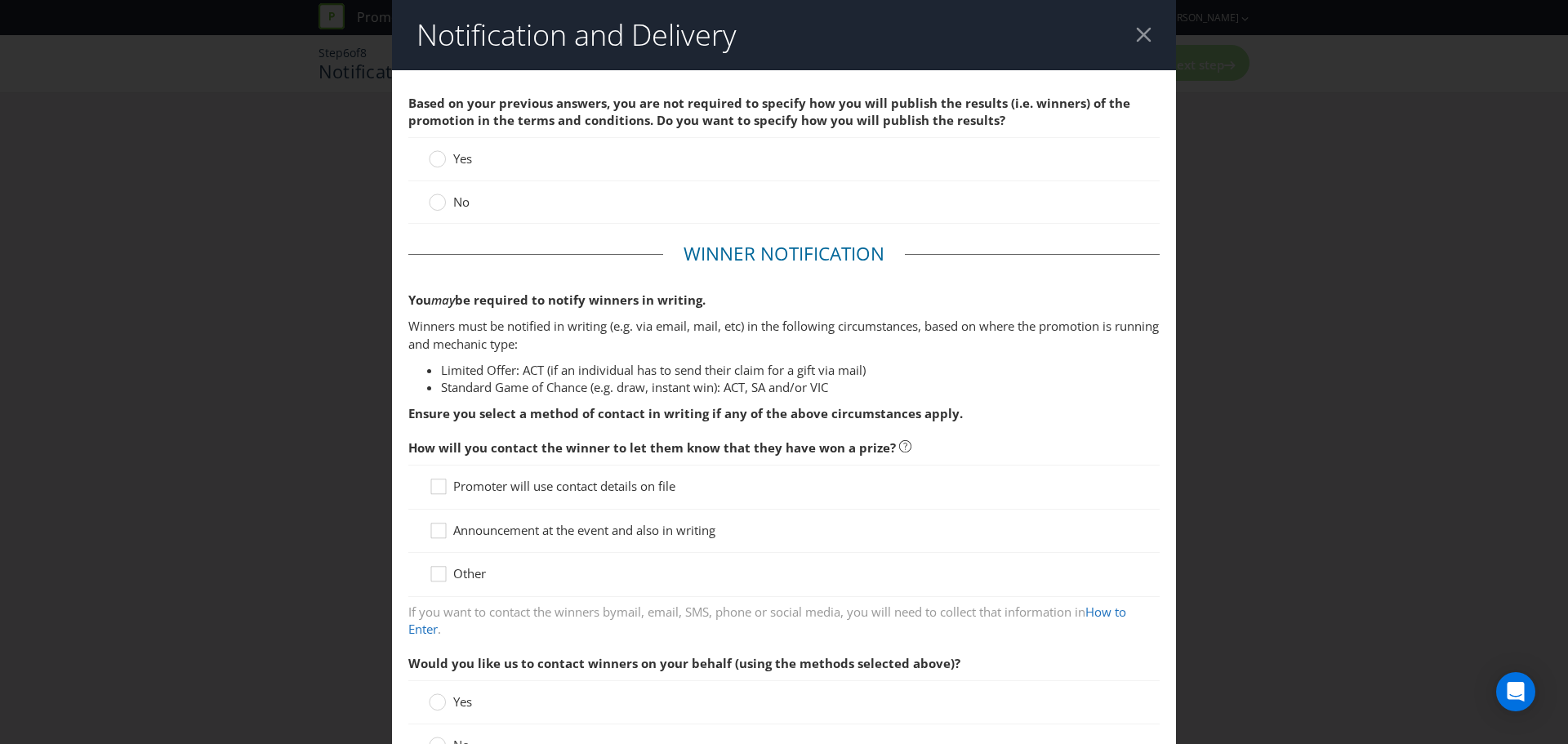
click at [491, 191] on div "No" at bounding box center [784, 202] width 751 height 42
drag, startPoint x: 472, startPoint y: 206, endPoint x: 462, endPoint y: 208, distance: 10.2
click at [471, 206] on div "No" at bounding box center [784, 202] width 711 height 17
click at [456, 202] on span "No" at bounding box center [461, 201] width 16 height 16
click at [0, 0] on input "No" at bounding box center [0, 0] width 0 height 0
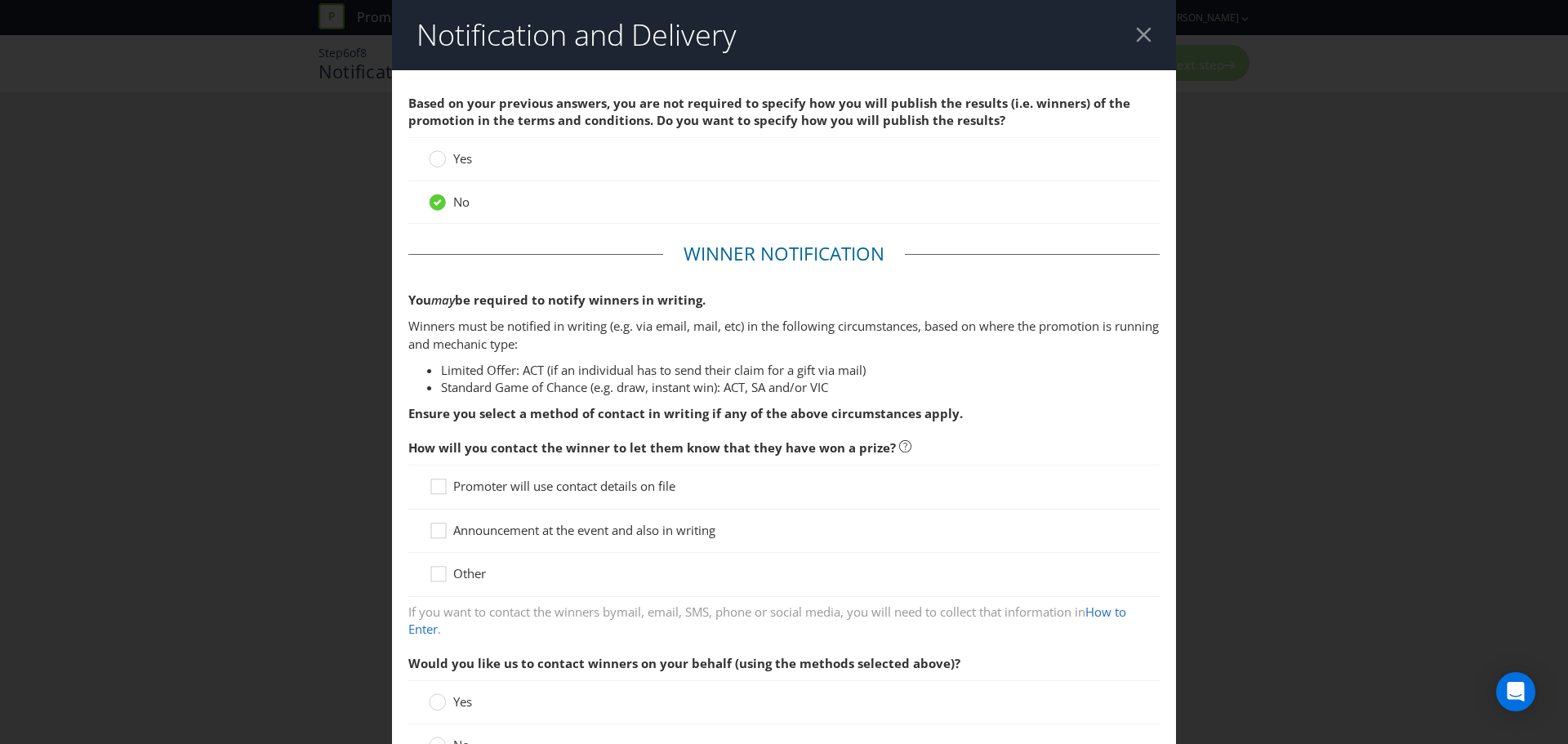
click at [467, 578] on span "Other" at bounding box center [469, 573] width 33 height 16
click at [0, 0] on input "Other" at bounding box center [0, 0] width 0 height 0
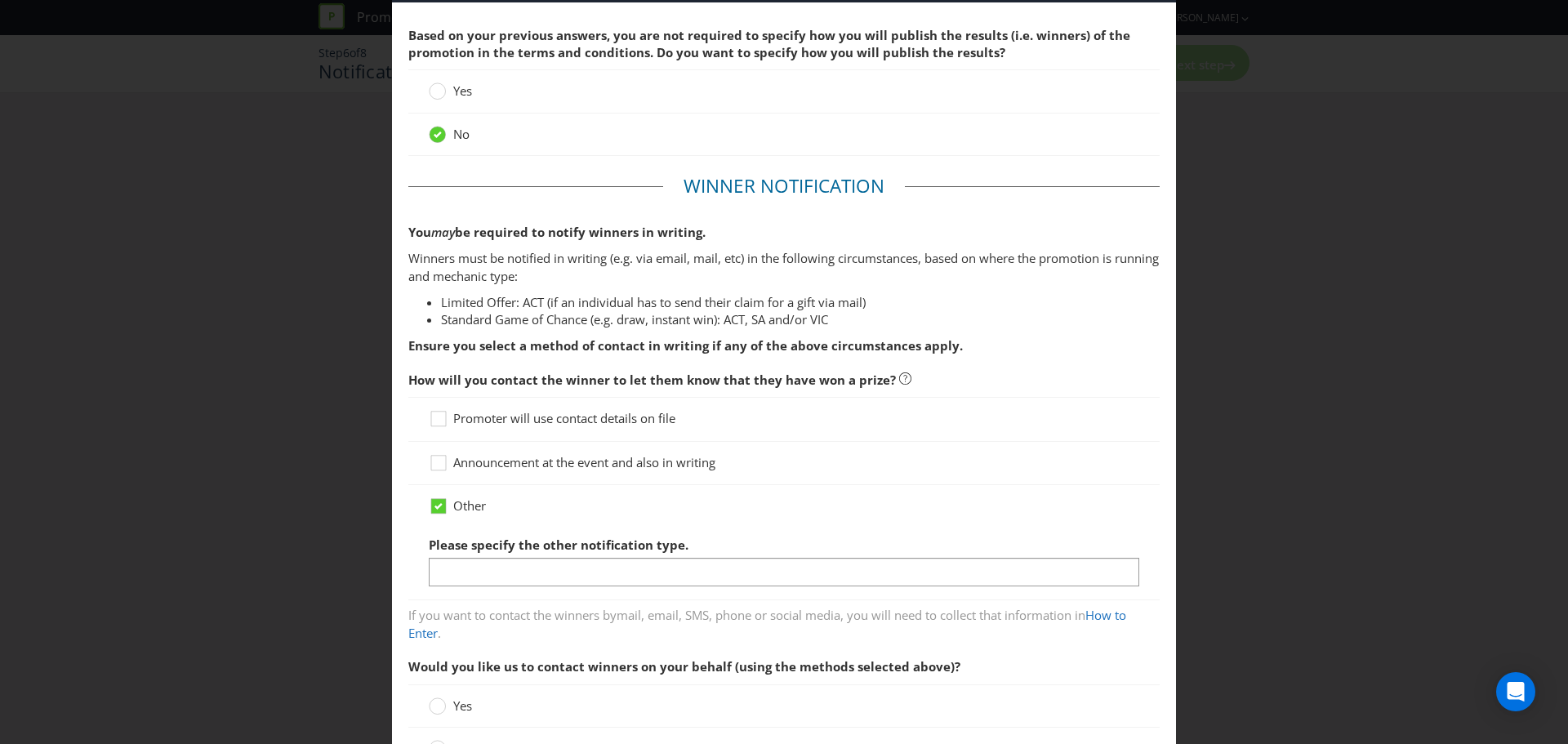
scroll to position [163, 0]
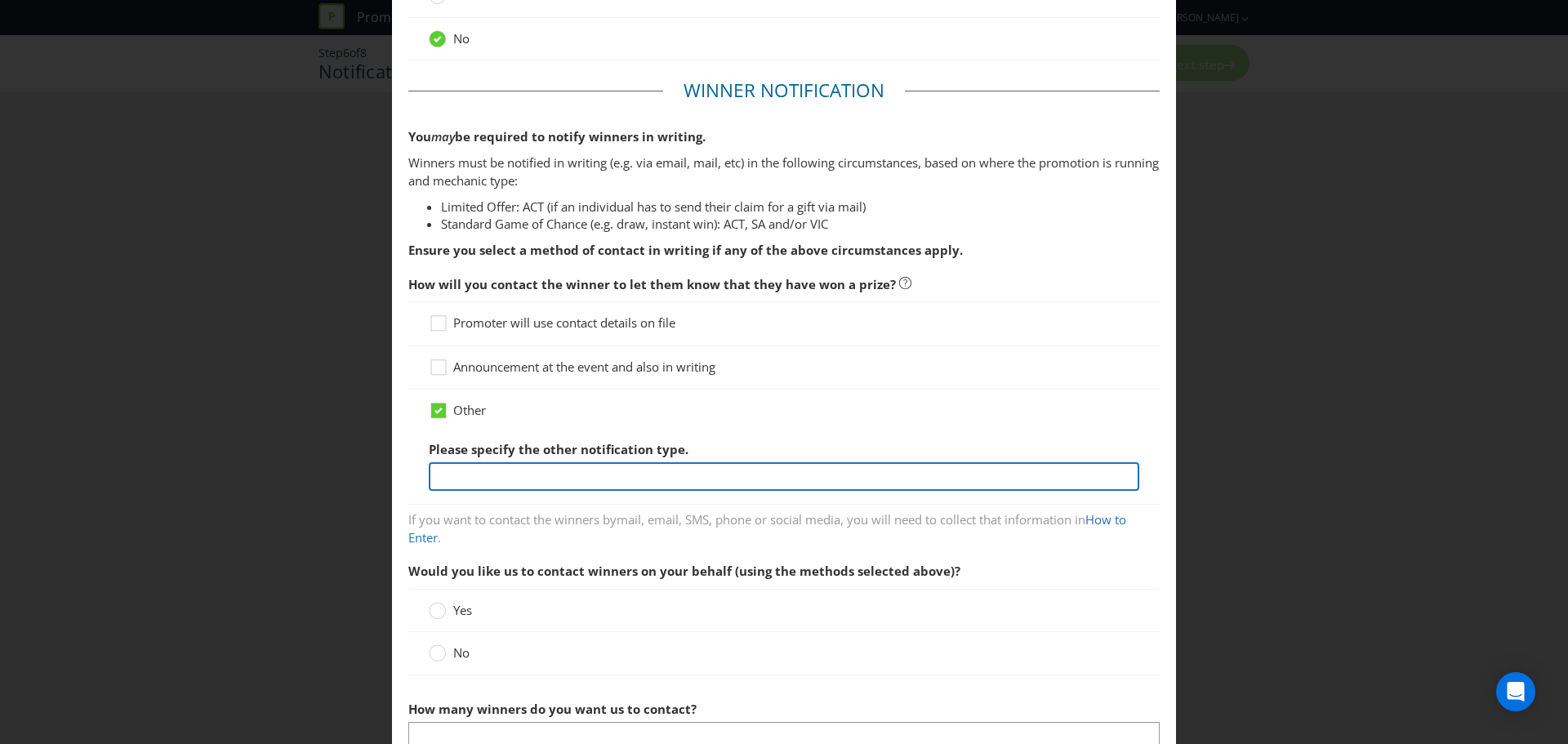
click at [588, 471] on input "text" at bounding box center [784, 477] width 711 height 29
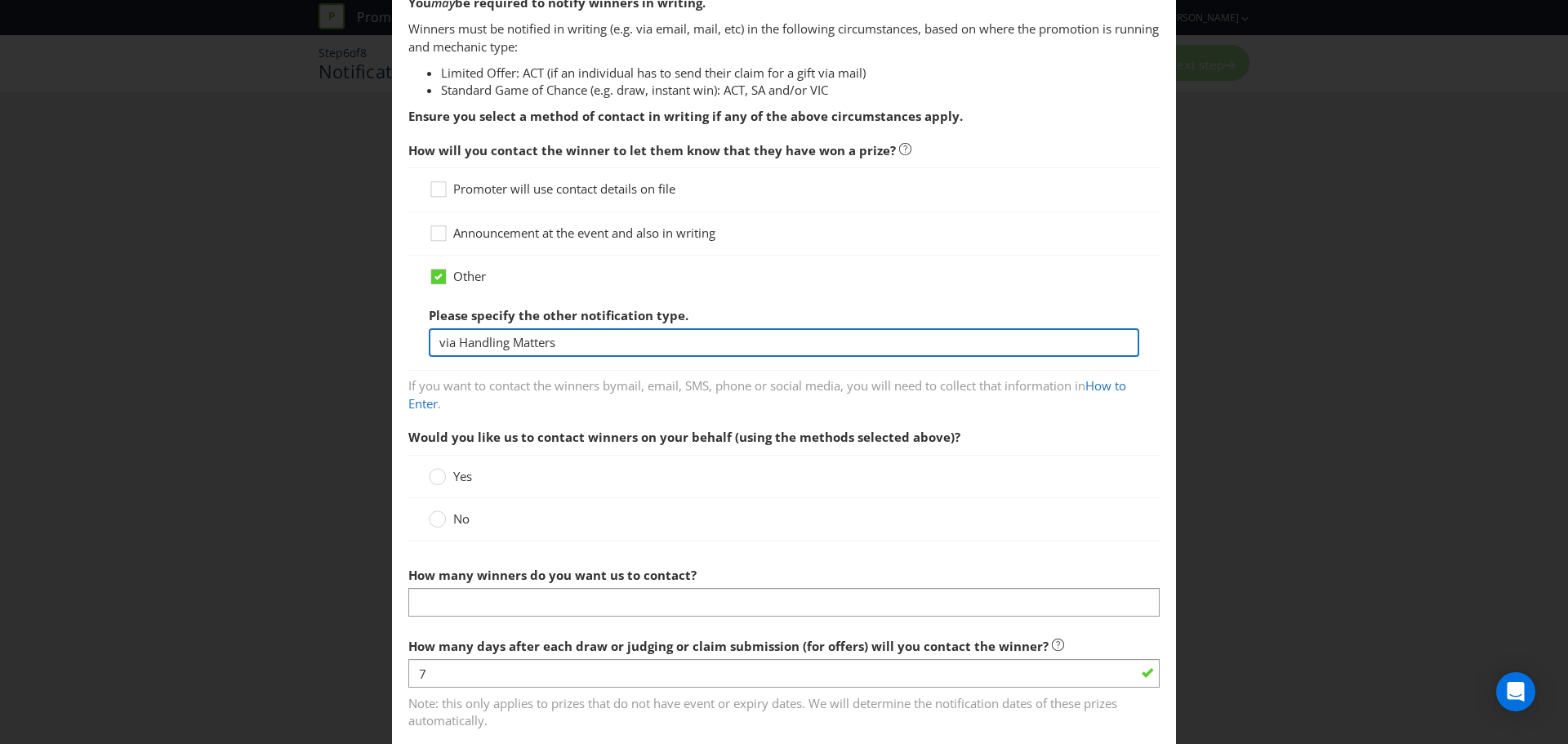
scroll to position [327, 0]
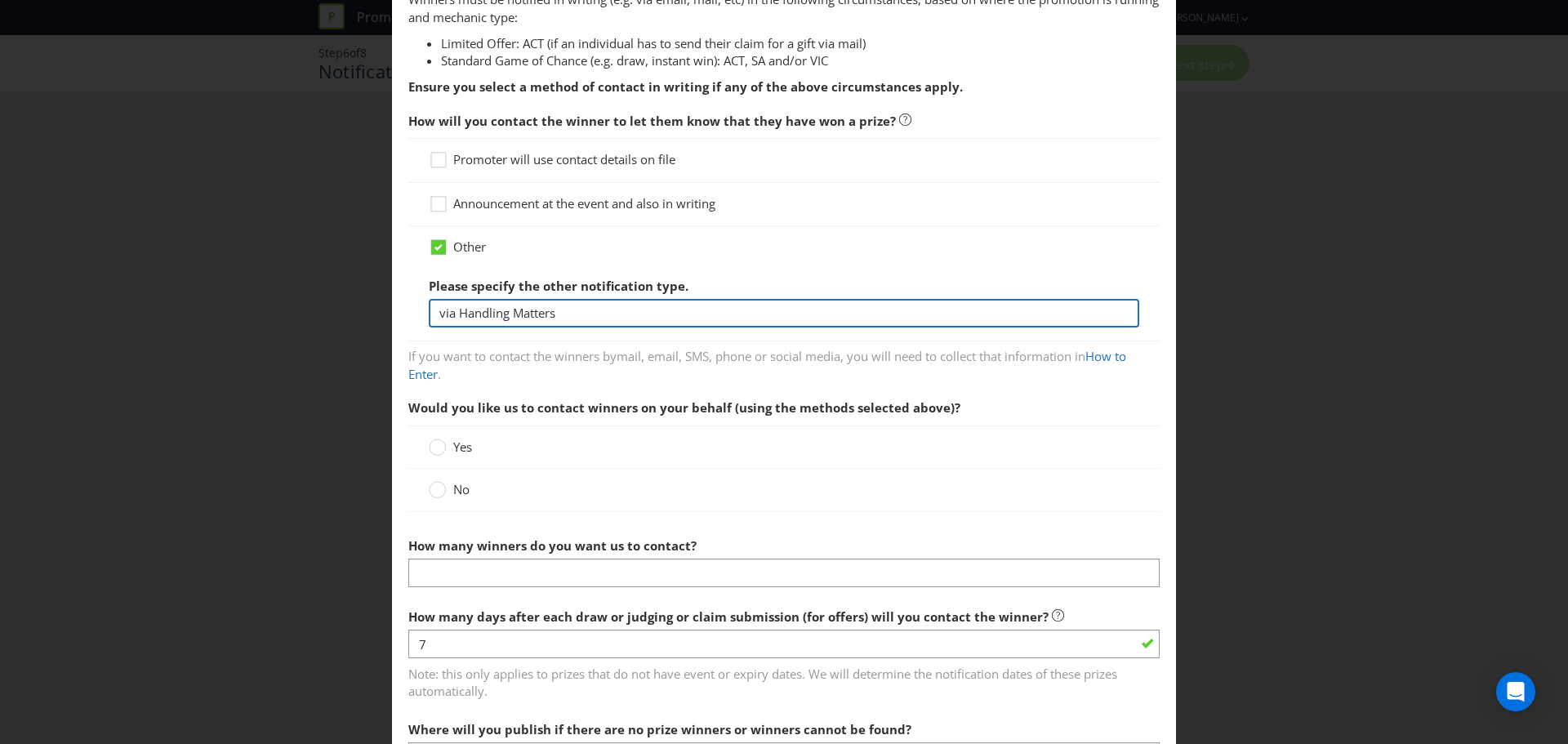
type input "via Handling Matters"
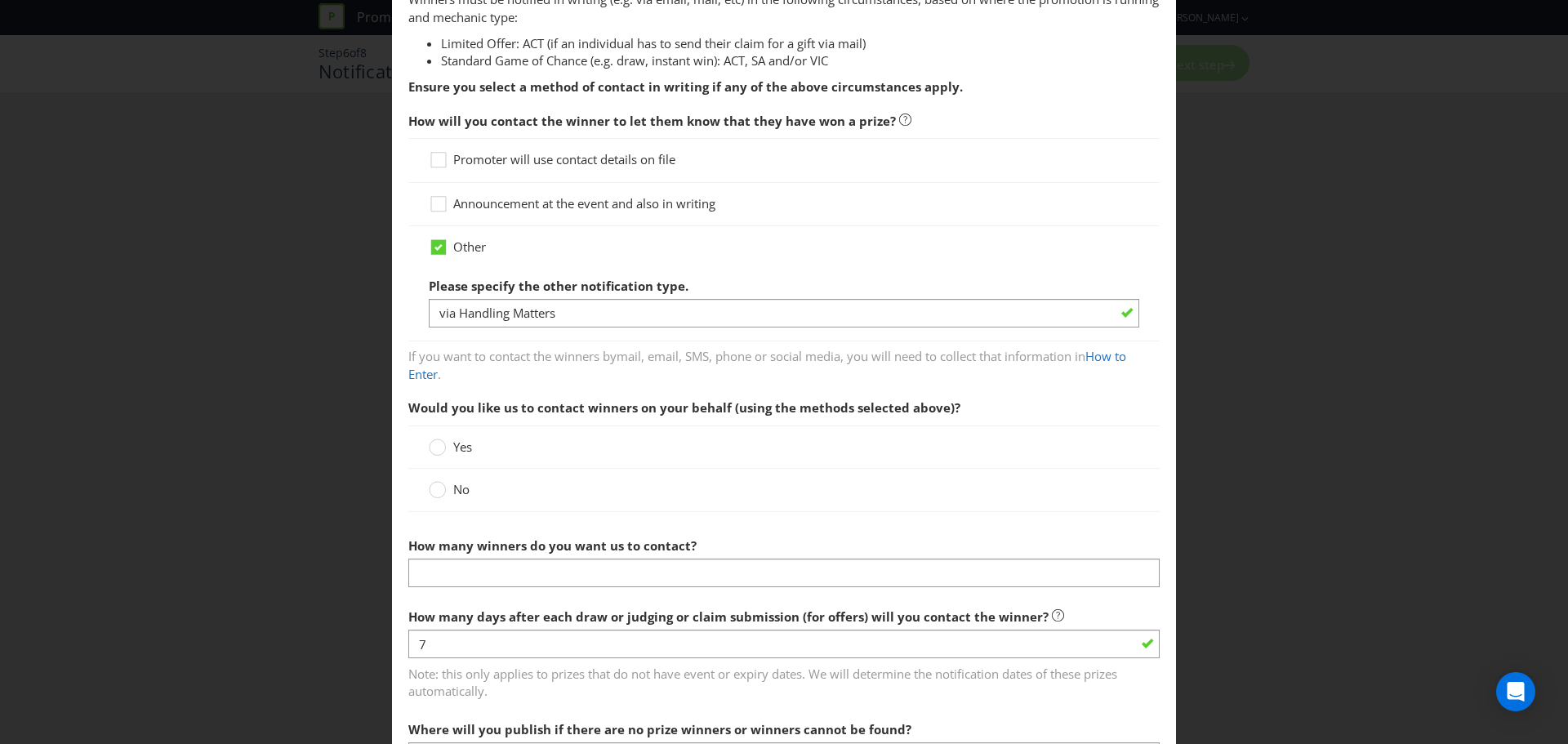
click at [570, 487] on div "No" at bounding box center [784, 490] width 711 height 17
click at [472, 498] on div "No" at bounding box center [784, 490] width 711 height 17
click at [456, 493] on span "No" at bounding box center [461, 489] width 16 height 16
click at [0, 0] on input "No" at bounding box center [0, 0] width 0 height 0
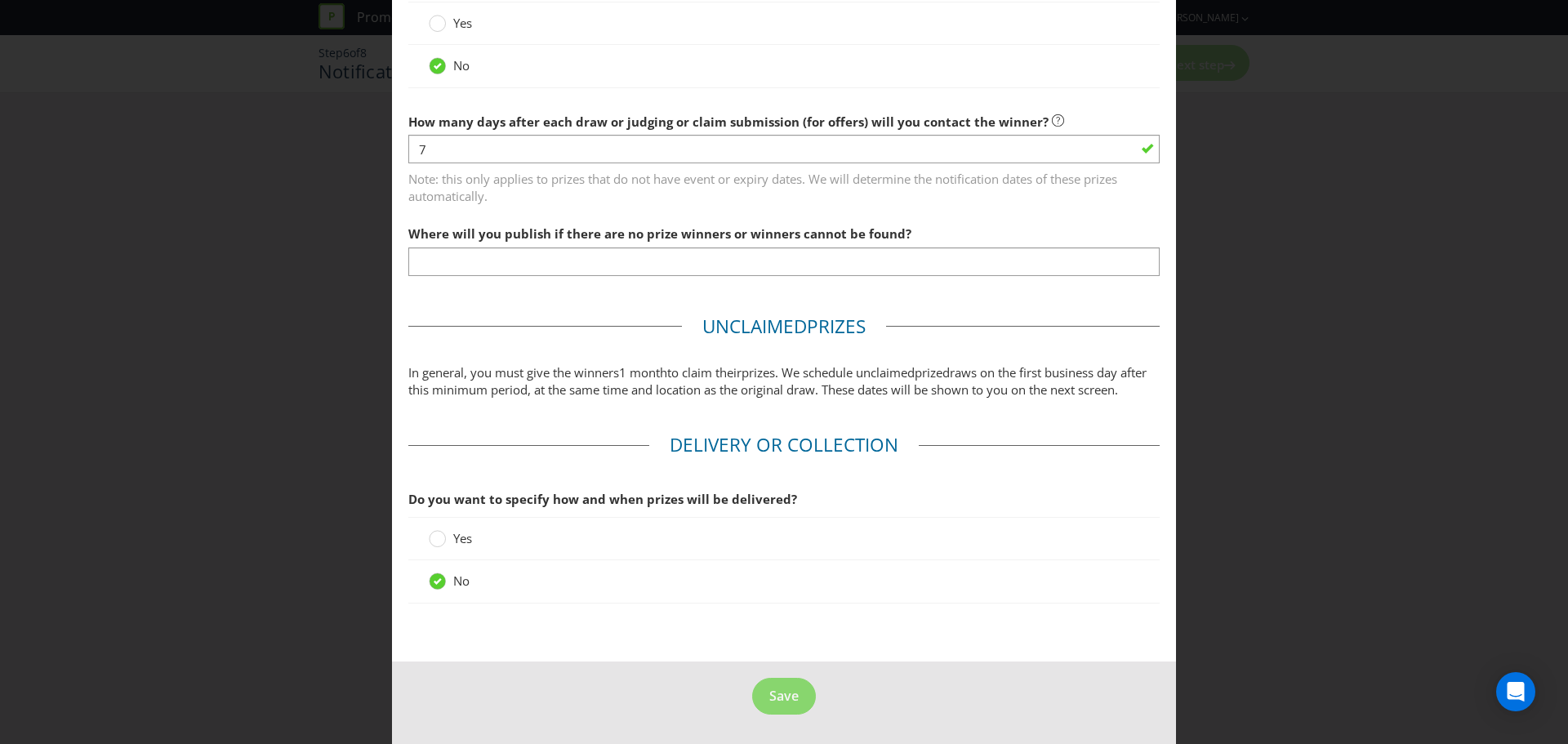
scroll to position [768, 0]
click at [779, 692] on span "Save" at bounding box center [783, 695] width 29 height 18
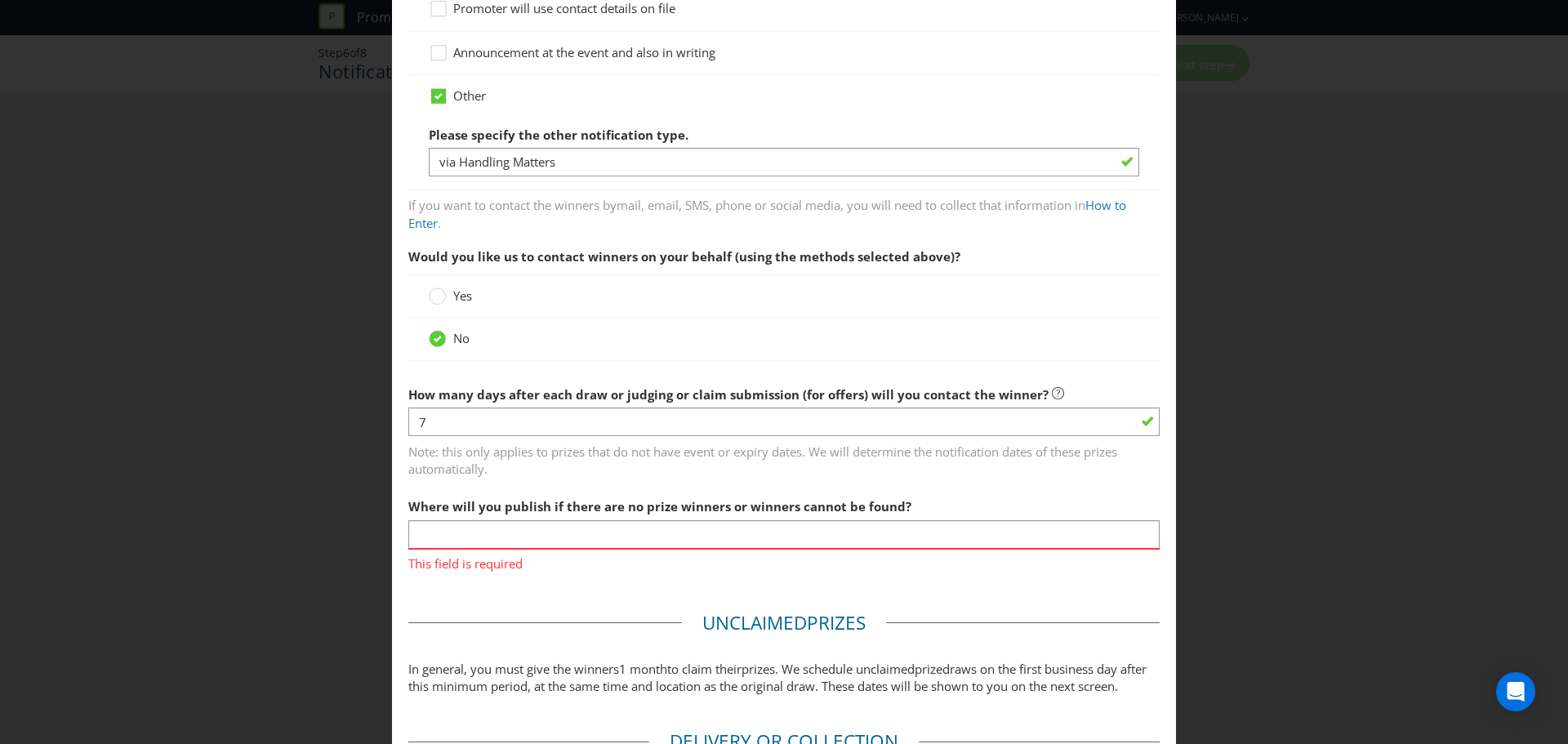
scroll to position [479, 0]
click at [523, 552] on span "This field is required" at bounding box center [784, 561] width 751 height 24
click at [515, 539] on input "text" at bounding box center [784, 534] width 751 height 29
type input "on the web hosting site"
click at [637, 594] on main "Based on your previous answers, you are not required to specify how you will pu…" at bounding box center [783, 274] width 784 height 1366
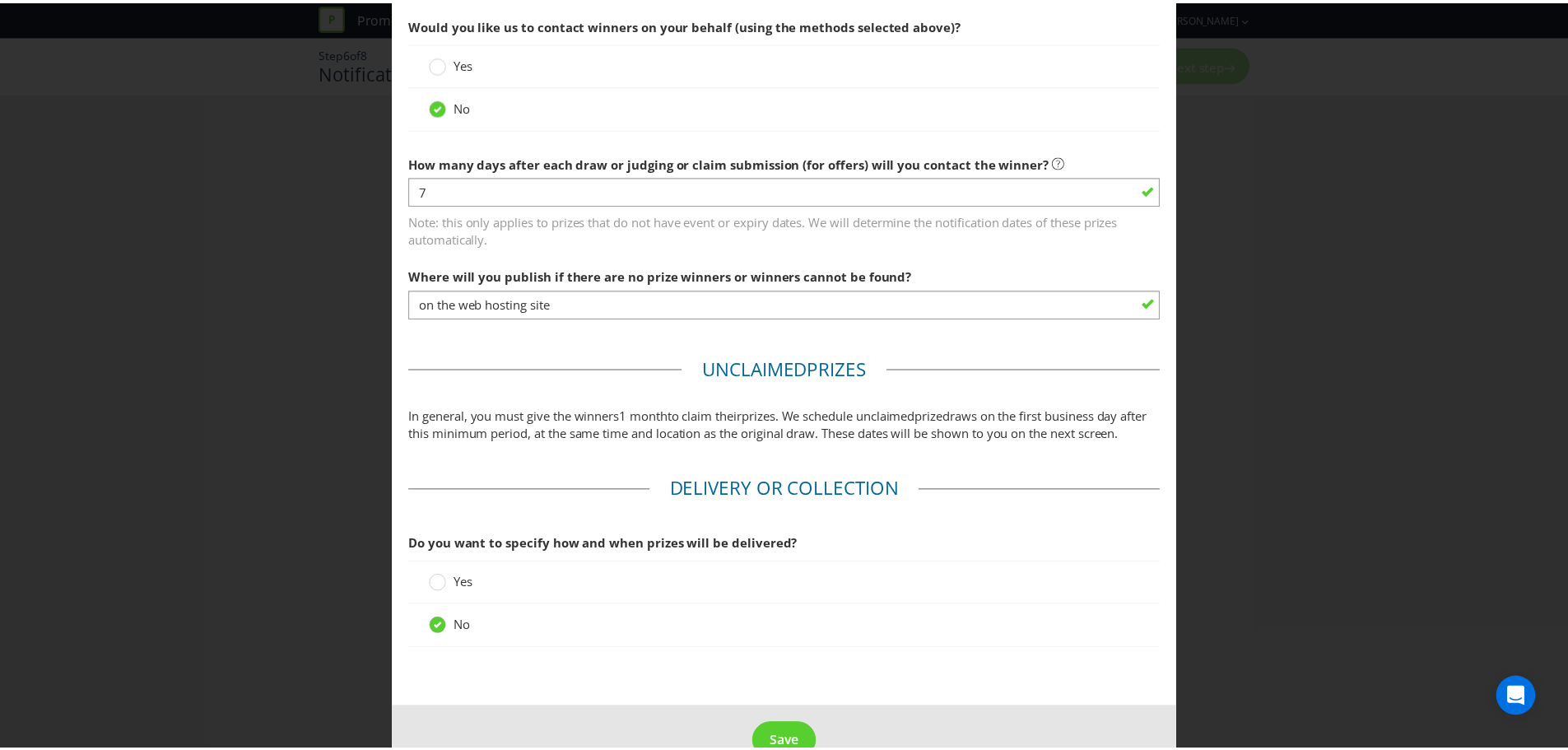
scroll to position [774, 0]
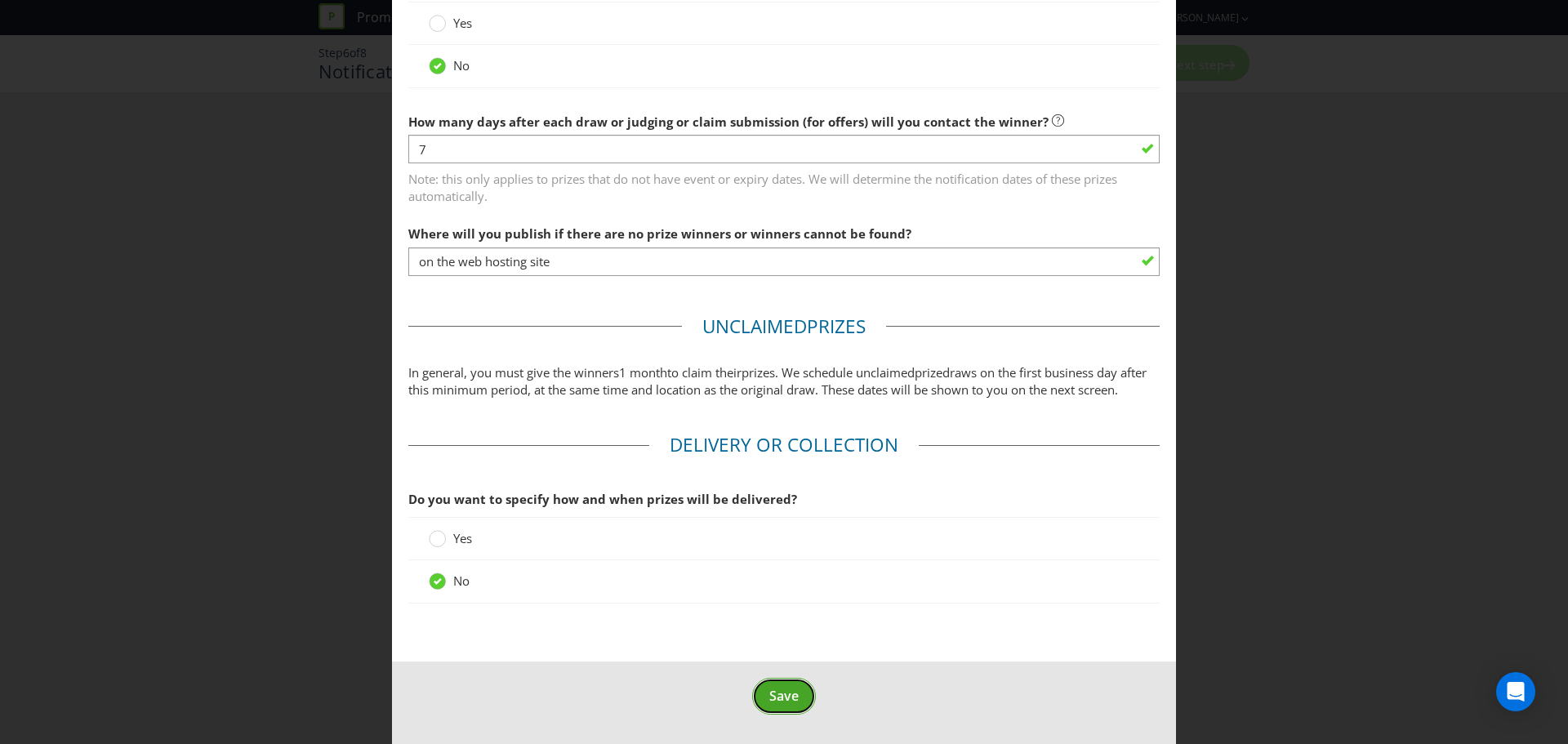
click at [771, 690] on span "Save" at bounding box center [783, 695] width 29 height 18
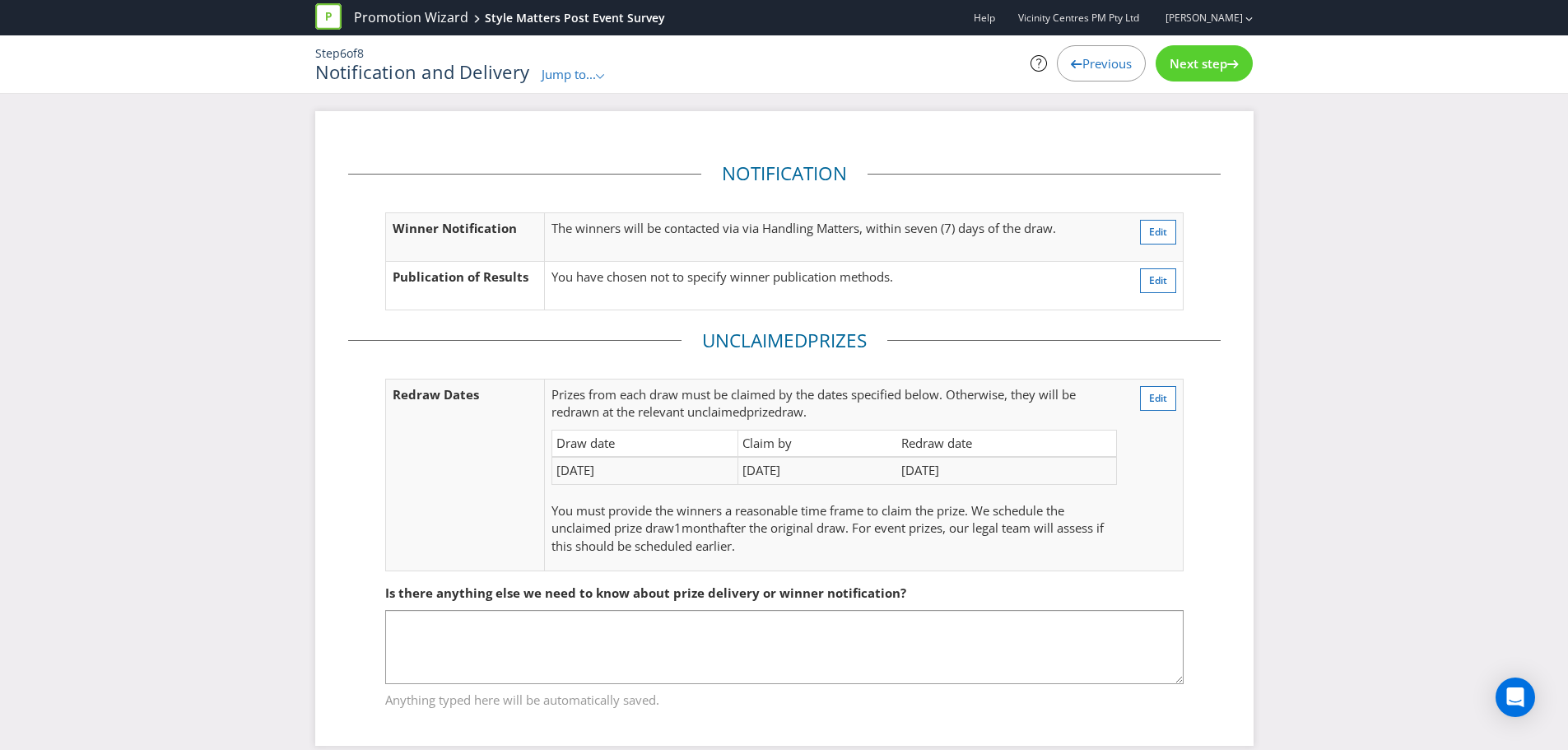
scroll to position [20, 0]
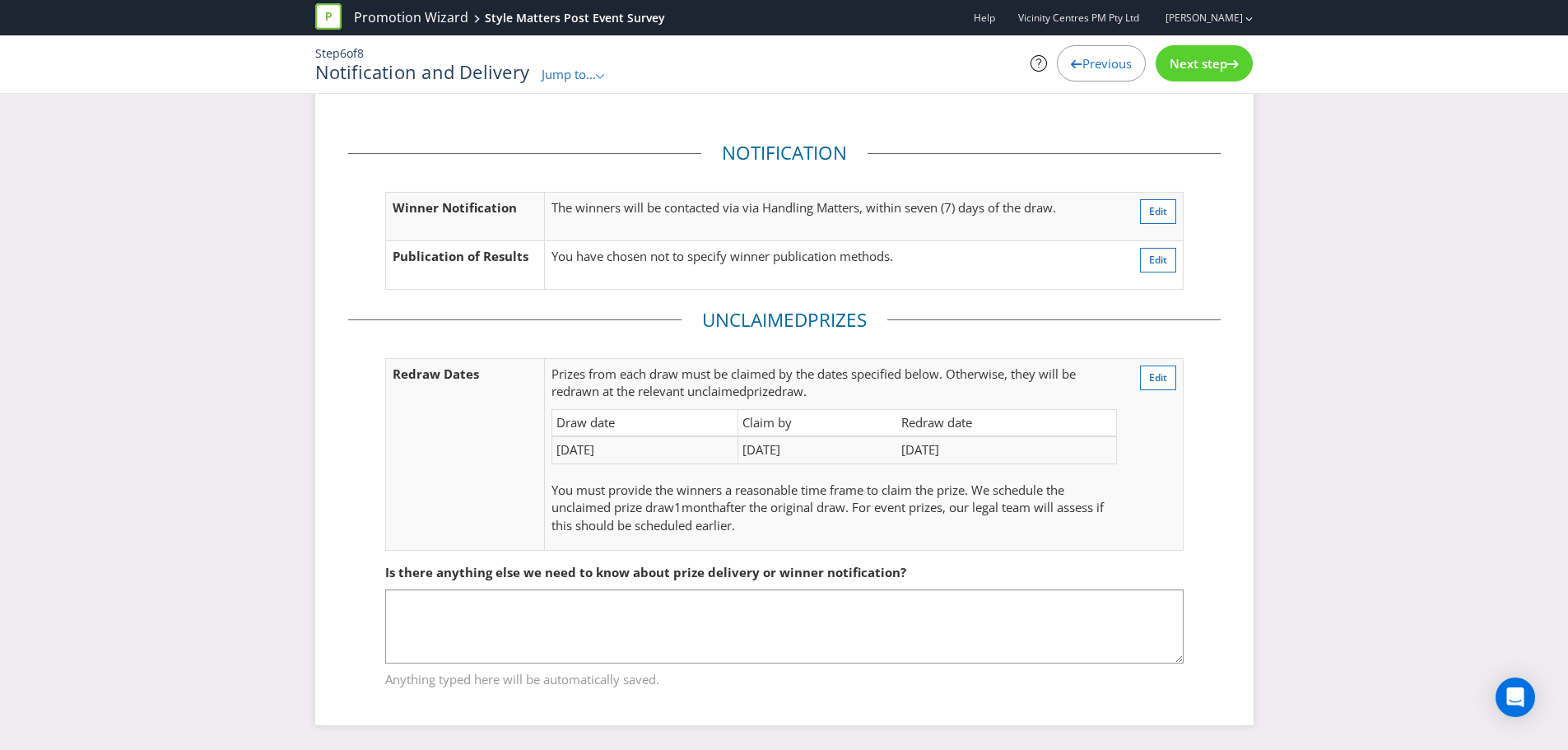
click at [1219, 65] on span "Next step" at bounding box center [1199, 63] width 58 height 16
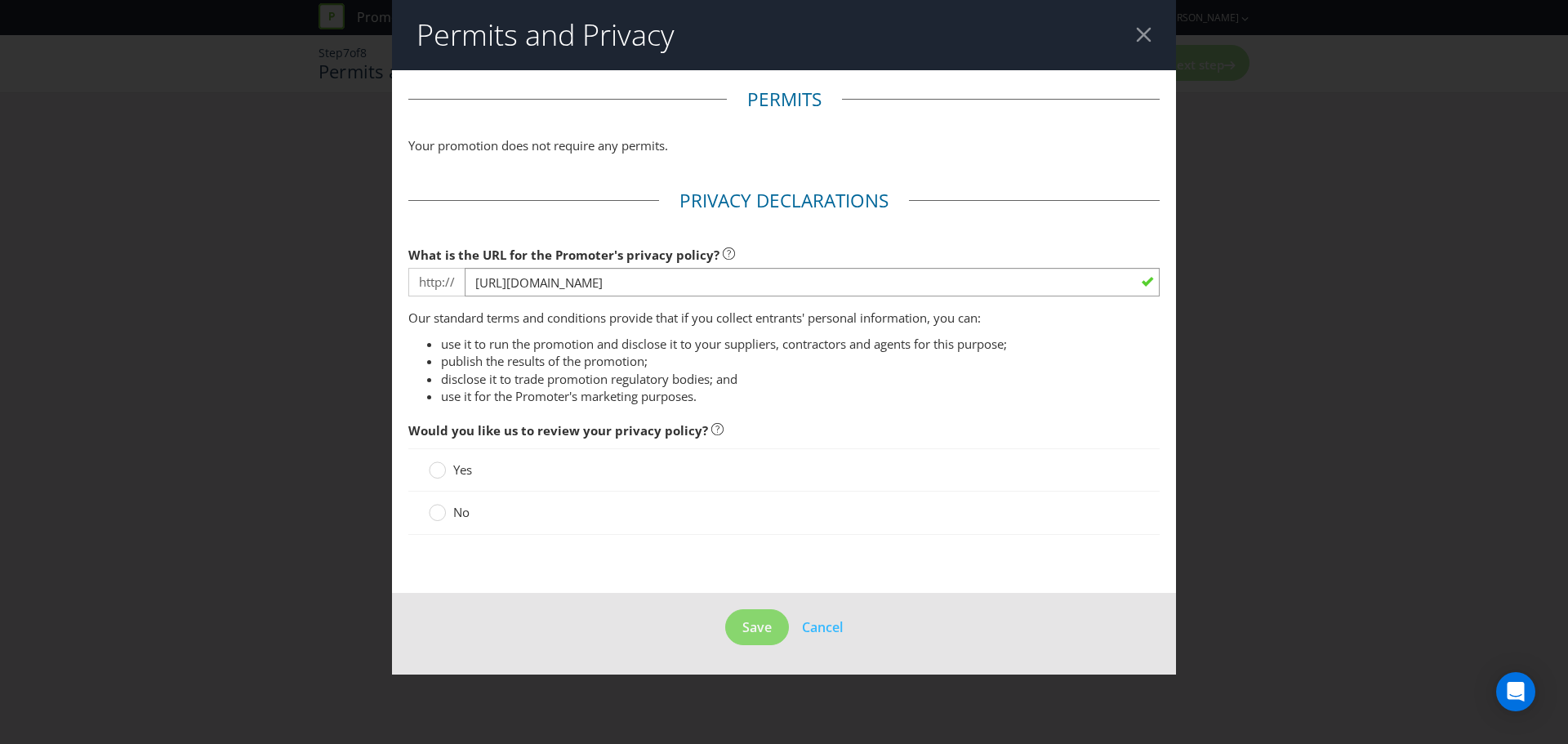
click at [455, 517] on span "No" at bounding box center [461, 511] width 16 height 16
click at [0, 0] on input "No" at bounding box center [0, 0] width 0 height 0
click at [766, 631] on span "Save" at bounding box center [756, 627] width 29 height 18
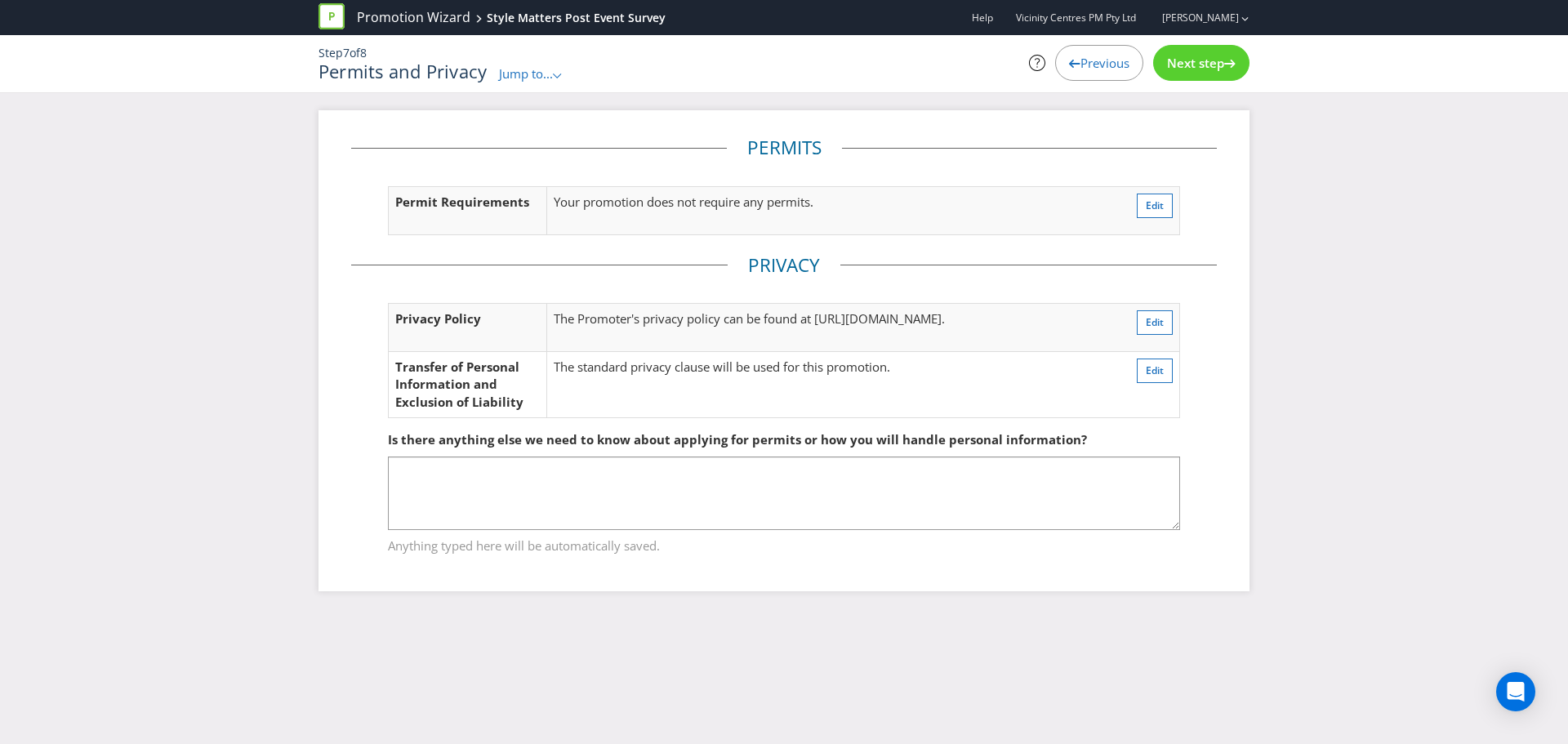
click at [1174, 64] on span "Next step" at bounding box center [1196, 62] width 57 height 16
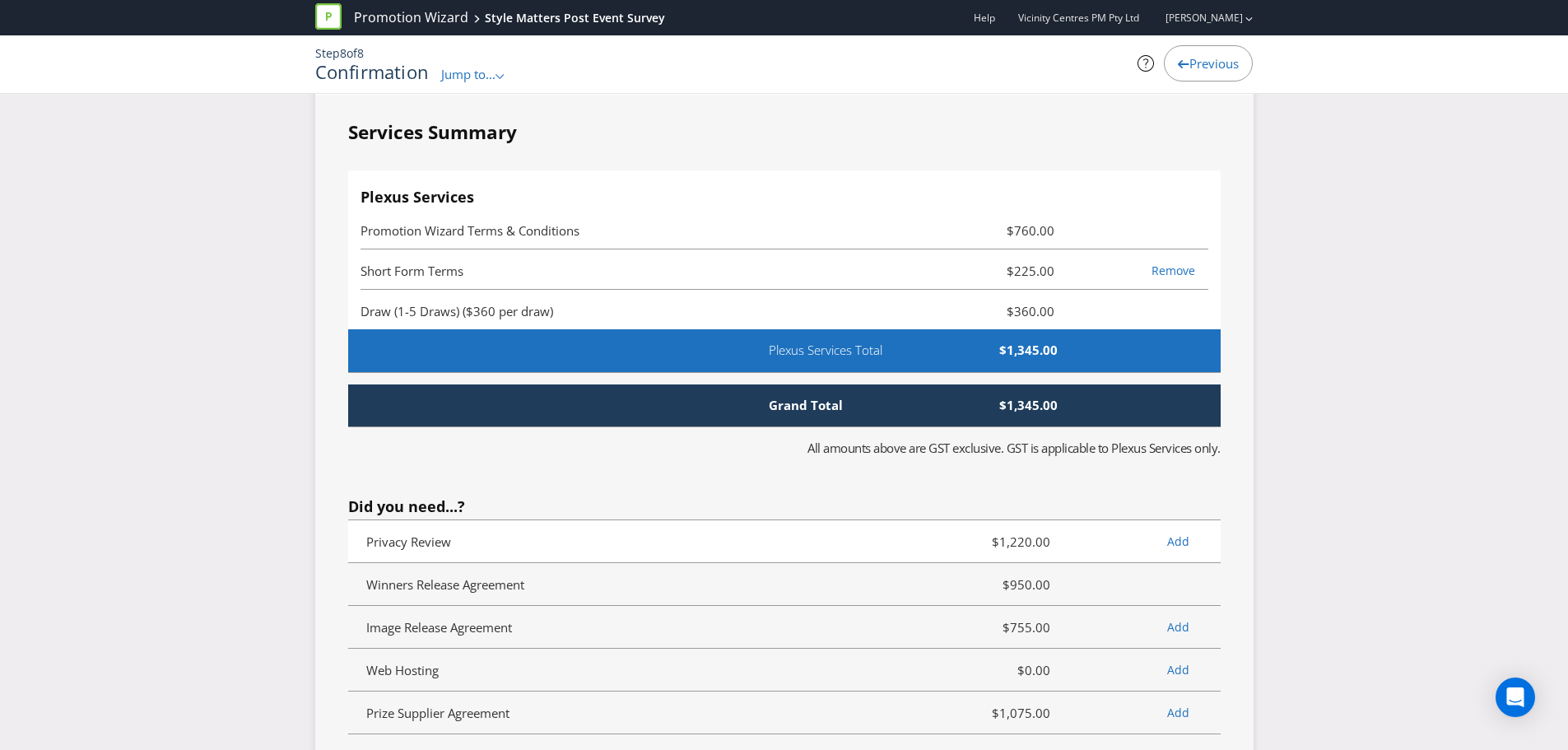
scroll to position [3953, 0]
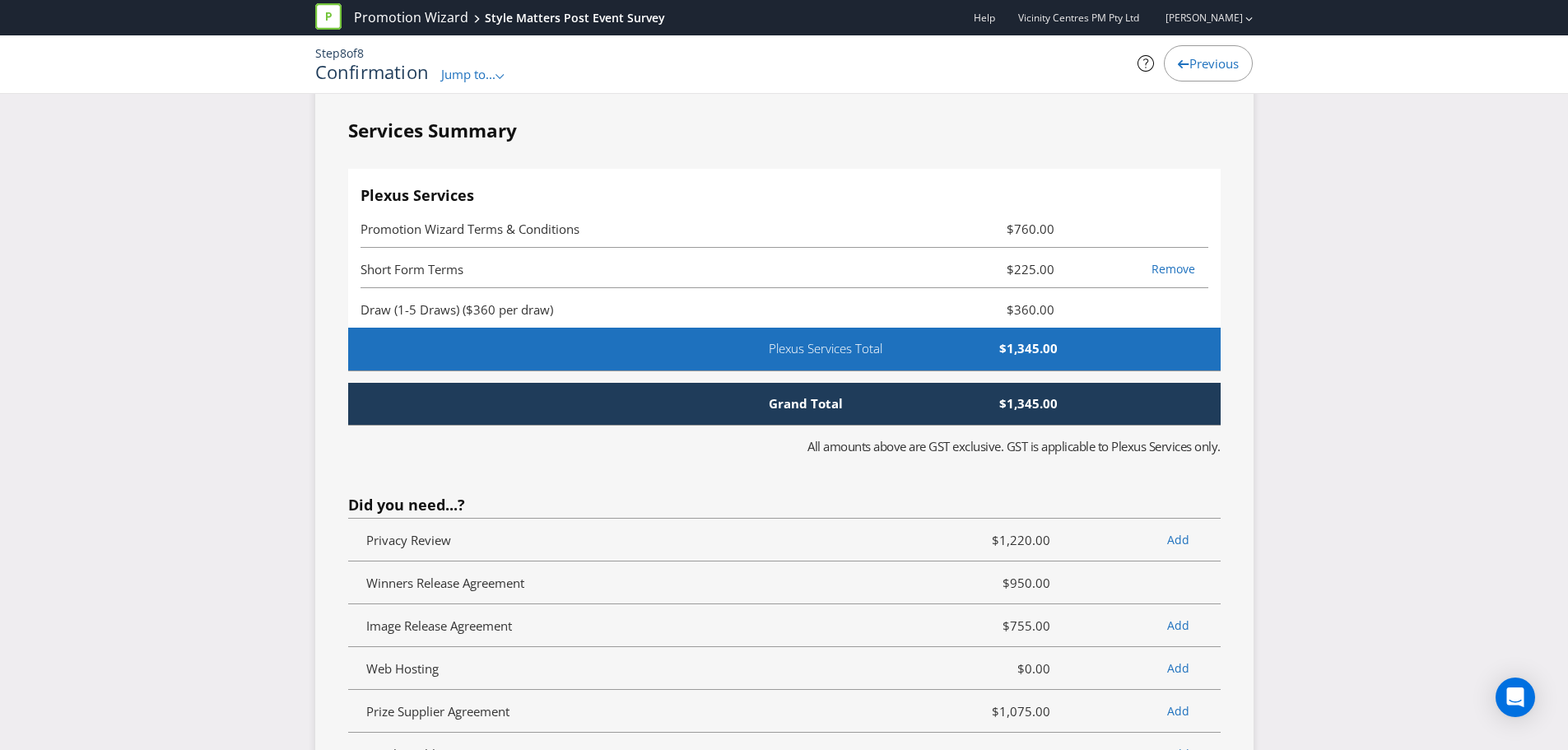
drag, startPoint x: 191, startPoint y: 399, endPoint x: 200, endPoint y: 397, distance: 9.2
